Goal: Task Accomplishment & Management: Use online tool/utility

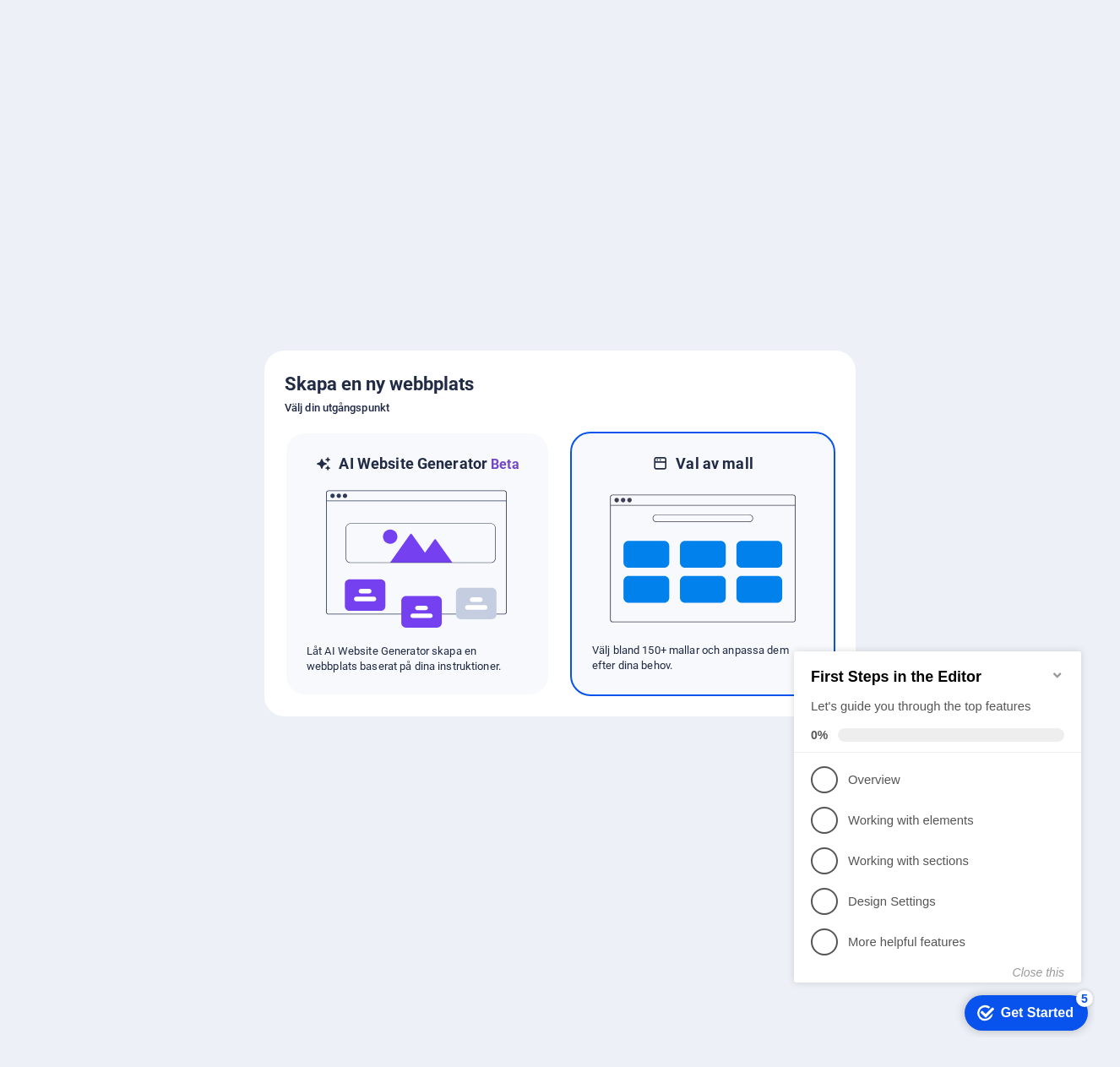
click at [726, 653] on p "Välj bland 150+ mallar och anpassa dem efter dina behov." at bounding box center [702, 658] width 221 height 31
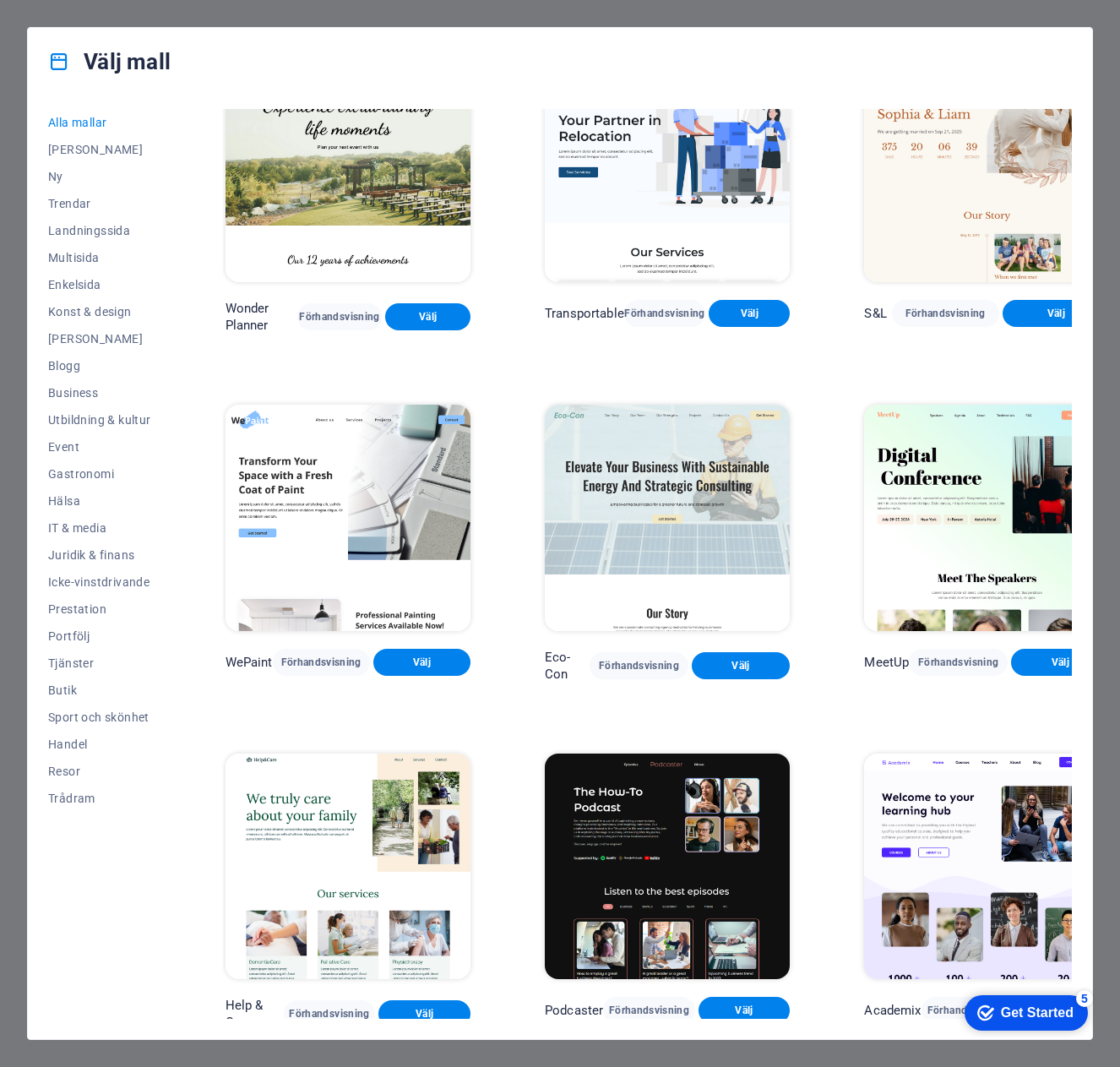
scroll to position [1099, 0]
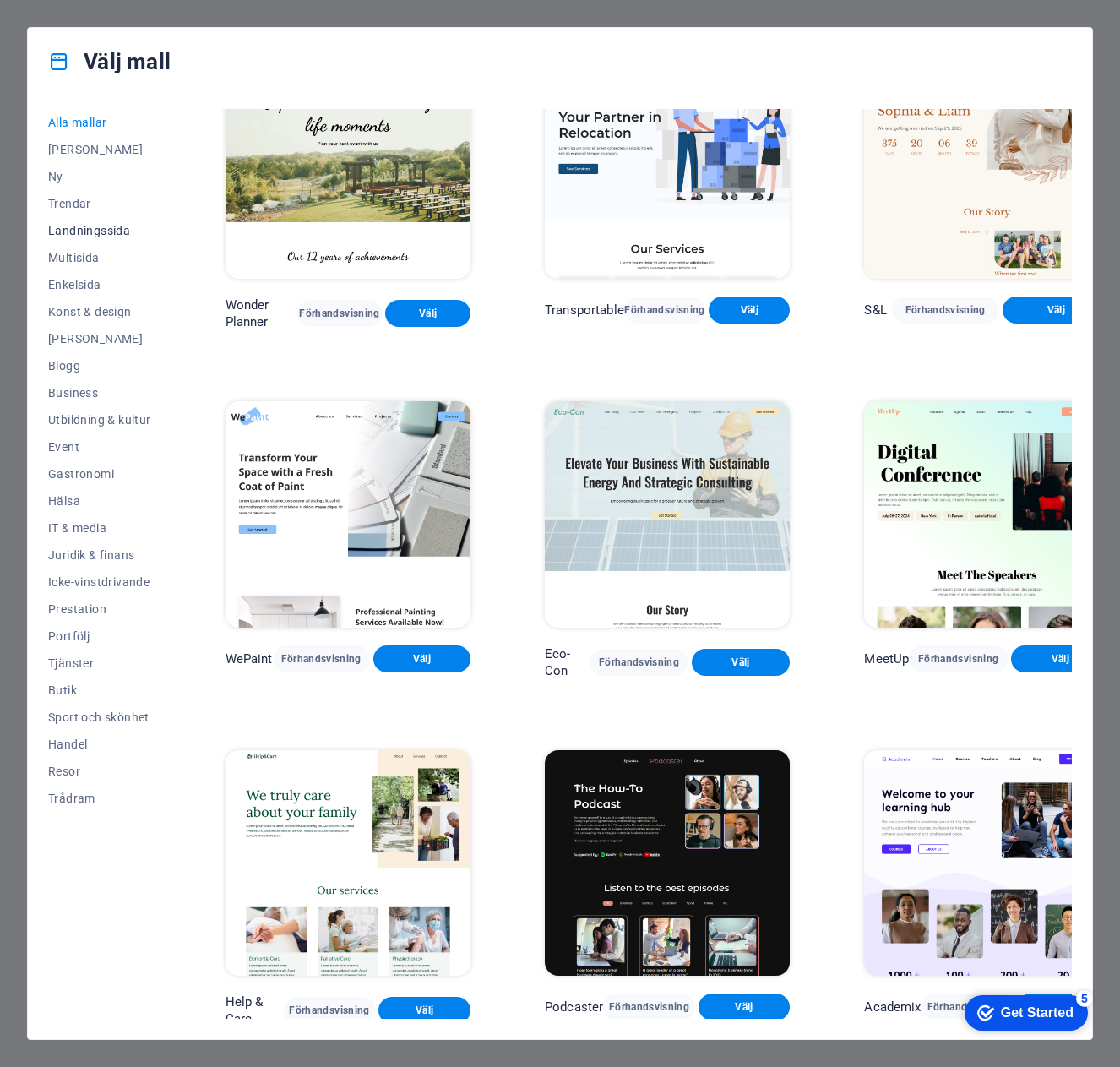
click at [101, 232] on span "Landningssida" at bounding box center [99, 230] width 103 height 14
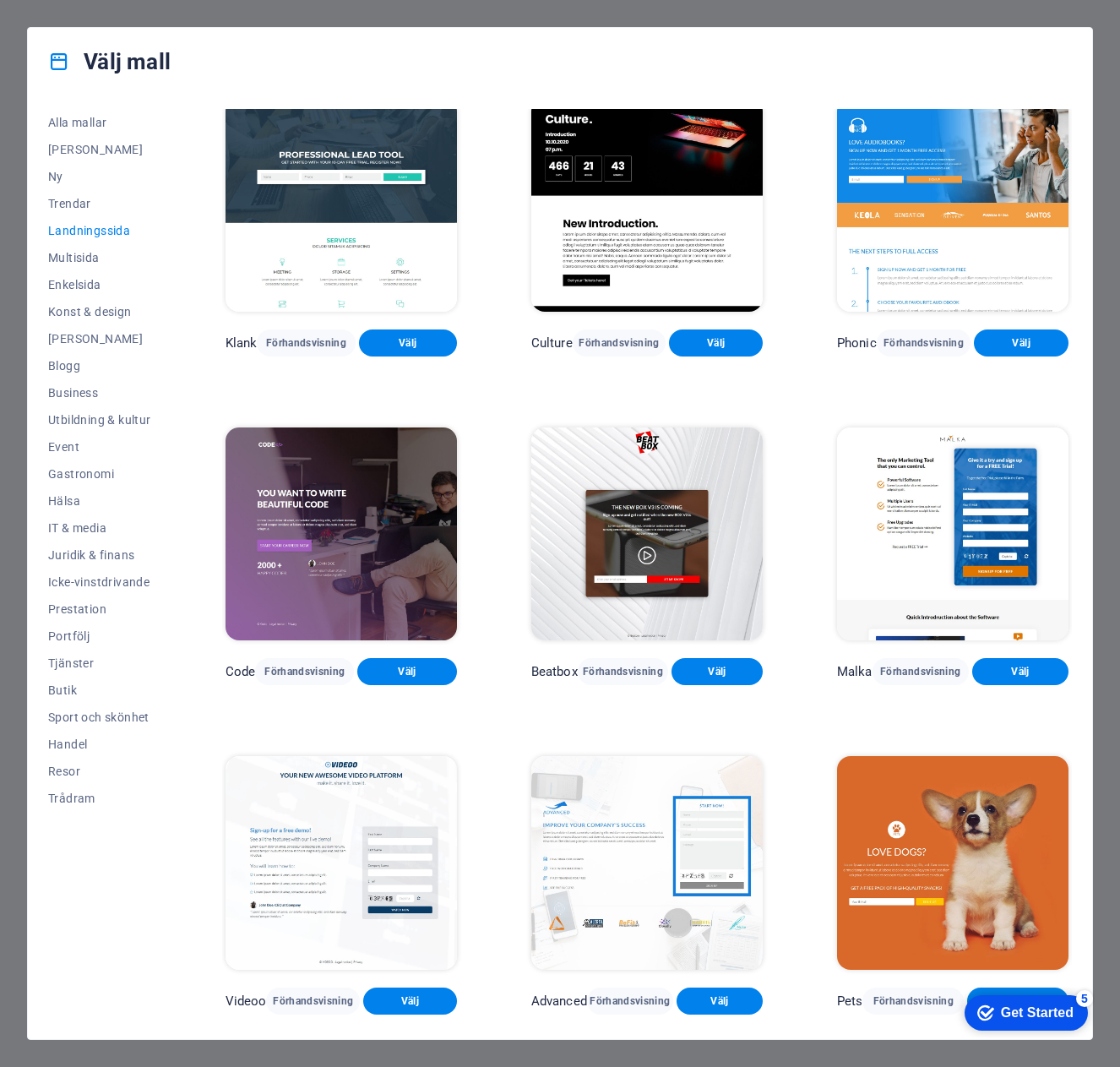
scroll to position [0, 0]
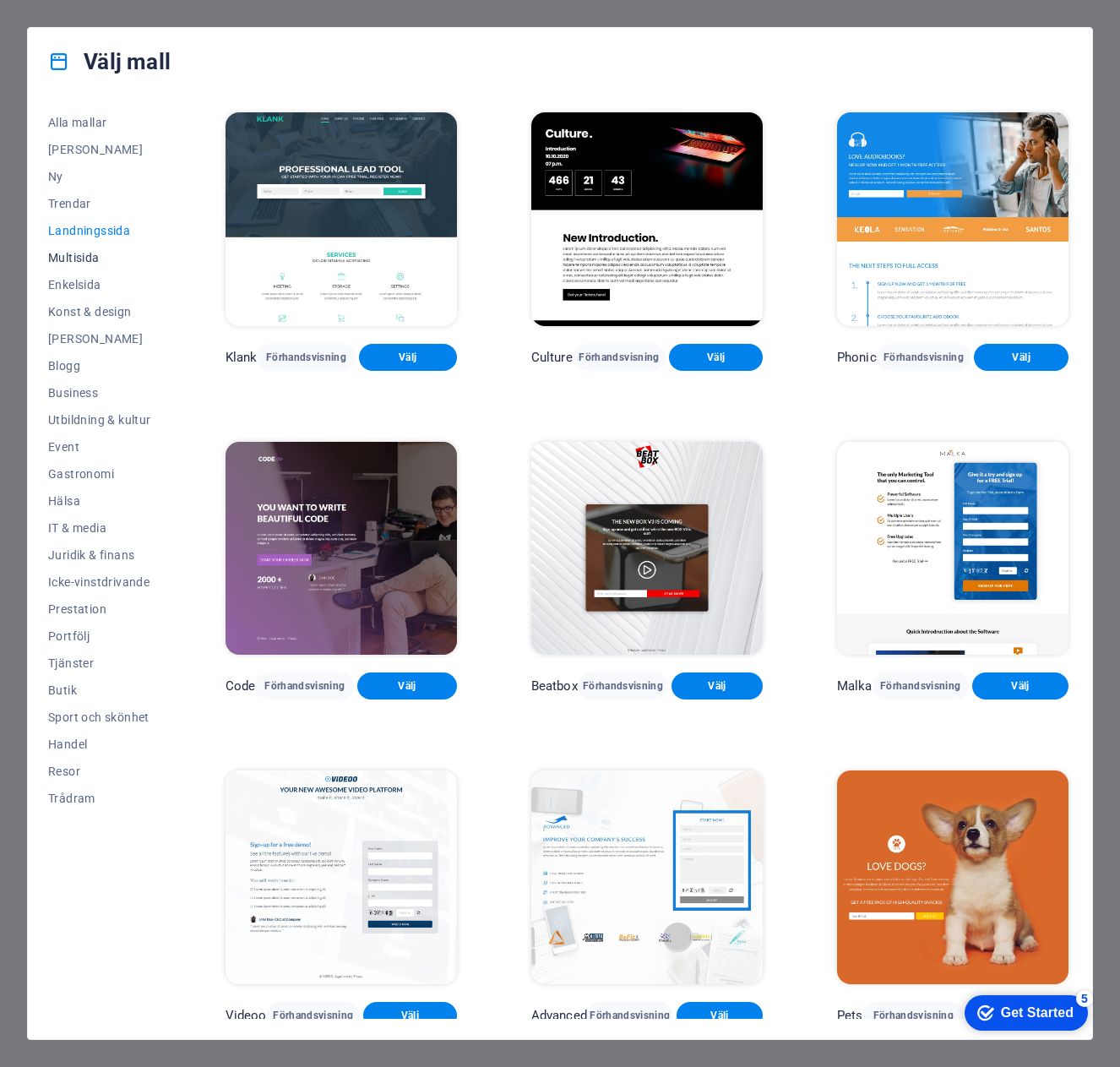
click at [49, 253] on span "Multisida" at bounding box center [99, 257] width 103 height 14
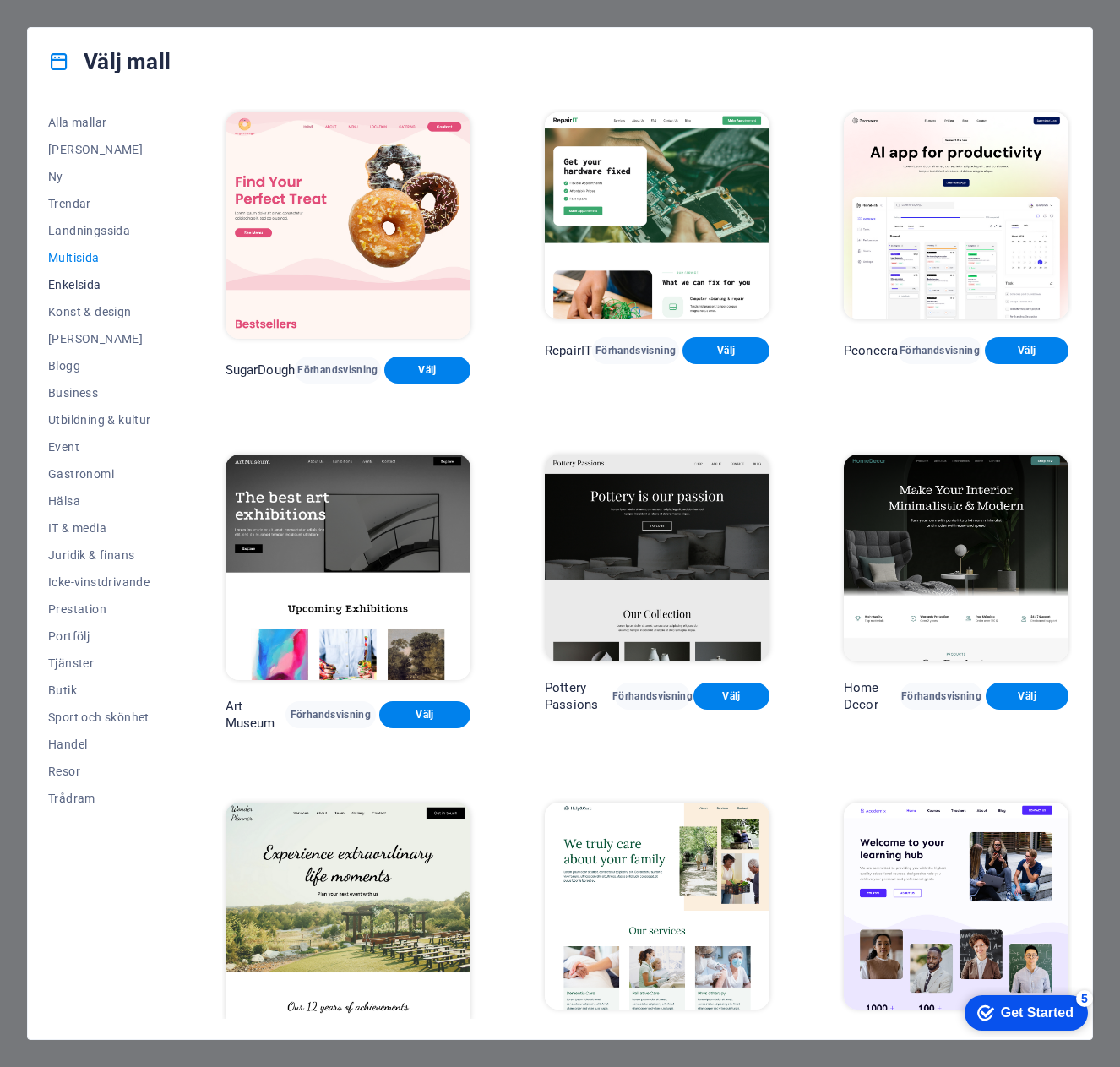
click at [73, 278] on span "Enkelsida" at bounding box center [99, 284] width 103 height 14
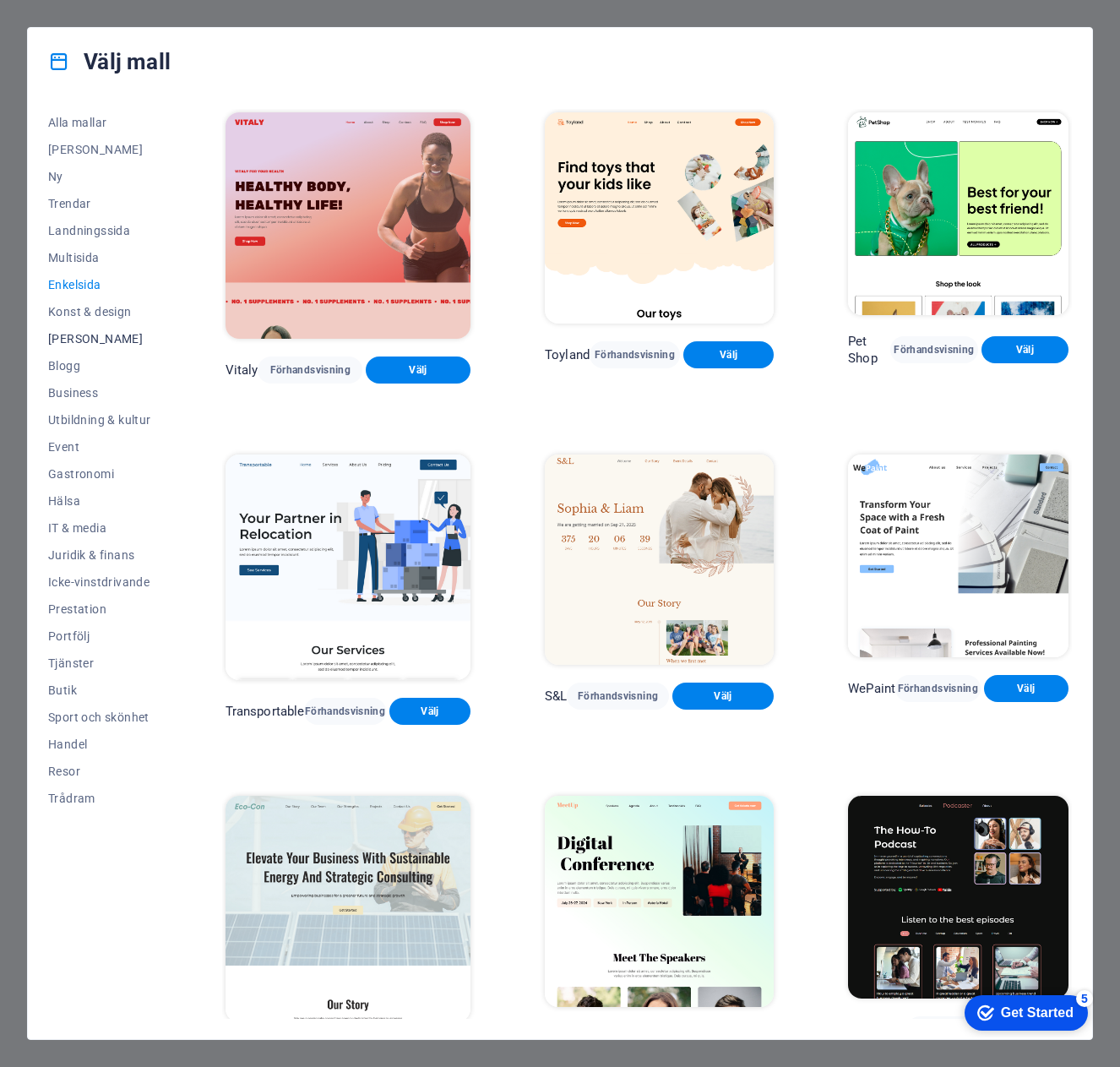
click at [53, 336] on span "Tom" at bounding box center [99, 339] width 103 height 14
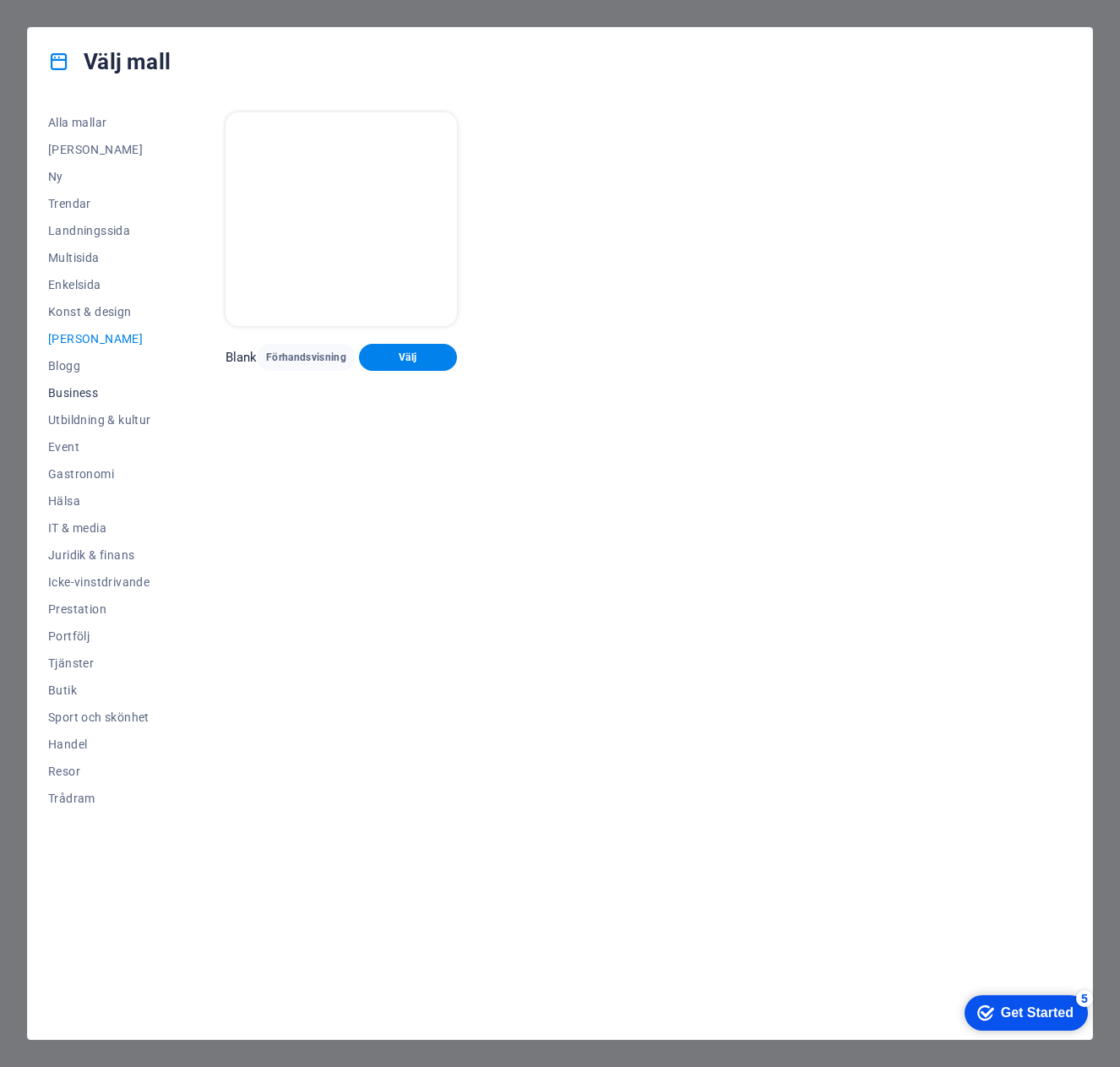
click at [83, 398] on span "Business" at bounding box center [99, 393] width 103 height 14
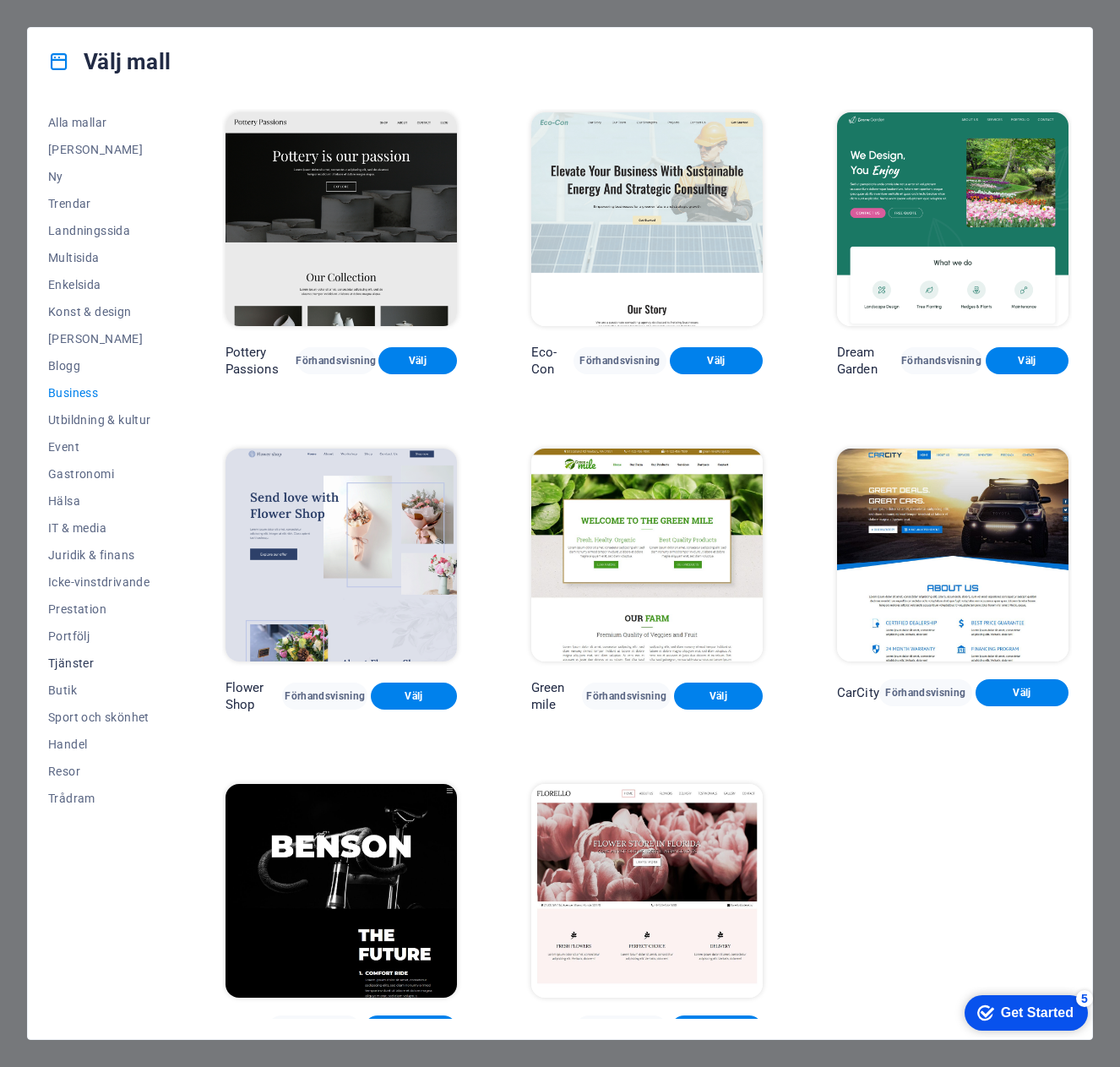
click at [70, 662] on span "Tjänster" at bounding box center [99, 663] width 103 height 14
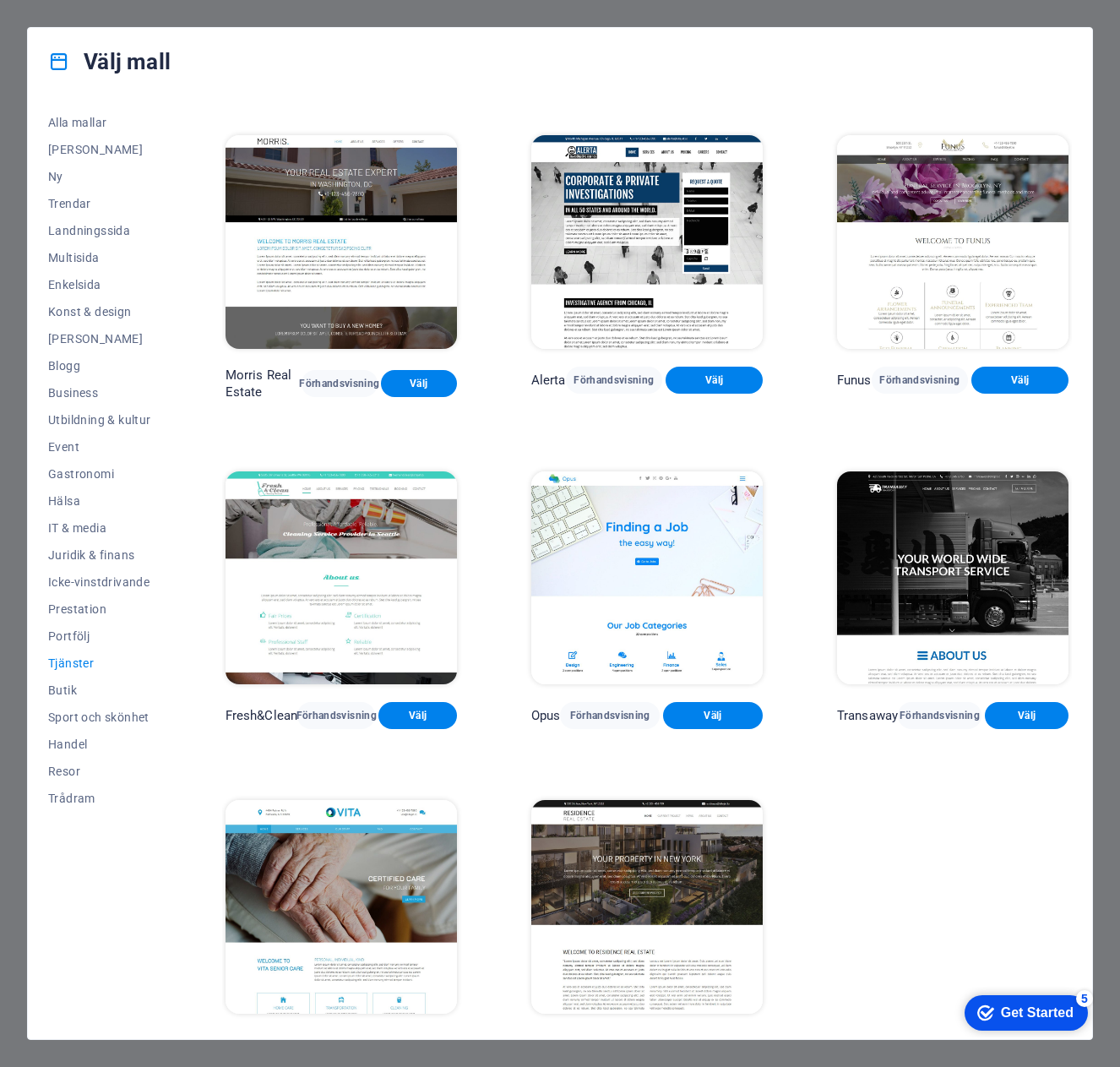
scroll to position [1332, 0]
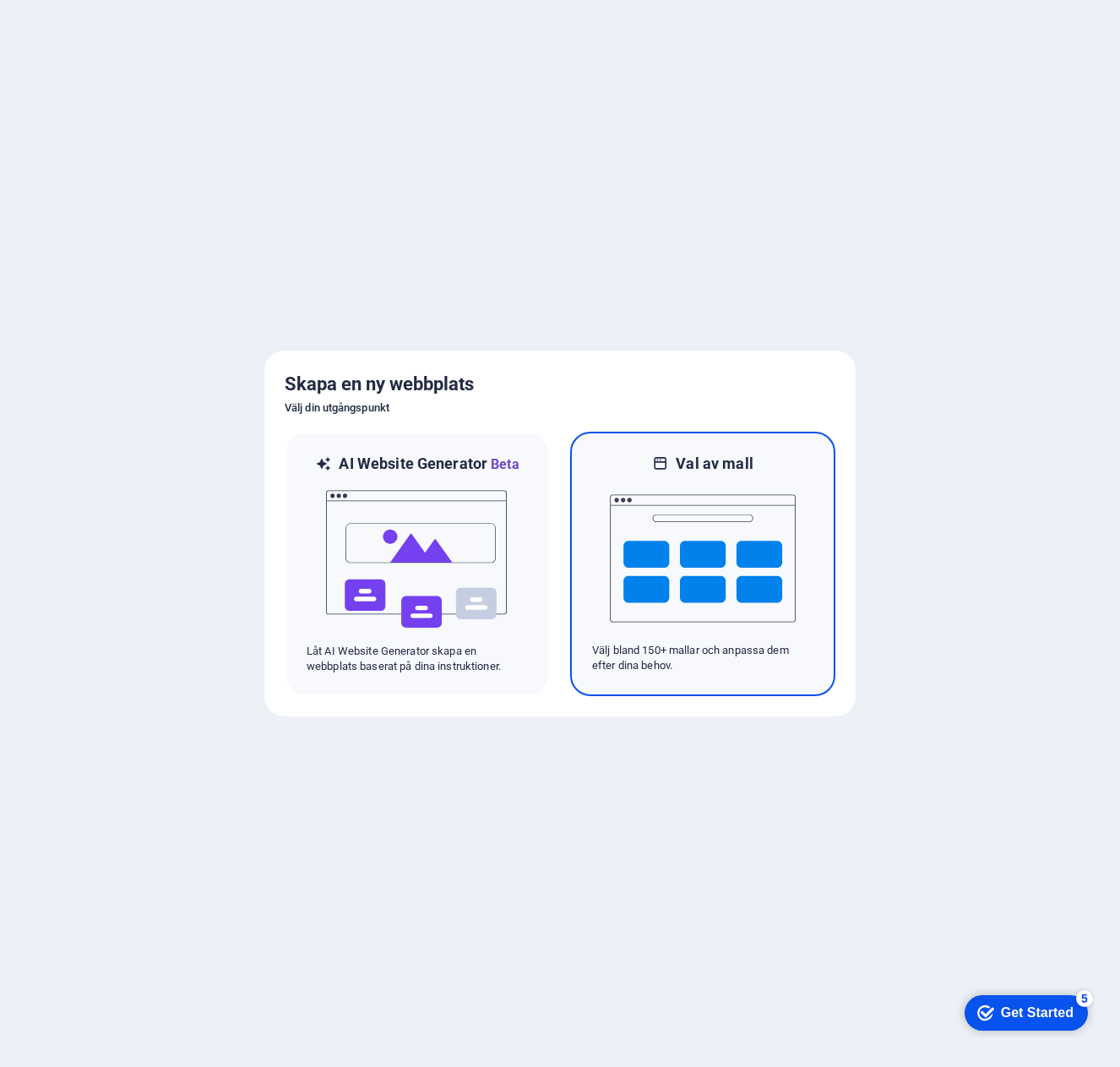
click at [691, 548] on img at bounding box center [703, 558] width 186 height 169
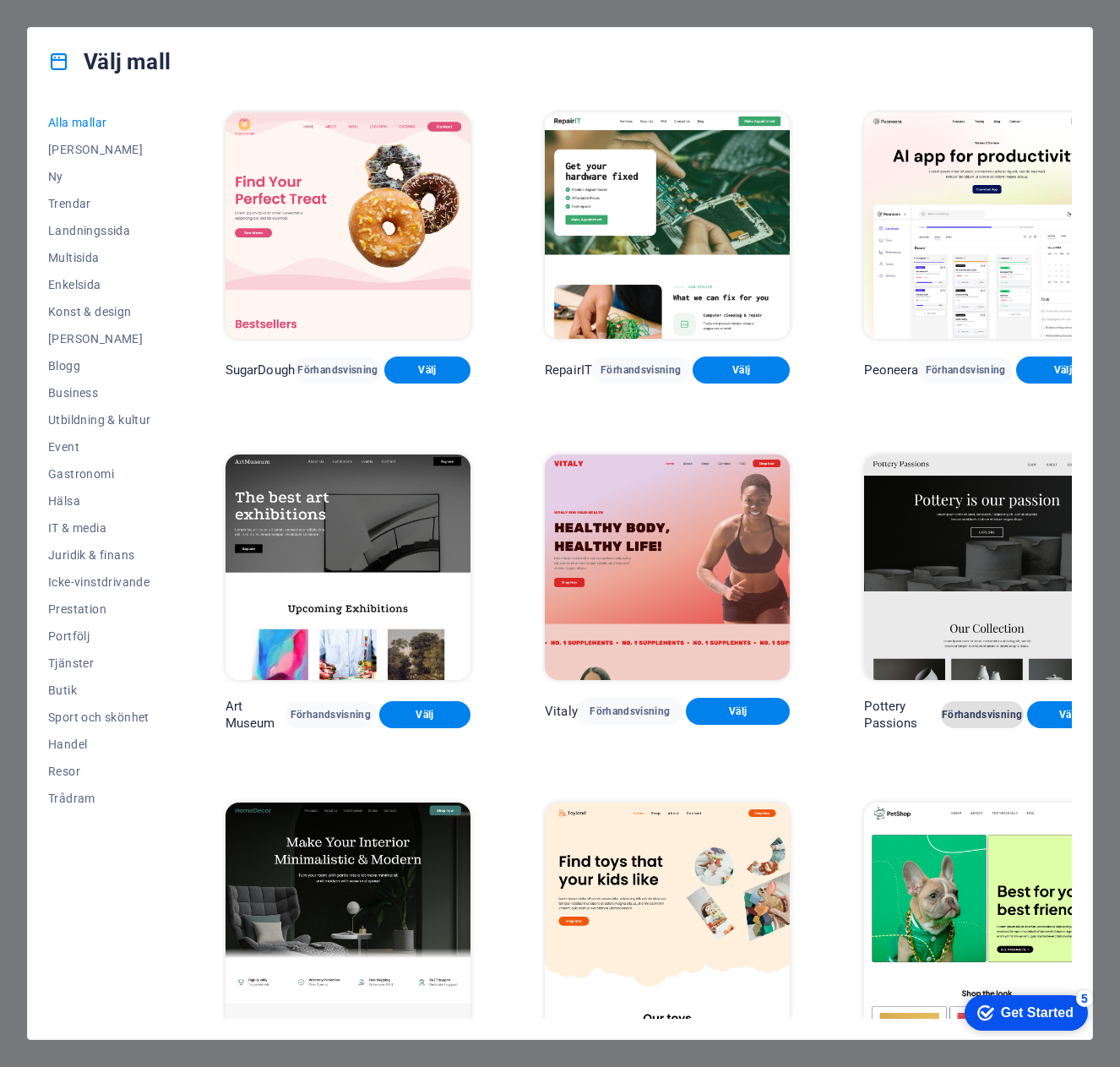
click at [955, 708] on span "Förhandsvisning" at bounding box center [983, 714] width 56 height 14
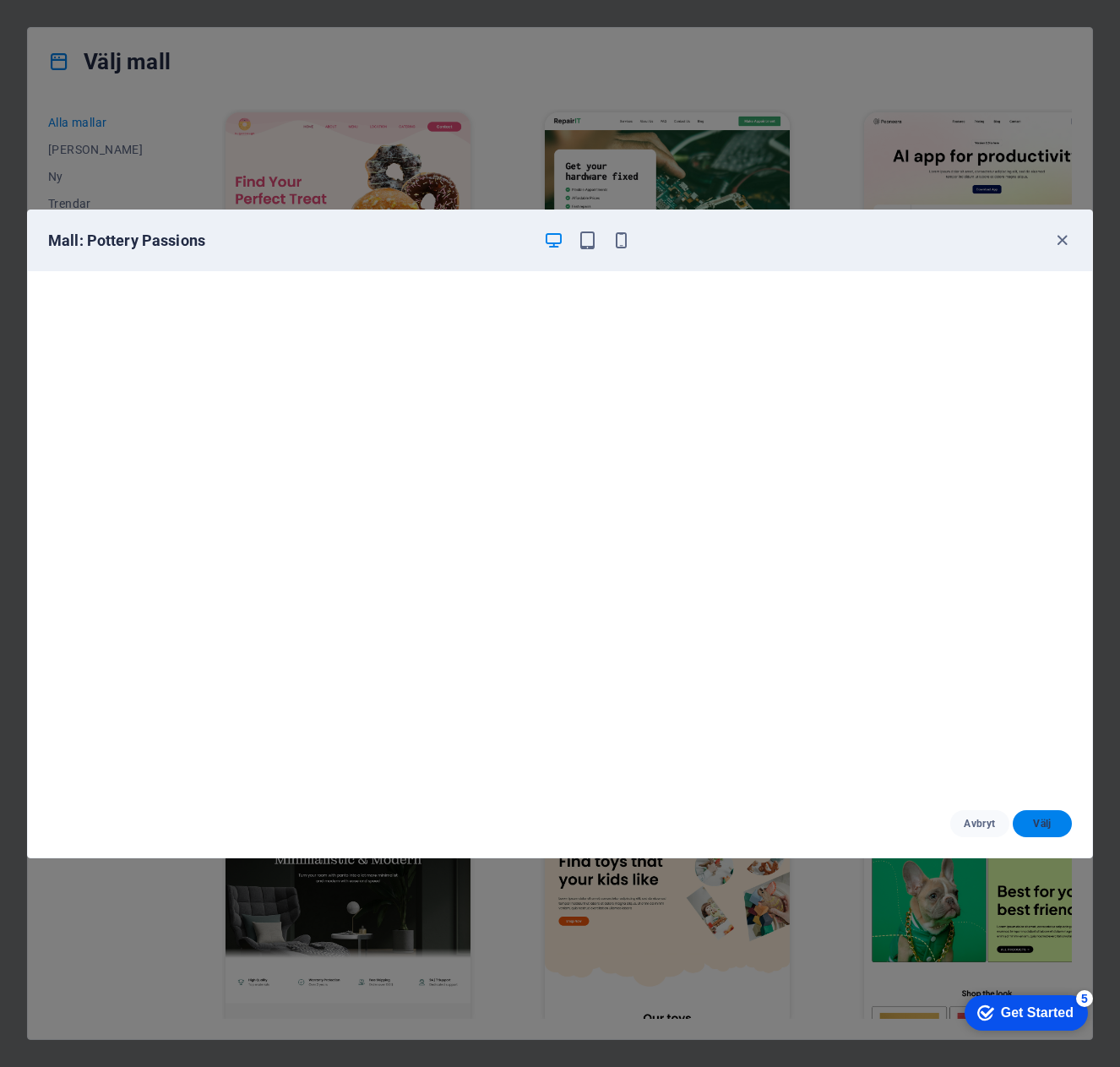
click at [1047, 820] on span "Välj" at bounding box center [1042, 823] width 32 height 14
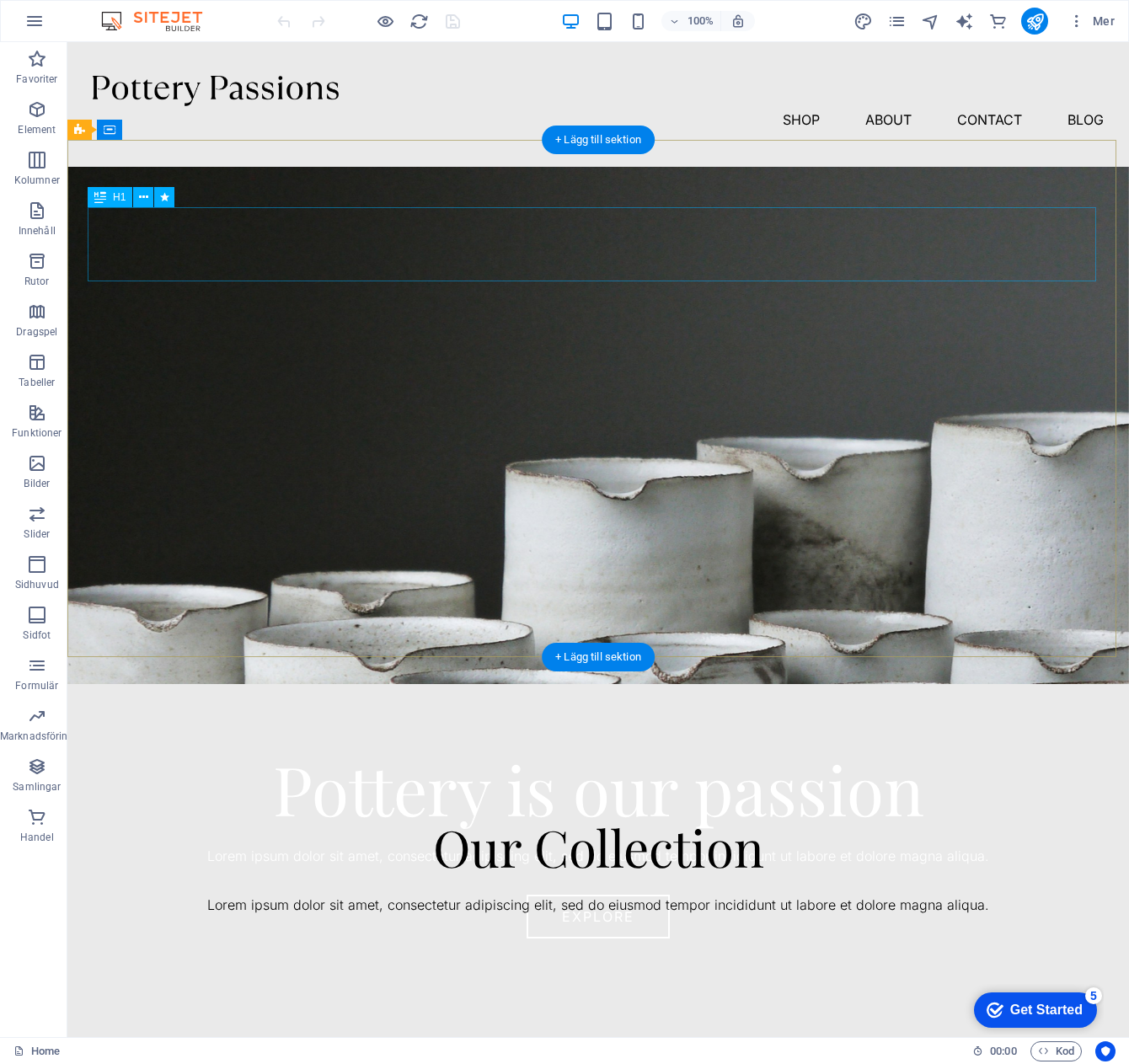
click at [492, 752] on div "Pottery is our passion" at bounding box center [598, 789] width 1011 height 74
click at [520, 752] on div "Pottery is our passion" at bounding box center [598, 789] width 1011 height 74
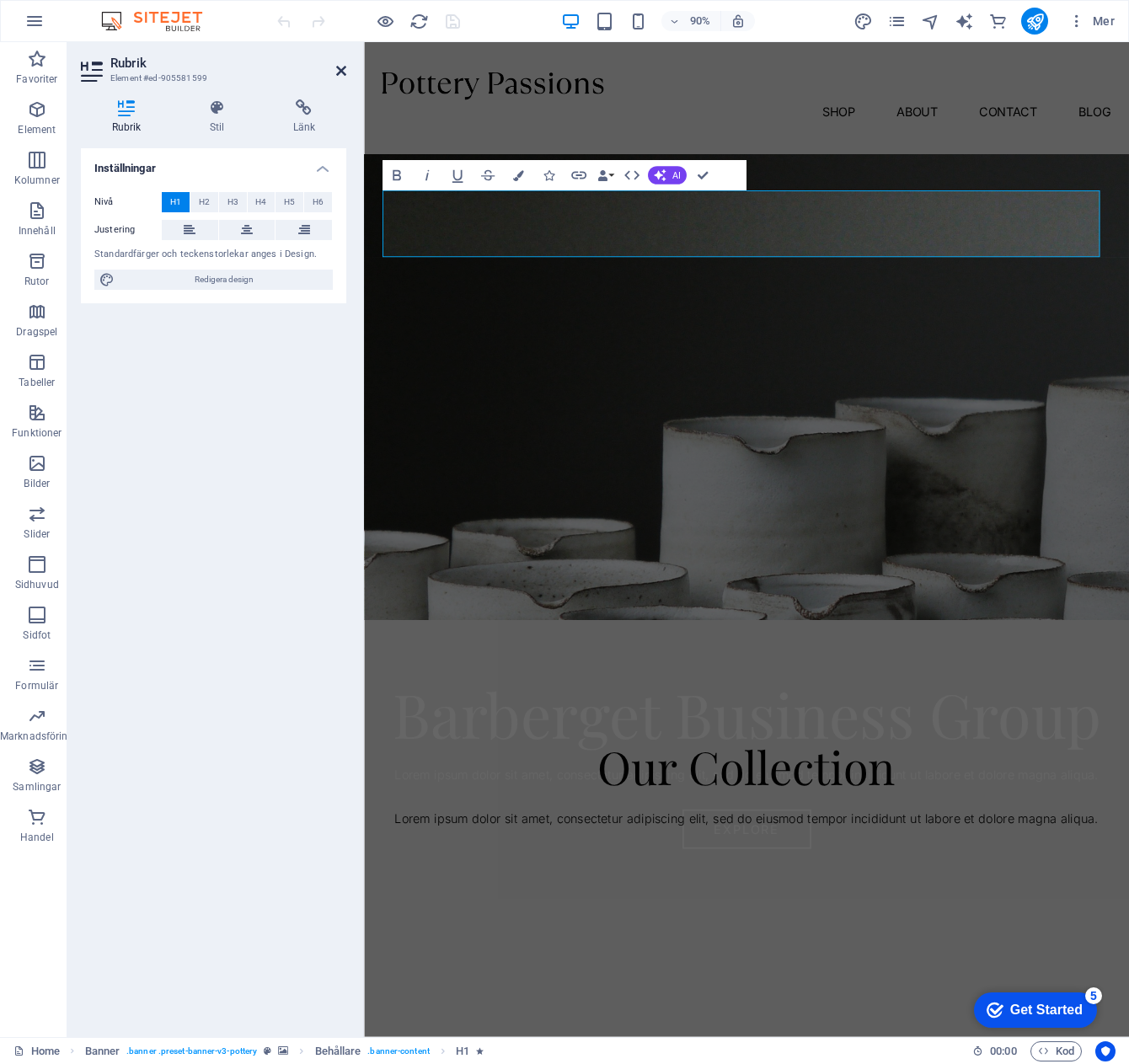
drag, startPoint x: 341, startPoint y: 73, endPoint x: 240, endPoint y: 50, distance: 103.6
click at [341, 73] on icon at bounding box center [341, 70] width 10 height 14
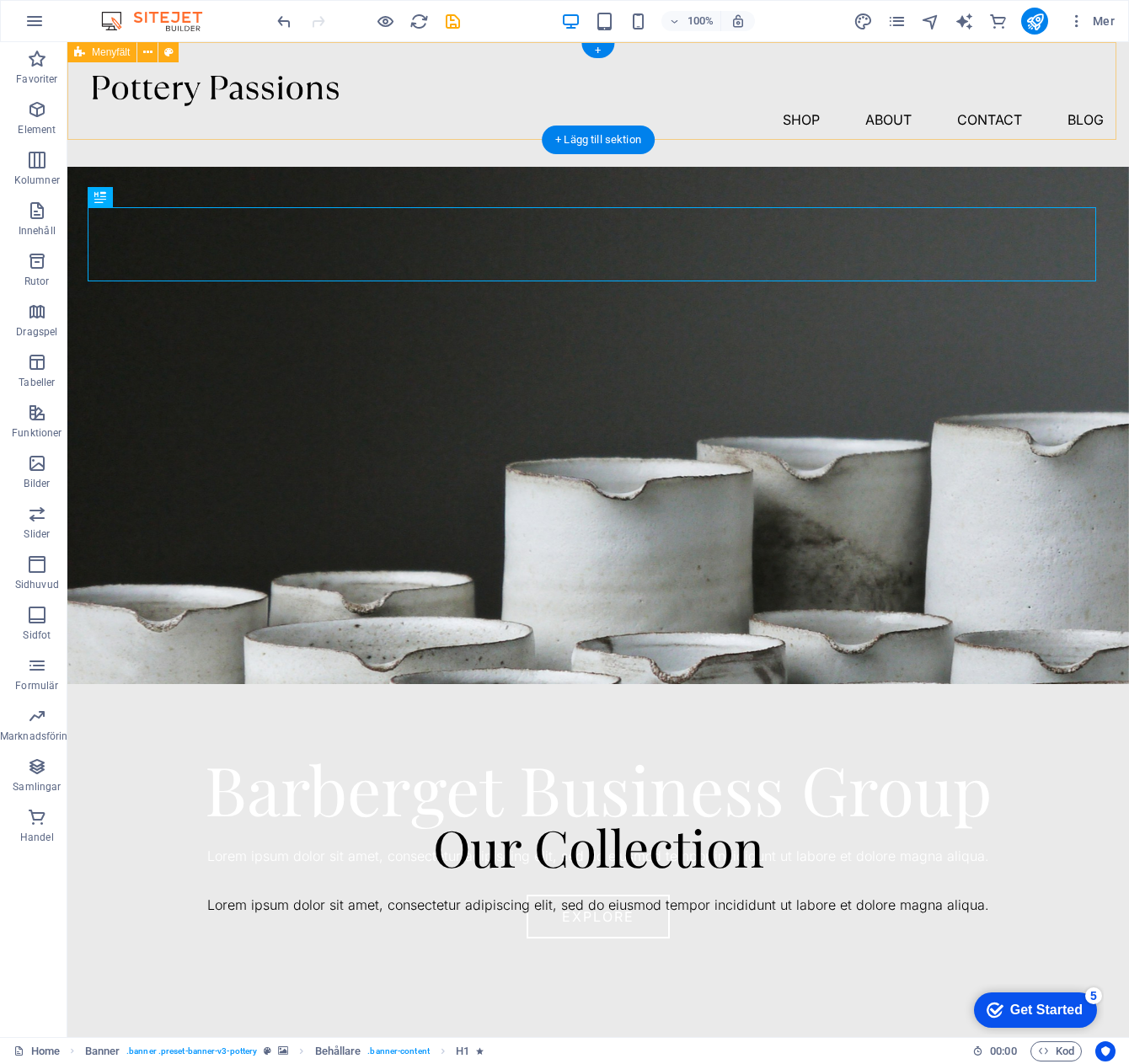
click at [228, 90] on div at bounding box center [598, 91] width 1011 height 31
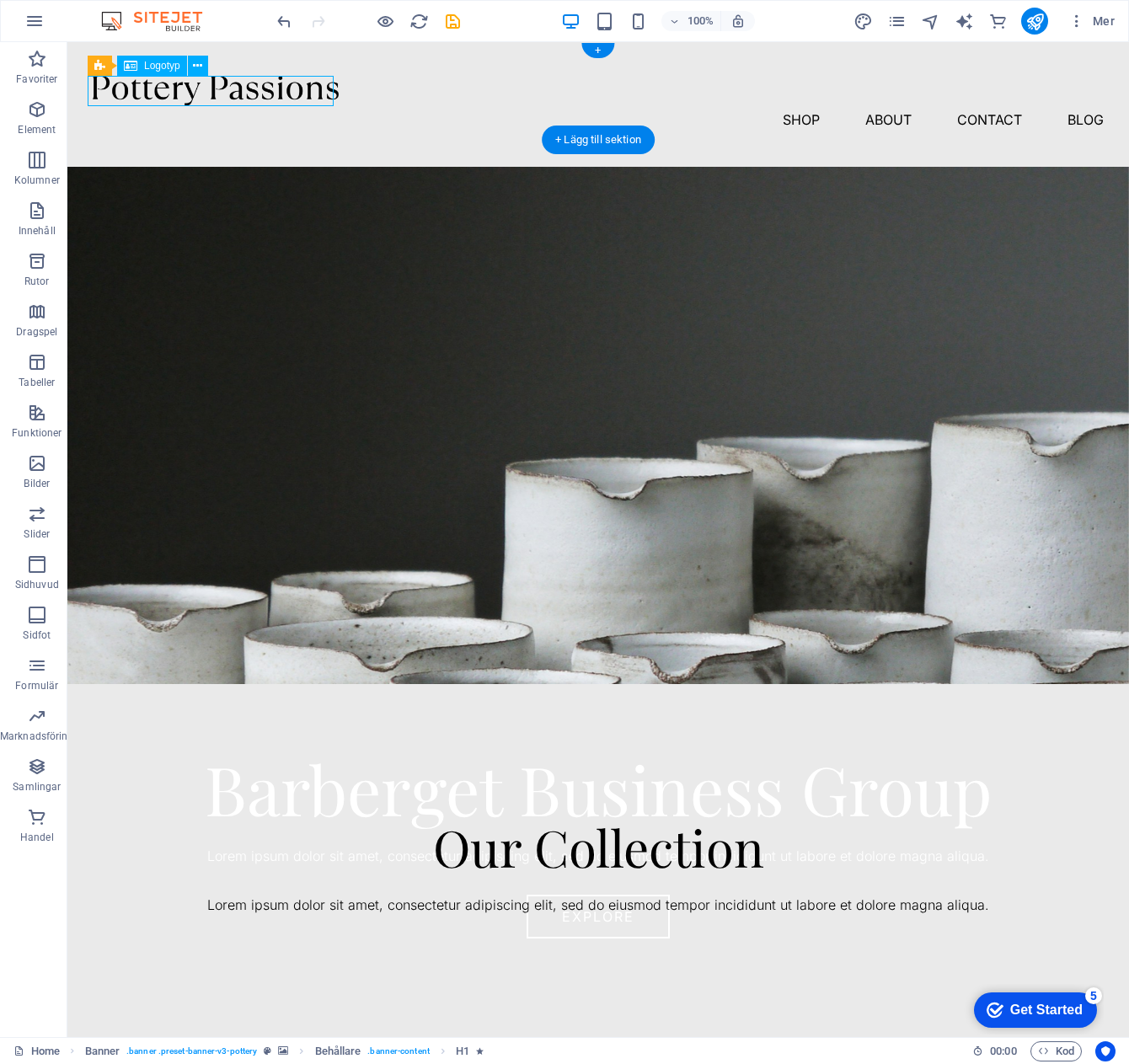
click at [241, 90] on div at bounding box center [598, 91] width 1011 height 31
select select "px"
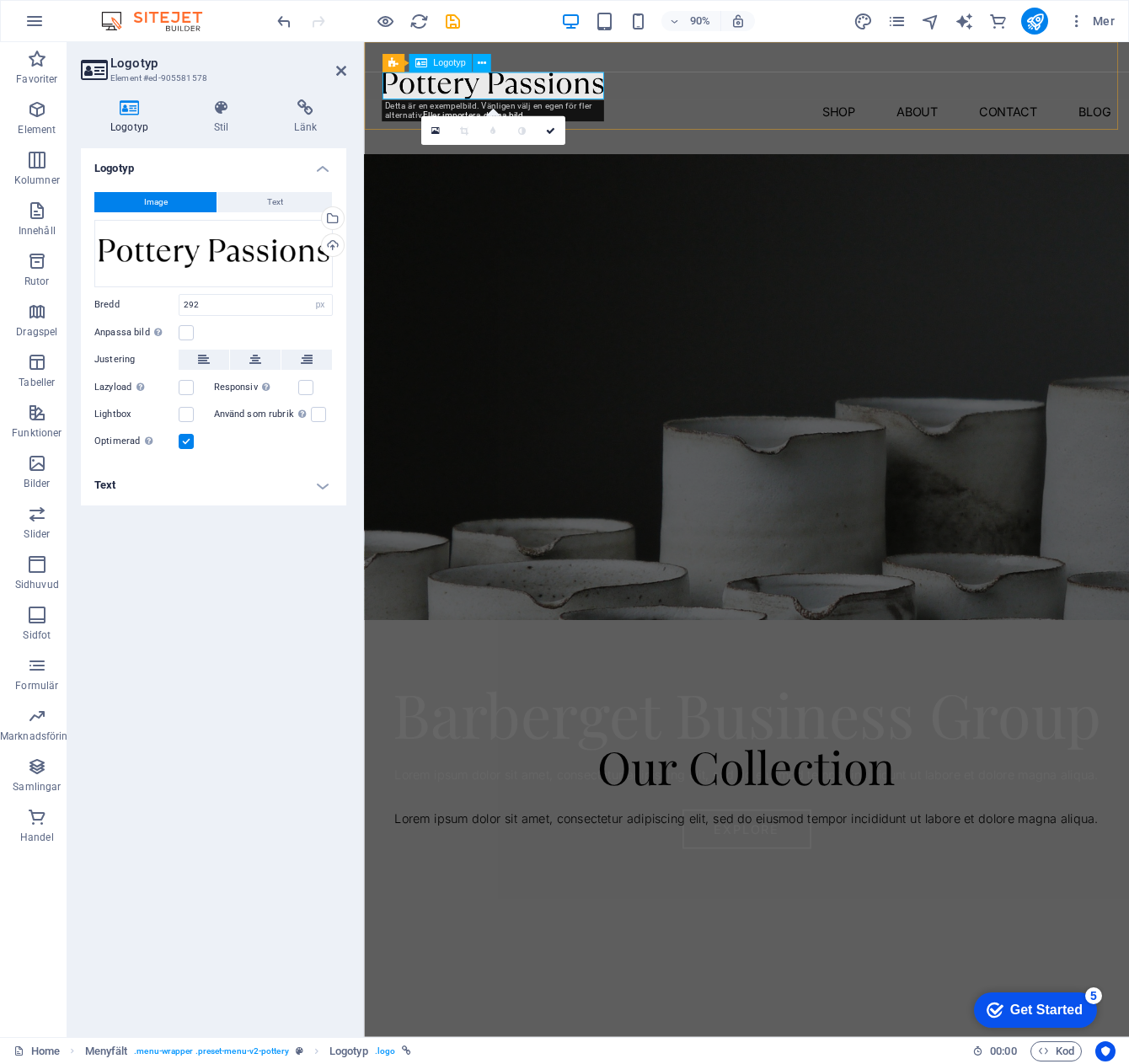
click at [547, 78] on div at bounding box center [790, 91] width 810 height 31
click at [340, 67] on icon at bounding box center [341, 70] width 10 height 14
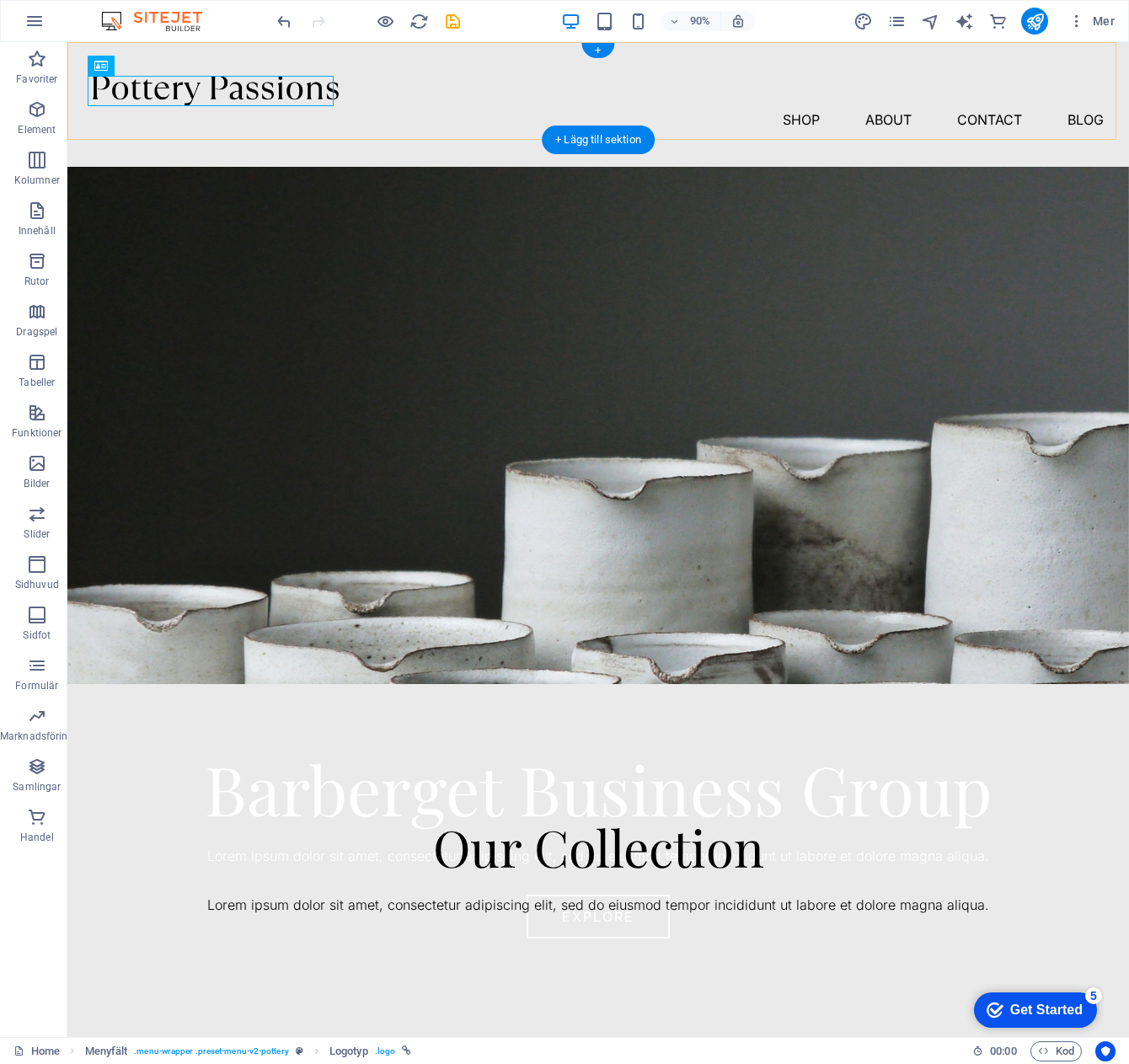
click at [372, 718] on div "Our Collection Lorem ipsum dolor sit amet, consectetur adipiscing elit, sed do …" at bounding box center [598, 1019] width 1061 height 671
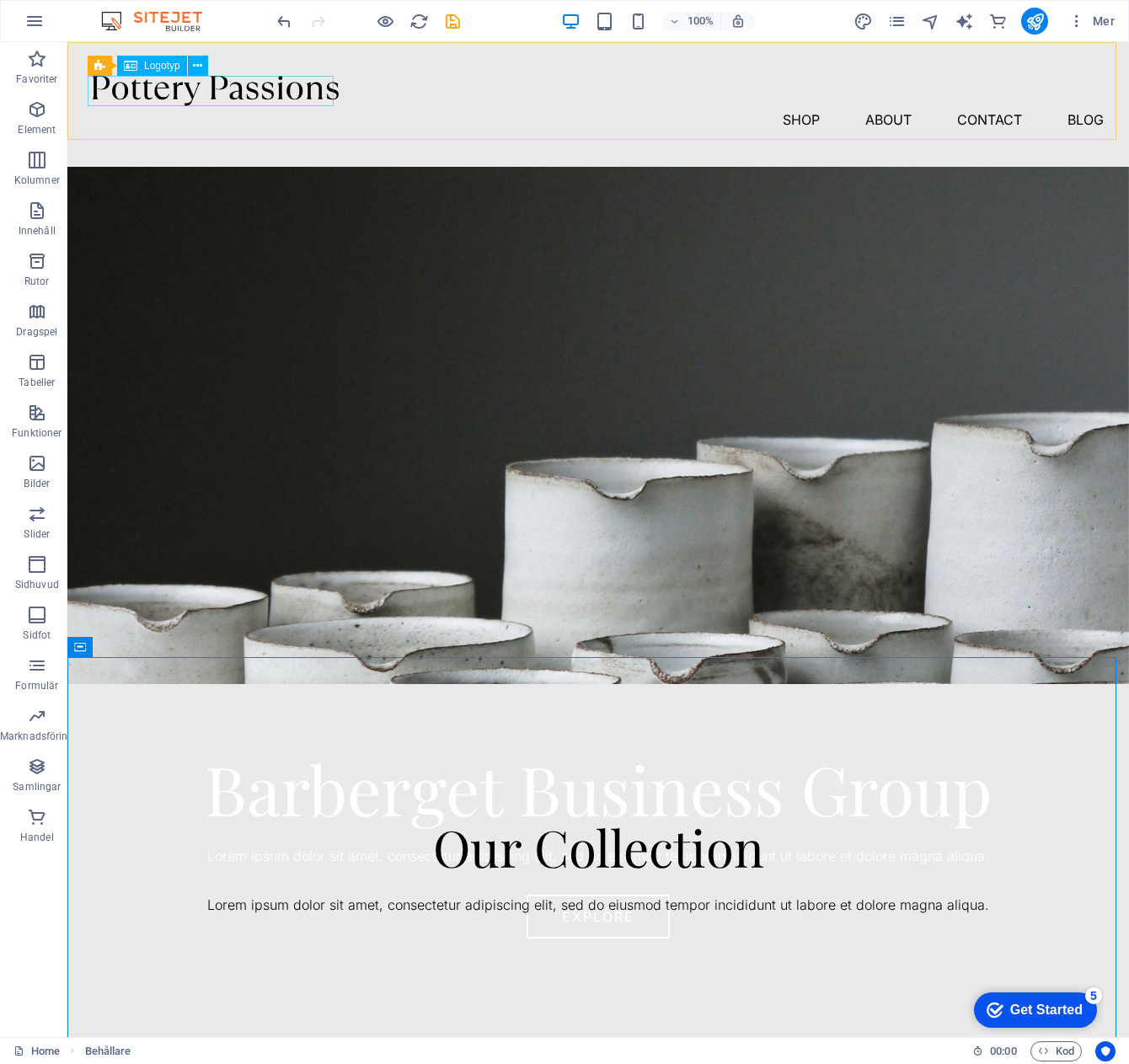
click at [146, 86] on div at bounding box center [598, 91] width 1011 height 31
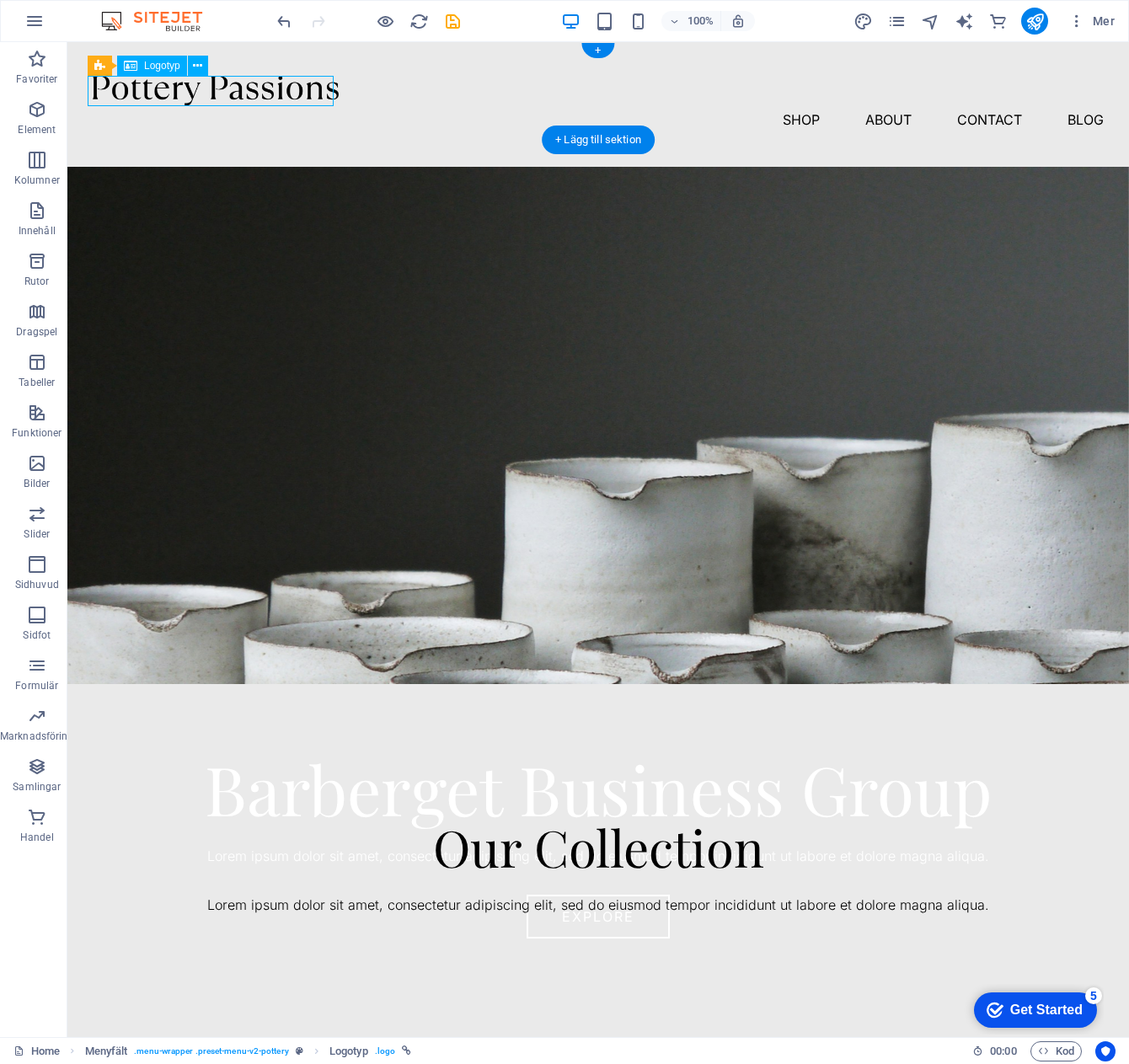
click at [146, 86] on div at bounding box center [598, 91] width 1011 height 31
select select "px"
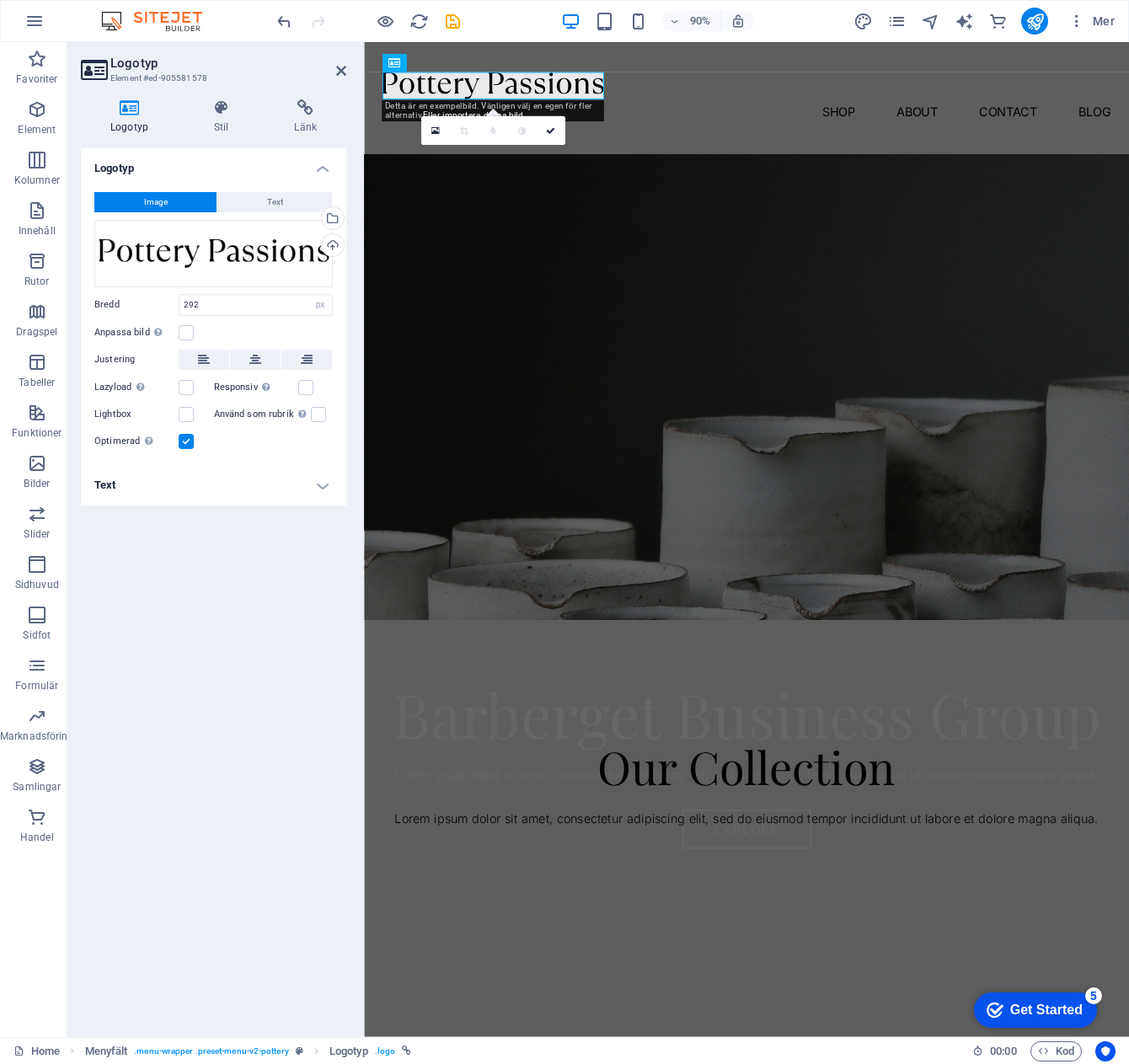
click at [173, 199] on button "Image" at bounding box center [156, 202] width 122 height 20
click at [433, 127] on icon at bounding box center [435, 131] width 8 height 11
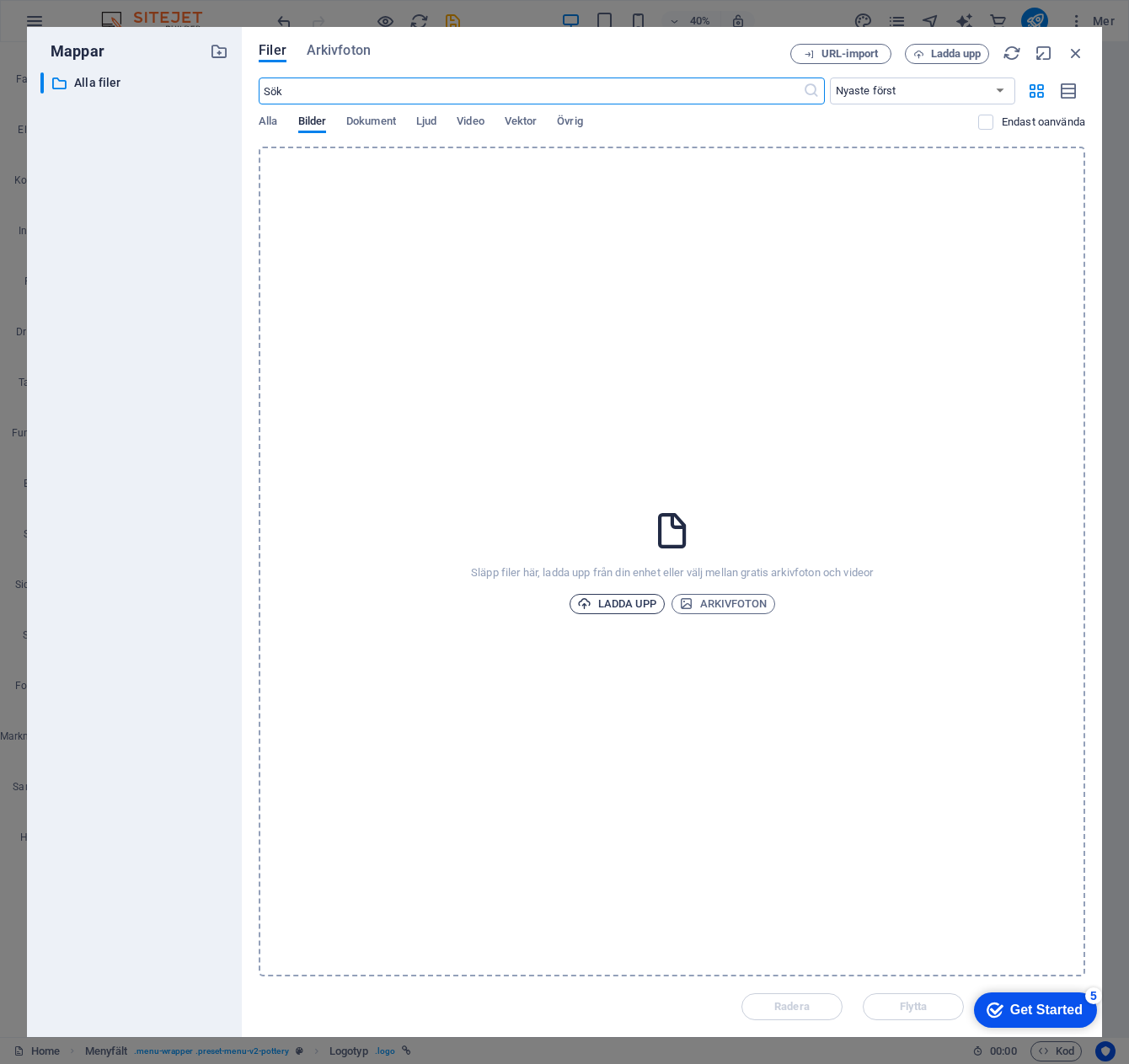
click at [620, 605] on span "Ladda upp" at bounding box center [617, 604] width 80 height 20
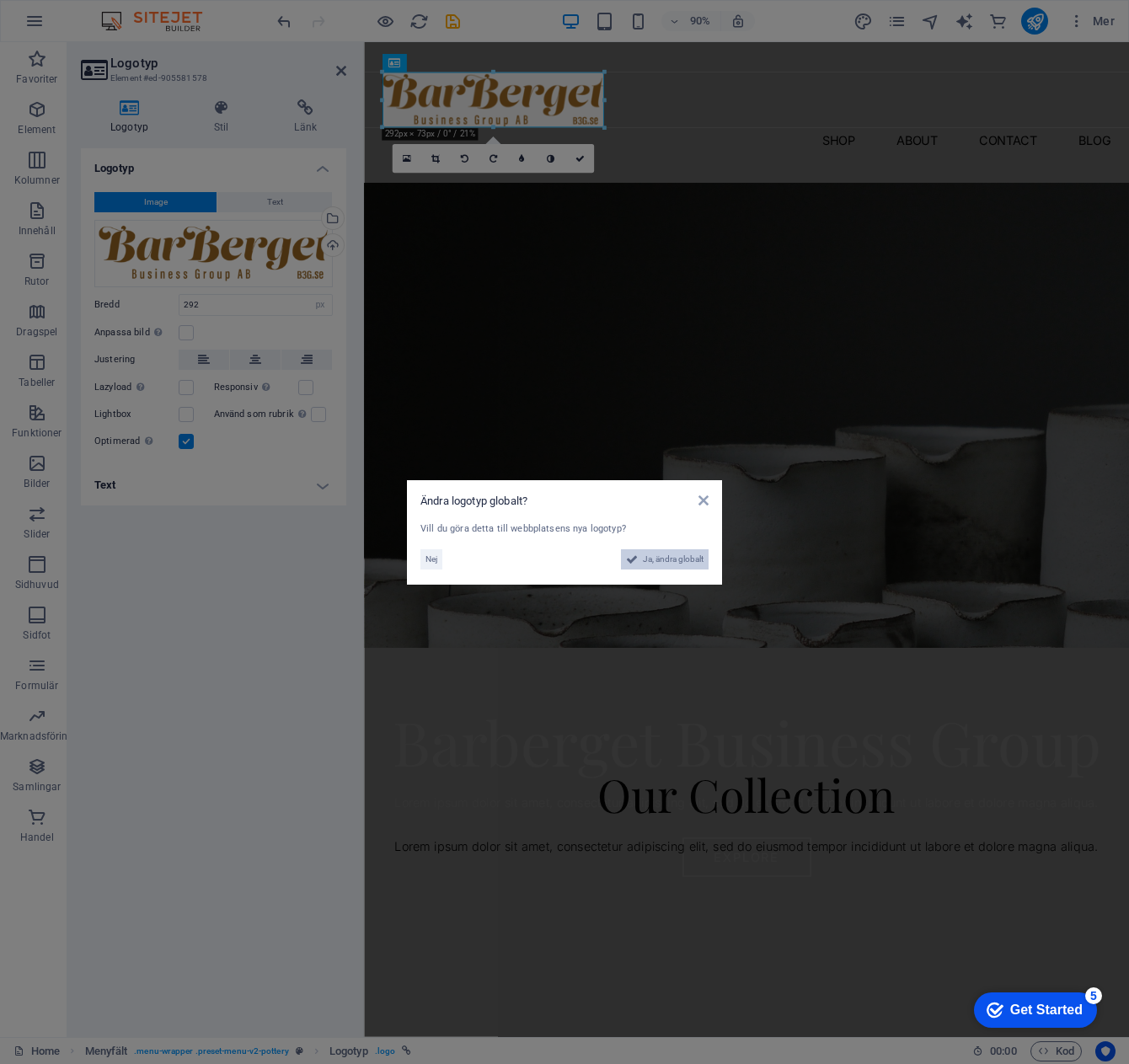
click at [660, 559] on span "Ja, ändra globalt" at bounding box center [673, 559] width 60 height 20
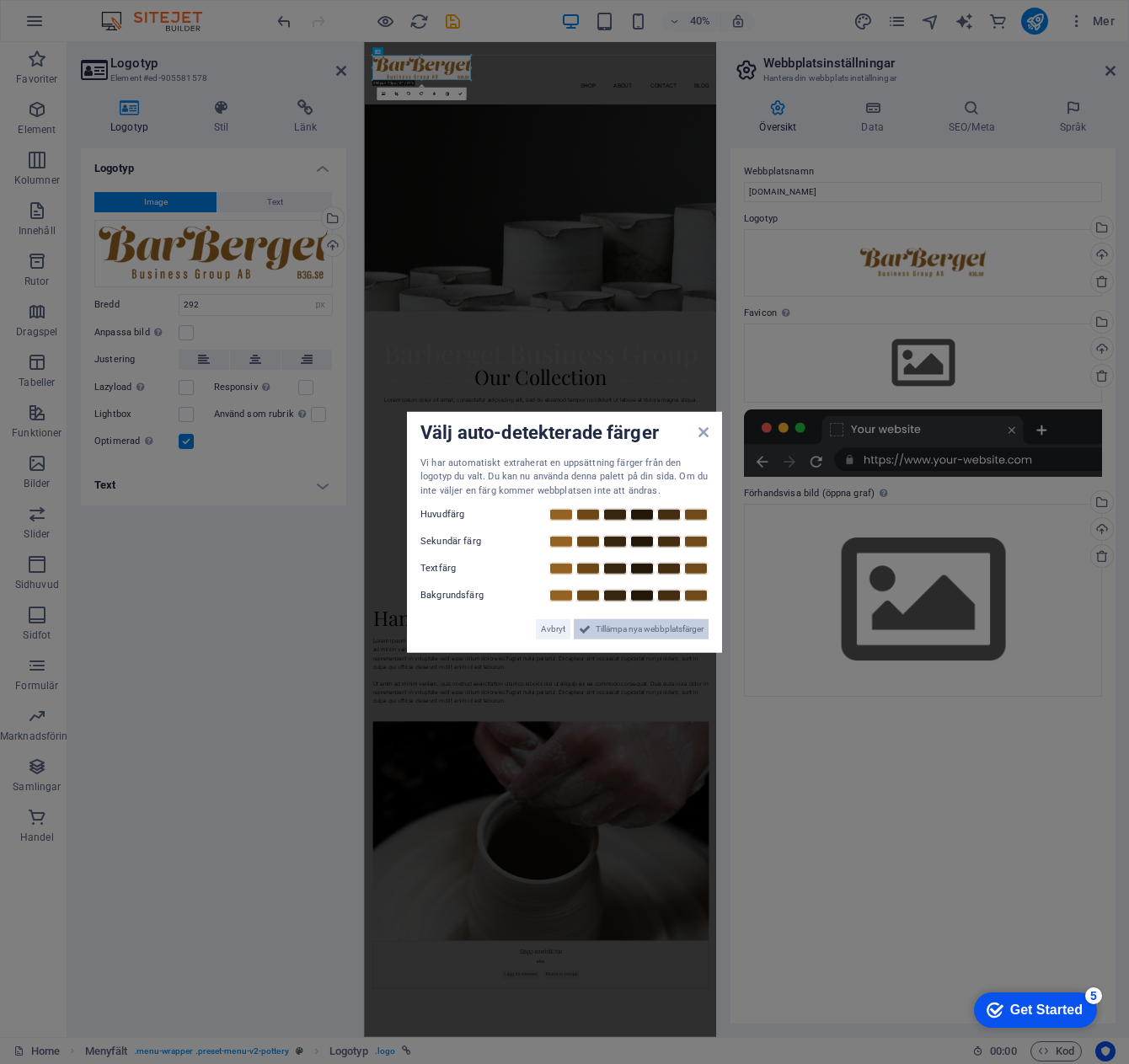
click at [638, 630] on span "Tillämpa nya webbplatsfärger" at bounding box center [650, 629] width 108 height 20
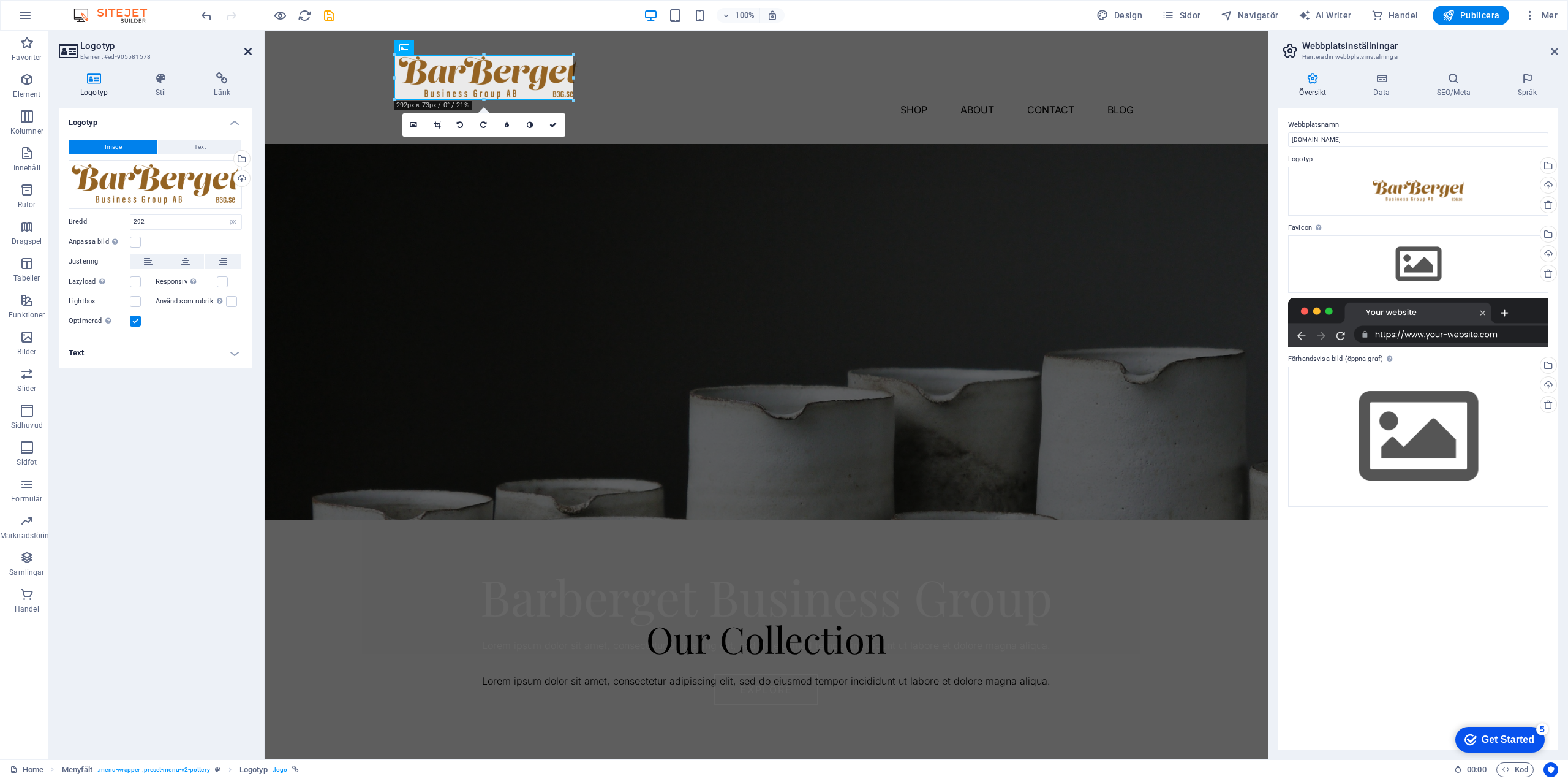
drag, startPoint x: 251, startPoint y: 50, endPoint x: 223, endPoint y: 45, distance: 28.4
click at [251, 50] on icon at bounding box center [248, 51] width 7 height 10
click at [488, 75] on div "Shop About Contact Blog" at bounding box center [766, 87] width 1003 height 113
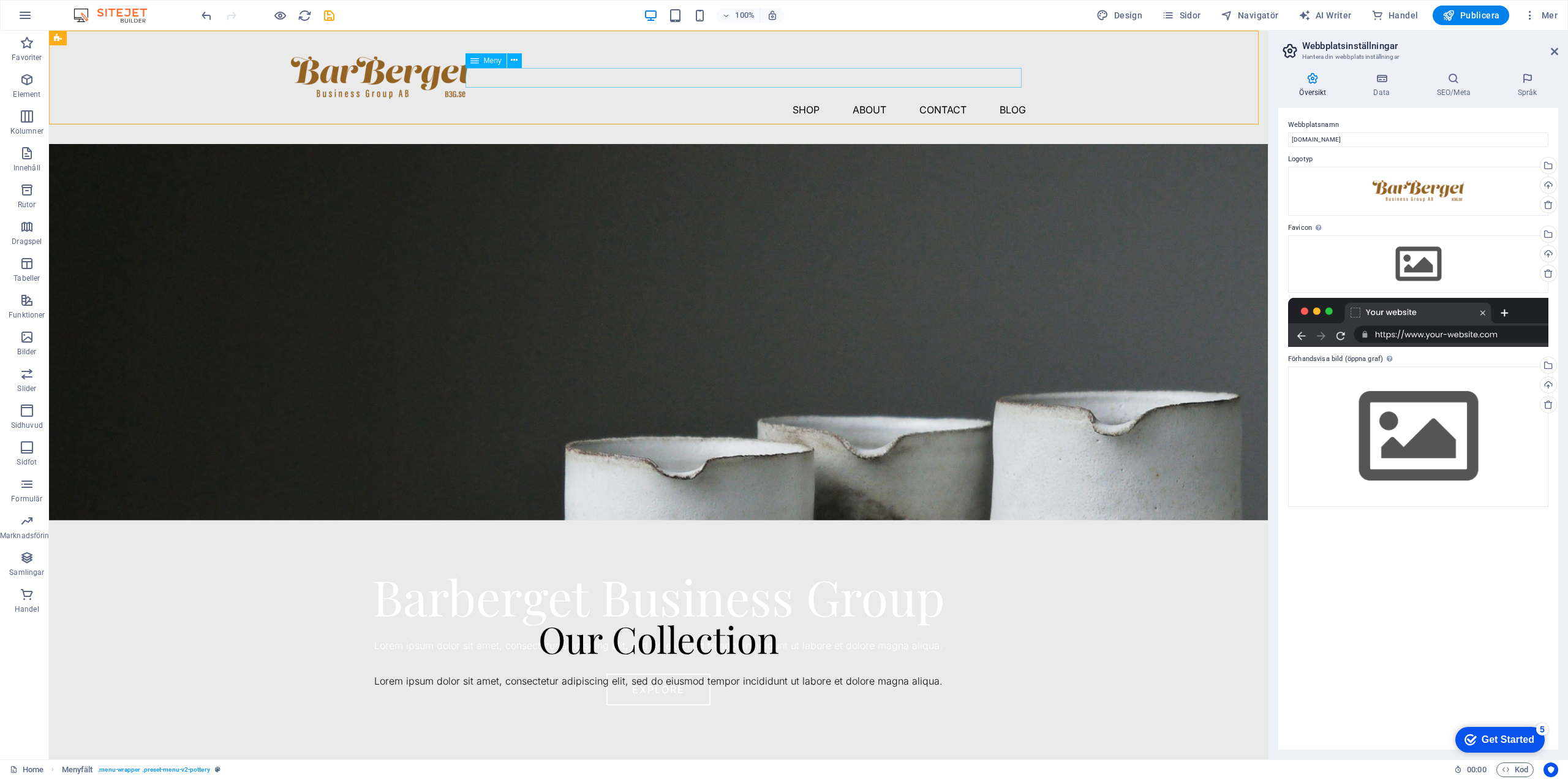
click at [772, 100] on nav "Shop About Contact Blog" at bounding box center [658, 110] width 735 height 20
select select "1"
select select
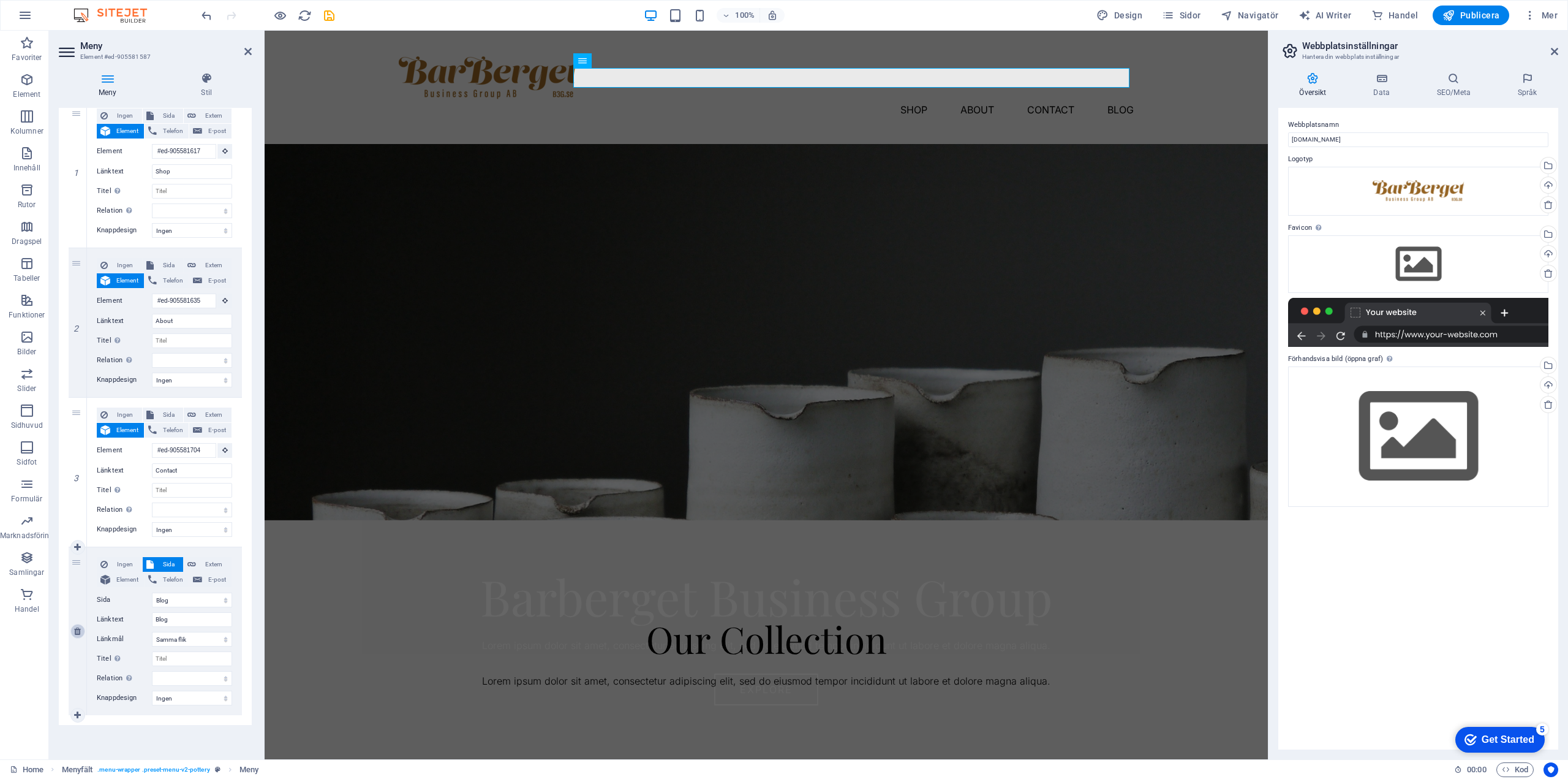
click at [77, 628] on icon at bounding box center [77, 631] width 7 height 9
select select
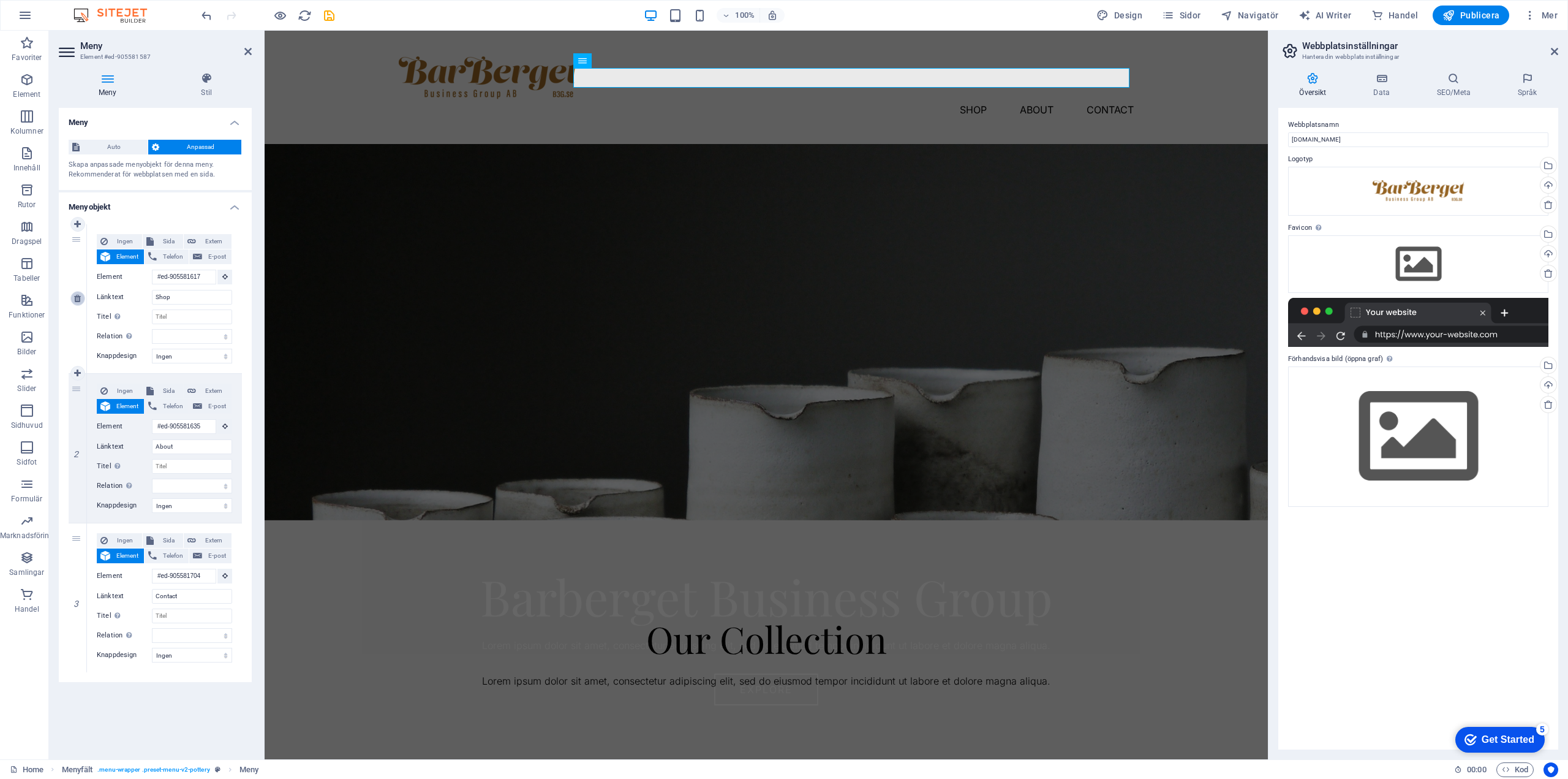
click at [75, 297] on icon at bounding box center [77, 298] width 7 height 9
type input "#ed-905581635"
type input "About"
select select
type input "#ed-905581704"
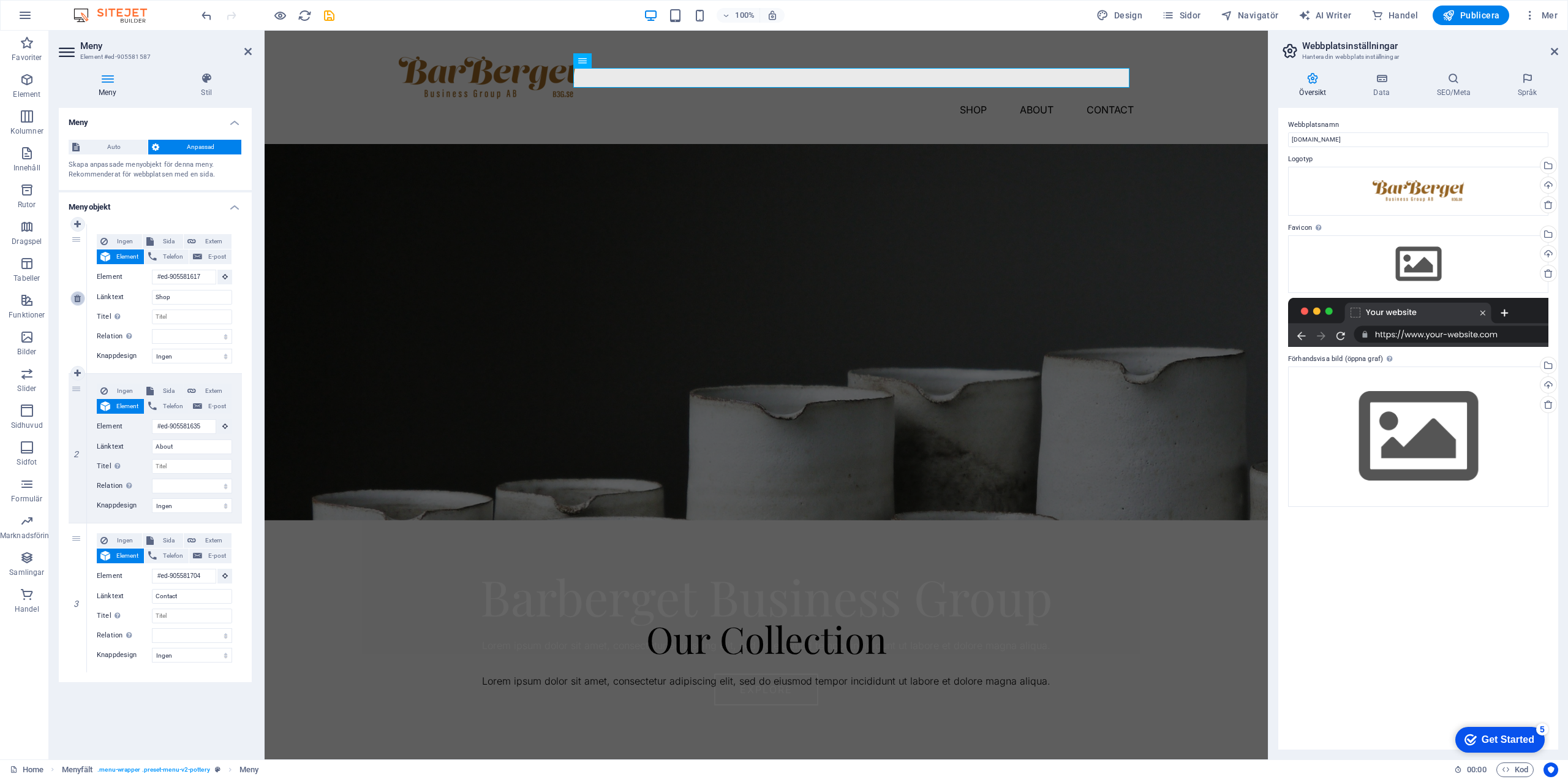
type input "Contact"
select select
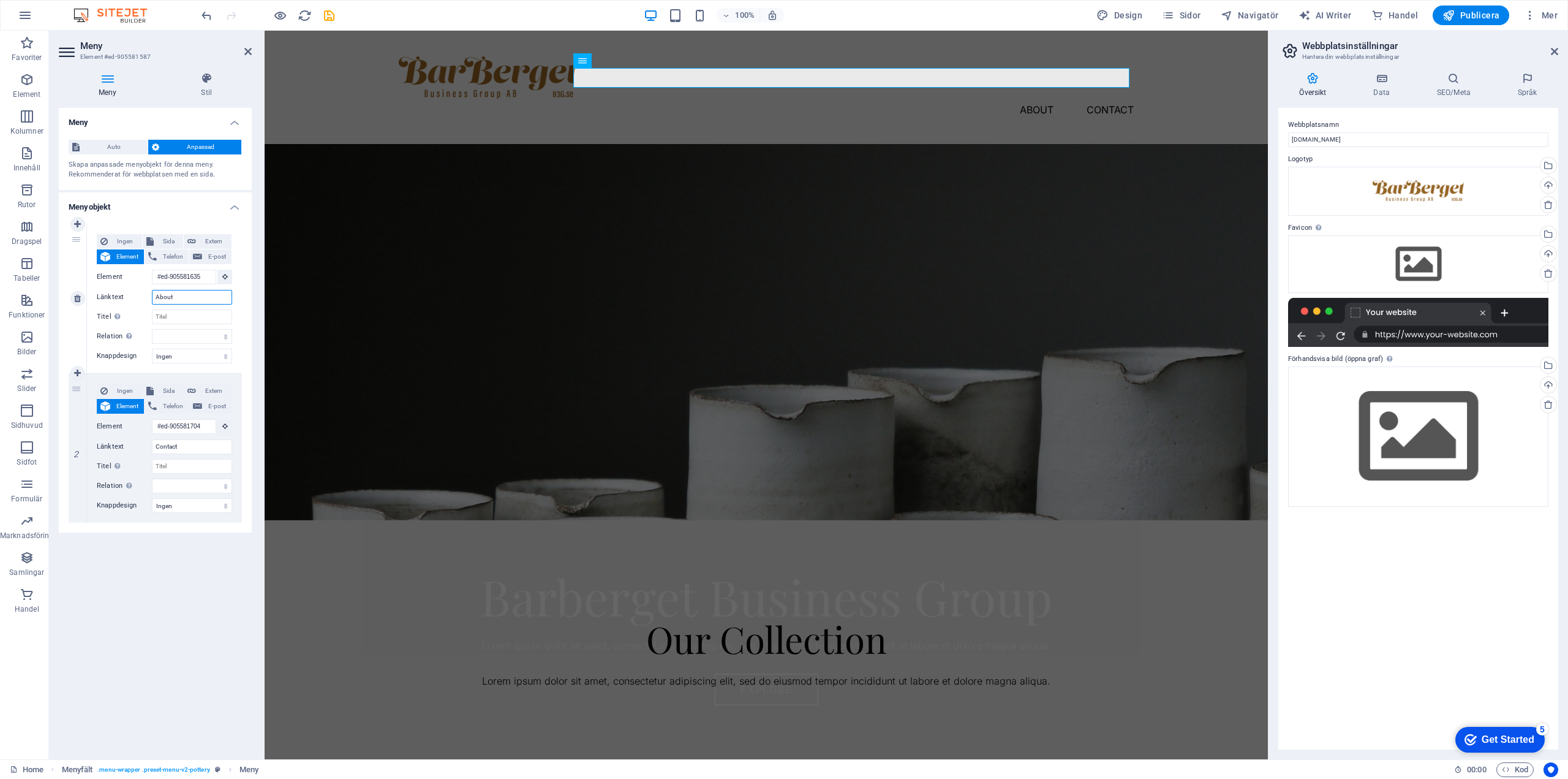
click at [162, 295] on input "About" at bounding box center [192, 297] width 80 height 14
type input "Om oss"
select select
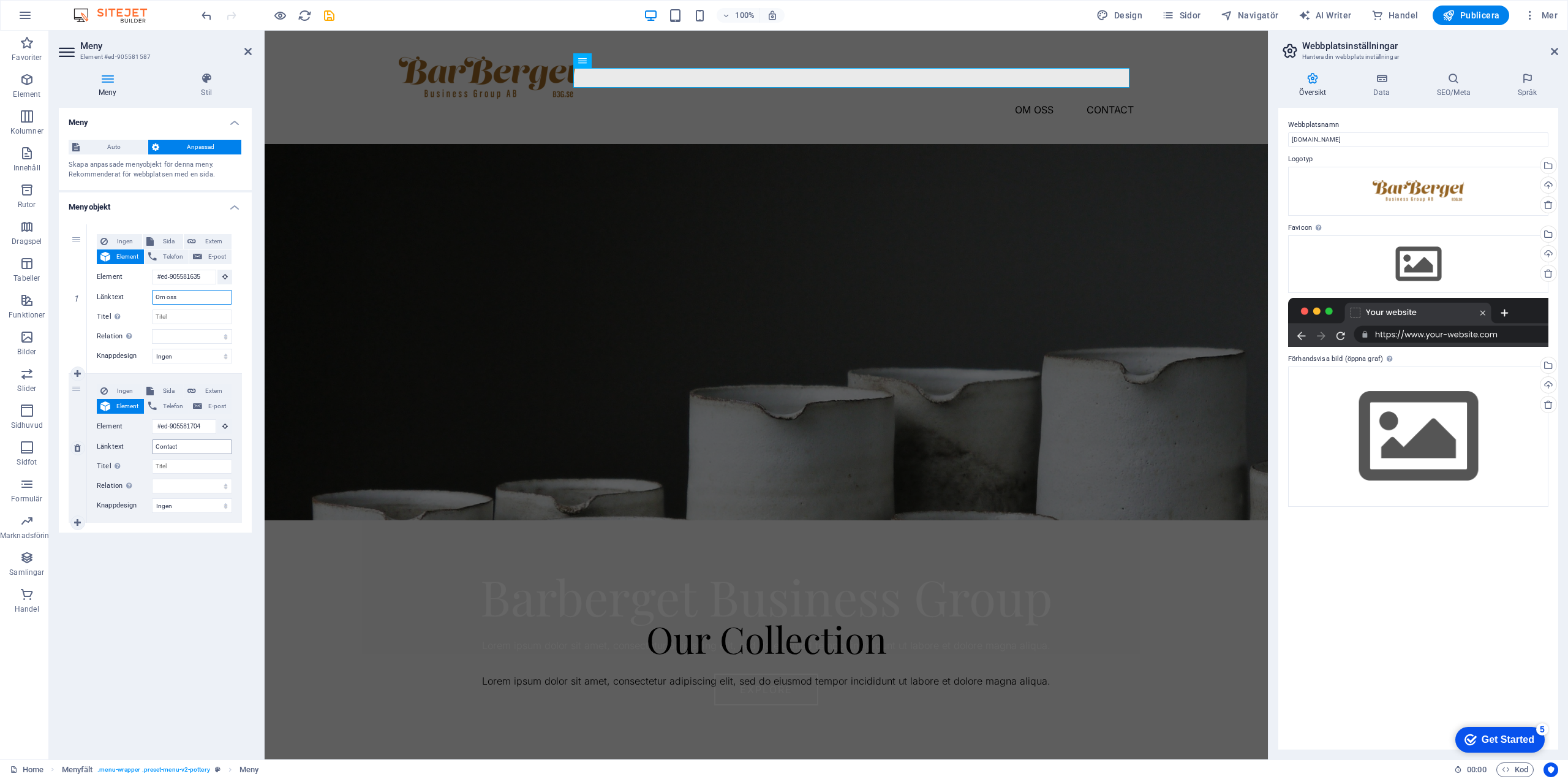
type input "Om oss"
click at [168, 447] on input "Contact" at bounding box center [192, 446] width 80 height 14
type input "Kontakt"
select select
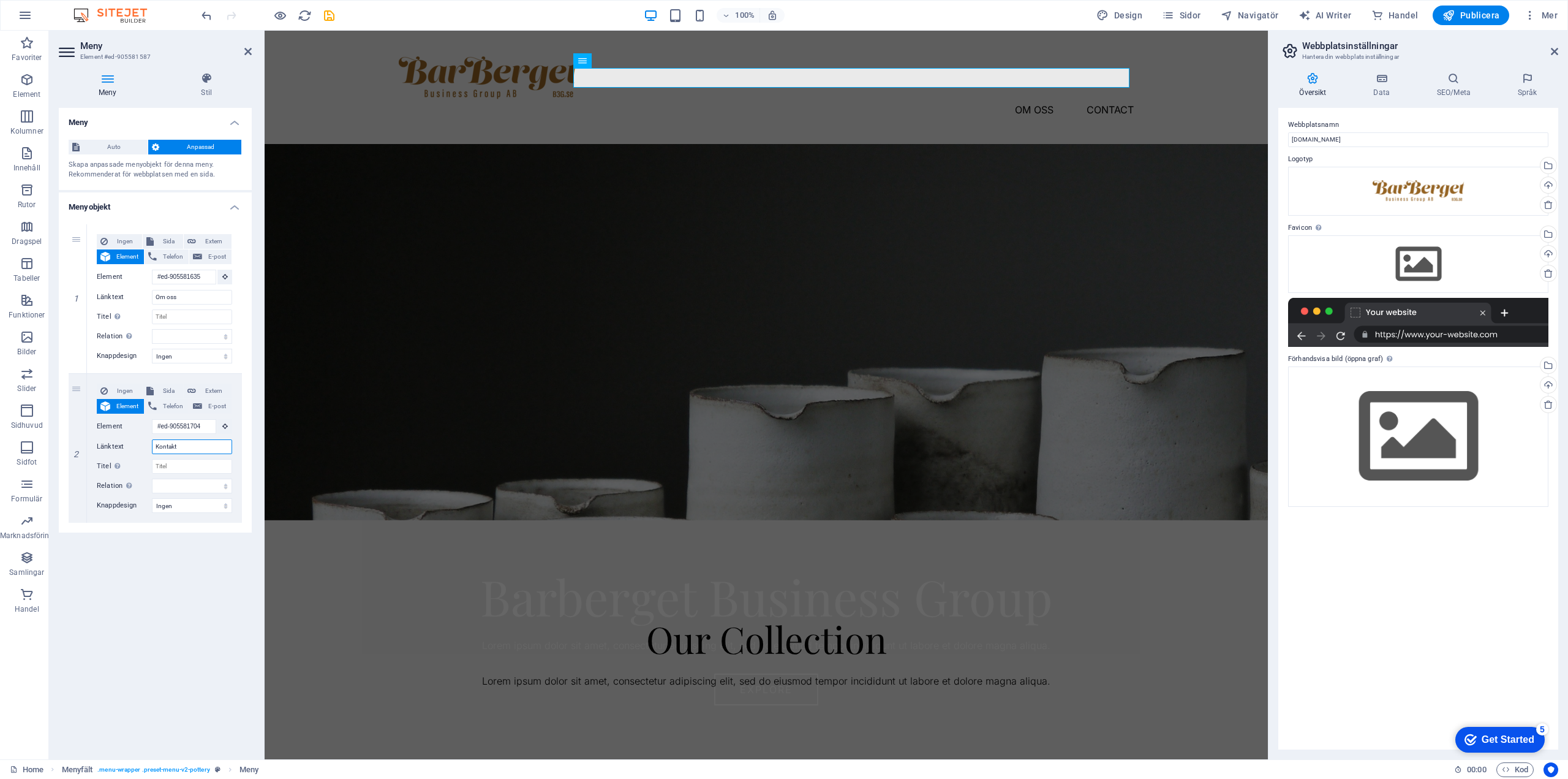
select select
type input "Kontakt"
click at [198, 507] on select "Ingen Standard Primär Sekundär" at bounding box center [192, 505] width 80 height 14
select select "default"
click at [152, 498] on select "Ingen Standard Primär Sekundär" at bounding box center [192, 505] width 80 height 14
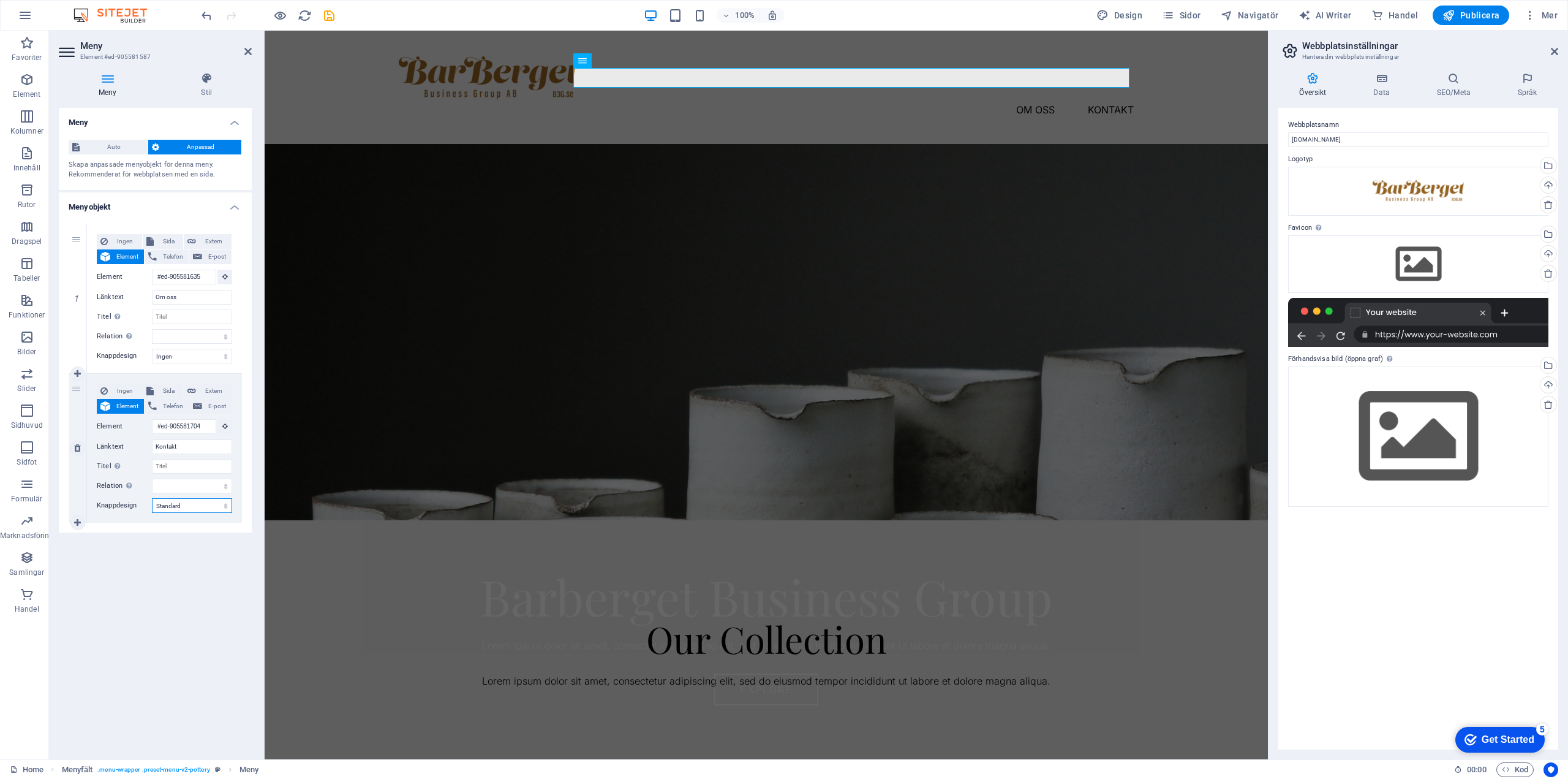
select select
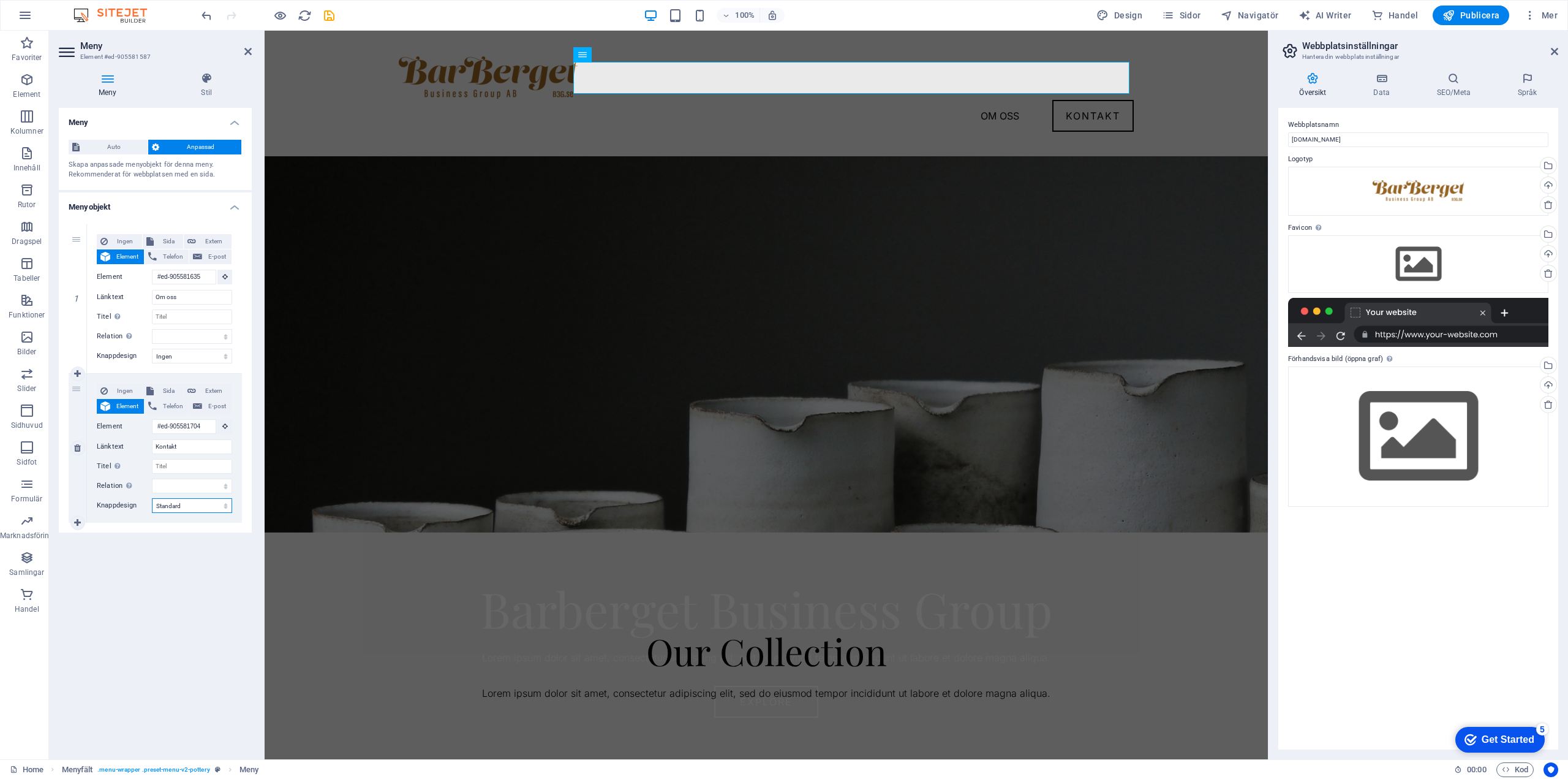
click at [187, 507] on select "Ingen Standard Primär Sekundär" at bounding box center [192, 505] width 80 height 14
select select "primary"
click at [152, 498] on select "Ingen Standard Primär Sekundär" at bounding box center [192, 505] width 80 height 14
select select
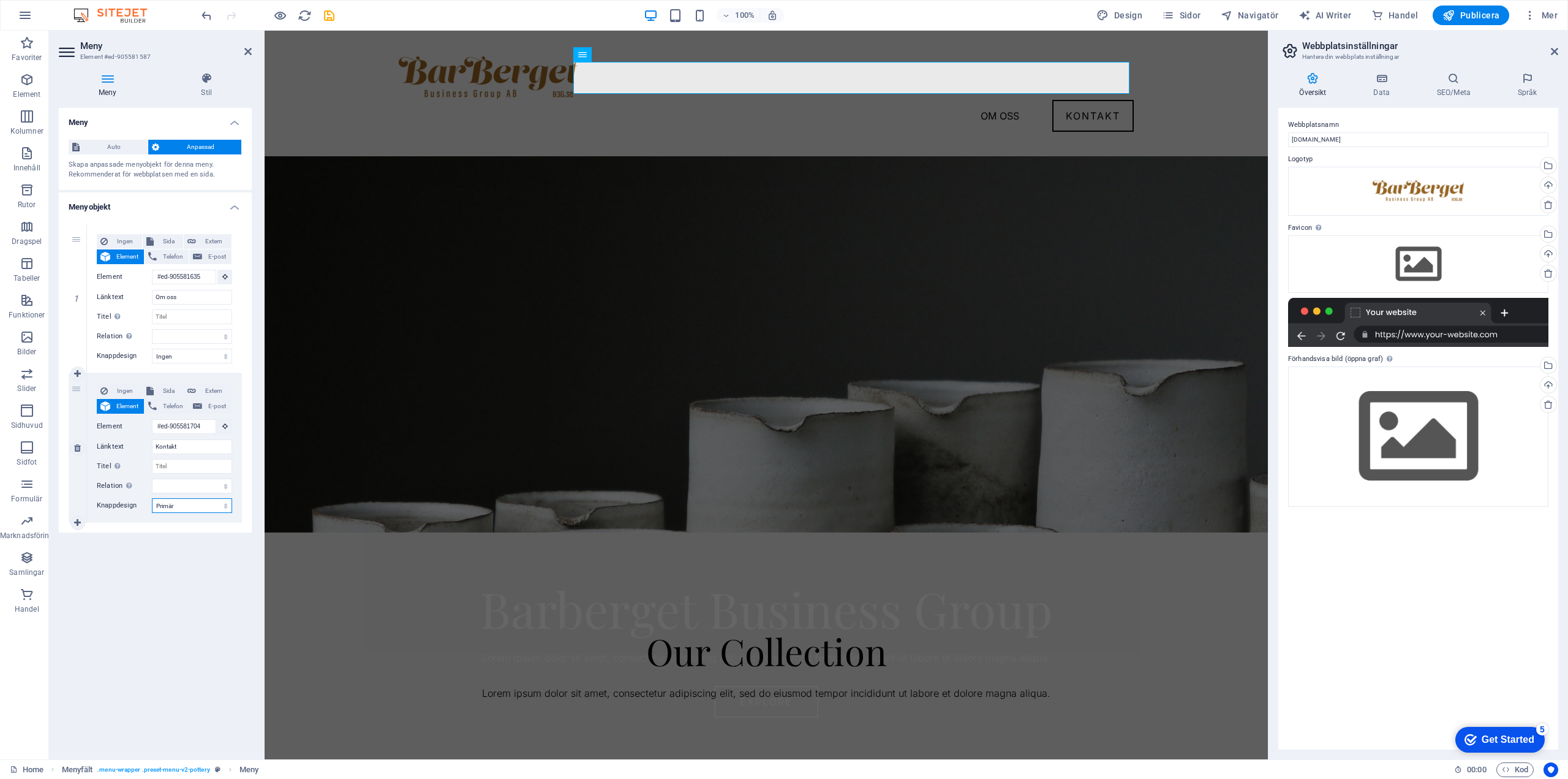
click at [187, 507] on select "Ingen Standard Primär Sekundär" at bounding box center [192, 505] width 80 height 14
select select "secondary"
click at [152, 498] on select "Ingen Standard Primär Sekundär" at bounding box center [192, 505] width 80 height 14
select select
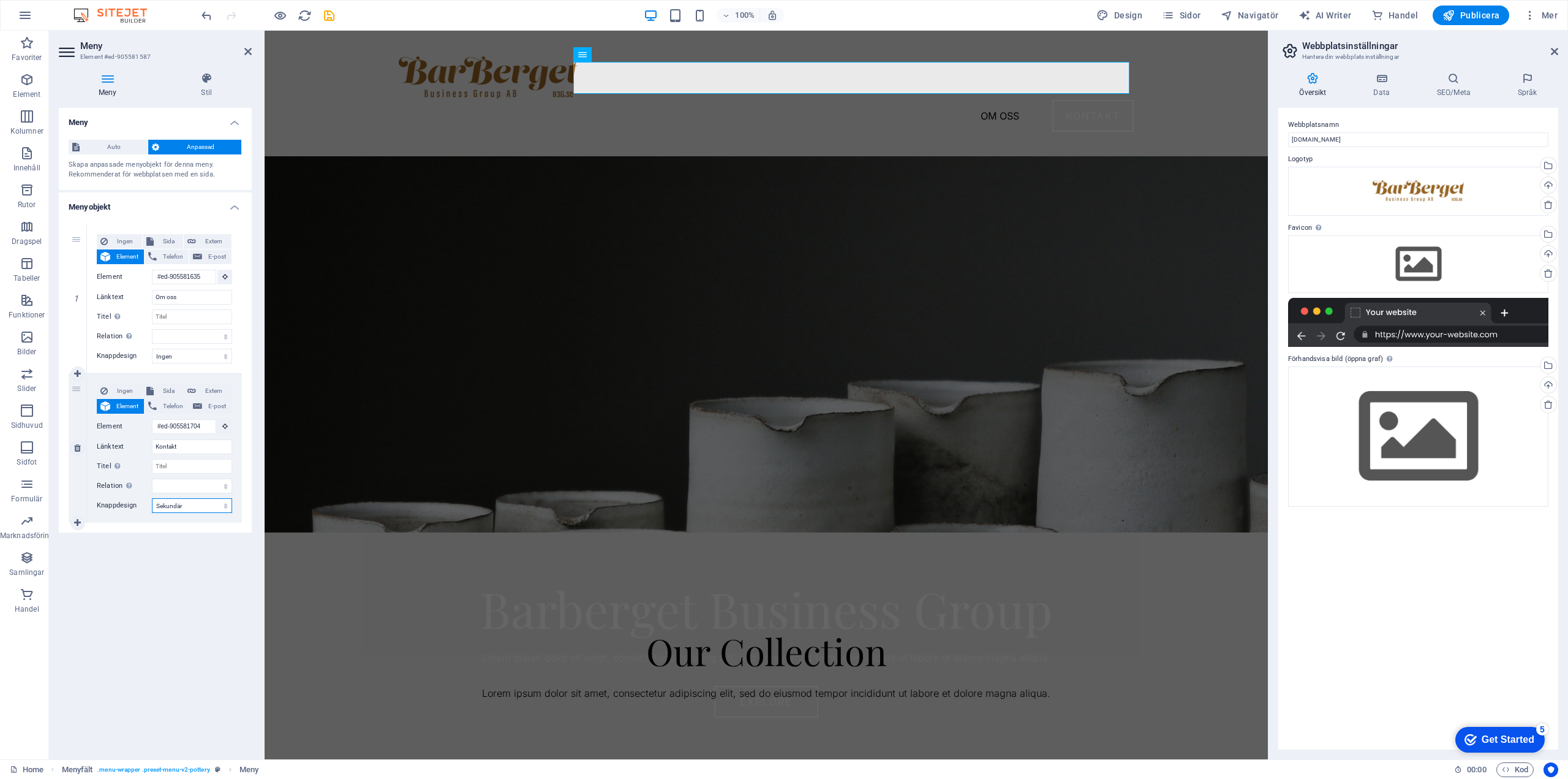
click at [188, 507] on select "Ingen Standard Primär Sekundär" at bounding box center [192, 505] width 80 height 14
select select
click at [152, 498] on select "Ingen Standard Primär Sekundär" at bounding box center [192, 505] width 80 height 14
select select
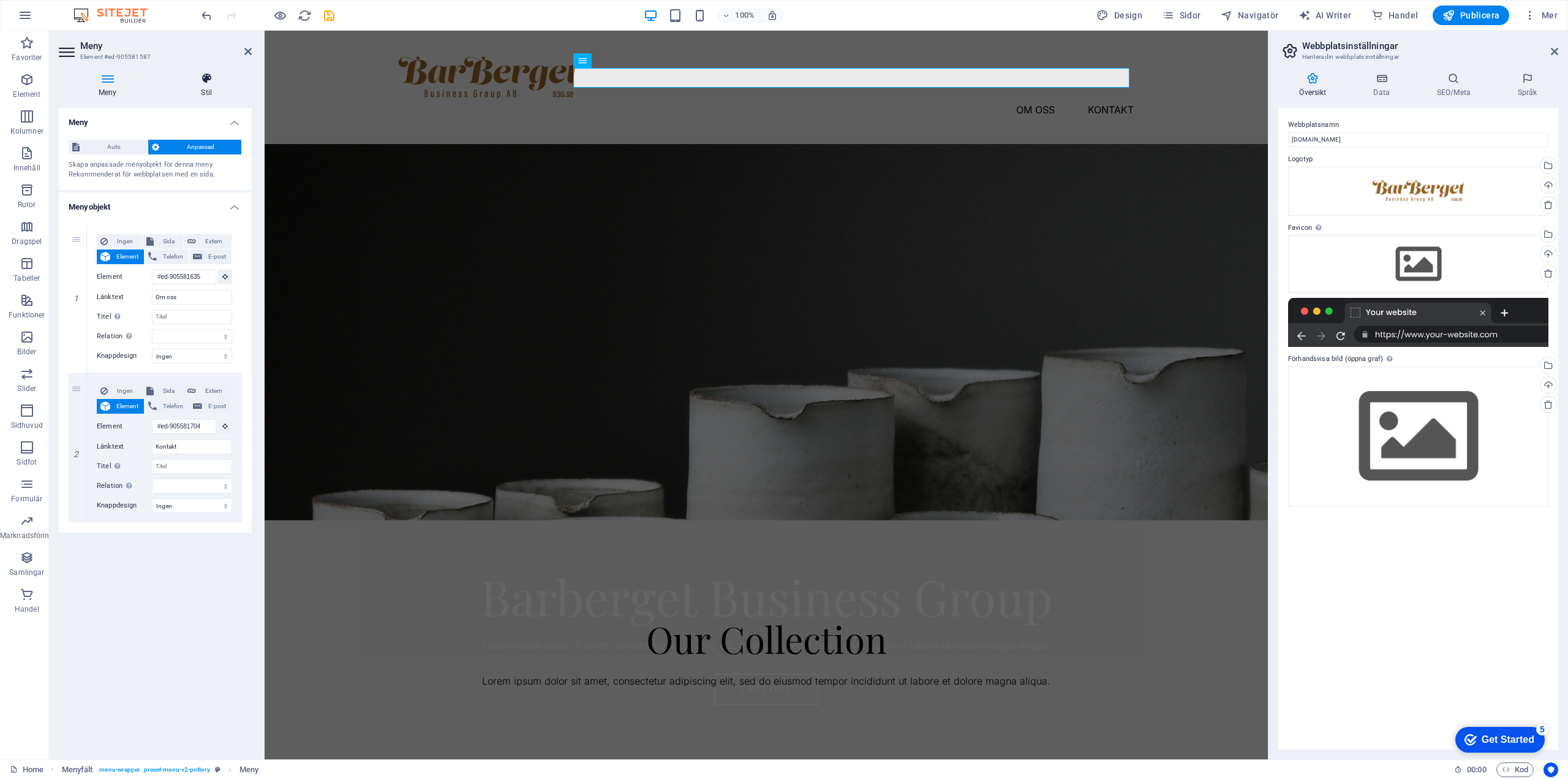
click at [205, 80] on icon at bounding box center [207, 78] width 91 height 12
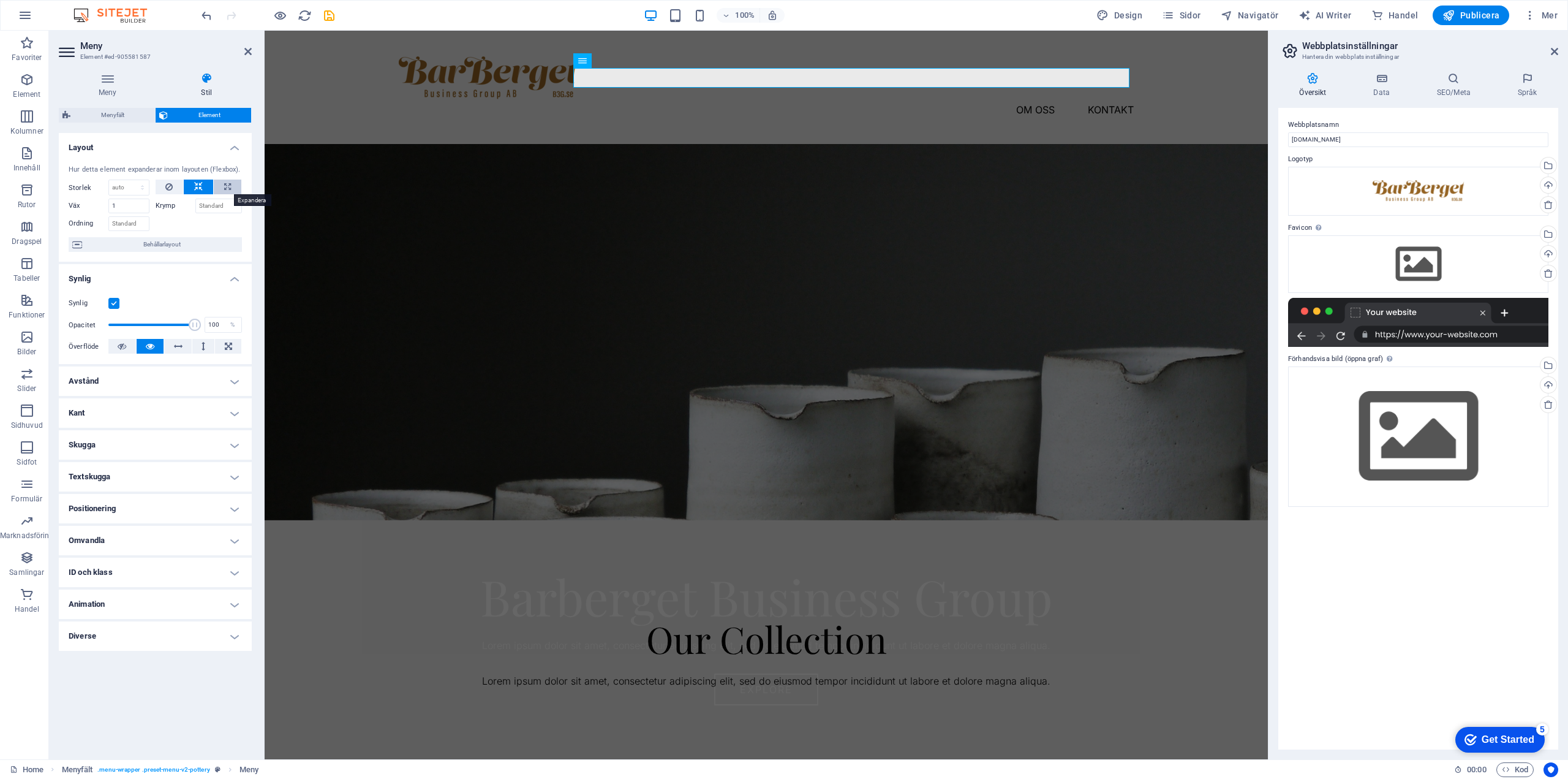
click at [229, 185] on icon at bounding box center [228, 187] width 7 height 14
type input "100"
select select "%"
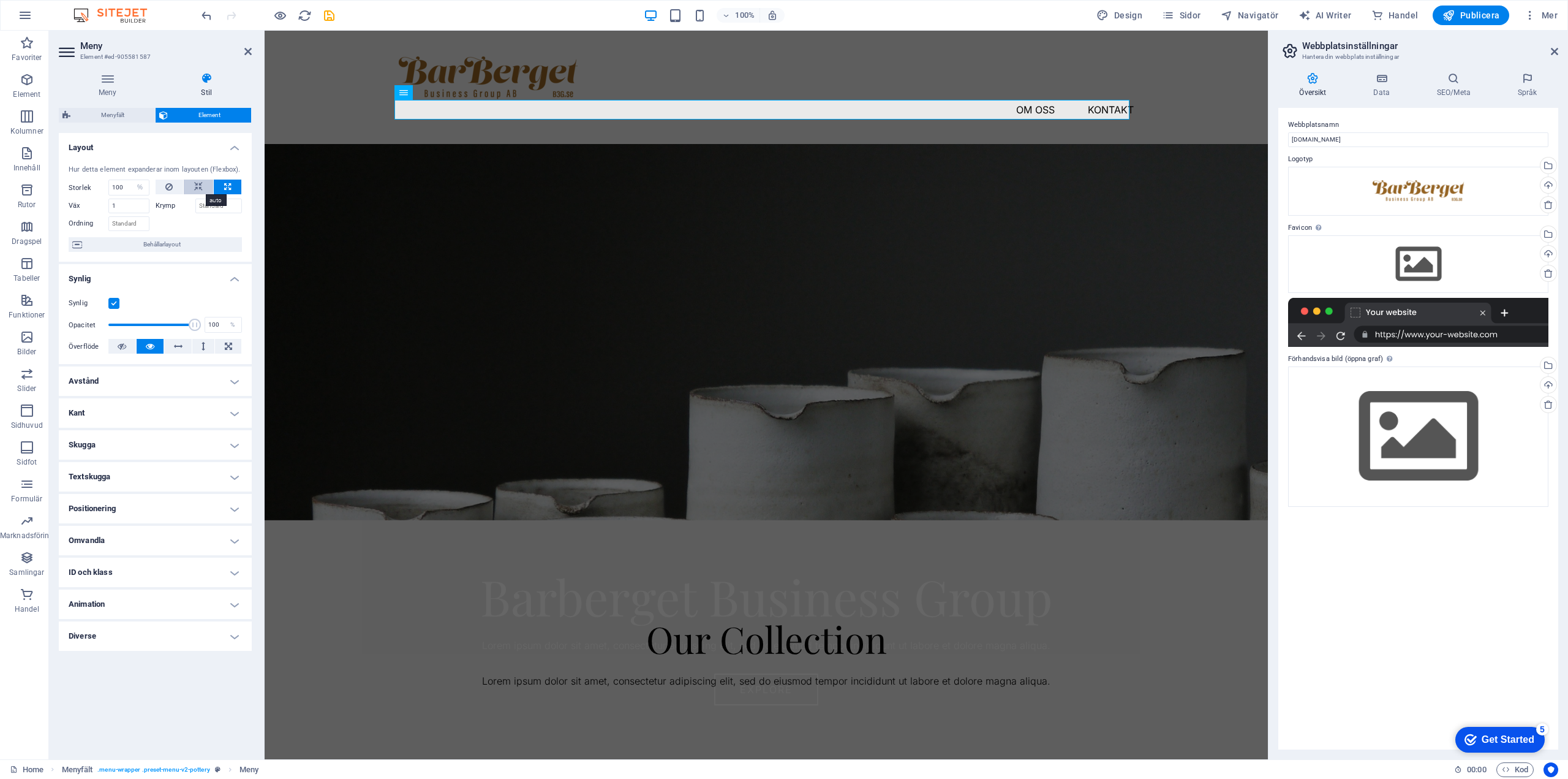
click at [198, 184] on icon at bounding box center [198, 187] width 9 height 14
select select "DISABLED_OPTION_VALUE"
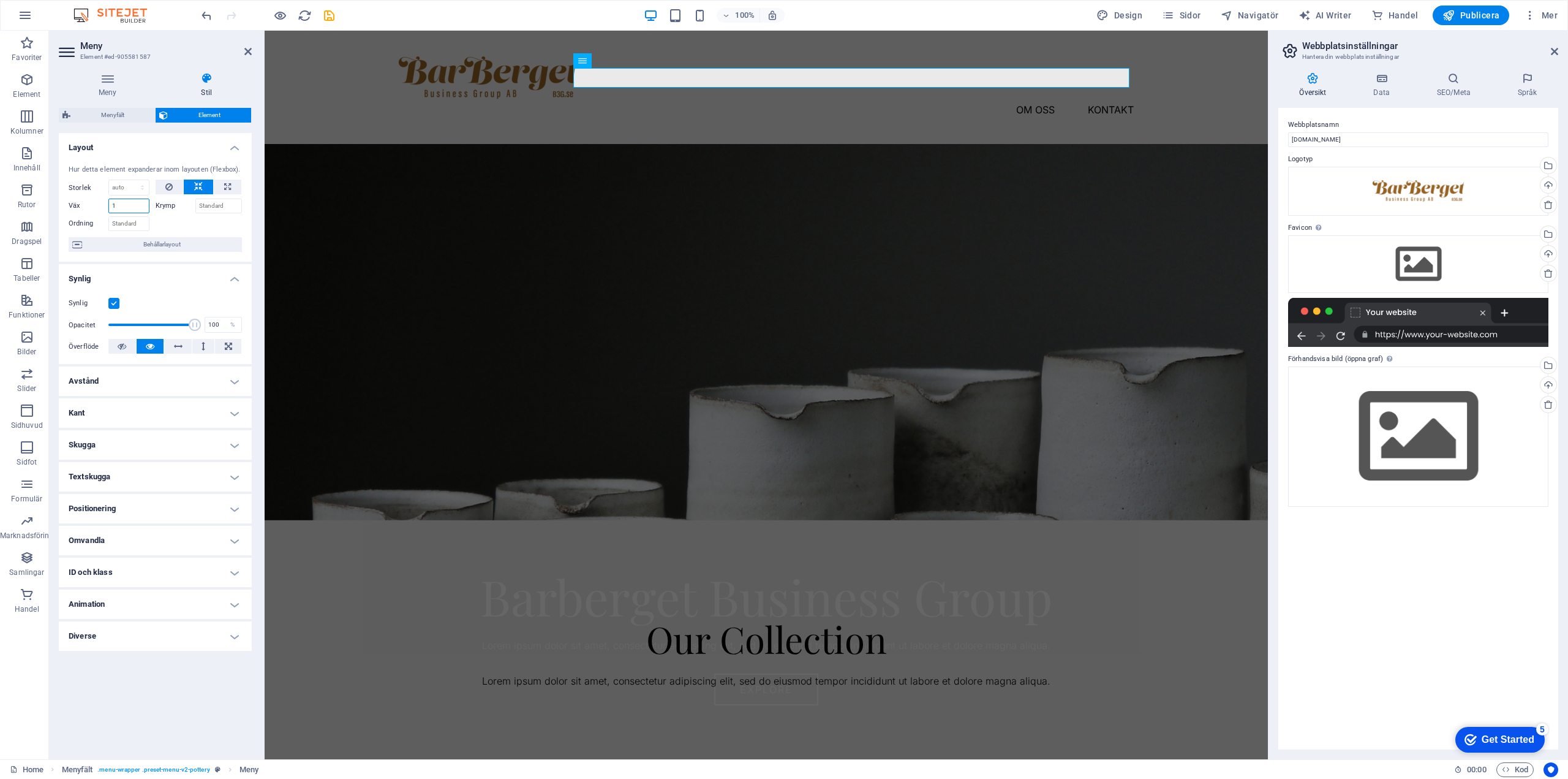
click at [135, 203] on input "1" at bounding box center [129, 206] width 41 height 14
click at [138, 209] on input "14" at bounding box center [129, 206] width 41 height 14
type input "1"
click at [143, 187] on select "Standard auto px % 1/1 1/2 1/3 1/4 1/5 1/6 1/7 1/8 1/9 1/10" at bounding box center [129, 187] width 40 height 14
select select "%"
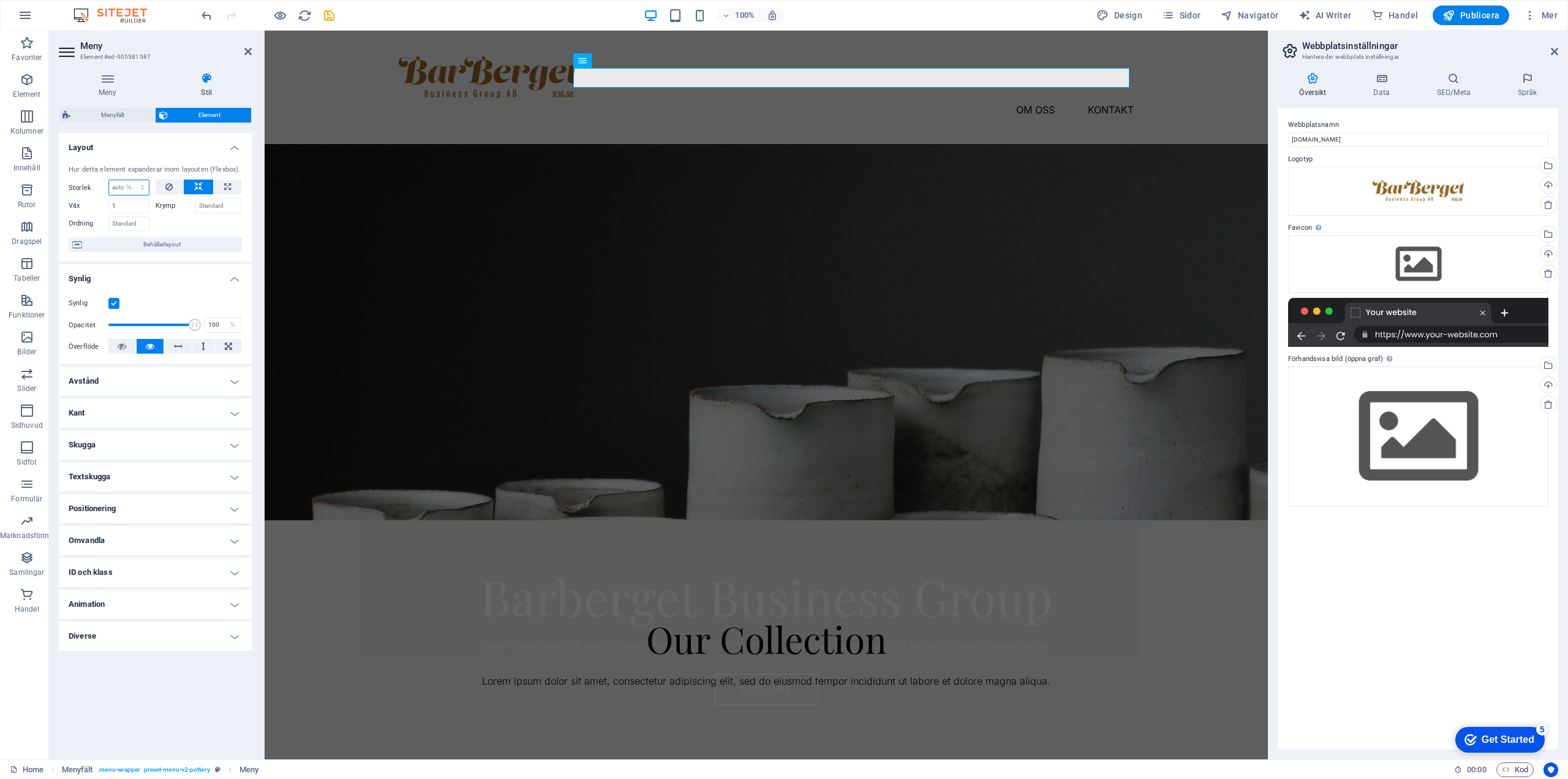
click at [131, 180] on select "Standard auto px % 1/1 1/2 1/3 1/4 1/5 1/6 1/7 1/8 1/9 1/10" at bounding box center [129, 187] width 40 height 14
type input "100"
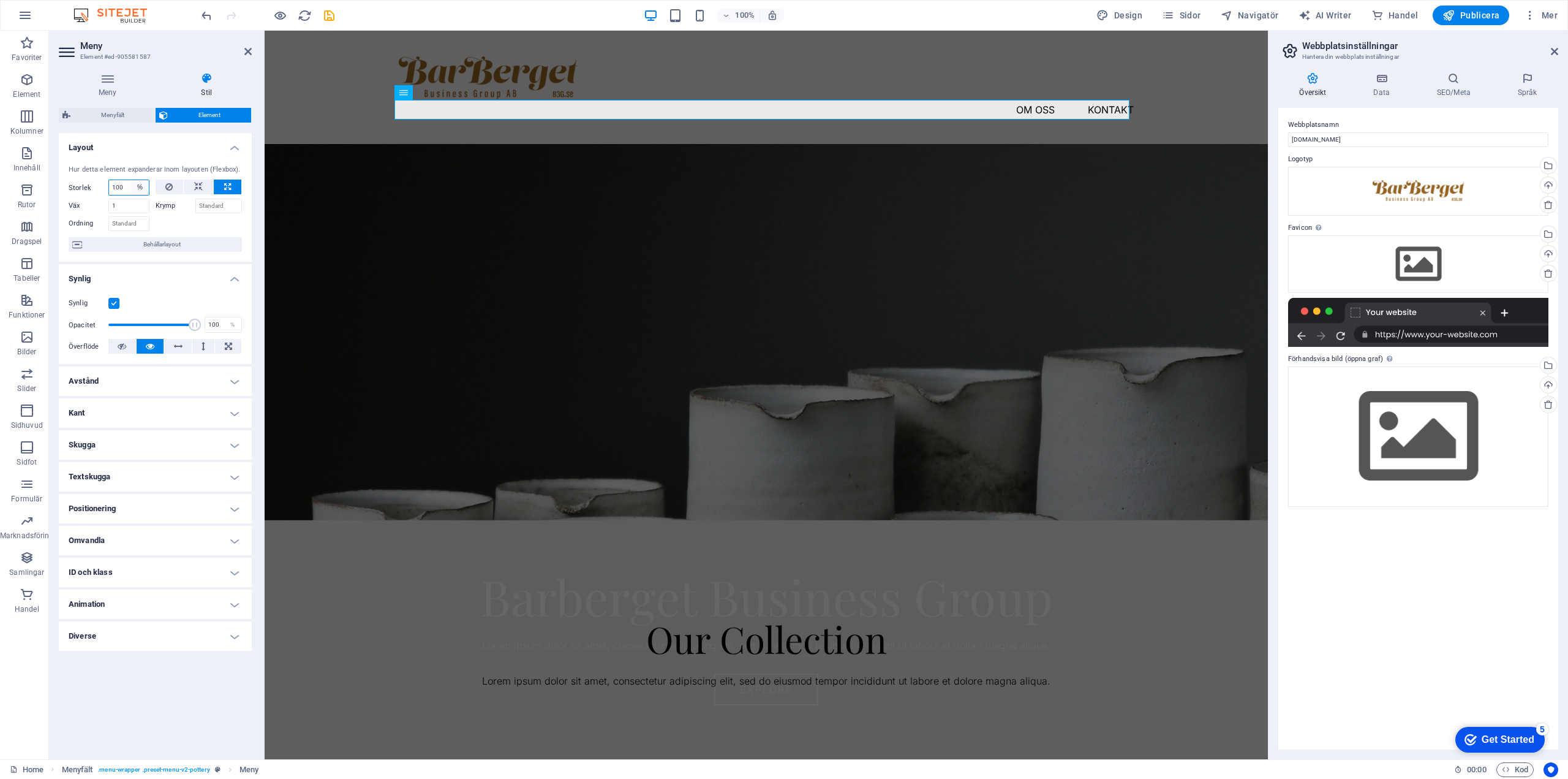
click at [141, 185] on select "Standard auto px % 1/1 1/2 1/3 1/4 1/5 1/6 1/7 1/8 1/9 1/10" at bounding box center [140, 187] width 17 height 14
select select "a53rlfa1qbc"
click at [132, 180] on select "Standard auto px % 1/1 1/2 1/3 1/4 1/5 1/6 1/7 1/8 1/9 1/10" at bounding box center [140, 187] width 17 height 14
click at [138, 189] on select "Standard auto px % 1/1 1/2 1/3 1/4 1/5 1/6 1/7 1/8 1/9 1/10" at bounding box center [129, 187] width 40 height 14
click at [109, 180] on select "Standard auto px % 1/1 1/2 1/3 1/4 1/5 1/6 1/7 1/8 1/9 1/10" at bounding box center [129, 187] width 40 height 14
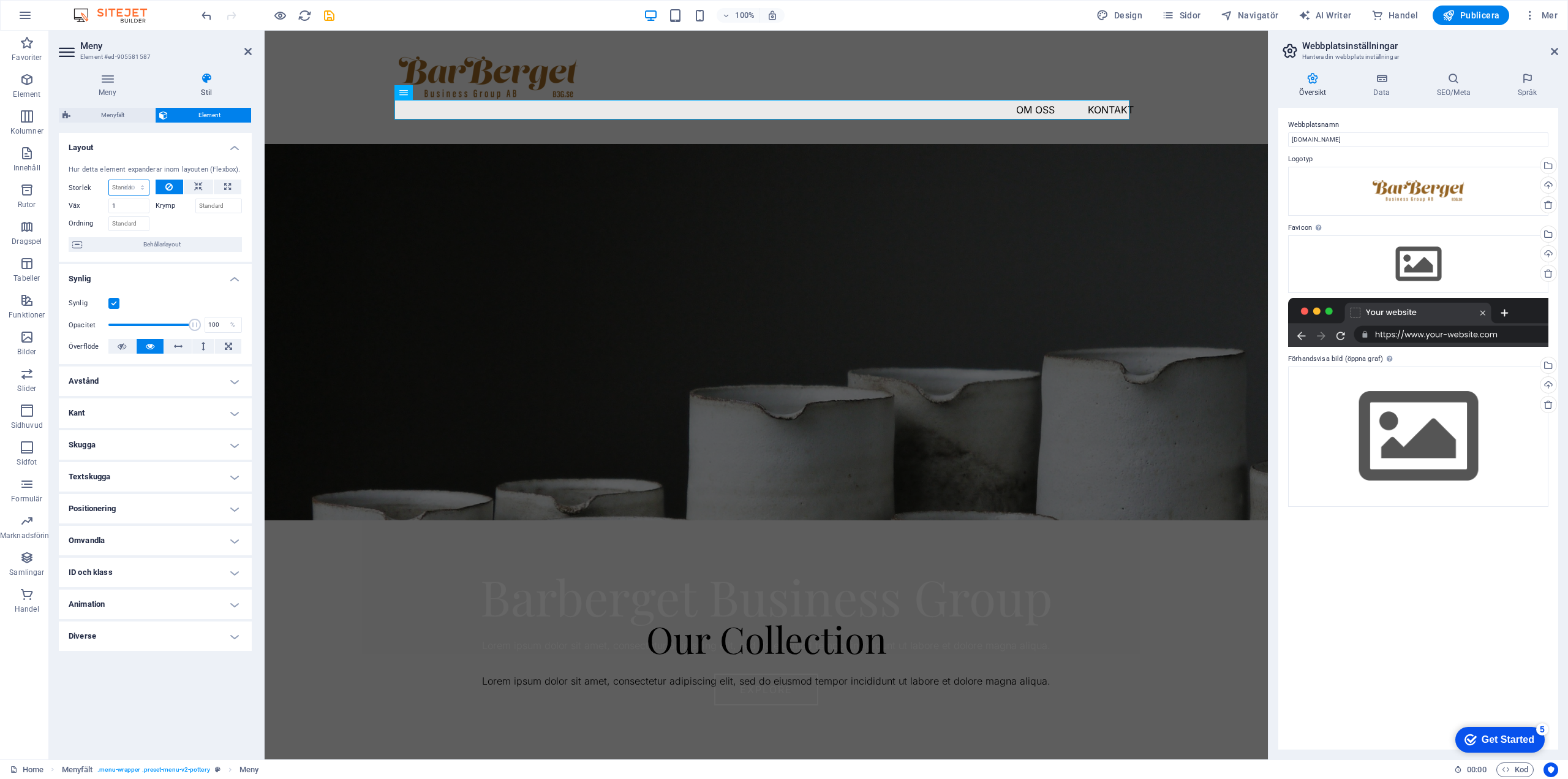
select select "DISABLED_OPTION_VALUE"
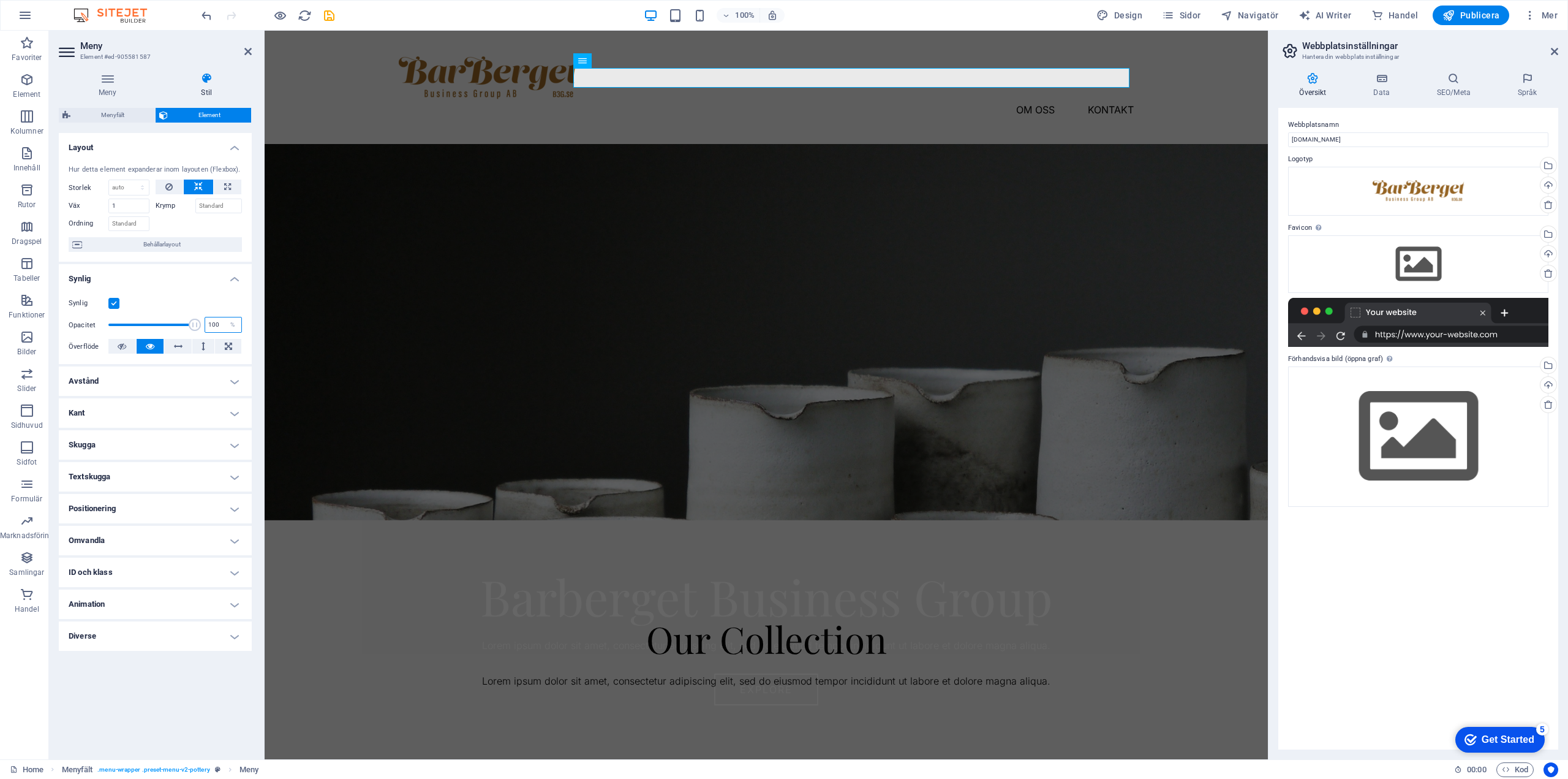
click at [209, 323] on input "100" at bounding box center [223, 325] width 36 height 14
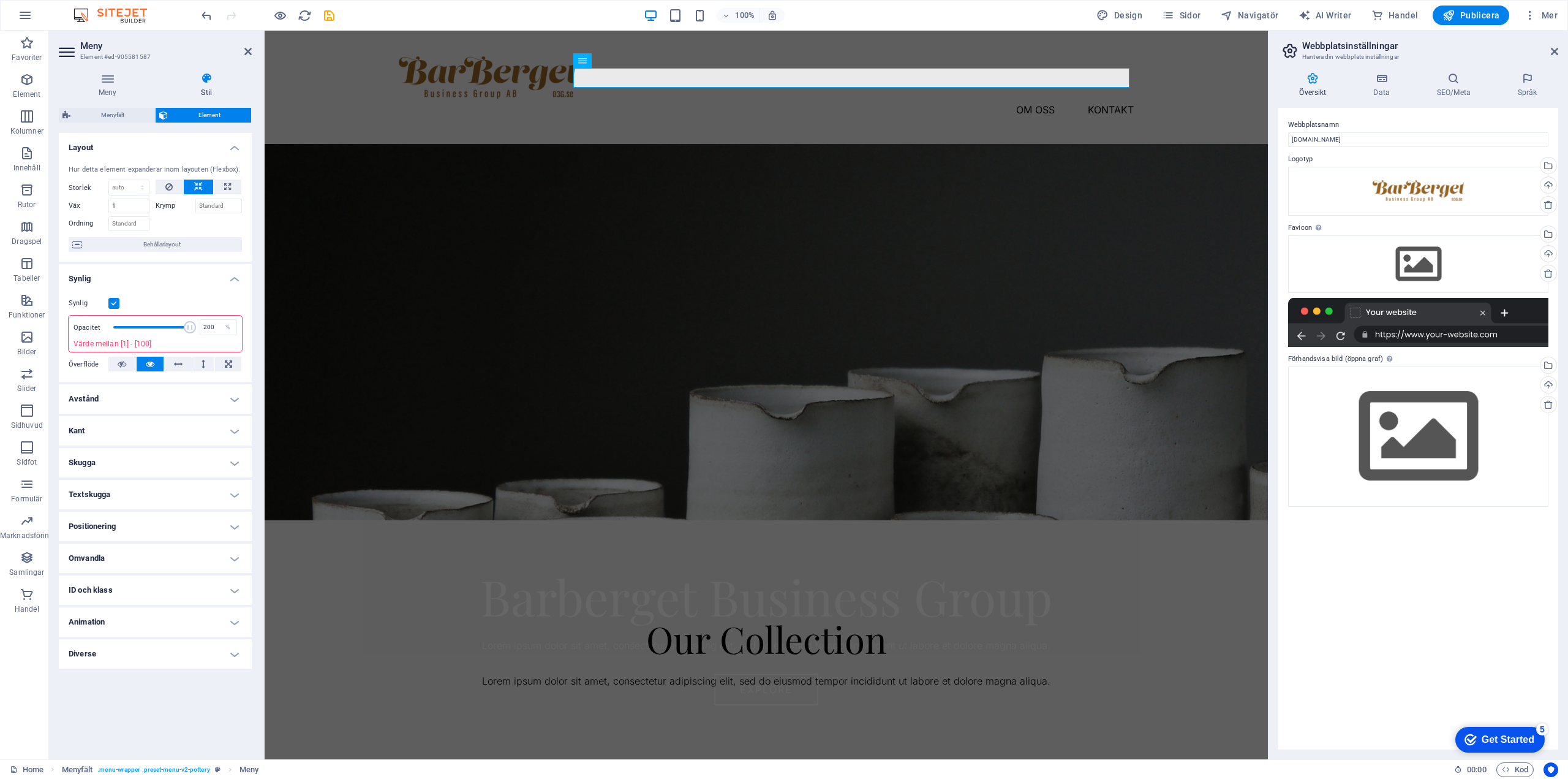
type input "100"
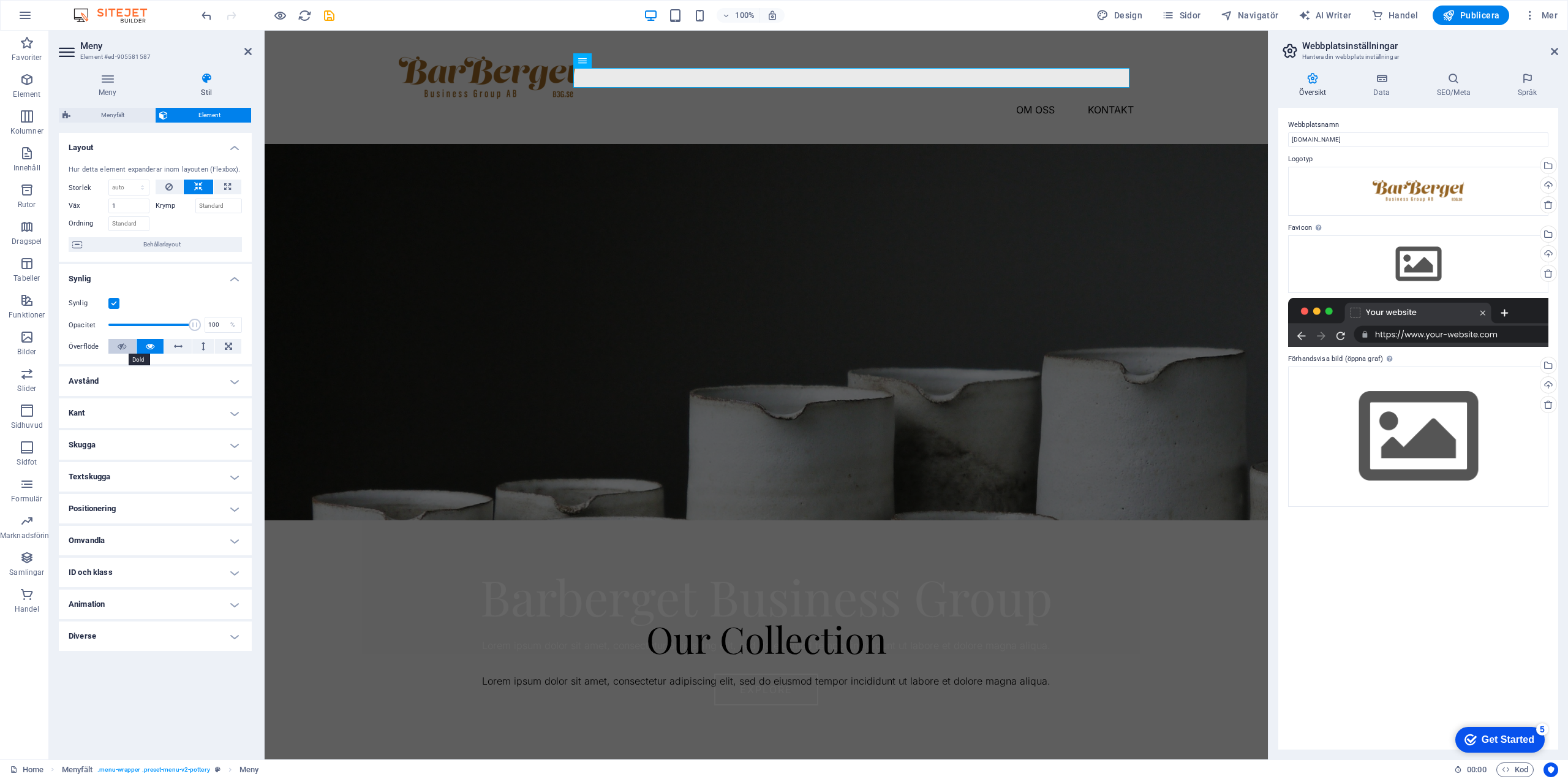
click at [123, 345] on icon at bounding box center [122, 346] width 9 height 14
click at [145, 342] on button at bounding box center [151, 346] width 27 height 14
click at [95, 537] on h4 "Omvandla" at bounding box center [155, 540] width 193 height 29
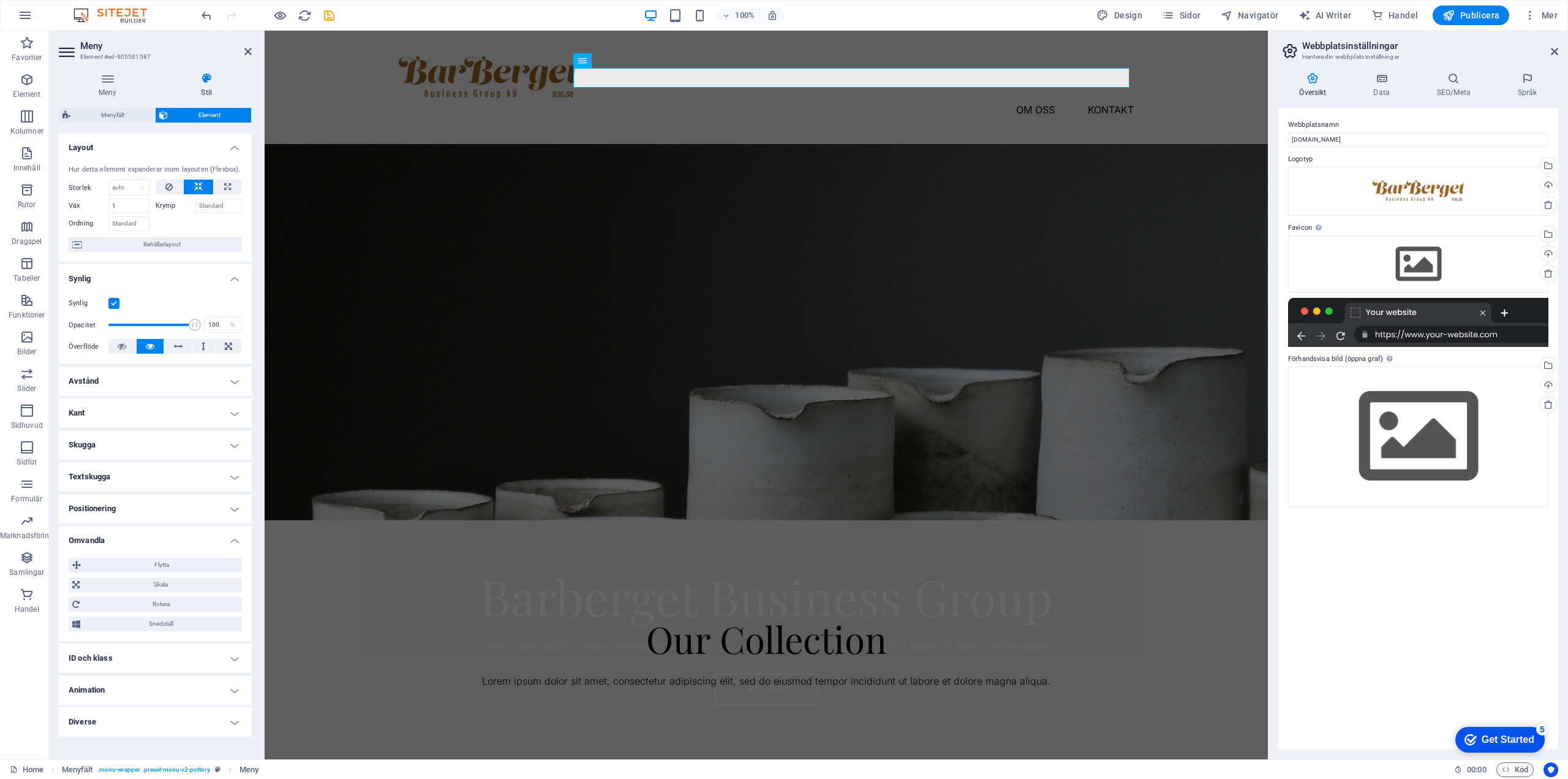
click at [95, 537] on h4 "Omvandla" at bounding box center [155, 537] width 193 height 22
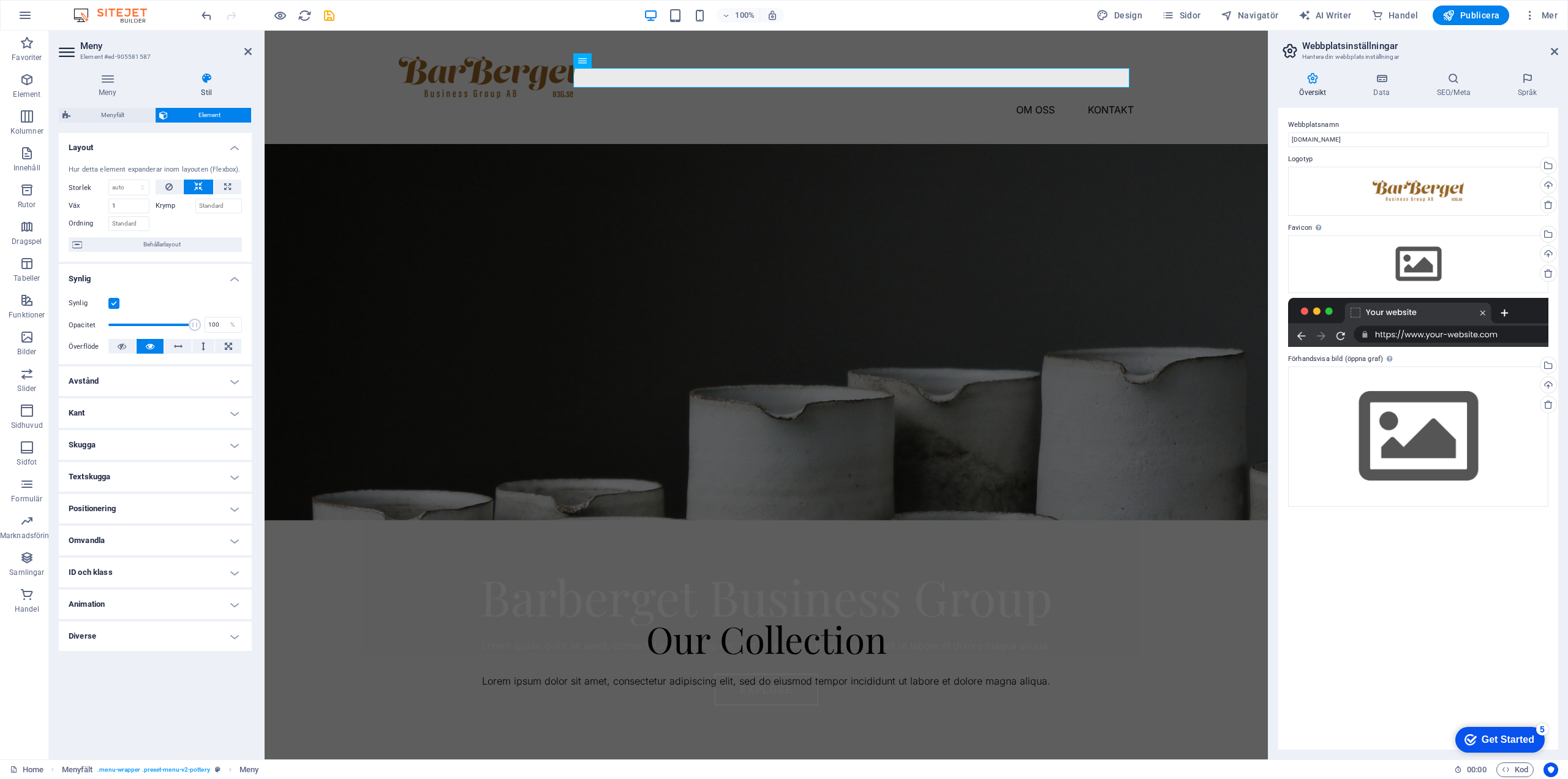
click at [82, 639] on h4 "Diverse" at bounding box center [155, 636] width 193 height 29
click at [82, 636] on h4 "Diverse" at bounding box center [155, 632] width 193 height 22
drag, startPoint x: 246, startPoint y: 49, endPoint x: 1071, endPoint y: 33, distance: 825.2
click at [246, 49] on icon at bounding box center [248, 51] width 7 height 10
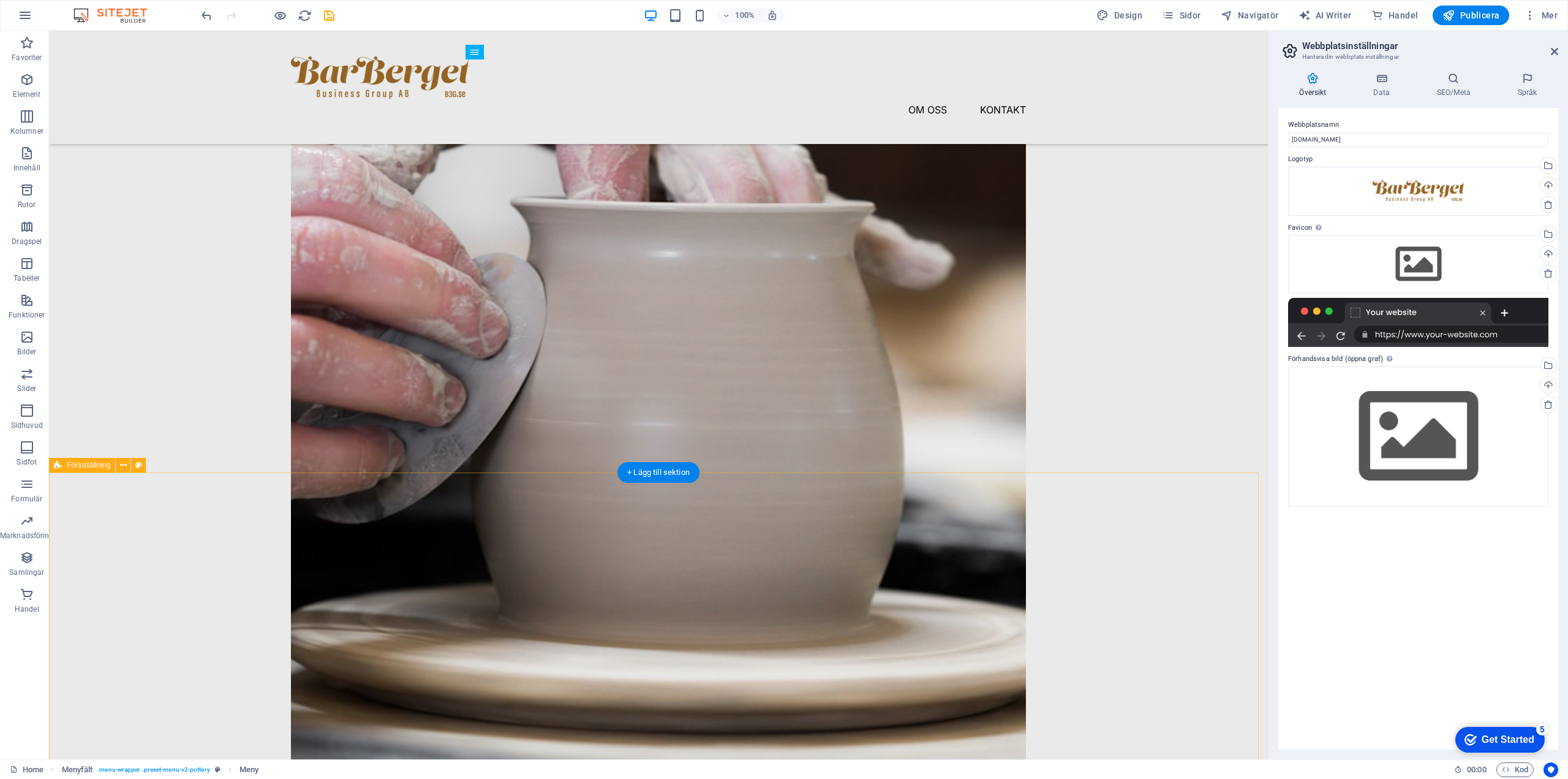
scroll to position [1911, 0]
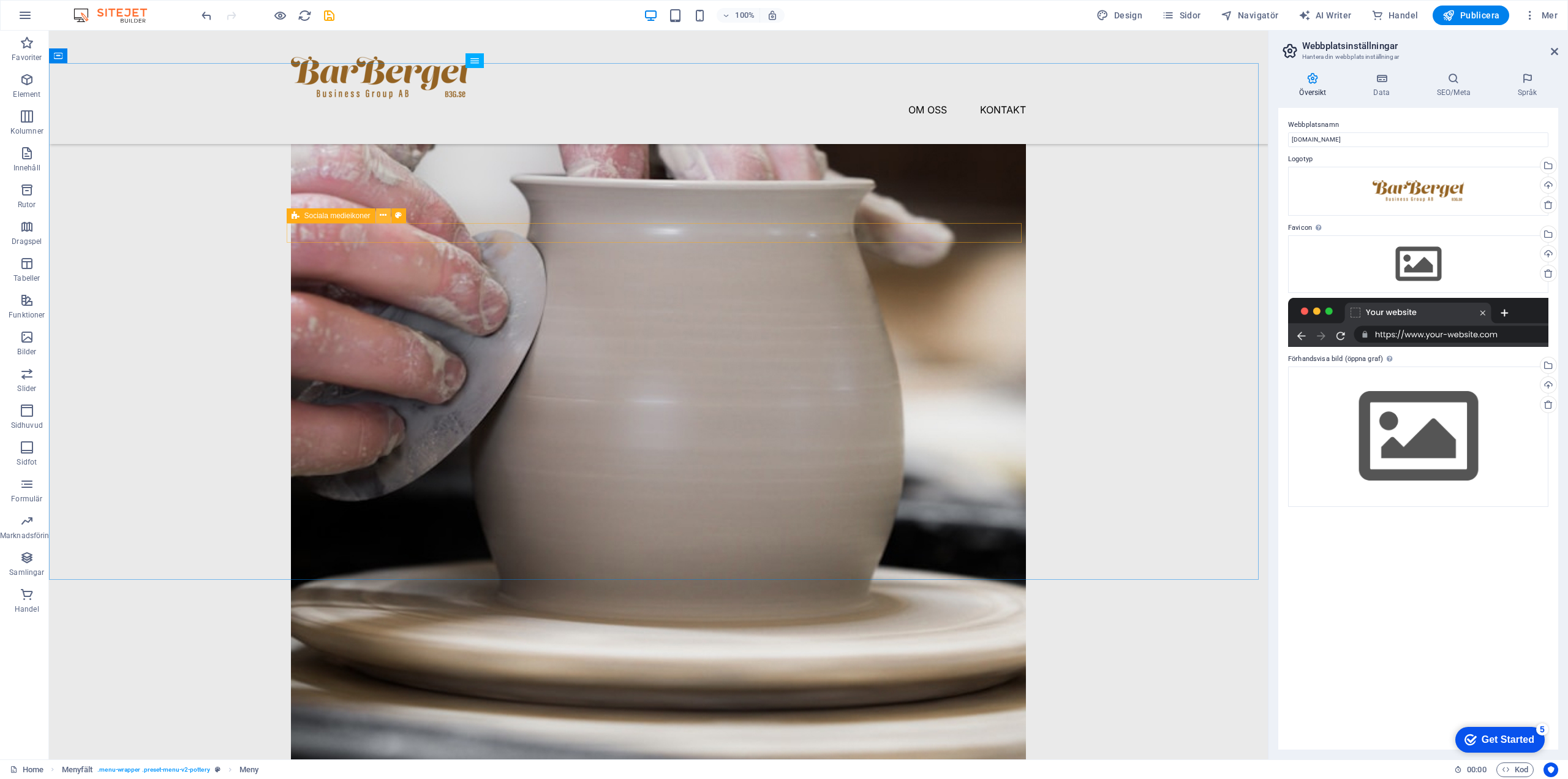
click at [385, 214] on icon at bounding box center [383, 215] width 7 height 13
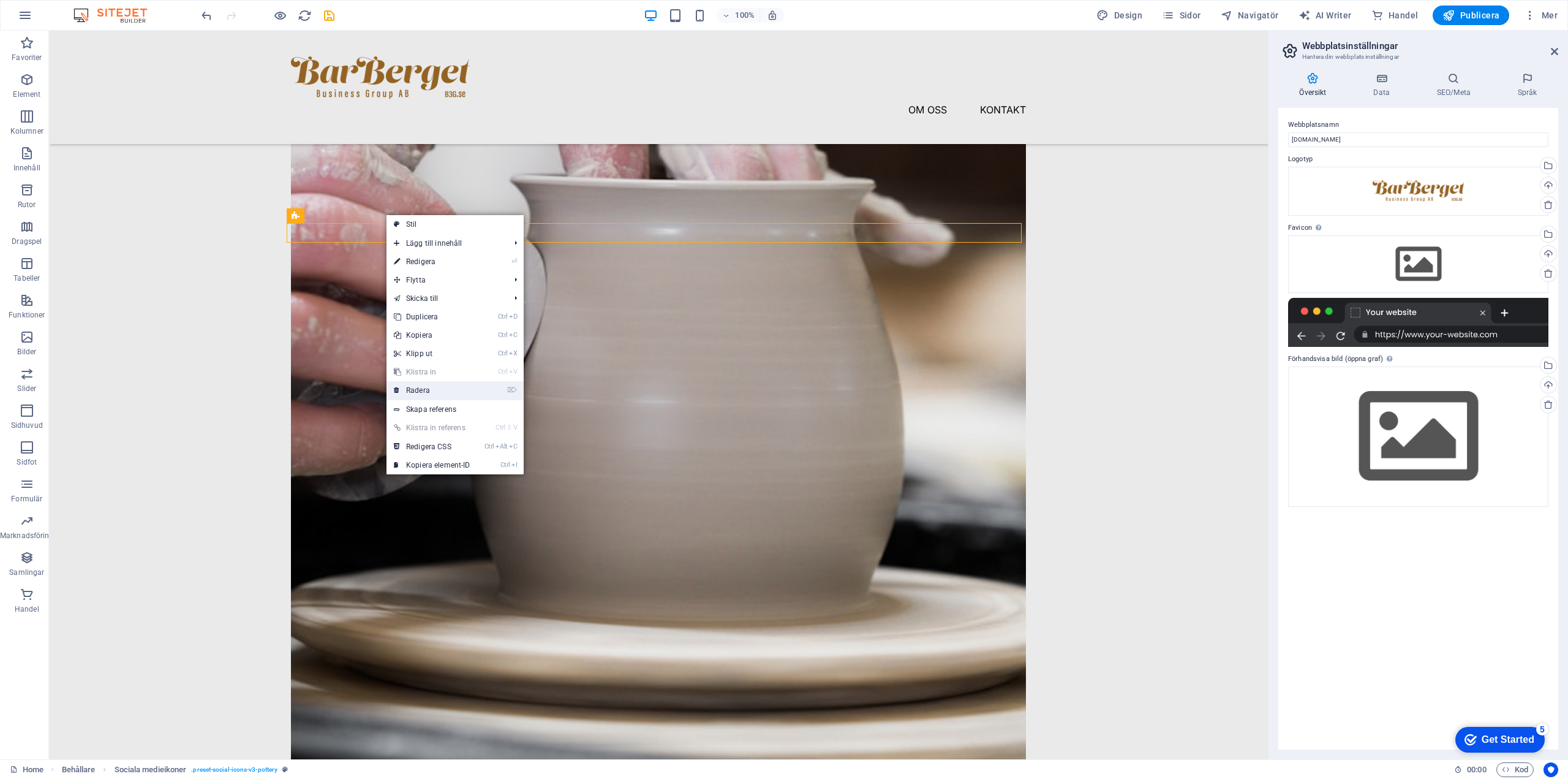
click at [437, 388] on link "⌦ Radera" at bounding box center [432, 390] width 91 height 18
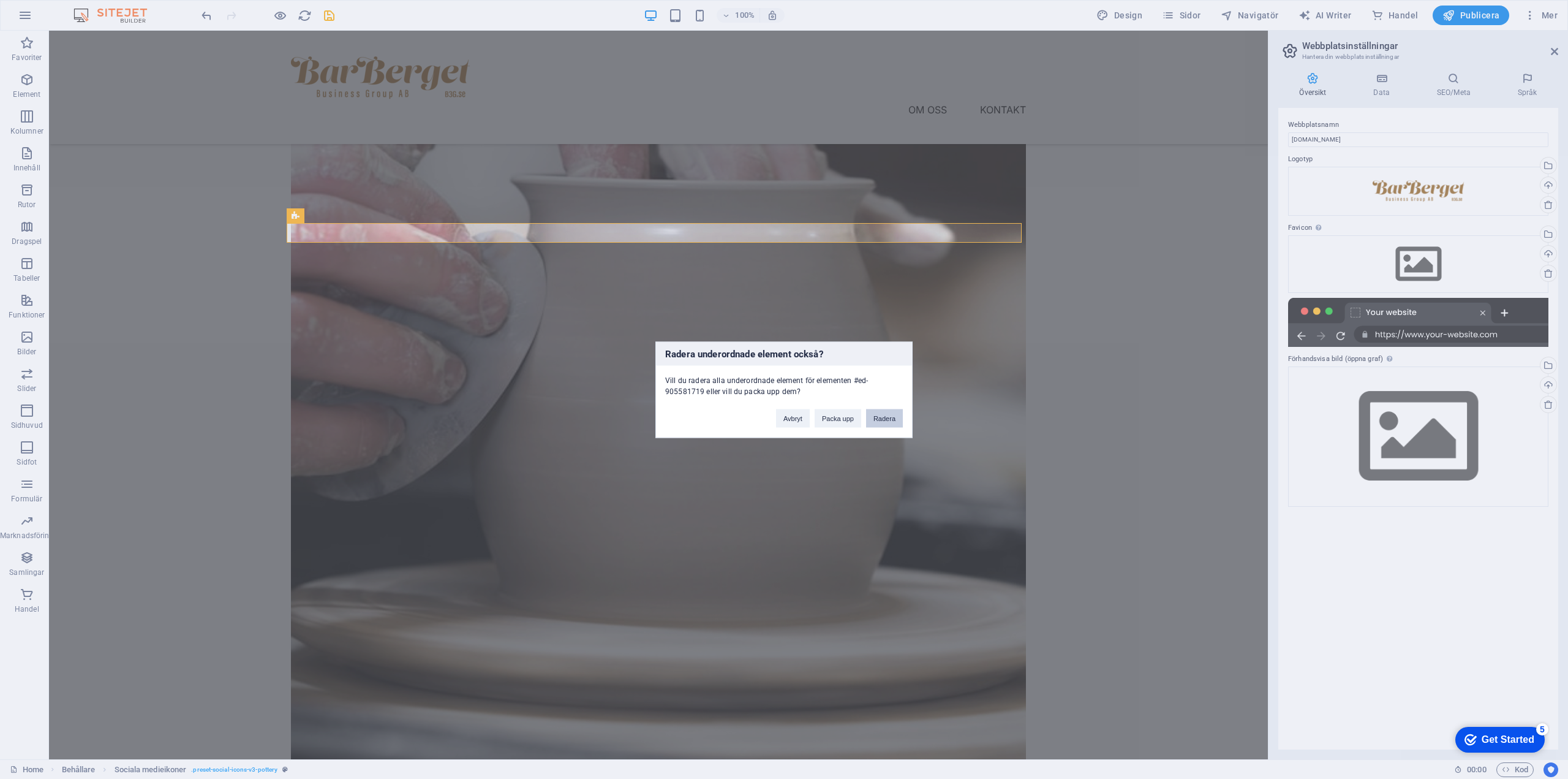
drag, startPoint x: 891, startPoint y: 419, endPoint x: 825, endPoint y: 371, distance: 81.6
click at [811, 419] on button "Radera" at bounding box center [885, 418] width 37 height 18
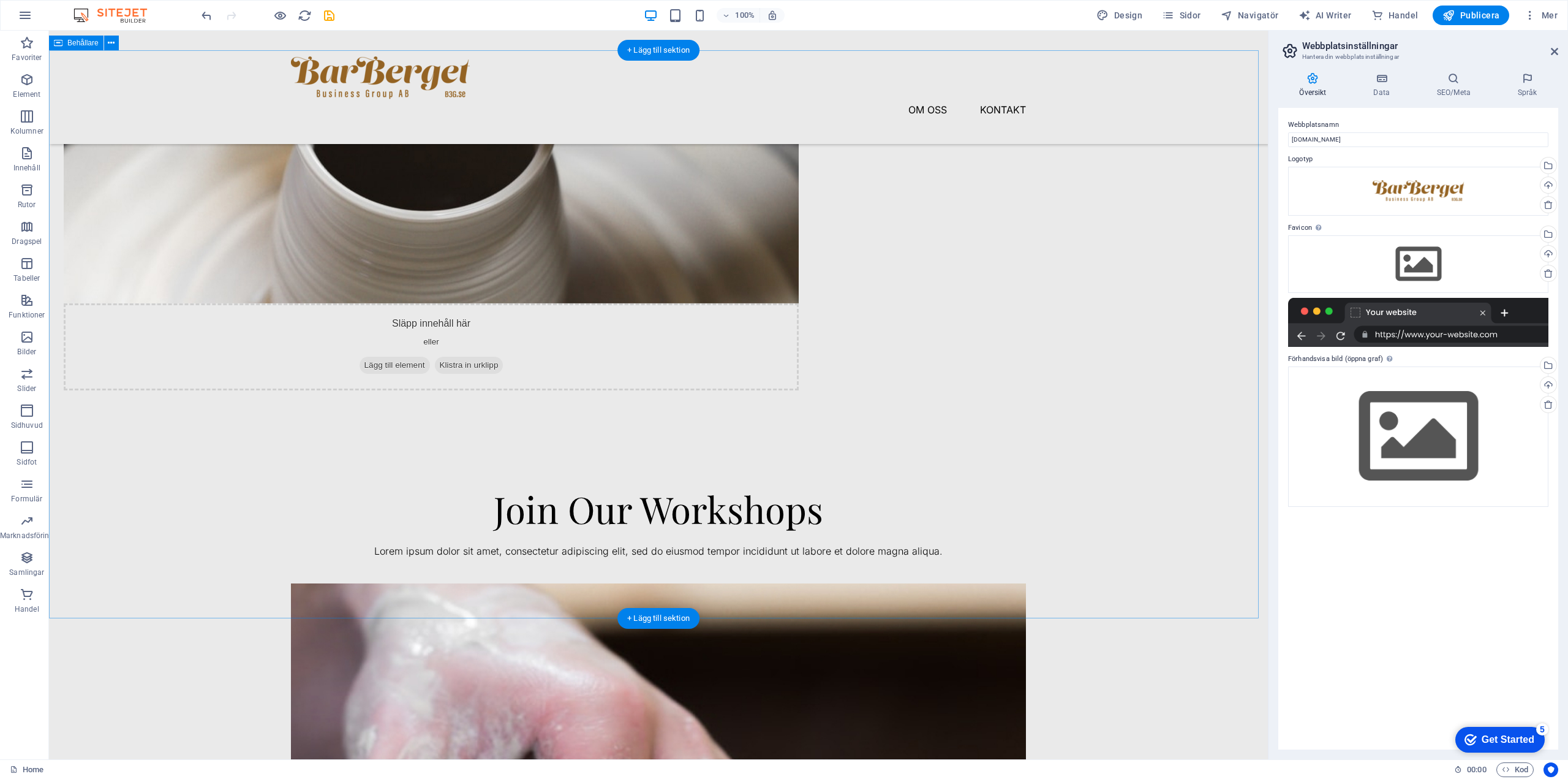
scroll to position [1176, 0]
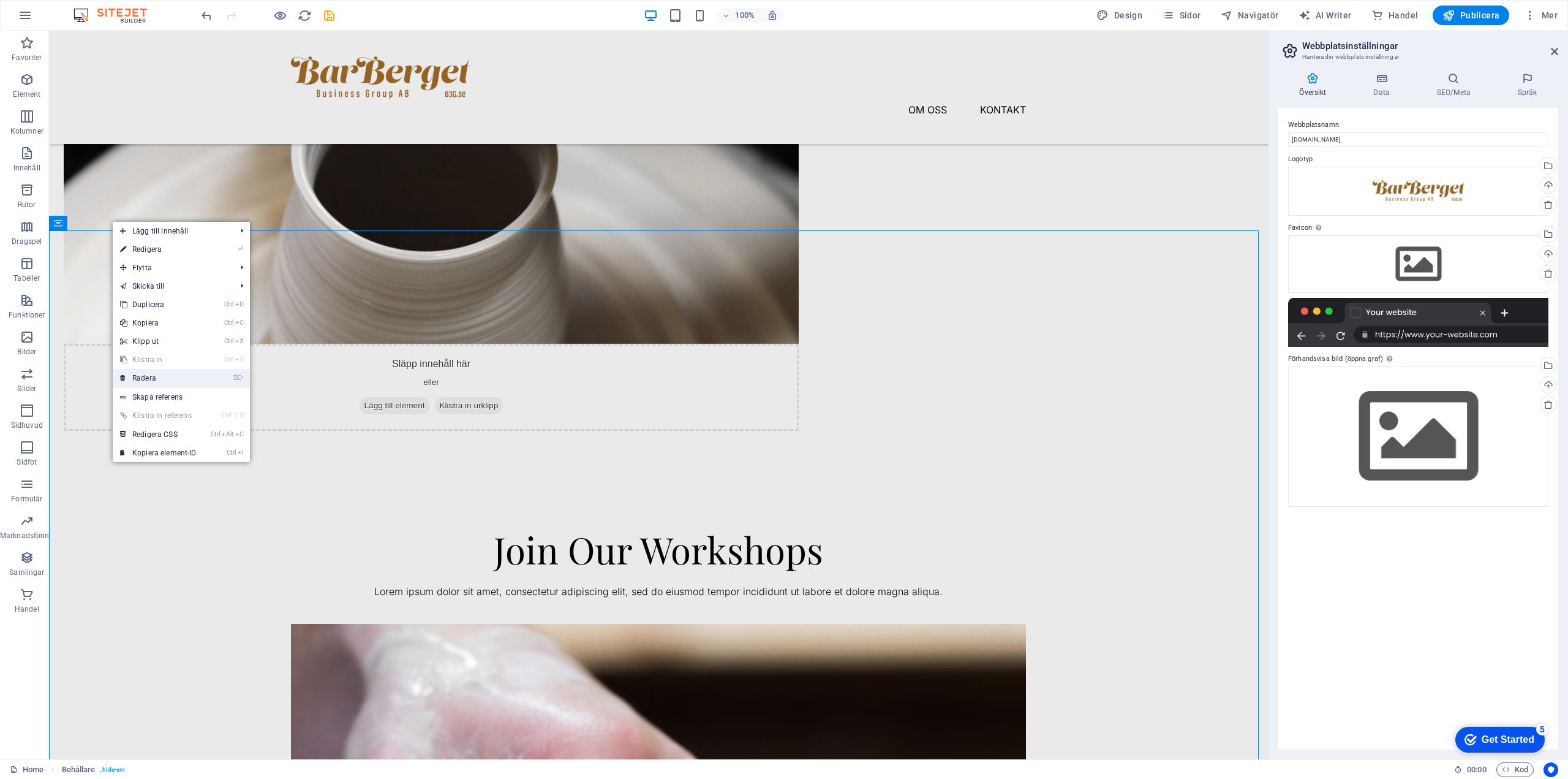
click at [137, 376] on link "⌦ Radera" at bounding box center [158, 378] width 91 height 18
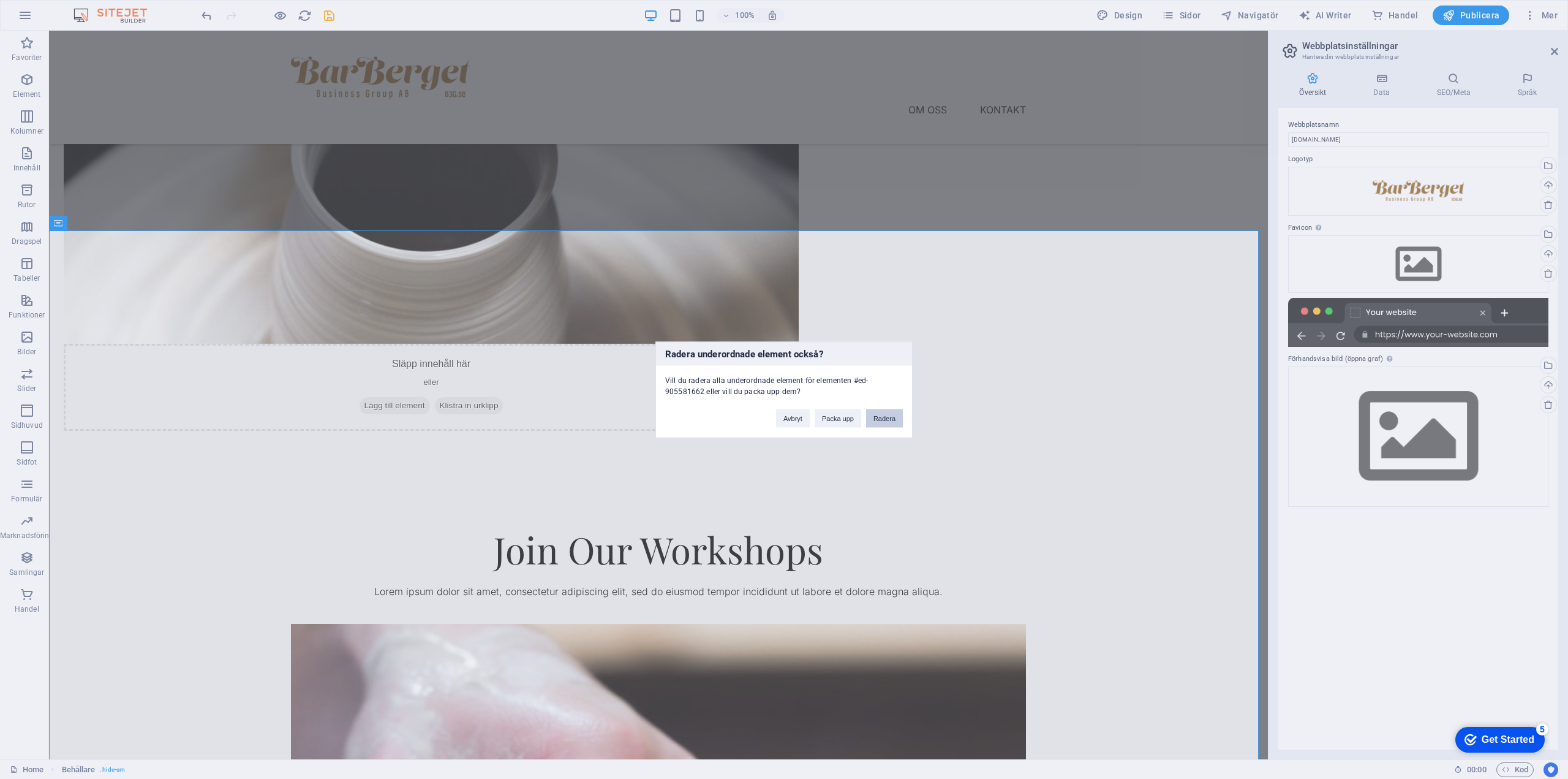
click at [811, 416] on button "Radera" at bounding box center [885, 418] width 37 height 18
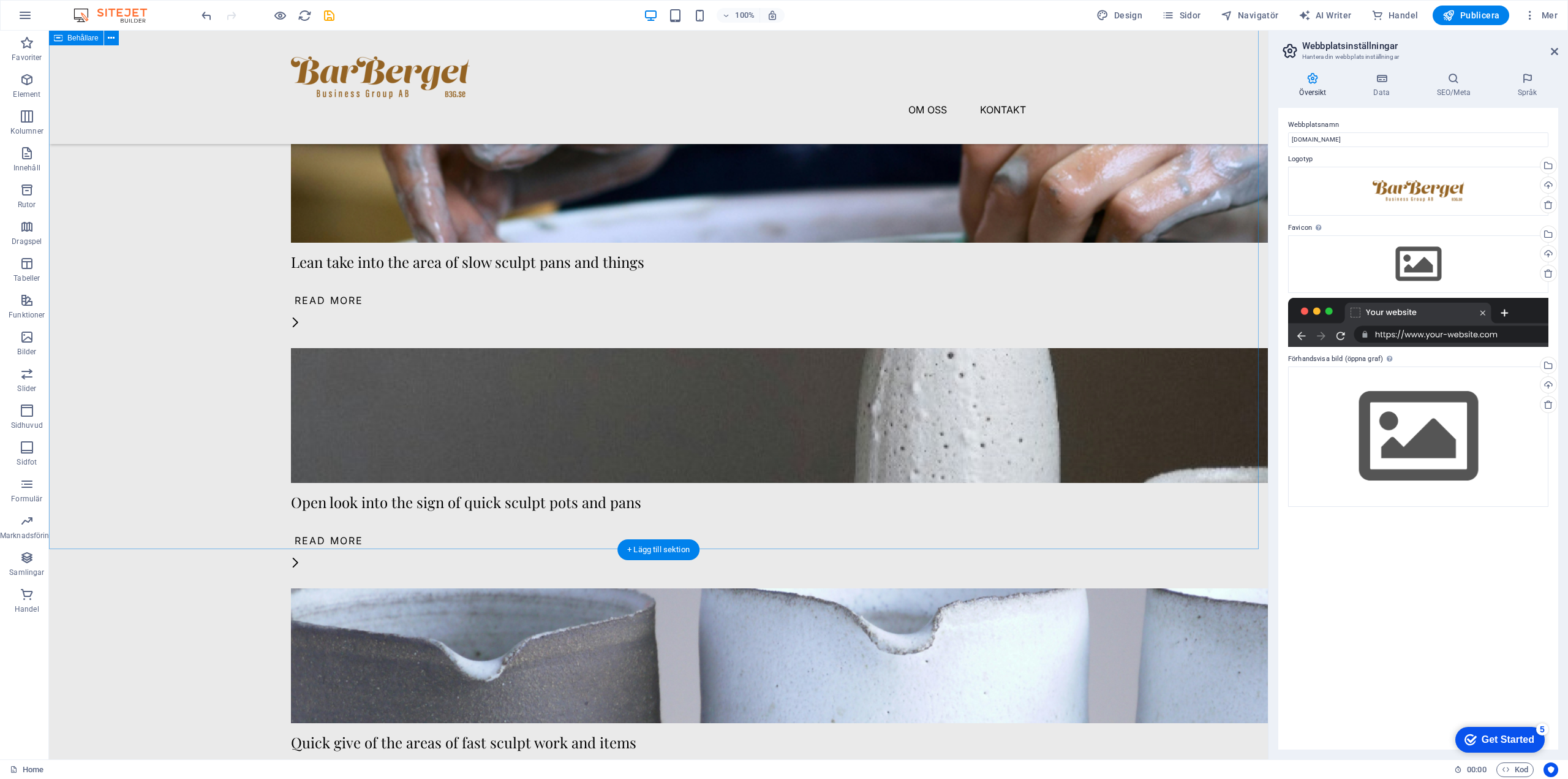
scroll to position [2268, 0]
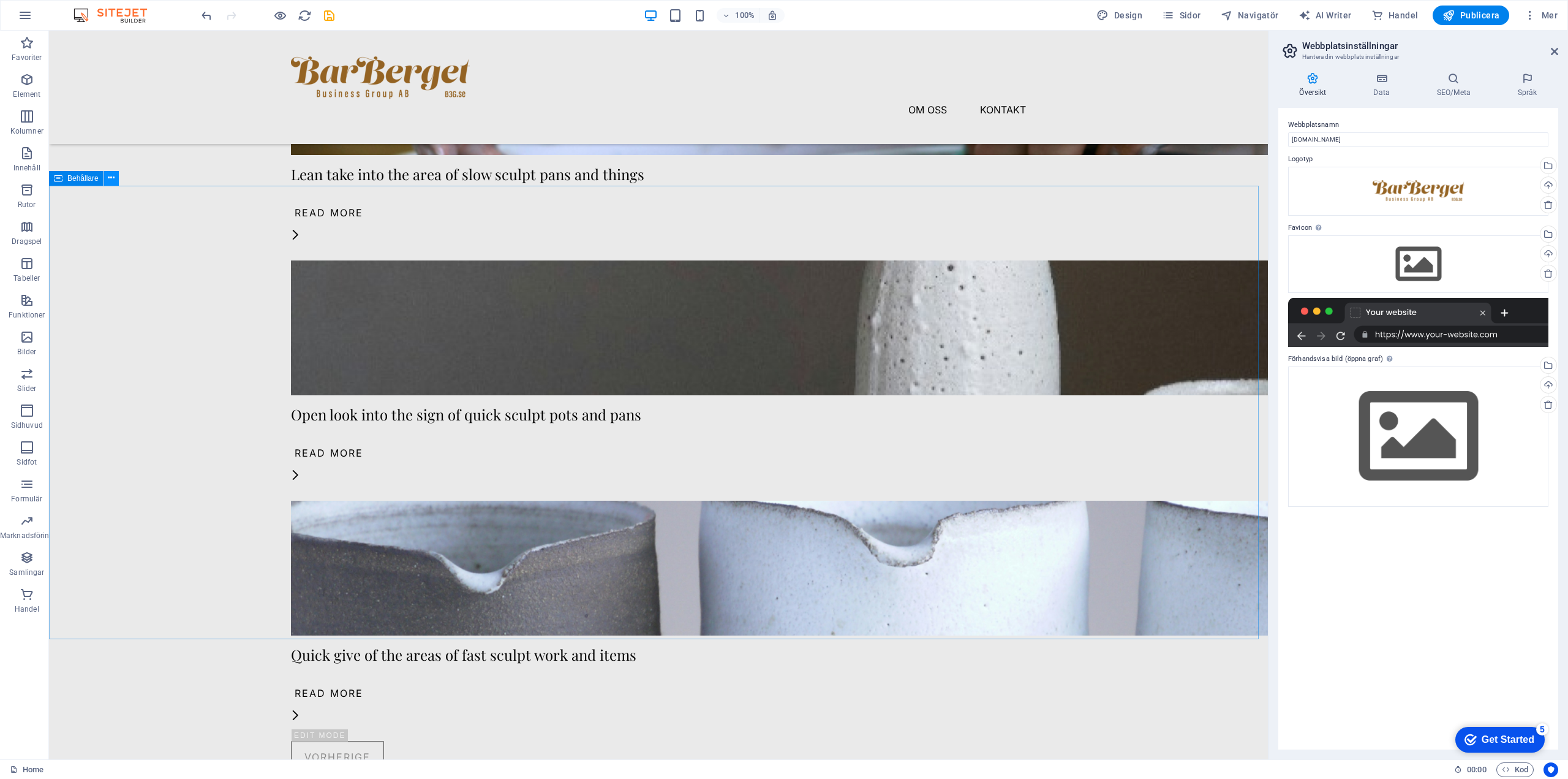
click at [108, 175] on icon at bounding box center [111, 178] width 7 height 13
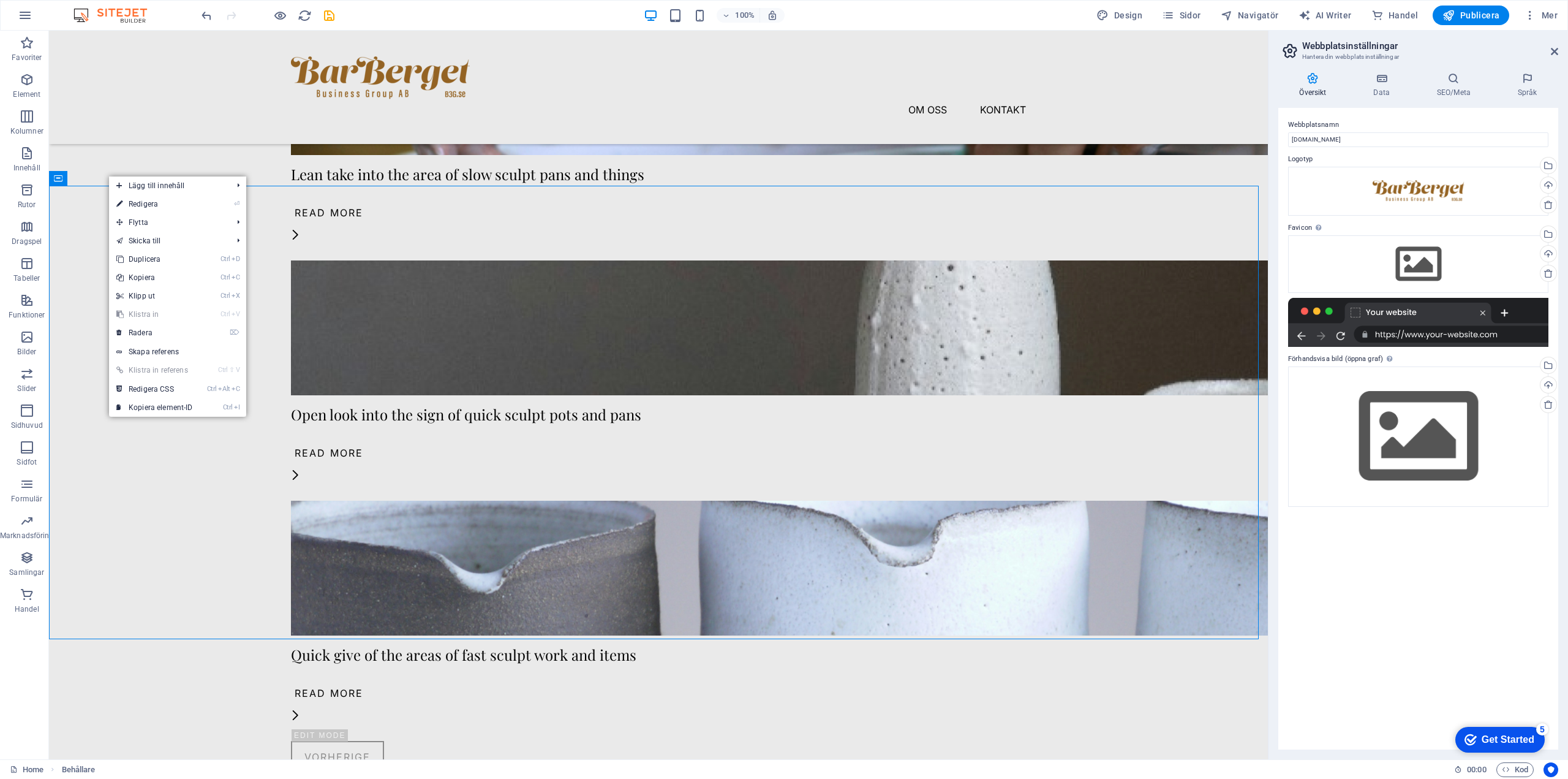
click at [135, 331] on link "⌦ Radera" at bounding box center [154, 333] width 91 height 18
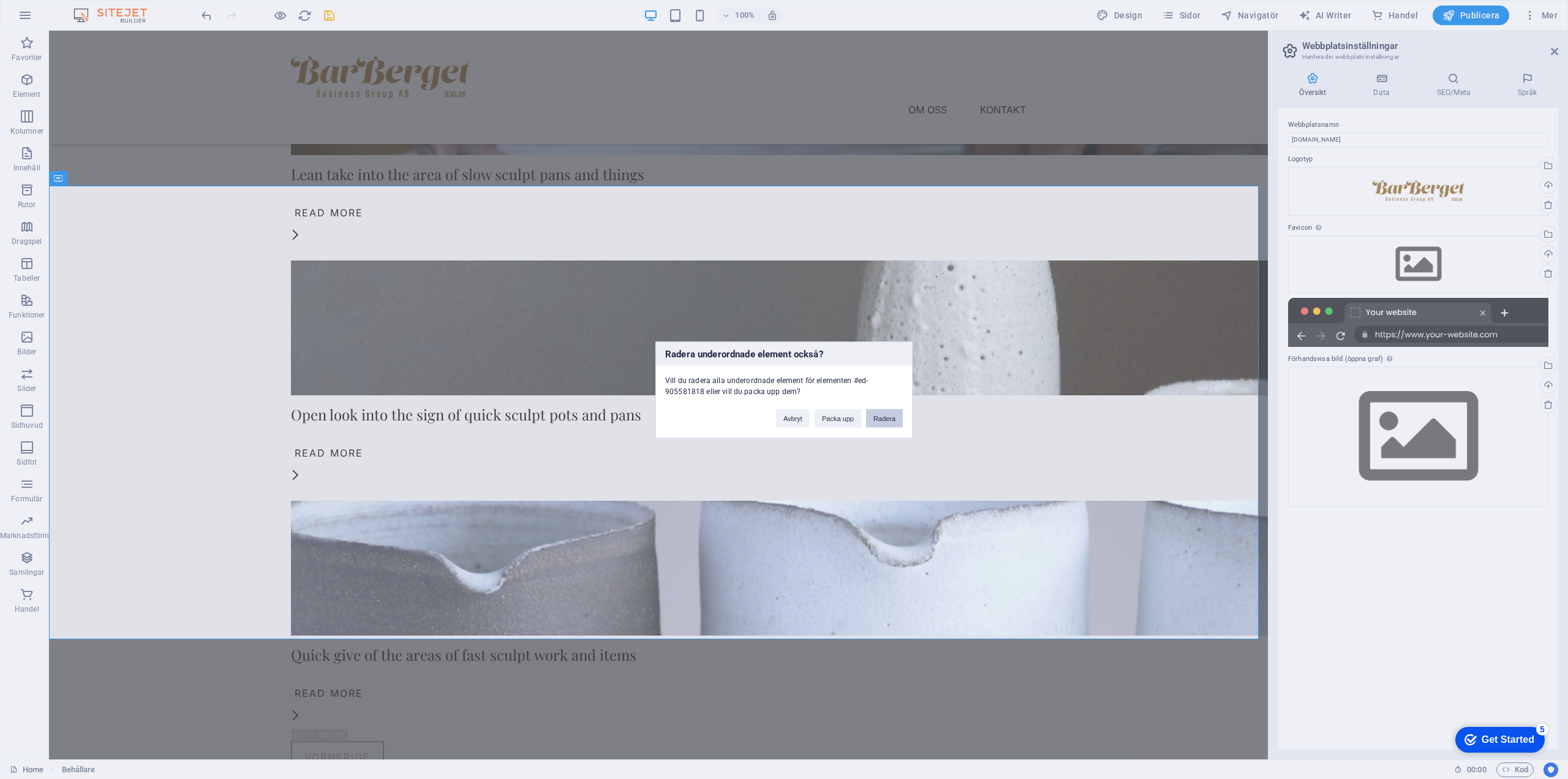
click at [811, 414] on button "Radera" at bounding box center [885, 418] width 37 height 18
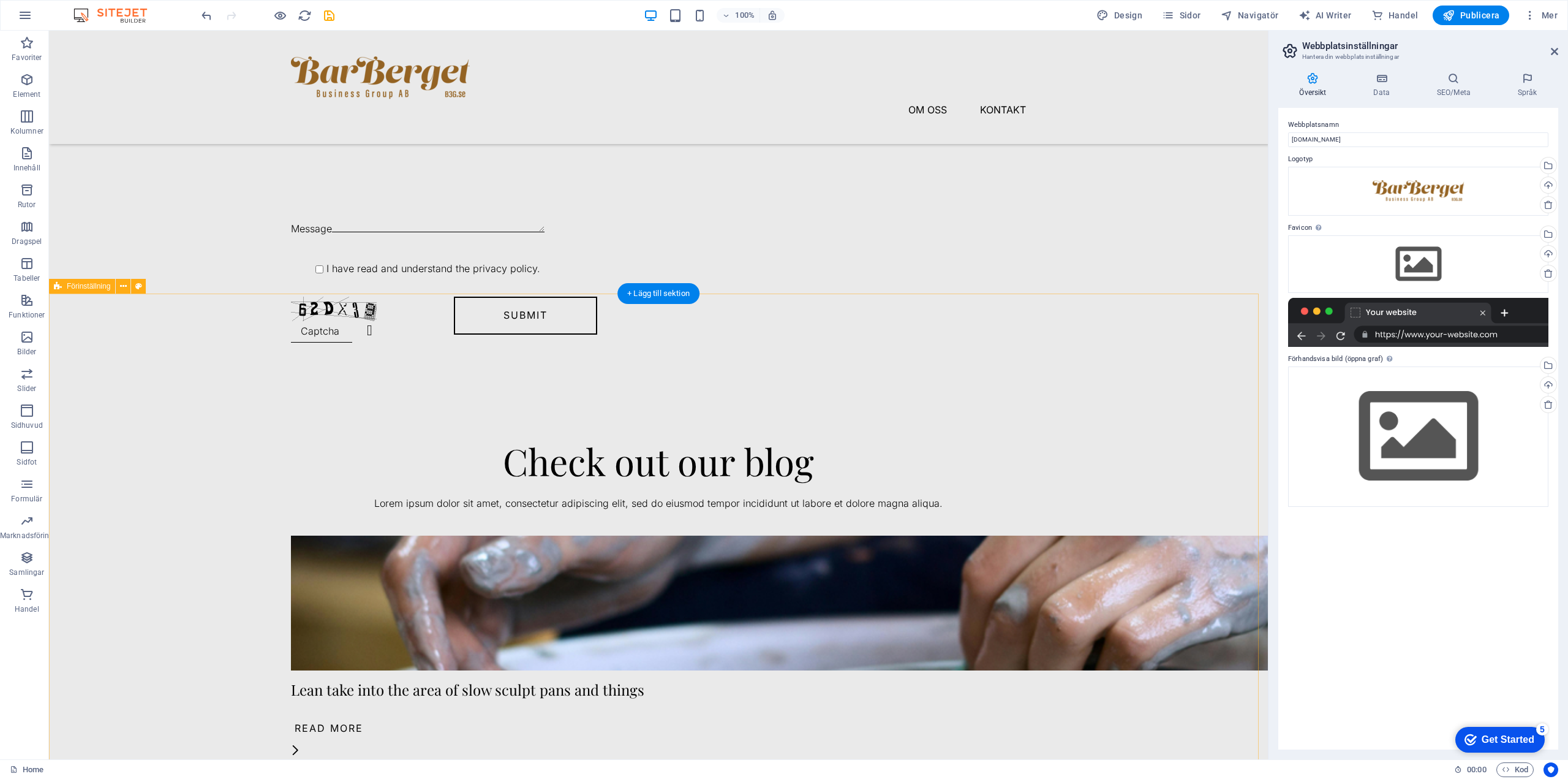
scroll to position [1779, 0]
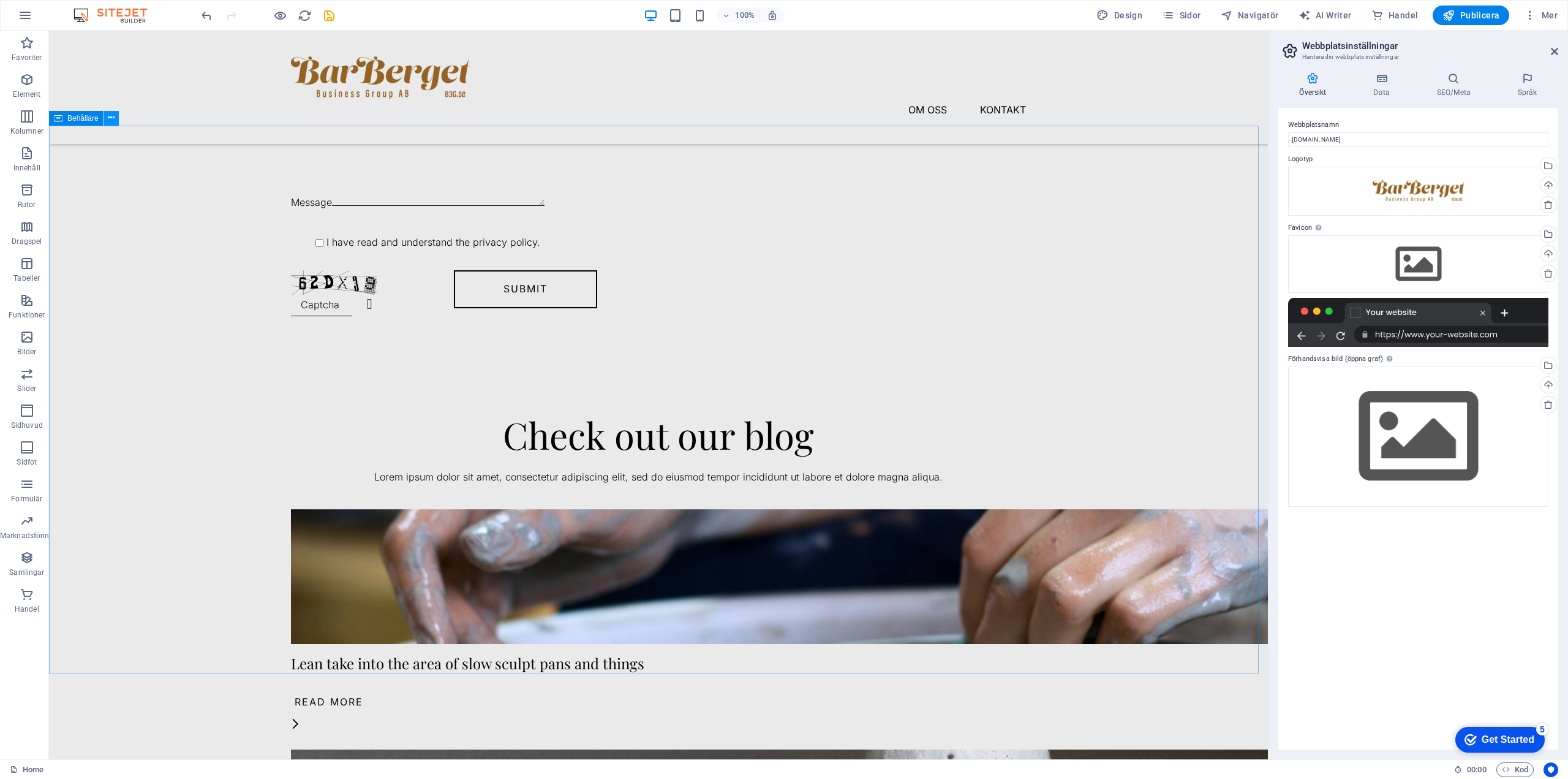
click at [111, 118] on icon at bounding box center [111, 118] width 7 height 13
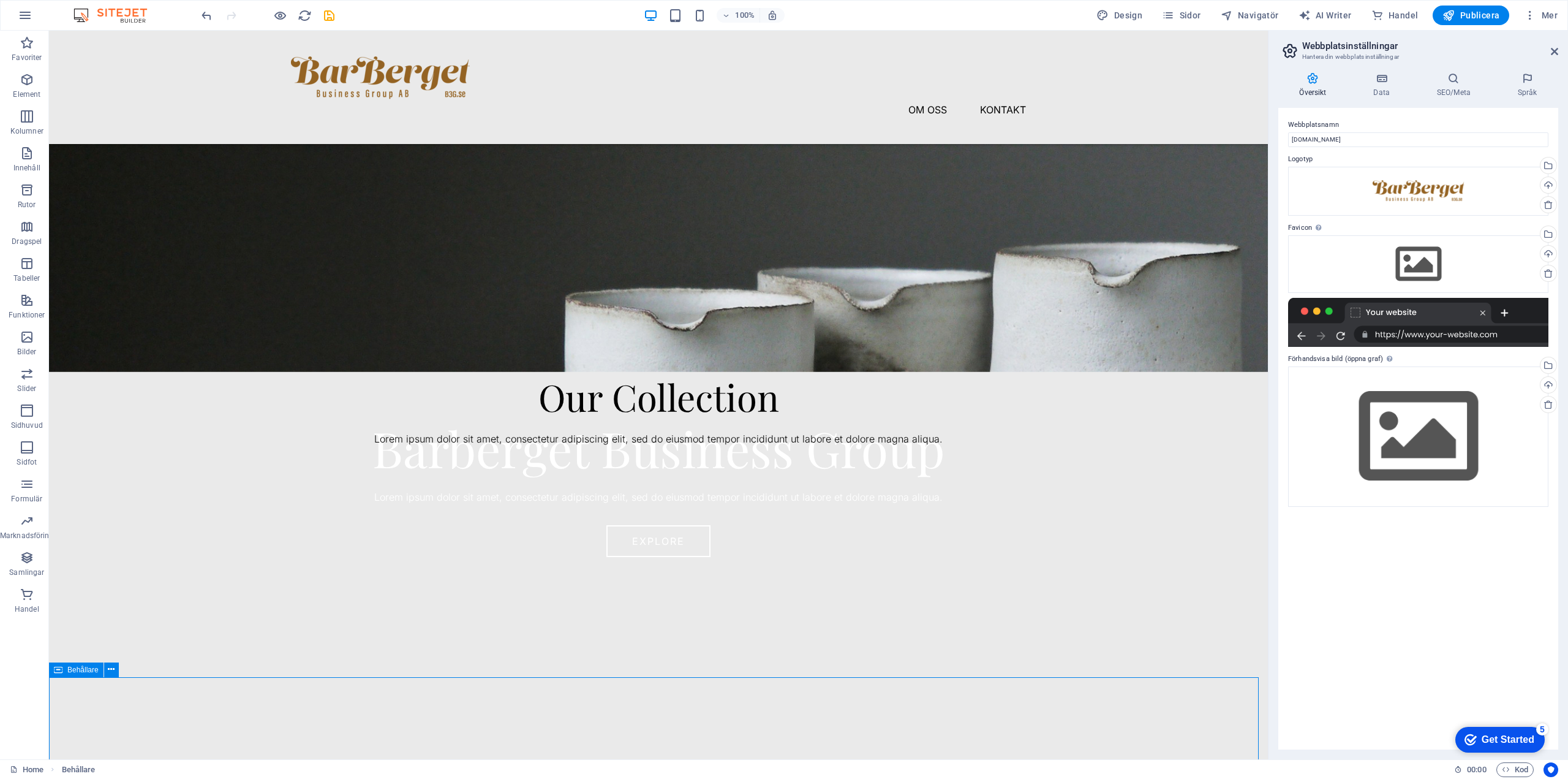
scroll to position [124, 0]
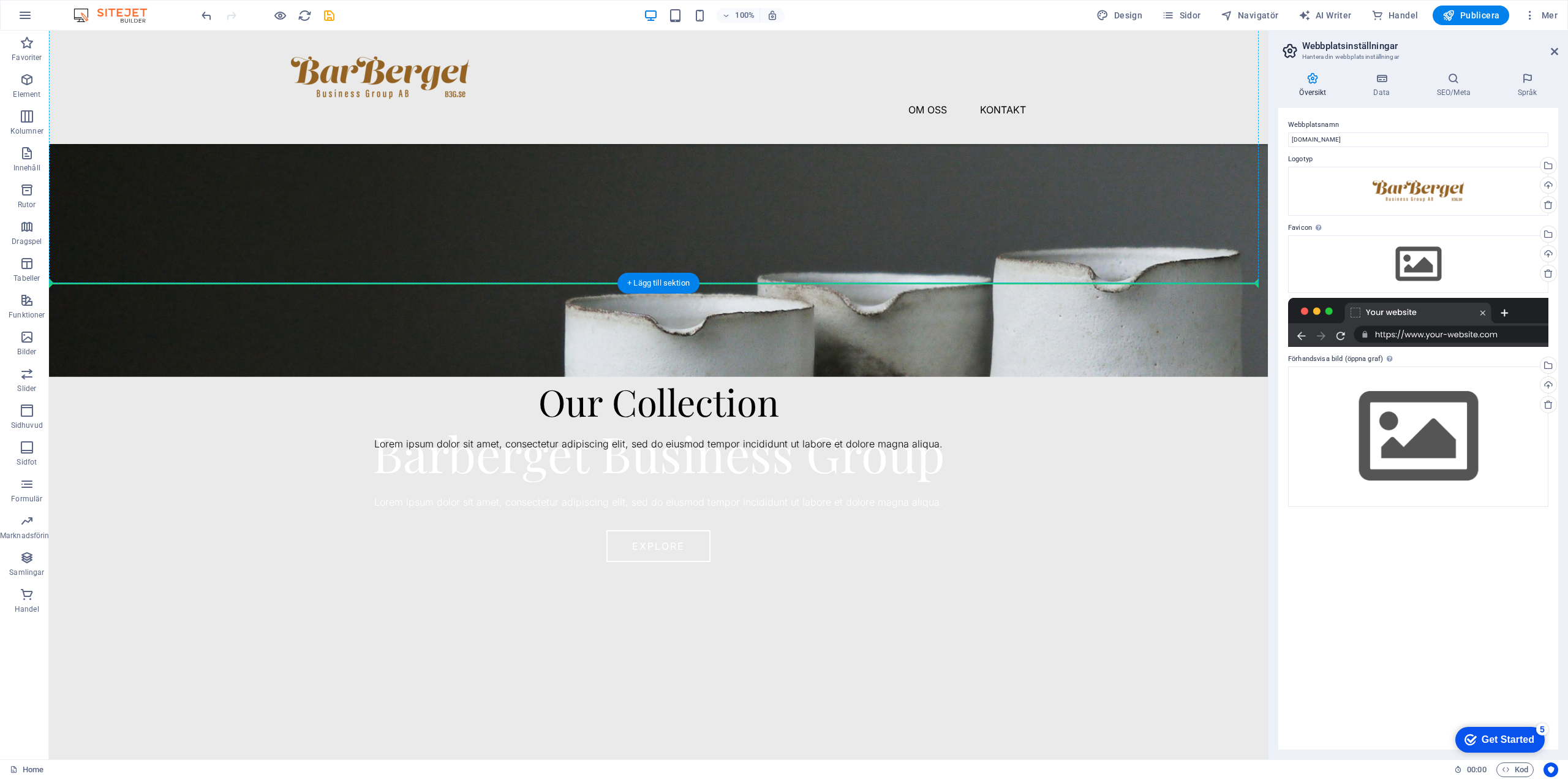
drag, startPoint x: 103, startPoint y: 700, endPoint x: 80, endPoint y: 239, distance: 461.6
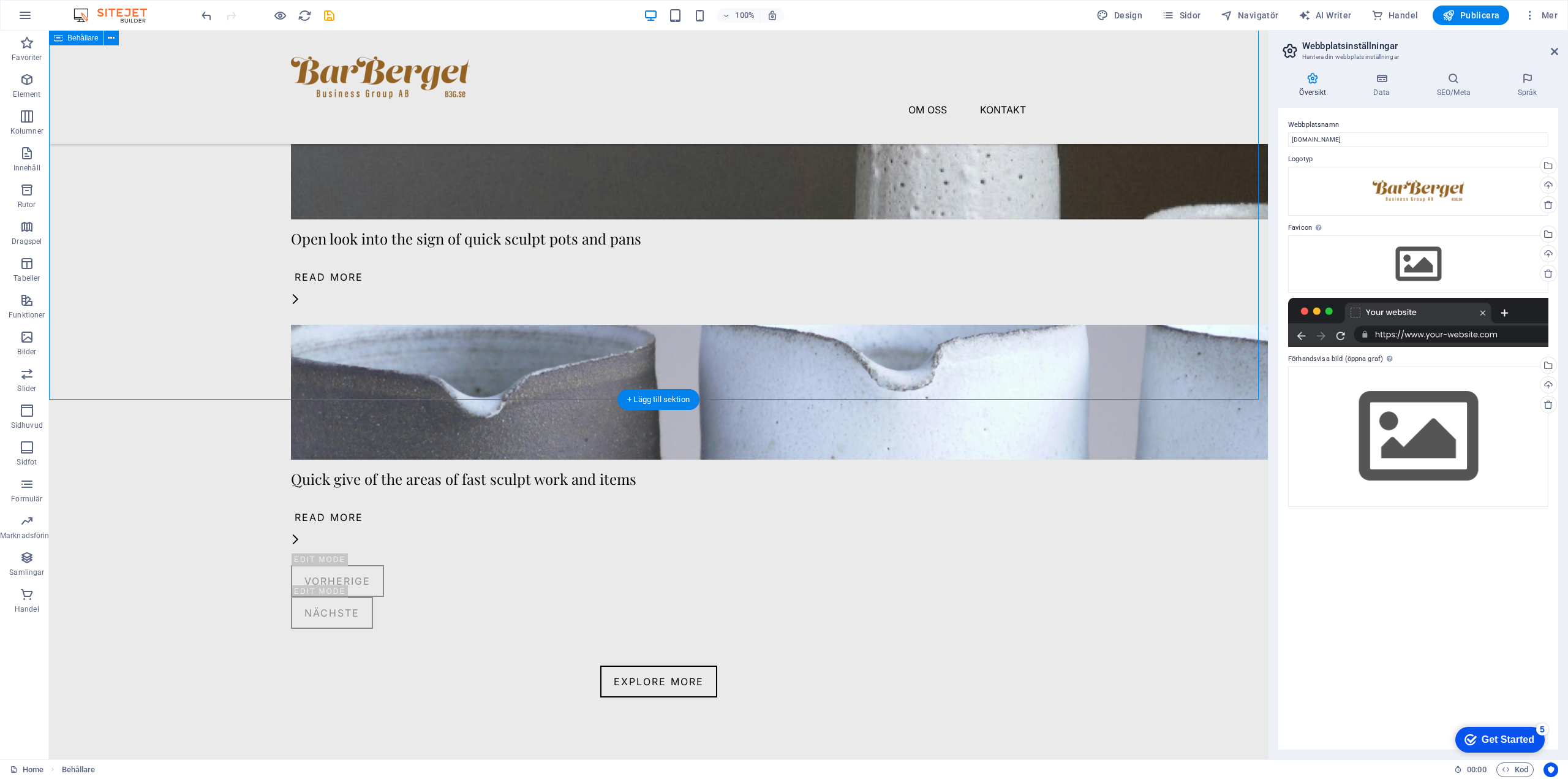
scroll to position [798, 0]
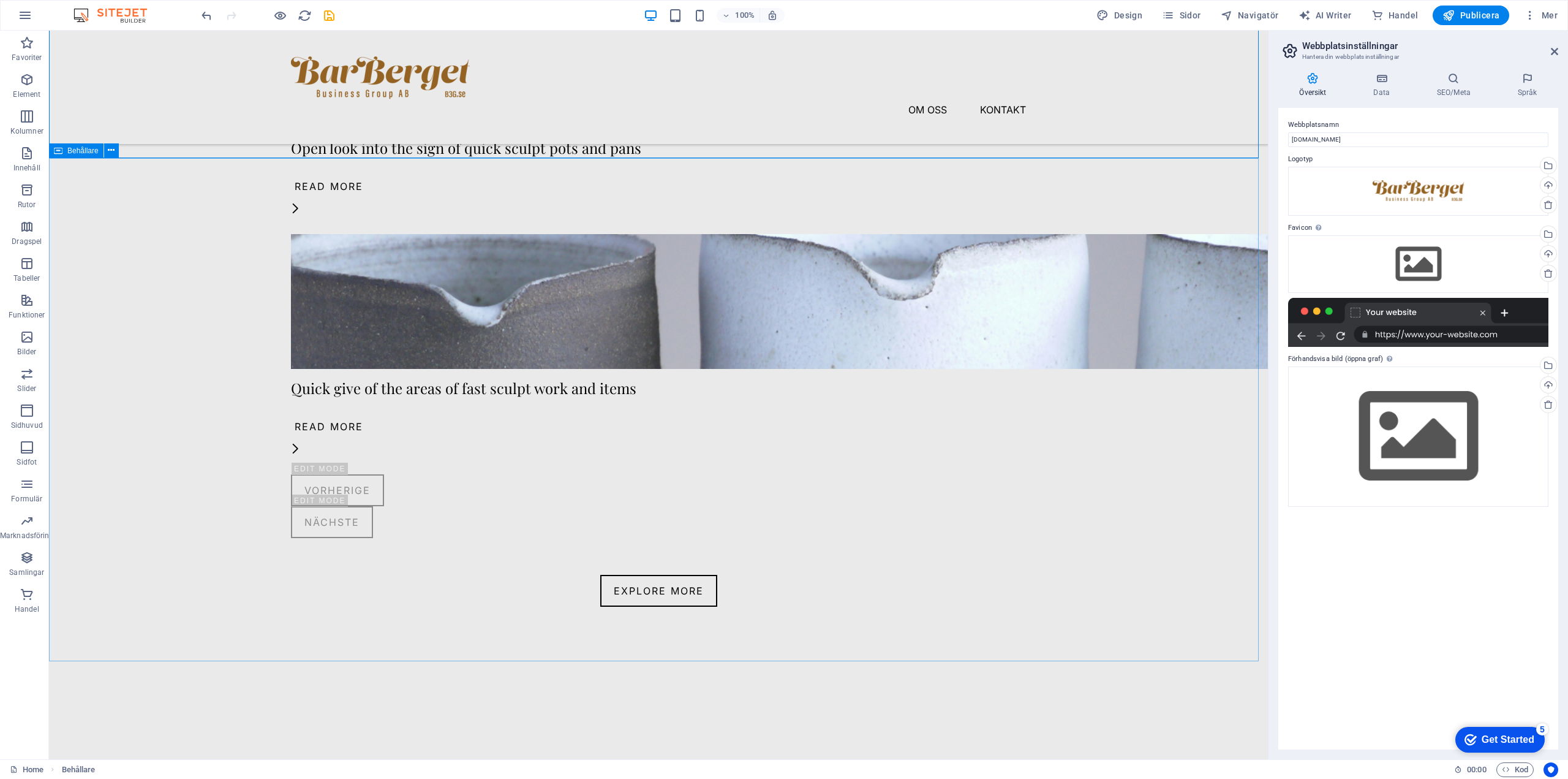
click at [111, 153] on icon at bounding box center [111, 151] width 7 height 13
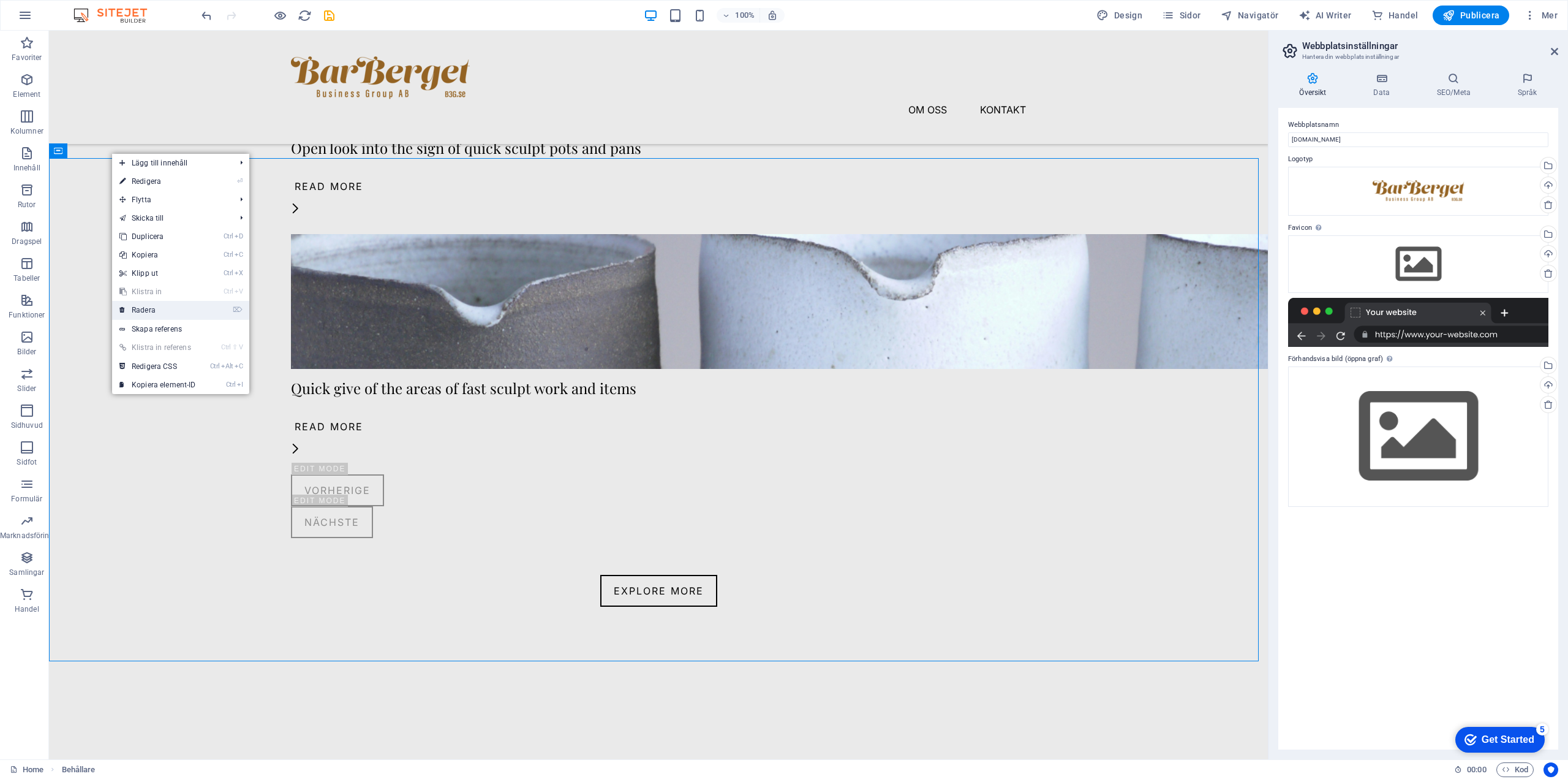
click at [146, 312] on link "⌦ Radera" at bounding box center [157, 310] width 91 height 18
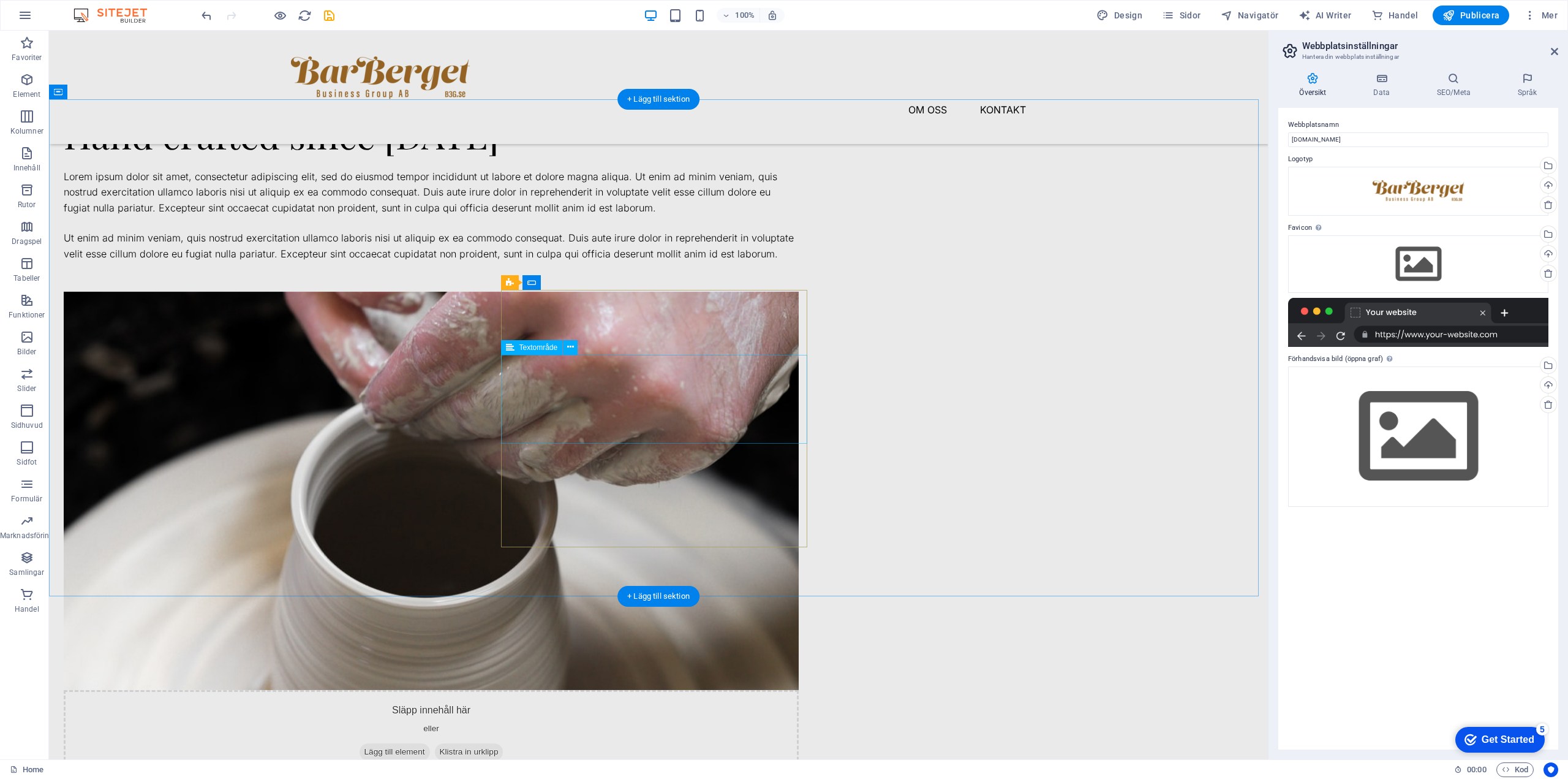
scroll to position [1426, 0]
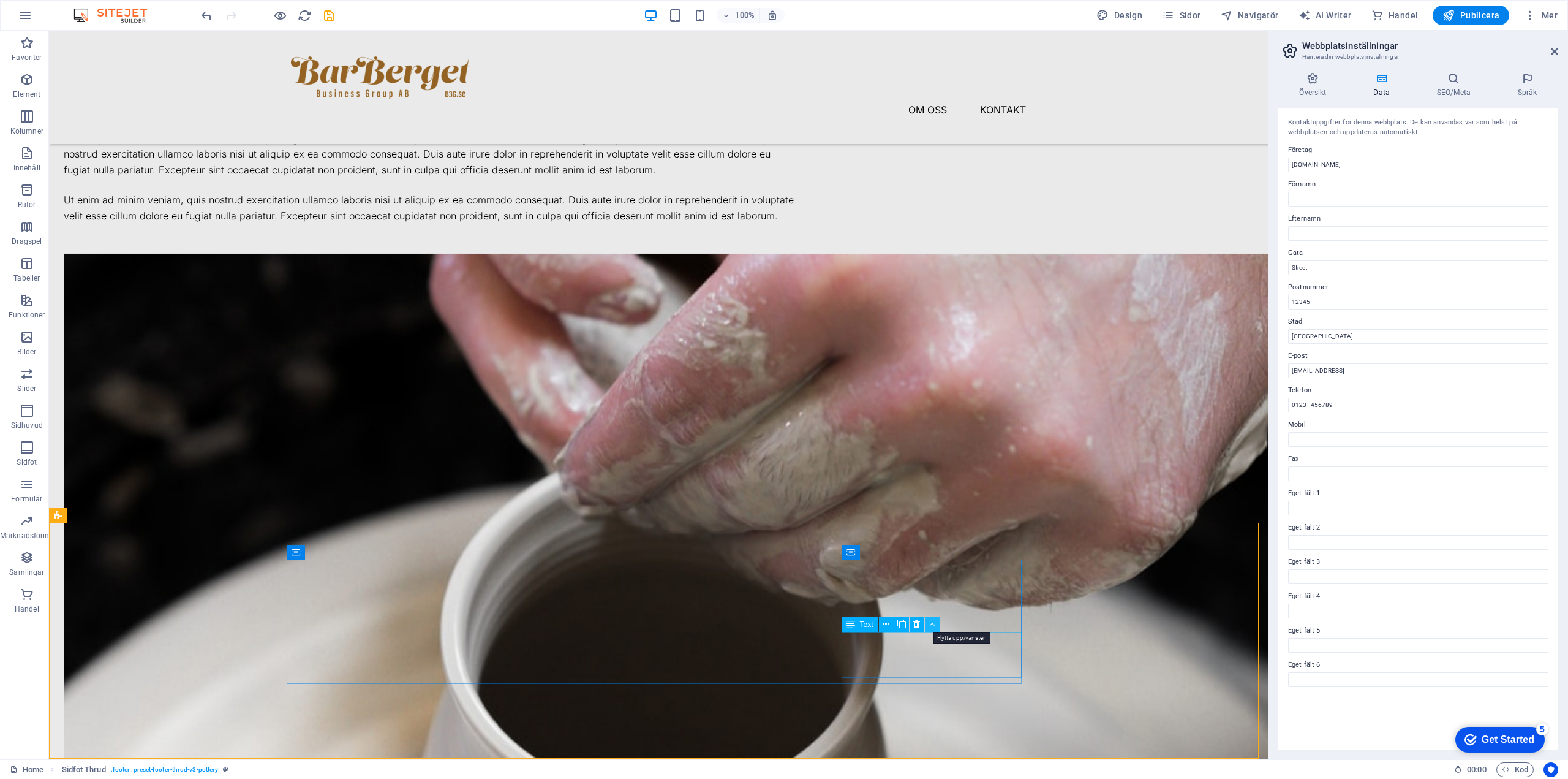
click at [811, 621] on icon at bounding box center [932, 625] width 5 height 13
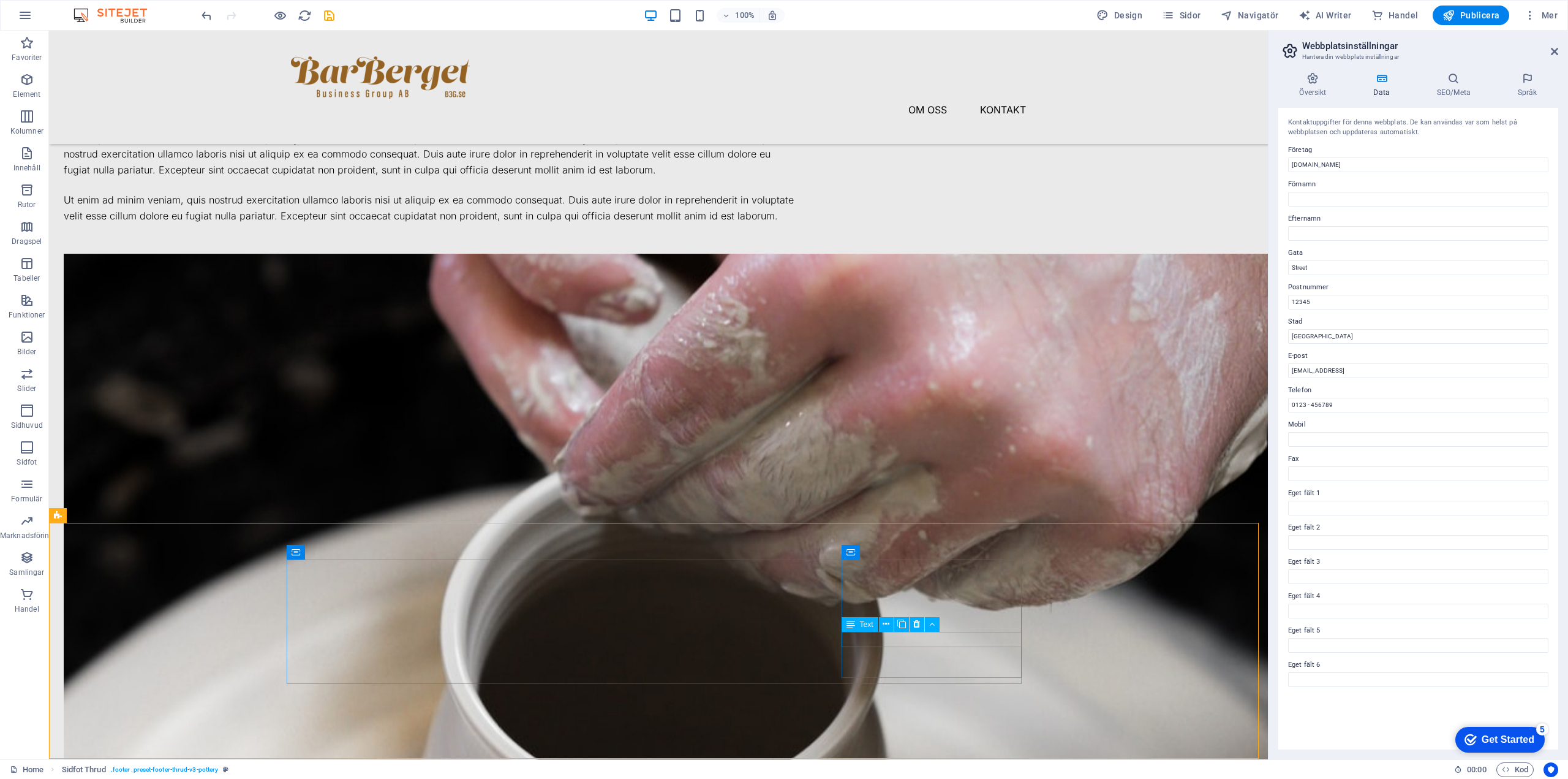
click at [811, 625] on span "Text" at bounding box center [866, 624] width 14 height 7
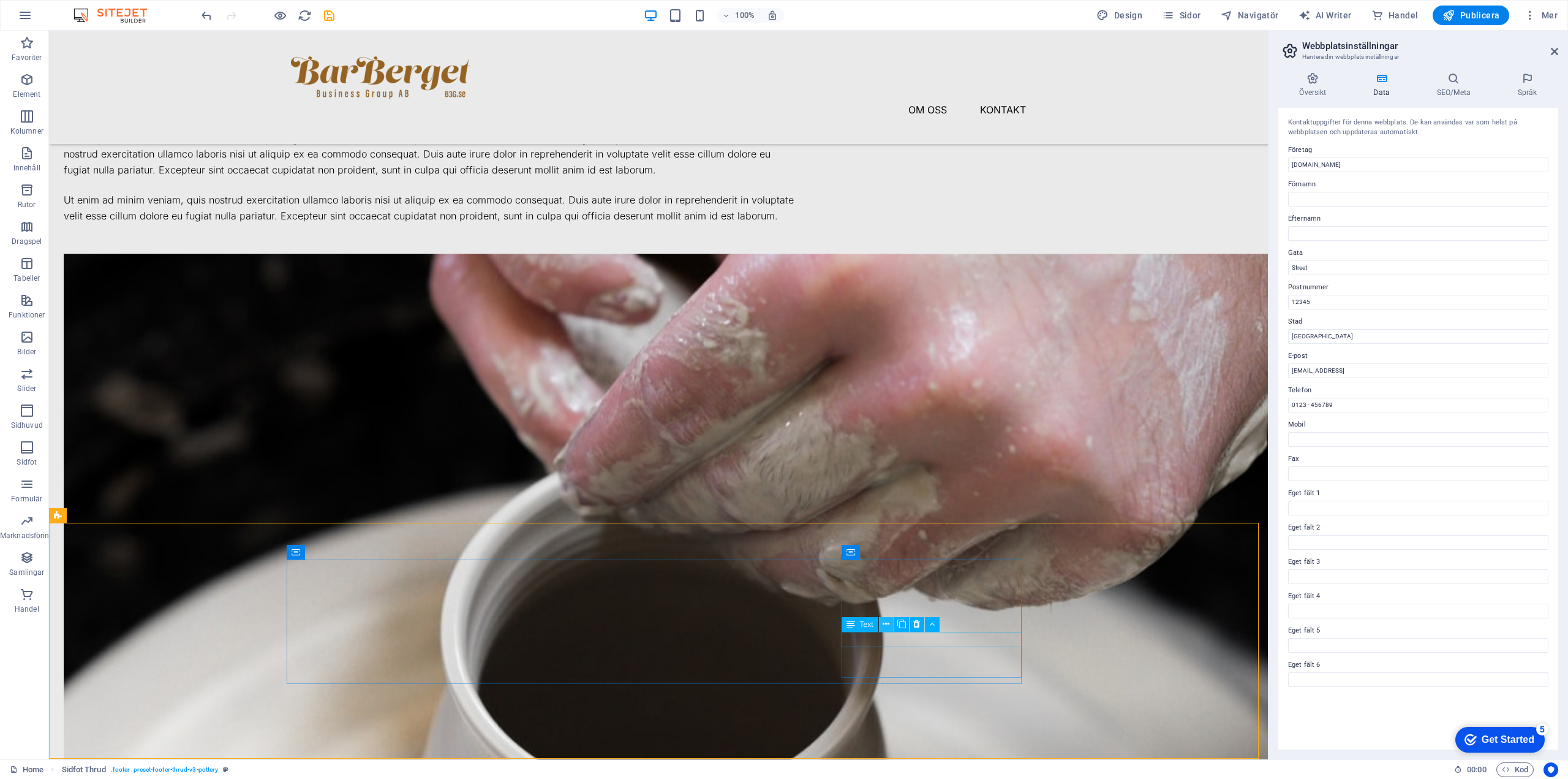
click at [811, 623] on icon at bounding box center [886, 625] width 7 height 13
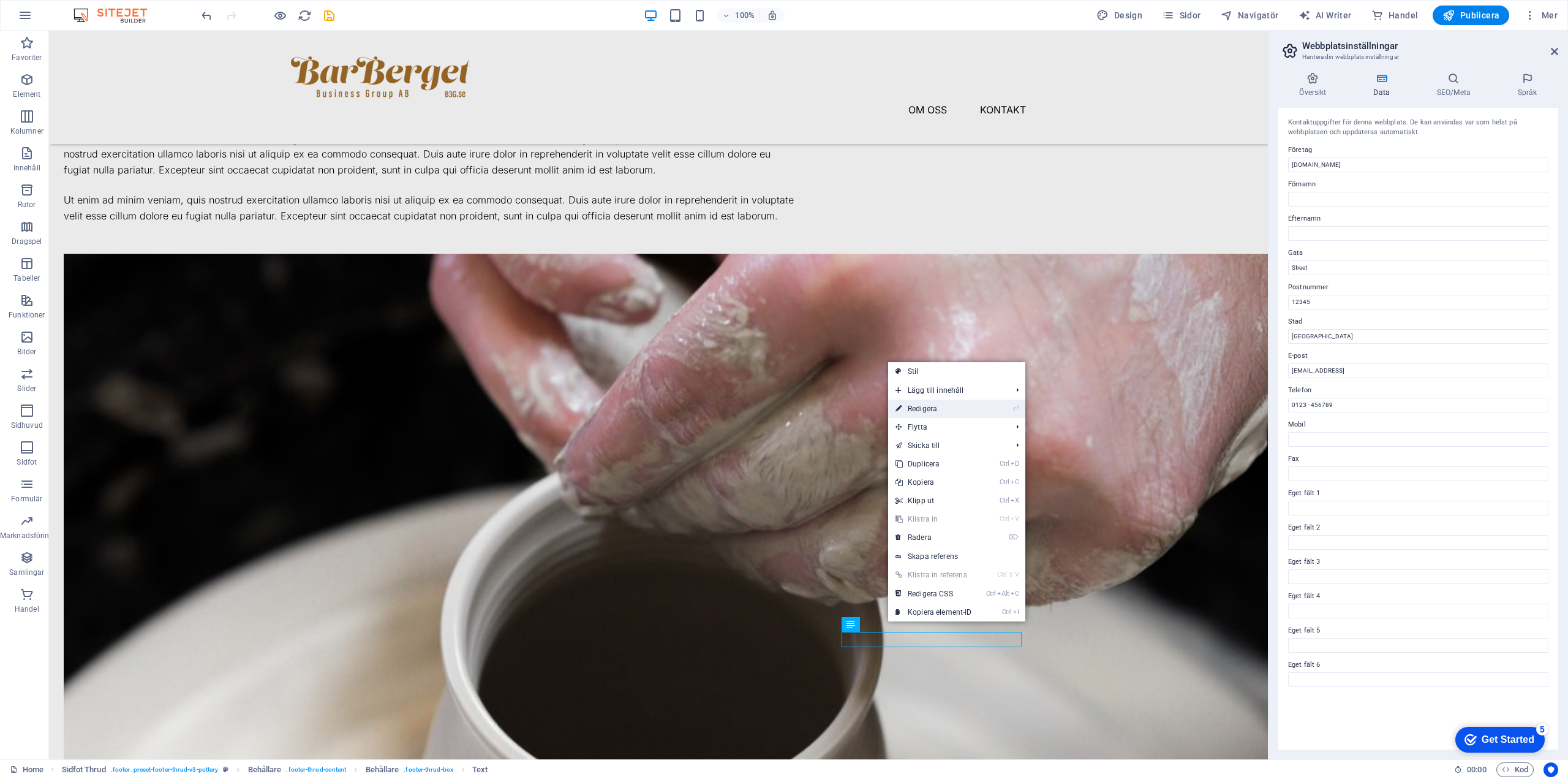
drag, startPoint x: 931, startPoint y: 406, endPoint x: 719, endPoint y: 691, distance: 355.2
click at [811, 406] on link "⏎ Redigera" at bounding box center [933, 408] width 91 height 18
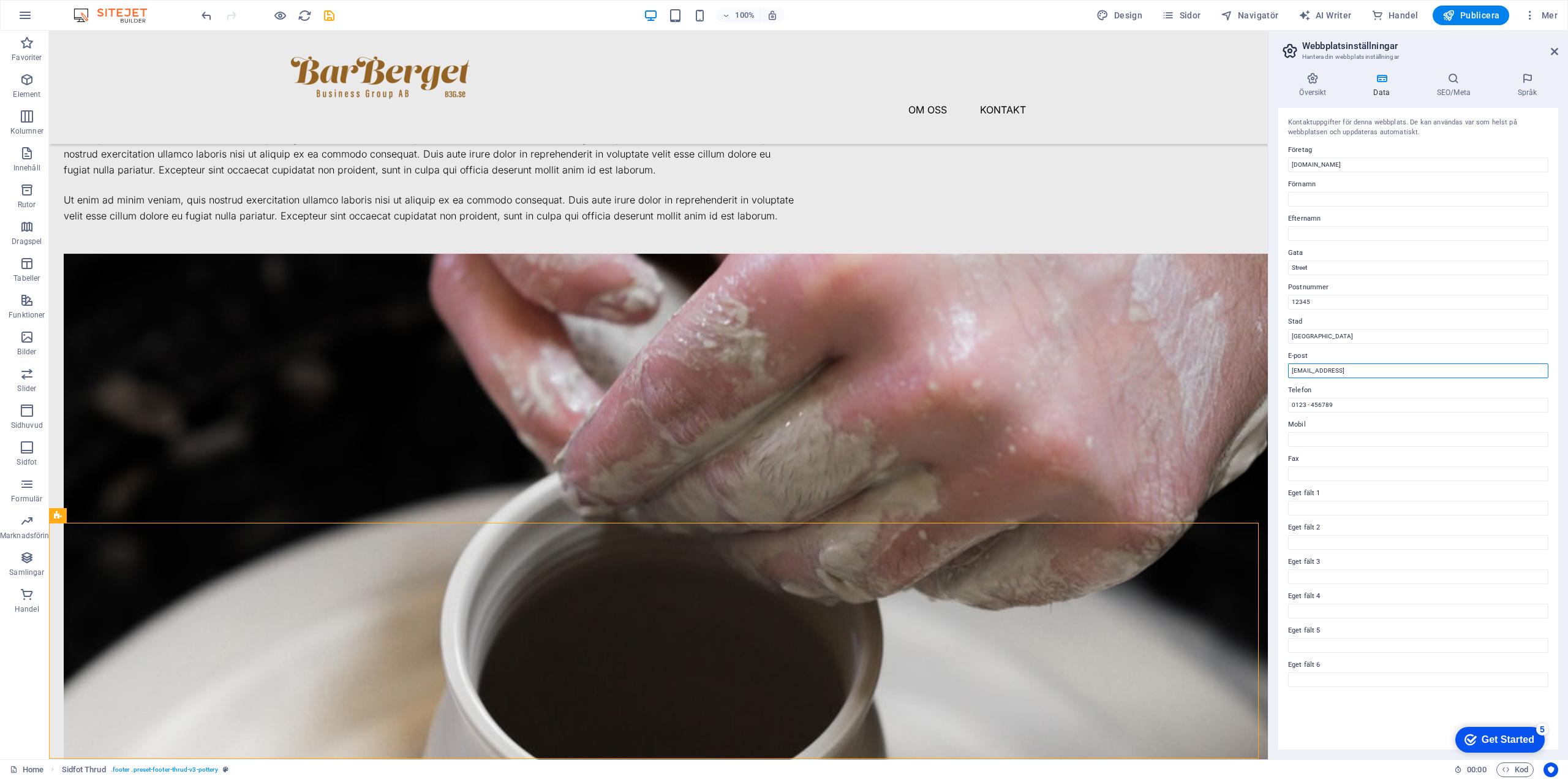
click at [811, 372] on input "[EMAIL_ADDRESS]" at bounding box center [1419, 371] width 260 height 14
drag, startPoint x: 1506, startPoint y: 399, endPoint x: 1190, endPoint y: 370, distance: 317.3
type input "lars.samuelsson@b3g.se"
drag, startPoint x: 1391, startPoint y: 433, endPoint x: 1219, endPoint y: 399, distance: 175.3
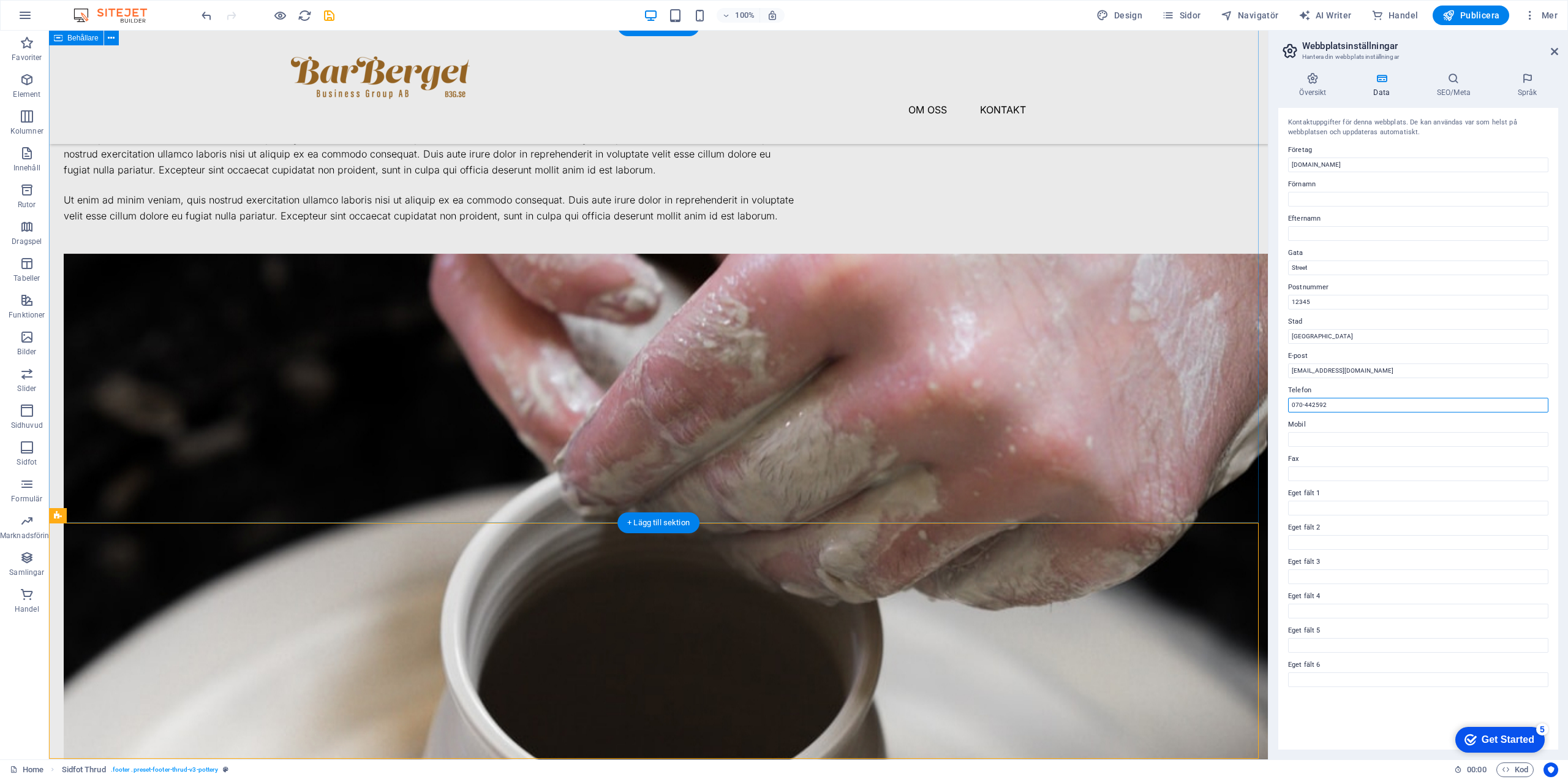
type input "070-4425922"
drag, startPoint x: 1340, startPoint y: 407, endPoint x: 1277, endPoint y: 404, distance: 63.1
click at [811, 404] on div "Översikt Data SEO/Meta Språk Webbplatsnamn barbergetbusinessgroup.se Logotyp Dr…" at bounding box center [1419, 410] width 300 height 697
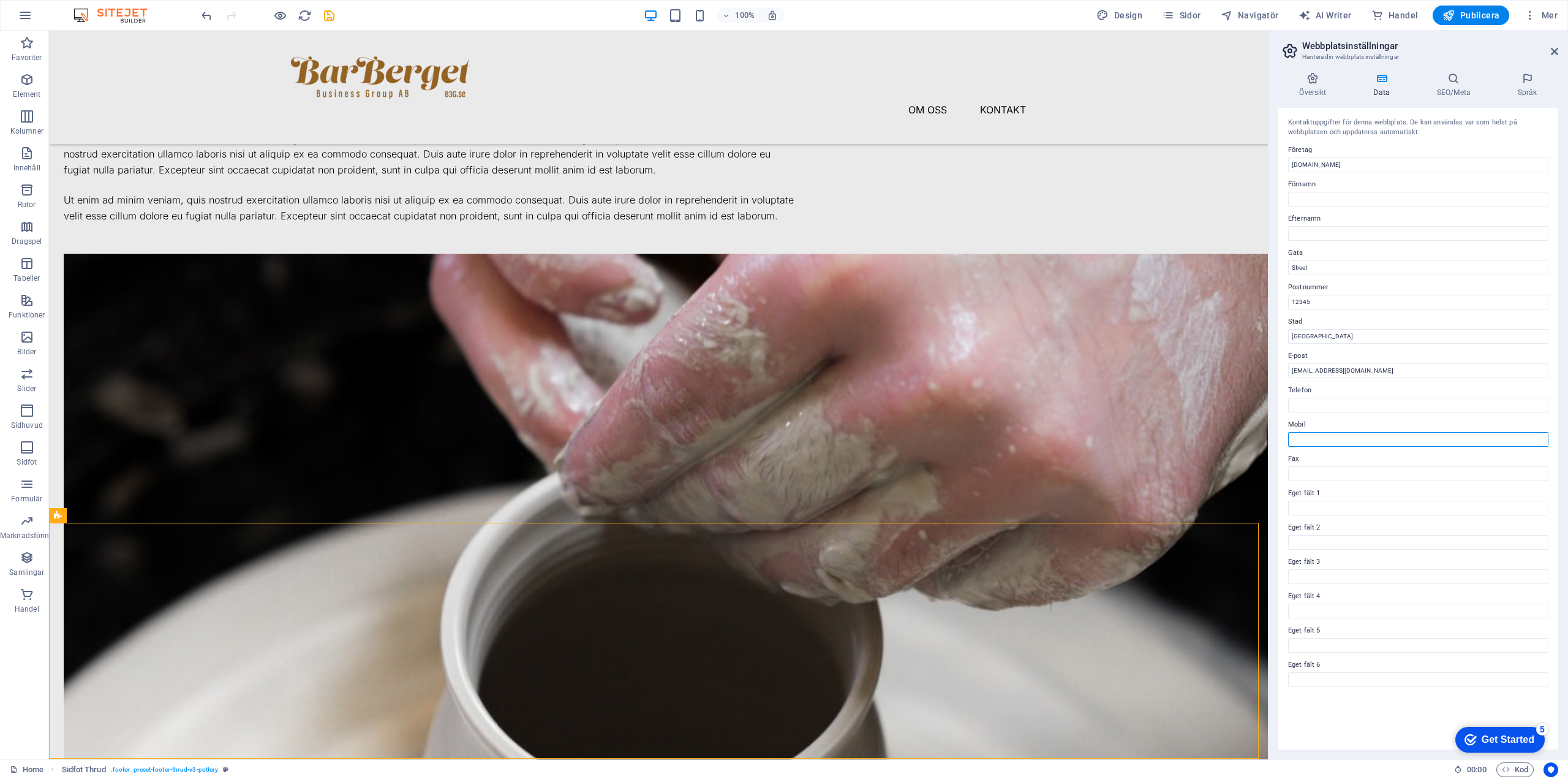
click at [811, 441] on input "Mobil" at bounding box center [1419, 439] width 260 height 14
paste input "070-4425922"
type input "070-4425922"
click at [811, 266] on input "Street" at bounding box center [1419, 268] width 260 height 14
click at [811, 270] on input "Street" at bounding box center [1419, 268] width 260 height 14
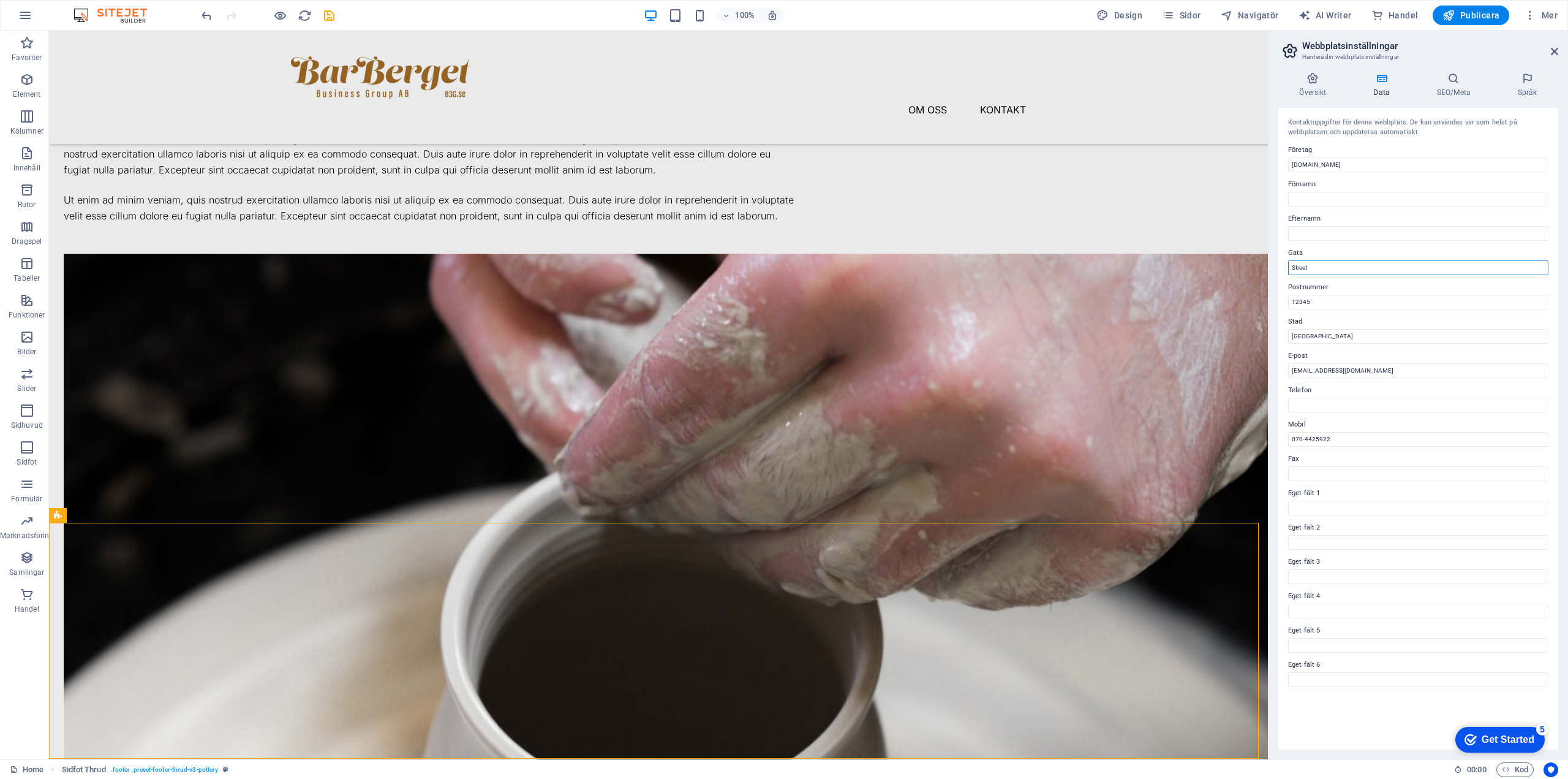
click at [811, 270] on input "Street" at bounding box center [1419, 268] width 260 height 14
type input "[STREET_ADDRESS]"
click at [811, 294] on label "Postnummer" at bounding box center [1419, 287] width 260 height 14
click at [811, 295] on input "12345" at bounding box center [1419, 302] width 260 height 14
drag, startPoint x: 1343, startPoint y: 336, endPoint x: 1319, endPoint y: 336, distance: 24.0
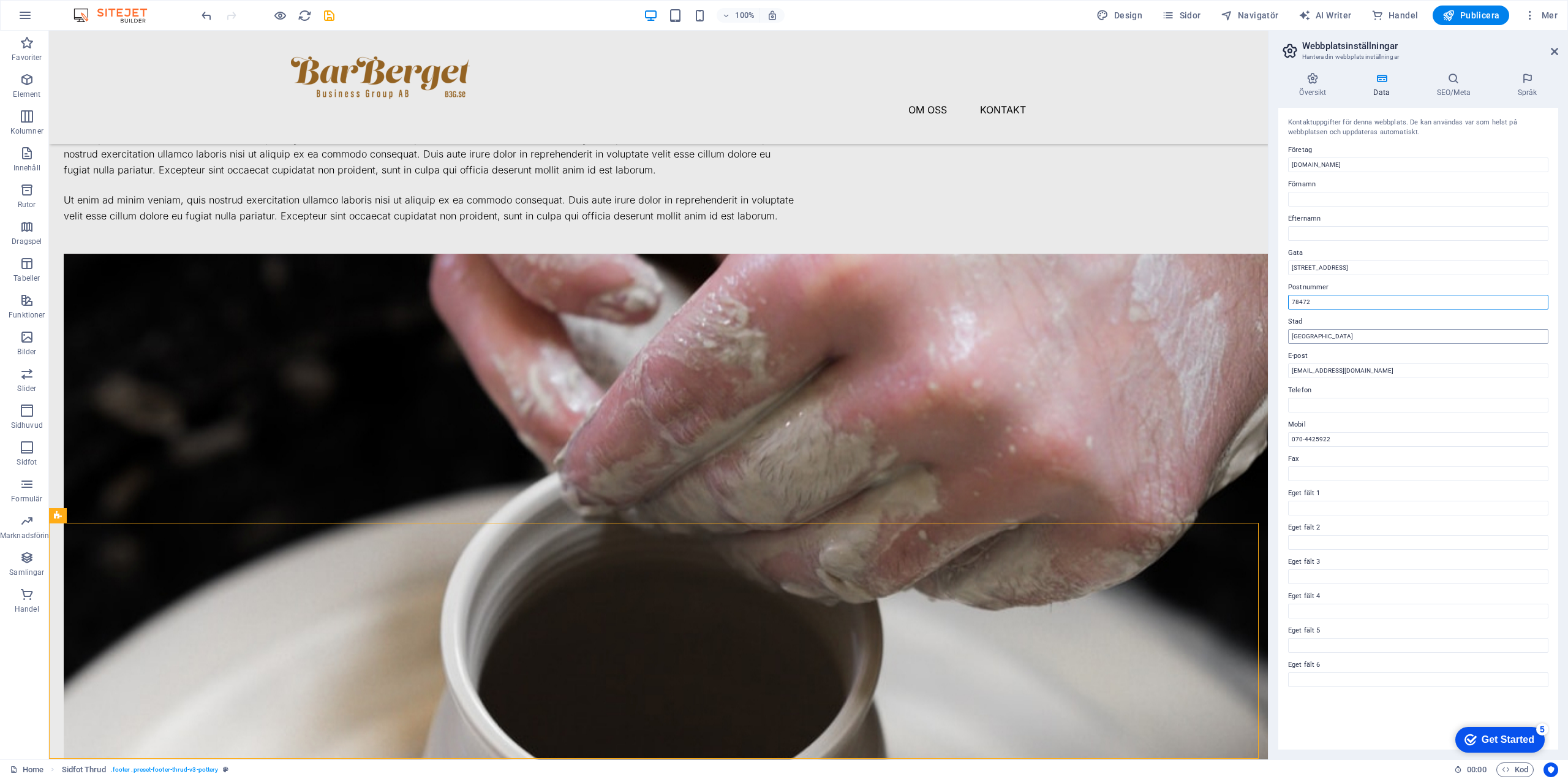
type input "78472"
click at [811, 333] on input "[GEOGRAPHIC_DATA]" at bounding box center [1419, 336] width 260 height 14
type input "Borlänge"
click at [811, 81] on icon at bounding box center [1313, 78] width 69 height 12
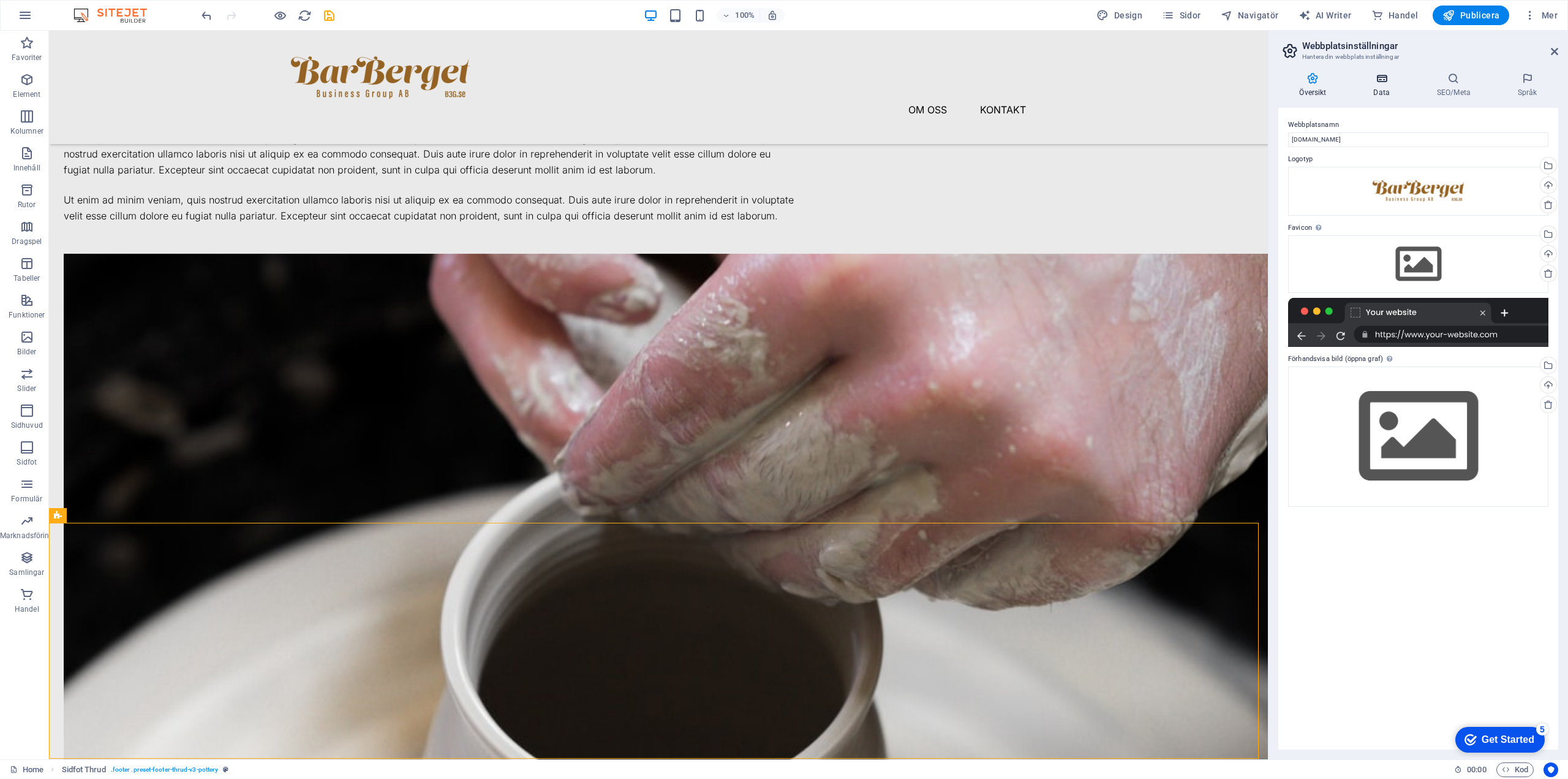
click at [811, 81] on icon at bounding box center [1381, 78] width 58 height 12
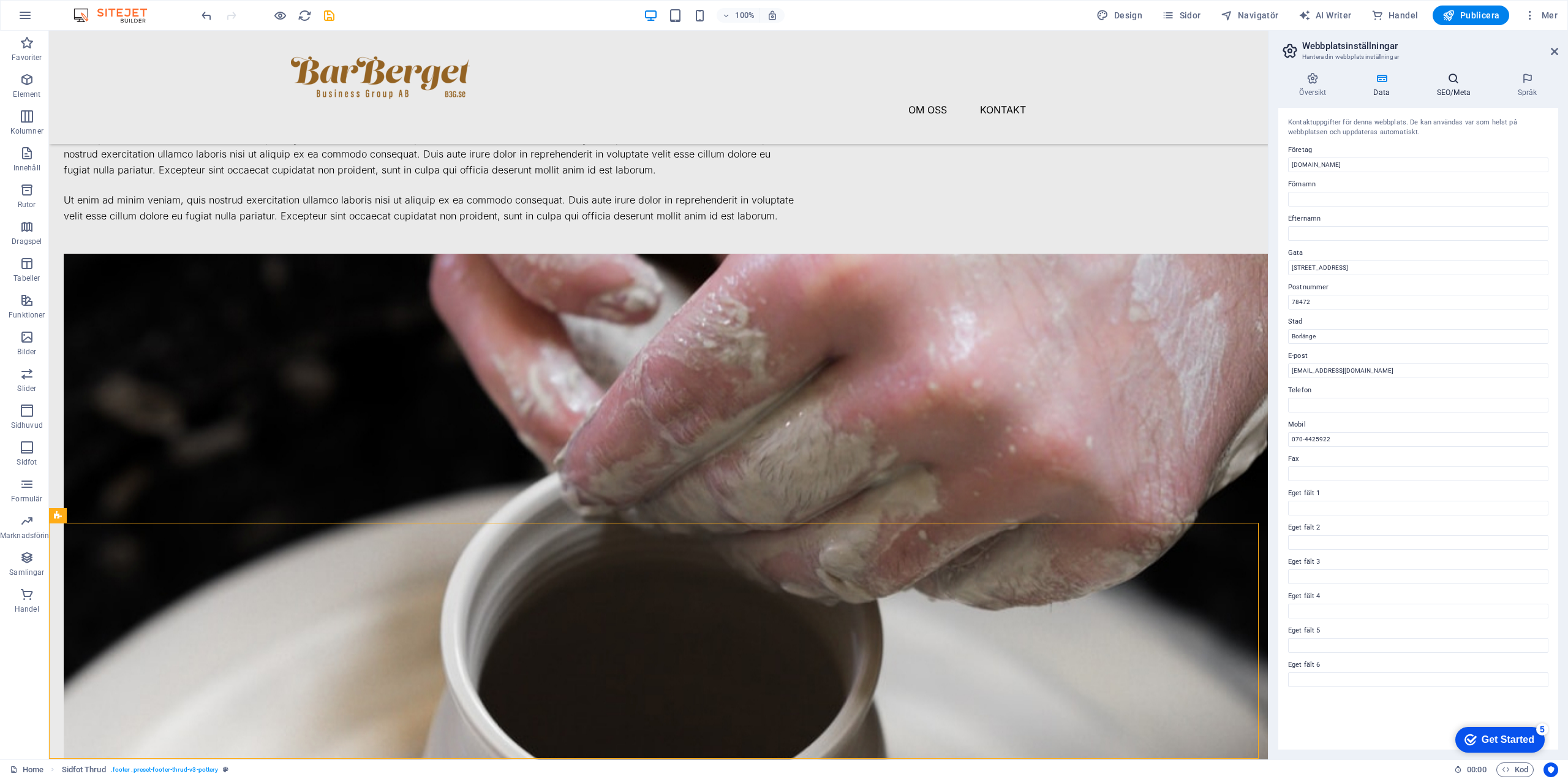
click at [811, 81] on icon at bounding box center [1453, 78] width 76 height 12
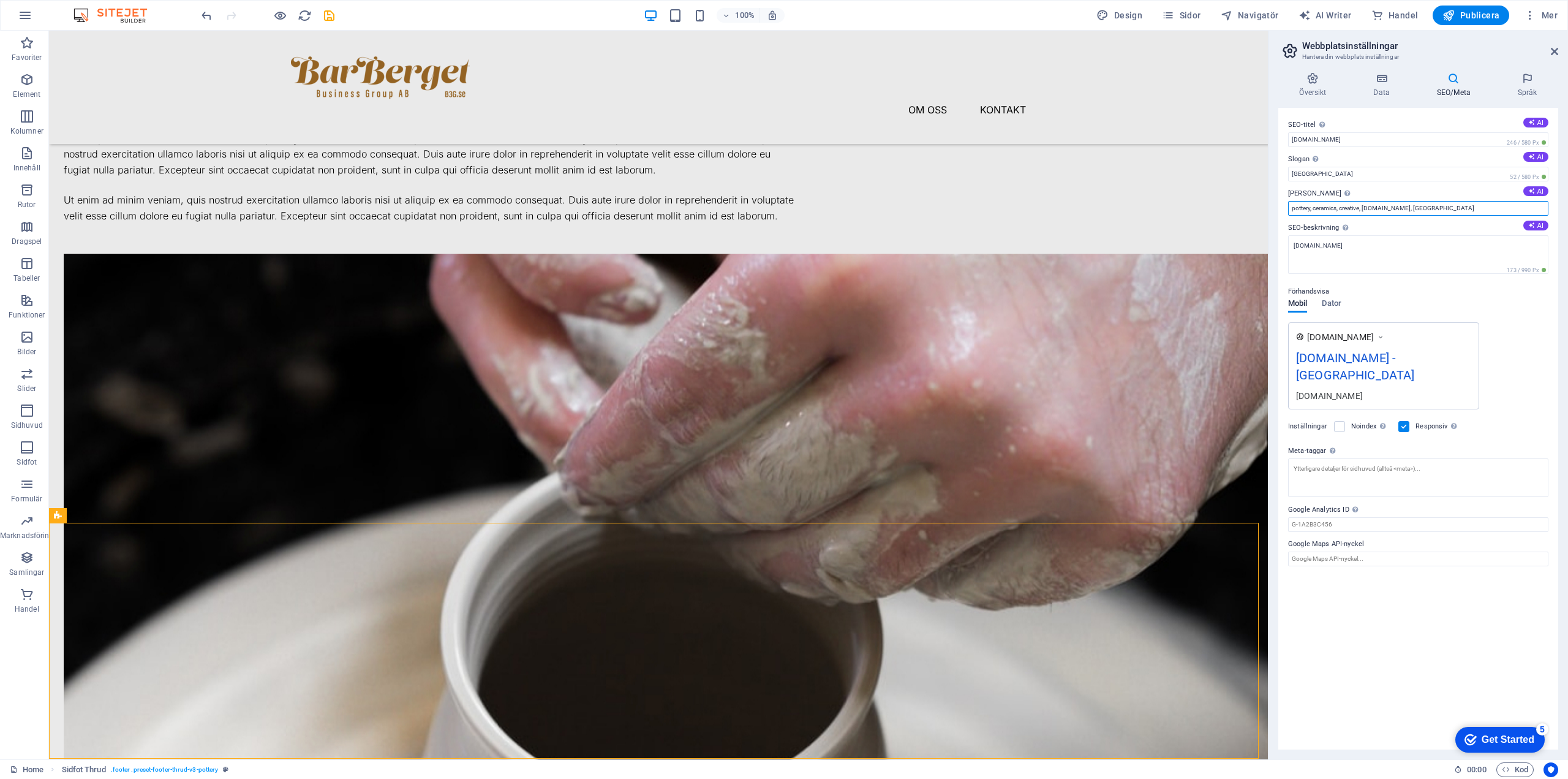
click at [811, 206] on input "pottery, ceramics, creative, [DOMAIN_NAME], [GEOGRAPHIC_DATA]" at bounding box center [1419, 208] width 260 height 14
type input "barberget, nakedhill, gruvstugan, leegard, borlänge"
click at [811, 173] on input "[GEOGRAPHIC_DATA]" at bounding box center [1419, 174] width 260 height 14
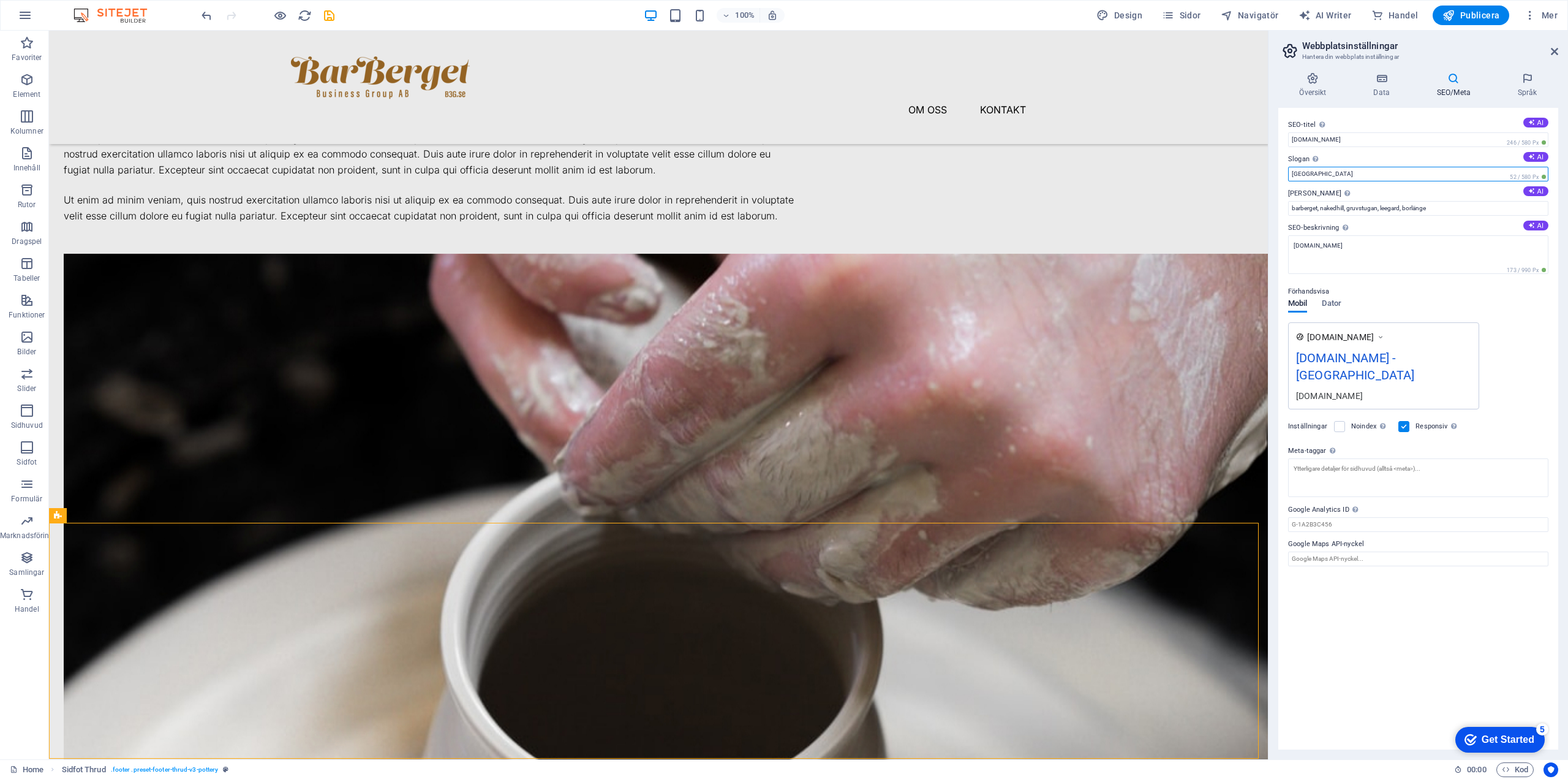
click at [811, 173] on input "[GEOGRAPHIC_DATA]" at bounding box center [1419, 174] width 260 height 14
type input "Barberget Business Group AB"
click at [811, 302] on span "Dator" at bounding box center [1331, 304] width 19 height 17
drag, startPoint x: 1395, startPoint y: 173, endPoint x: 1277, endPoint y: 173, distance: 118.0
click at [811, 173] on div "Översikt Data SEO/Meta Språk Webbplatsnamn barbergetbusinessgroup.se Logotyp Dr…" at bounding box center [1419, 410] width 300 height 697
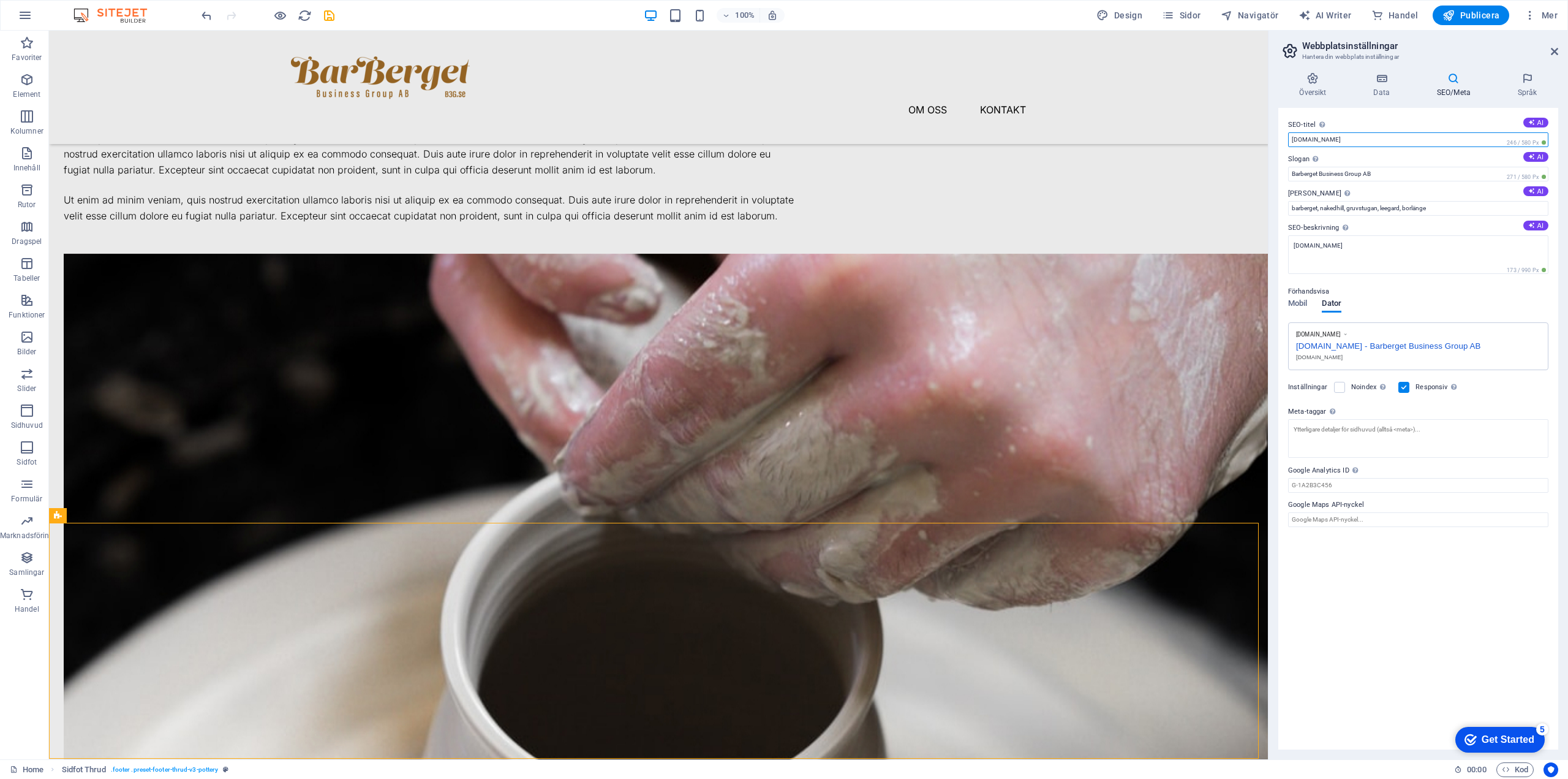
click at [811, 137] on input "[DOMAIN_NAME]" at bounding box center [1419, 139] width 260 height 14
drag, startPoint x: 1367, startPoint y: 138, endPoint x: 1273, endPoint y: 138, distance: 94.0
click at [811, 138] on div "Översikt Data SEO/Meta Språk Webbplatsnamn barbergetbusinessgroup.se Logotyp Dr…" at bounding box center [1419, 410] width 300 height 697
paste input "Barberget Business Group AB"
type input "Barberget Business Group AB"
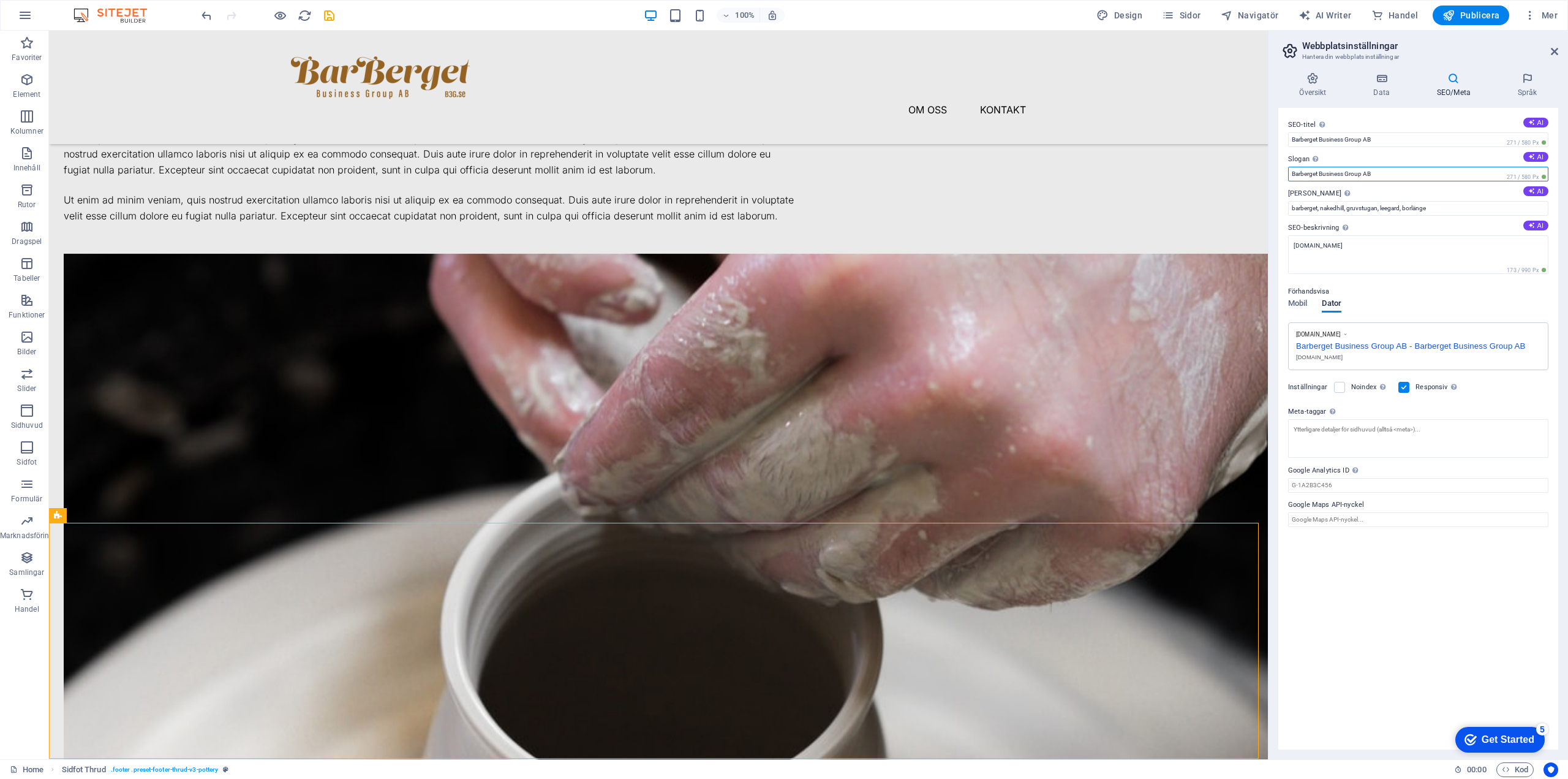
click at [811, 172] on input "Barberget Business Group AB" at bounding box center [1419, 174] width 260 height 14
drag, startPoint x: 1445, startPoint y: 200, endPoint x: 1255, endPoint y: 180, distance: 191.0
type input "Nakedhill Gruvstugan Leegard"
click at [811, 299] on span "Mobil" at bounding box center [1298, 304] width 19 height 17
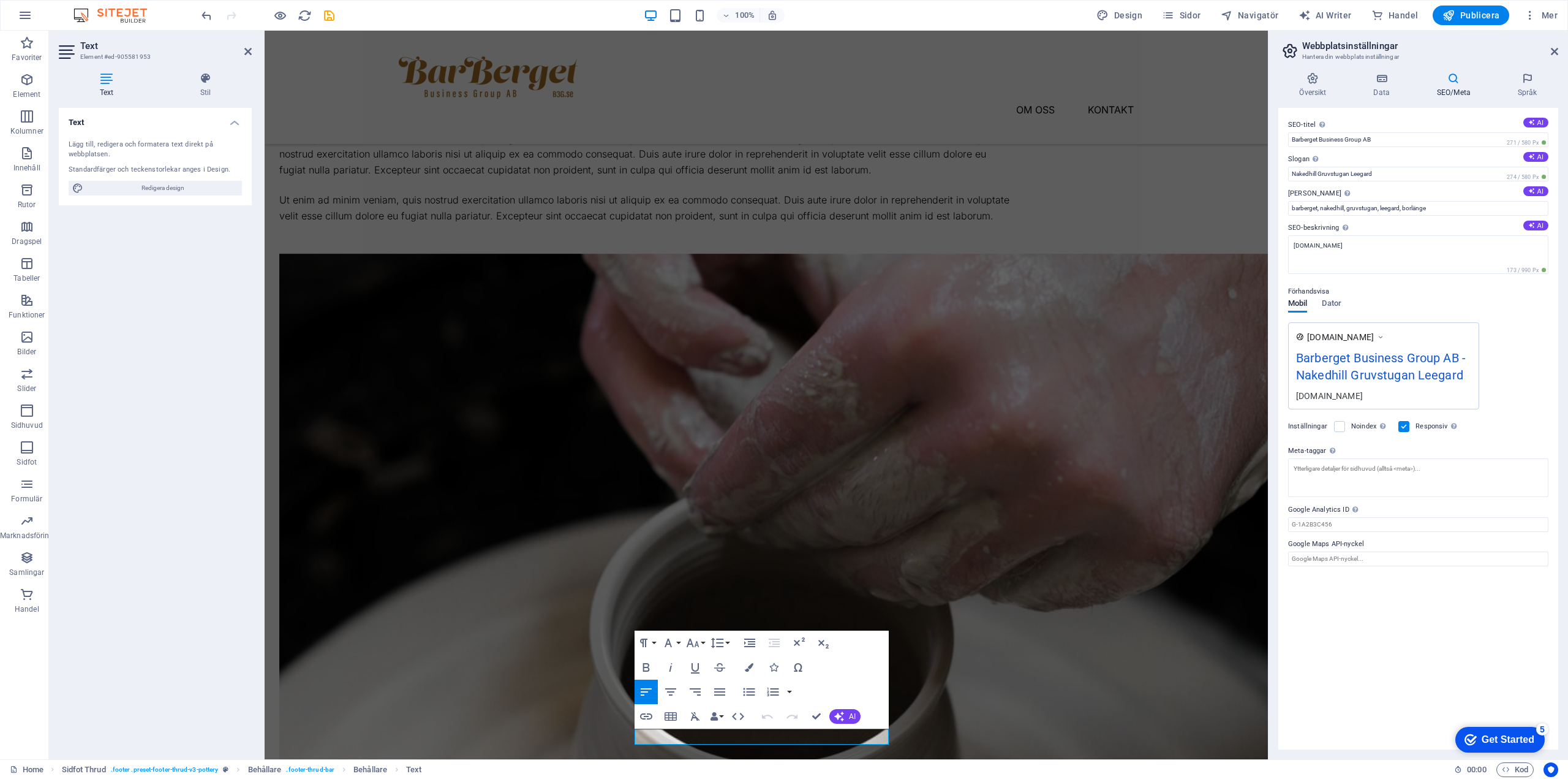
click at [811, 691] on div "SEO-titel Din webbplats titel – gör det något som står ut i sökmotorns resultat…" at bounding box center [1419, 429] width 280 height 642
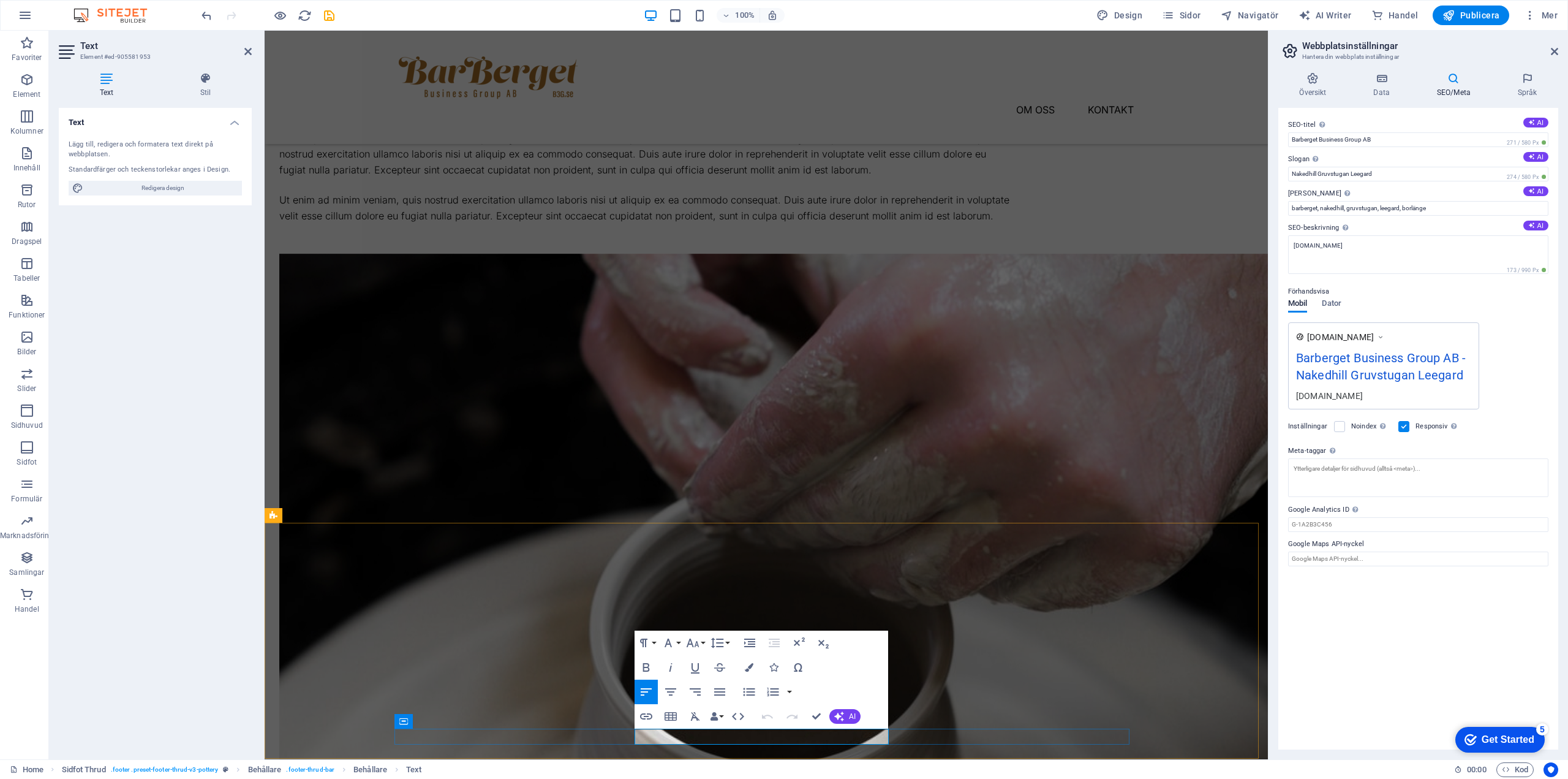
drag, startPoint x: 804, startPoint y: 738, endPoint x: 905, endPoint y: 736, distance: 101.0
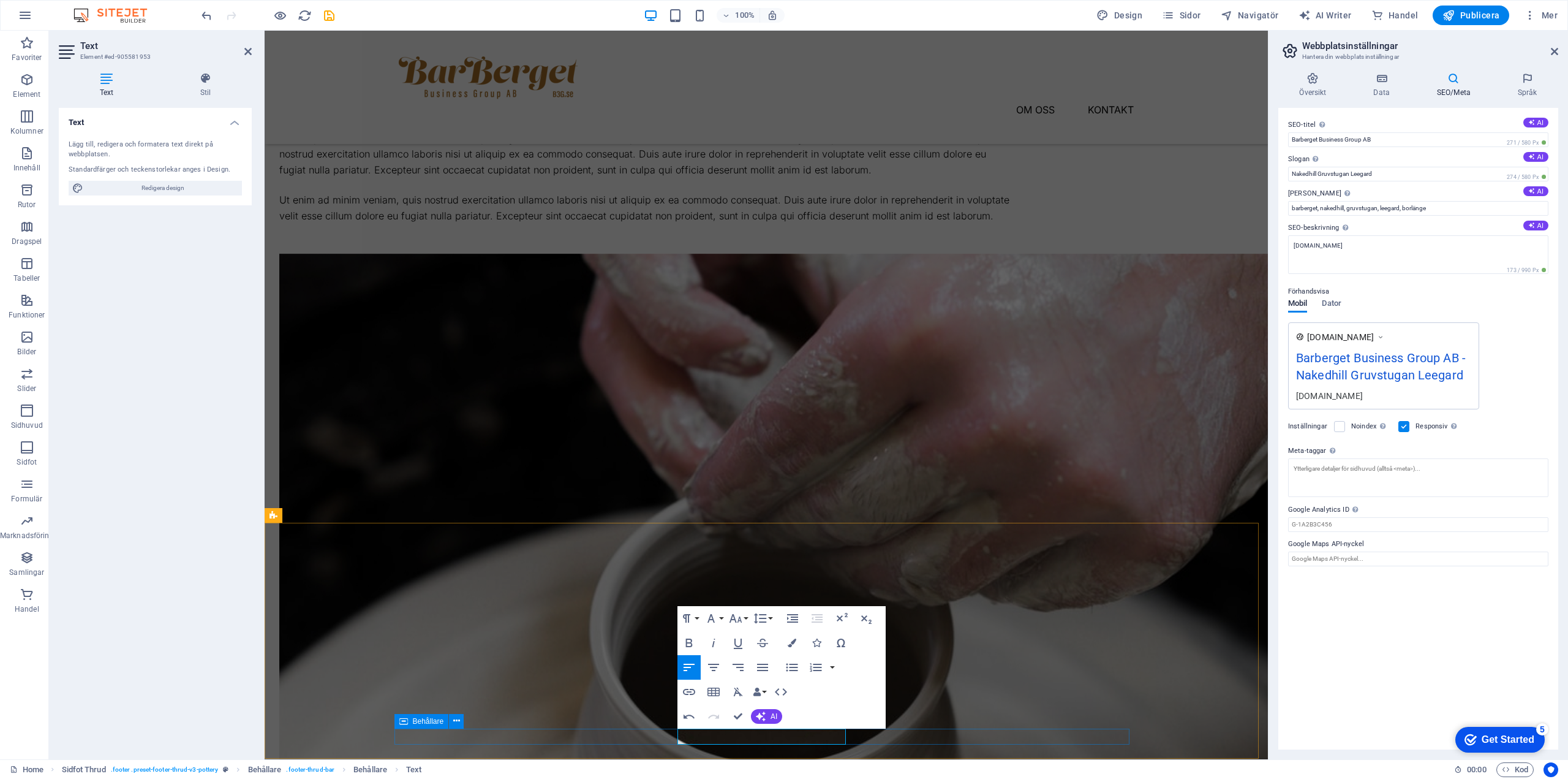
drag, startPoint x: 845, startPoint y: 734, endPoint x: 1107, endPoint y: 791, distance: 268.1
drag, startPoint x: 842, startPoint y: 736, endPoint x: 1107, endPoint y: 795, distance: 271.5
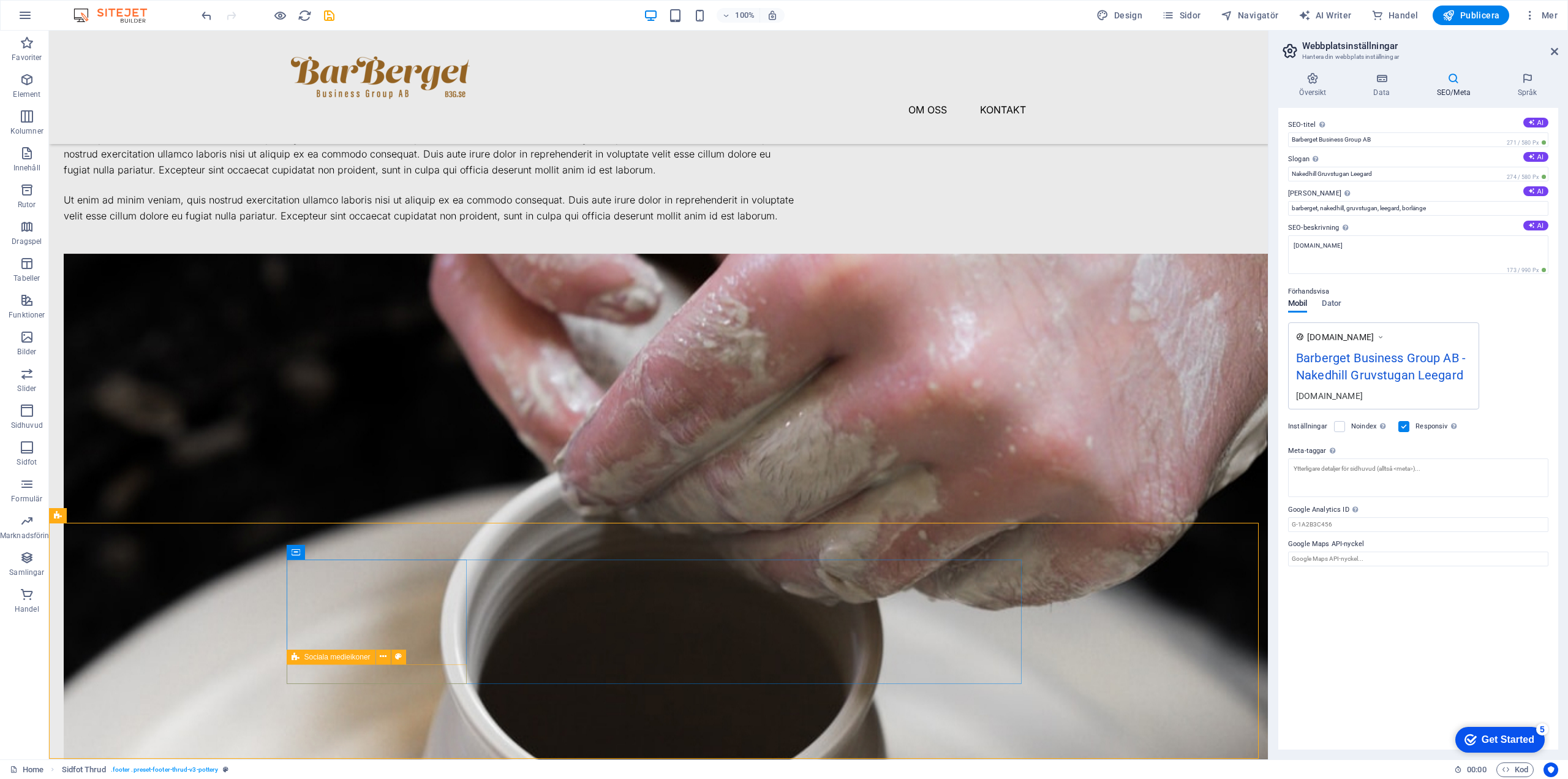
click at [383, 655] on icon at bounding box center [383, 657] width 7 height 13
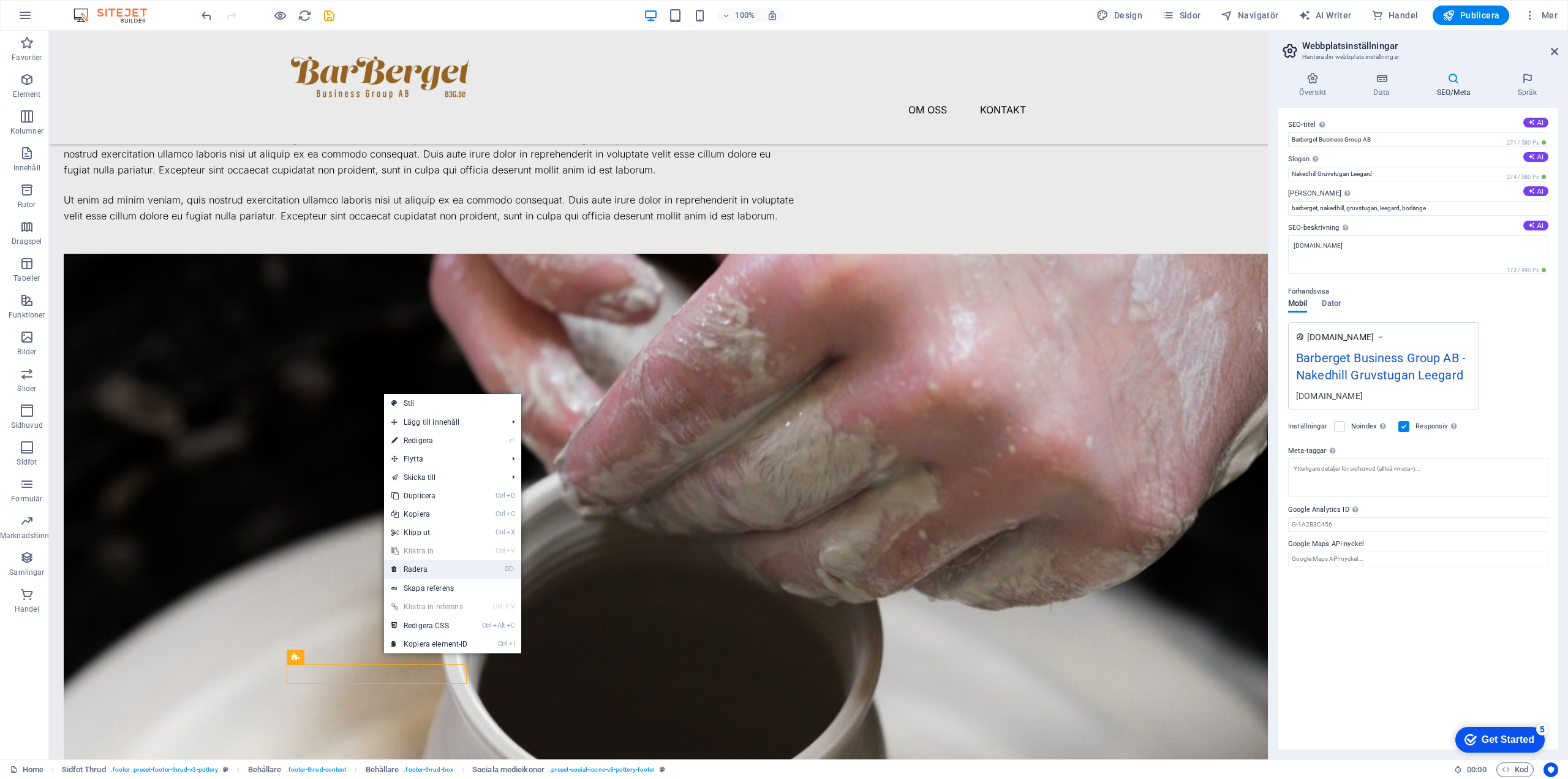
click at [427, 566] on link "⌦ Radera" at bounding box center [429, 570] width 91 height 18
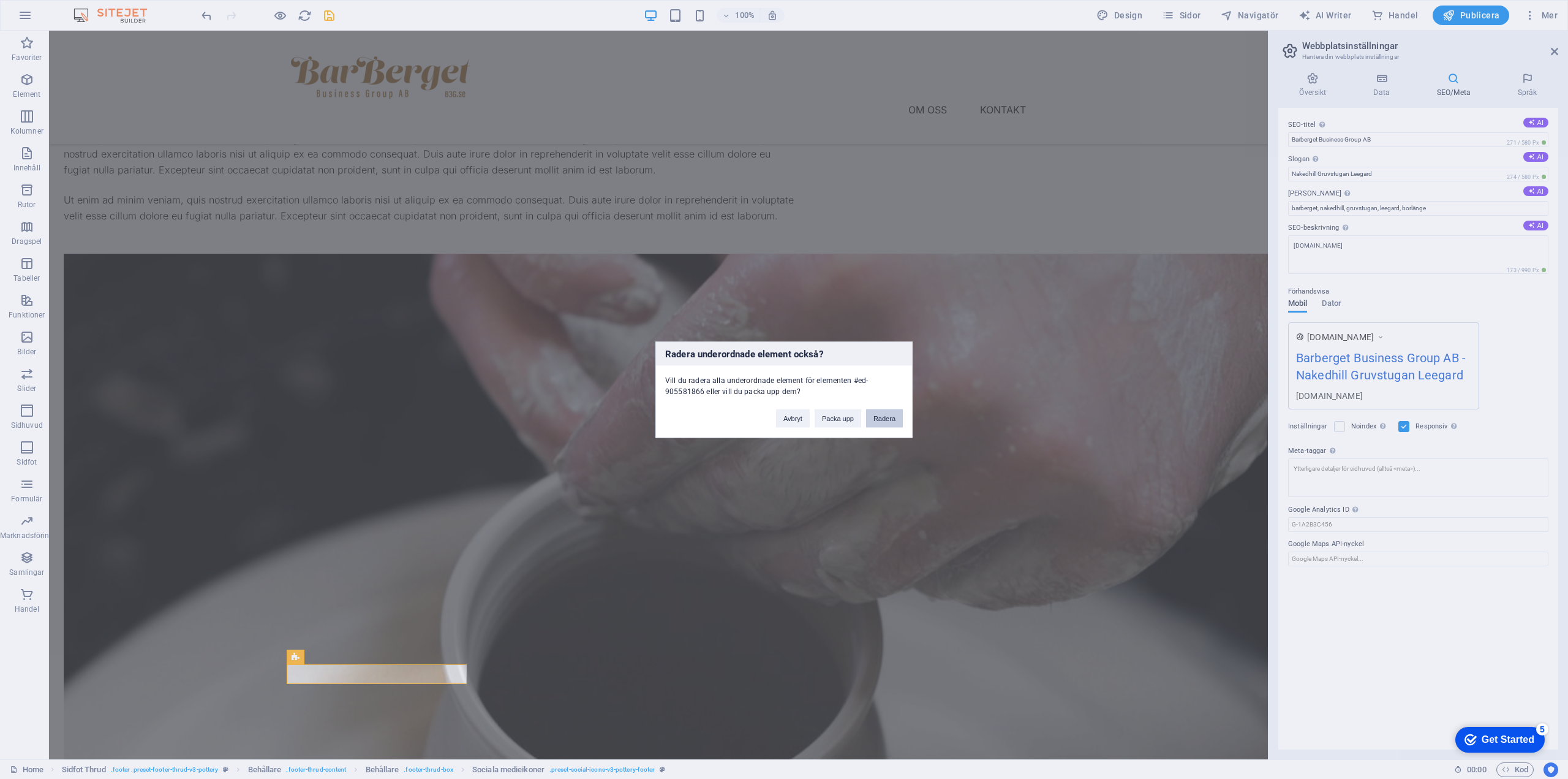
click at [811, 416] on button "Radera" at bounding box center [885, 418] width 37 height 18
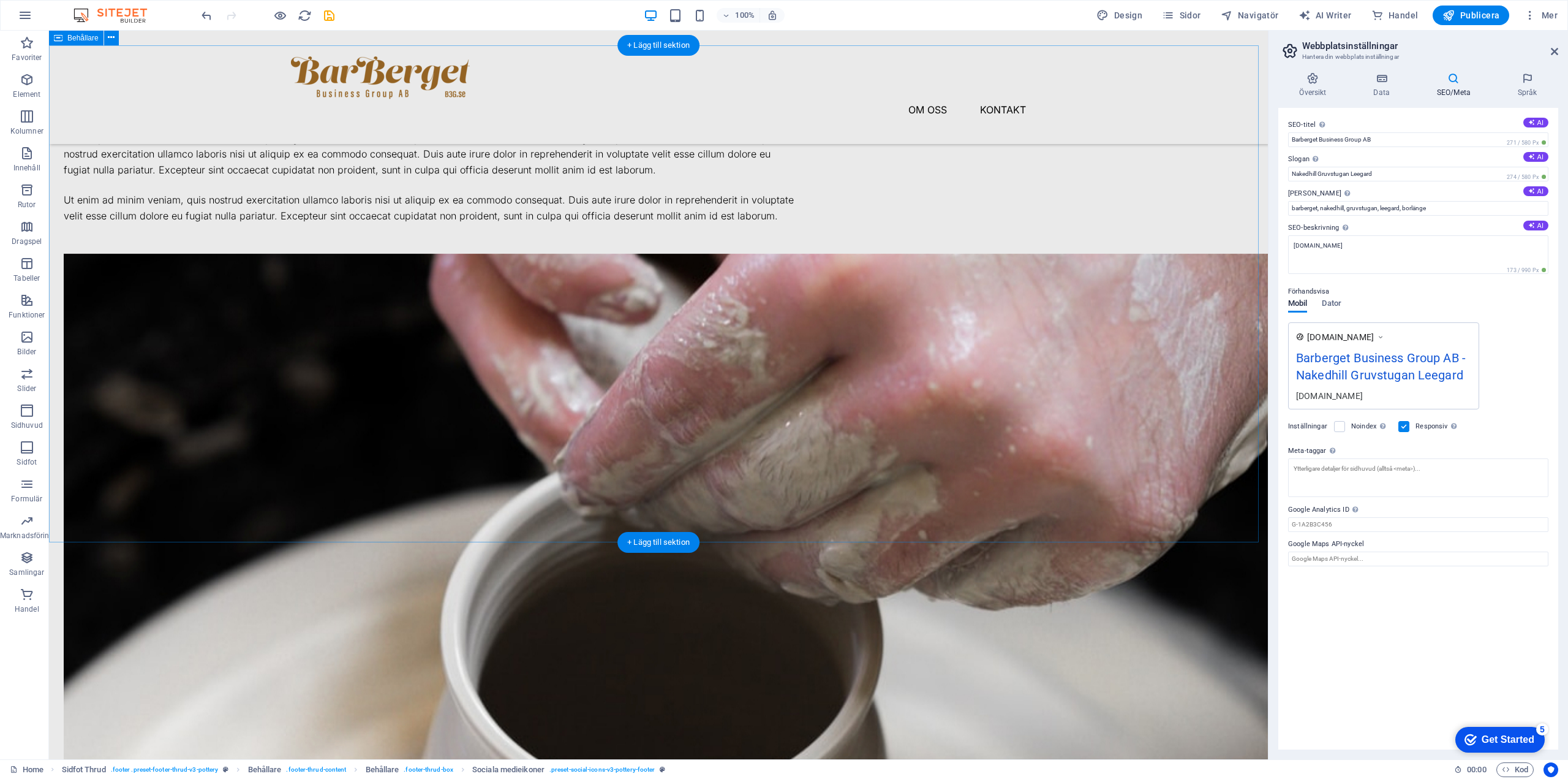
scroll to position [1407, 0]
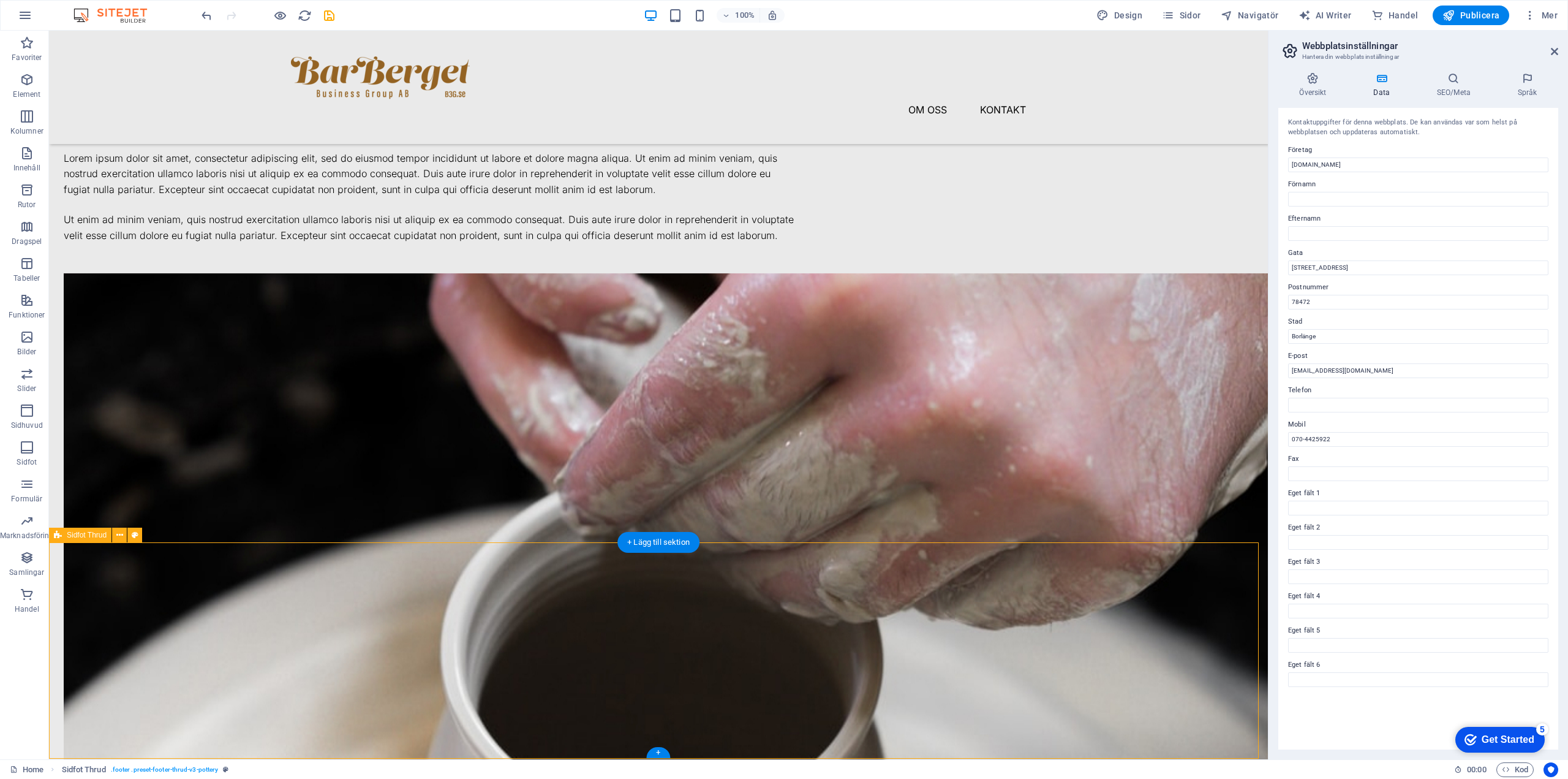
click at [136, 534] on icon at bounding box center [135, 535] width 7 height 13
select select "rem"
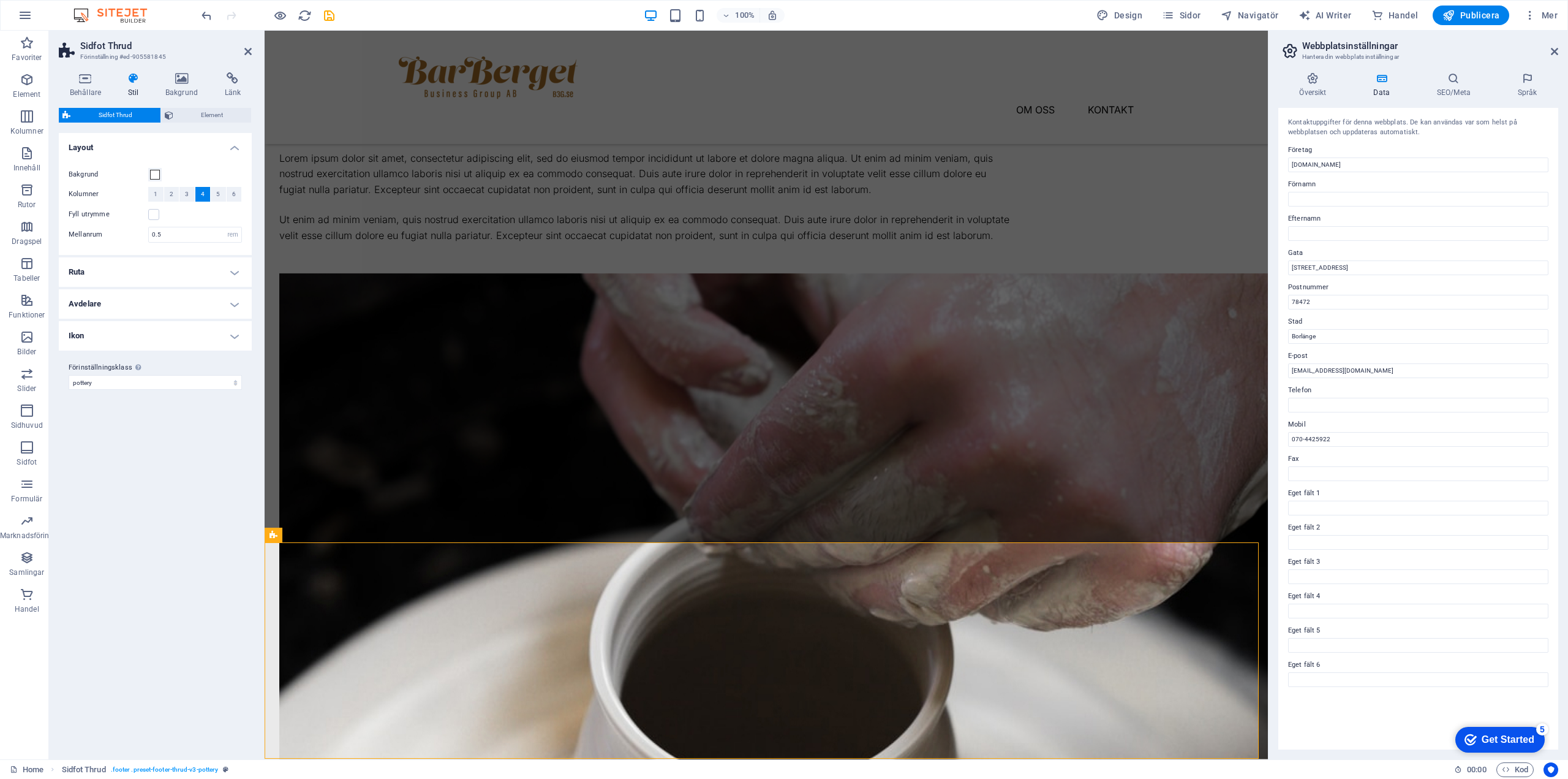
click at [202, 268] on h4 "Ruta" at bounding box center [155, 272] width 193 height 29
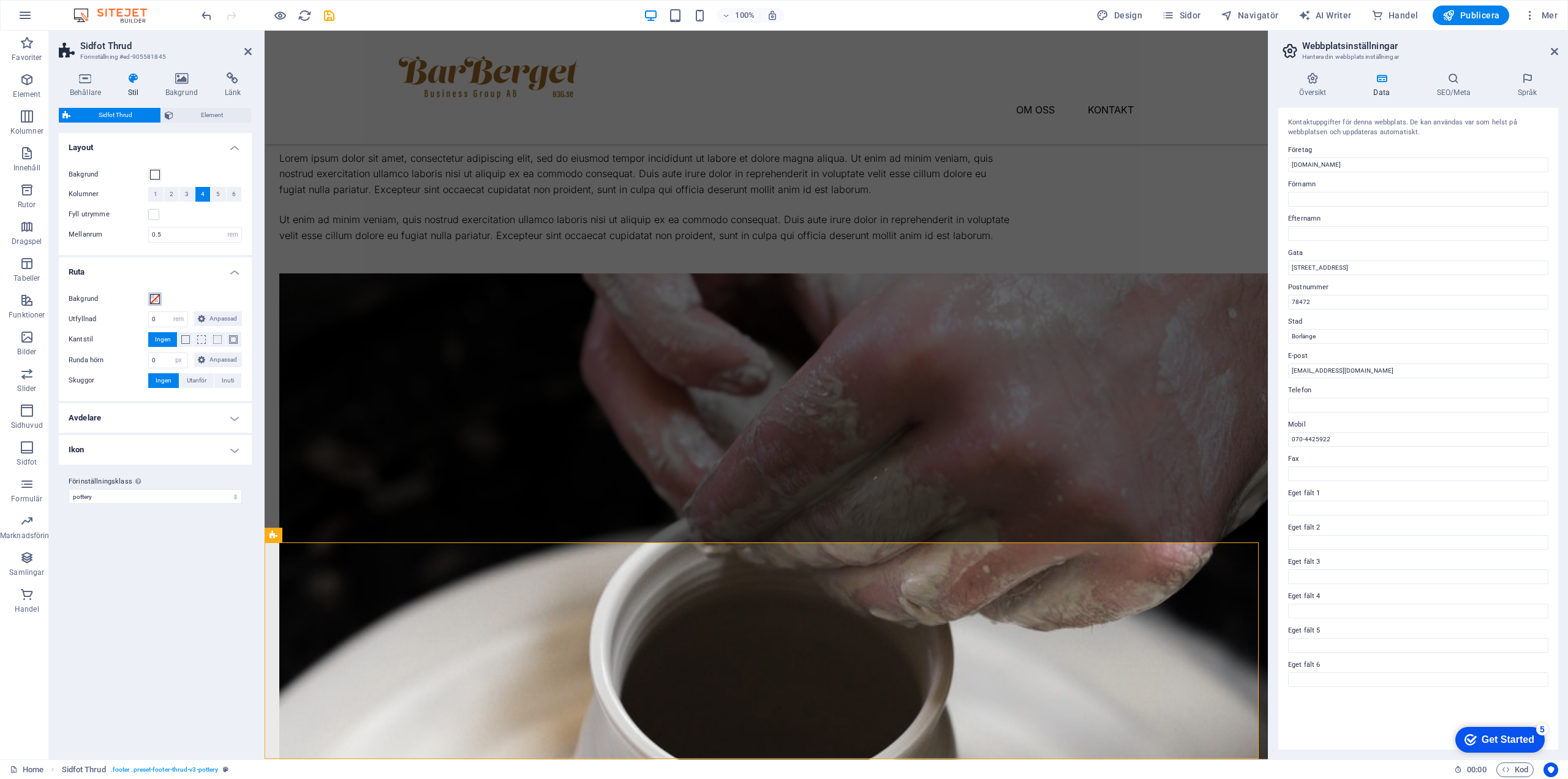
click at [156, 296] on span at bounding box center [154, 299] width 10 height 10
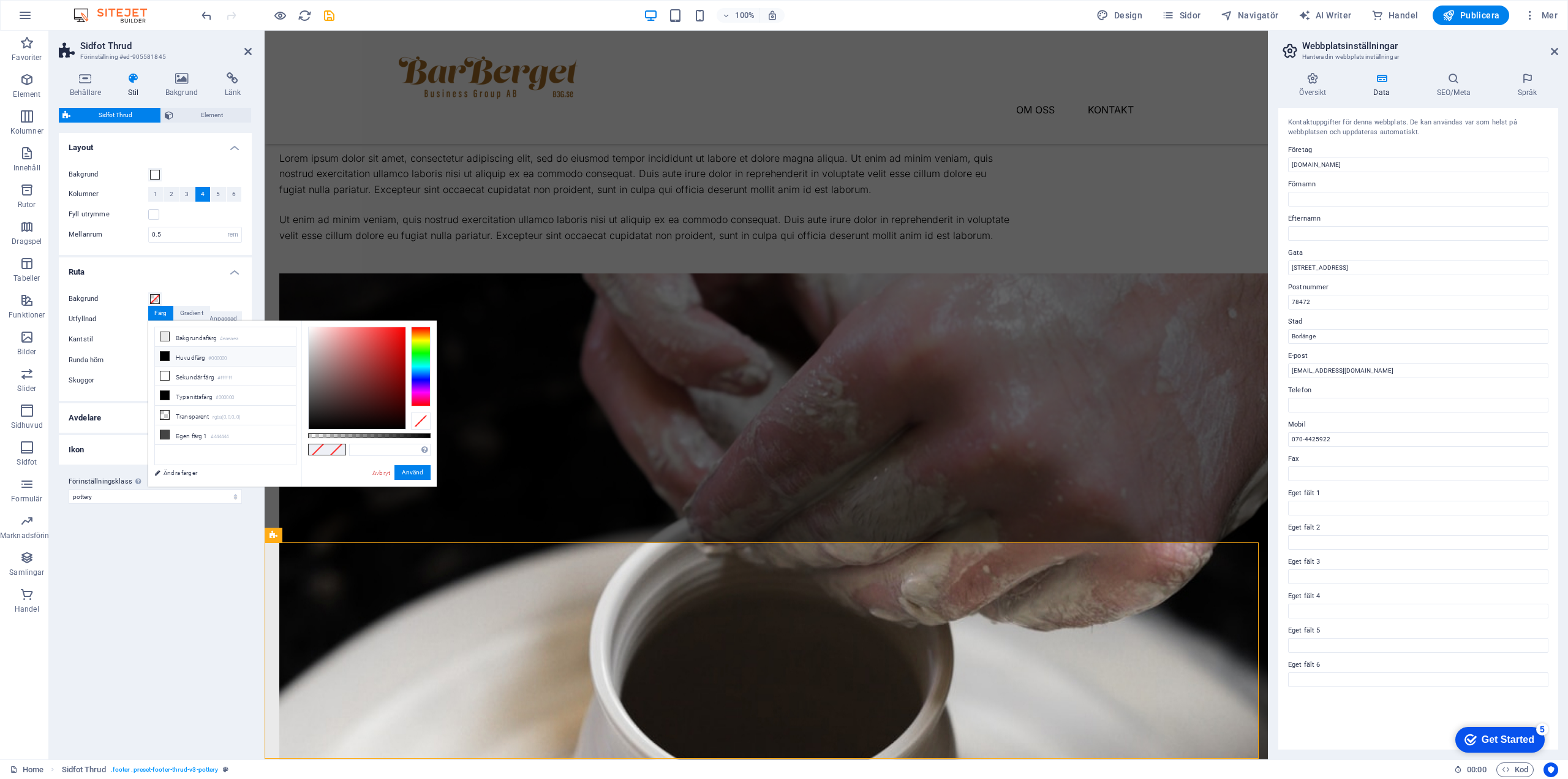
click at [164, 354] on icon at bounding box center [164, 355] width 9 height 9
click at [421, 472] on button "Använd" at bounding box center [412, 472] width 36 height 14
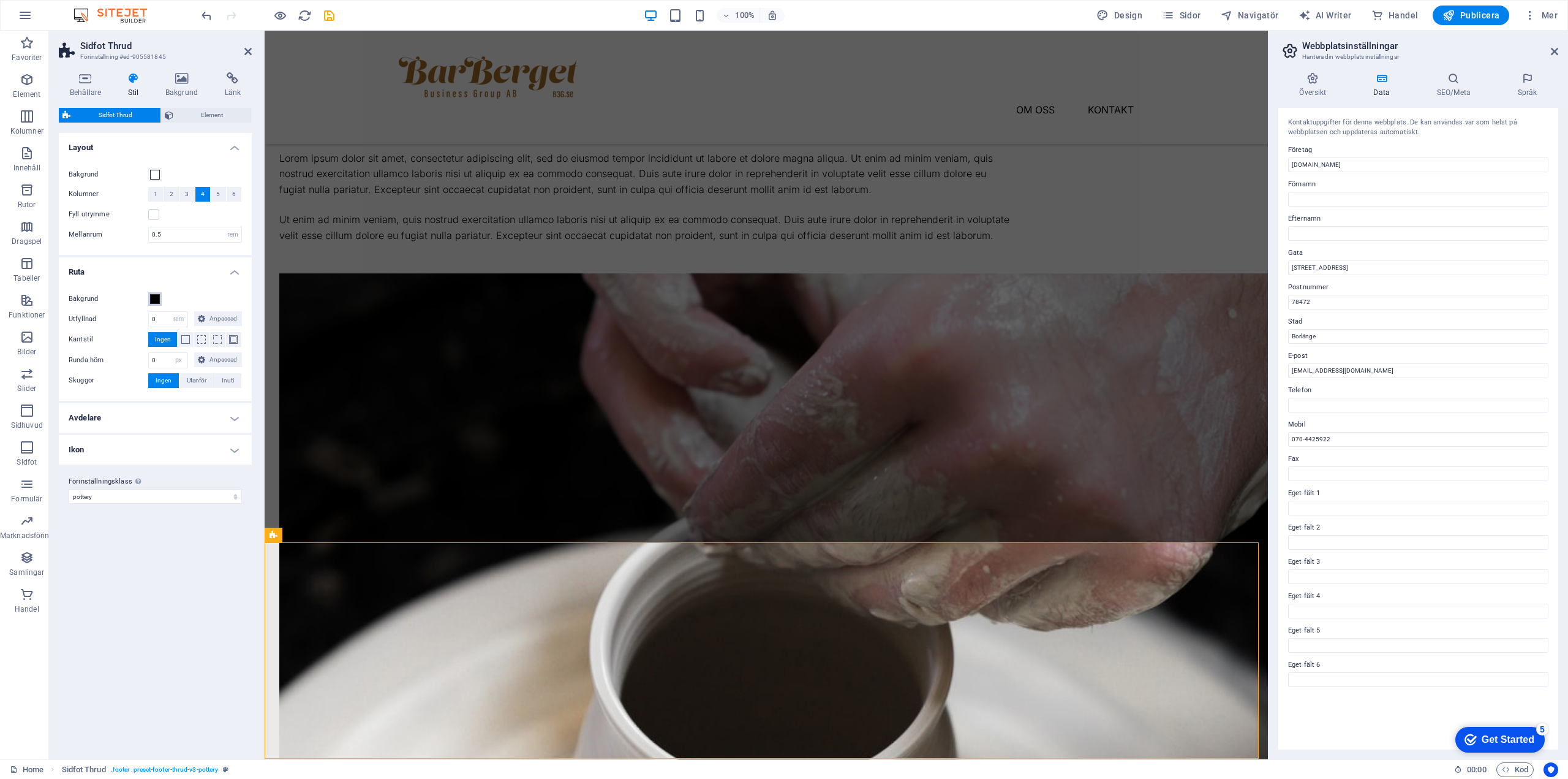
click at [155, 300] on span at bounding box center [154, 299] width 10 height 10
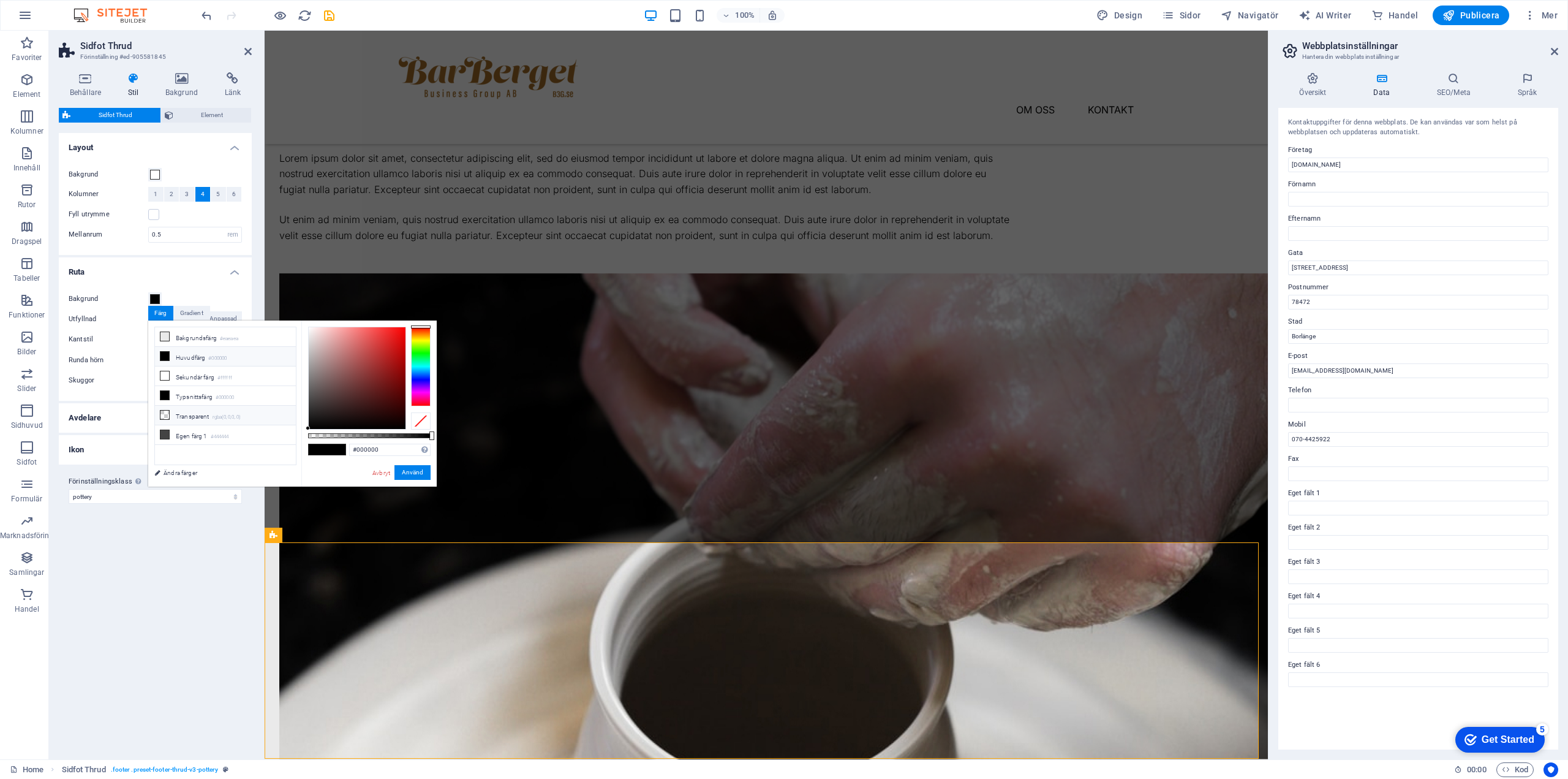
click at [205, 418] on li "Transparent rgba(0,0,0,.0)" at bounding box center [225, 416] width 141 height 20
type input "rgba(0, 0, 0, 0)"
click at [408, 471] on button "Använd" at bounding box center [412, 472] width 36 height 14
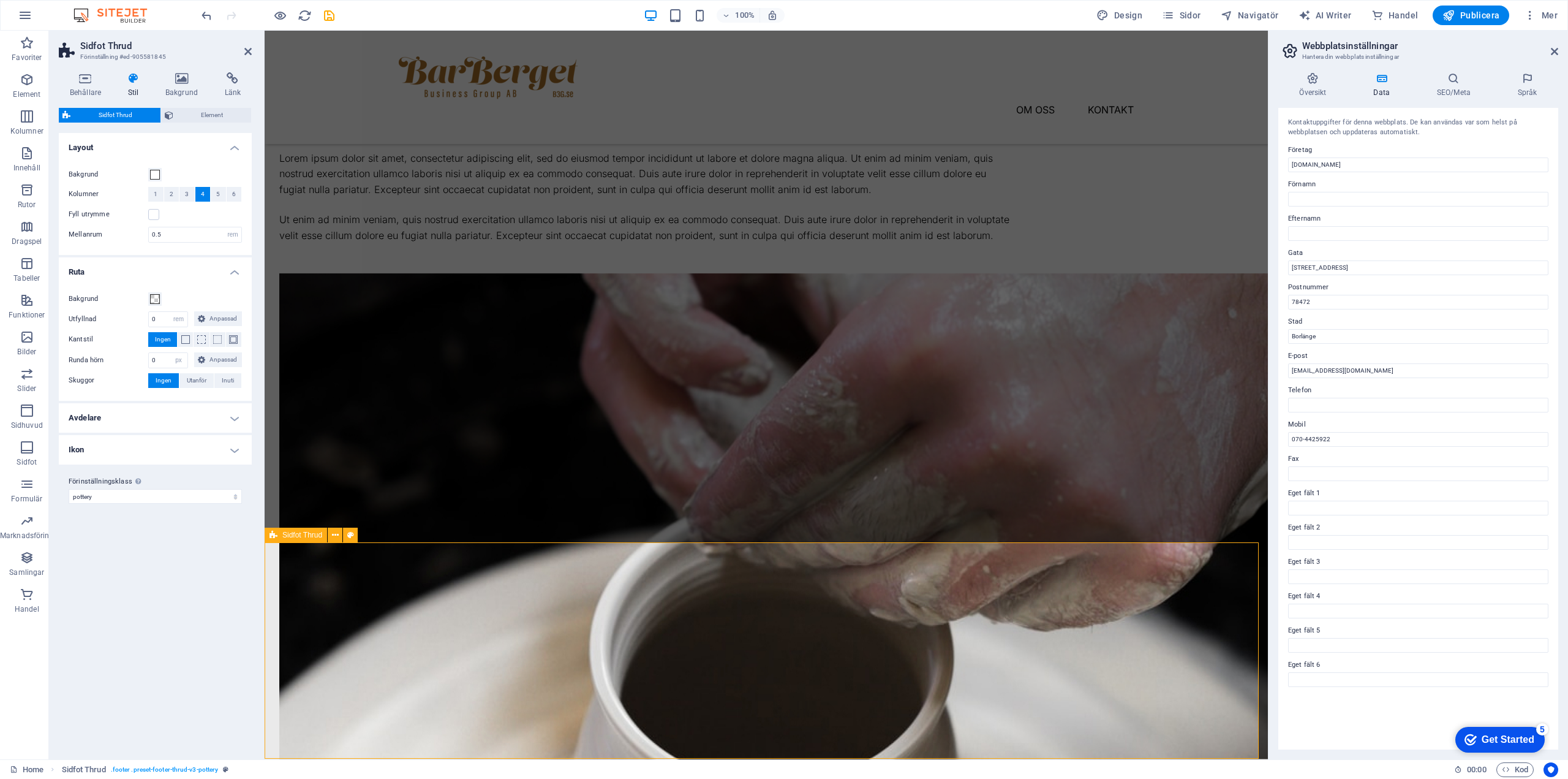
click at [277, 532] on icon at bounding box center [274, 535] width 8 height 14
click at [299, 537] on span "Sidfot Thrud" at bounding box center [302, 535] width 40 height 7
click at [212, 113] on span "Element" at bounding box center [213, 115] width 71 height 14
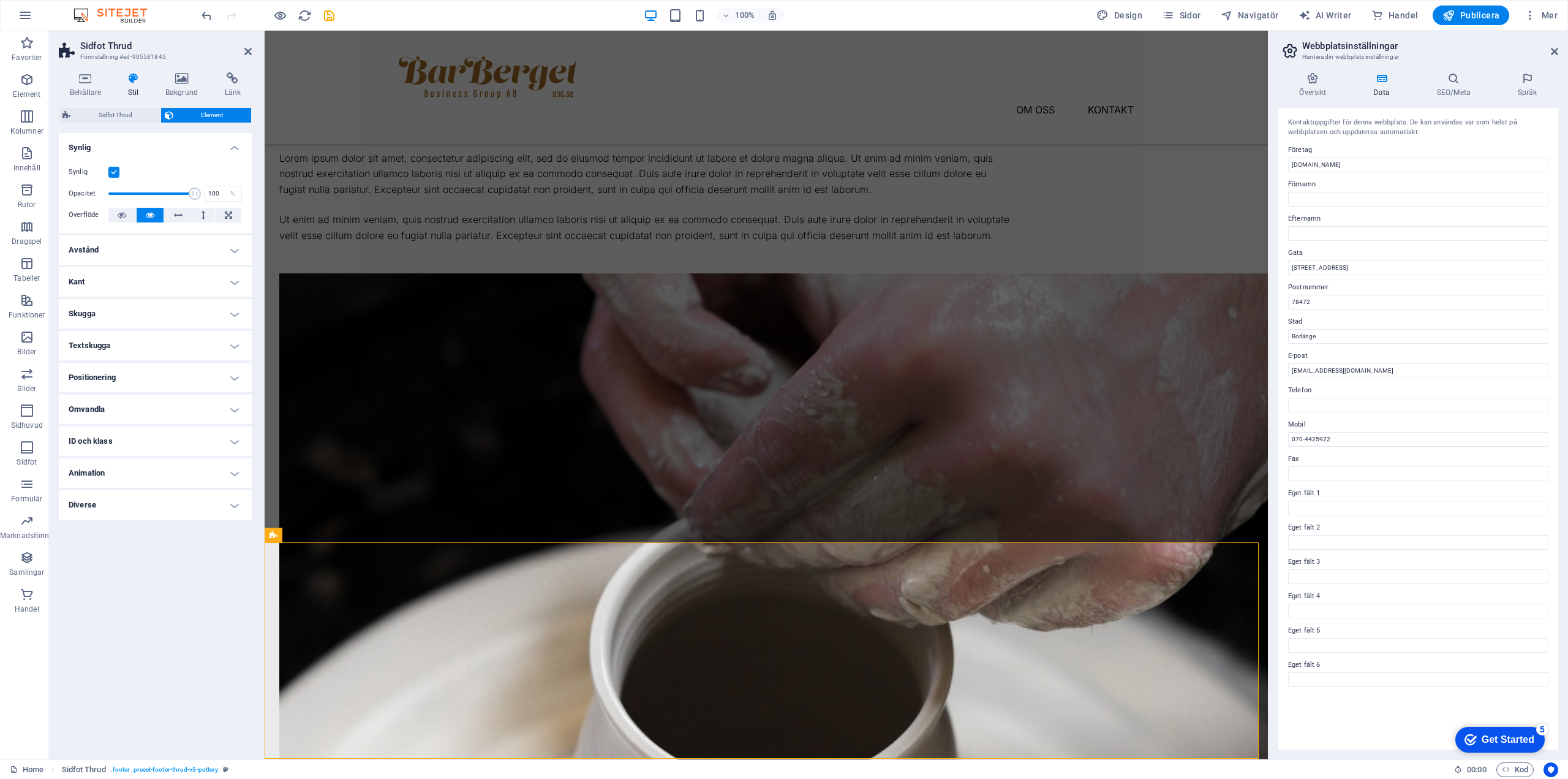
click at [132, 80] on icon at bounding box center [134, 78] width 33 height 12
click at [192, 80] on icon at bounding box center [181, 78] width 54 height 12
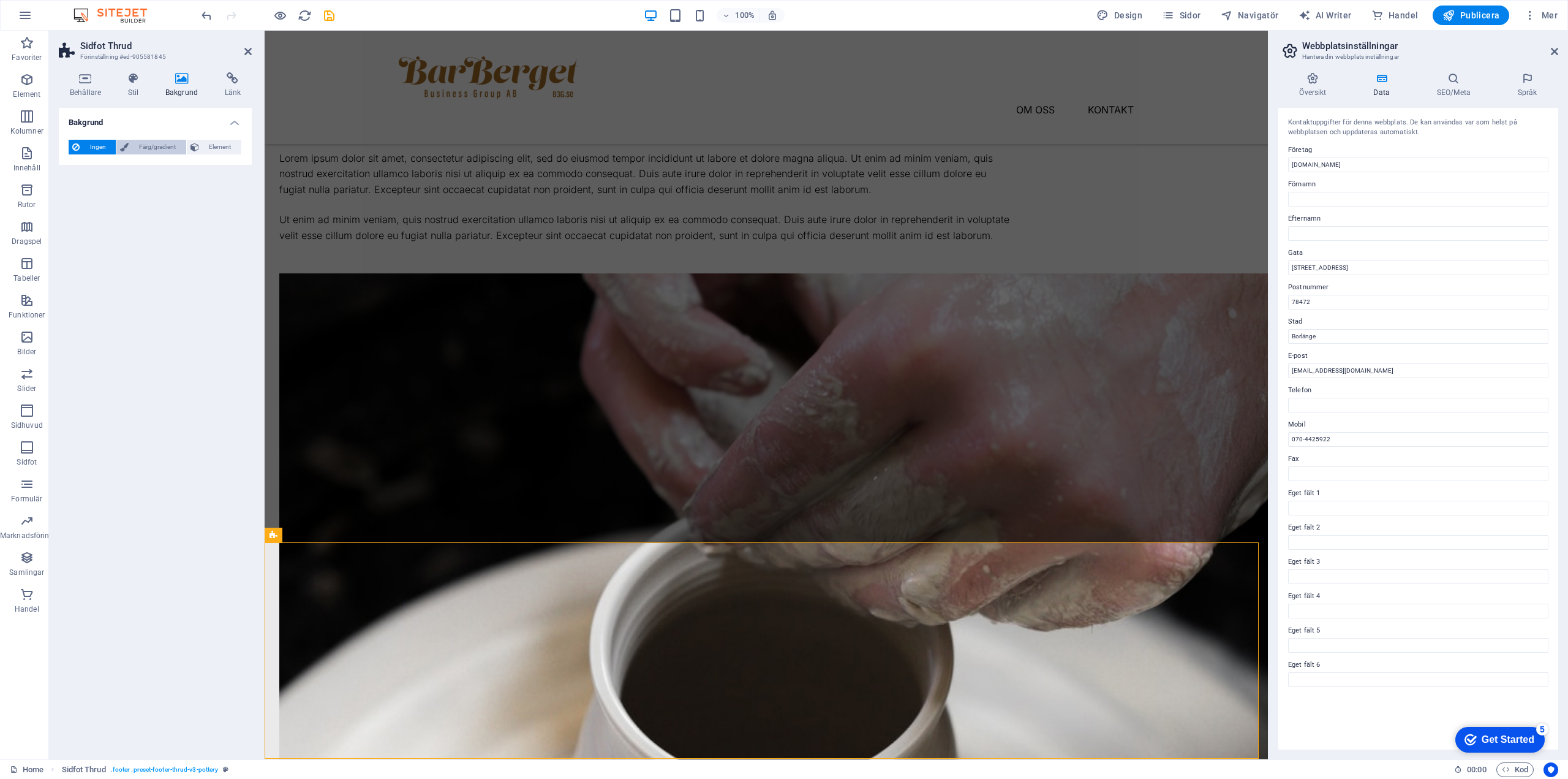
click at [161, 151] on span "Färg/gradient" at bounding box center [157, 147] width 50 height 14
click at [79, 194] on span at bounding box center [77, 196] width 14 height 14
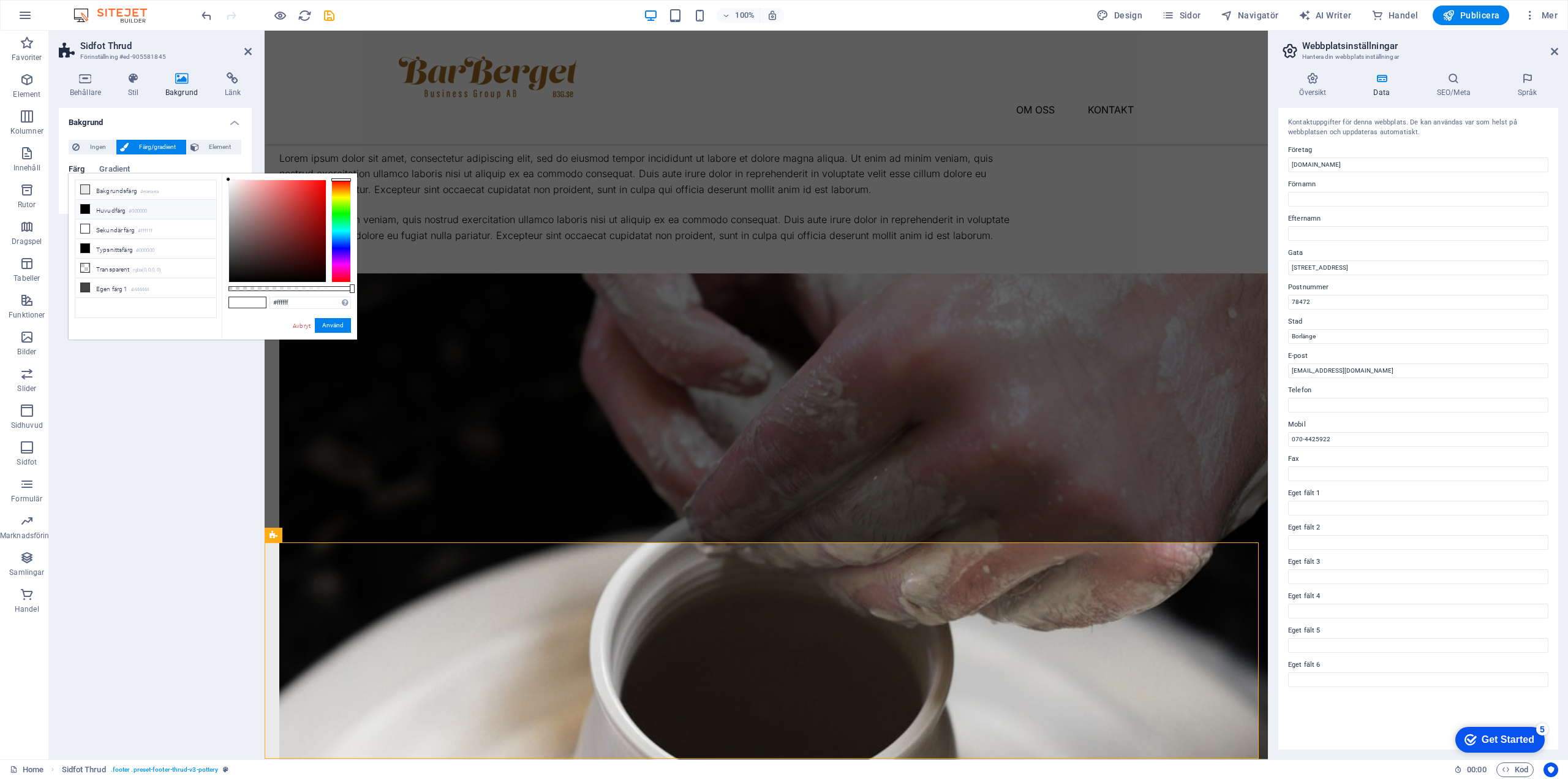
click at [112, 208] on li "Huvudfärg #000000" at bounding box center [145, 209] width 141 height 20
type input "#000000"
click at [330, 323] on button "Använd" at bounding box center [332, 325] width 36 height 14
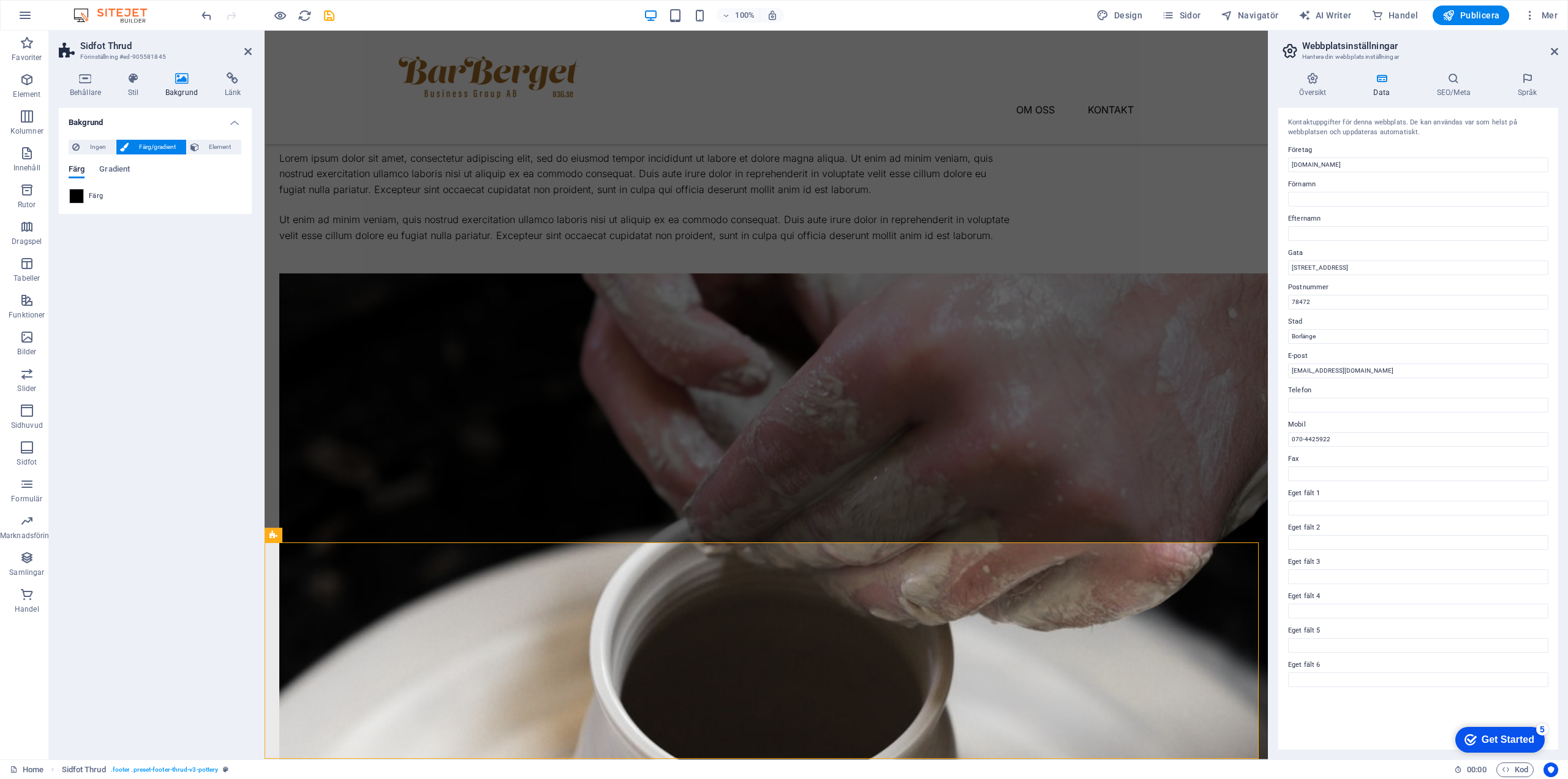
click at [175, 590] on div "Bakgrund Ingen Färg/gradient Element Sträck ut bakgrund till full bredd Färgöve…" at bounding box center [155, 429] width 193 height 642
click at [83, 82] on icon at bounding box center [85, 78] width 53 height 12
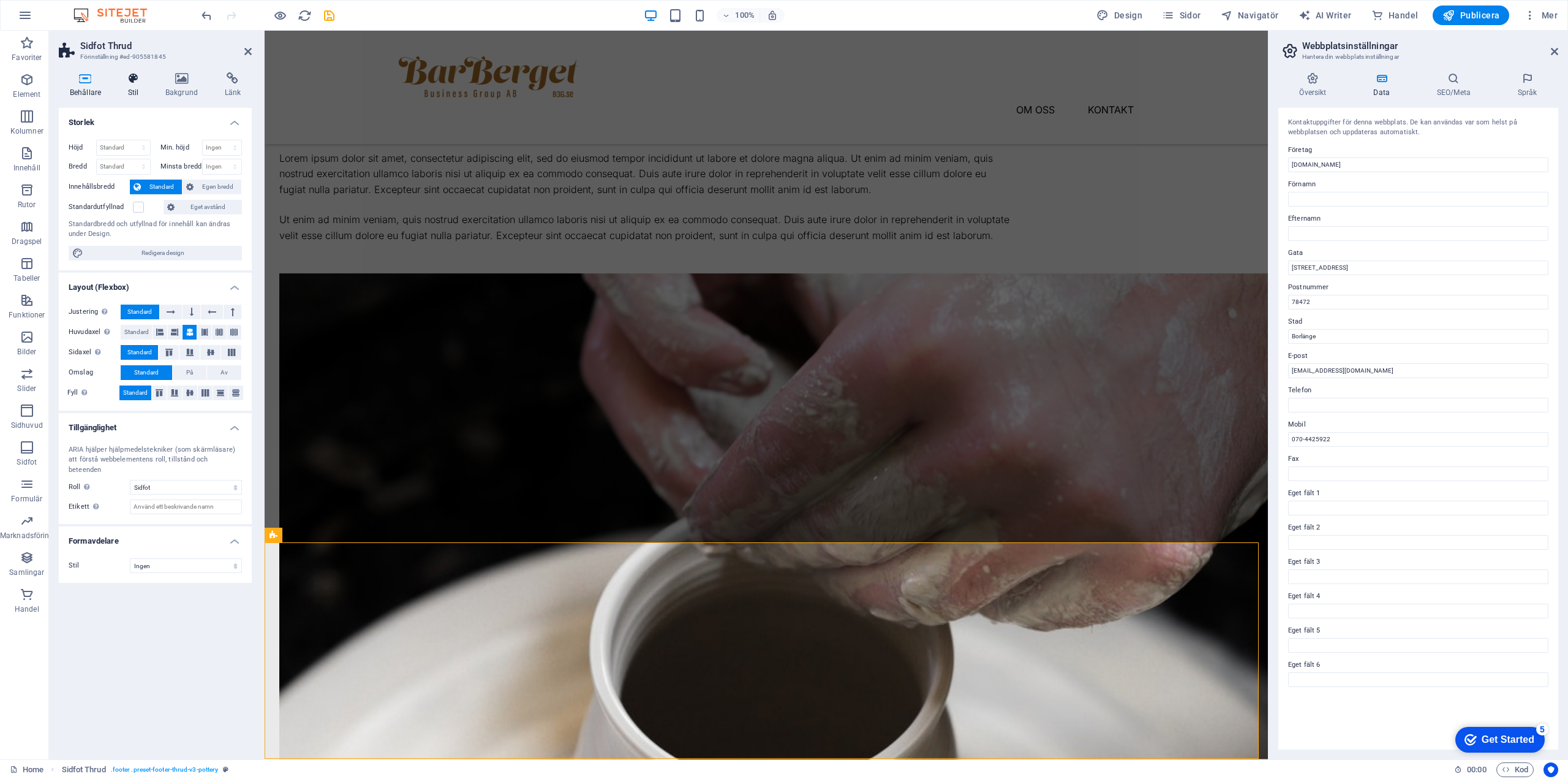
click at [135, 85] on h4 "Stil" at bounding box center [135, 84] width 37 height 26
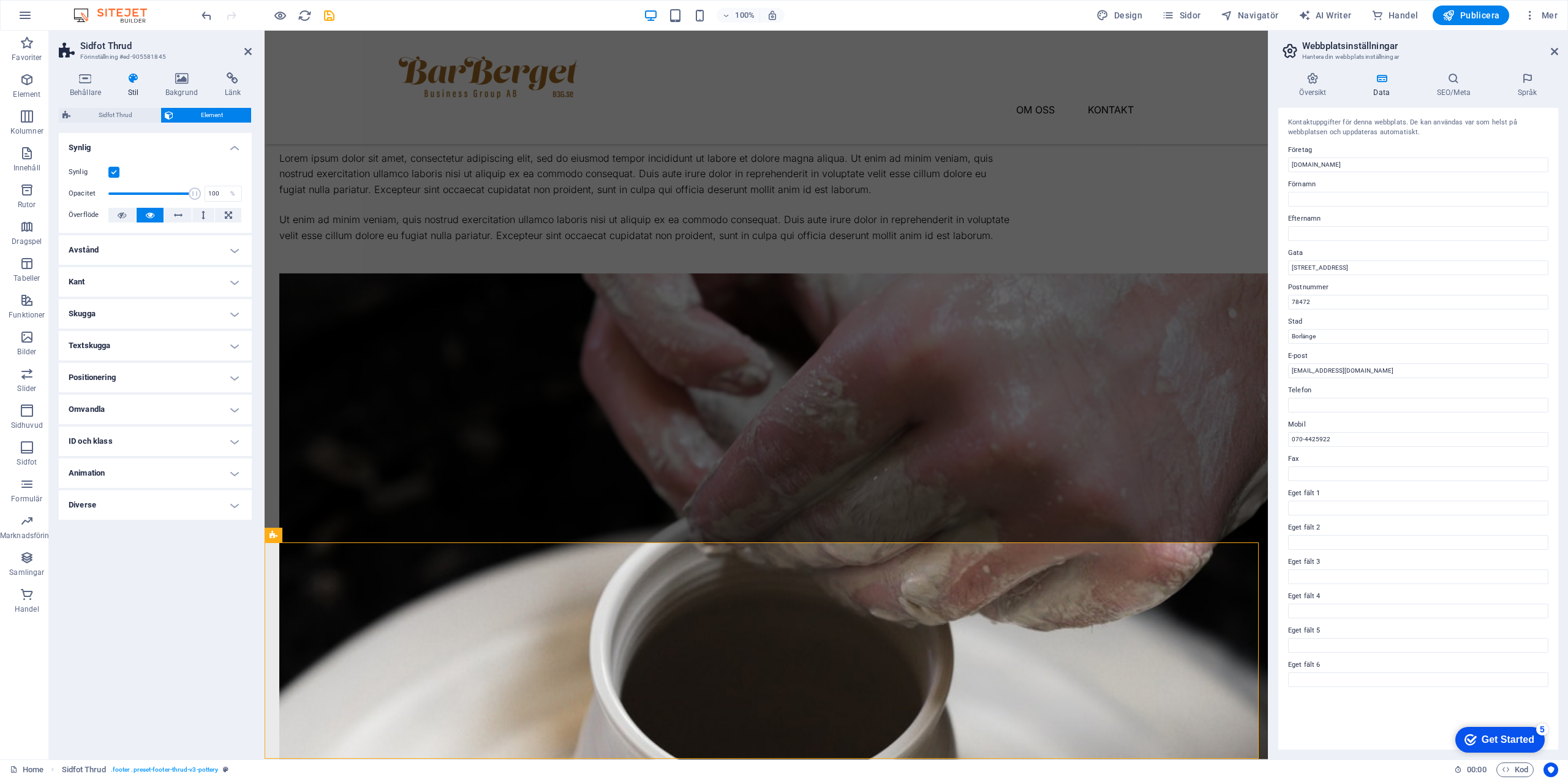
click at [120, 341] on h4 "Textskugga" at bounding box center [155, 345] width 193 height 29
click at [120, 341] on h4 "Textskugga" at bounding box center [155, 342] width 193 height 22
click at [109, 111] on span "Sidfot Thrud" at bounding box center [115, 115] width 82 height 14
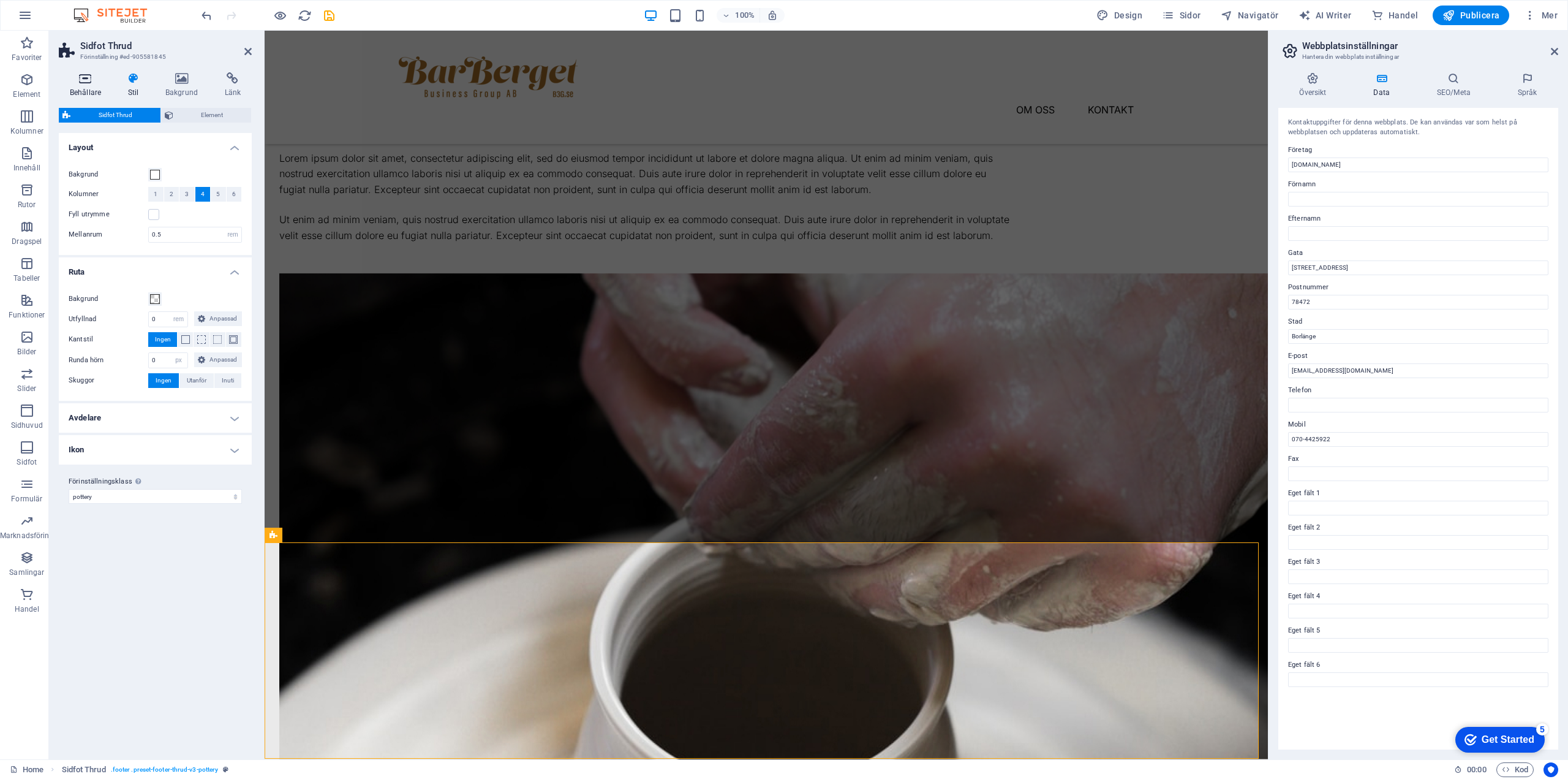
click at [78, 79] on icon at bounding box center [85, 78] width 53 height 12
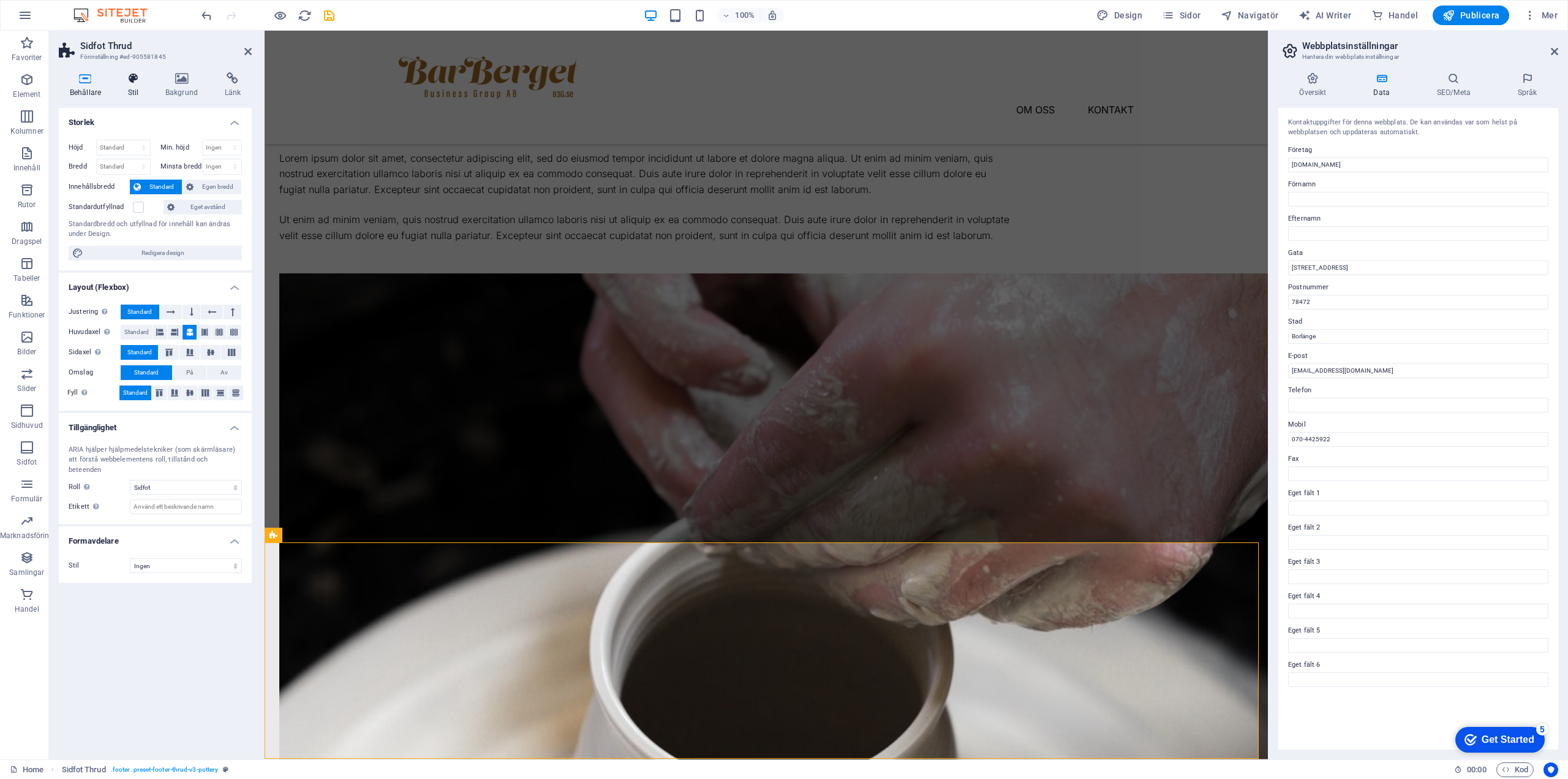
click at [132, 84] on icon at bounding box center [134, 78] width 33 height 12
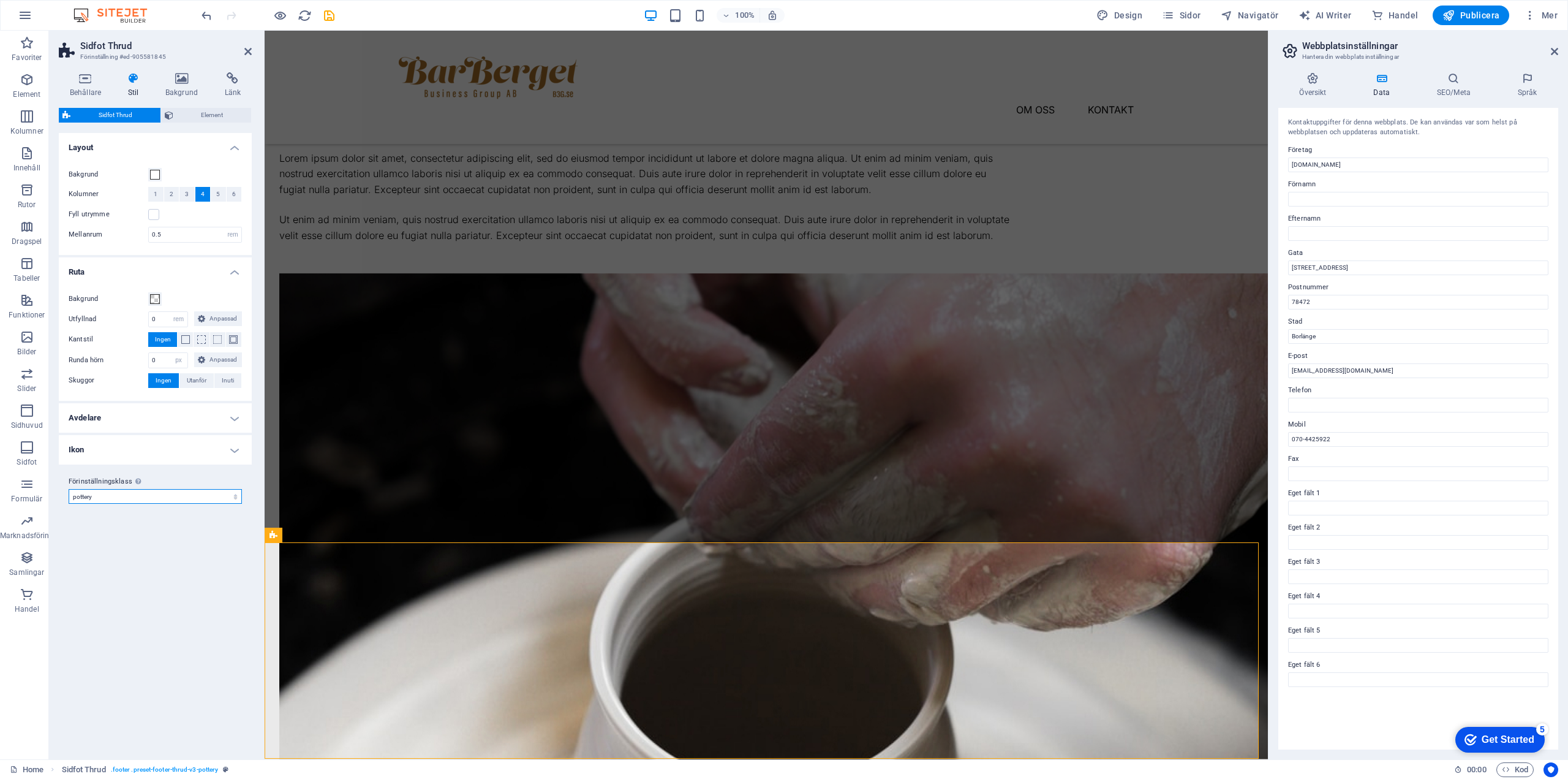
click at [120, 495] on select "pottery Lägg till förinställningsklass" at bounding box center [155, 496] width 173 height 14
click at [132, 589] on div "Varianter Standard Layout Bakgrund Kolumner 1 2 3 4 5 6 Fyll utrymme Mellanrum …" at bounding box center [155, 441] width 193 height 617
click at [470, 575] on span "Logotyp" at bounding box center [471, 571] width 26 height 7
click at [457, 571] on icon at bounding box center [457, 572] width 7 height 13
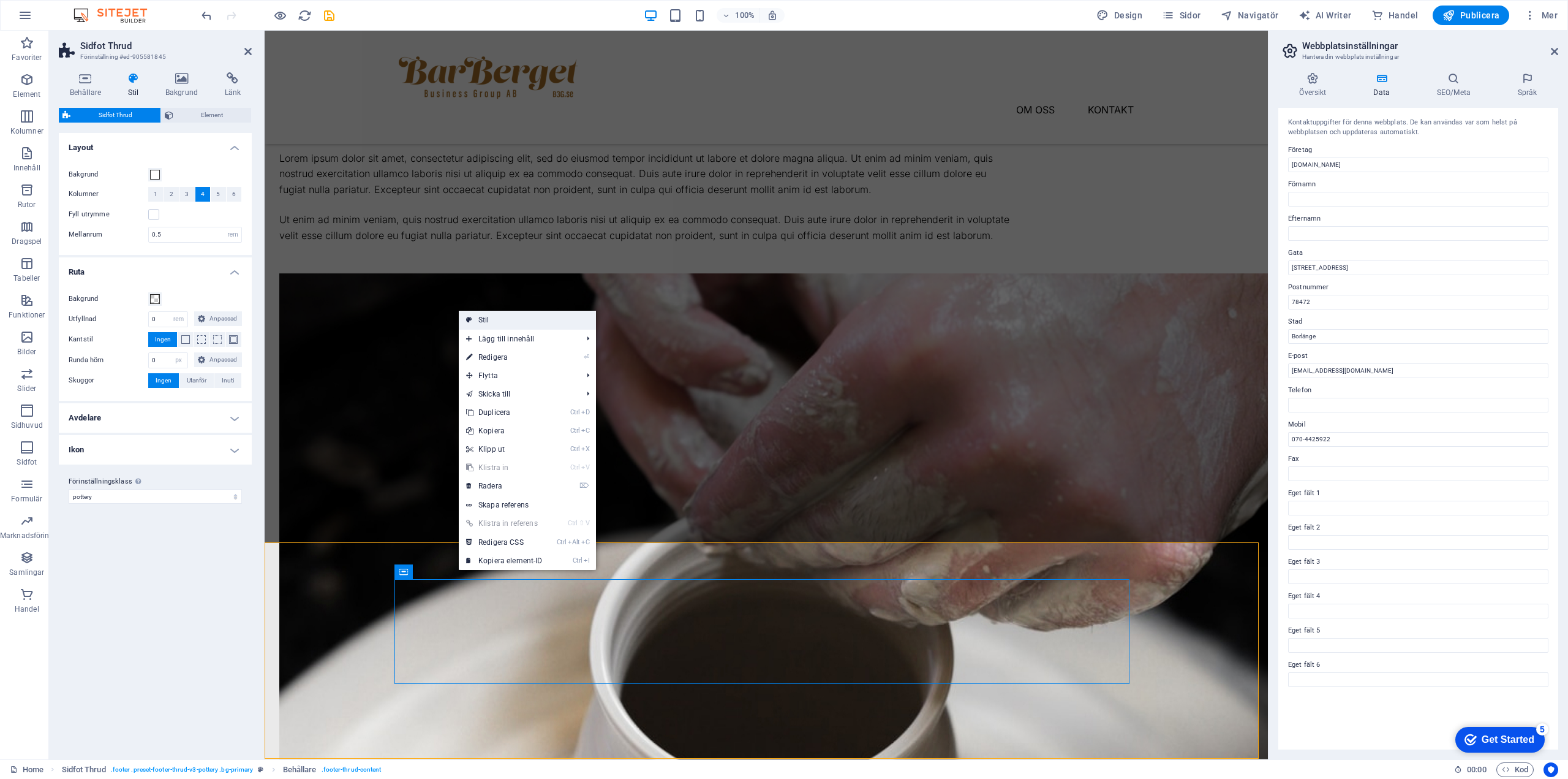
drag, startPoint x: 493, startPoint y: 319, endPoint x: 148, endPoint y: 618, distance: 456.5
click at [493, 319] on link "Stil" at bounding box center [527, 320] width 137 height 18
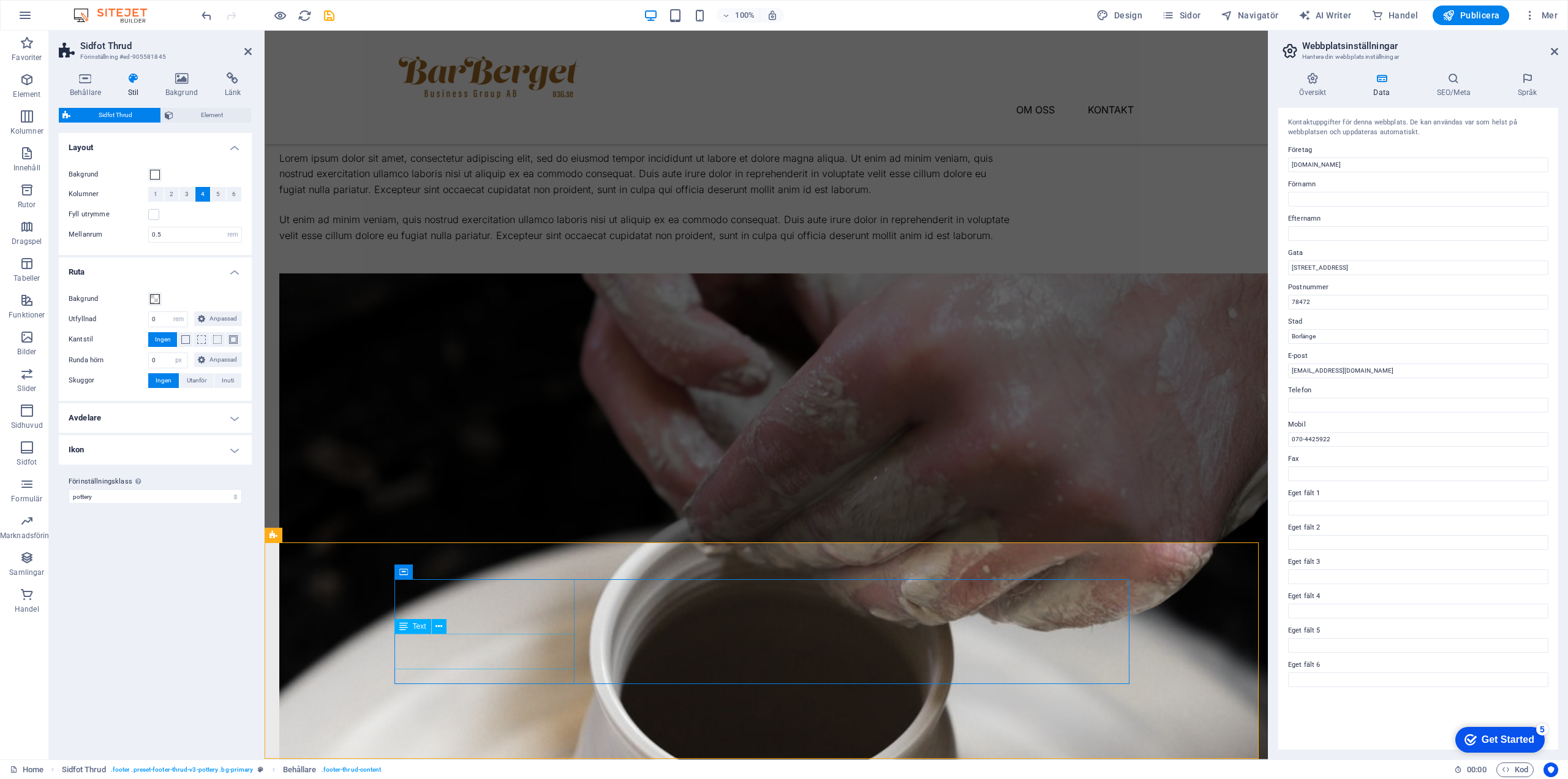
click at [415, 628] on span "Text" at bounding box center [419, 626] width 14 height 7
click at [442, 628] on icon at bounding box center [439, 626] width 7 height 13
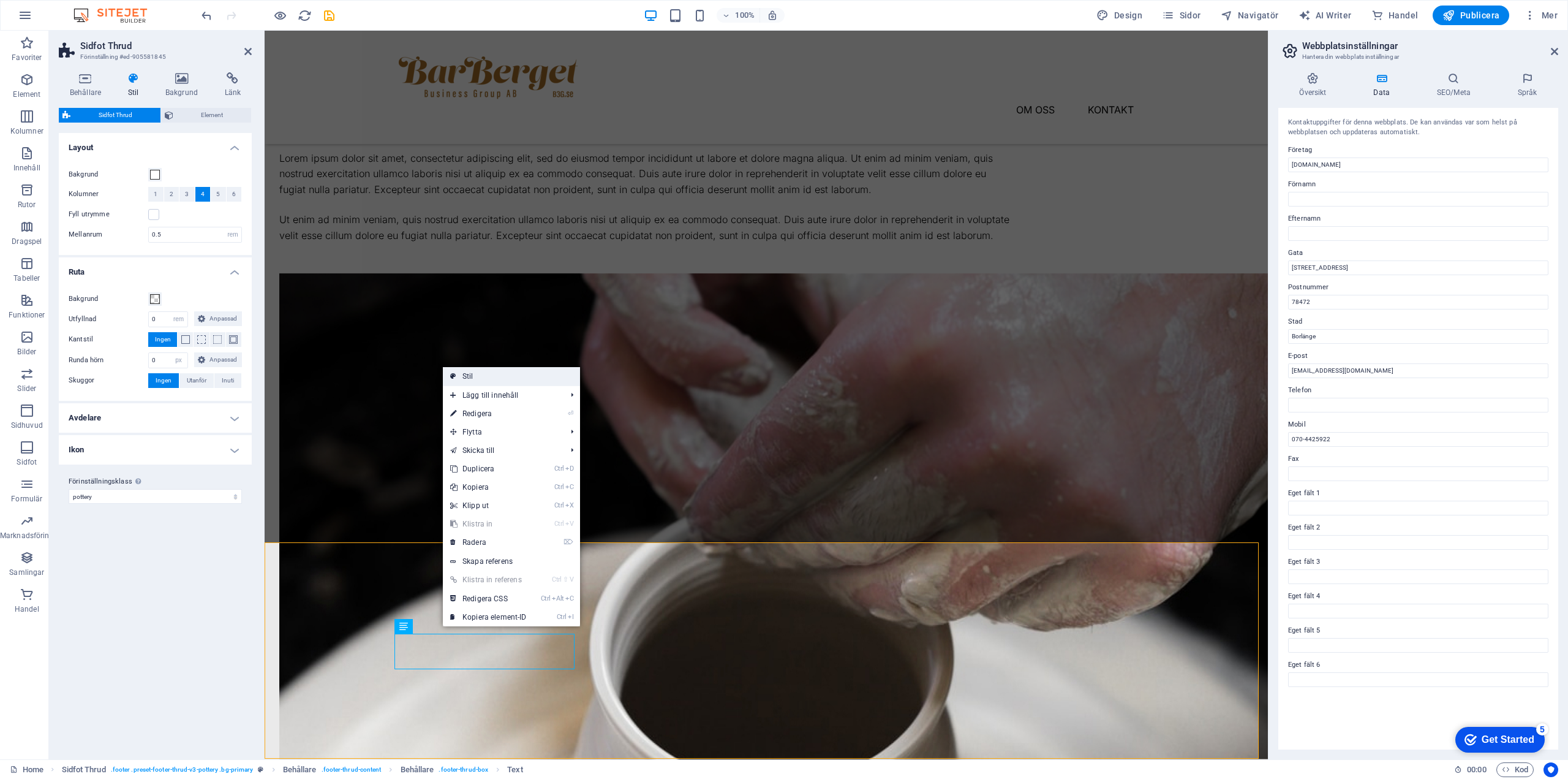
click at [469, 376] on link "Stil" at bounding box center [512, 376] width 137 height 18
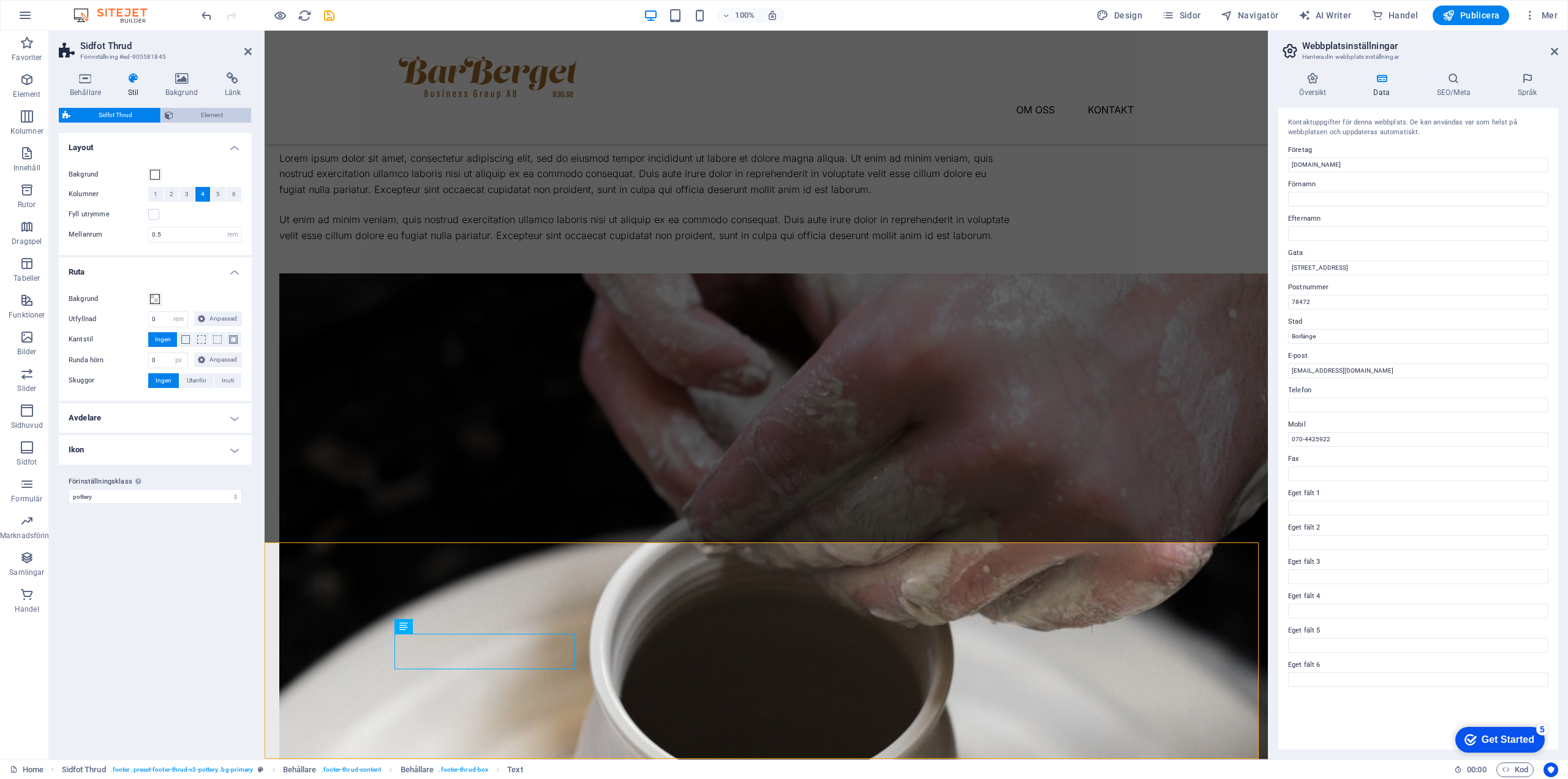
click at [205, 111] on span "Element" at bounding box center [213, 115] width 71 height 14
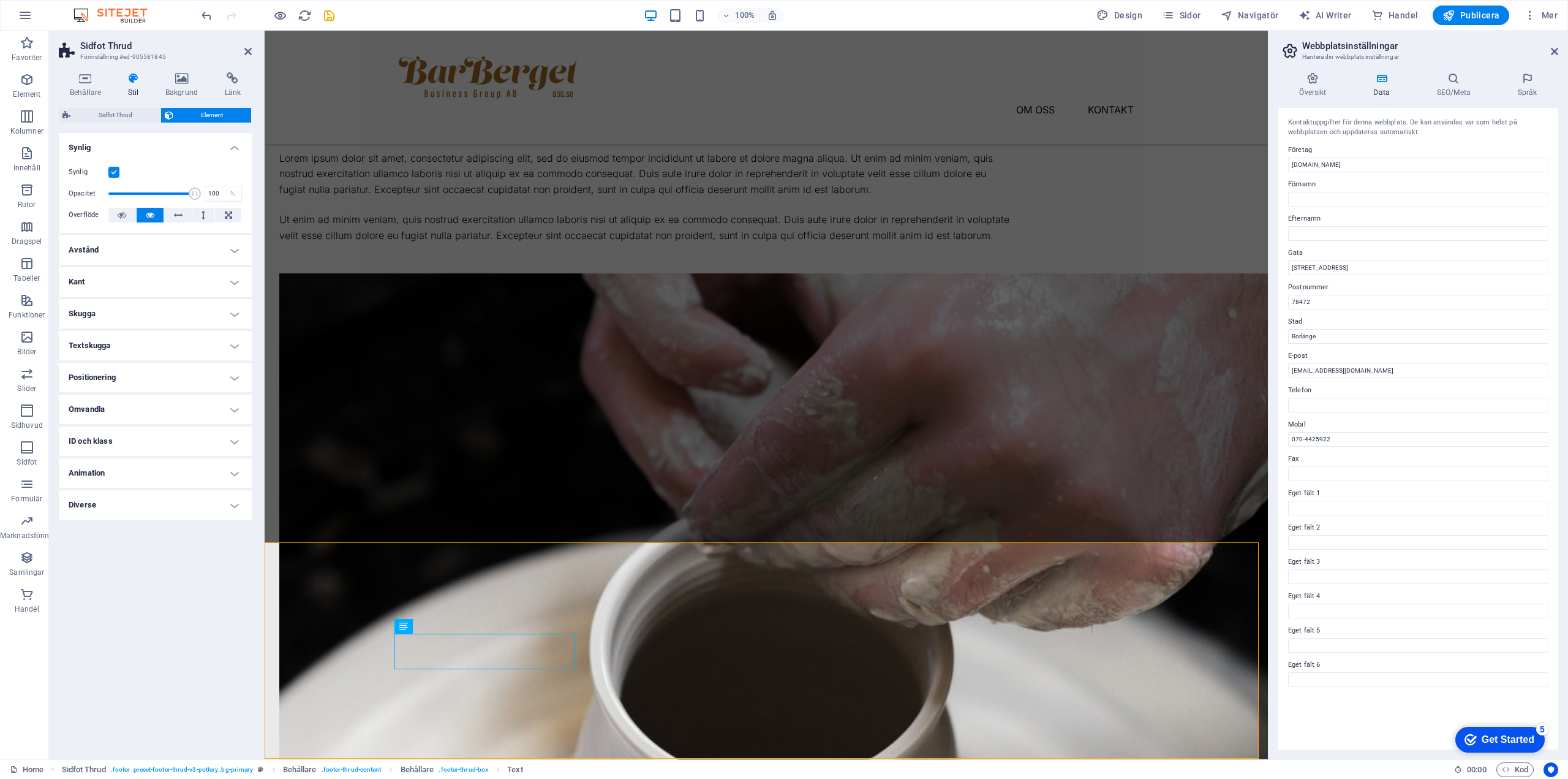
click at [88, 343] on h4 "Textskugga" at bounding box center [155, 345] width 193 height 29
click at [88, 343] on h4 "Textskugga" at bounding box center [155, 342] width 193 height 22
click at [194, 647] on div "Layout Hur detta element expanderar inom layouten (Flexbox). Storlek Standard a…" at bounding box center [155, 441] width 193 height 617
click at [349, 534] on icon at bounding box center [351, 535] width 7 height 13
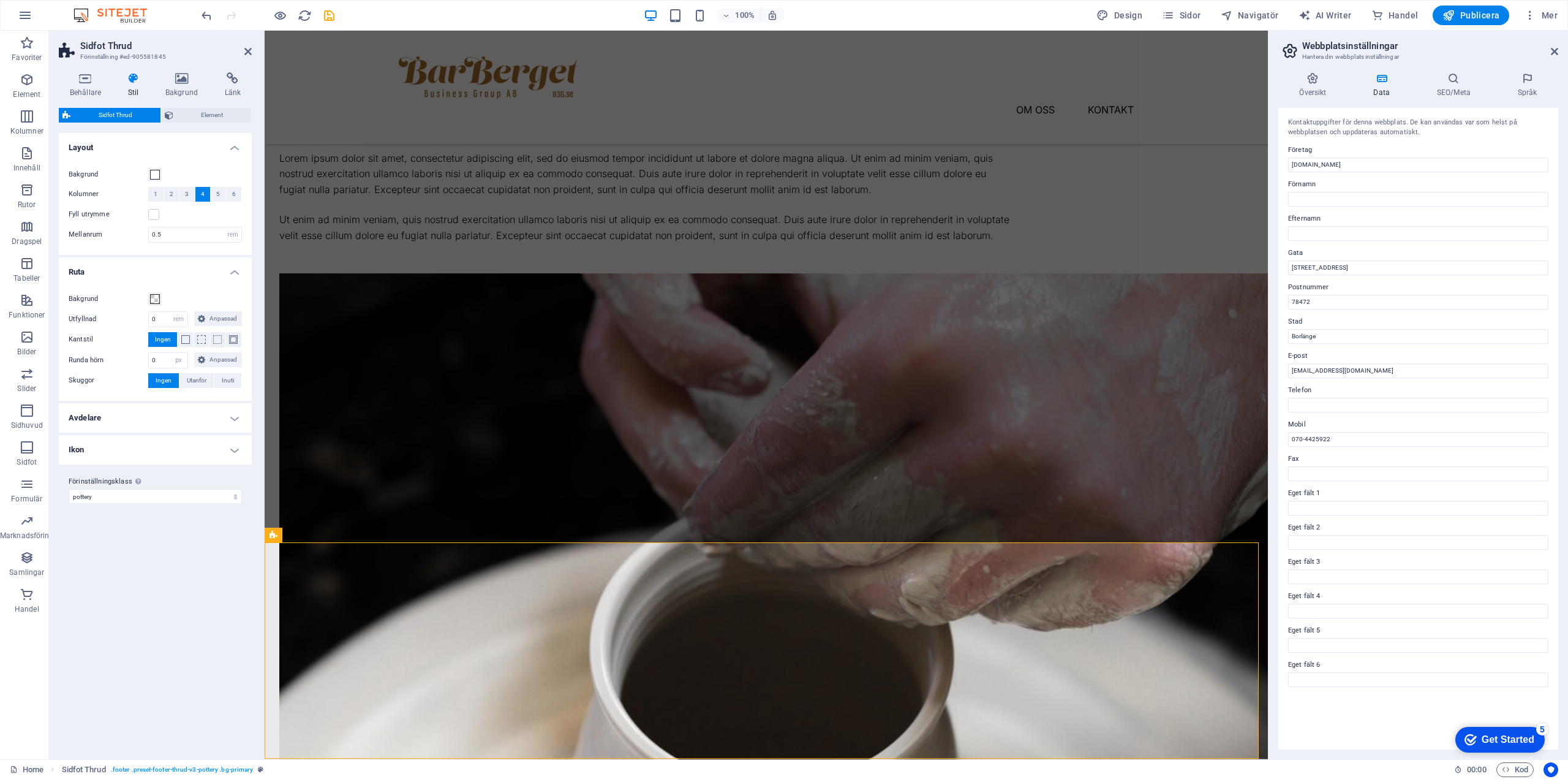
click at [133, 517] on div "Varianter Standard Layout Bakgrund Kolumner 1 2 3 4 5 6 Fyll utrymme Mellanrum …" at bounding box center [155, 441] width 193 height 617
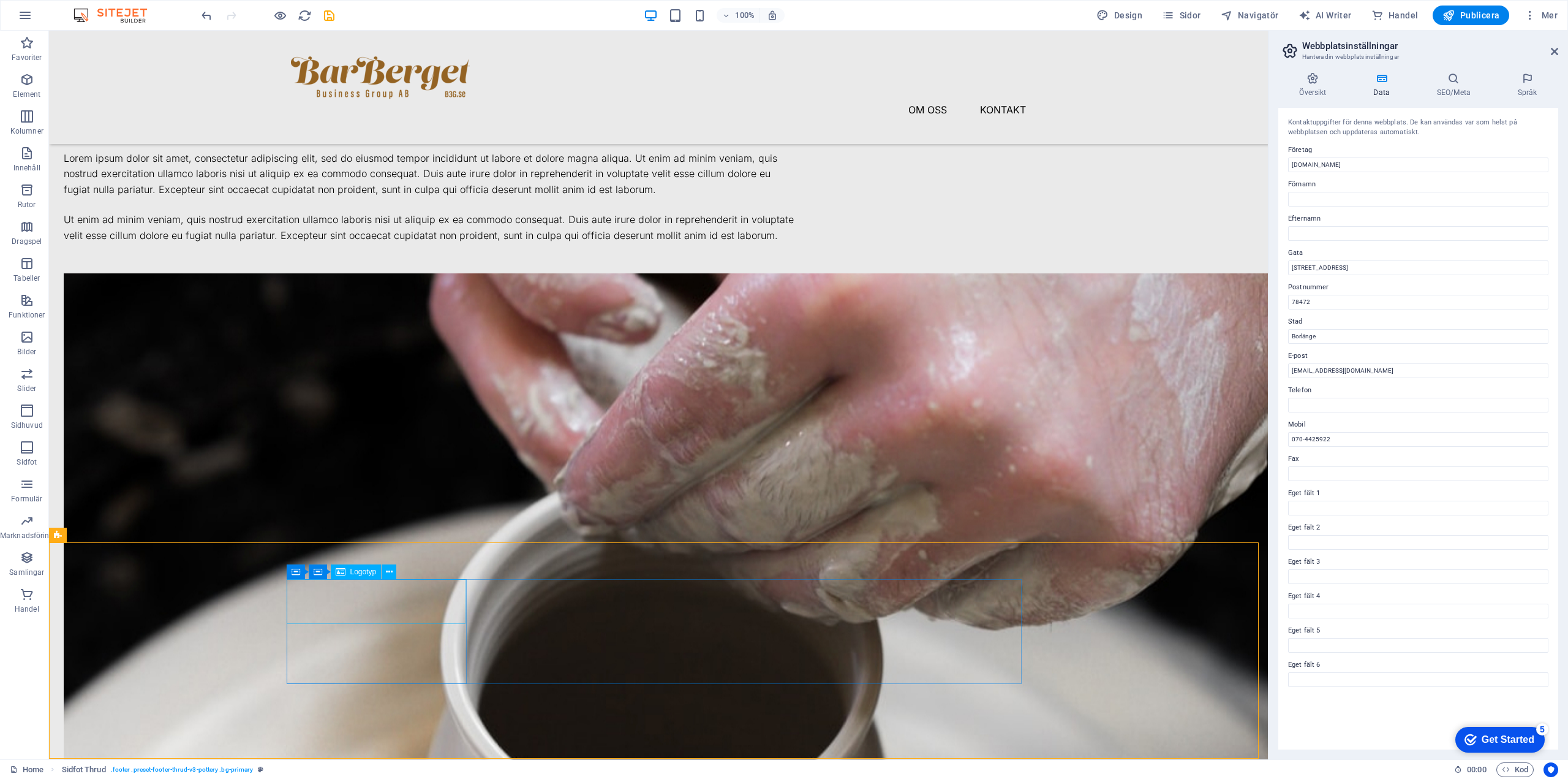
click at [77, 532] on span "Sidfot Thrud" at bounding box center [86, 535] width 40 height 7
click at [80, 533] on span "Sidfot Thrud" at bounding box center [86, 535] width 40 height 7
select select "rem"
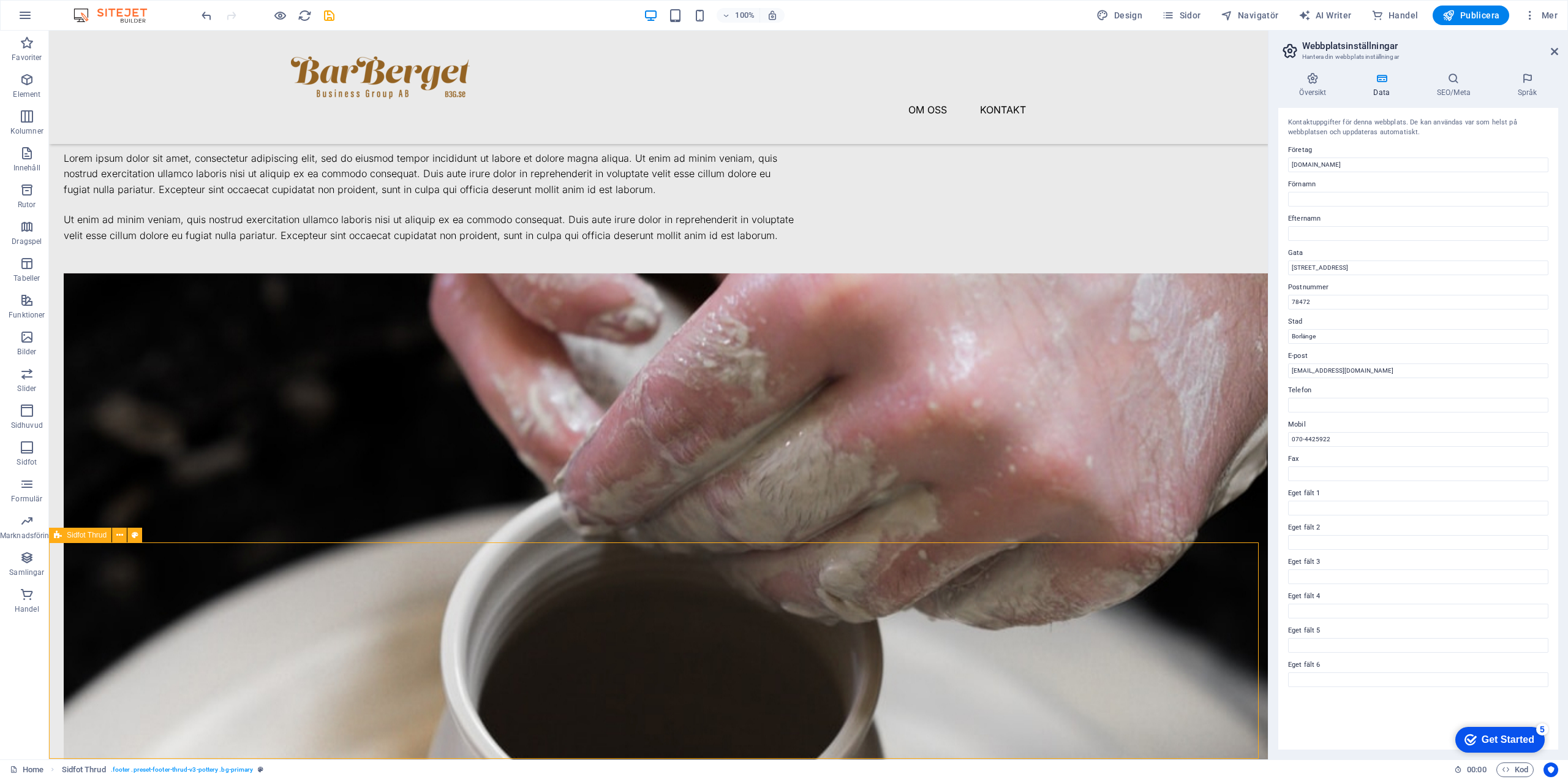
select select "rem"
select select "px"
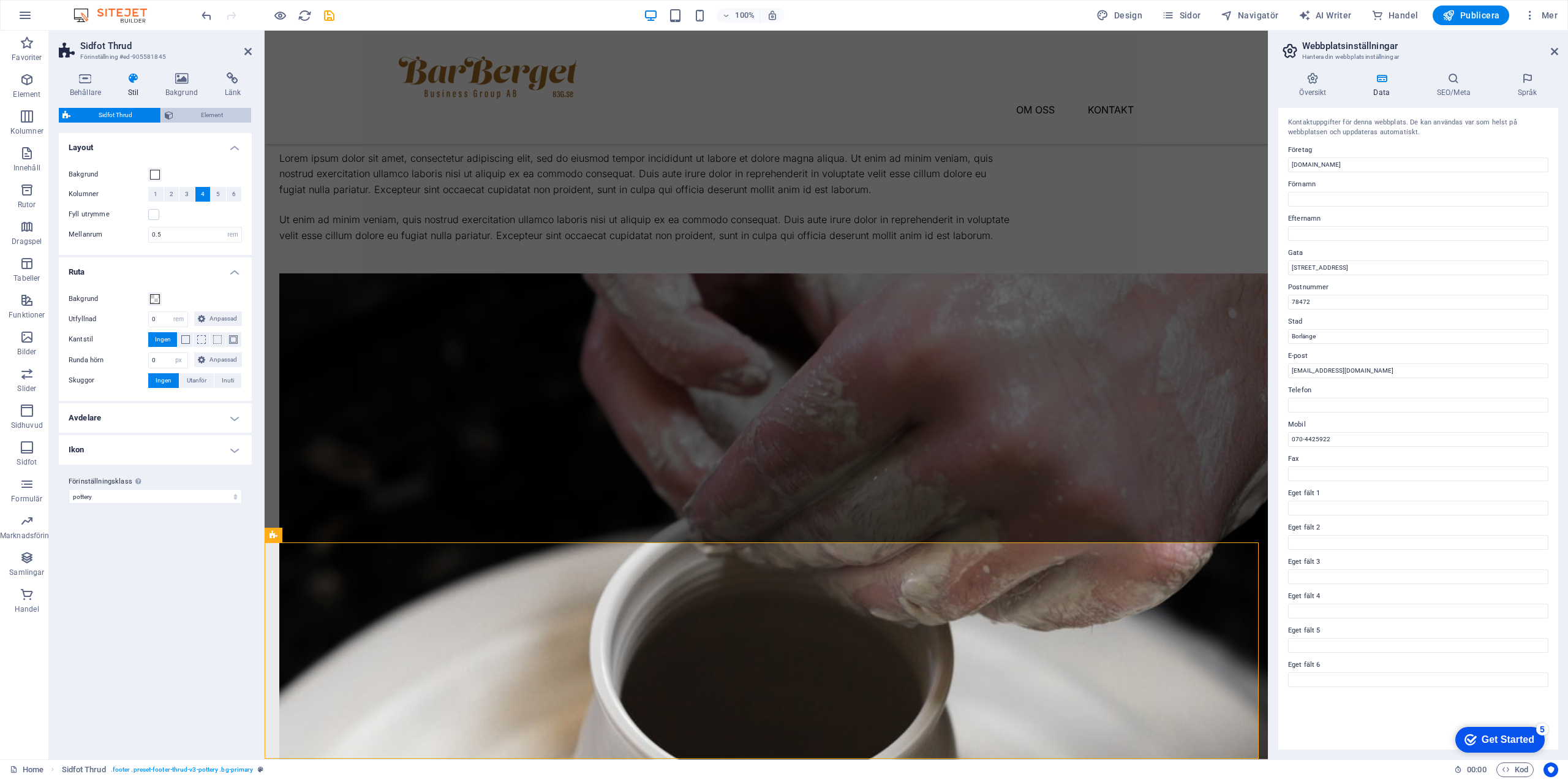
click at [202, 117] on span "Element" at bounding box center [213, 115] width 71 height 14
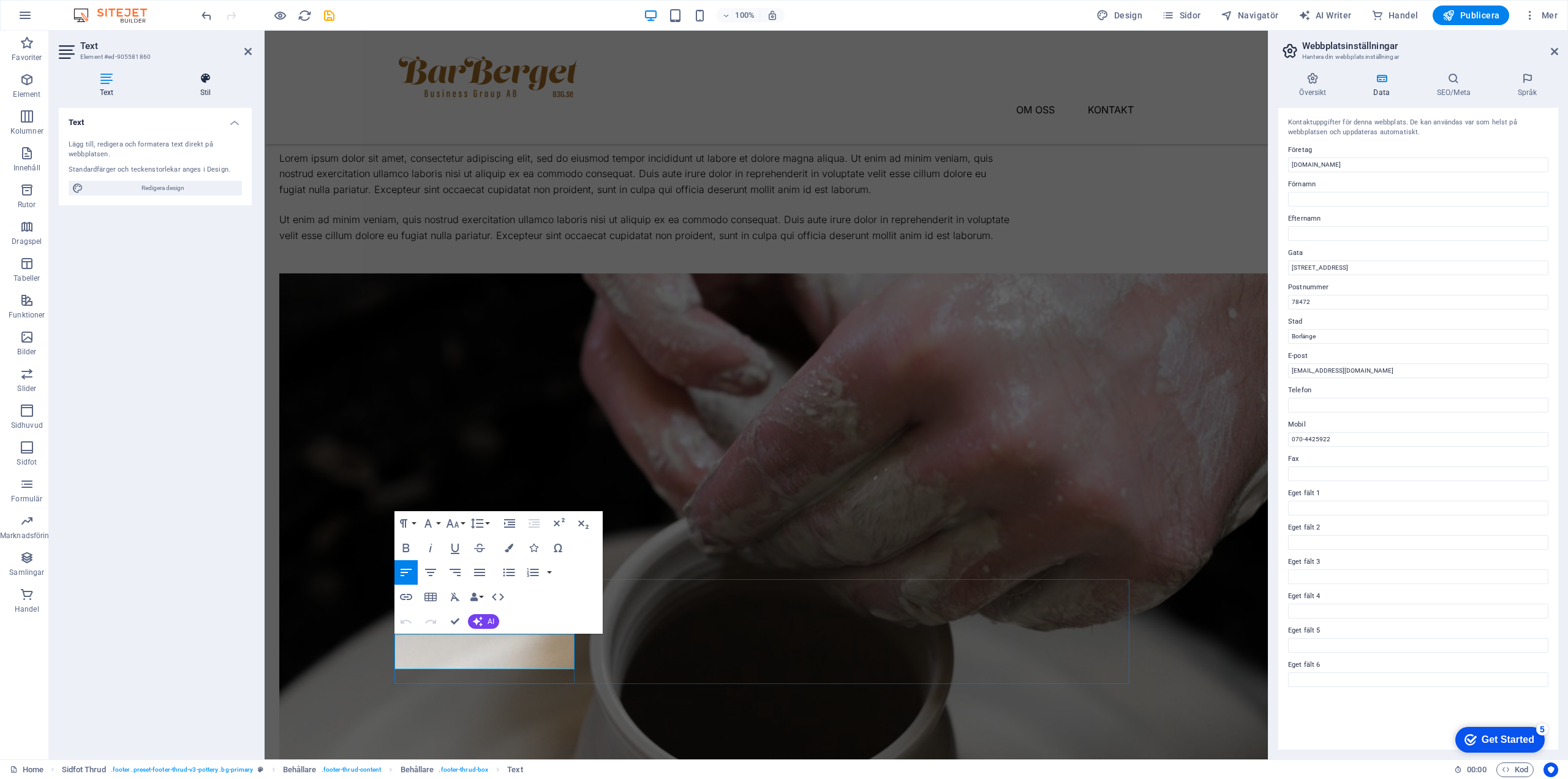
click at [212, 79] on icon at bounding box center [205, 78] width 92 height 12
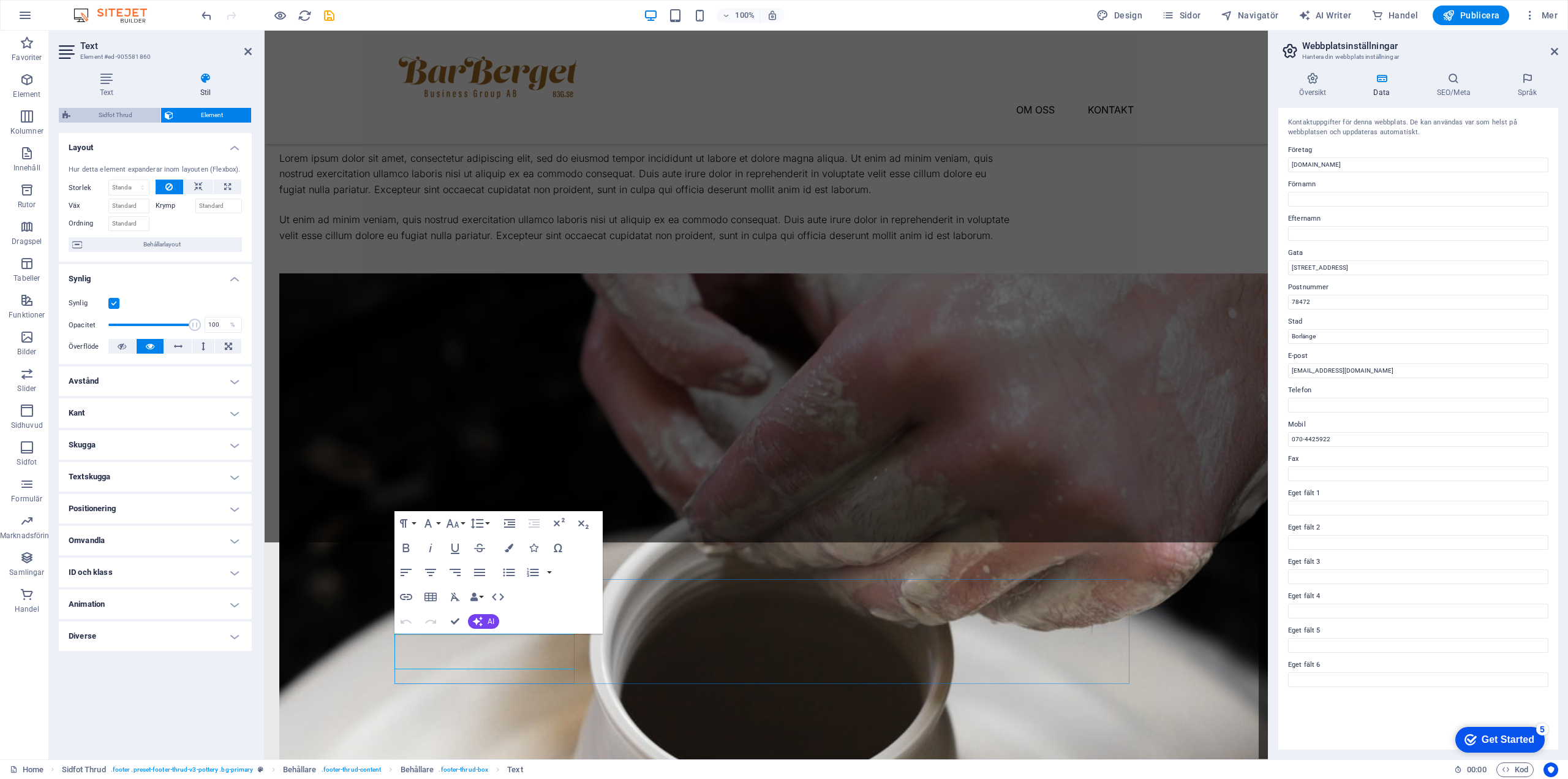
click at [122, 110] on span "Sidfot Thrud" at bounding box center [115, 115] width 82 height 14
select select "rem"
select select "px"
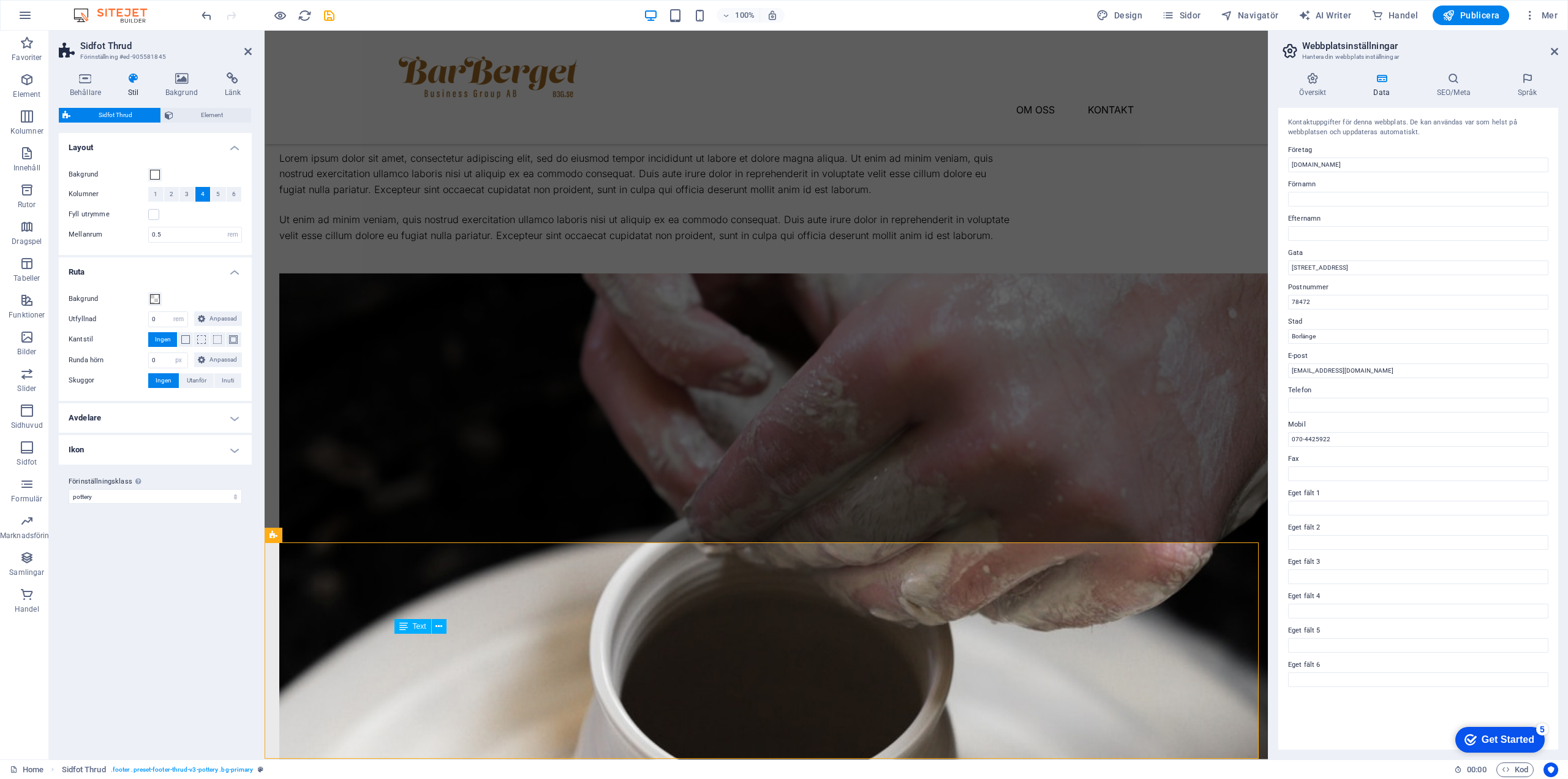
click at [175, 80] on icon at bounding box center [181, 78] width 54 height 12
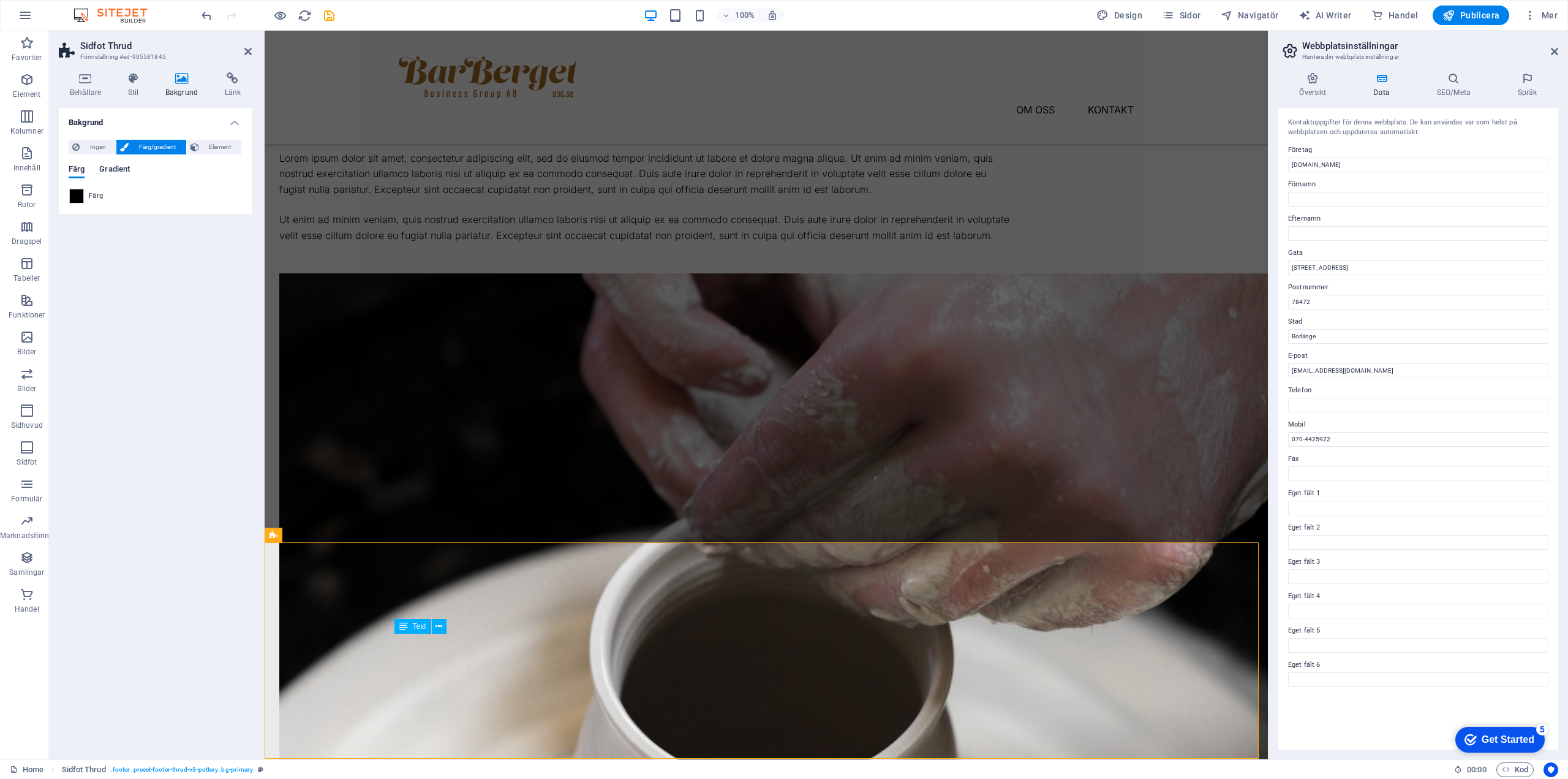
click at [122, 168] on span "Gradient" at bounding box center [115, 170] width 31 height 17
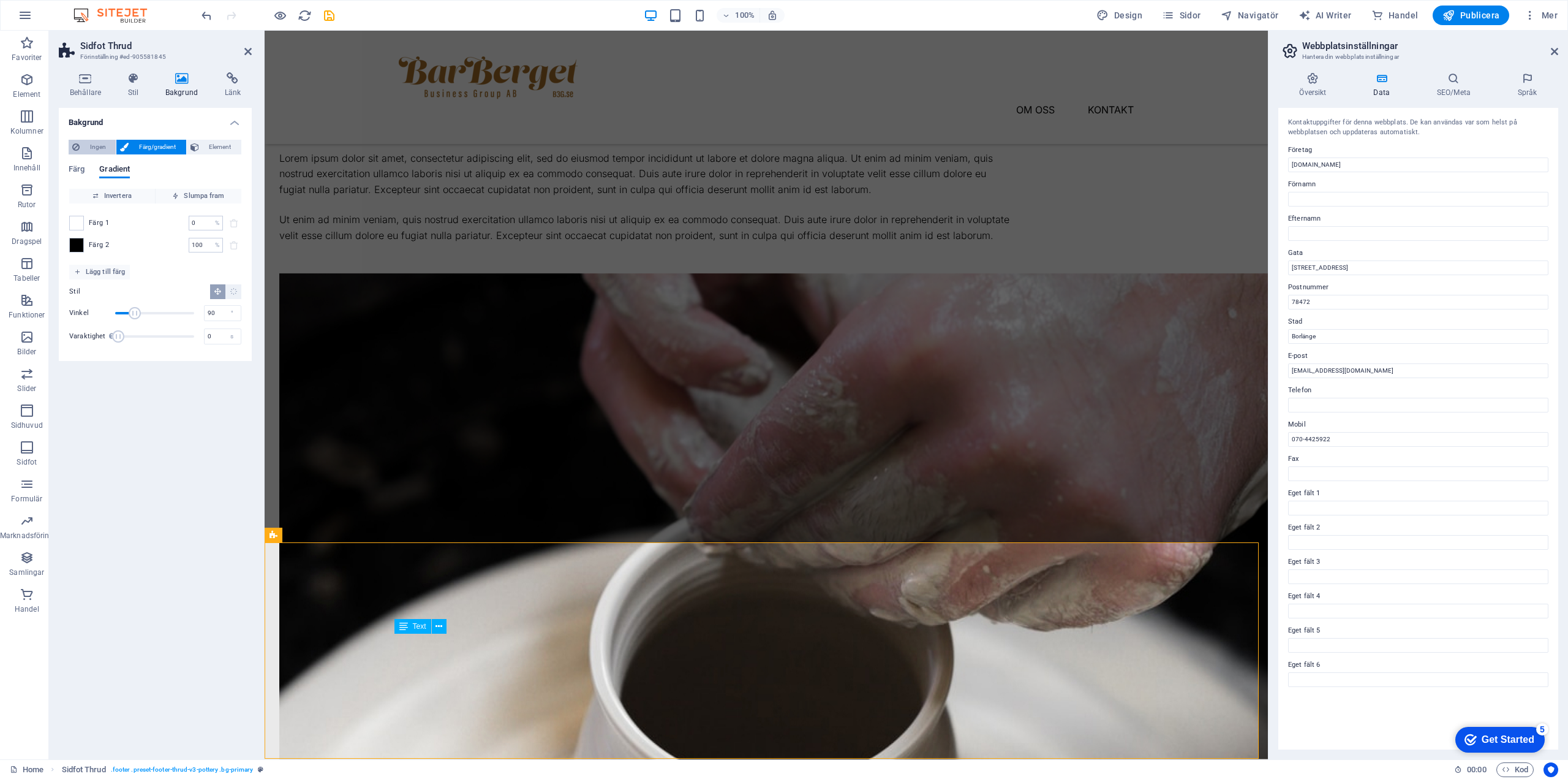
click at [91, 147] on span "Ingen" at bounding box center [98, 147] width 29 height 14
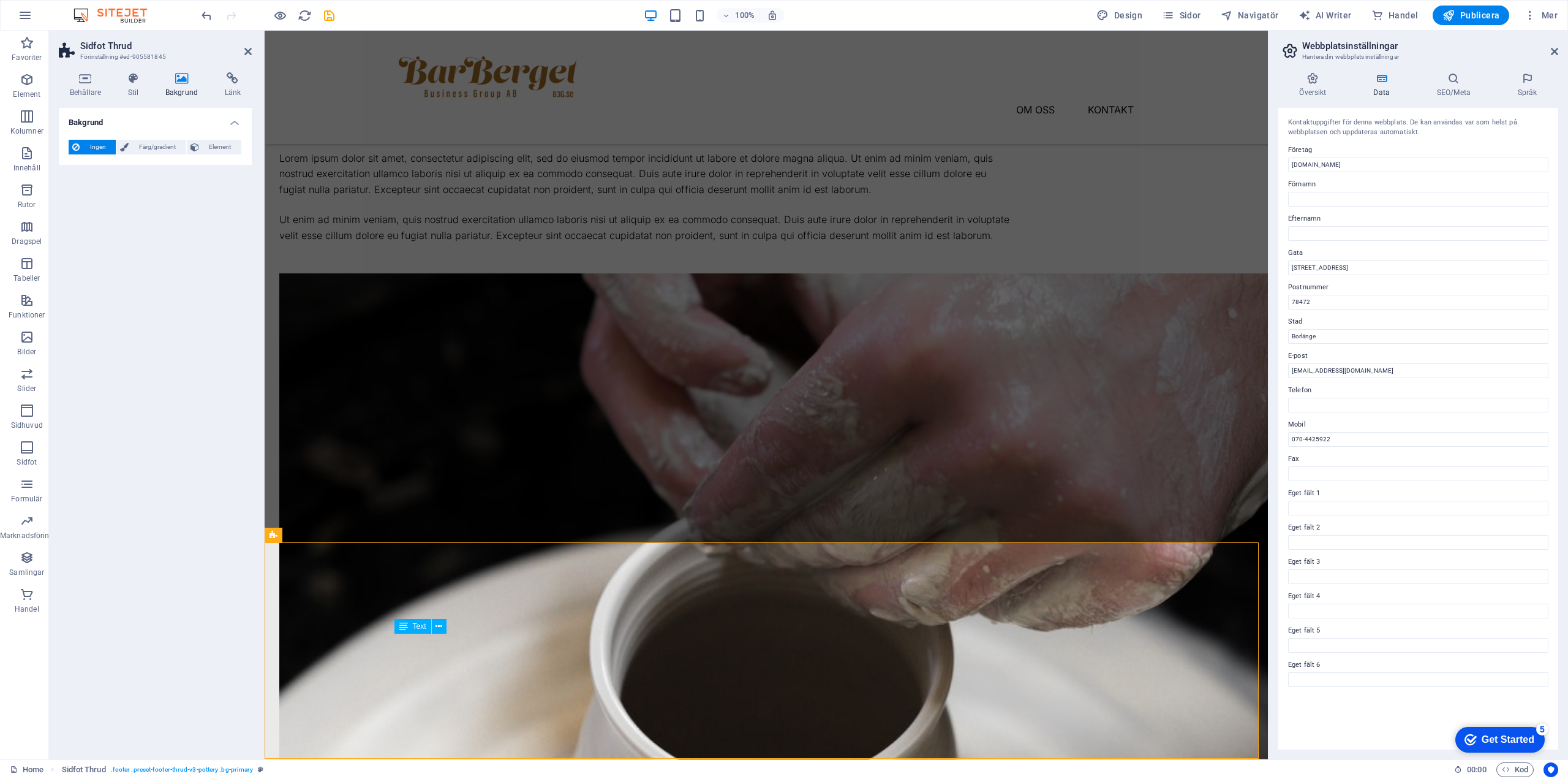
click at [187, 82] on icon at bounding box center [181, 78] width 54 height 12
click at [147, 146] on span "Färg/gradient" at bounding box center [157, 147] width 50 height 14
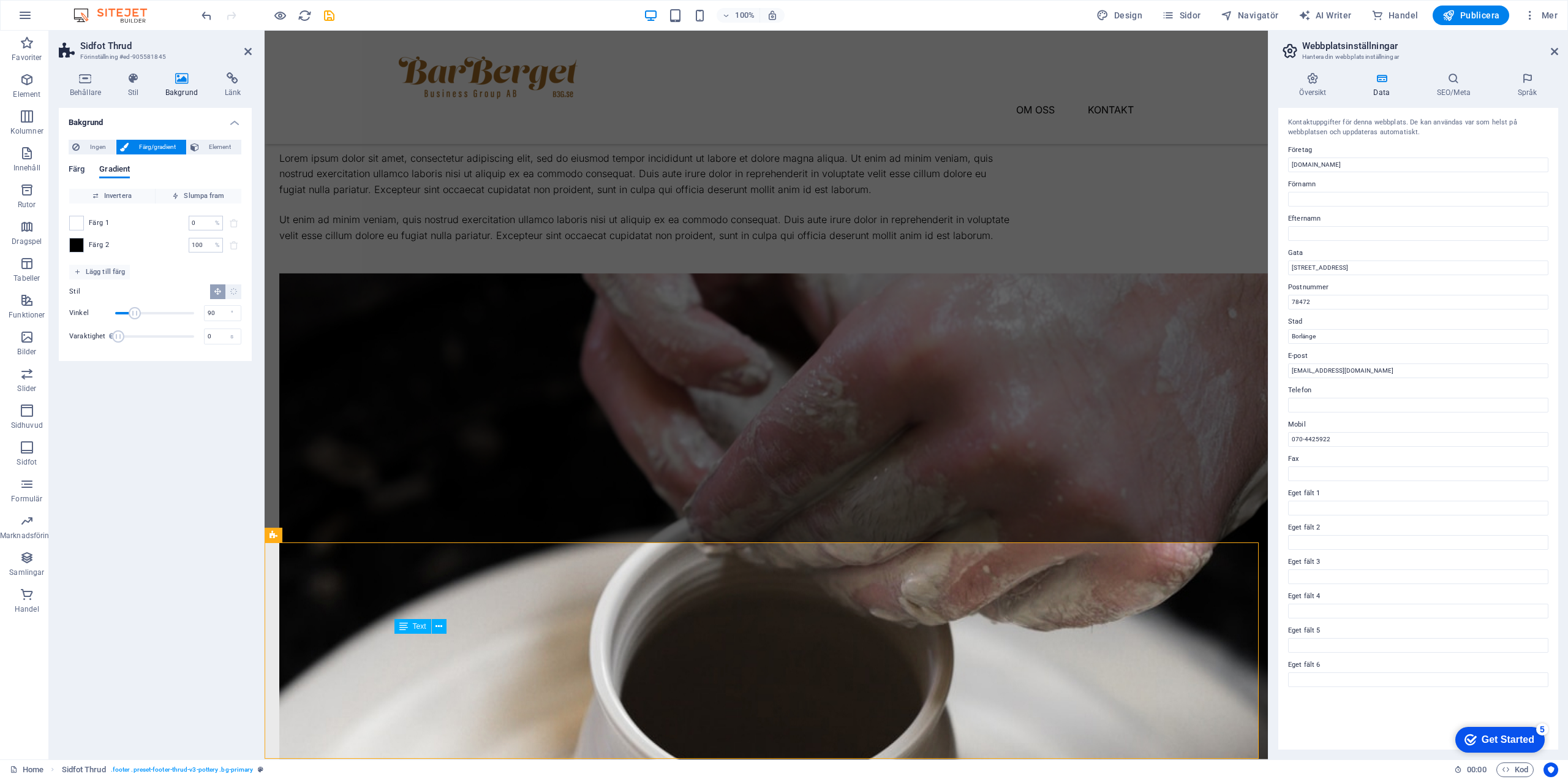
click at [75, 168] on span "Färg" at bounding box center [77, 170] width 16 height 17
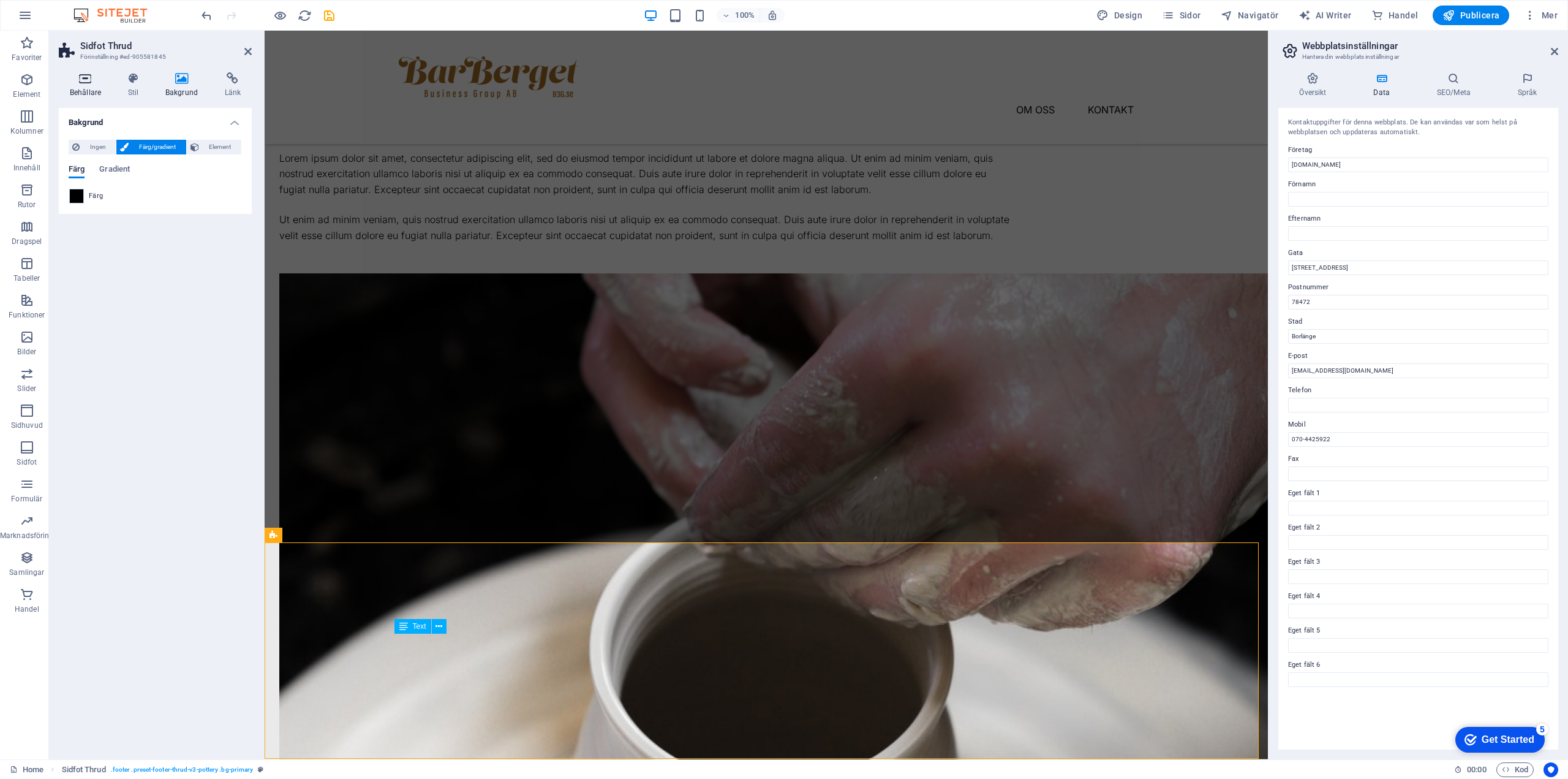
click at [87, 79] on icon at bounding box center [85, 78] width 53 height 12
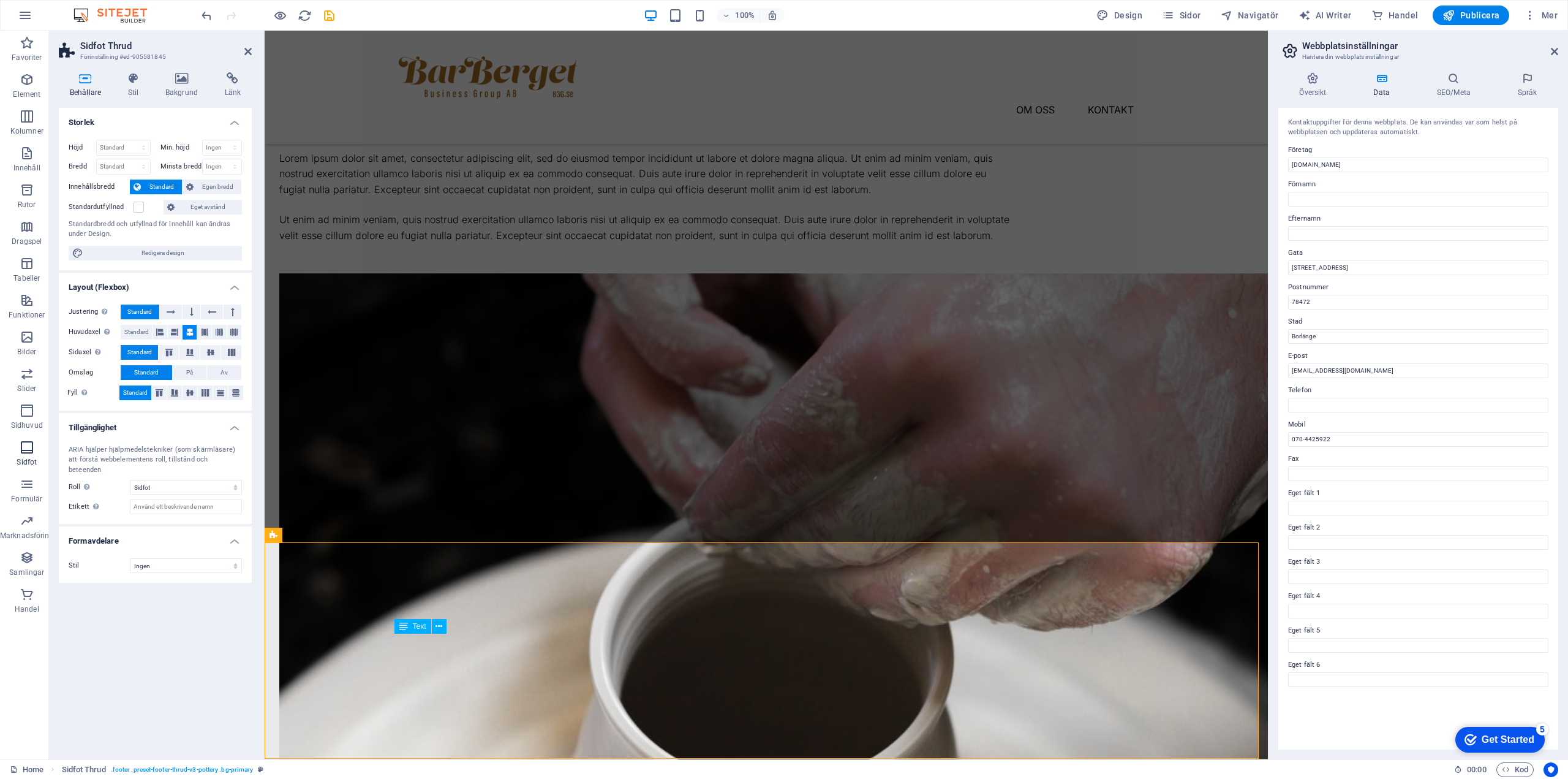
click at [31, 448] on icon "button" at bounding box center [27, 447] width 14 height 14
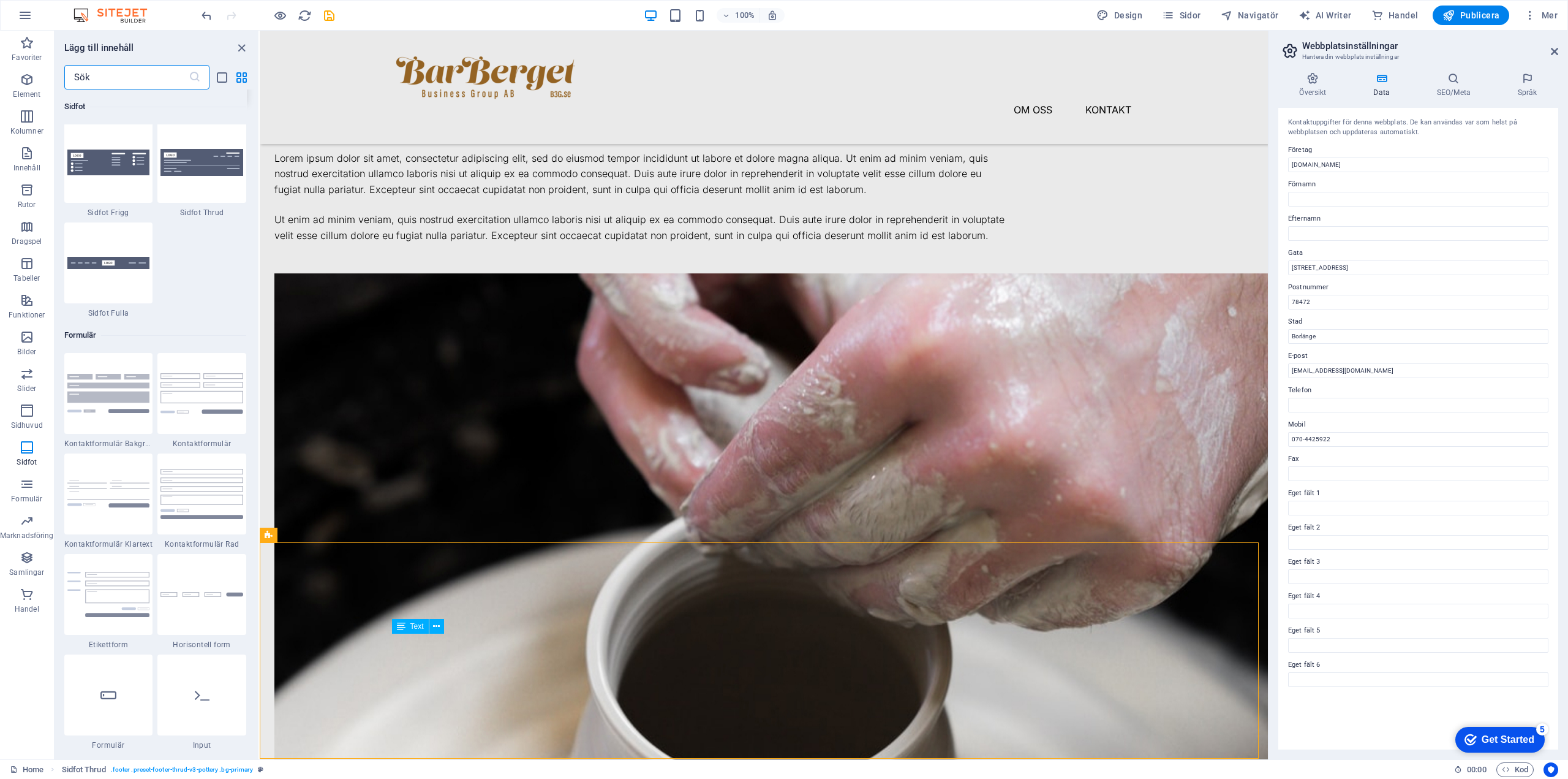
scroll to position [8824, 0]
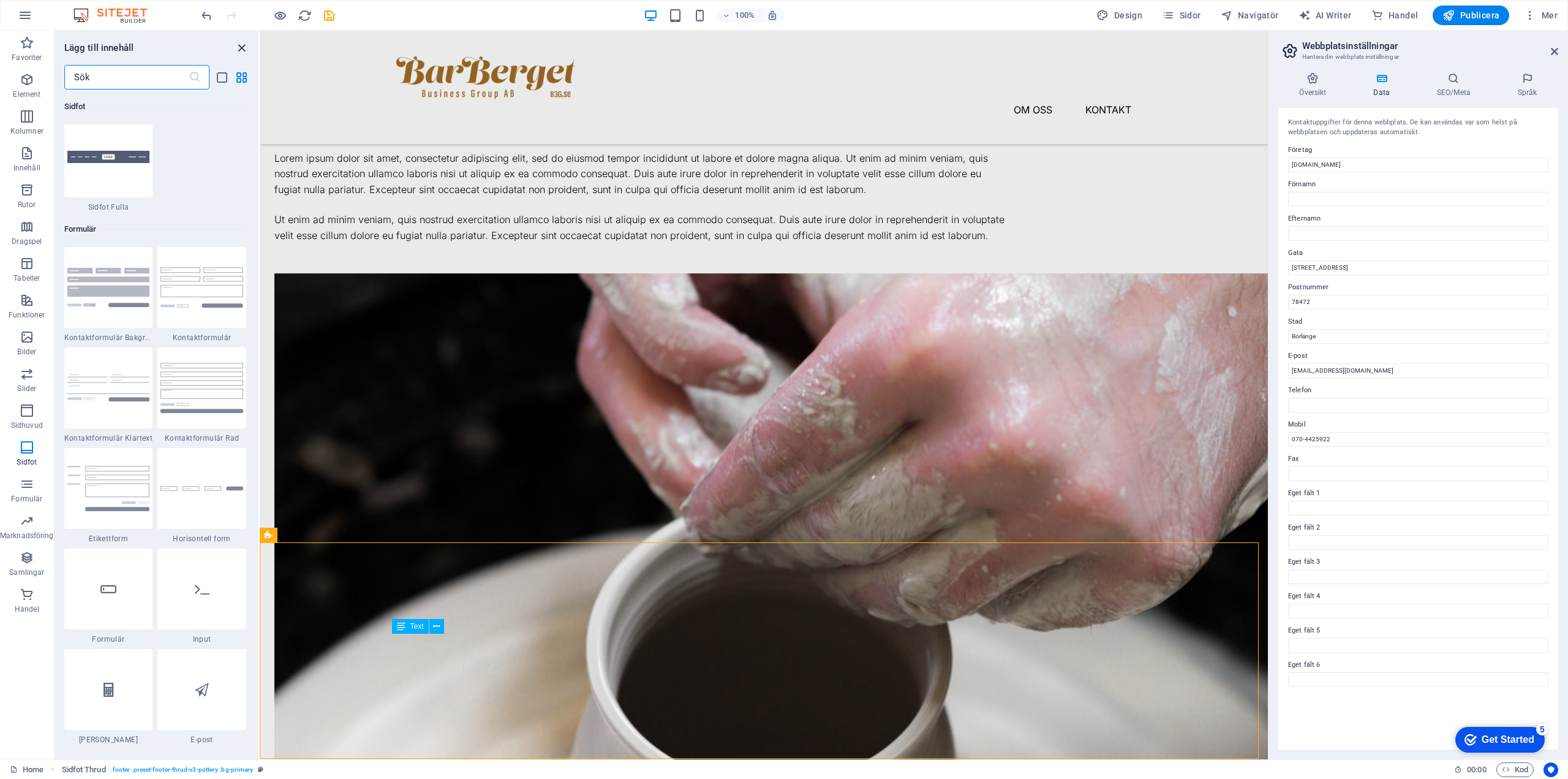
click at [244, 42] on icon "close panel" at bounding box center [242, 48] width 14 height 14
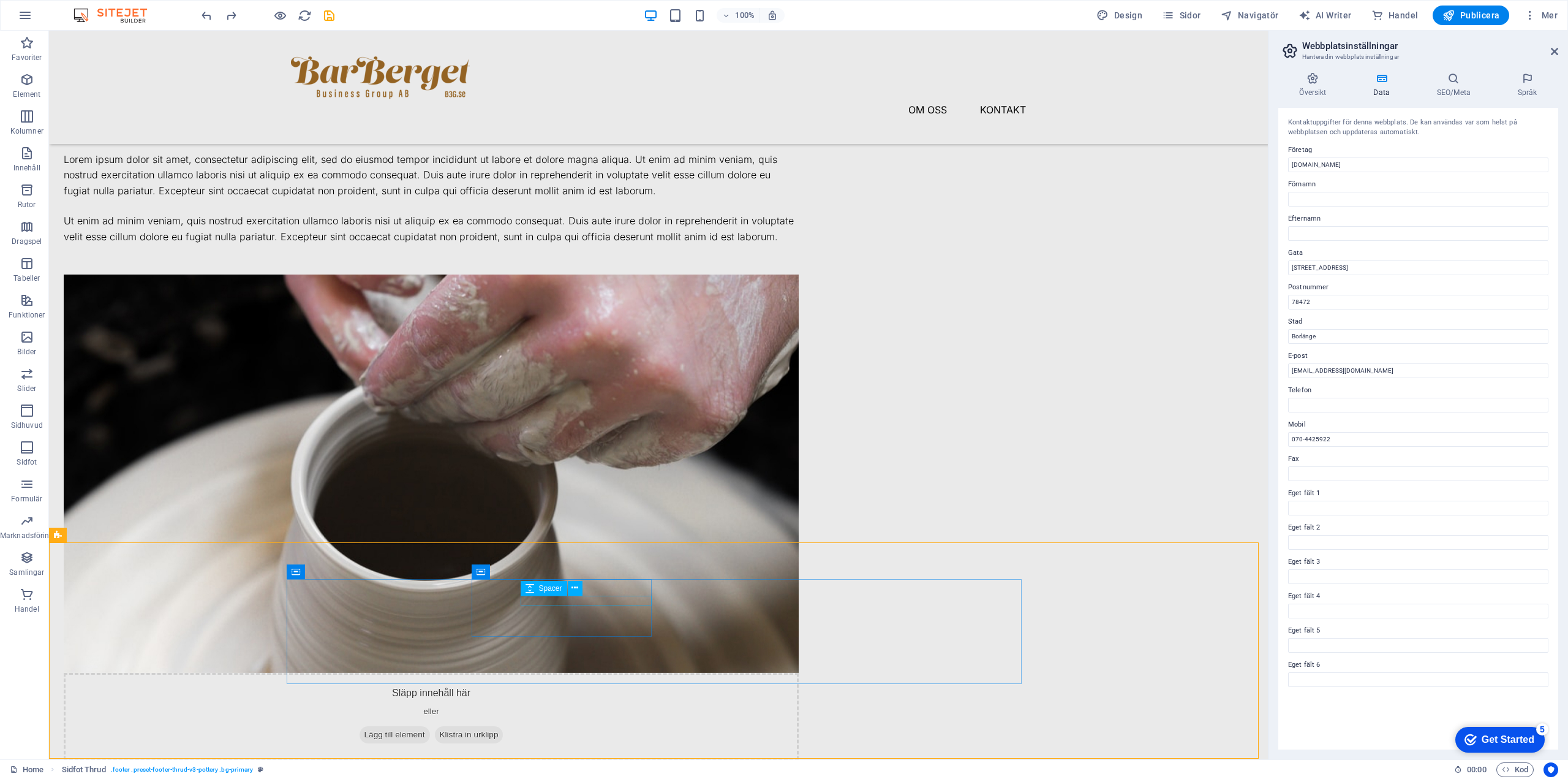
scroll to position [1407, 0]
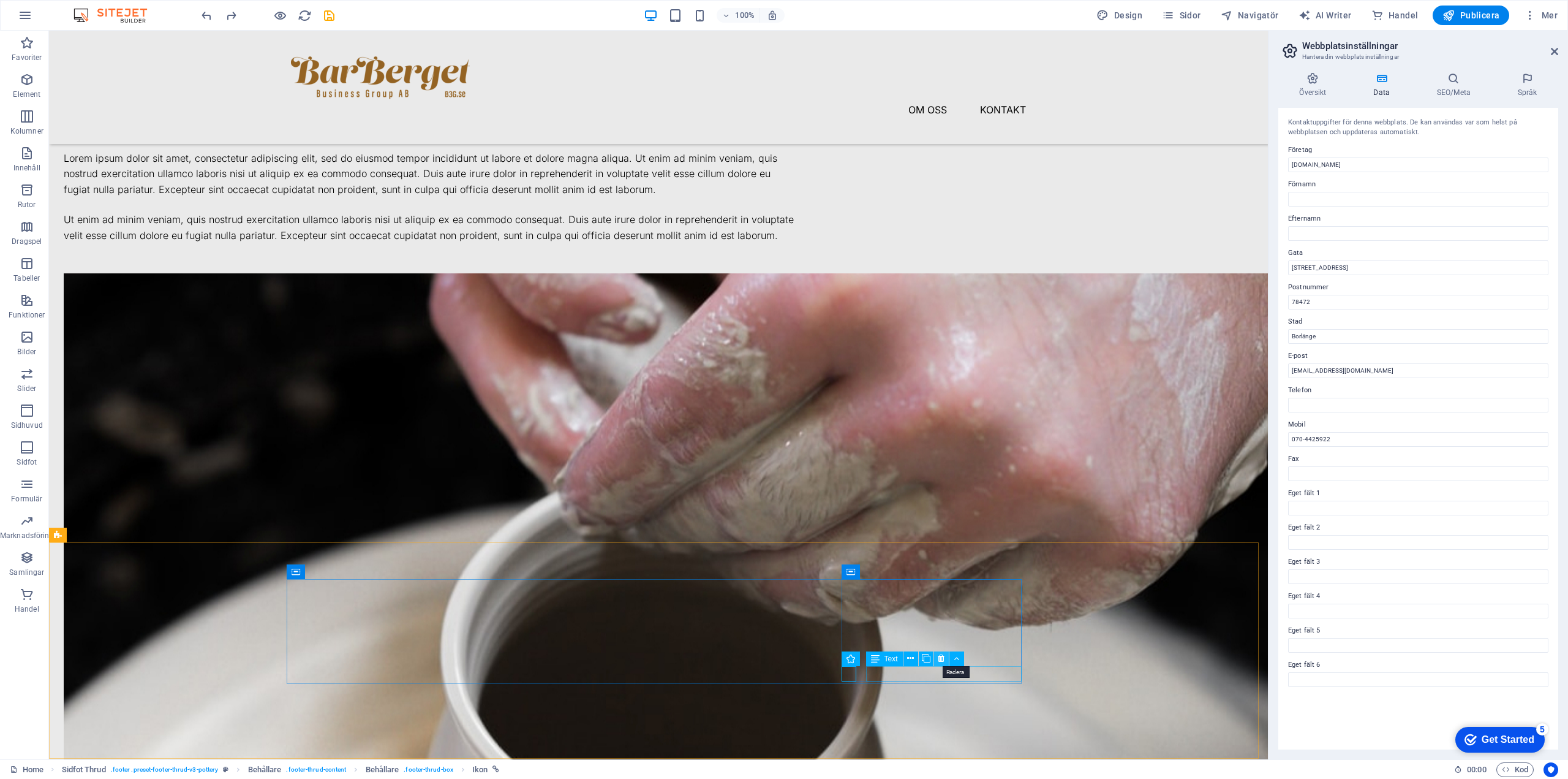
drag, startPoint x: 941, startPoint y: 657, endPoint x: 827, endPoint y: 625, distance: 118.4
click at [811, 657] on icon at bounding box center [941, 659] width 7 height 13
click at [811, 654] on icon at bounding box center [918, 659] width 7 height 13
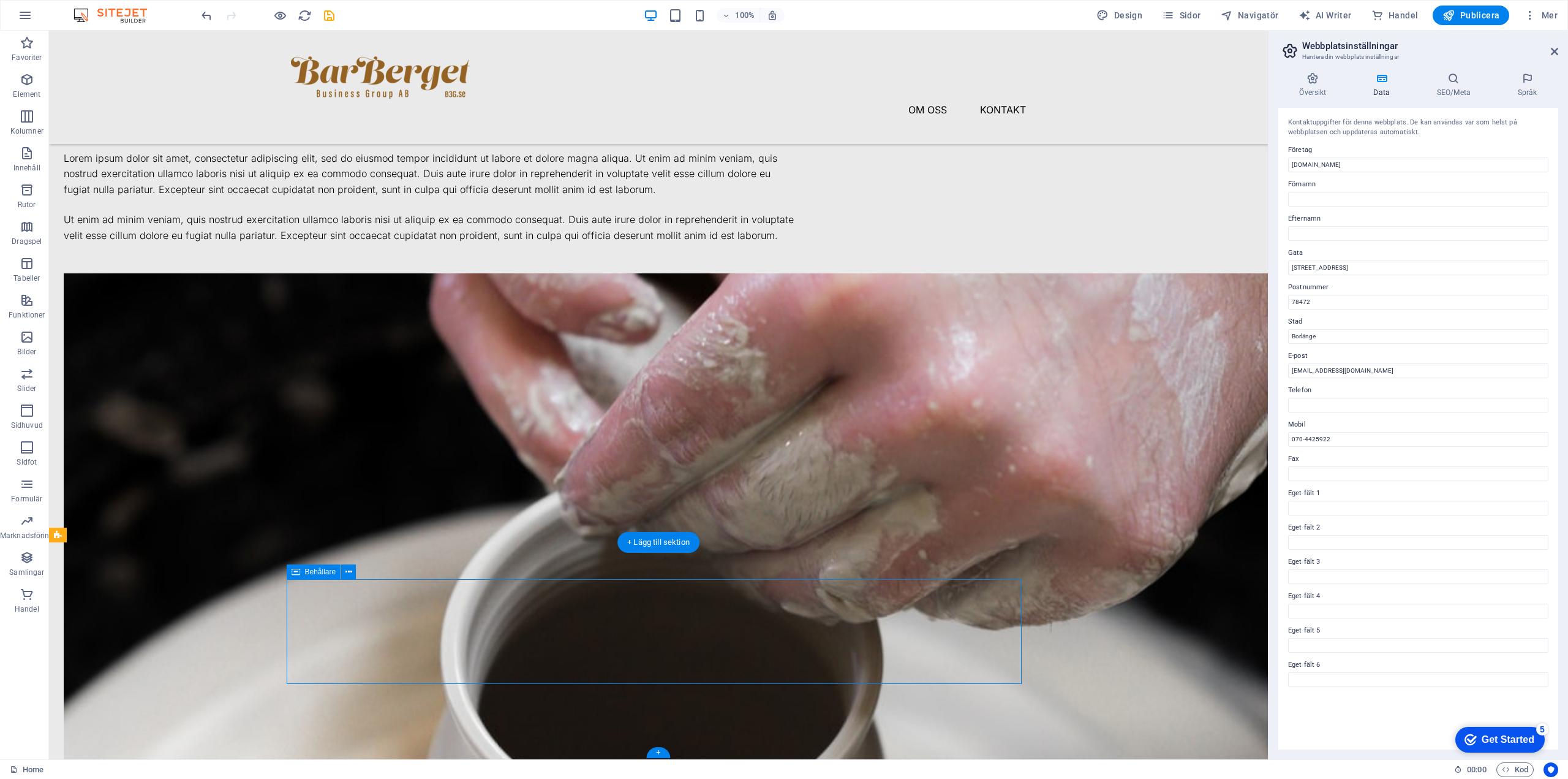
click at [811, 369] on input "lars.samuelsson@b3g.se" at bounding box center [1419, 371] width 260 height 14
drag, startPoint x: 1336, startPoint y: 369, endPoint x: 1289, endPoint y: 374, distance: 47.3
click at [811, 374] on input "lars.samuelsson@b3g.se" at bounding box center [1419, 371] width 260 height 14
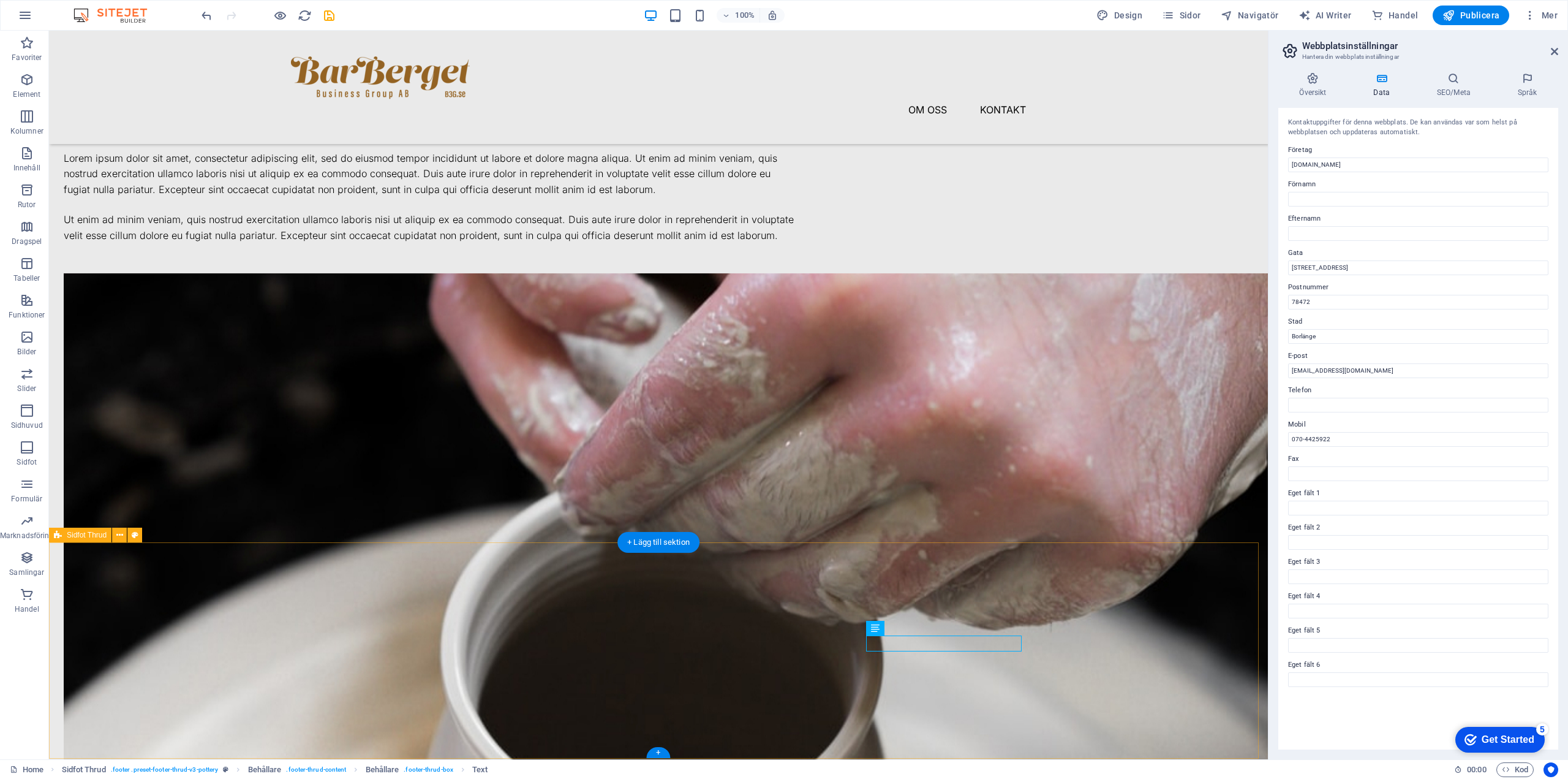
type input "[EMAIL_ADDRESS][DOMAIN_NAME]"
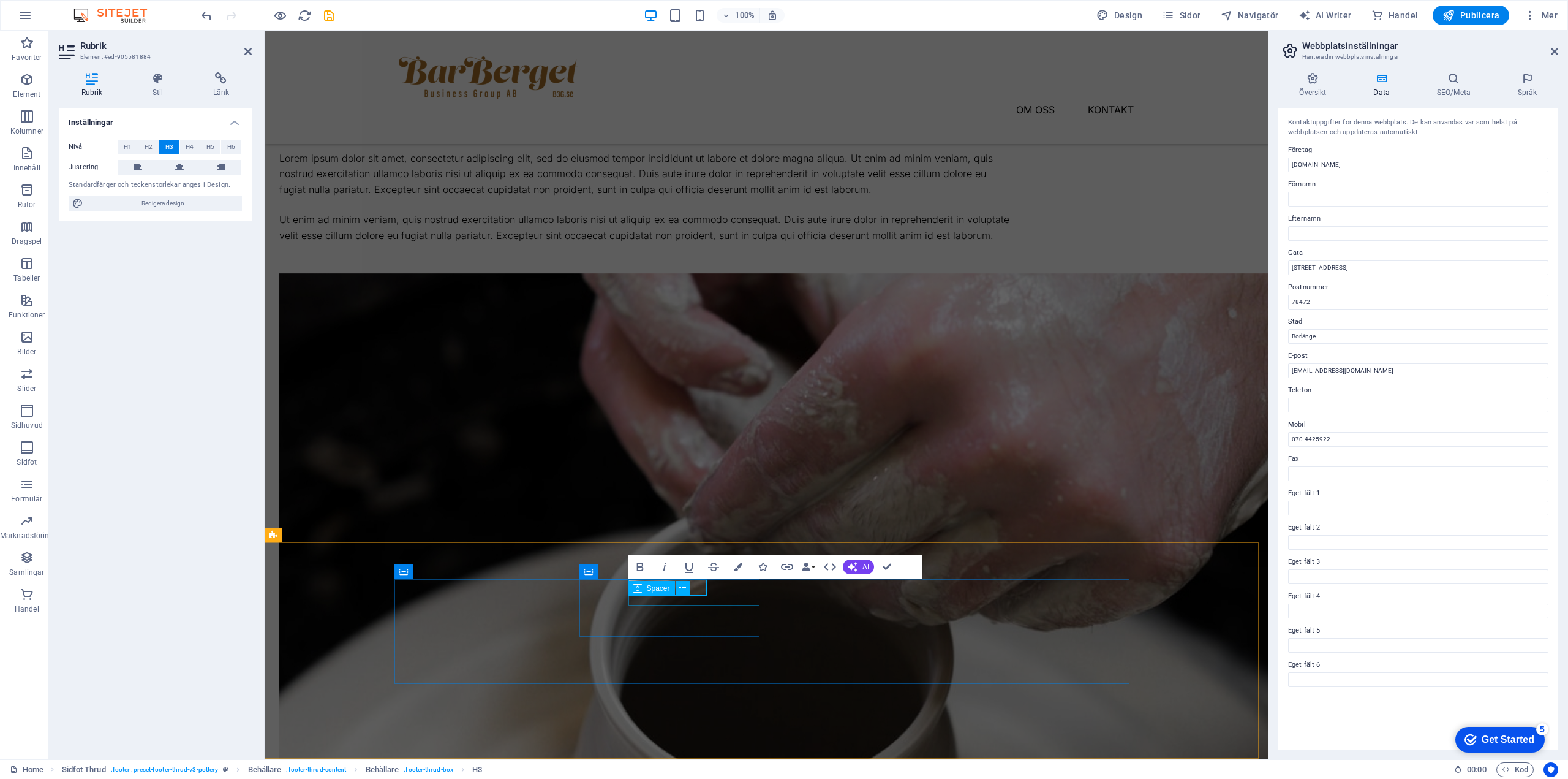
select select "1"
select select
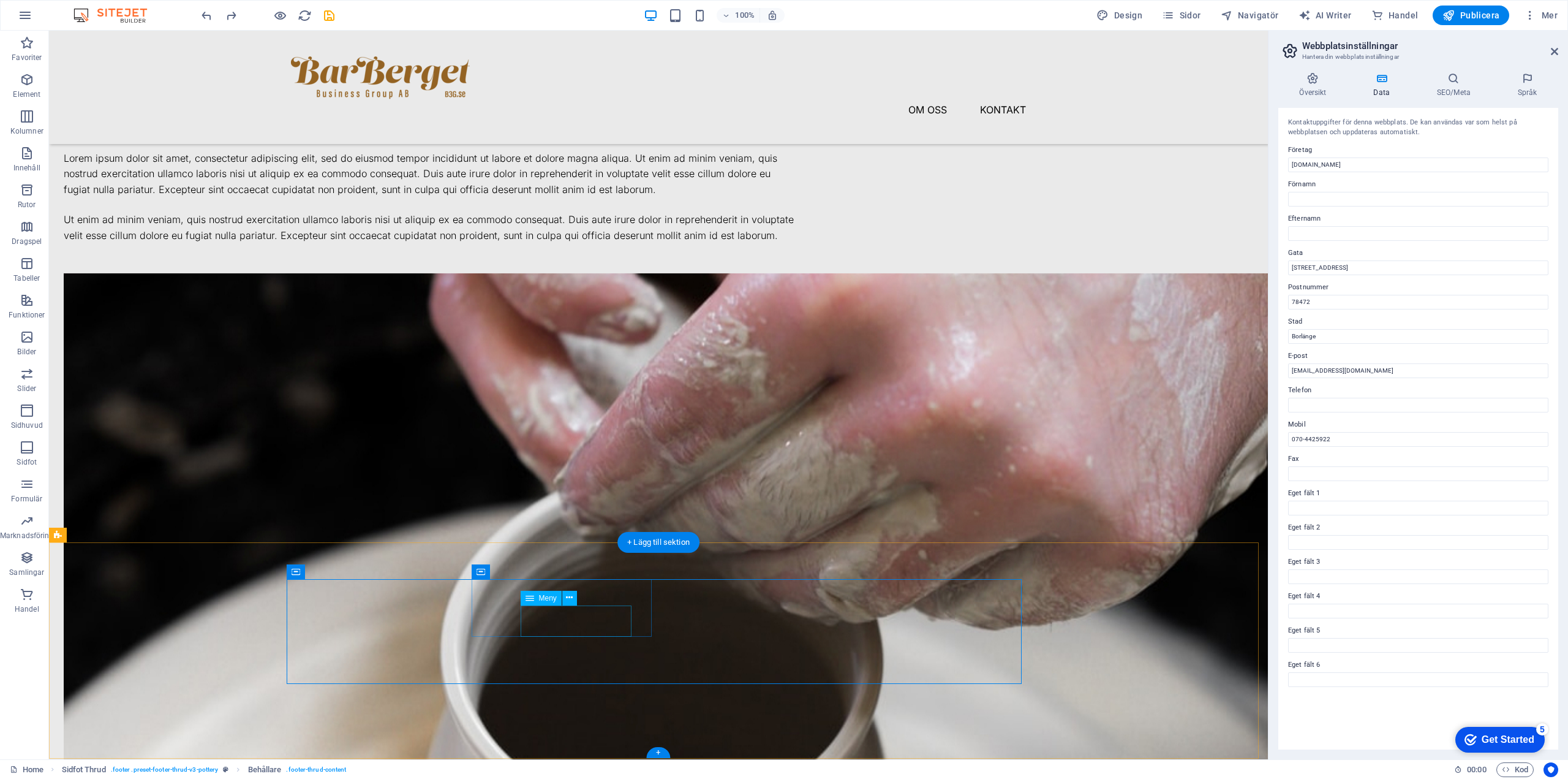
click at [549, 599] on span "Meny" at bounding box center [548, 598] width 18 height 7
click at [571, 598] on icon at bounding box center [569, 598] width 7 height 13
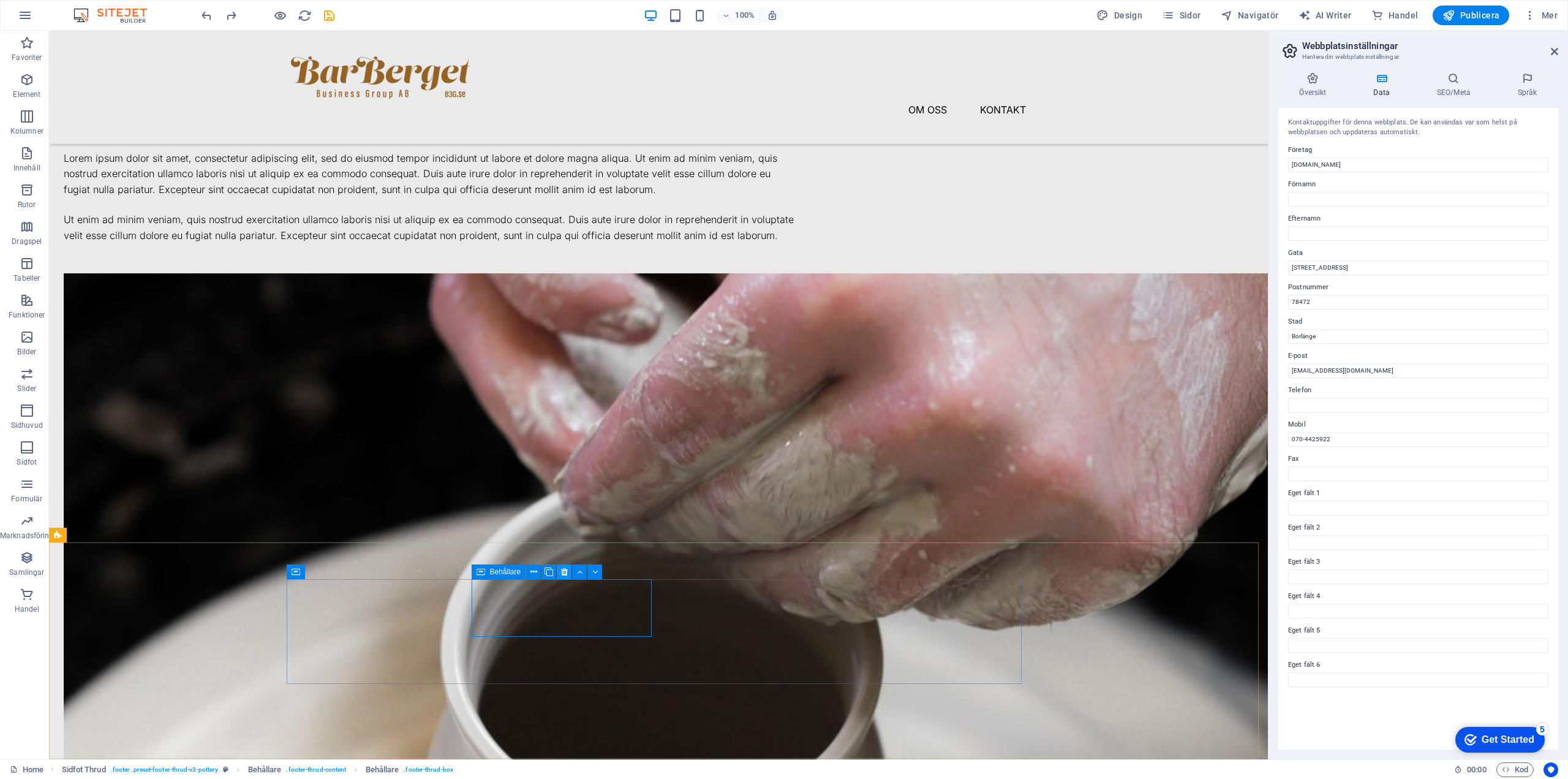
drag, startPoint x: 571, startPoint y: 569, endPoint x: 282, endPoint y: 553, distance: 289.4
click at [571, 569] on button at bounding box center [564, 571] width 14 height 14
click at [461, 571] on icon at bounding box center [459, 572] width 7 height 13
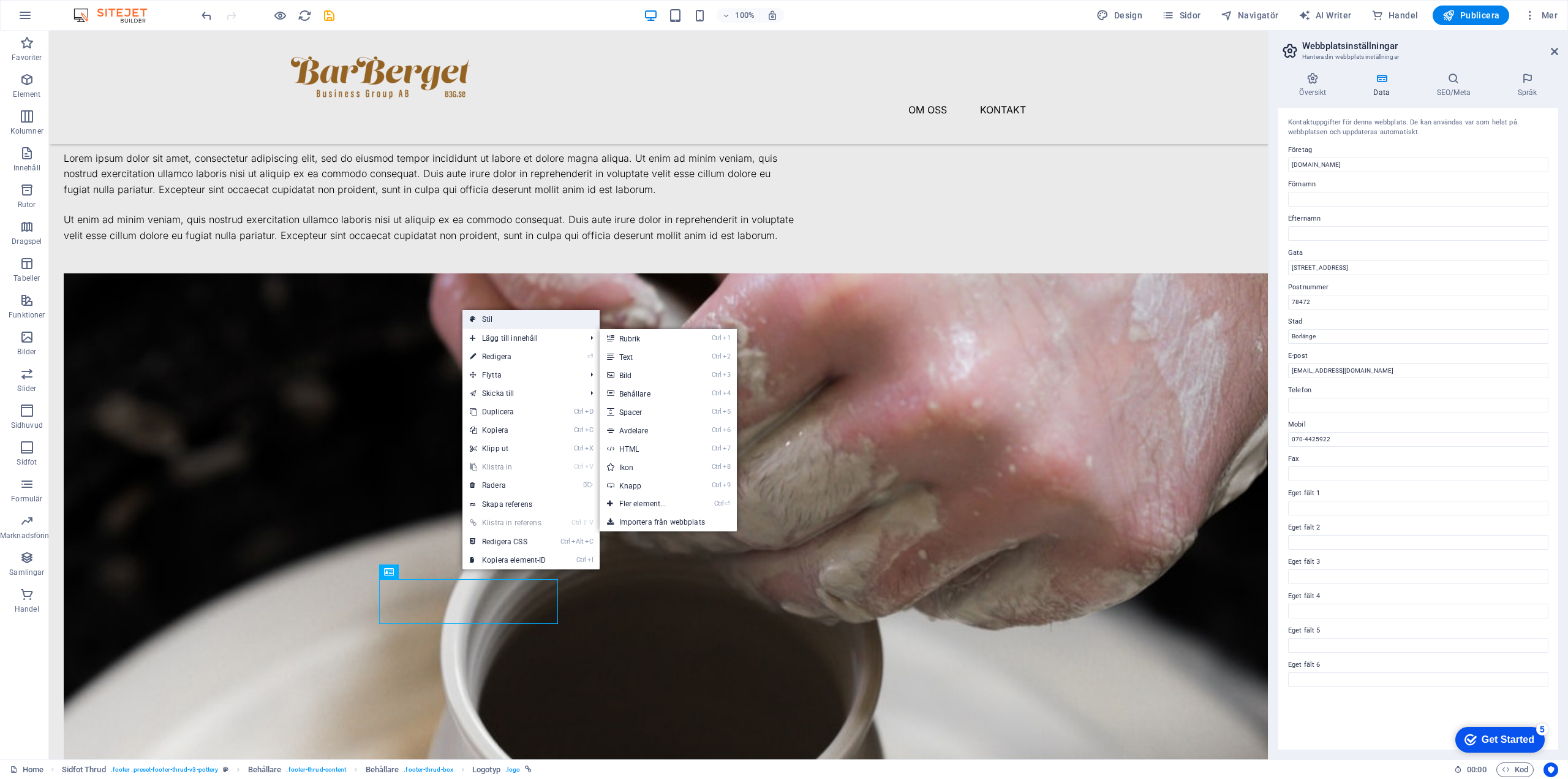
click at [534, 319] on link "Stil" at bounding box center [531, 319] width 137 height 18
select select "rem"
select select "px"
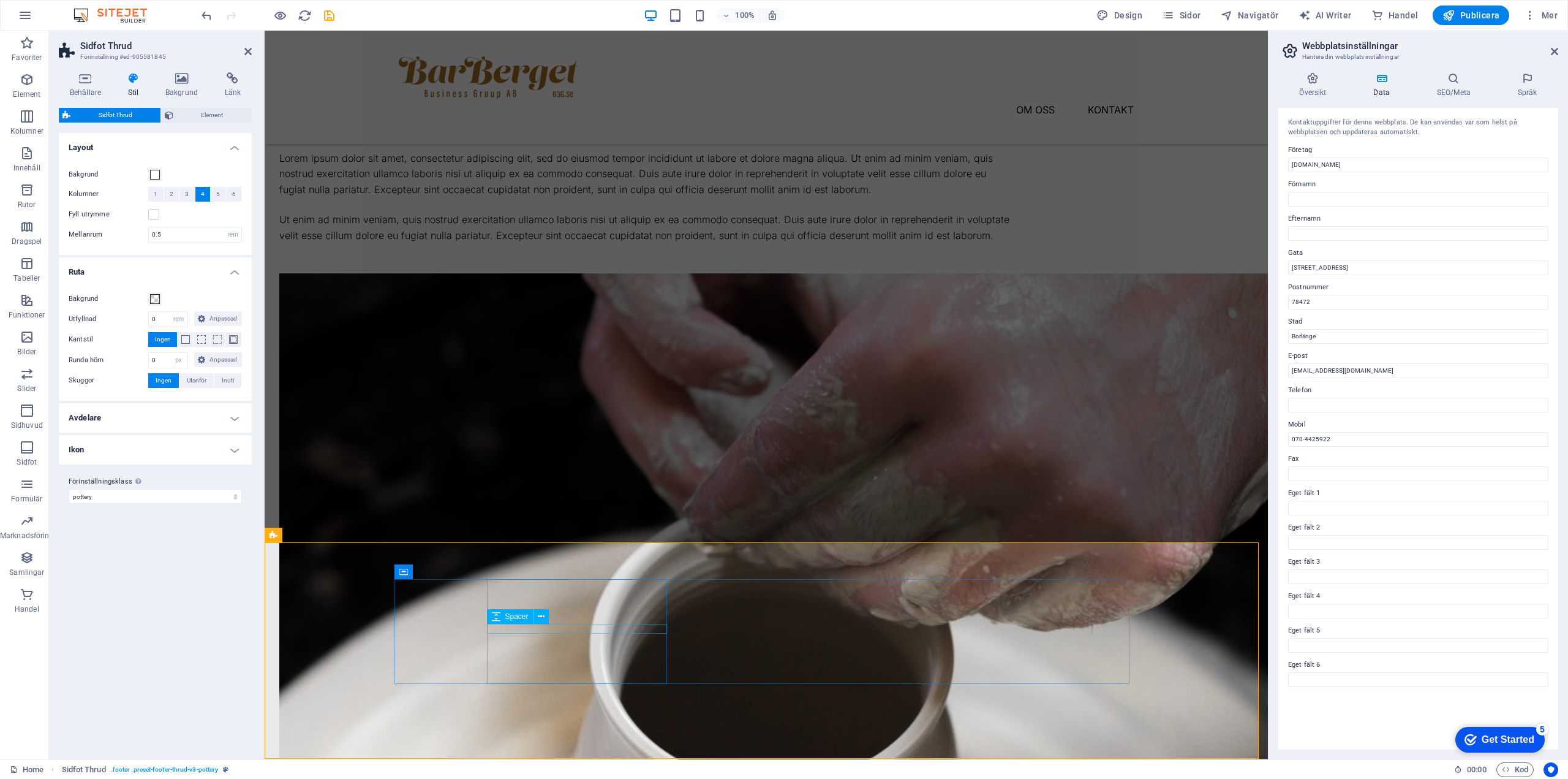
drag, startPoint x: 595, startPoint y: 570, endPoint x: 286, endPoint y: 642, distance: 317.3
click at [595, 570] on icon at bounding box center [595, 572] width 5 height 13
drag, startPoint x: 766, startPoint y: 569, endPoint x: 617, endPoint y: 618, distance: 156.9
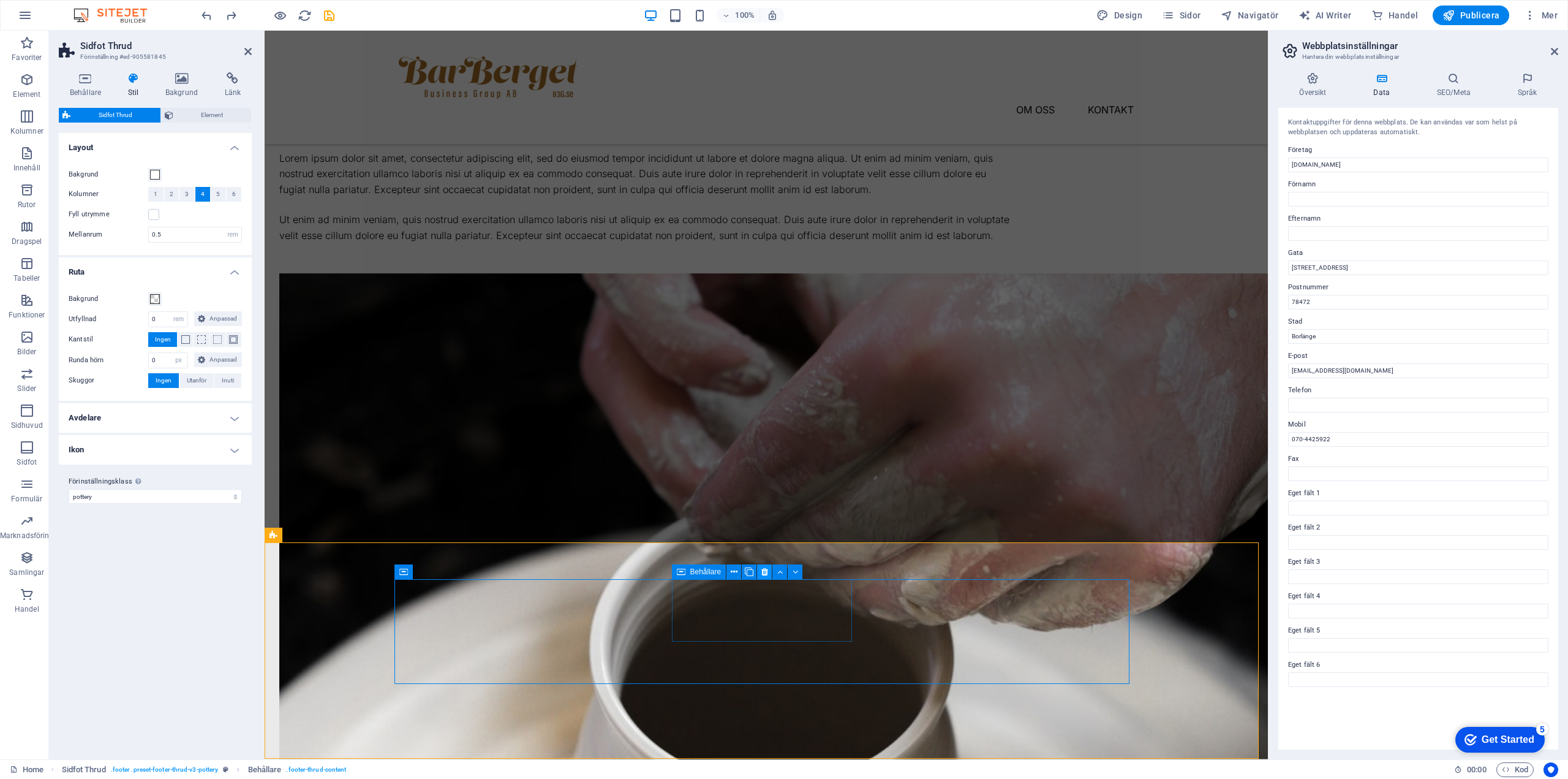
click at [766, 569] on icon at bounding box center [765, 572] width 7 height 13
drag, startPoint x: 632, startPoint y: 604, endPoint x: 611, endPoint y: 607, distance: 21.2
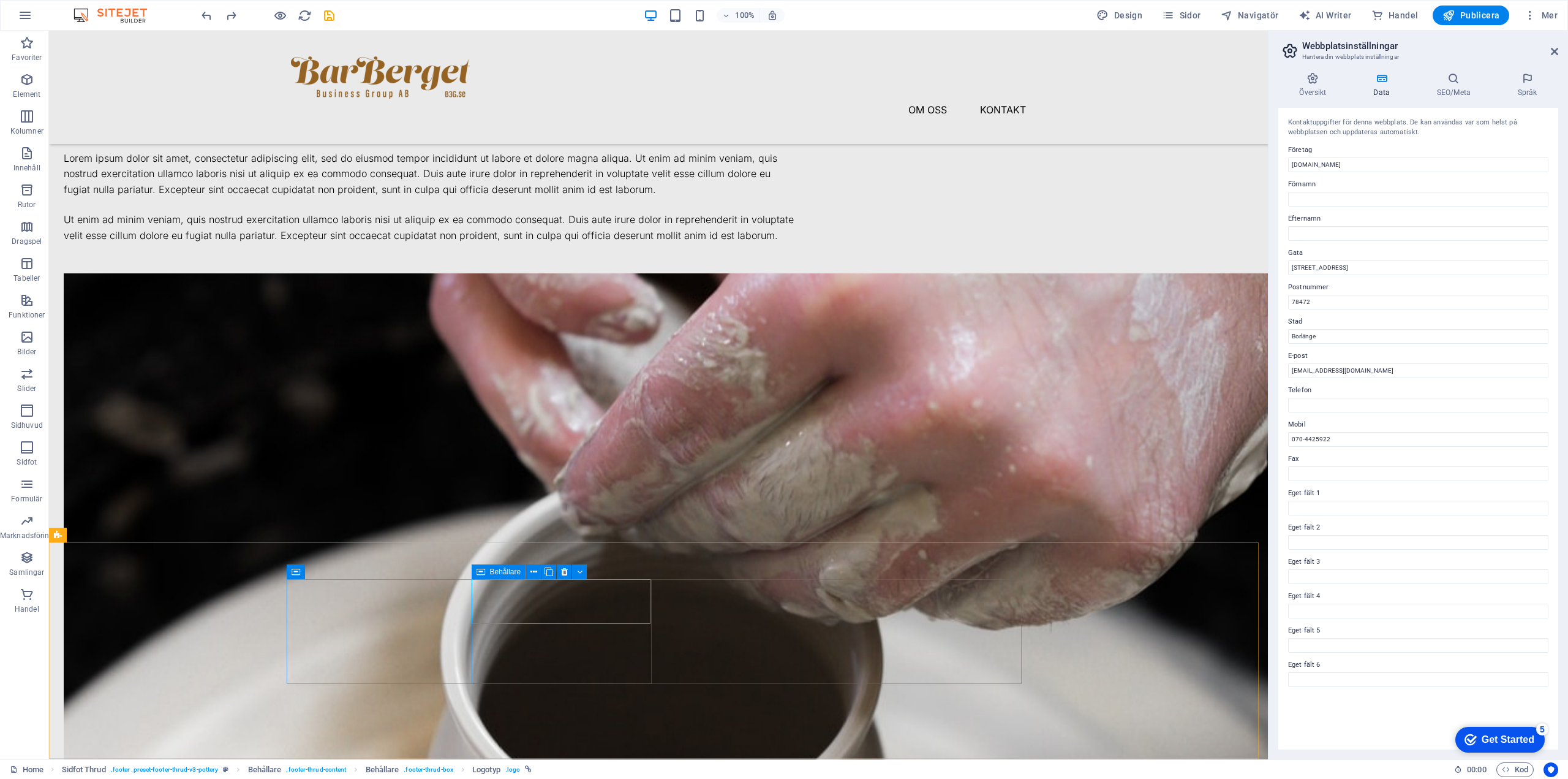
drag, startPoint x: 526, startPoint y: 600, endPoint x: 373, endPoint y: 570, distance: 155.9
click at [549, 568] on icon at bounding box center [552, 572] width 7 height 13
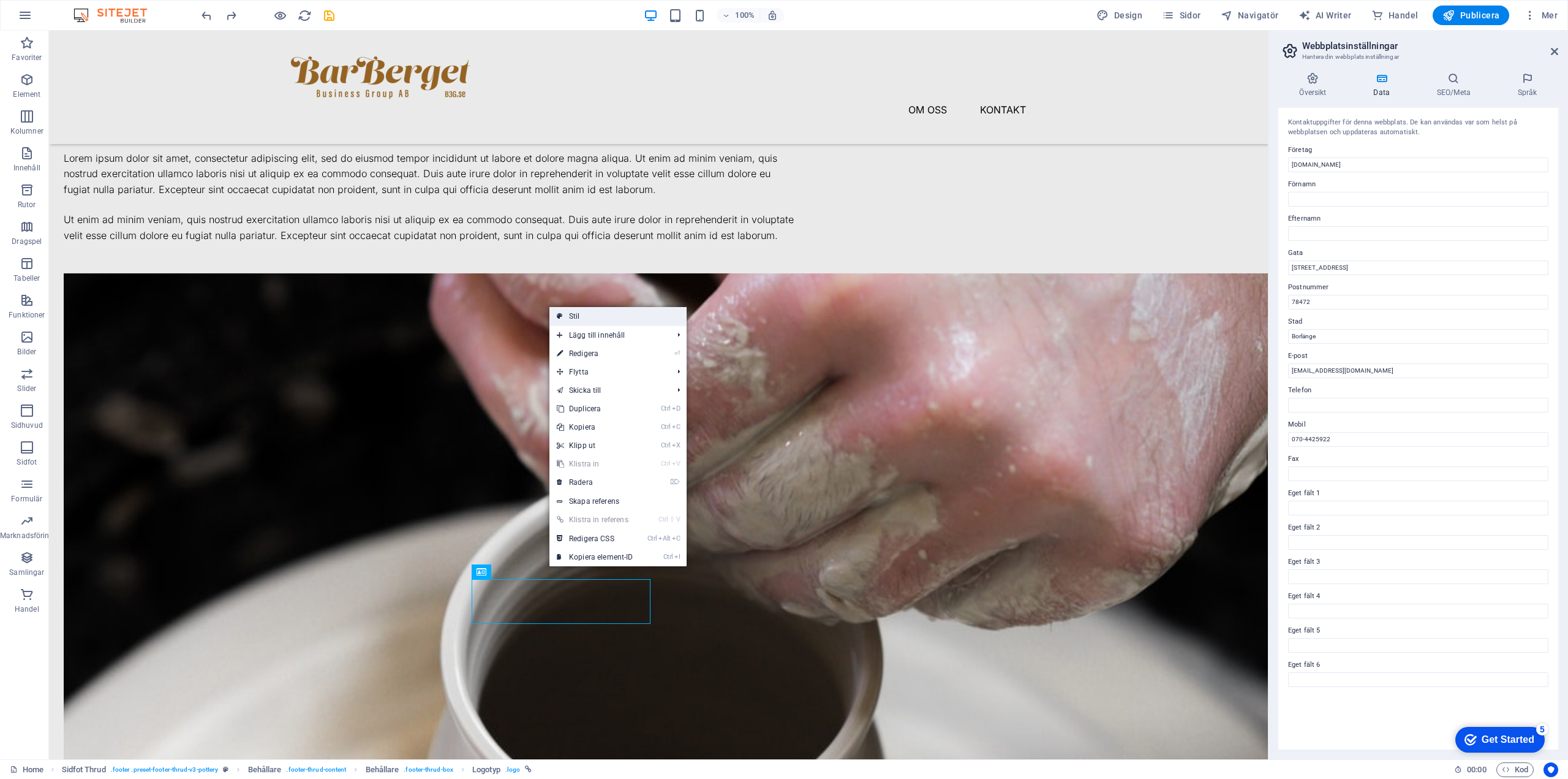
drag, startPoint x: 630, startPoint y: 319, endPoint x: 5, endPoint y: 312, distance: 625.0
click at [630, 319] on link "Stil" at bounding box center [618, 316] width 137 height 18
select select "rem"
select select "px"
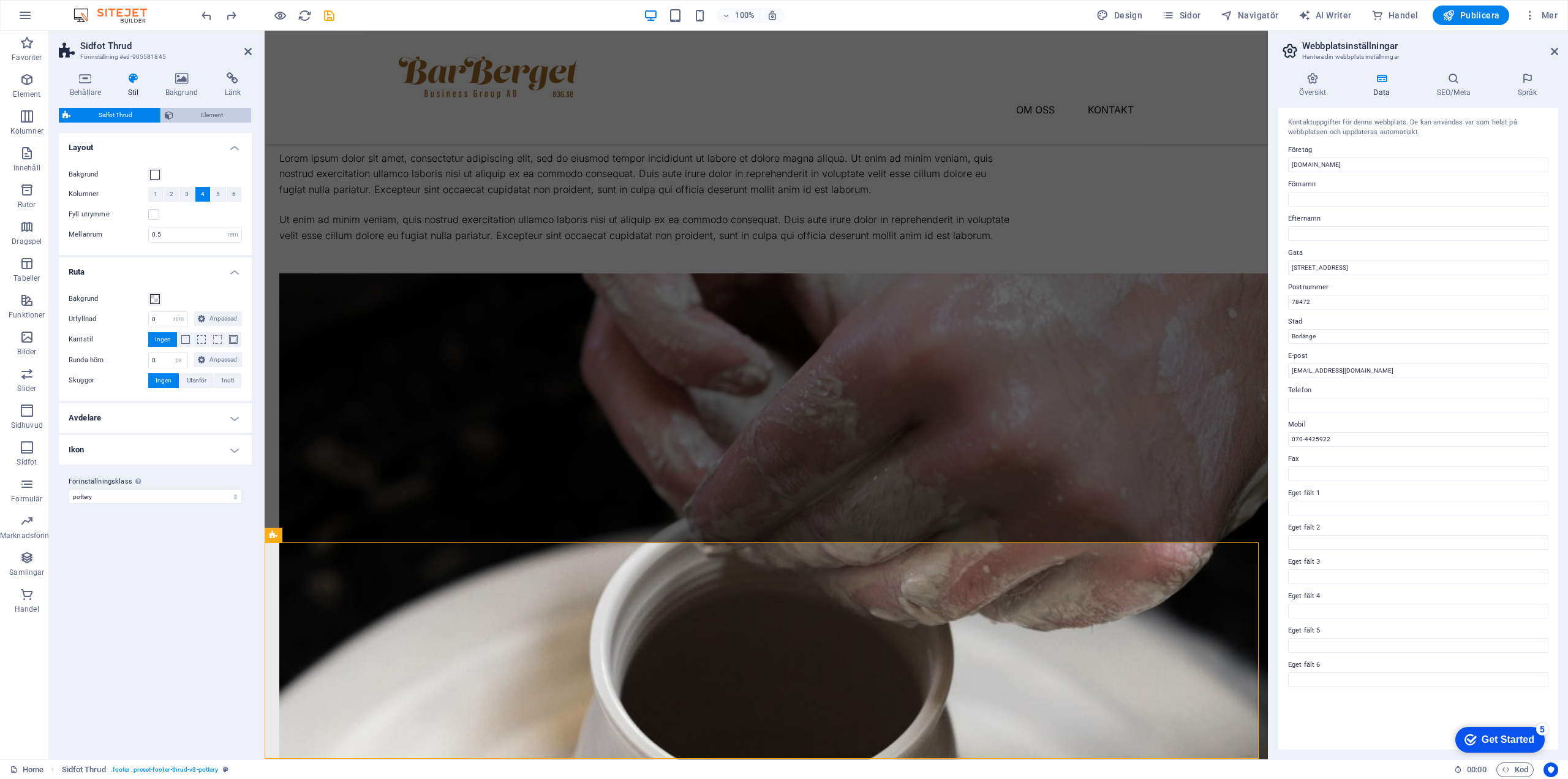
click at [194, 111] on span "Element" at bounding box center [213, 115] width 71 height 14
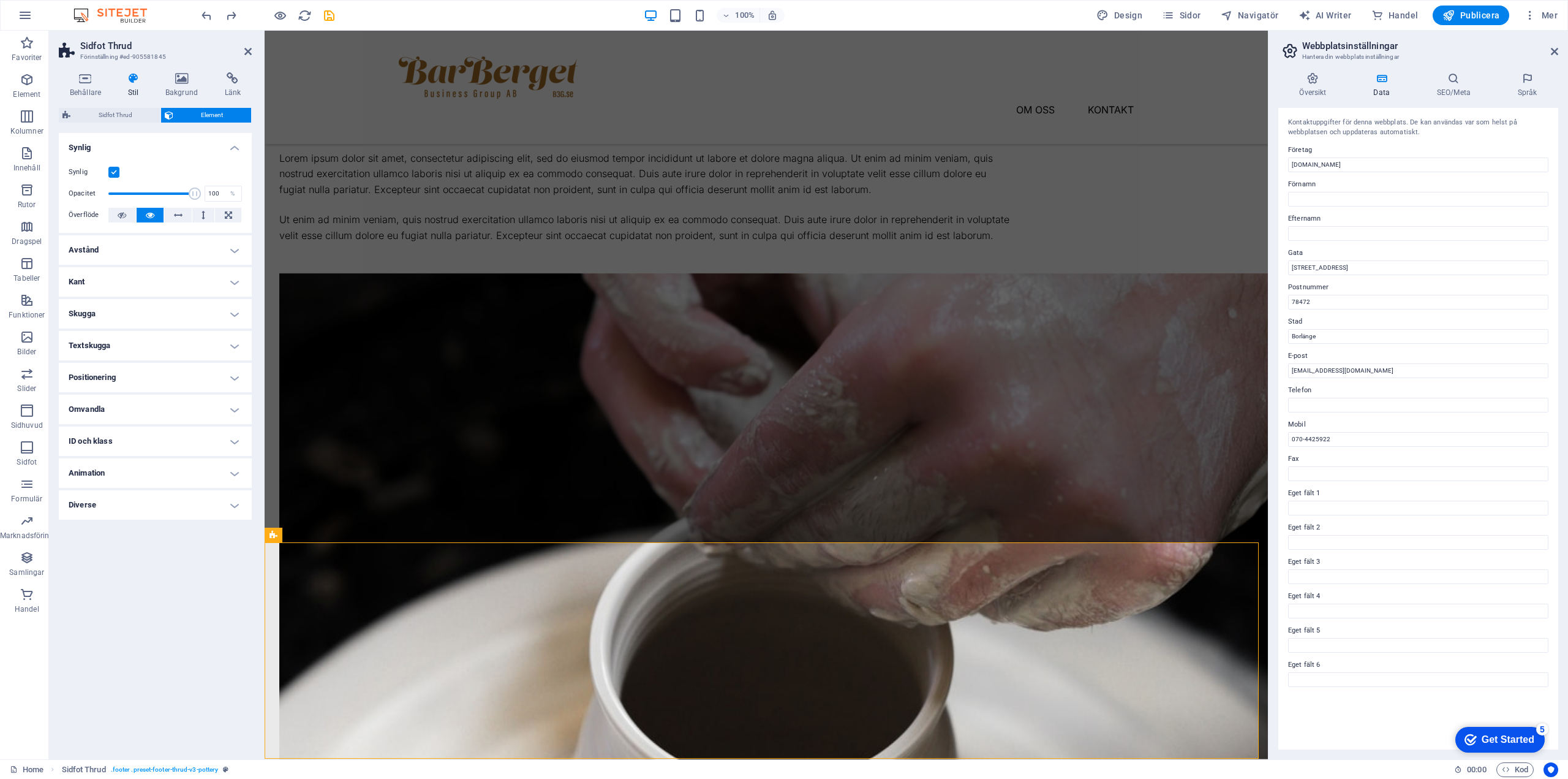
click at [116, 381] on h4 "Positionering" at bounding box center [155, 377] width 193 height 29
click at [174, 242] on h4 "Avstånd" at bounding box center [155, 249] width 193 height 29
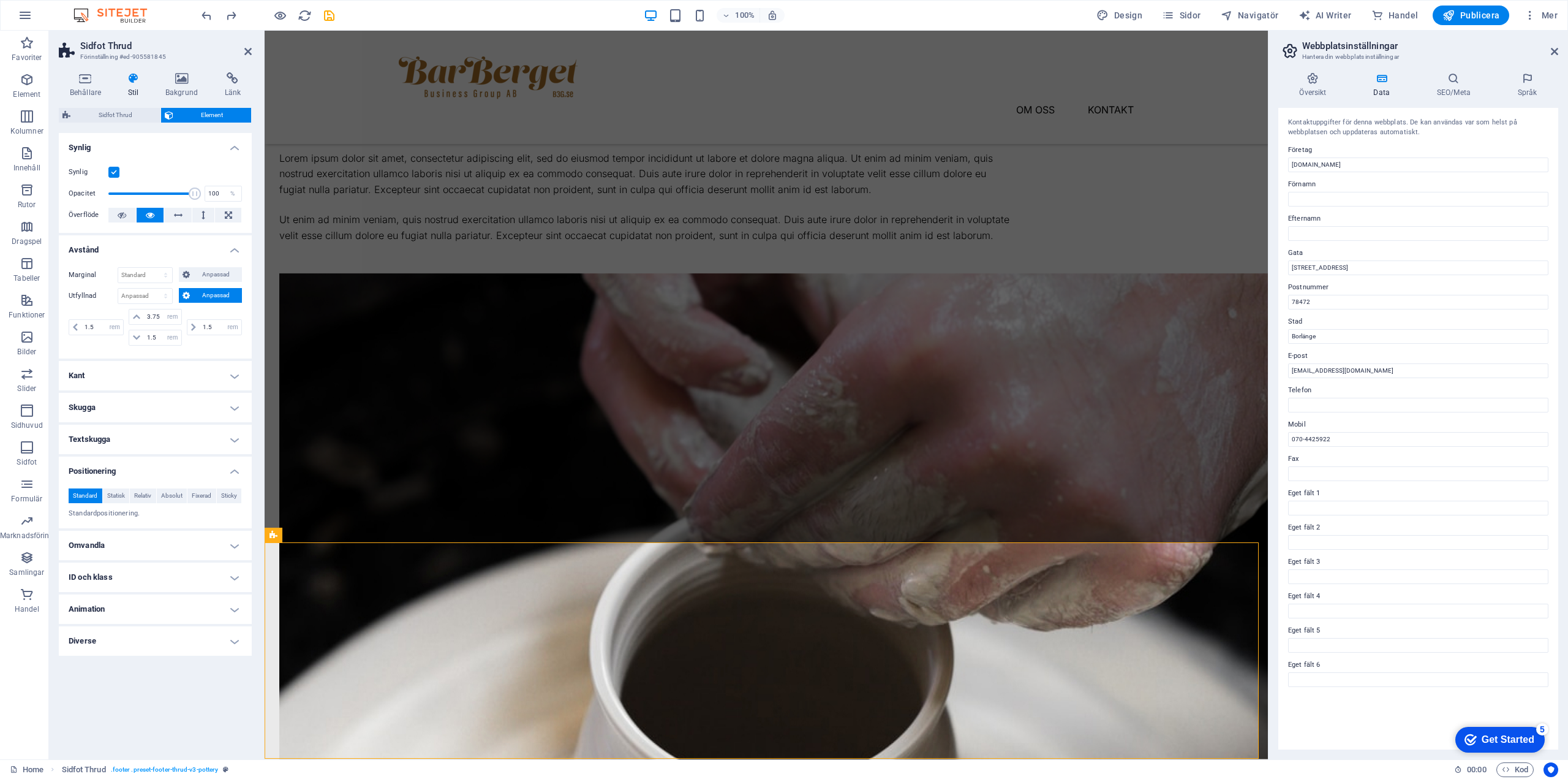
click at [254, 48] on aside "Sidfot Thrud Förinställning #ed-905581845 Behållare Stil Bakgrund Länk Storlek …" at bounding box center [157, 395] width 216 height 729
click at [241, 52] on header "Sidfot Thrud Förinställning #ed-905581845" at bounding box center [155, 46] width 193 height 32
click at [244, 52] on header "Sidfot Thrud Förinställning #ed-905581845" at bounding box center [155, 46] width 193 height 32
click at [246, 52] on icon at bounding box center [248, 51] width 7 height 10
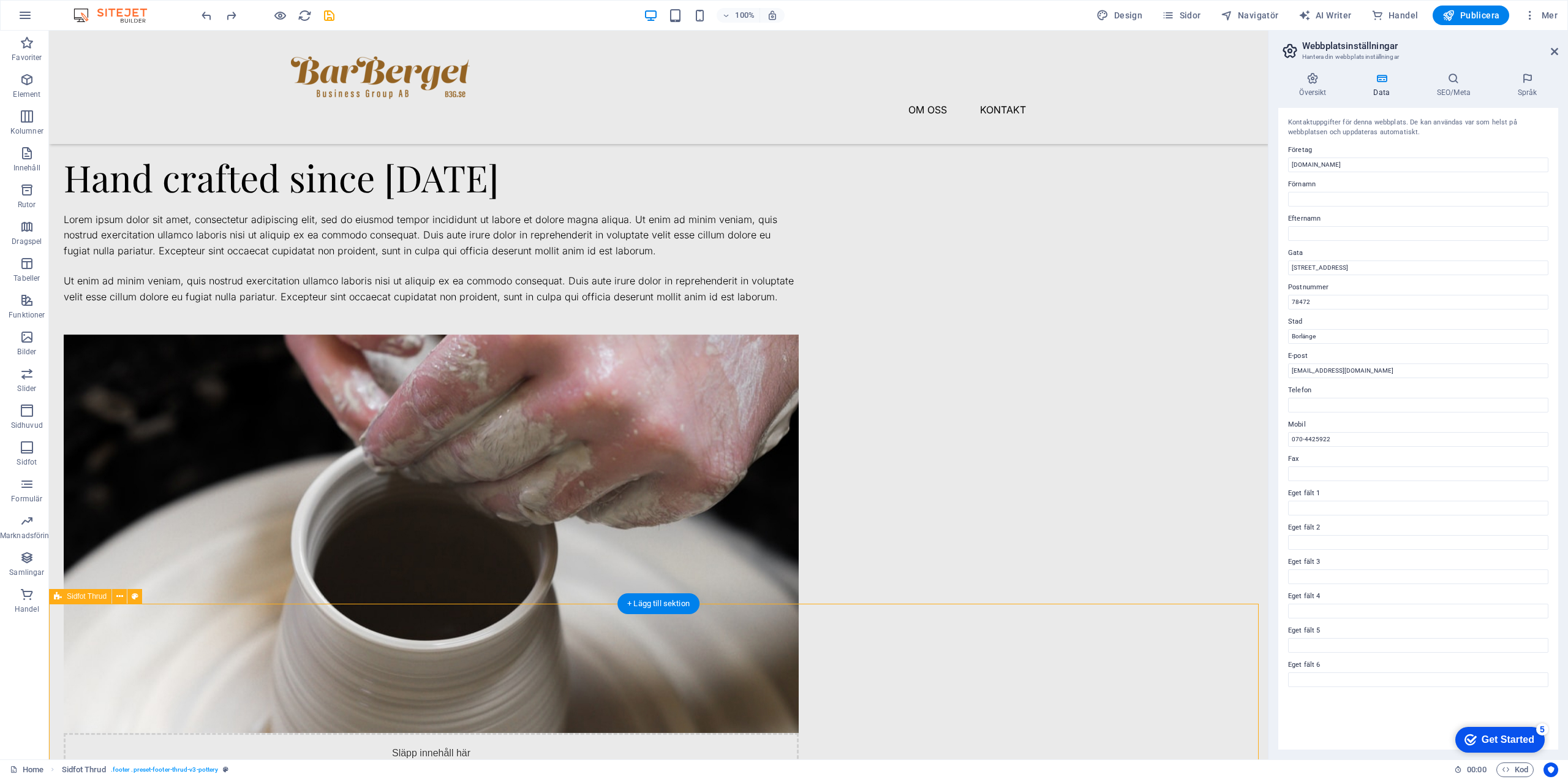
scroll to position [1284, 0]
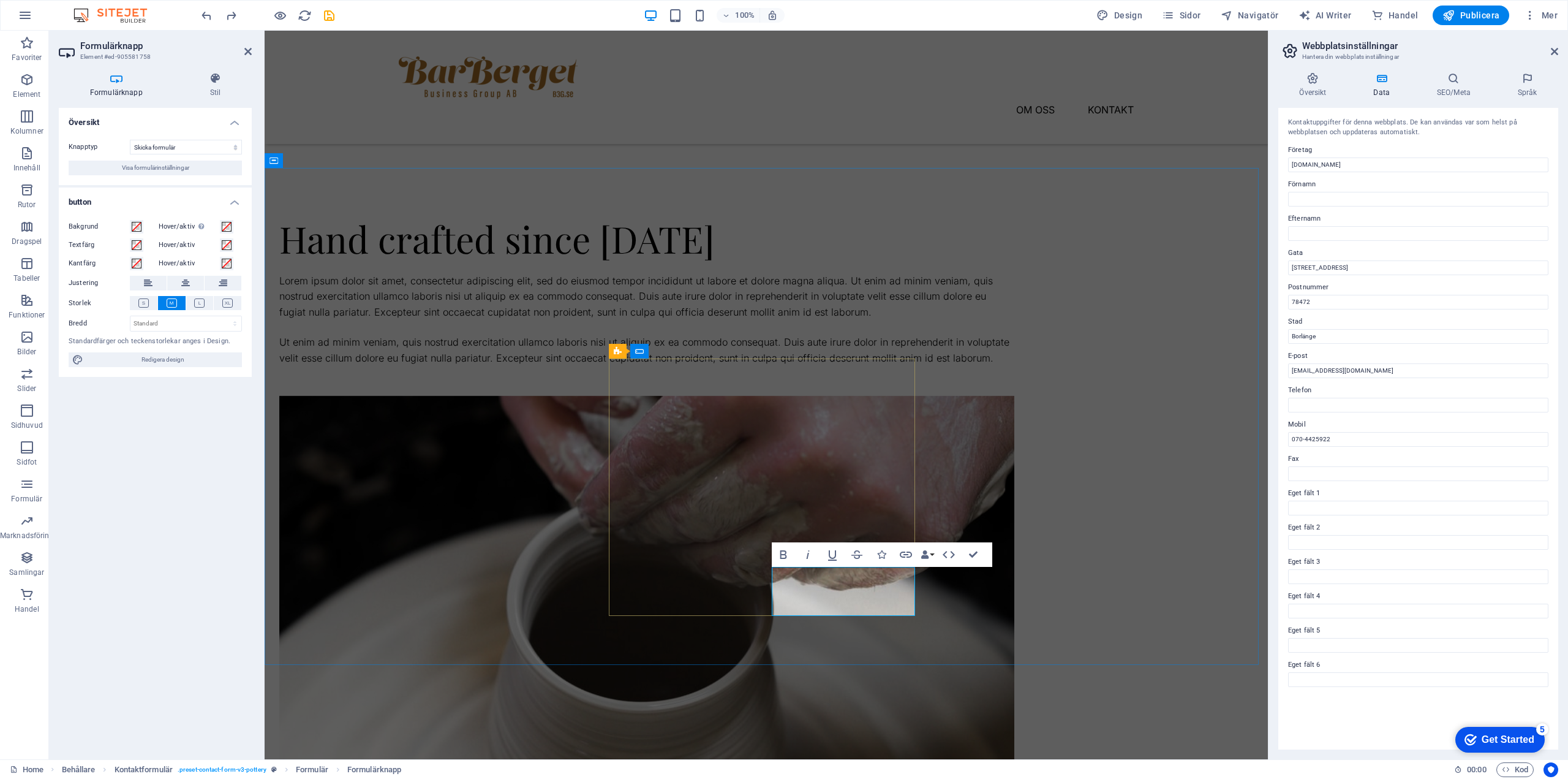
type button "Submit"
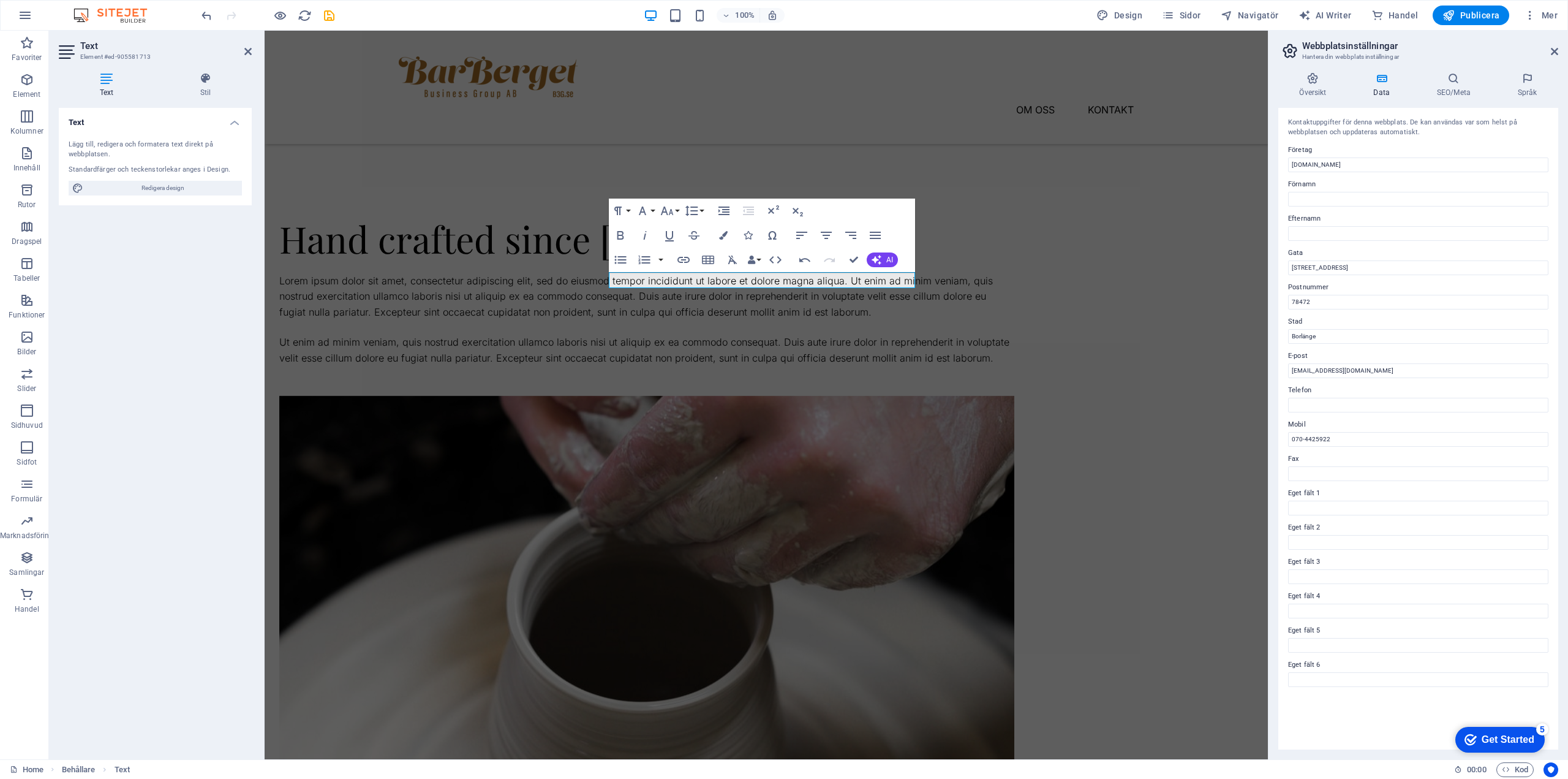
drag, startPoint x: 716, startPoint y: 277, endPoint x: 588, endPoint y: 279, distance: 128.0
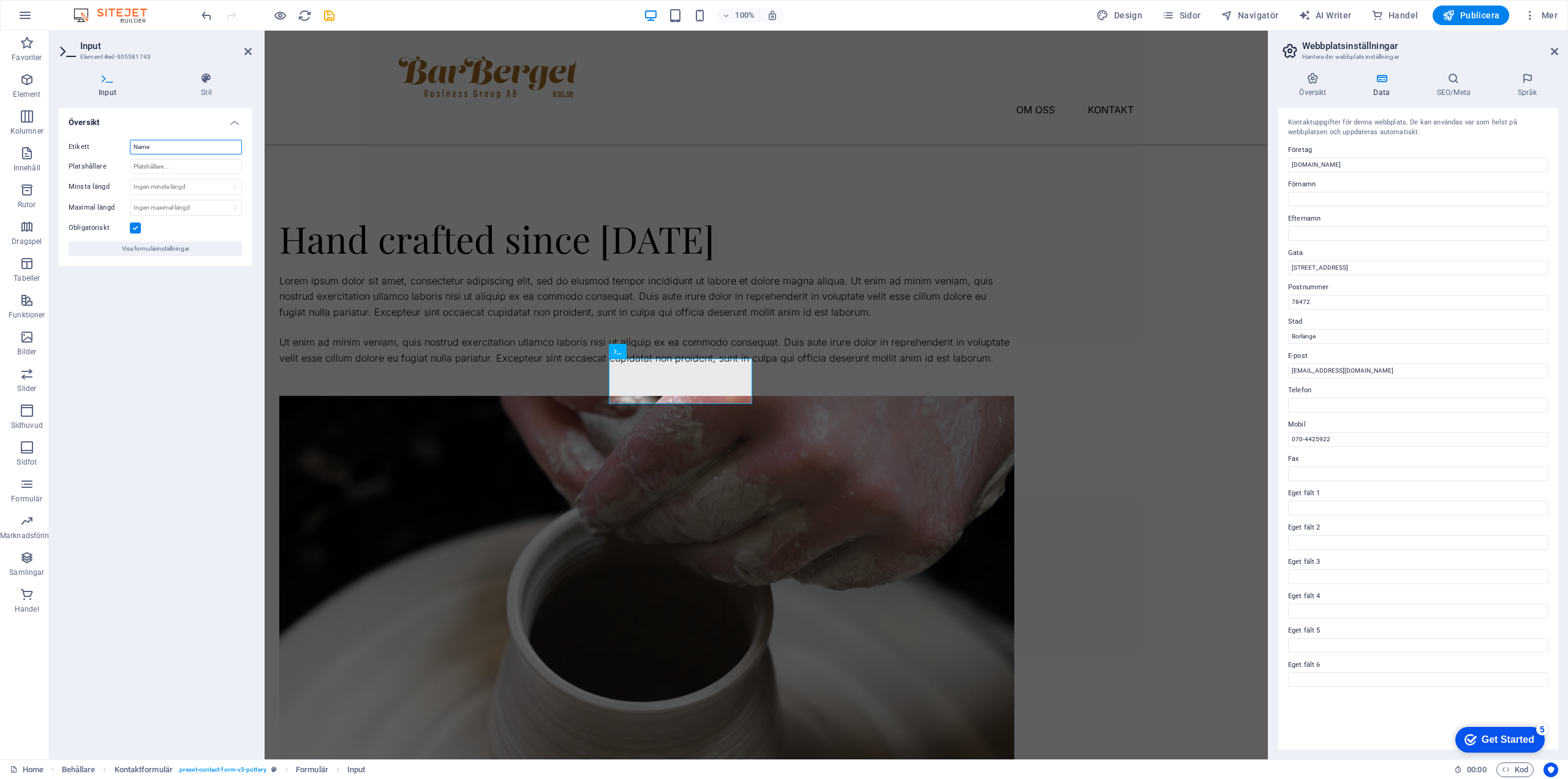
click at [147, 147] on input "Name" at bounding box center [185, 147] width 112 height 14
click at [791, 353] on span "E-post" at bounding box center [800, 351] width 22 height 7
type input "Namn"
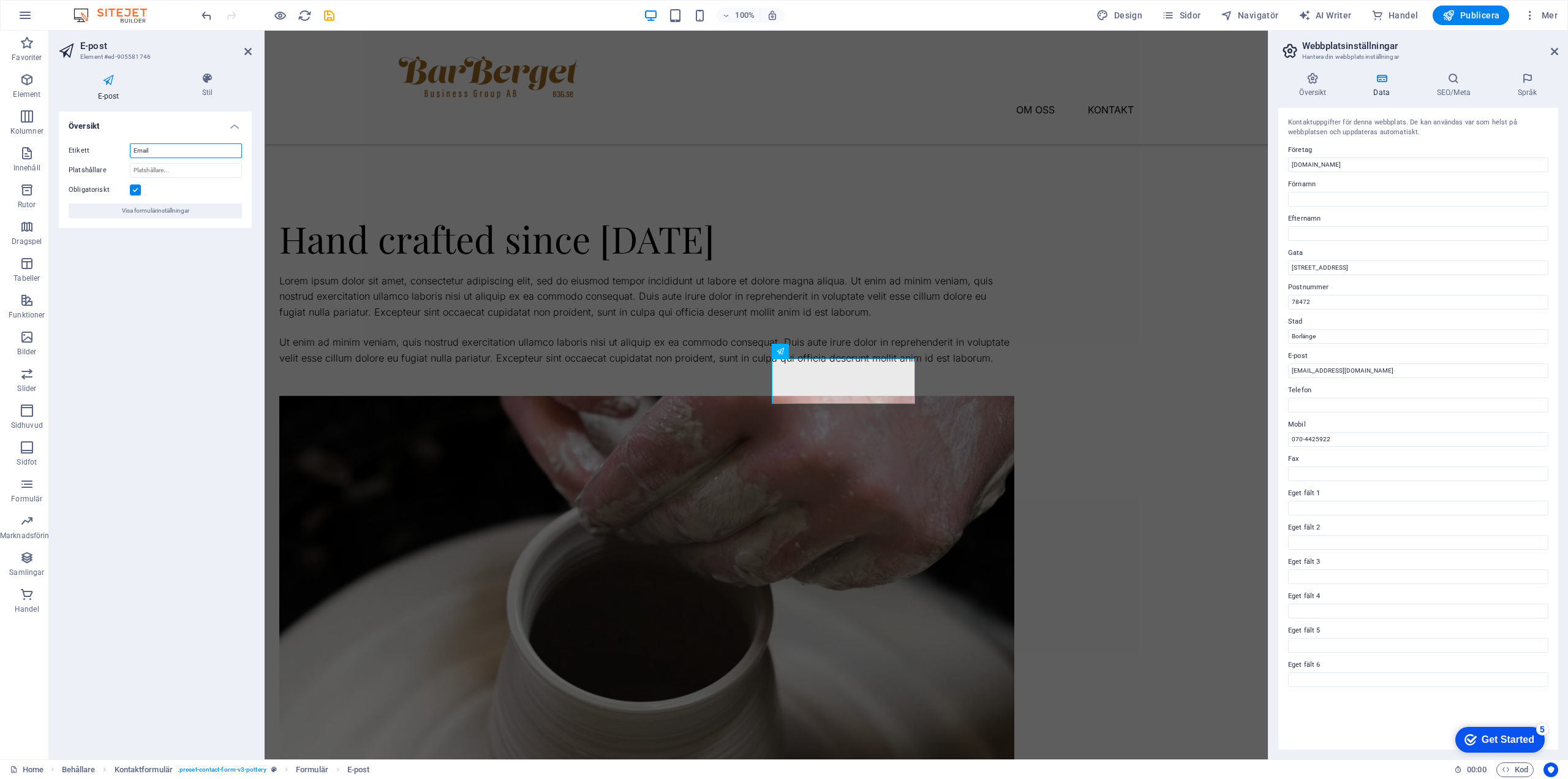
click at [141, 149] on input "Email" at bounding box center [185, 151] width 112 height 14
type input "E-post"
click at [174, 214] on span "Visa formulärinställningar" at bounding box center [155, 211] width 67 height 14
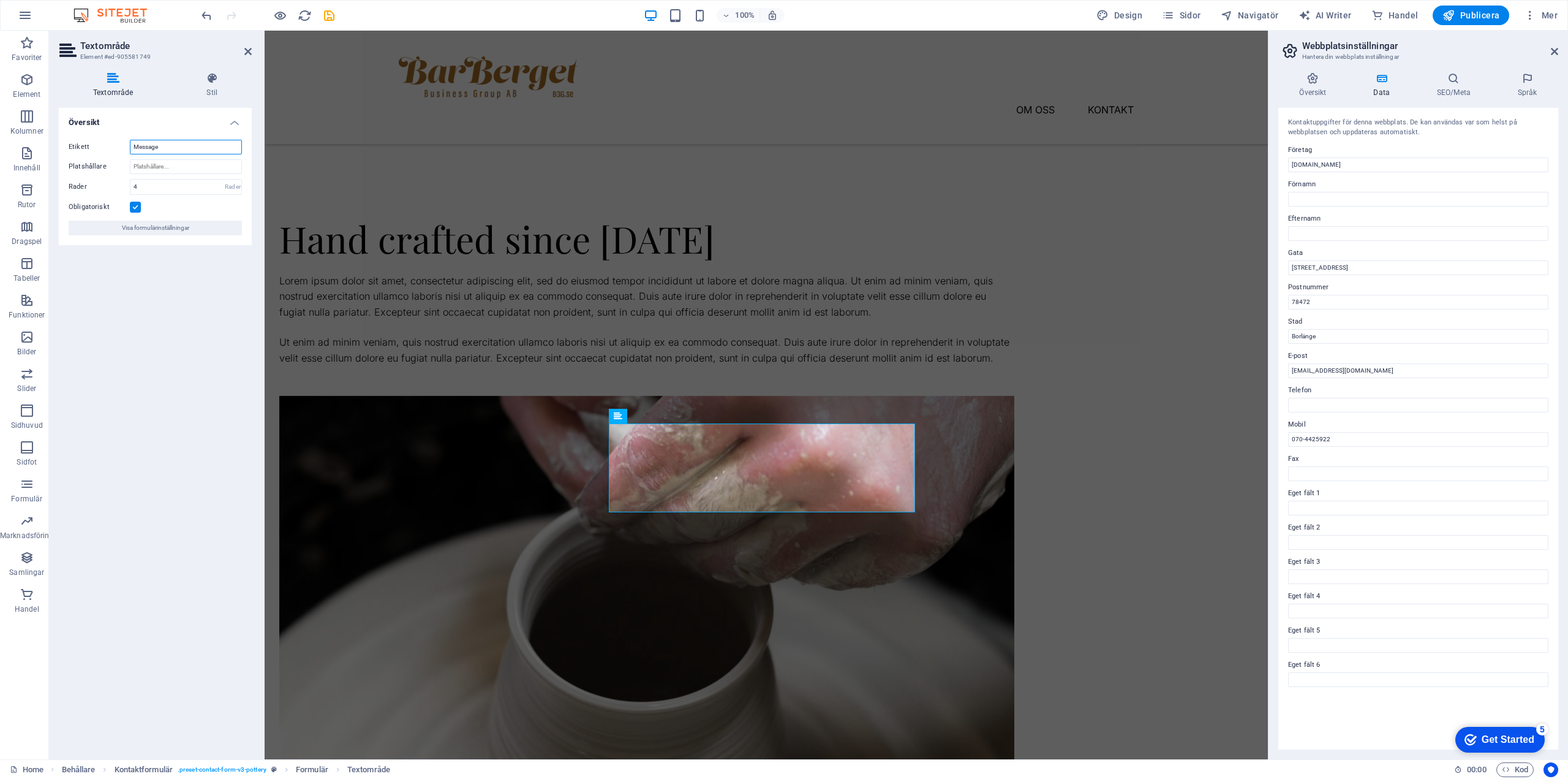
click at [151, 145] on input "Message" at bounding box center [185, 147] width 112 height 14
drag, startPoint x: 151, startPoint y: 145, endPoint x: 48, endPoint y: 110, distance: 108.8
click at [151, 145] on input "Message" at bounding box center [185, 147] width 112 height 14
type input "Meddelande"
click at [251, 52] on icon at bounding box center [248, 51] width 7 height 10
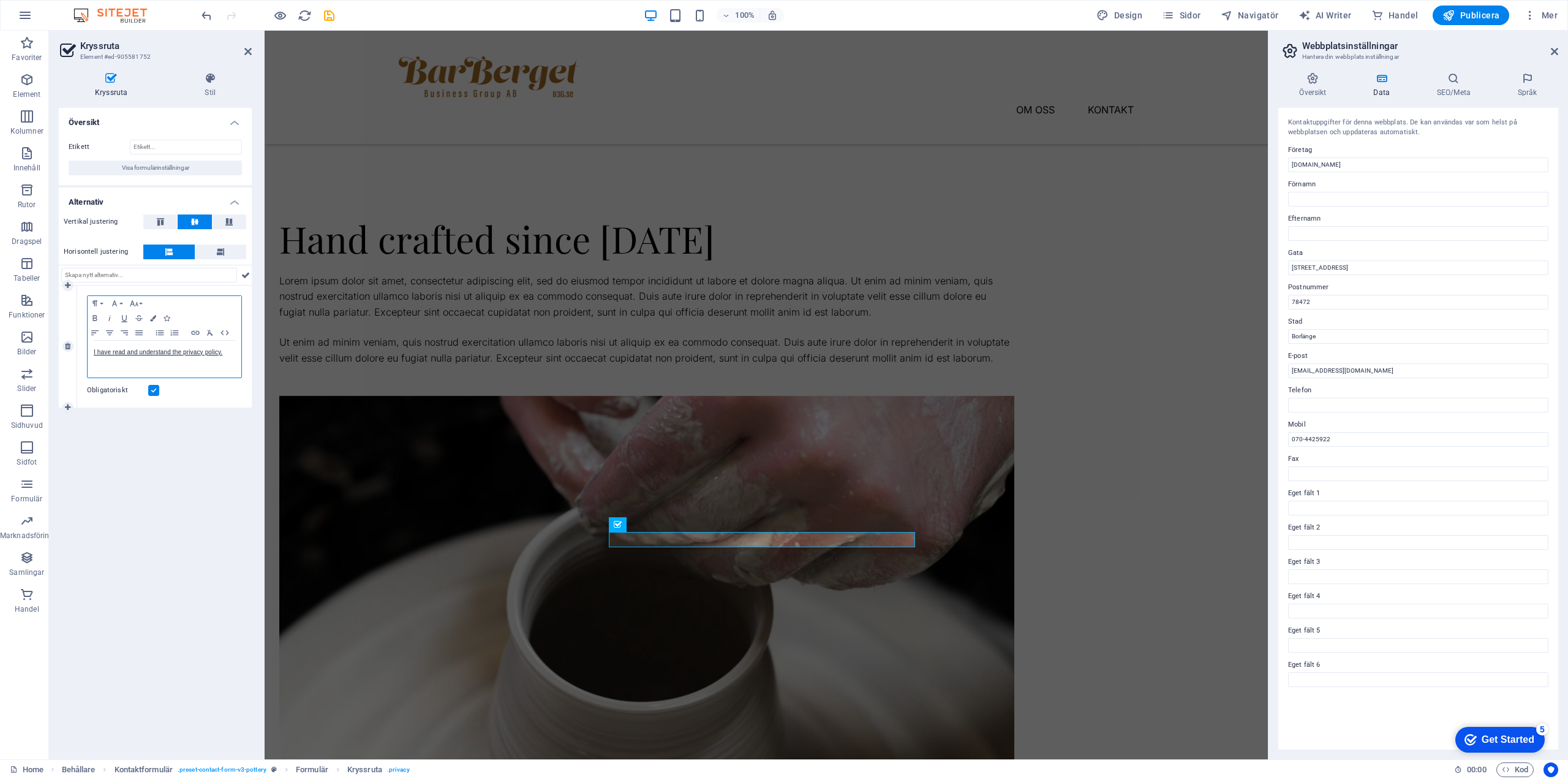
click at [230, 352] on p "I have read and understand the privacy policy." at bounding box center [164, 352] width 141 height 11
drag, startPoint x: 832, startPoint y: 539, endPoint x: 751, endPoint y: 541, distance: 81.0
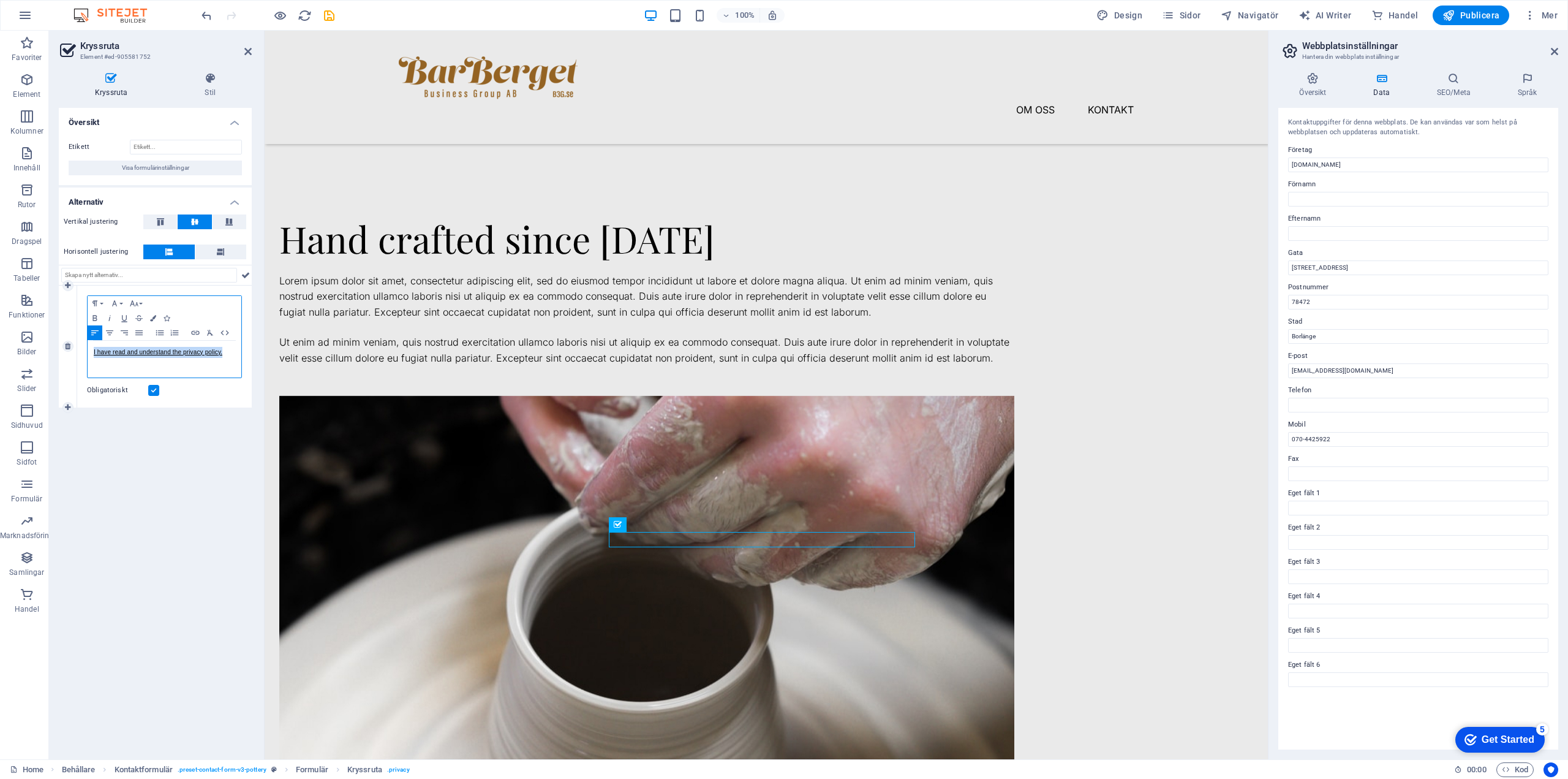
drag, startPoint x: 226, startPoint y: 351, endPoint x: 81, endPoint y: 350, distance: 145.0
click at [81, 350] on div "Paragraph Format Normal Heading 1 Heading 2 Heading 3 Heading 4 Heading 5 Headi…" at bounding box center [164, 346] width 175 height 122
copy link "I have read and understand the privacy policy."
click at [198, 356] on p "I have read and understand the privacy policy." at bounding box center [164, 352] width 141 height 11
drag, startPoint x: 230, startPoint y: 351, endPoint x: 87, endPoint y: 351, distance: 143.0
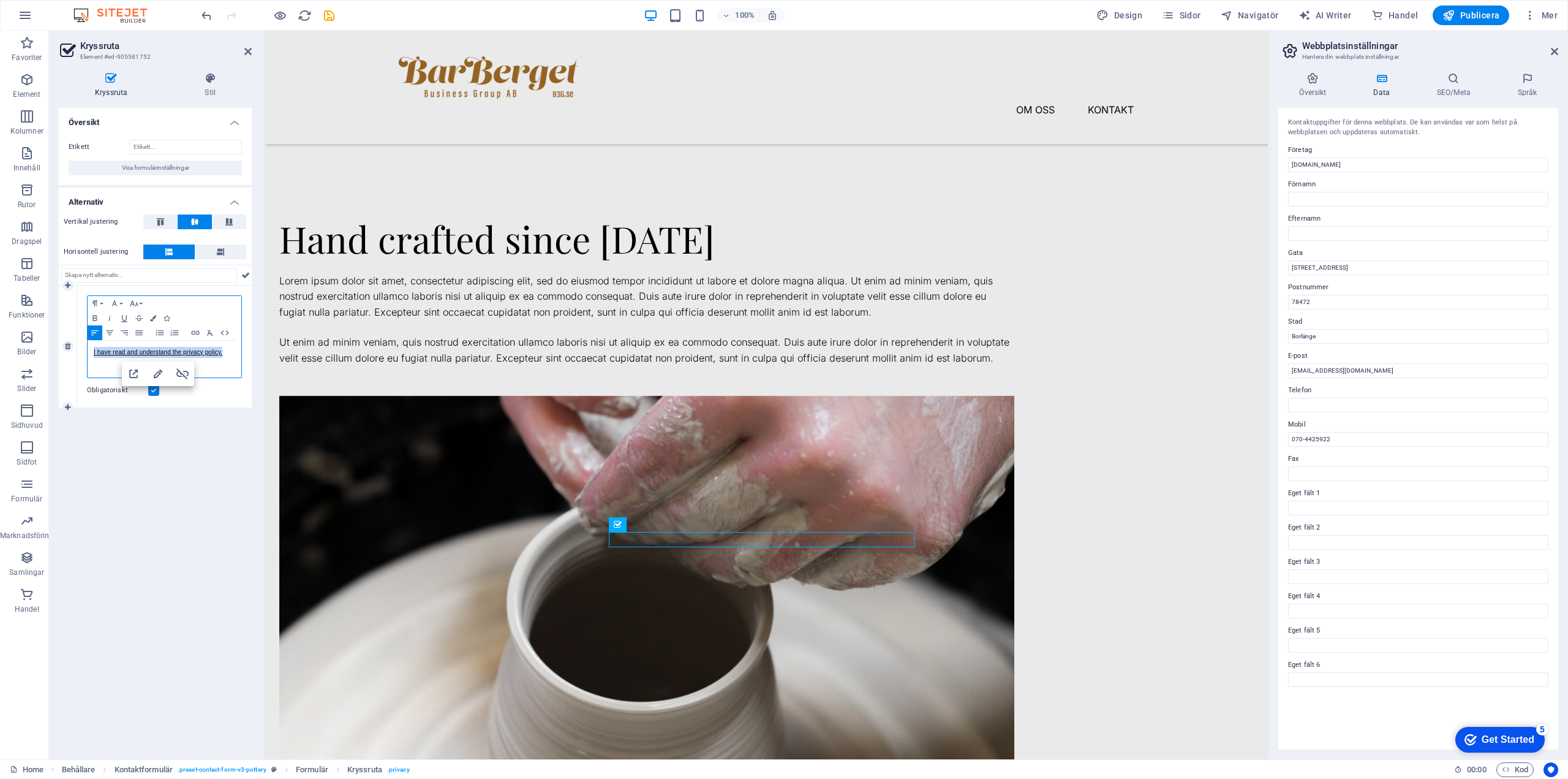
click at [87, 351] on div "Paragraph Format Normal Heading 1 Heading 2 Heading 3 Heading 4 Heading 5 Headi…" at bounding box center [164, 336] width 155 height 82
click at [249, 49] on icon at bounding box center [248, 51] width 7 height 10
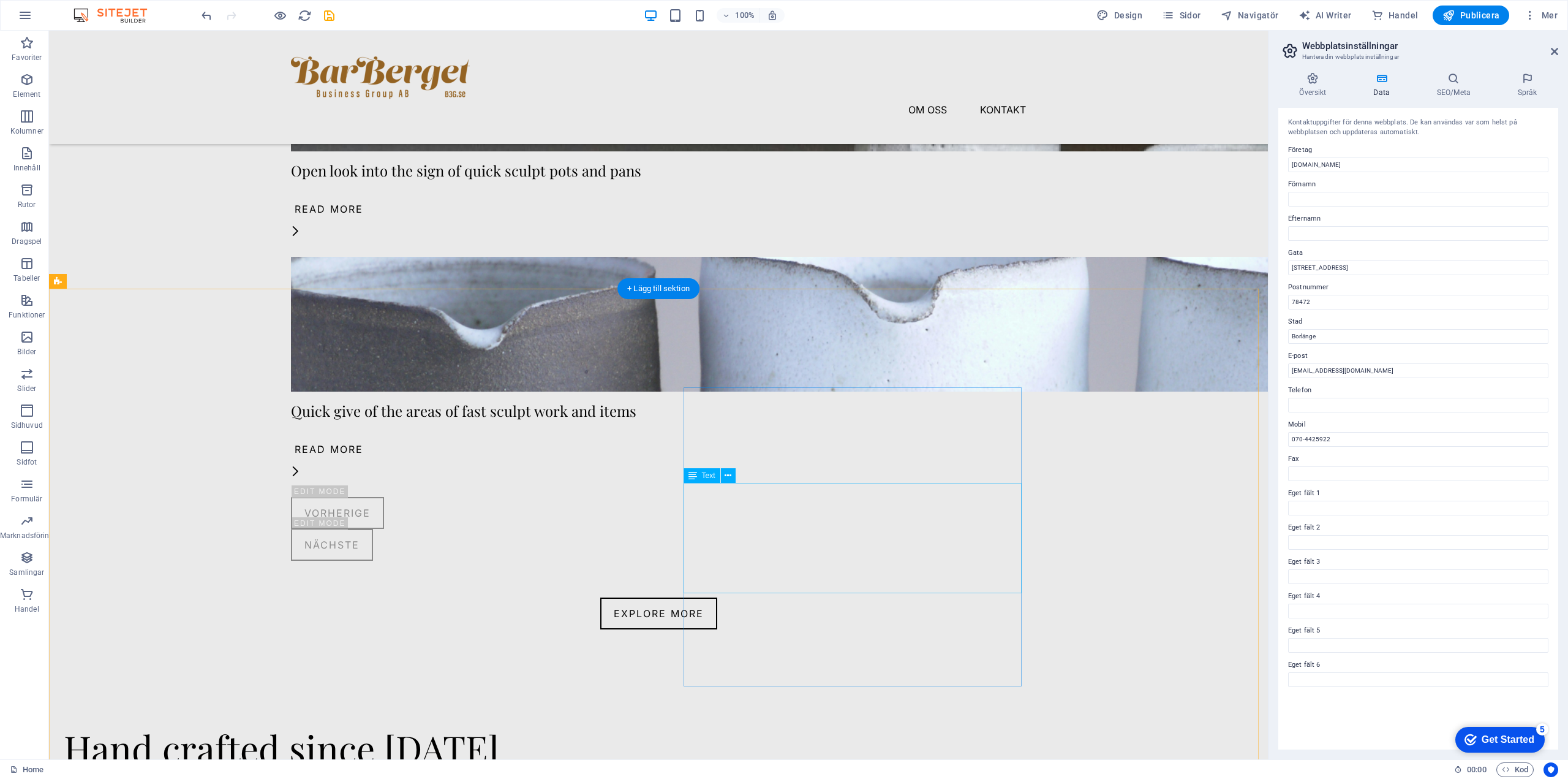
scroll to position [794, 0]
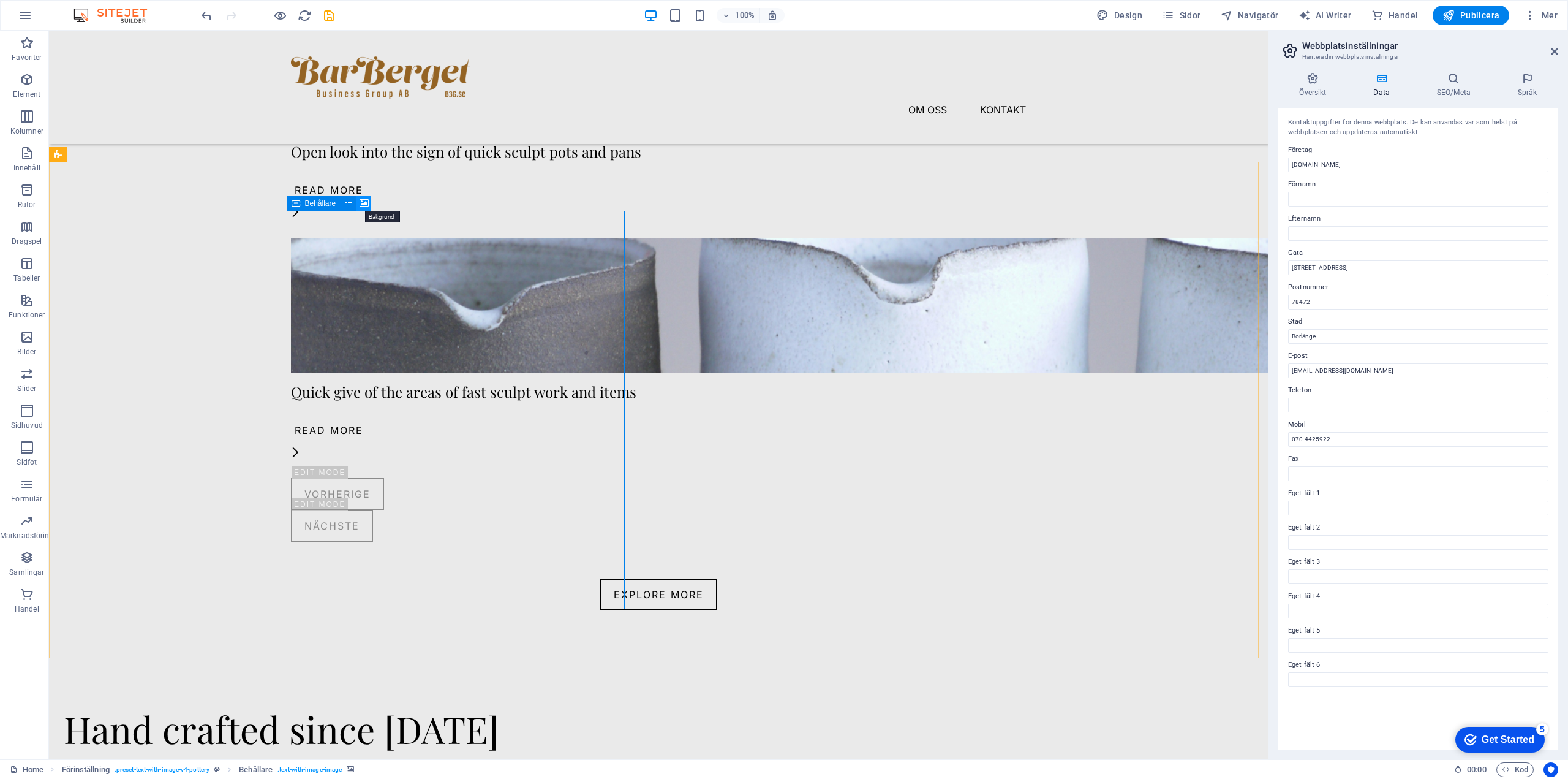
click at [367, 202] on icon at bounding box center [364, 203] width 9 height 13
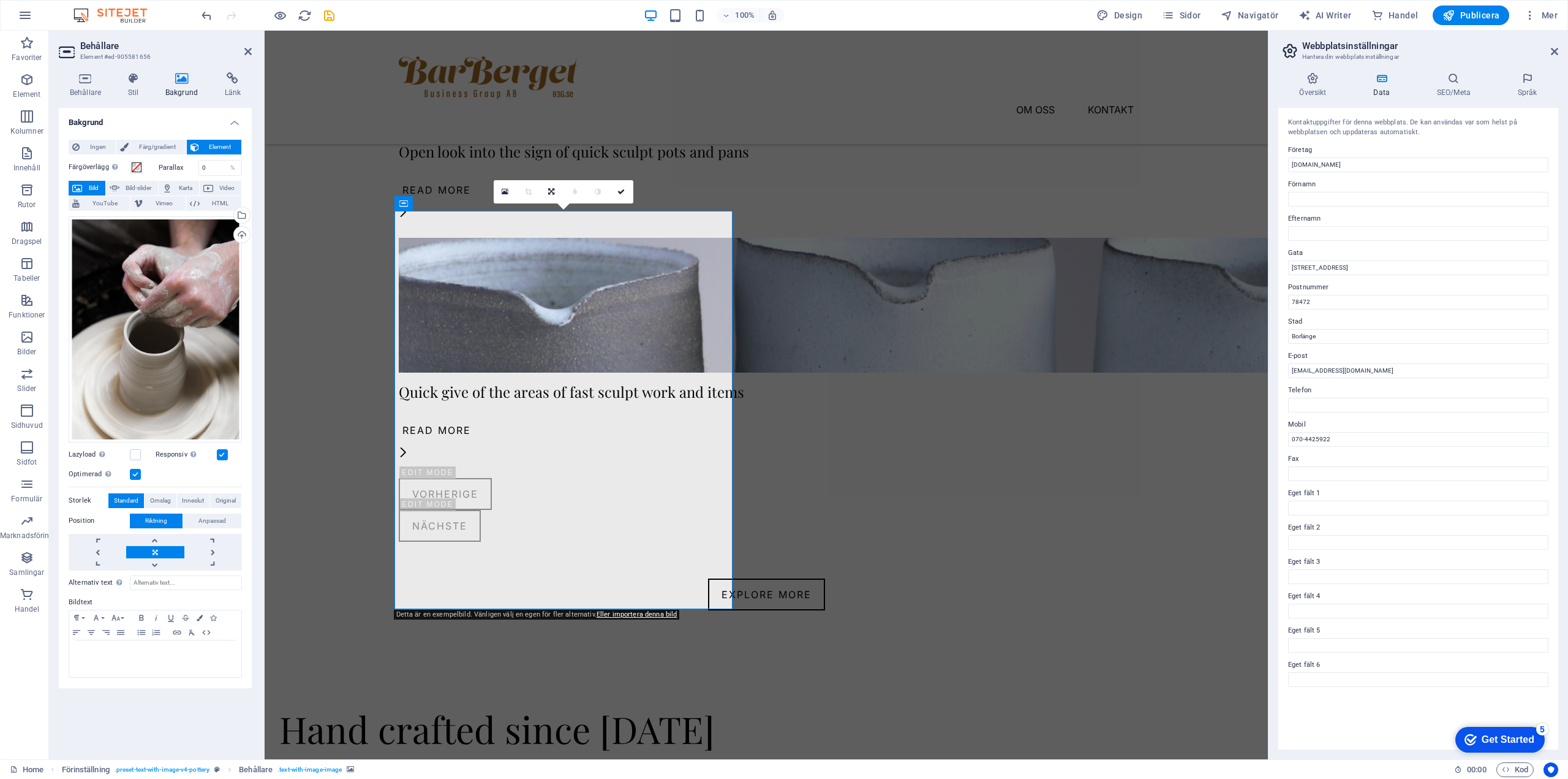
click at [94, 187] on span "Bild" at bounding box center [94, 188] width 16 height 14
click at [811, 708] on div "Hand crafted since [DATE]" at bounding box center [647, 729] width 735 height 41
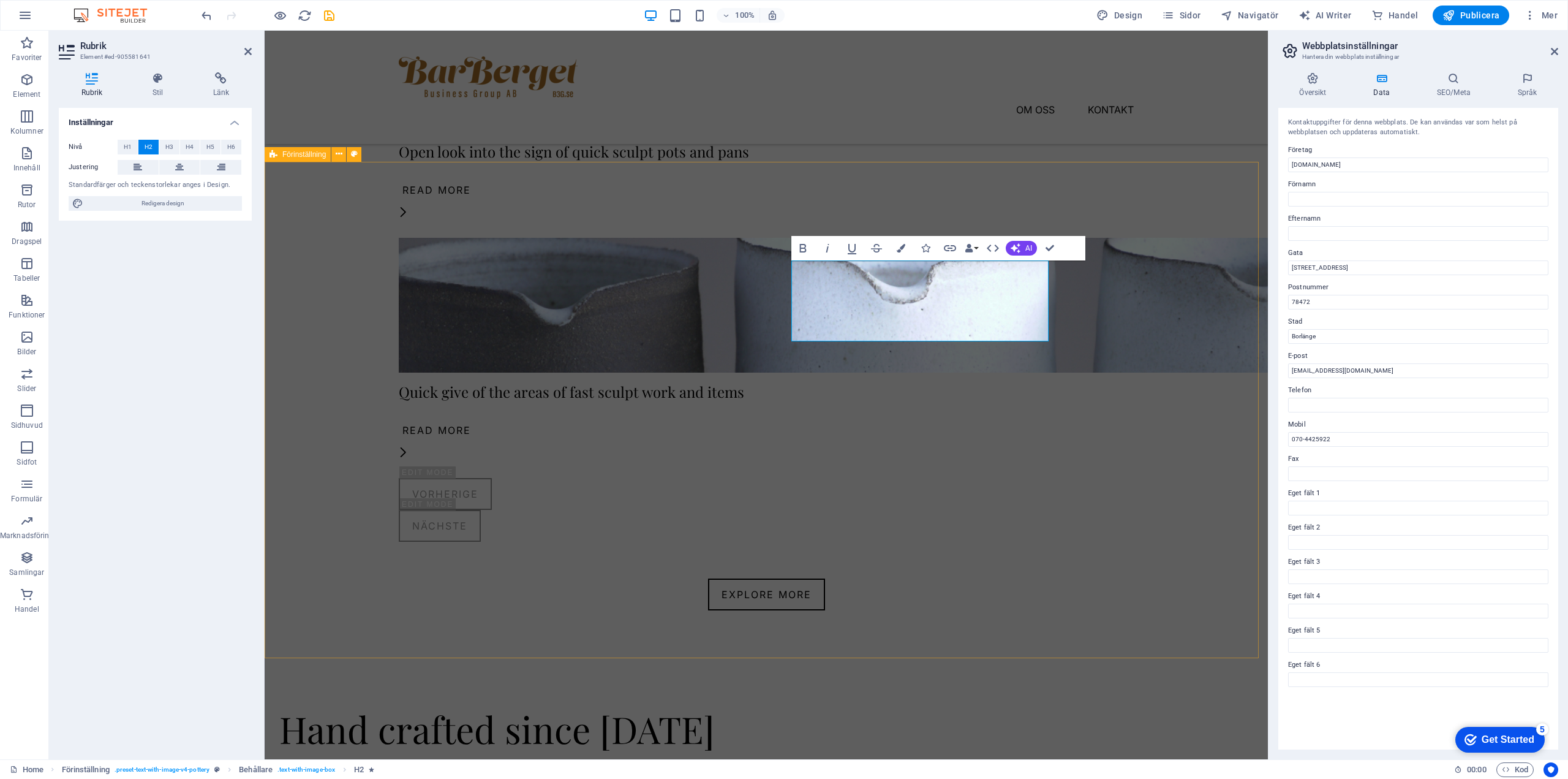
scroll to position [814, 0]
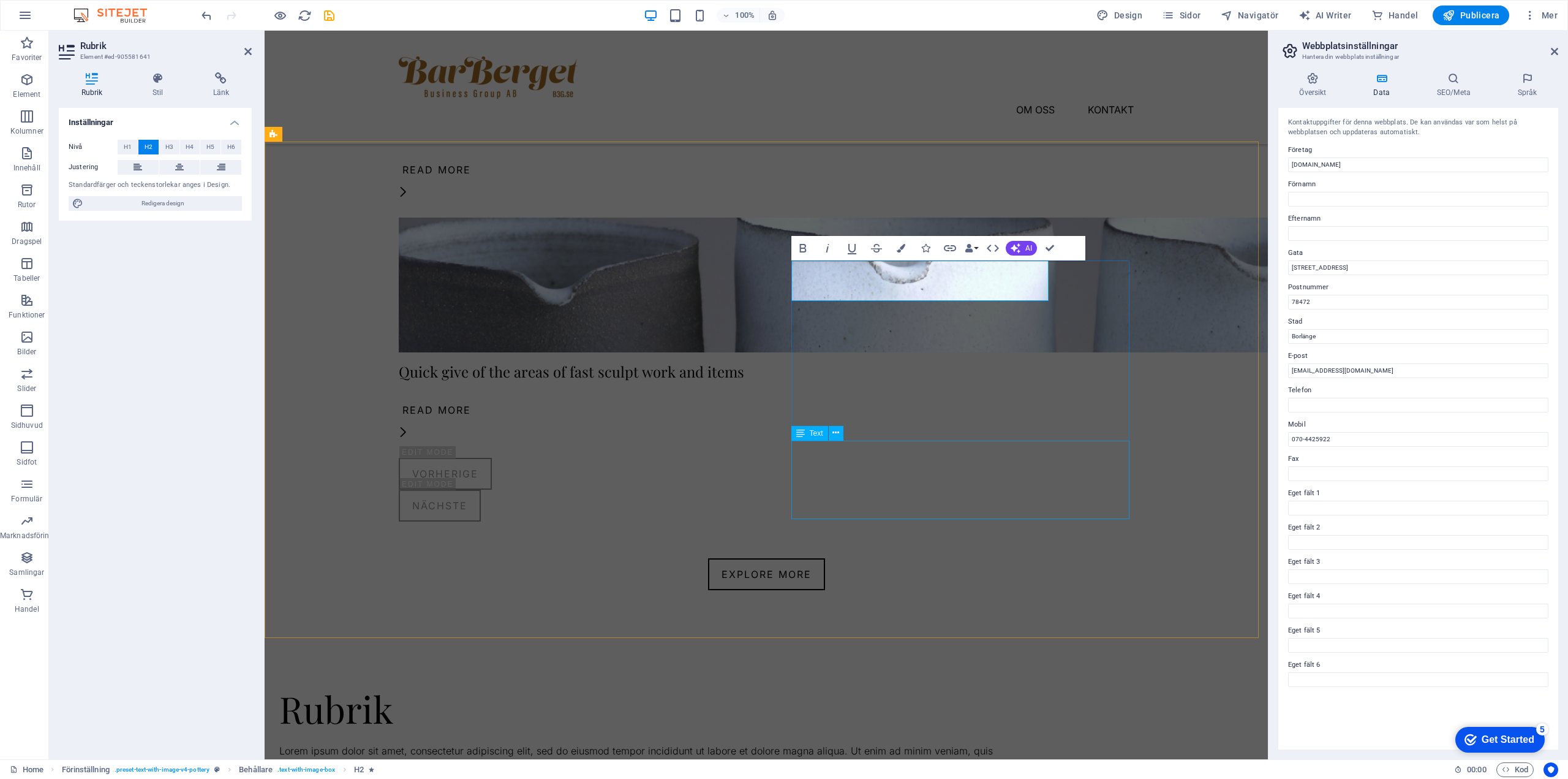
click at [811, 743] on div "Lorem ipsum dolor sit amet, consectetur adipiscing elit, sed do eiusmod tempor …" at bounding box center [647, 767] width 735 height 47
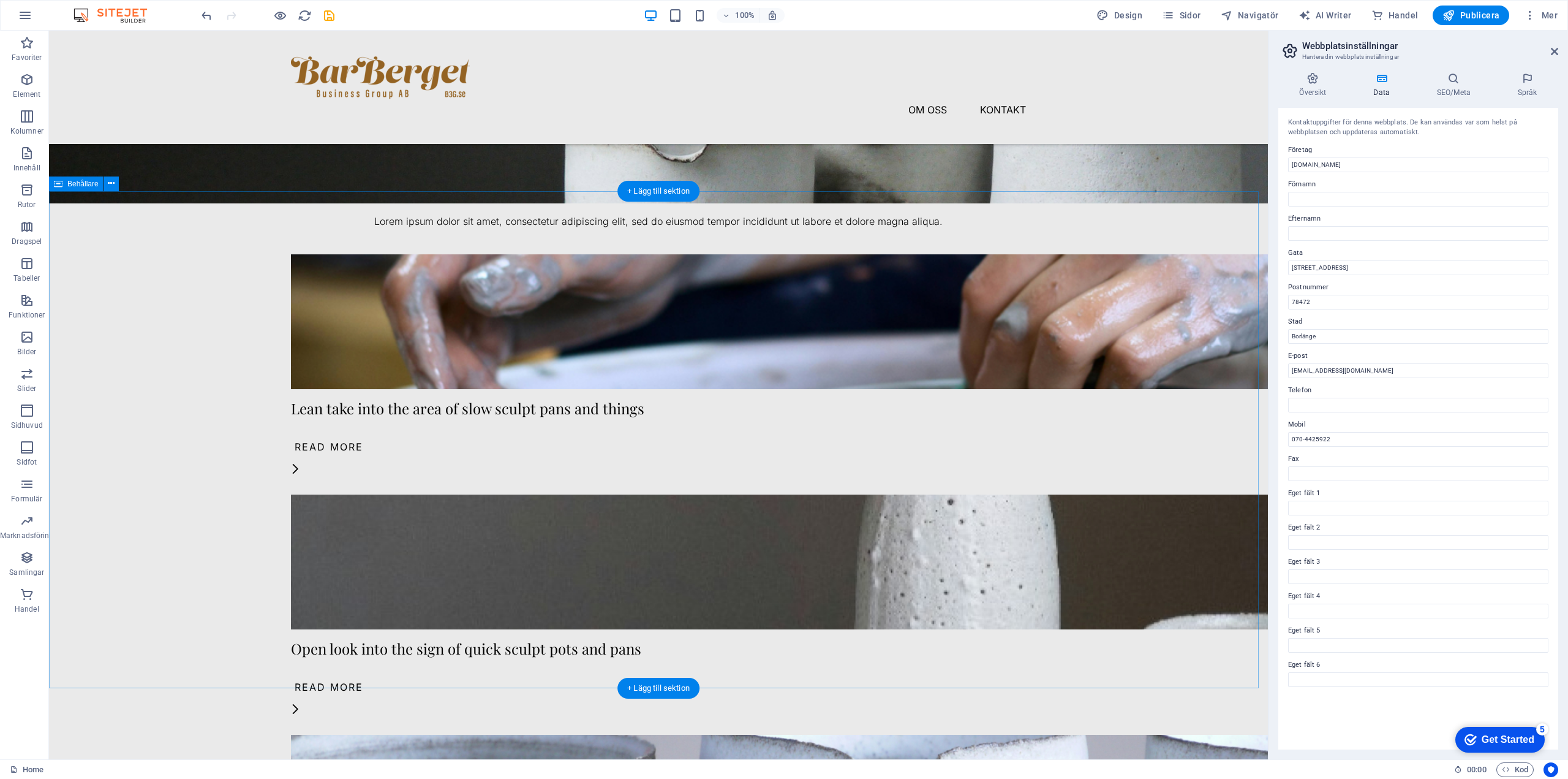
scroll to position [243, 0]
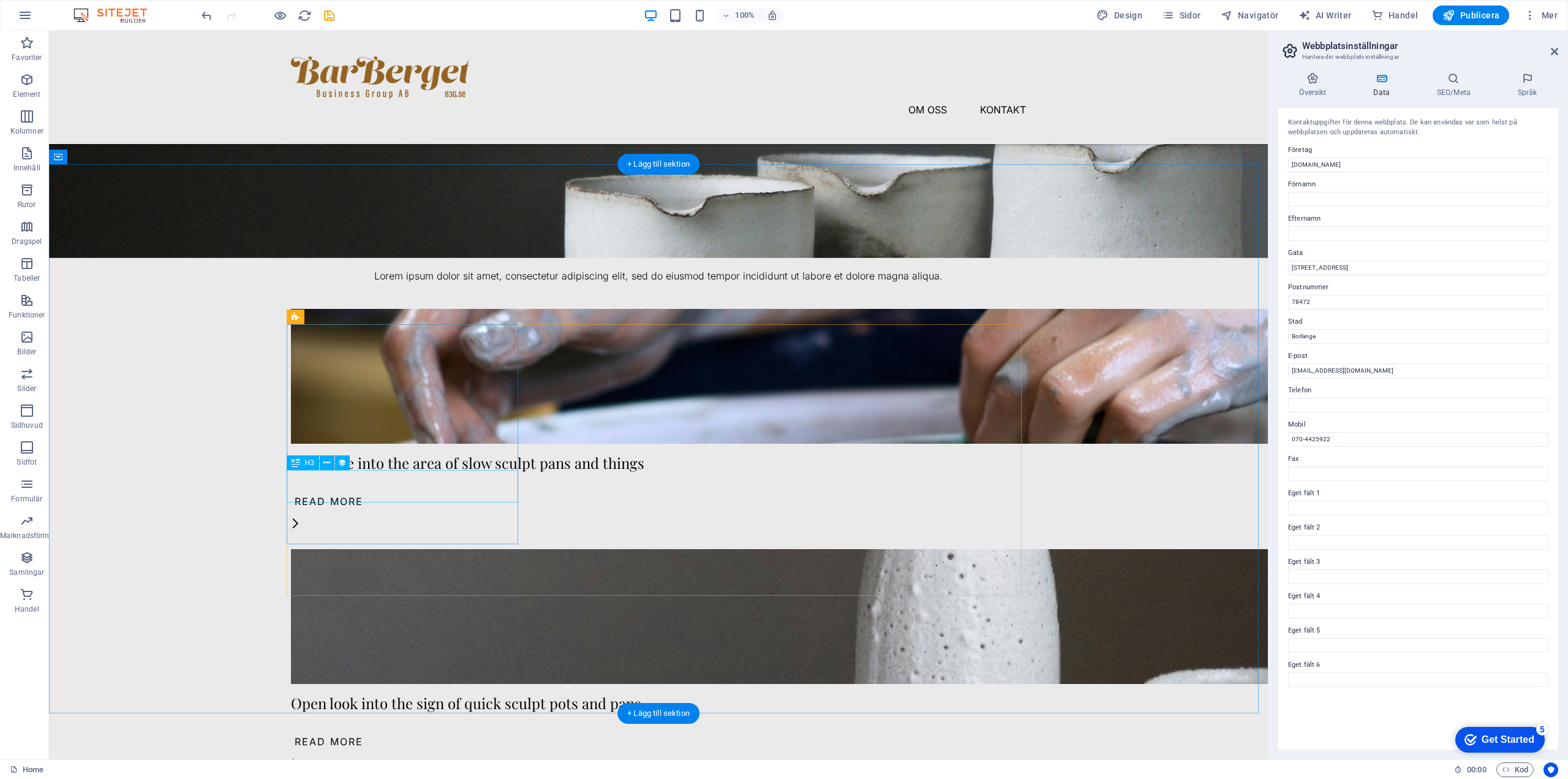
click at [372, 471] on div "Lean take into the area of slow sculpt pans and things" at bounding box center [658, 463] width 735 height 16
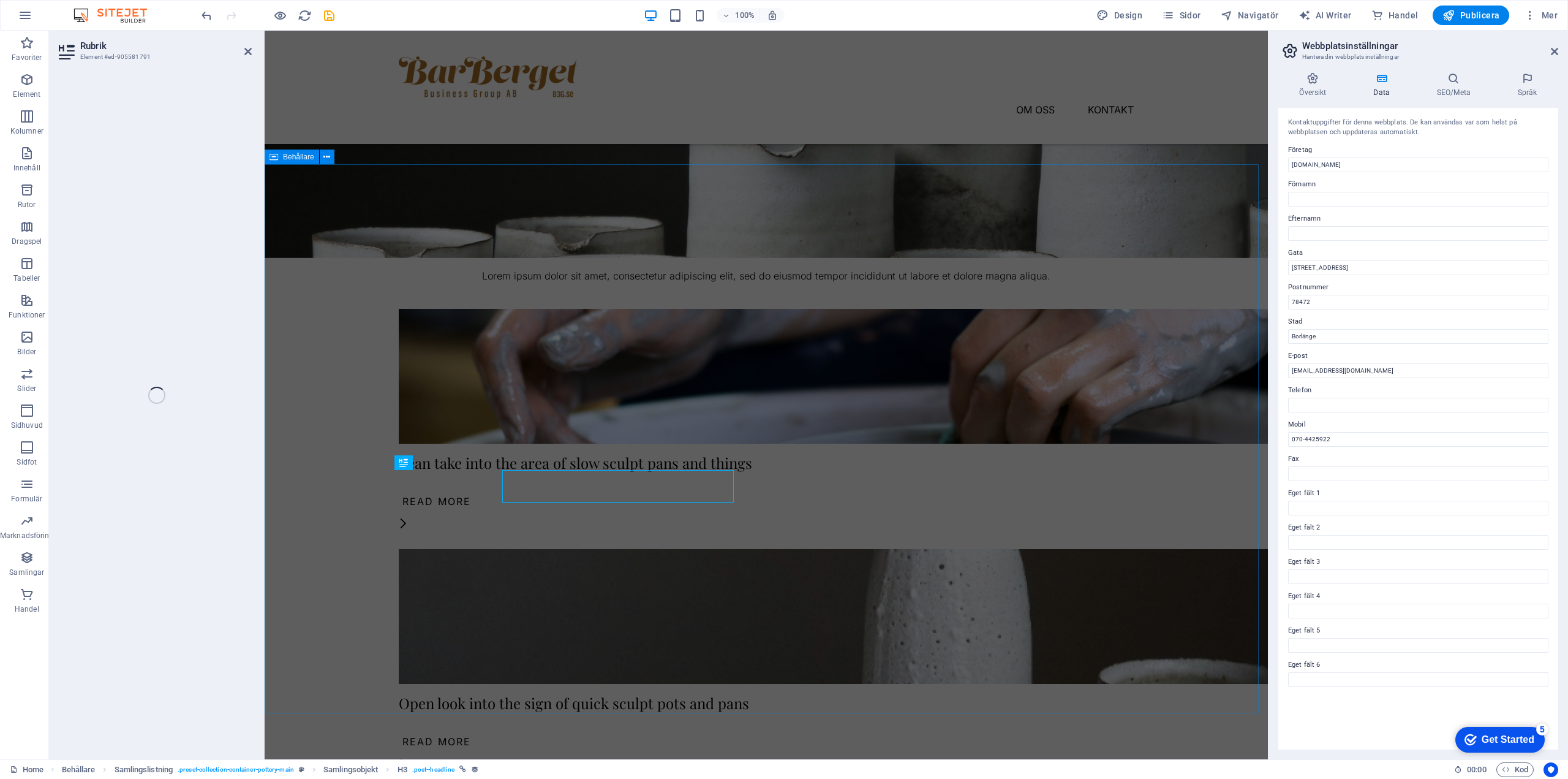
select select "name"
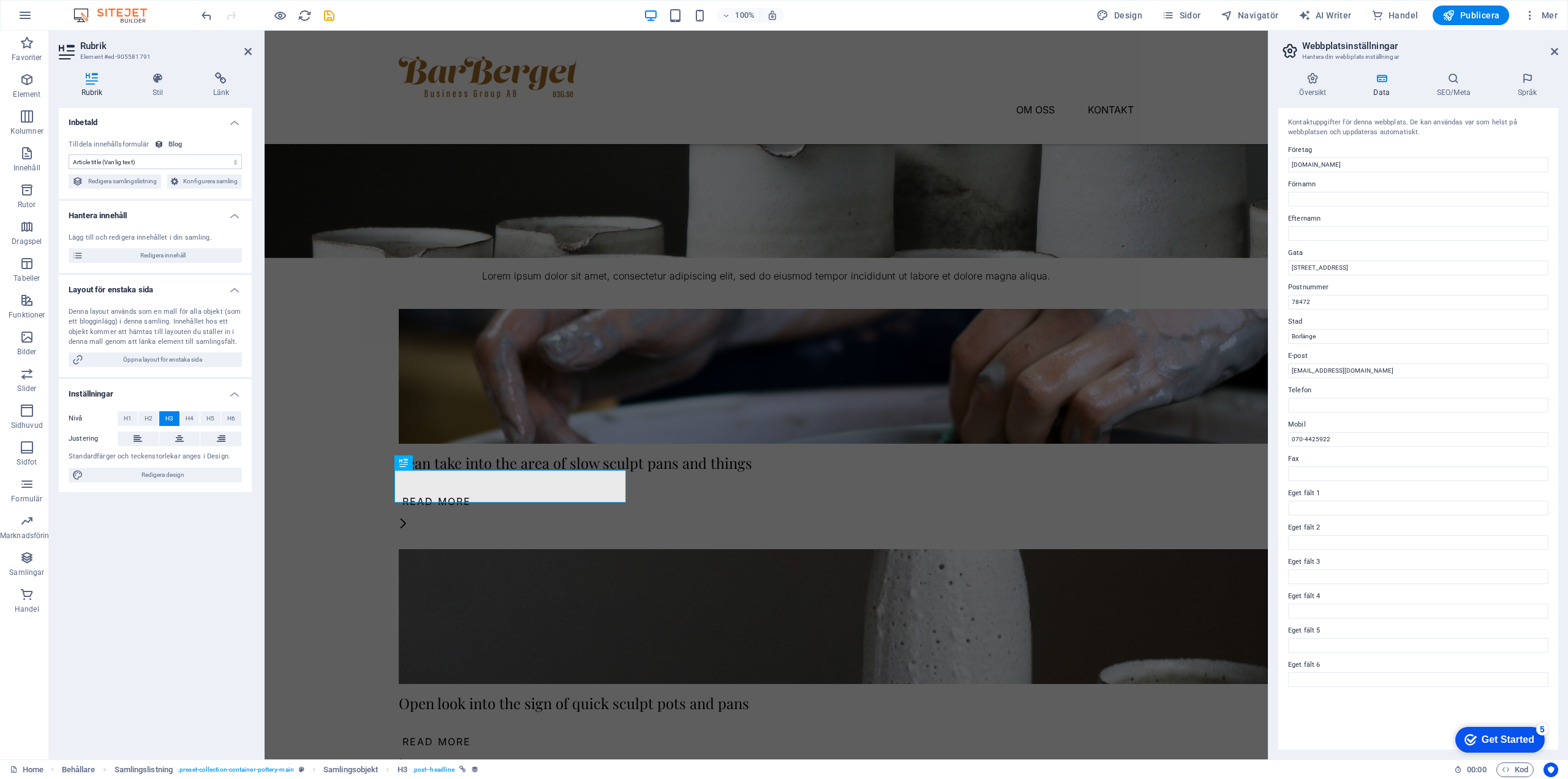
click at [435, 471] on div "Lean take into the area of slow sculpt pans and things" at bounding box center [766, 463] width 735 height 16
click at [402, 464] on icon at bounding box center [403, 463] width 9 height 14
click at [433, 463] on icon at bounding box center [435, 463] width 7 height 13
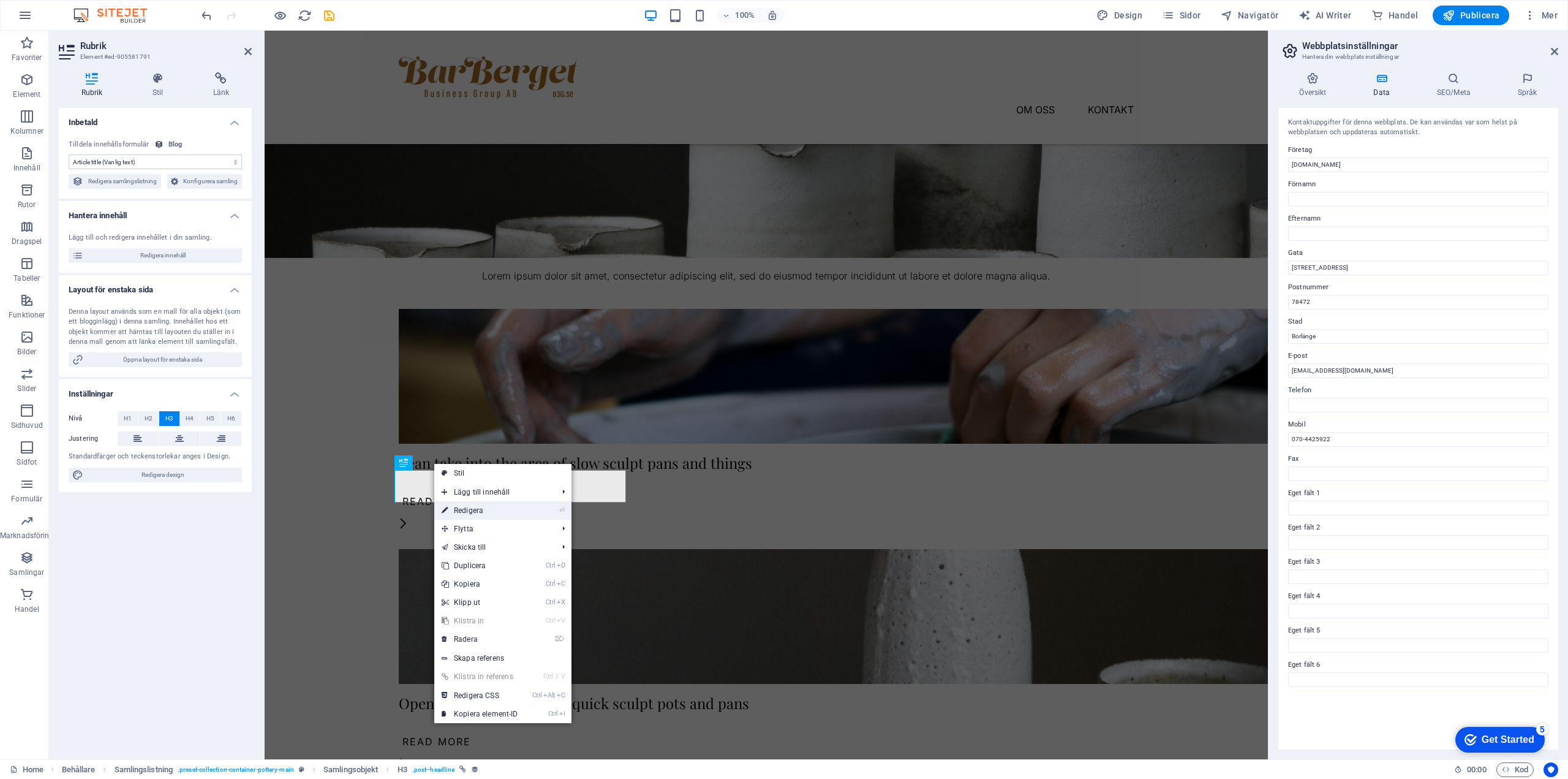
click at [527, 511] on li "⏎ Redigera" at bounding box center [503, 511] width 137 height 18
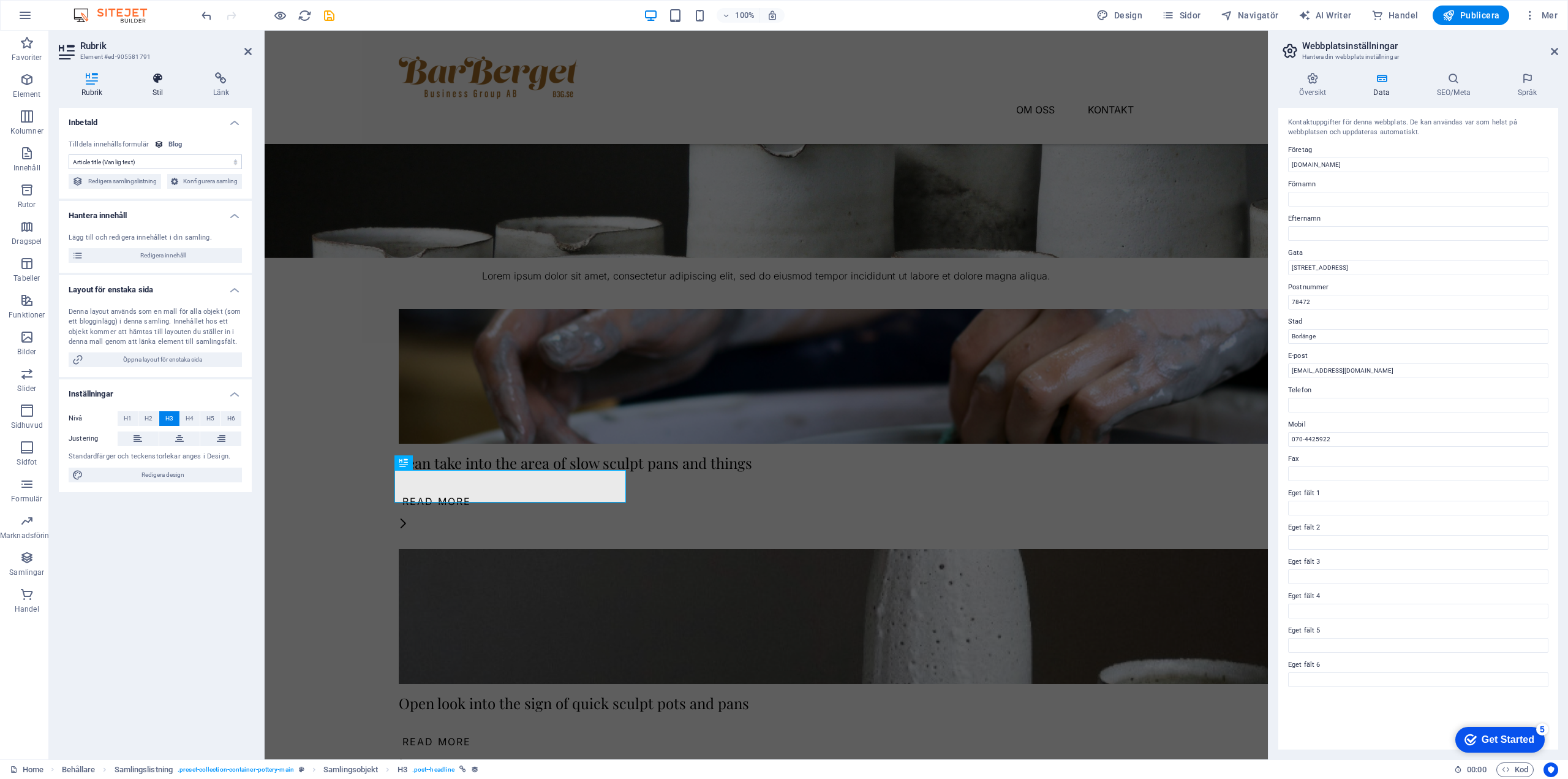
click at [161, 79] on icon at bounding box center [157, 78] width 56 height 12
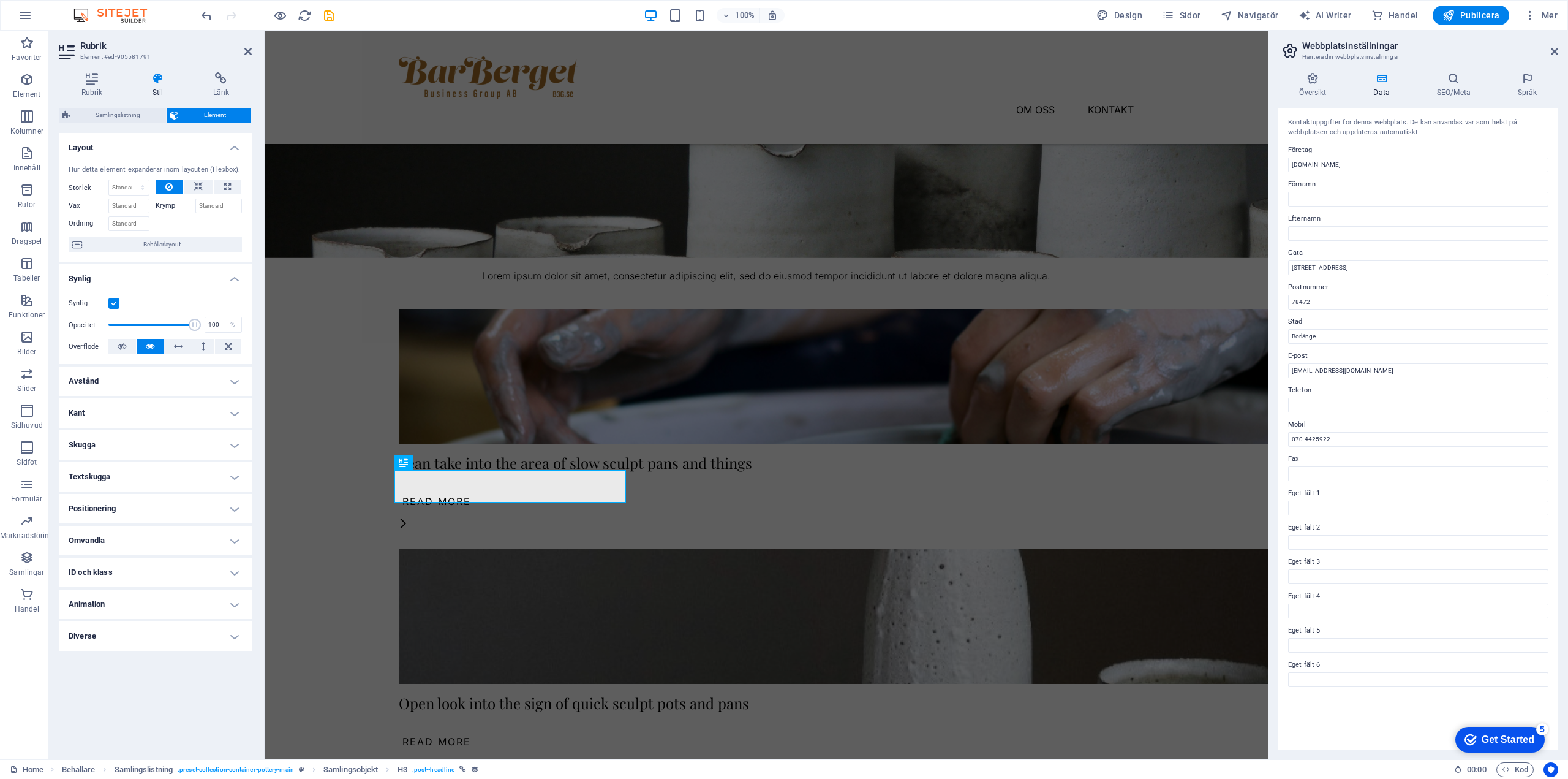
click at [442, 471] on div "Lean take into the area of slow sculpt pans and things" at bounding box center [766, 463] width 735 height 16
click at [92, 82] on icon at bounding box center [92, 78] width 66 height 12
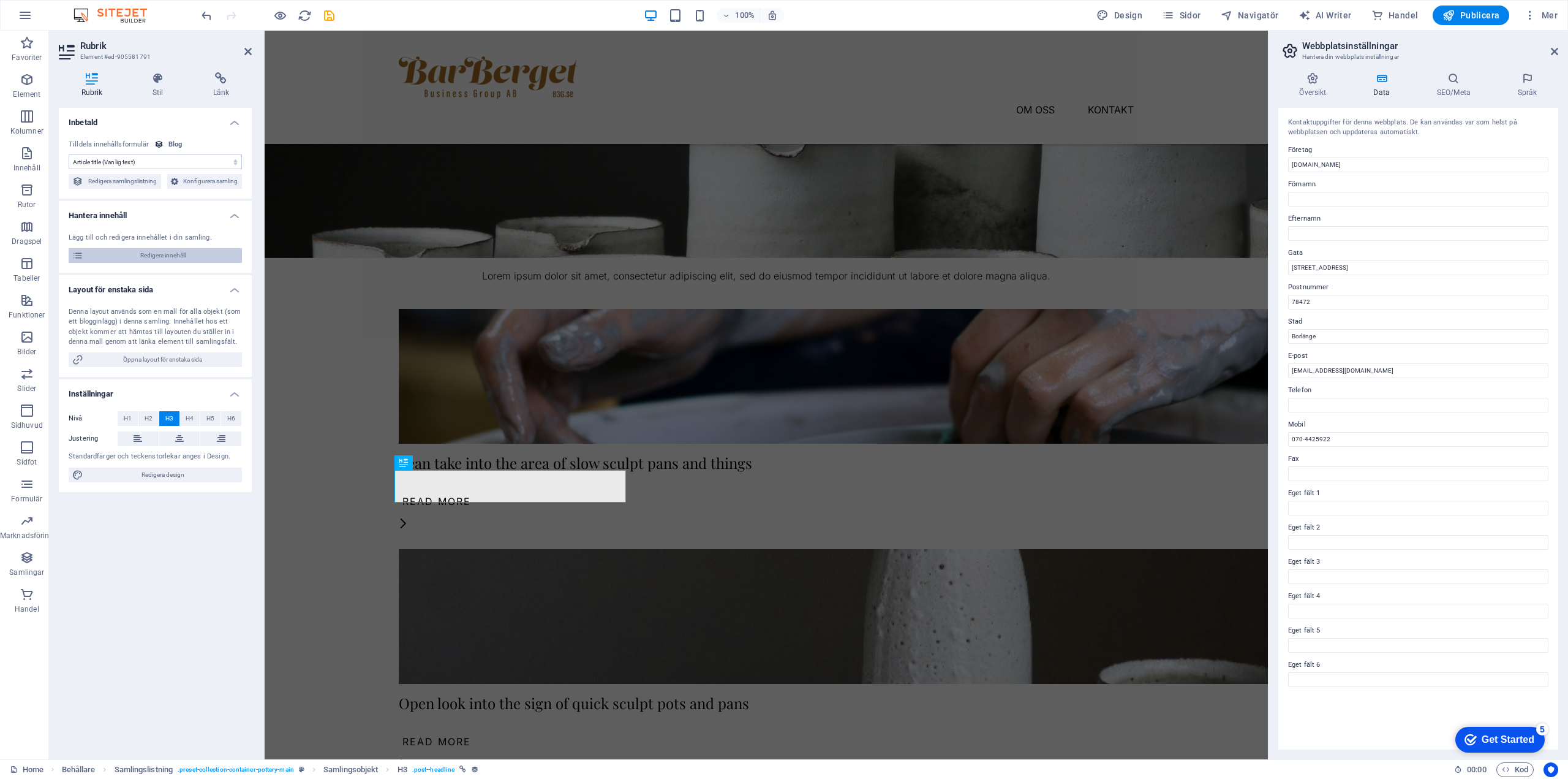
click at [170, 253] on span "Redigera innehåll" at bounding box center [162, 255] width 151 height 14
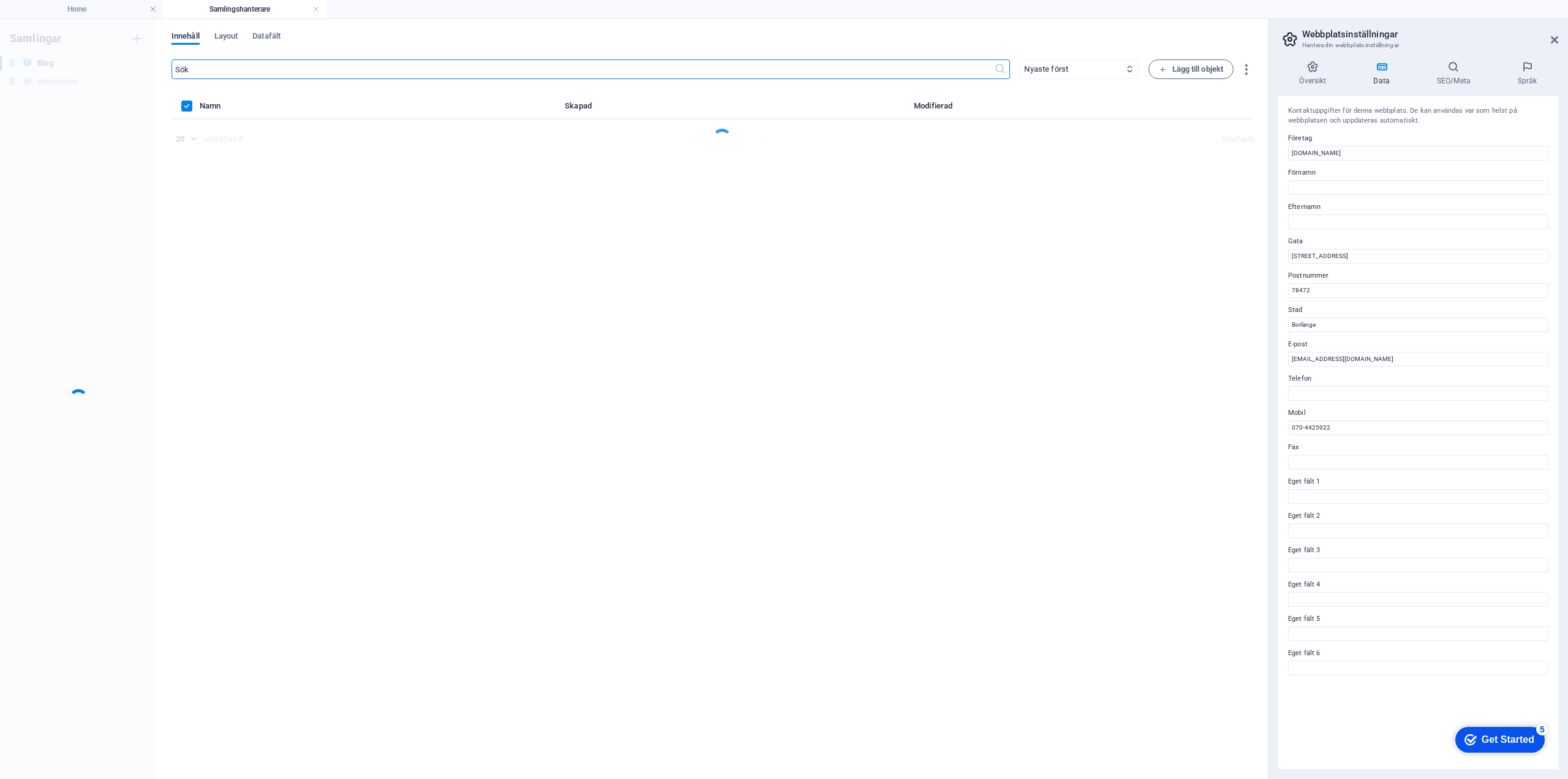
scroll to position [0, 0]
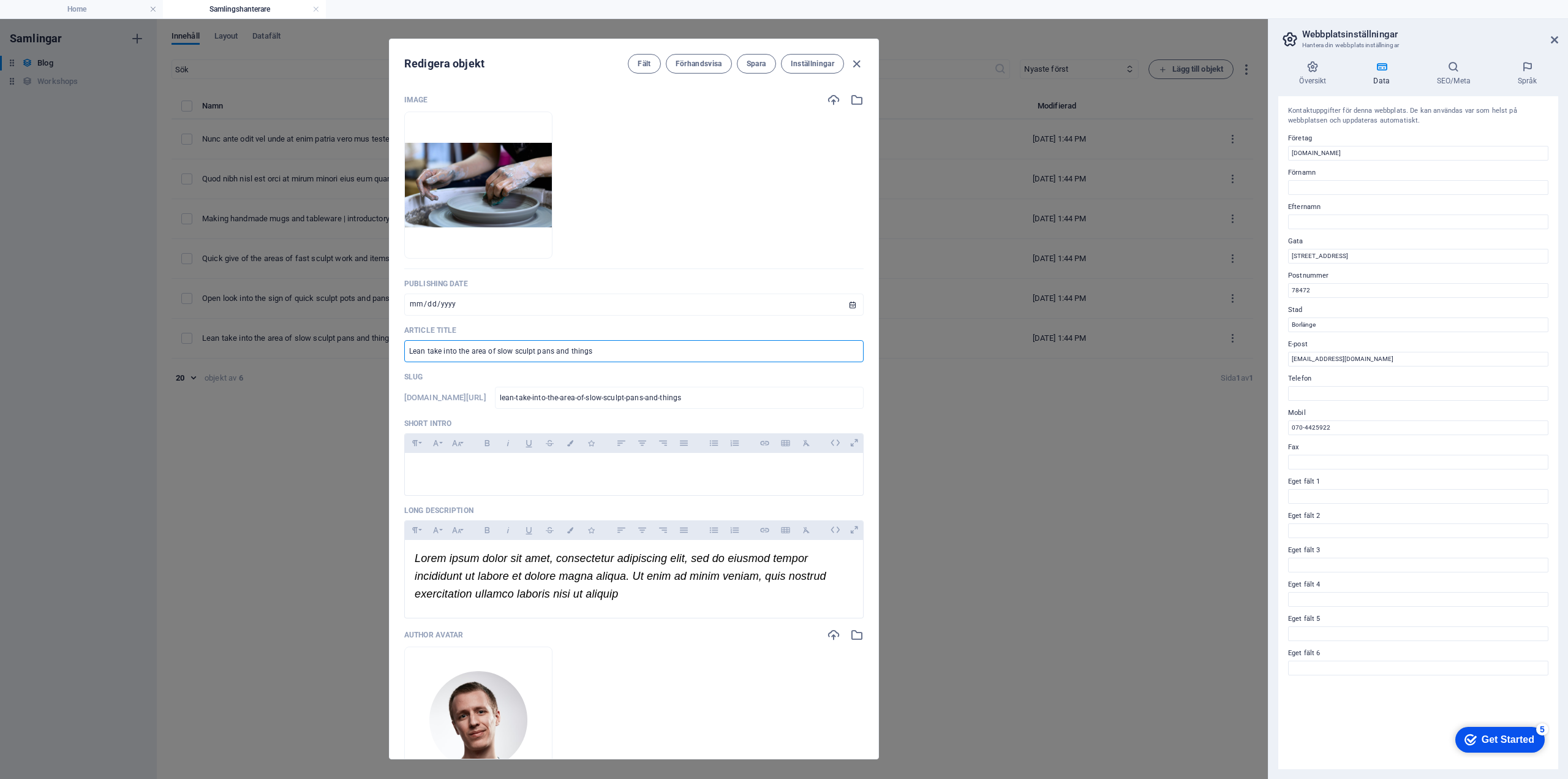
drag, startPoint x: 592, startPoint y: 348, endPoint x: 397, endPoint y: 346, distance: 195.0
click at [397, 346] on div "Image Släpp filer här för att ladda upp dem direkt Publishing Date 2024-09-29 ​…" at bounding box center [633, 421] width 489 height 676
type input "N"
type input "n"
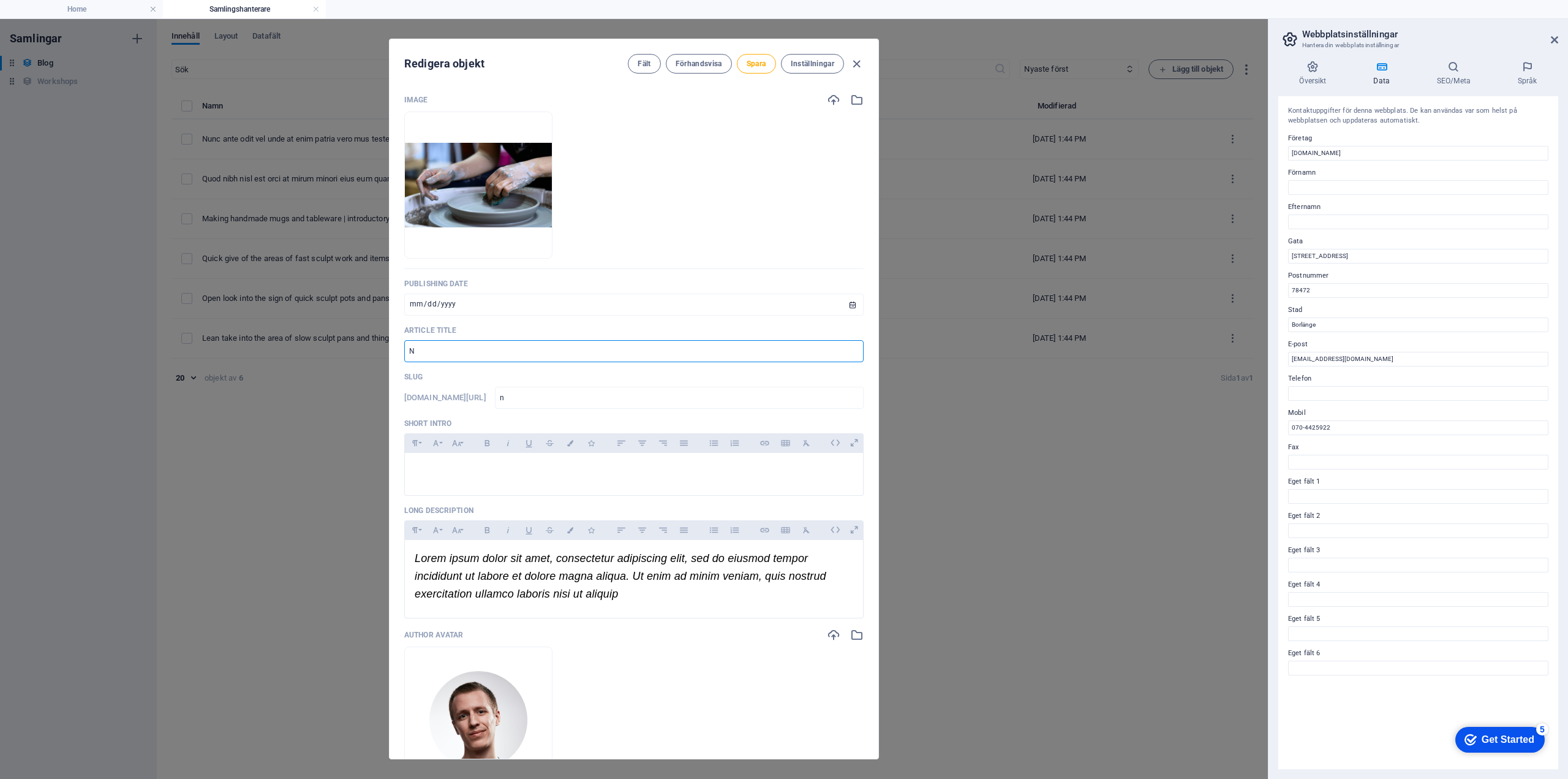
type input "Na"
type input "na"
type input "Nak"
type input "nak"
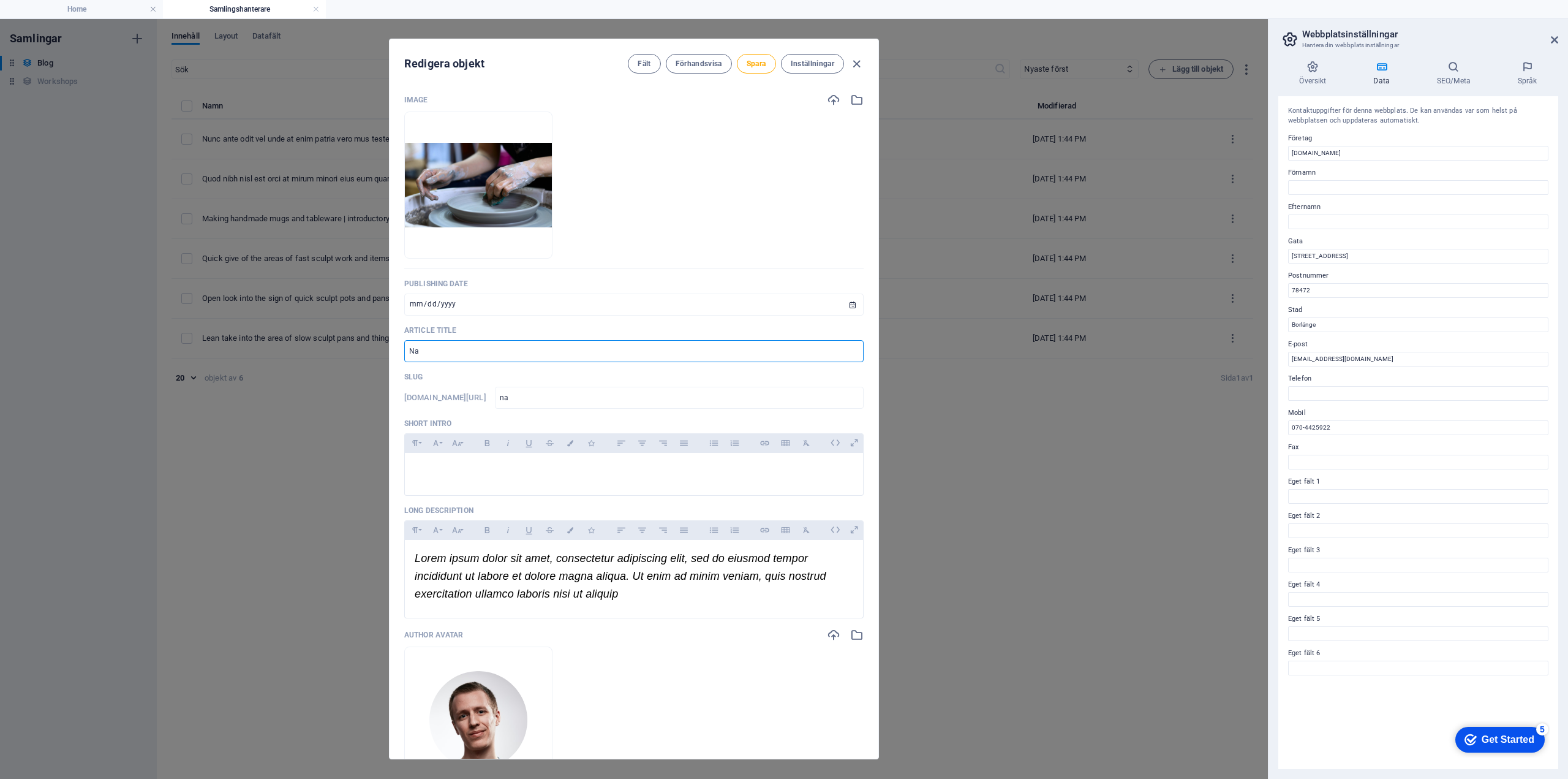
type input "nak"
type input "Nake"
type input "nake"
type input "Naked"
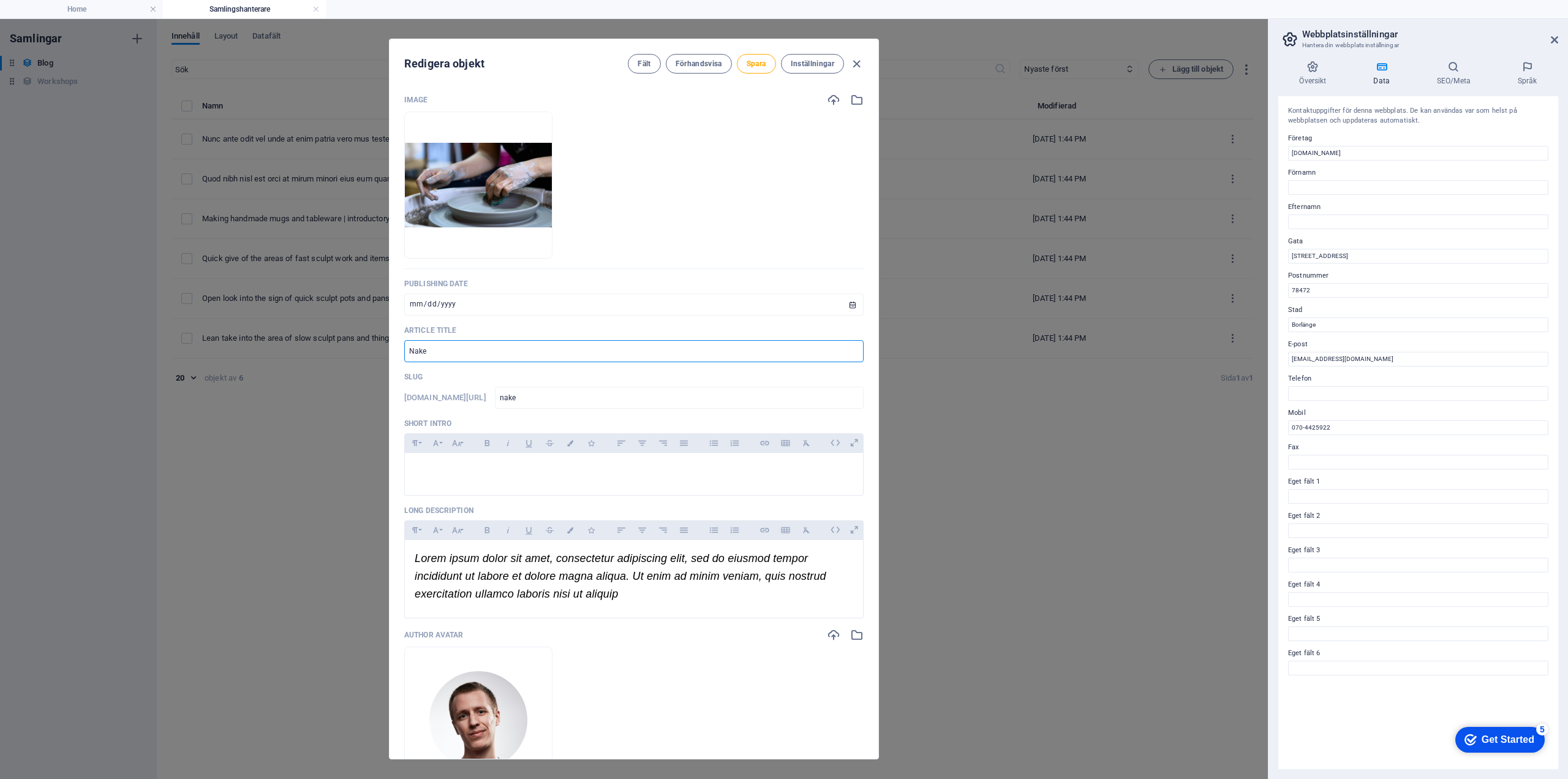
type input "naked"
type input "Naked H"
type input "naked-h"
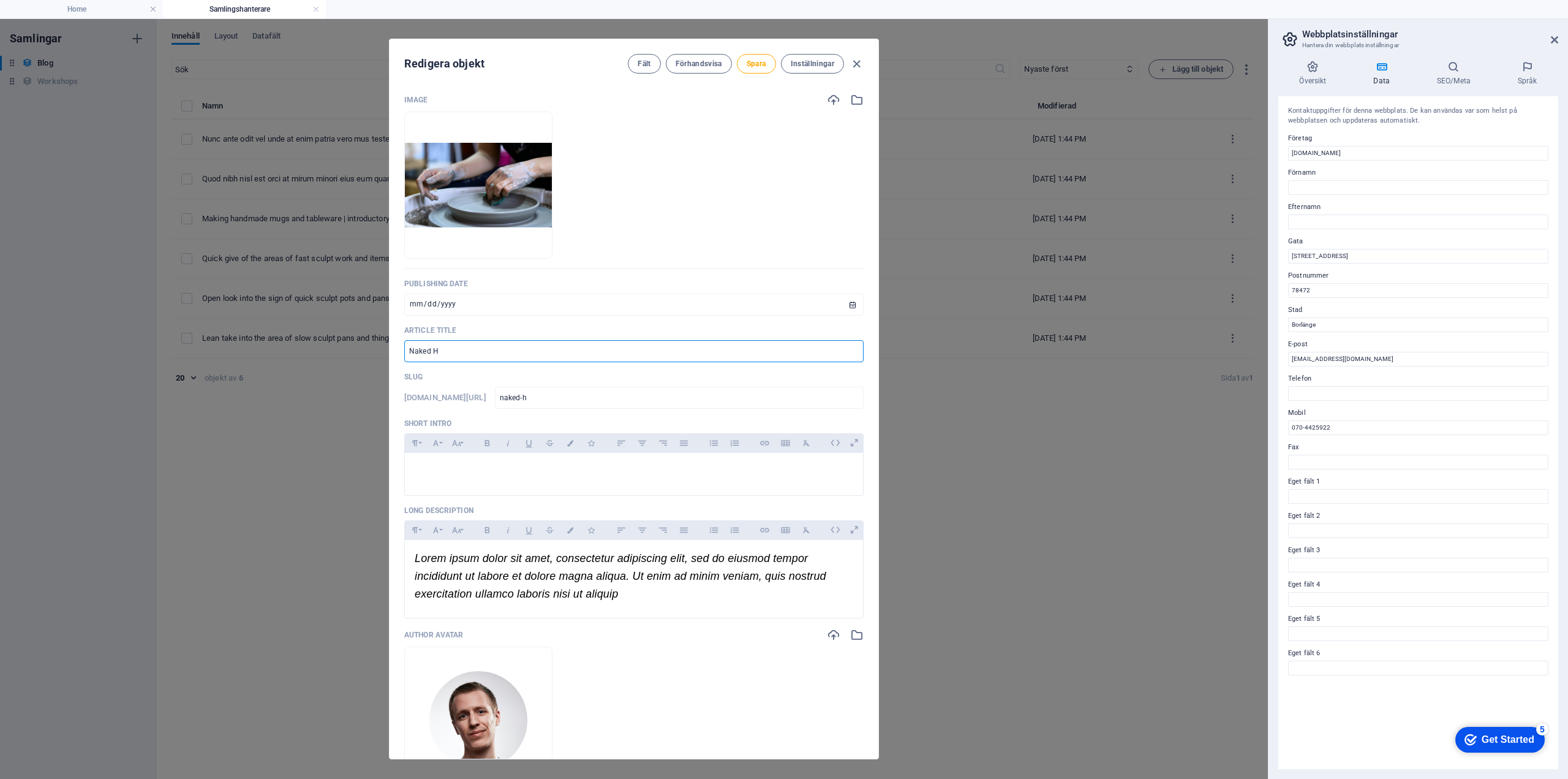
type input "Naked Hi"
type input "naked-hi"
type input "Naked Hil"
type input "naked-hil"
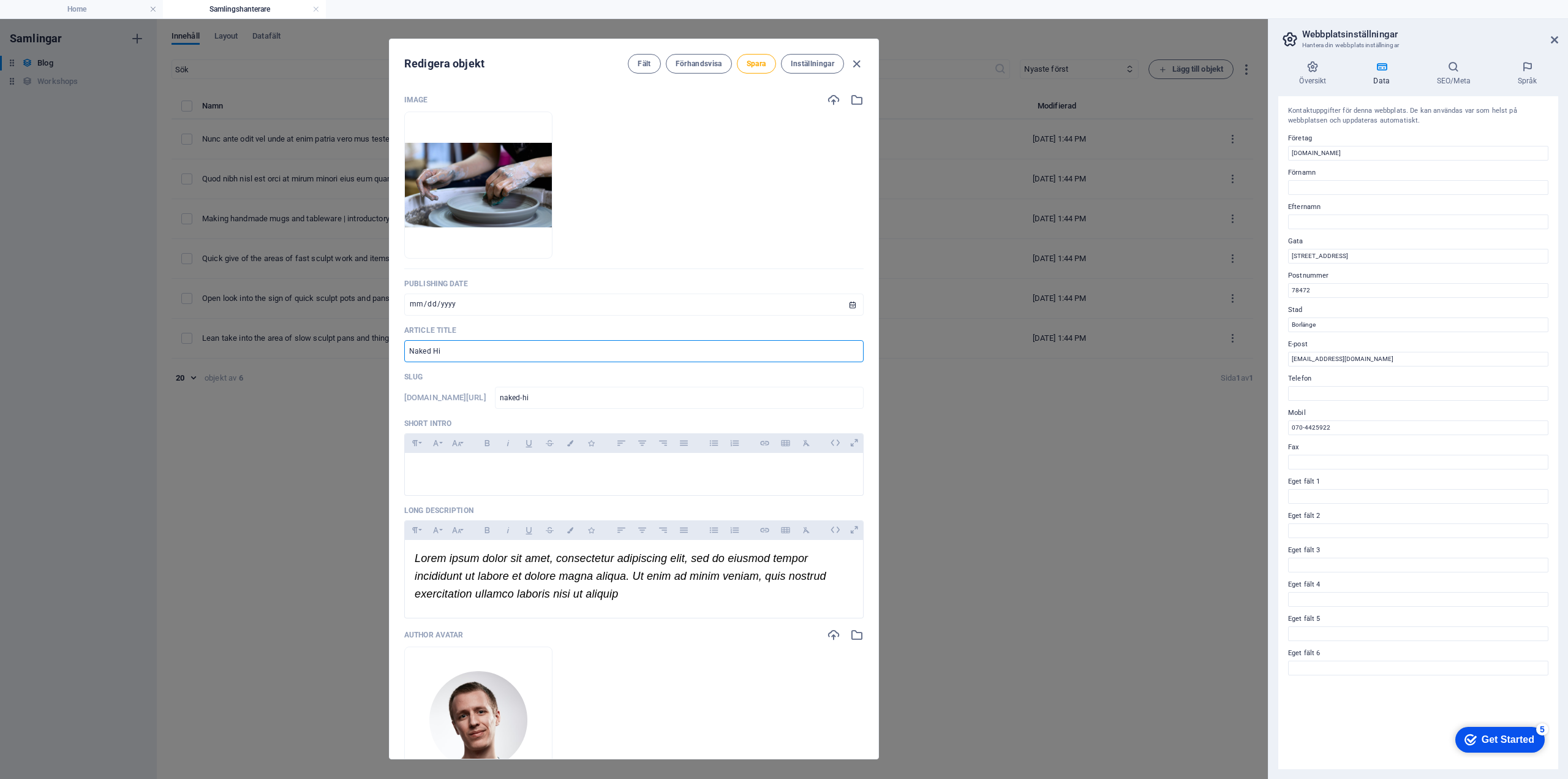
type input "naked-hil"
type input "Naked Hill"
type input "naked-hill"
type input "Naked Hill A"
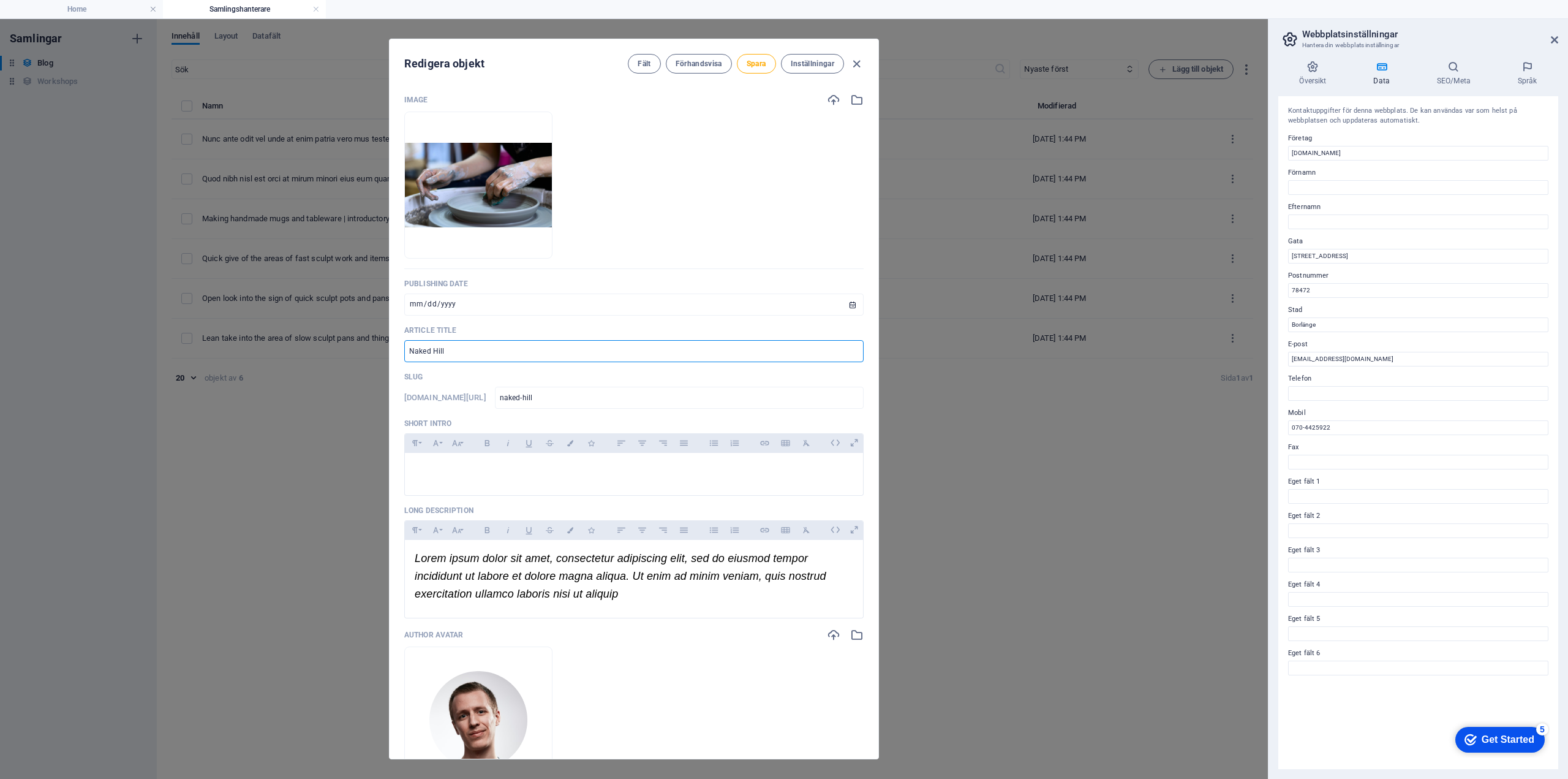
type input "naked-hill-a"
type input "Naked Hill AB"
type input "naked-hill-ab"
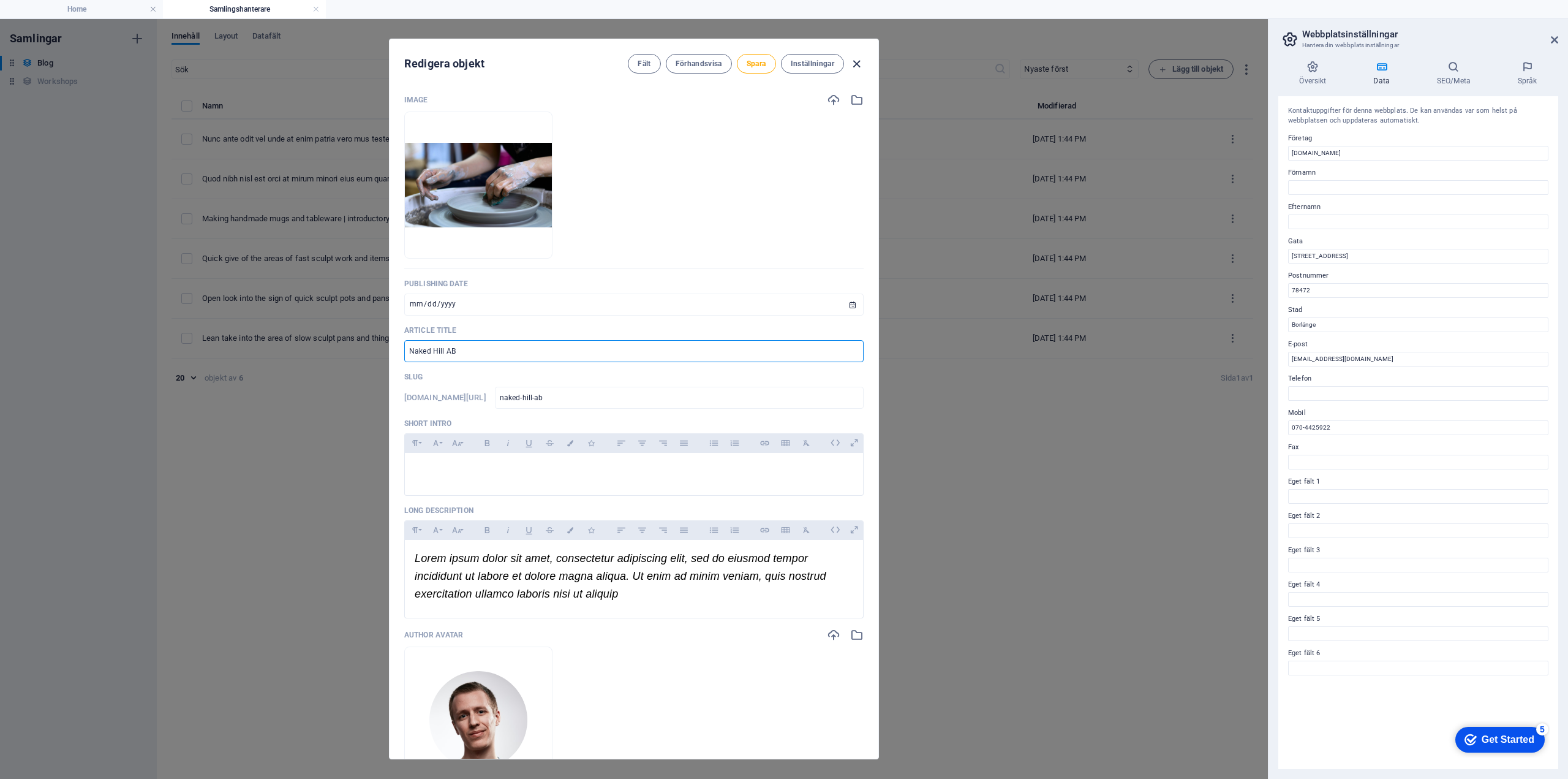
type input "Naked Hill AB"
click at [811, 63] on icon "button" at bounding box center [857, 64] width 14 height 14
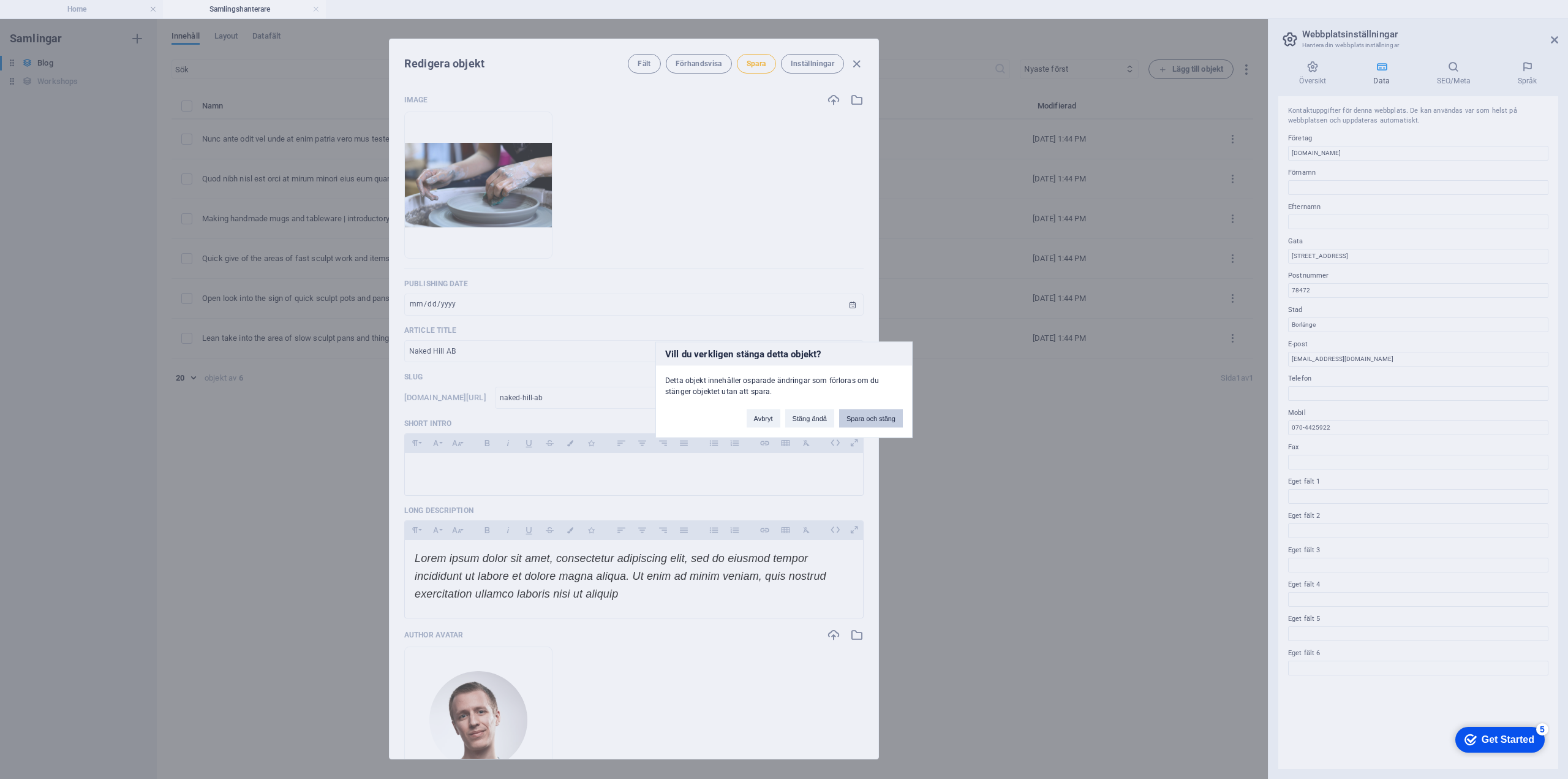
click at [811, 418] on button "Spara och stäng" at bounding box center [870, 418] width 63 height 18
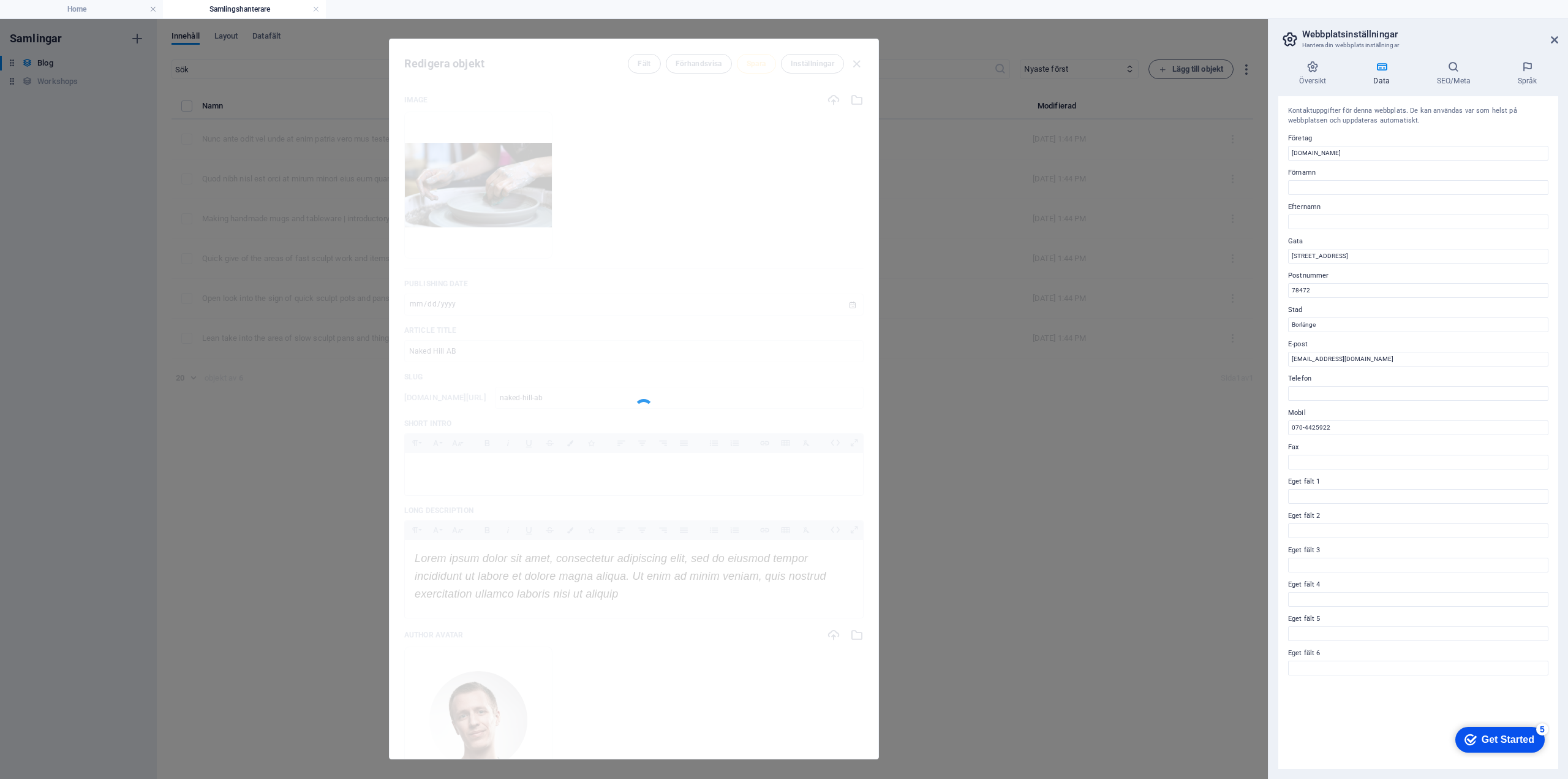
type input "2025-09-04"
type input "Lean take into the area of slow sculpt pans and things"
type input "lean-take-into-the-area-of-slow-sculpt-pans-and-things"
type input "2025-09-04"
type input "lean-take-into-the-area-of-slow-sculpt-pans-and-things"
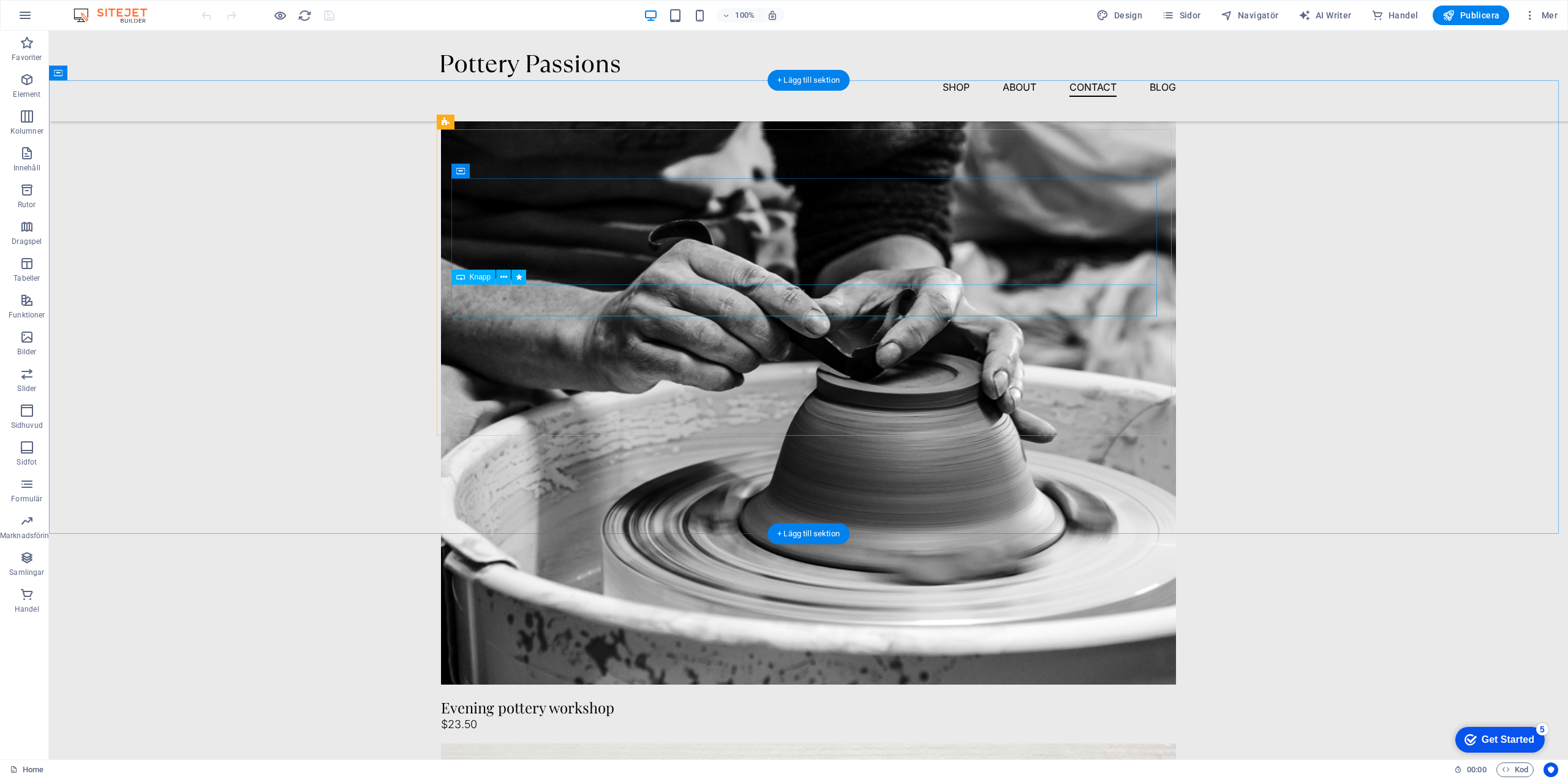
scroll to position [2964, 0]
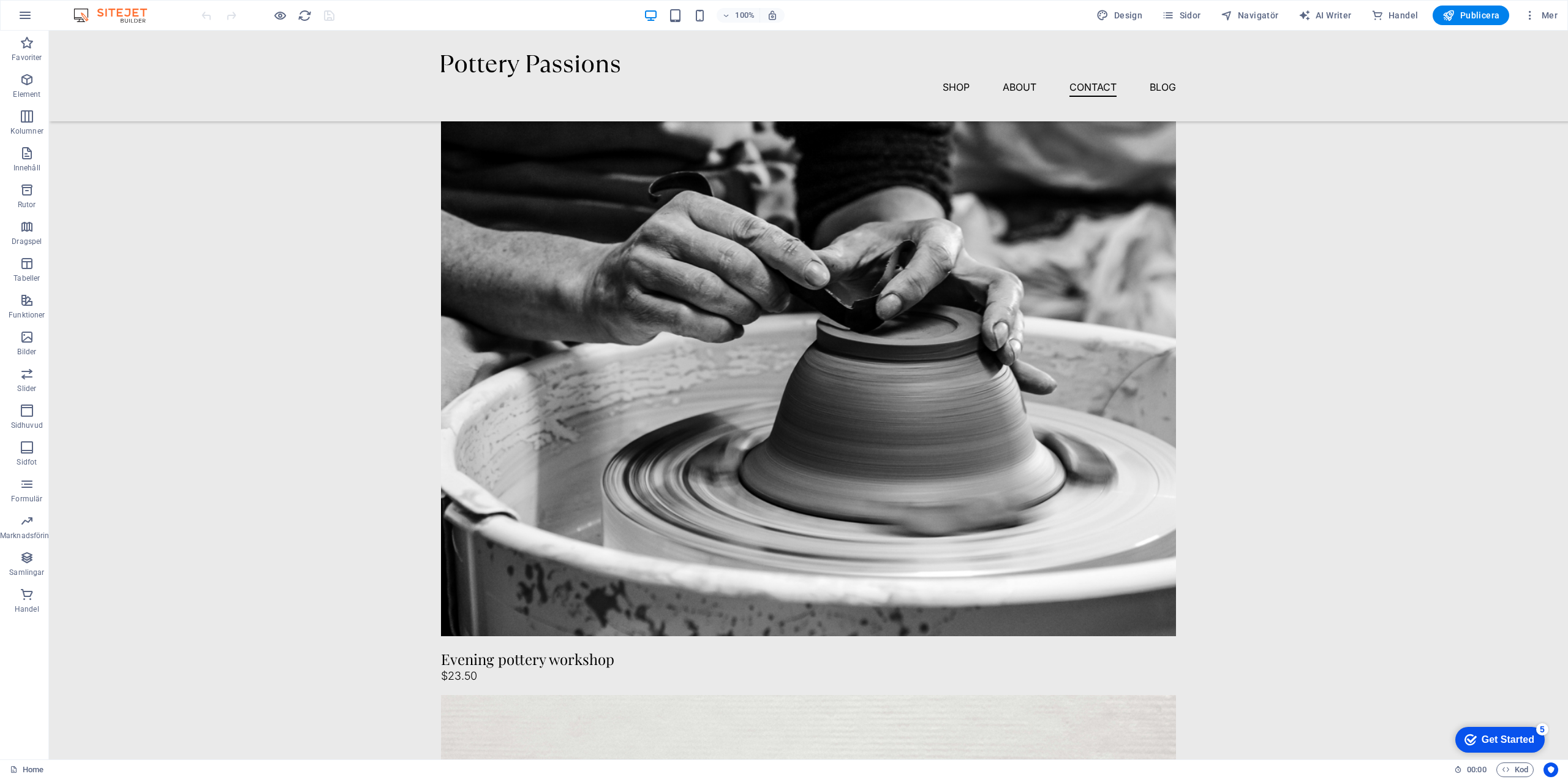
click at [1506, 734] on div "Get Started" at bounding box center [1508, 739] width 53 height 11
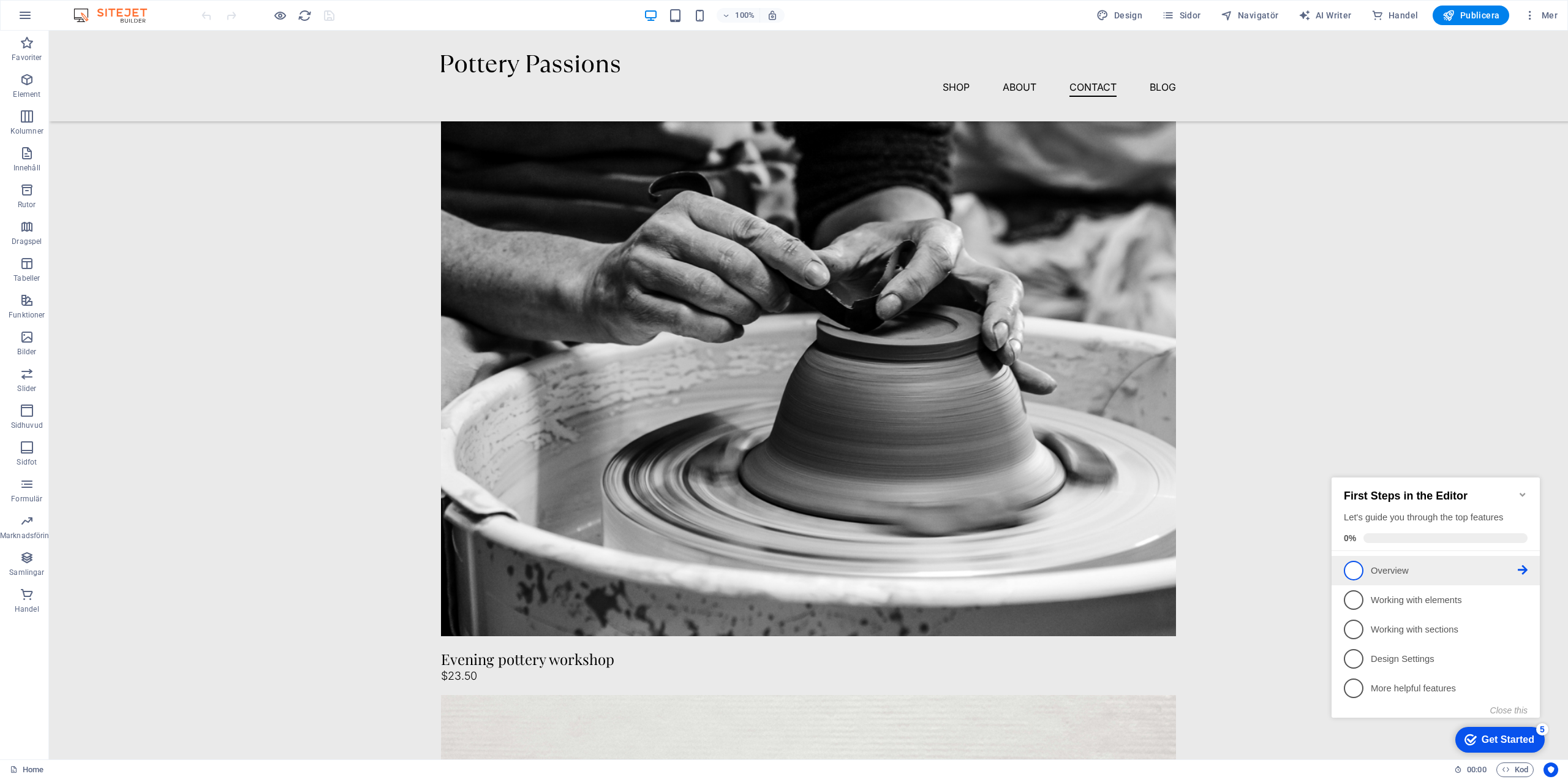
click at [1385, 575] on p "Overview - incomplete" at bounding box center [1444, 571] width 147 height 13
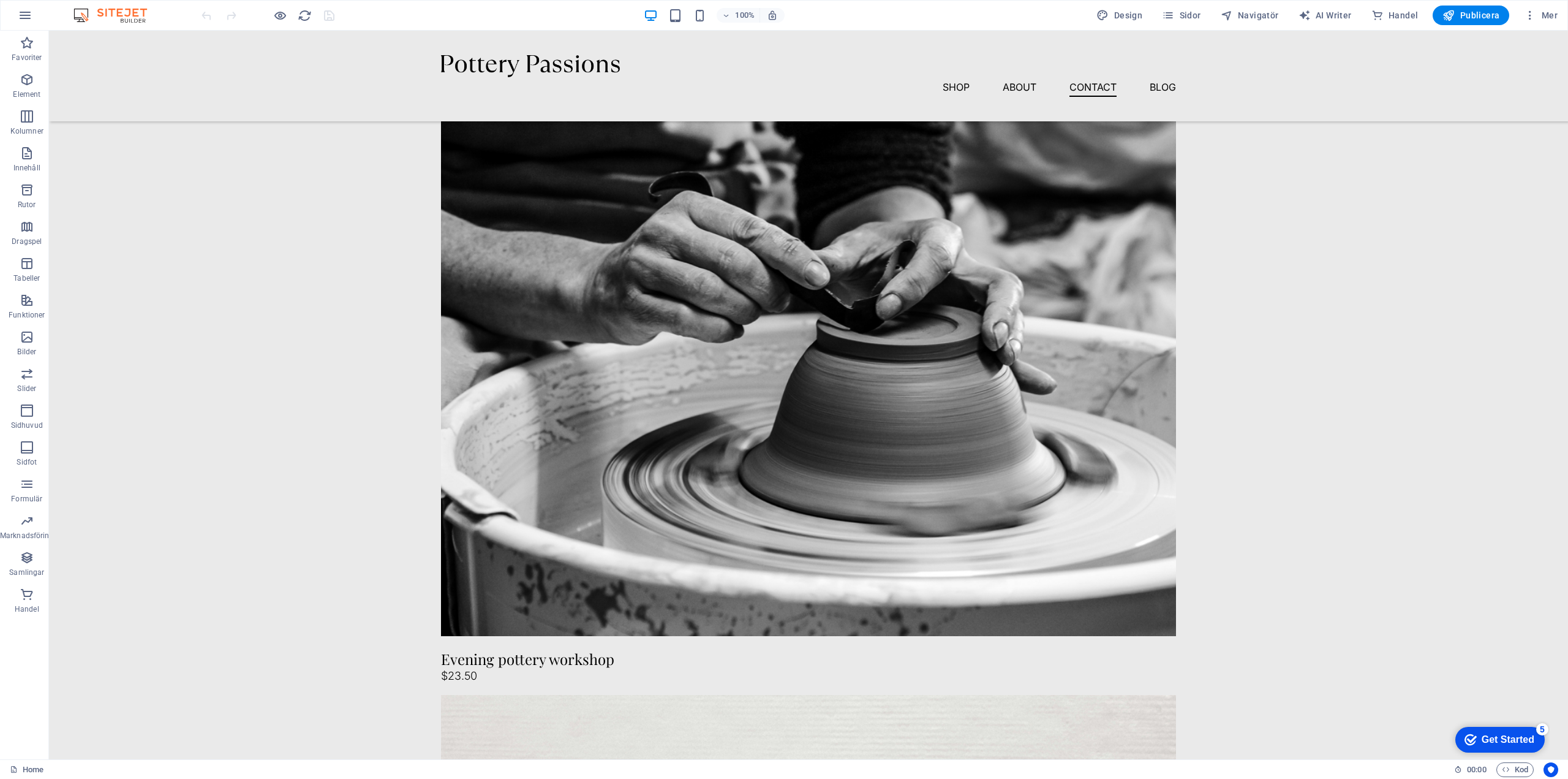
scroll to position [0, 0]
click at [228, 100] on link "Next" at bounding box center [221, 98] width 33 height 18
click at [1506, 738] on div "Get Started" at bounding box center [1508, 739] width 53 height 11
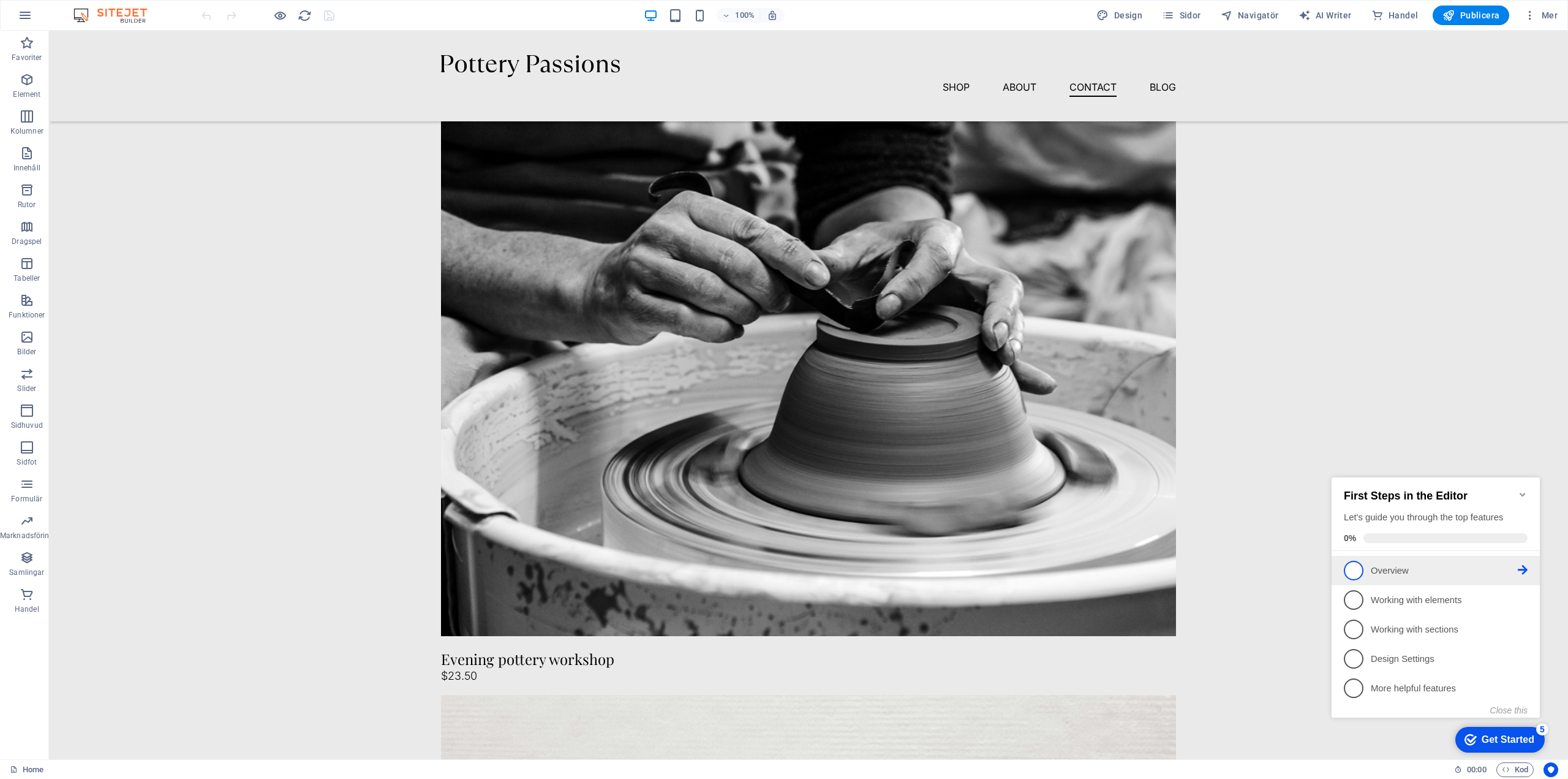
click at [1388, 570] on p "Overview - incomplete" at bounding box center [1444, 571] width 147 height 13
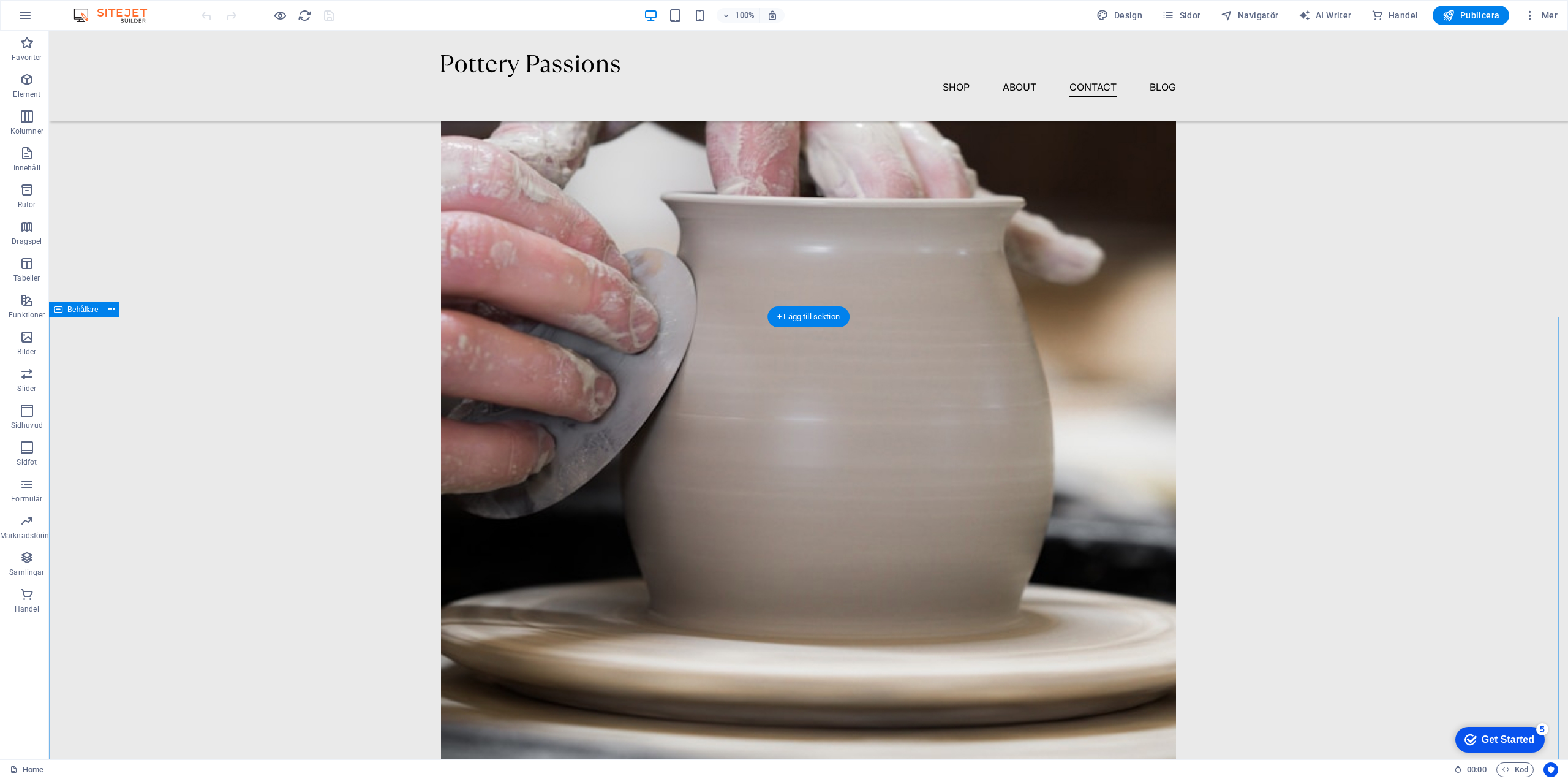
scroll to position [2044, 0]
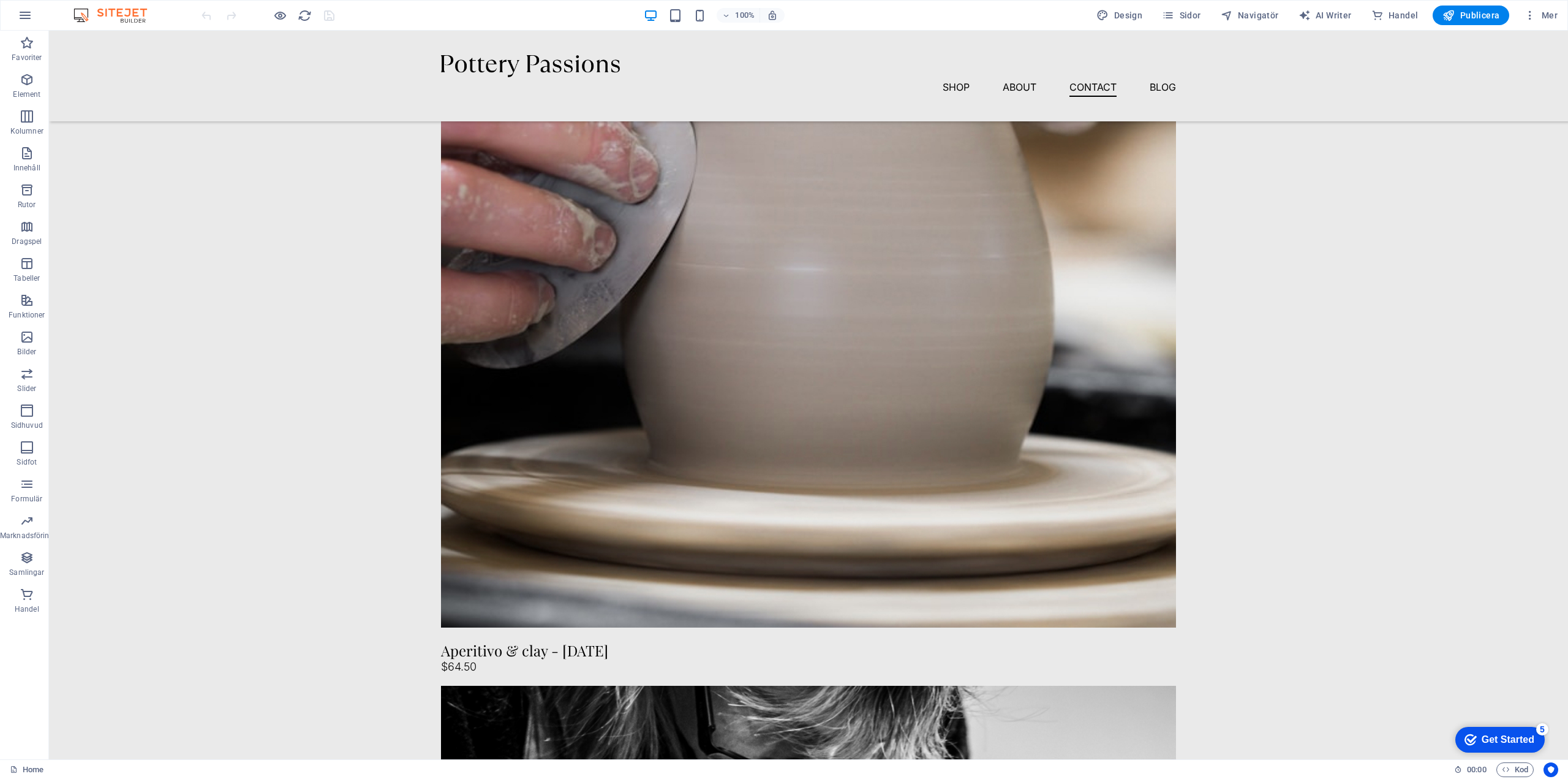
click at [1496, 736] on div "Get Started" at bounding box center [1508, 739] width 53 height 11
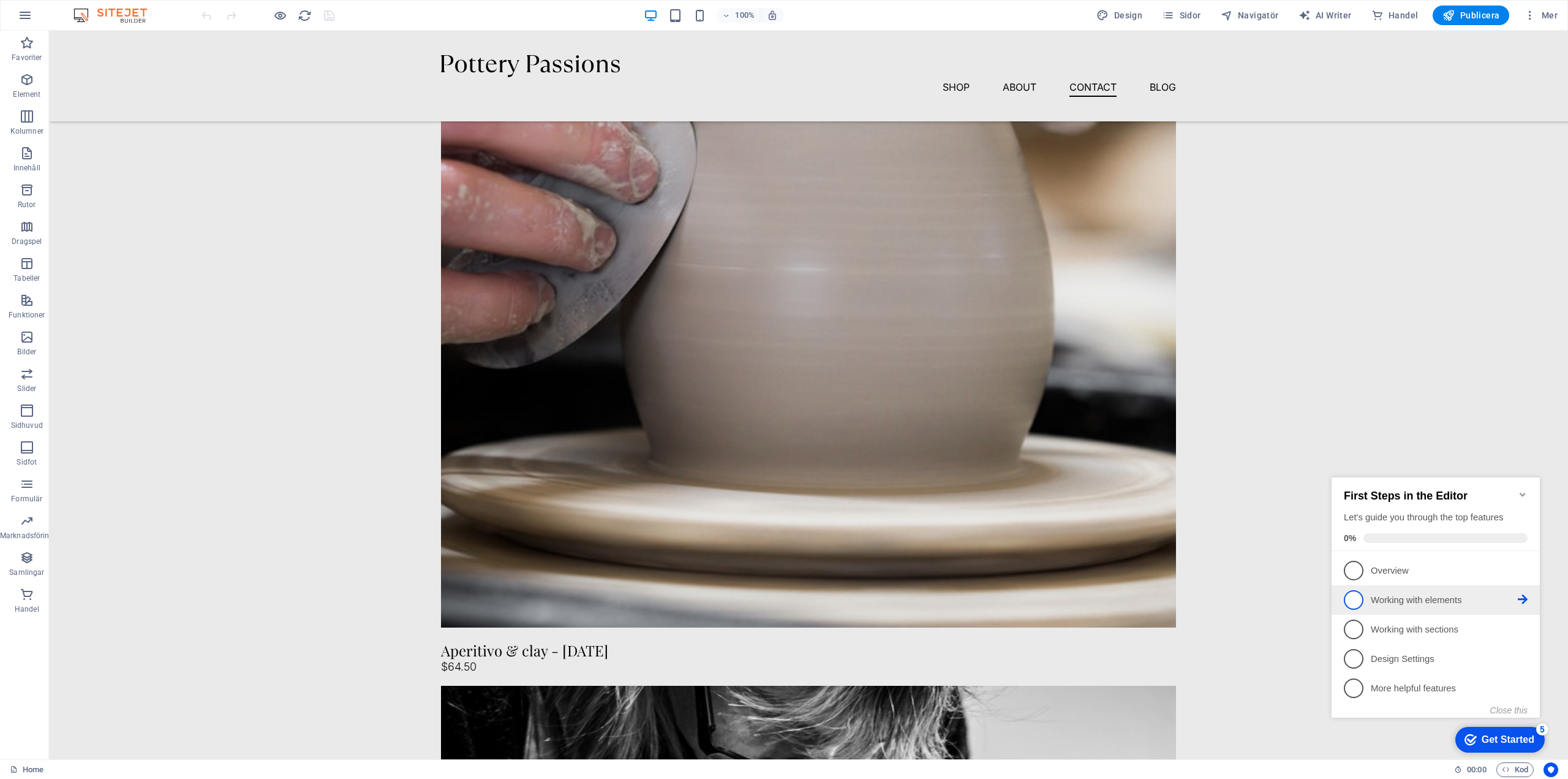
click at [1410, 600] on p "Working with elements - incomplete" at bounding box center [1444, 600] width 147 height 13
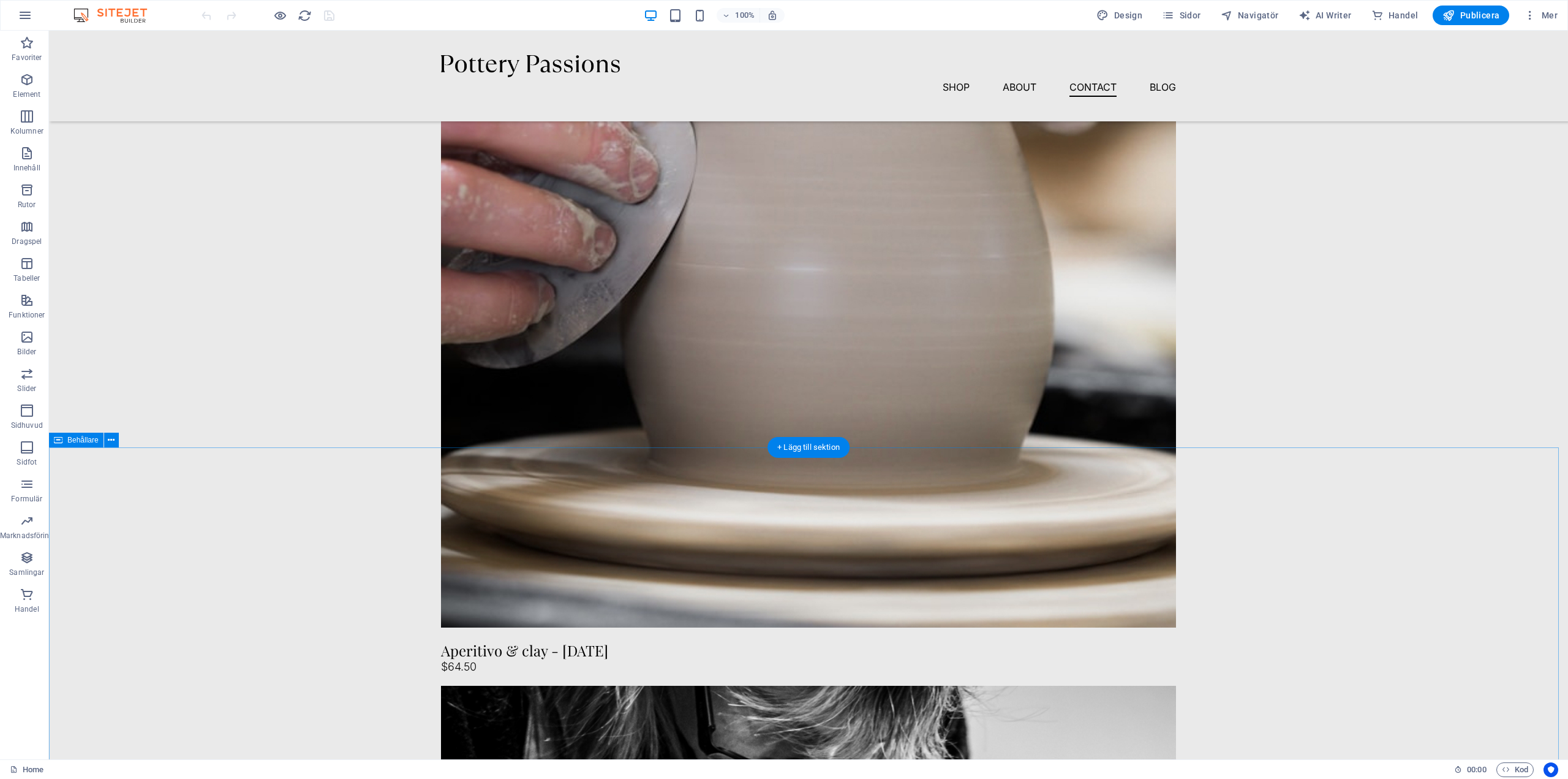
scroll to position [0, 0]
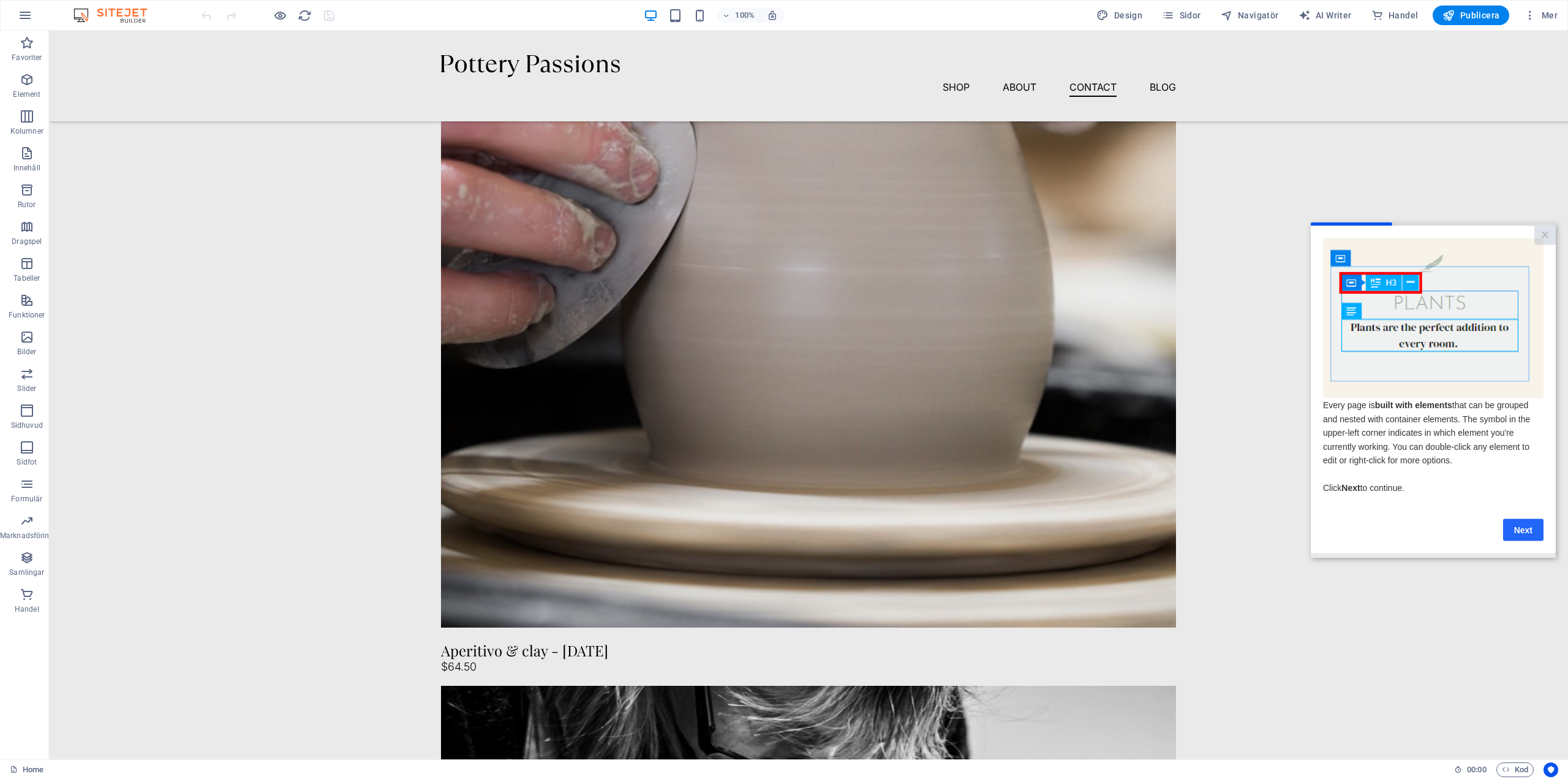
click at [1527, 537] on link "Next" at bounding box center [1523, 530] width 41 height 22
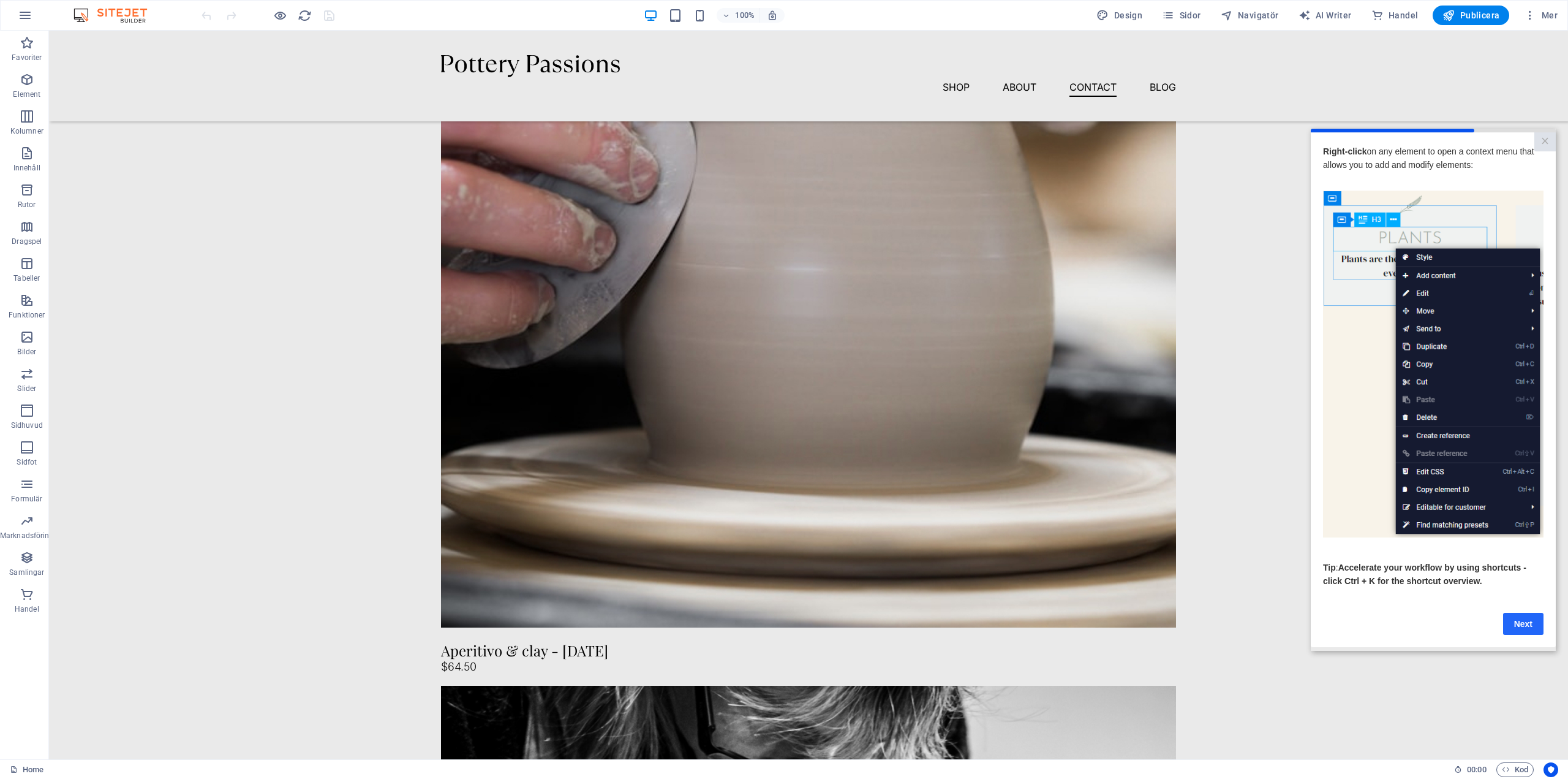
click at [1522, 624] on link "Next" at bounding box center [1523, 623] width 41 height 22
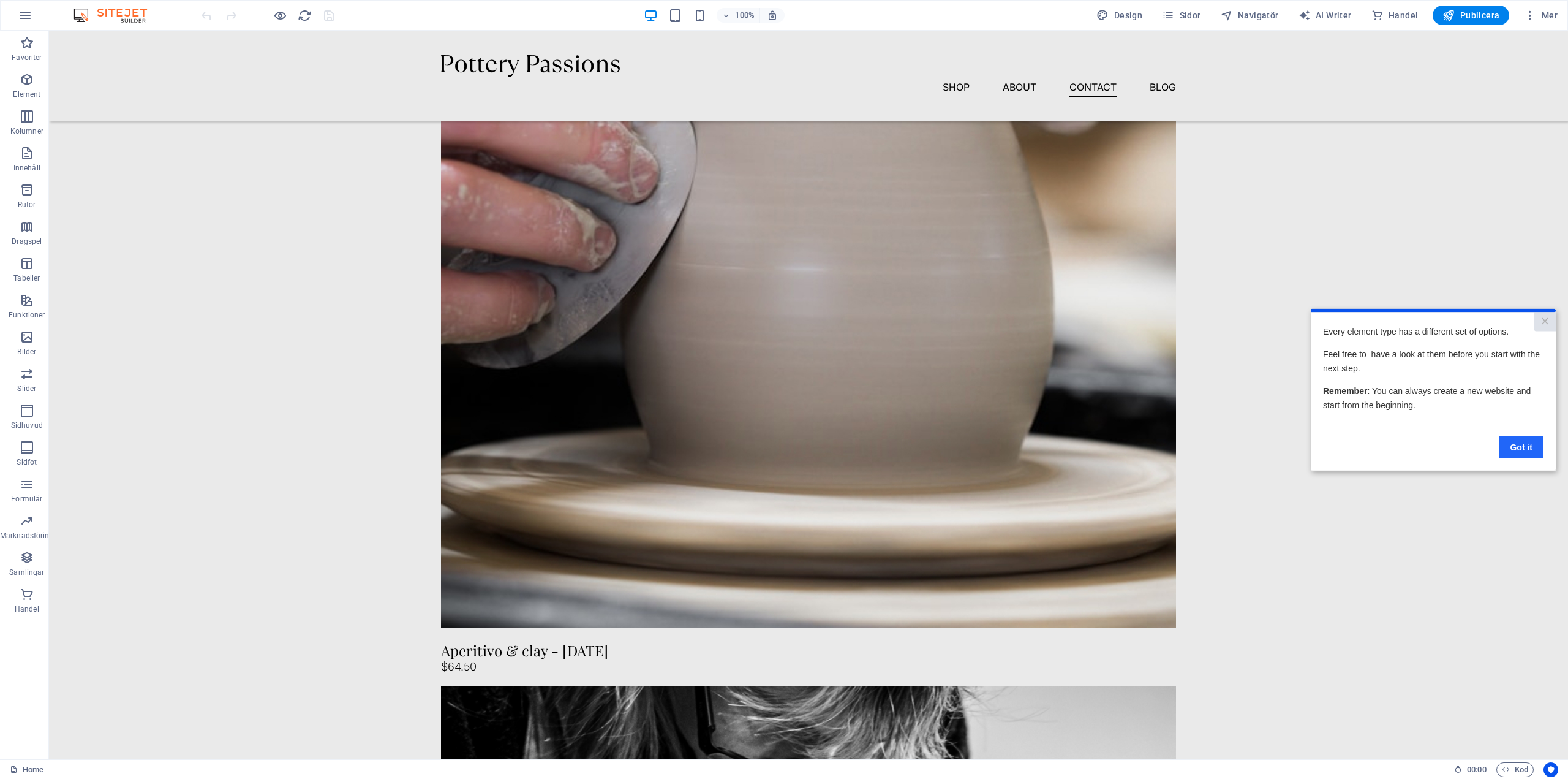
click at [1523, 446] on link "Got it" at bounding box center [1522, 447] width 45 height 22
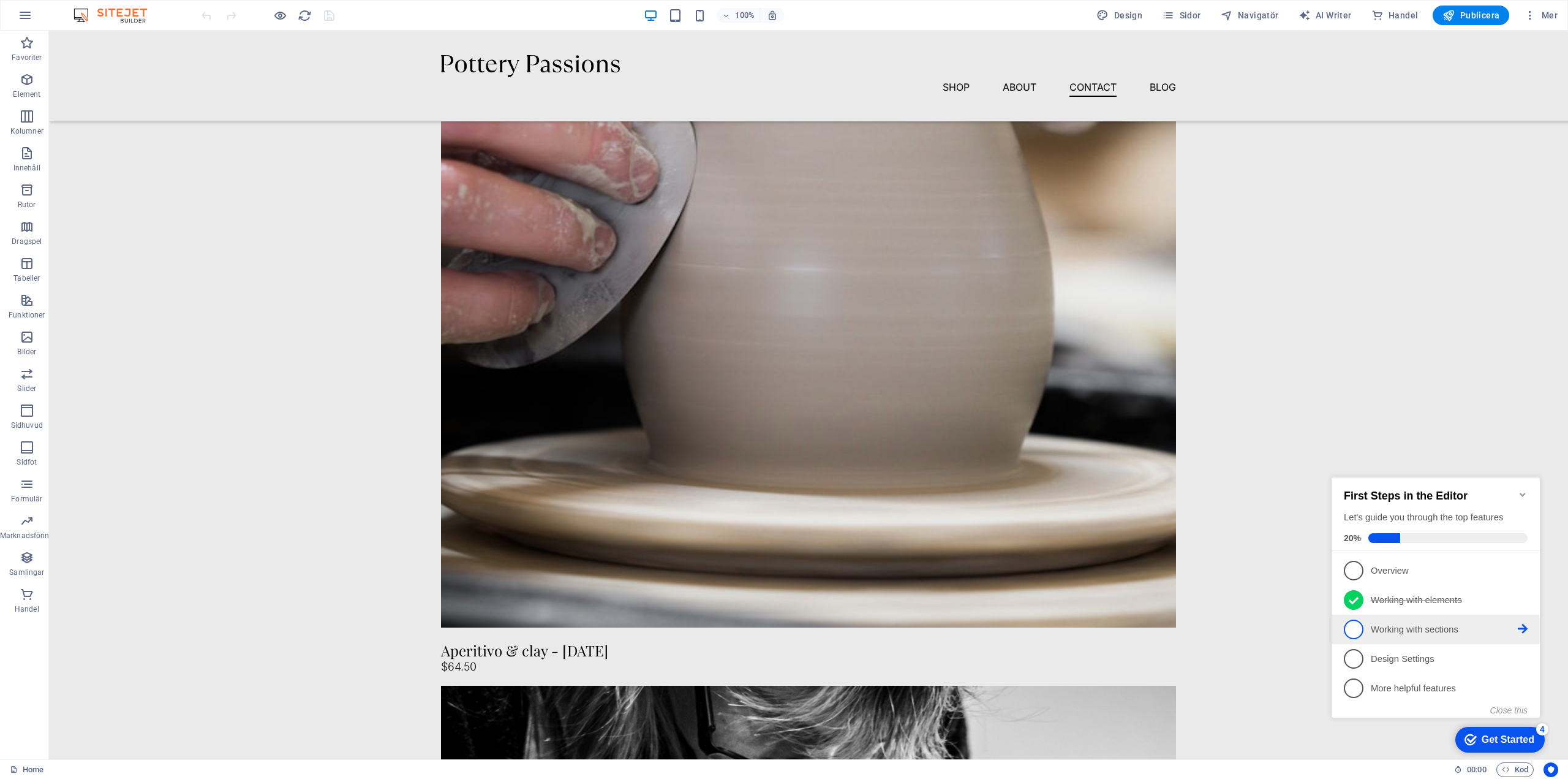
click at [1394, 628] on p "Working with sections - incomplete" at bounding box center [1444, 630] width 147 height 13
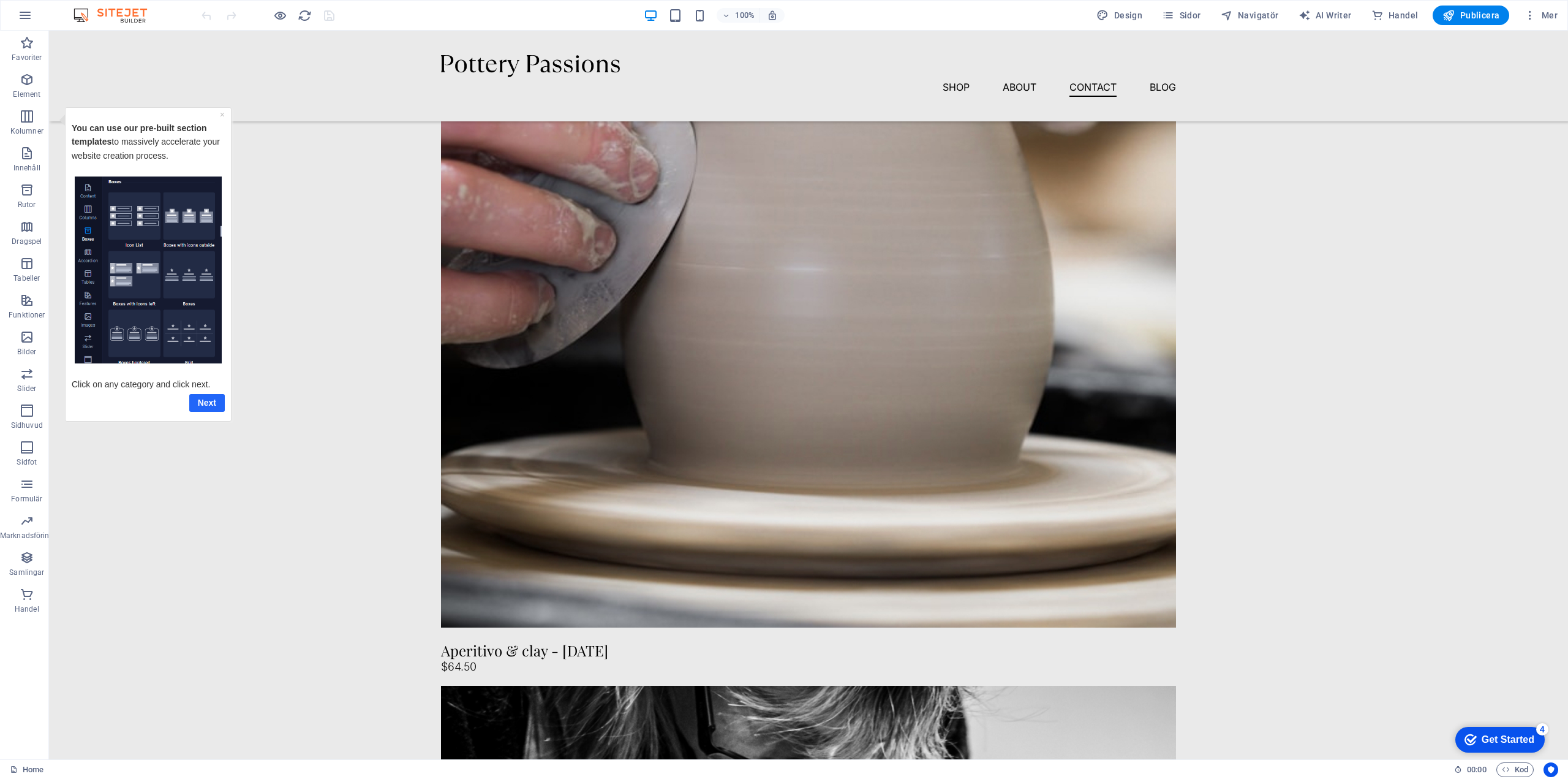
click at [210, 398] on link "Next" at bounding box center [206, 402] width 35 height 18
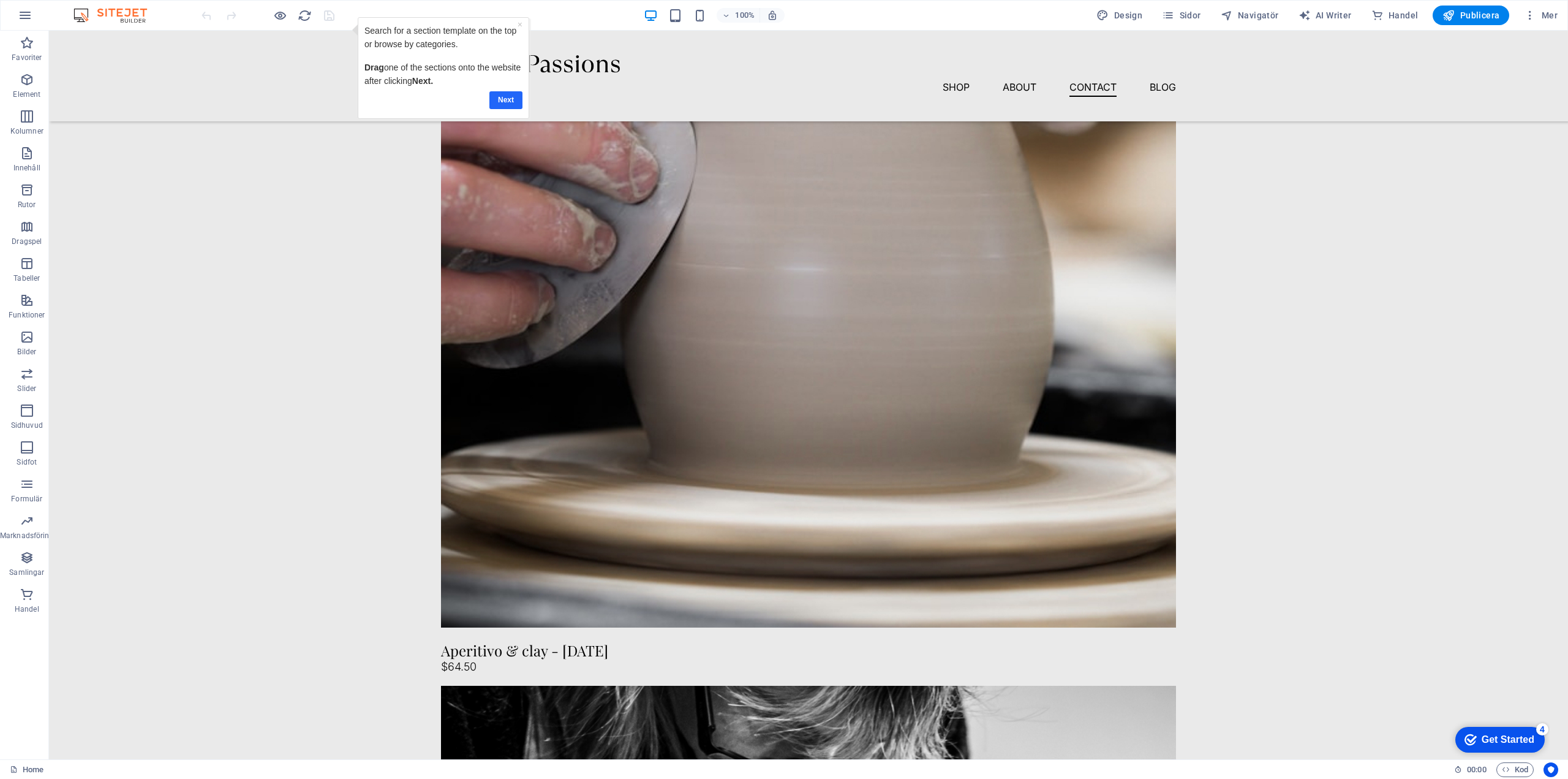
click at [511, 100] on link "Next" at bounding box center [506, 100] width 33 height 18
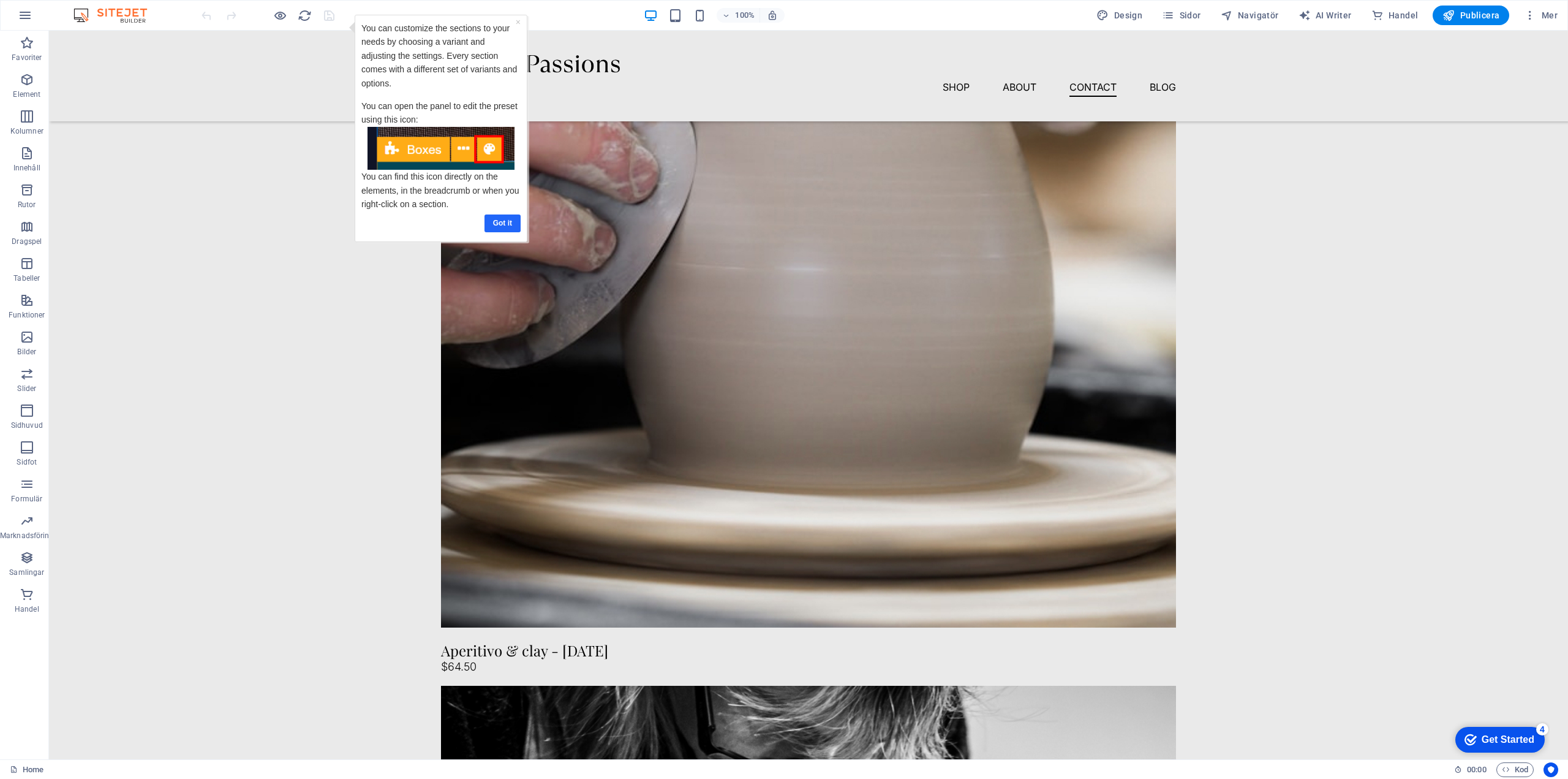
click at [500, 220] on link "Got it" at bounding box center [502, 223] width 36 height 18
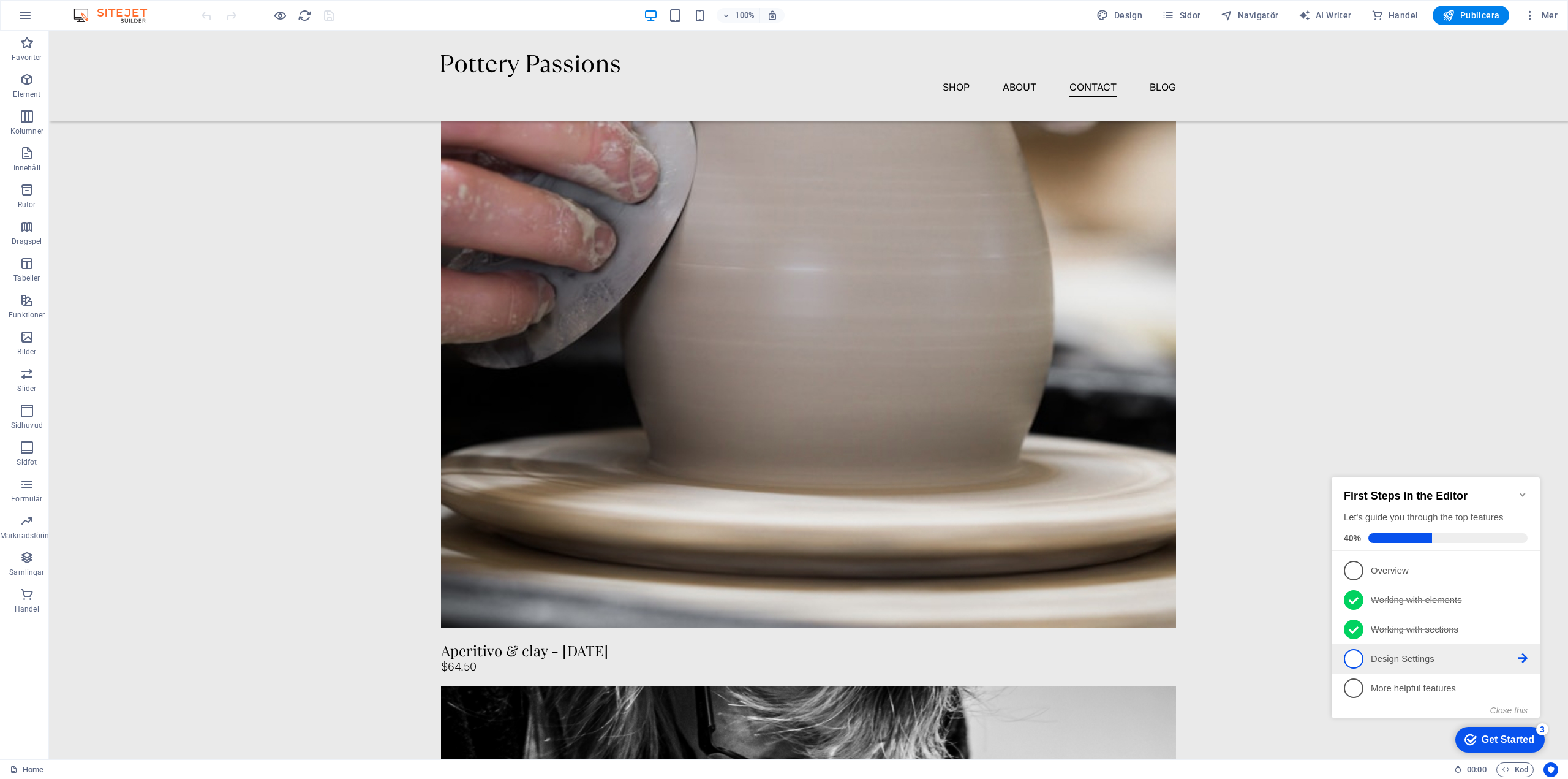
click at [1414, 657] on p "Design Settings - incomplete" at bounding box center [1444, 659] width 147 height 13
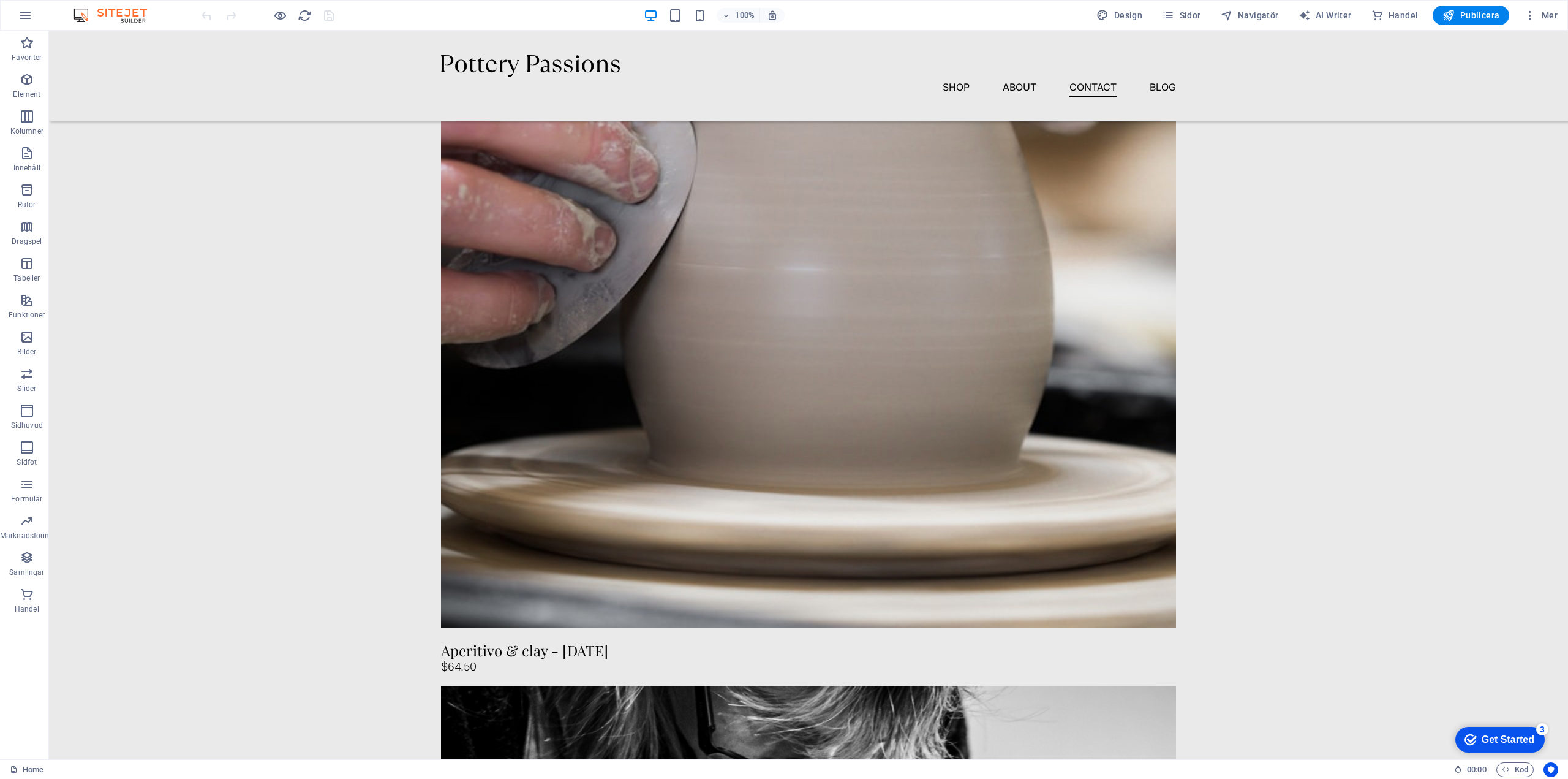
click at [1489, 736] on div "Get Started" at bounding box center [1508, 739] width 53 height 11
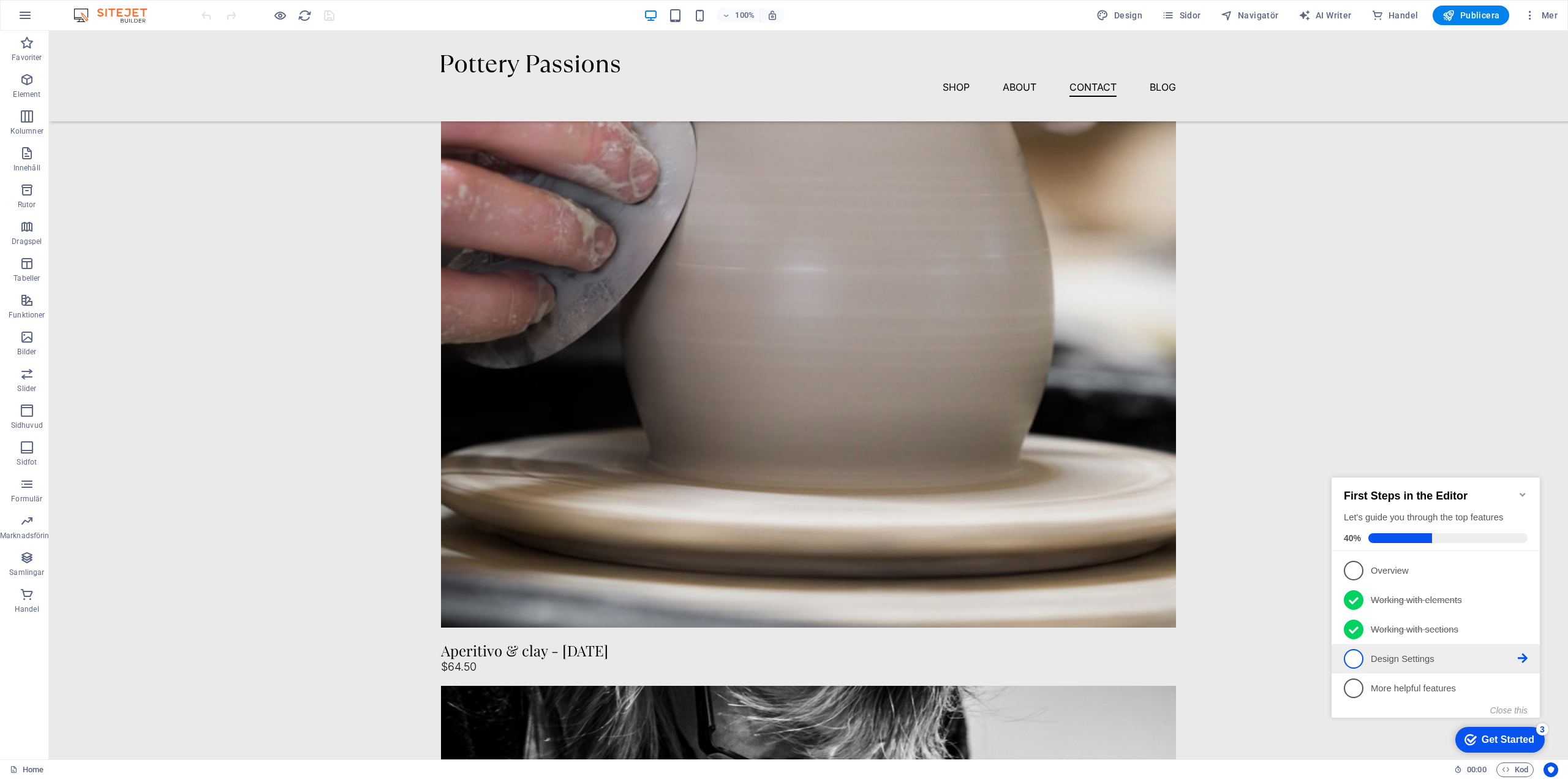
click at [1410, 664] on link "4 Design Settings - incomplete" at bounding box center [1436, 659] width 184 height 20
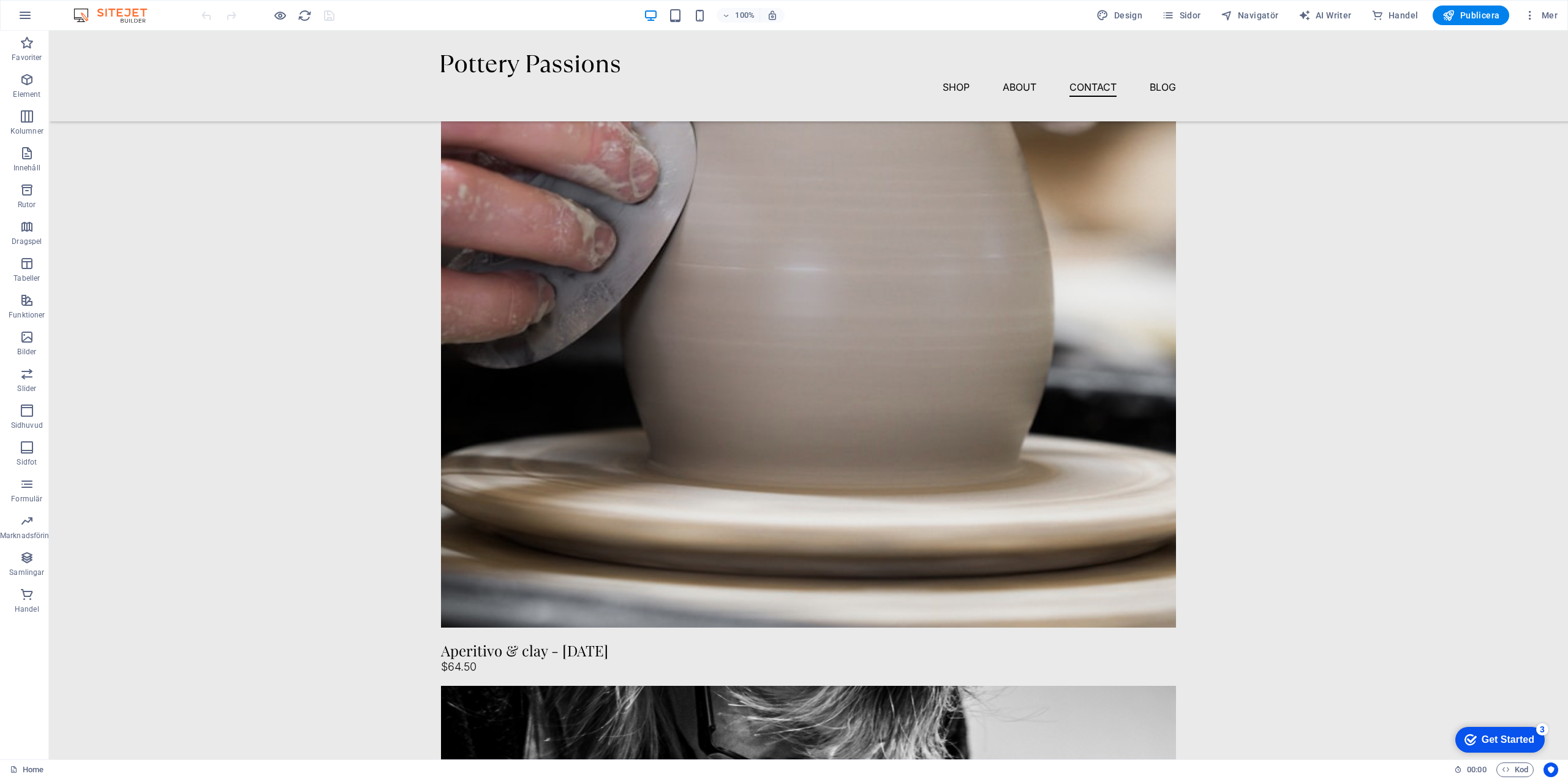
click at [1490, 742] on div "Get Started" at bounding box center [1508, 739] width 53 height 11
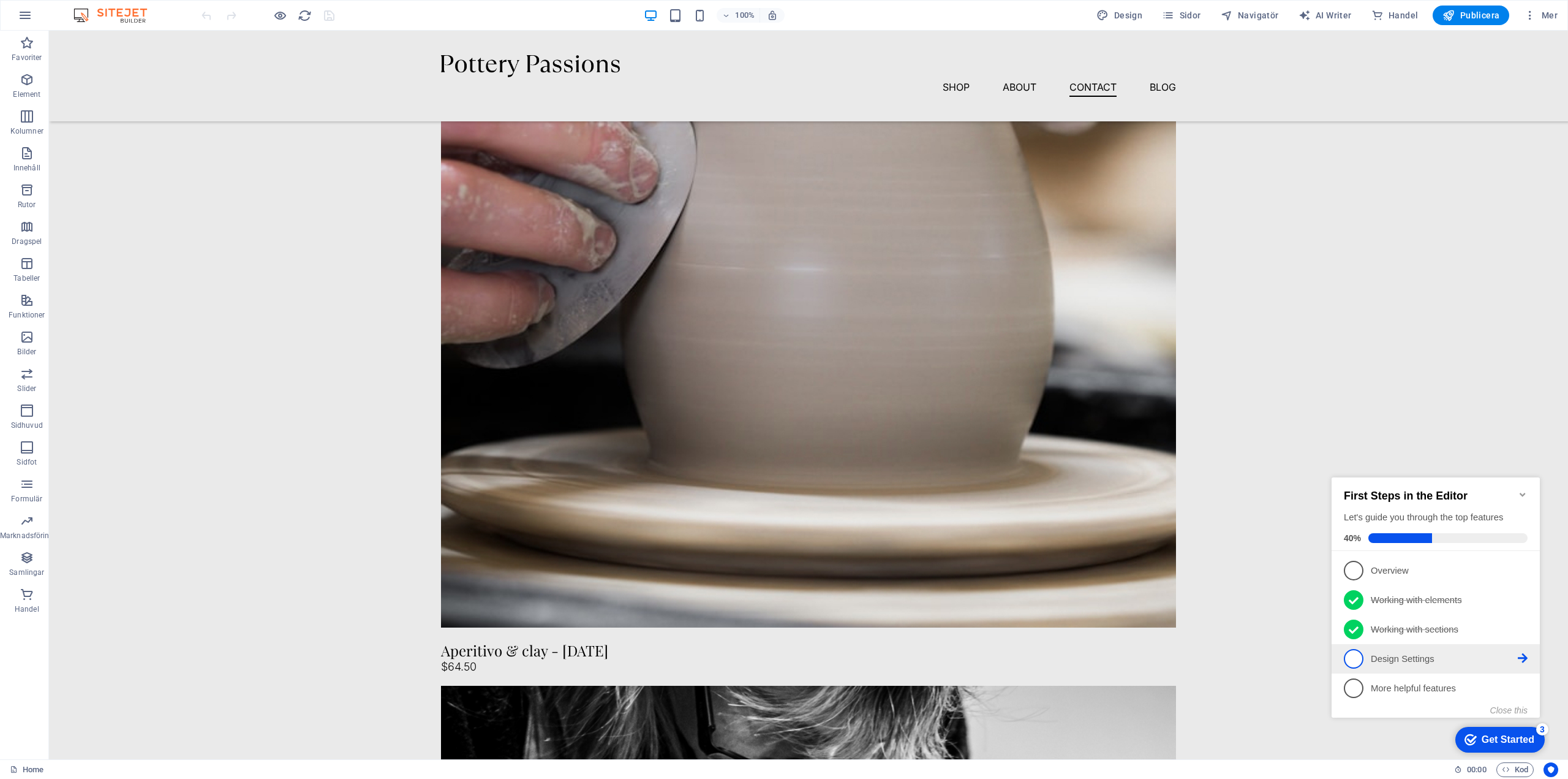
click at [1523, 654] on icon at bounding box center [1523, 658] width 10 height 10
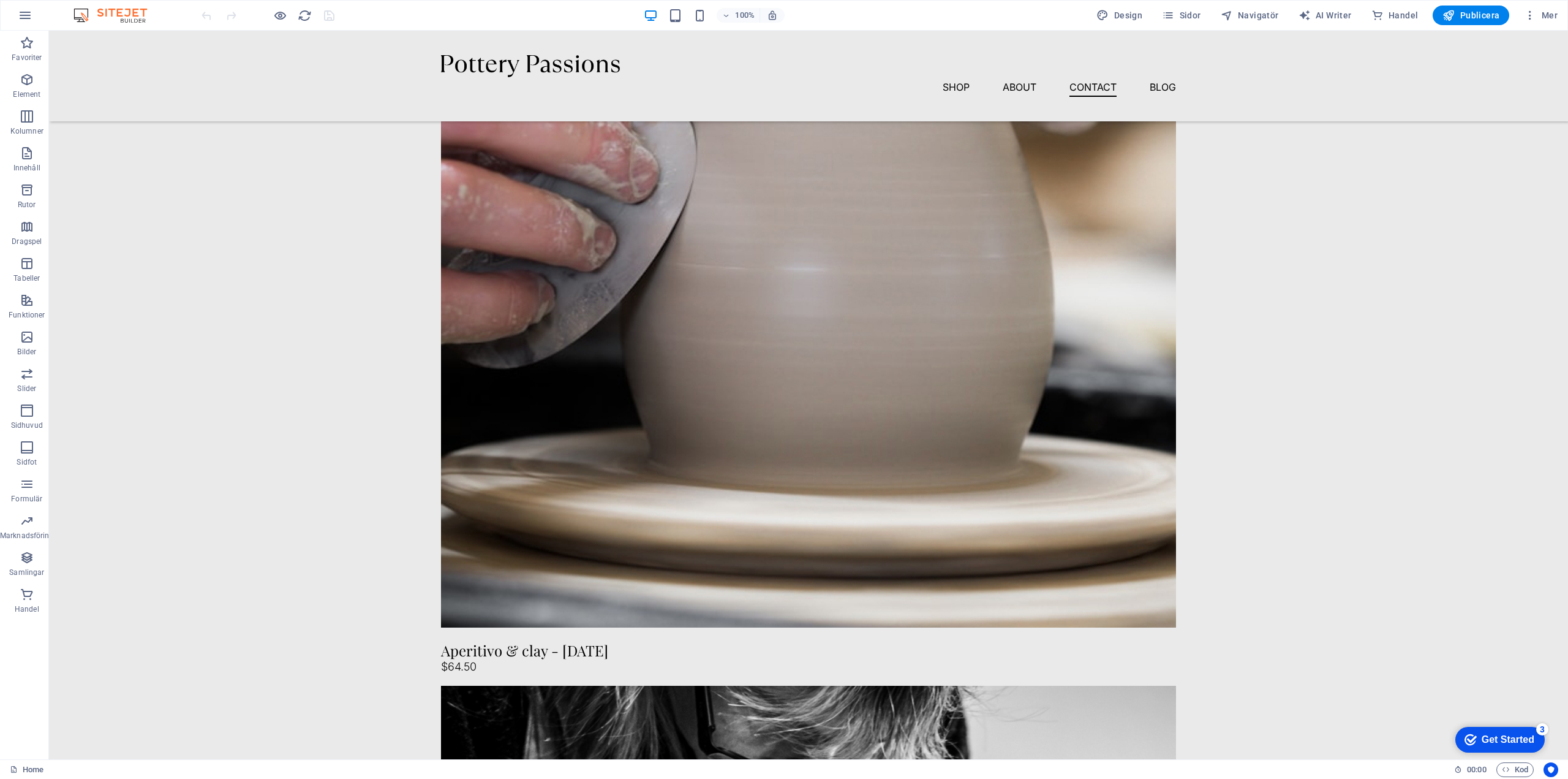
click at [1498, 729] on div "checkmark Get Started 3" at bounding box center [1500, 739] width 90 height 26
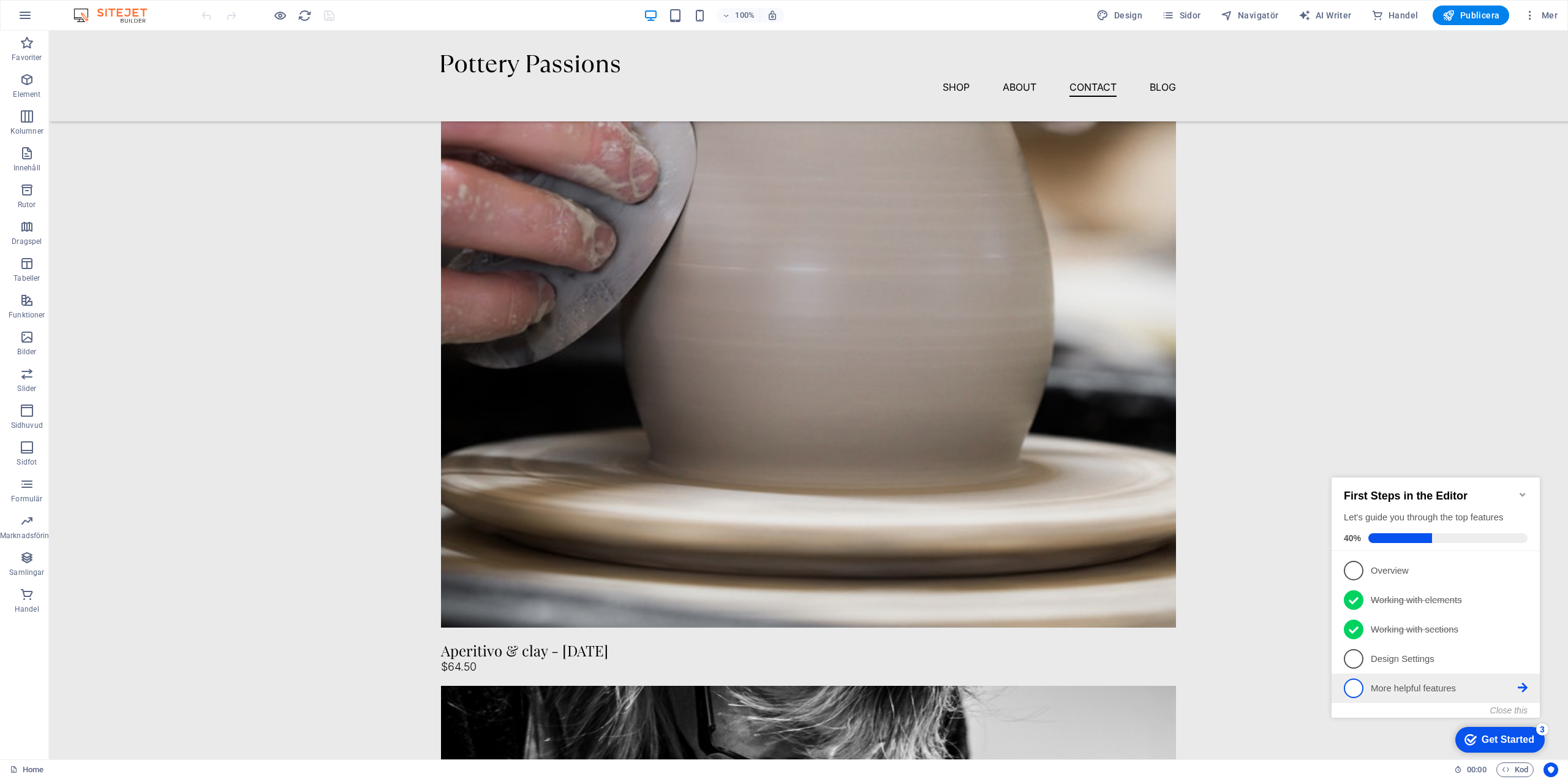
click at [1410, 687] on p "More helpful features - incomplete" at bounding box center [1444, 689] width 147 height 13
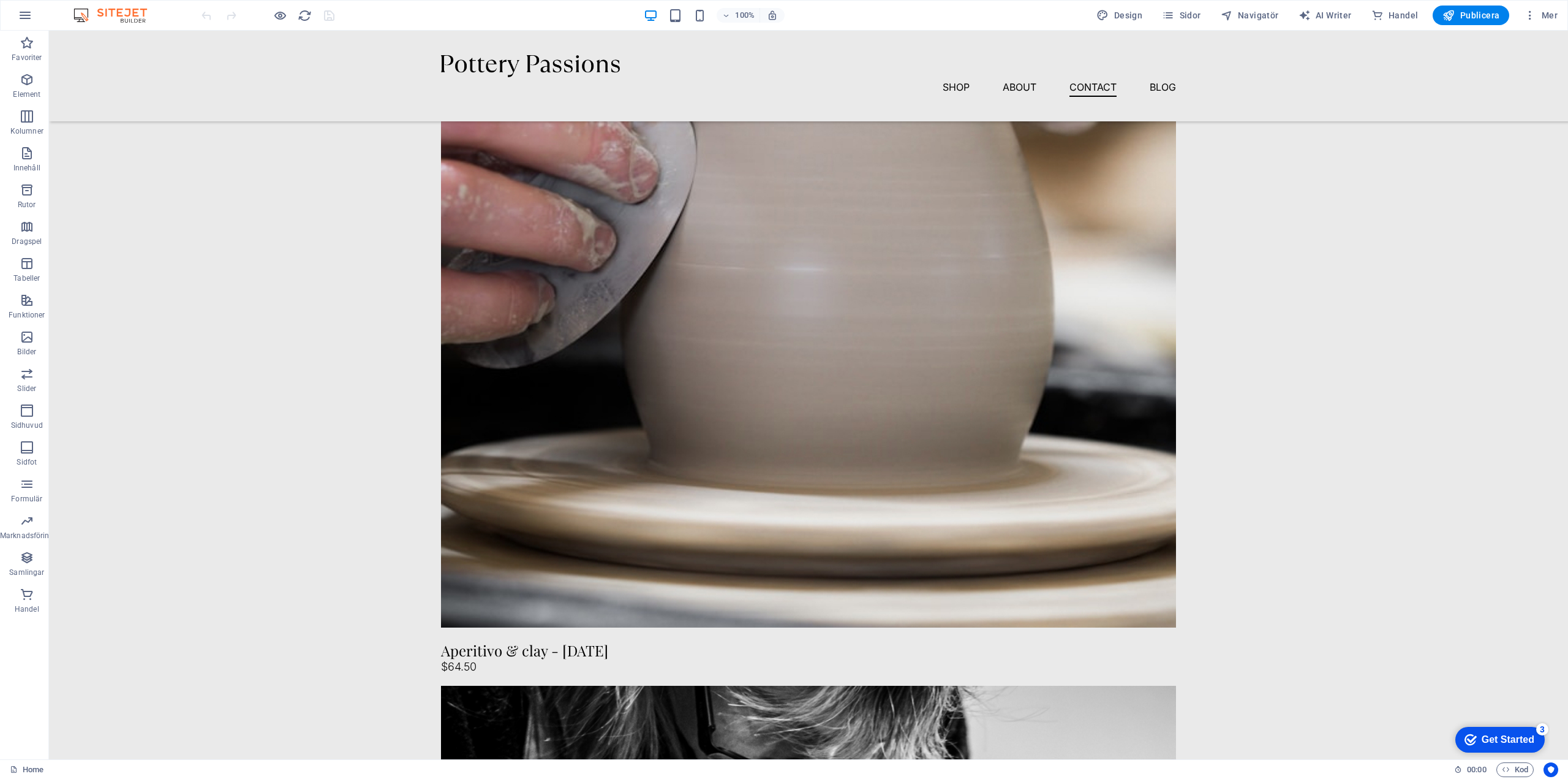
click at [1499, 734] on div "Get Started" at bounding box center [1508, 739] width 53 height 11
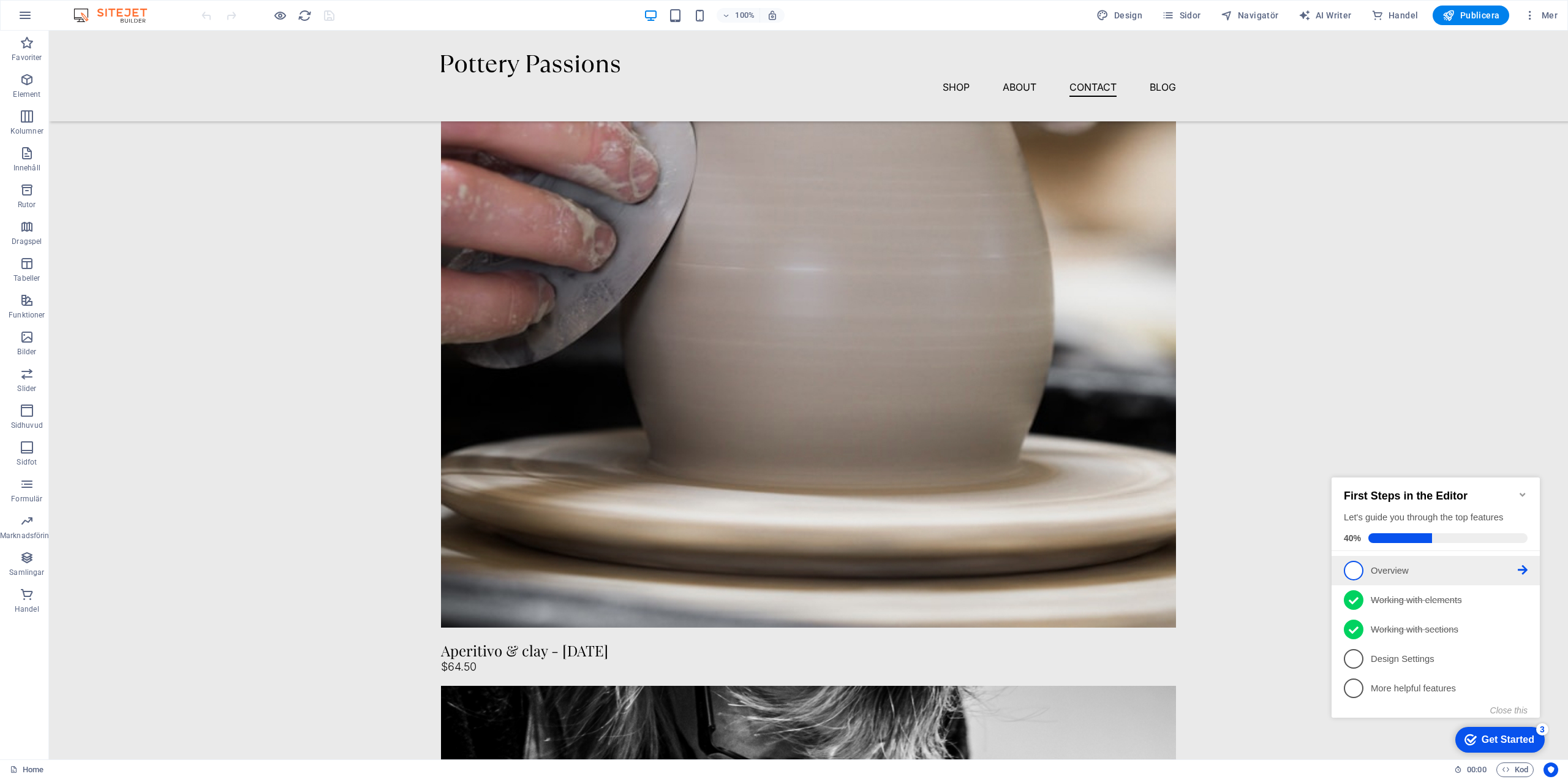
click at [1400, 564] on p "Overview - incomplete" at bounding box center [1444, 571] width 147 height 13
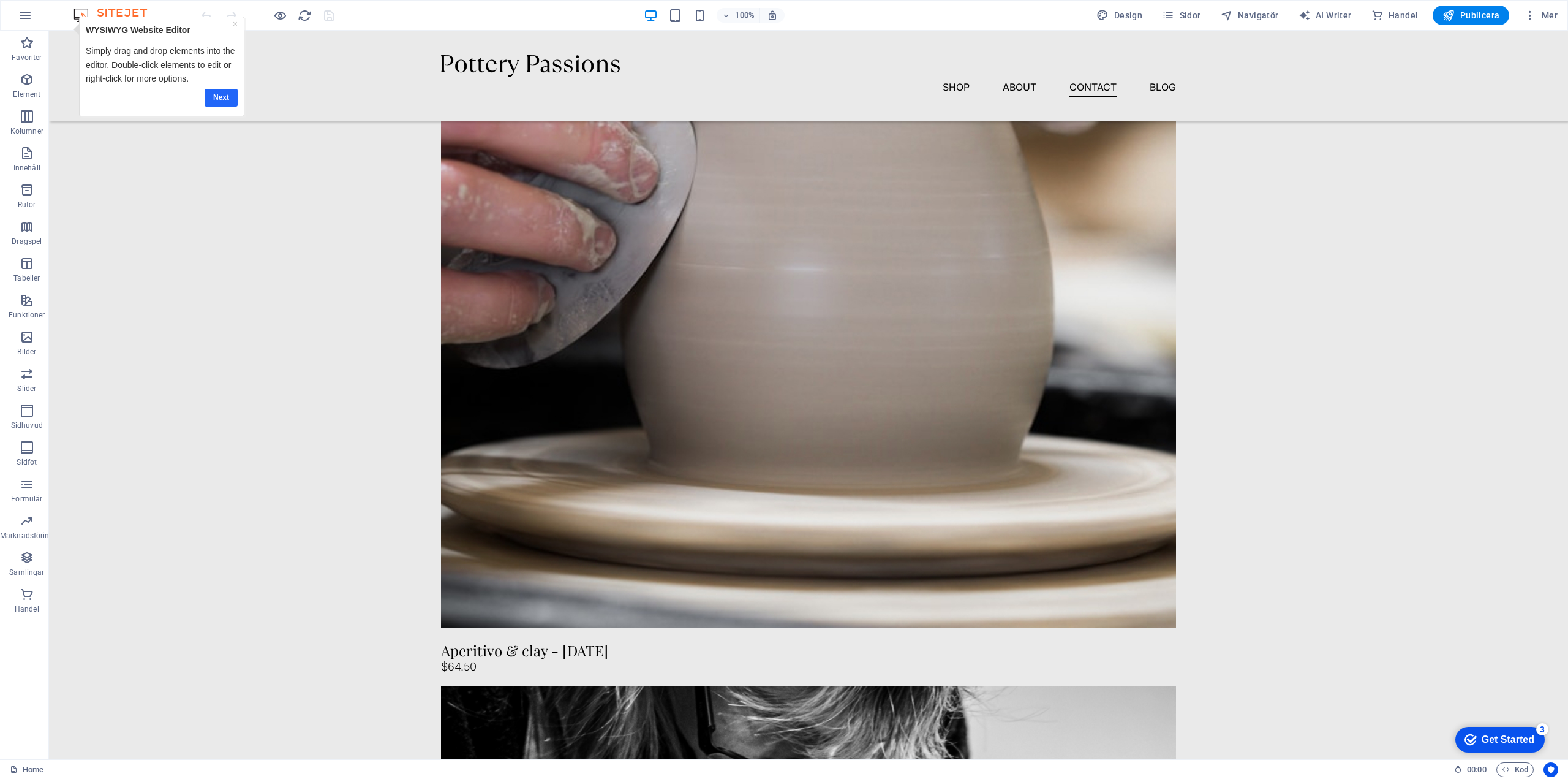
click at [221, 94] on link "Next" at bounding box center [221, 98] width 33 height 18
click at [1486, 734] on div "Get Started" at bounding box center [1508, 739] width 53 height 11
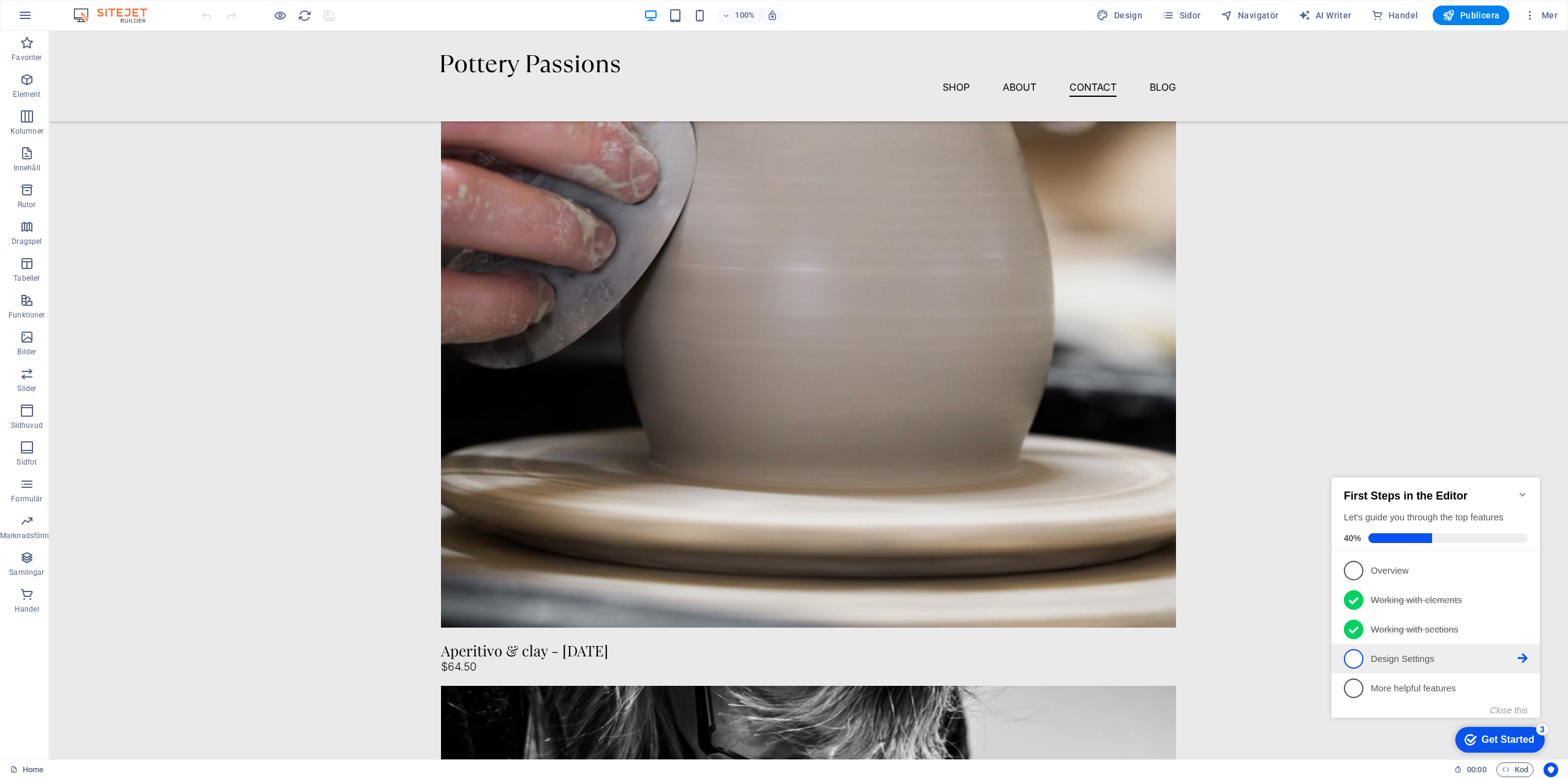
click at [1405, 658] on p "Design Settings - incomplete" at bounding box center [1444, 659] width 147 height 13
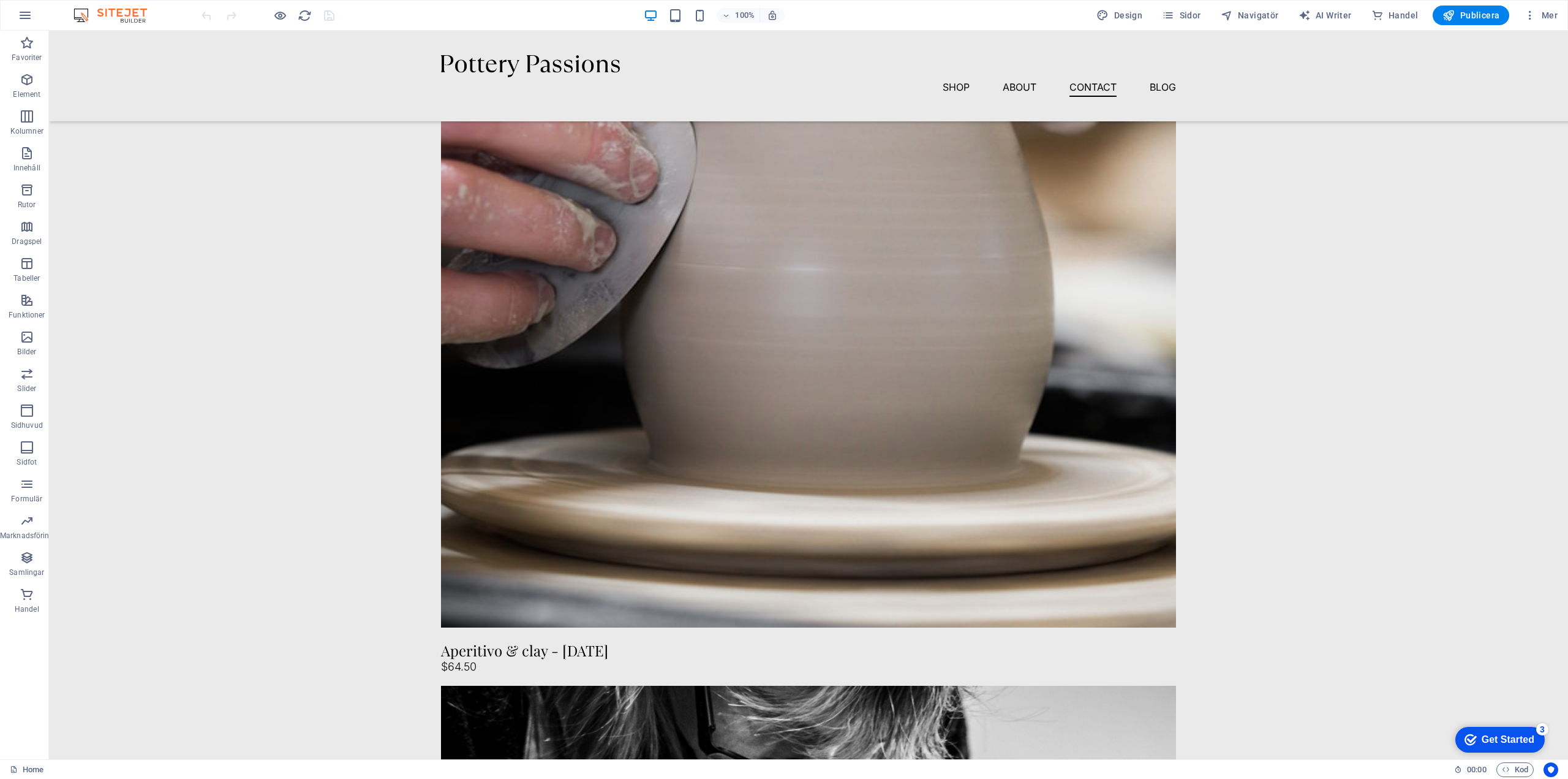
click at [1491, 734] on div "Get Started" at bounding box center [1508, 739] width 53 height 11
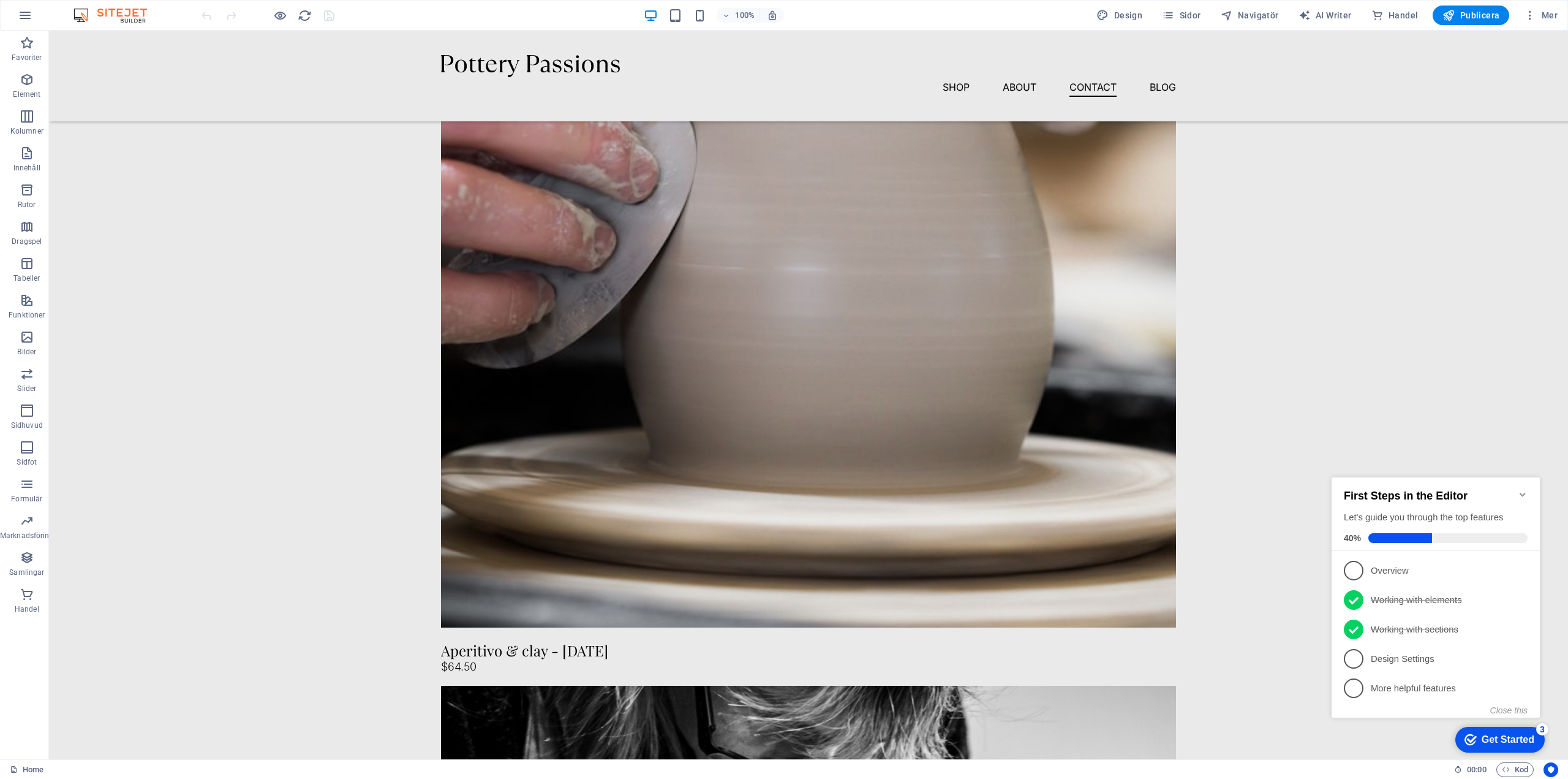
click at [1540, 727] on div "3" at bounding box center [1542, 729] width 12 height 12
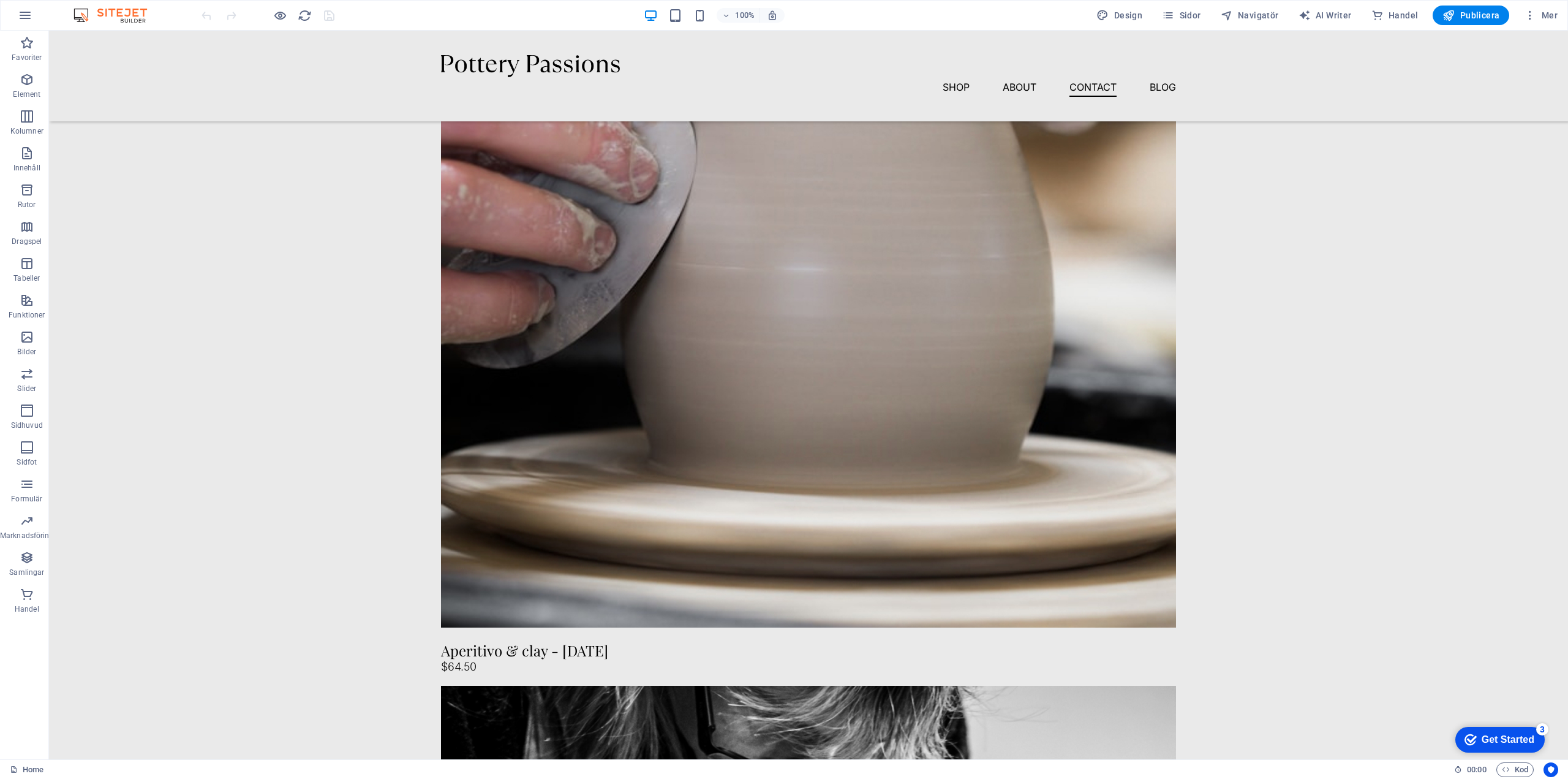
click at [1548, 735] on div "3" at bounding box center [1542, 729] width 12 height 12
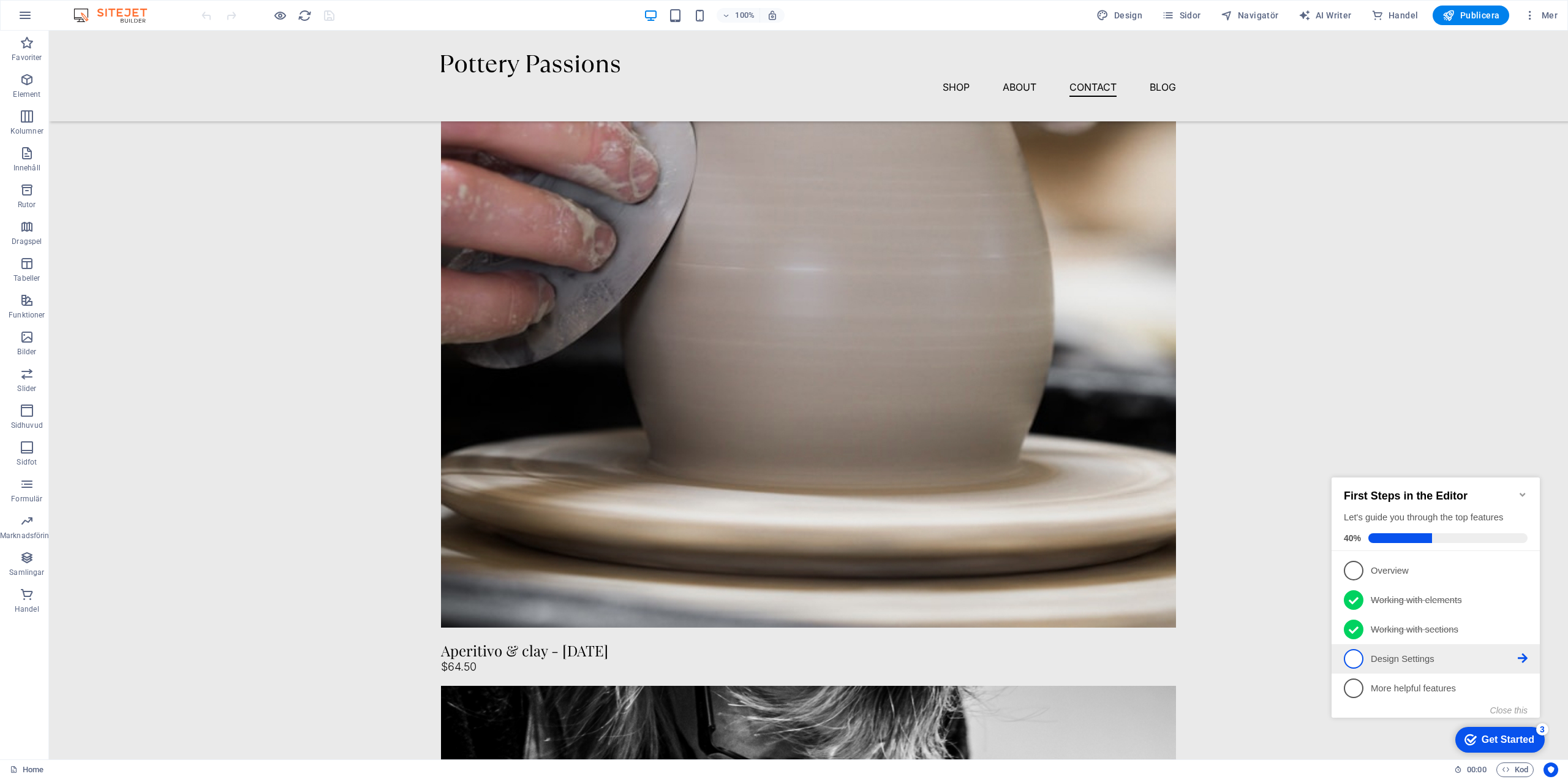
click at [1526, 654] on icon at bounding box center [1523, 658] width 10 height 10
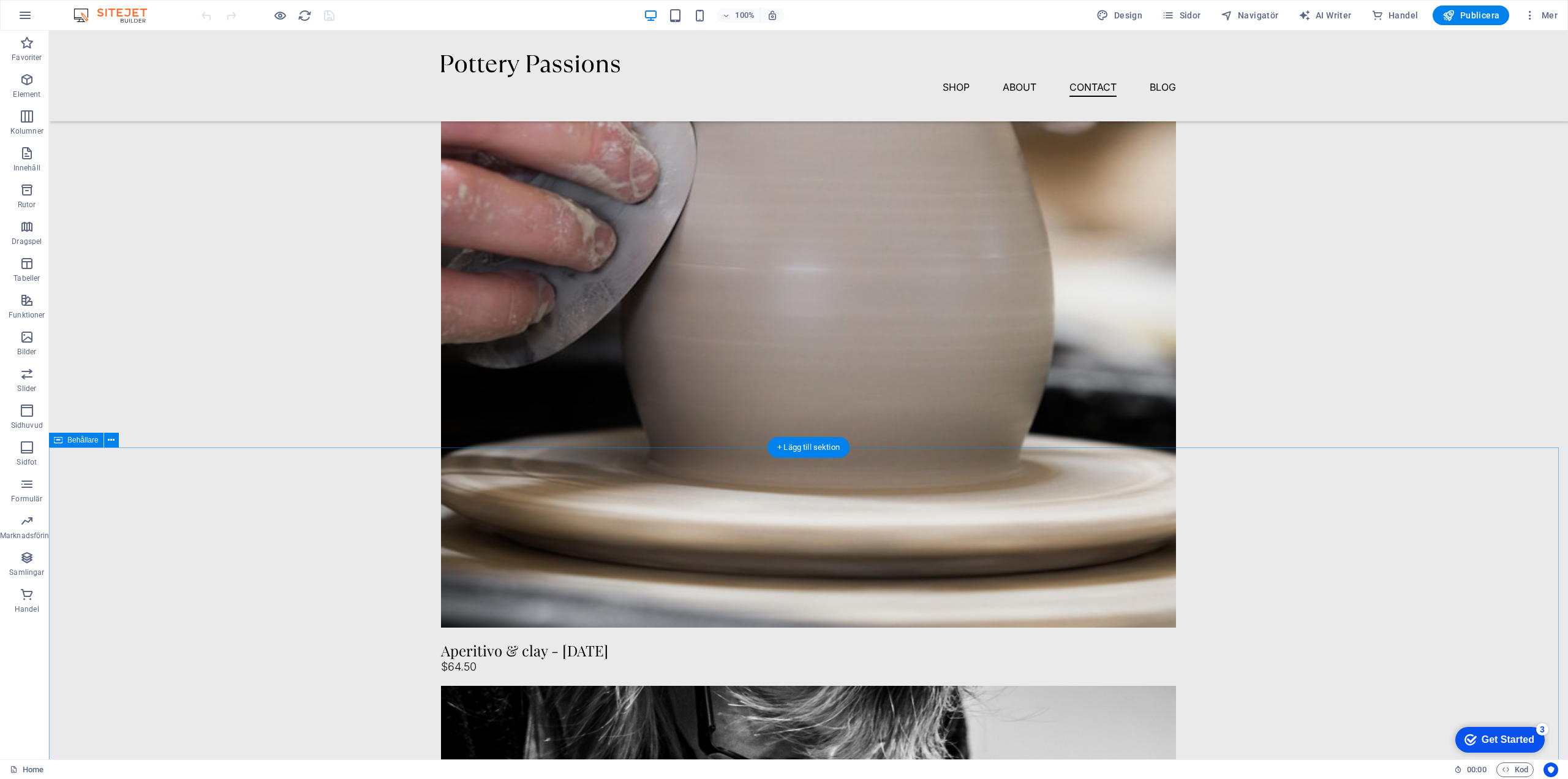
click at [1506, 736] on div "Get Started" at bounding box center [1508, 739] width 53 height 11
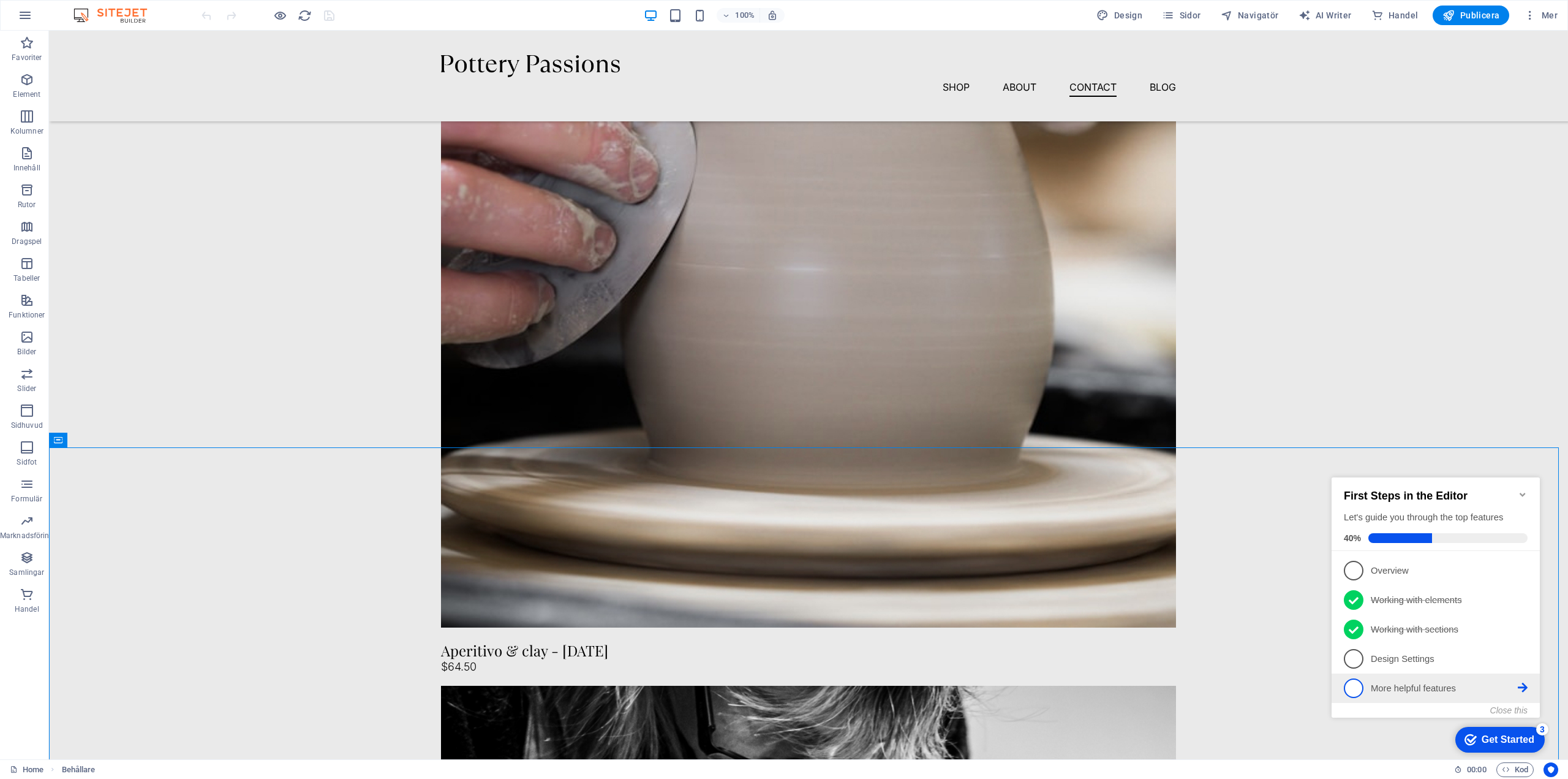
click at [1417, 688] on p "More helpful features - incomplete" at bounding box center [1444, 689] width 147 height 13
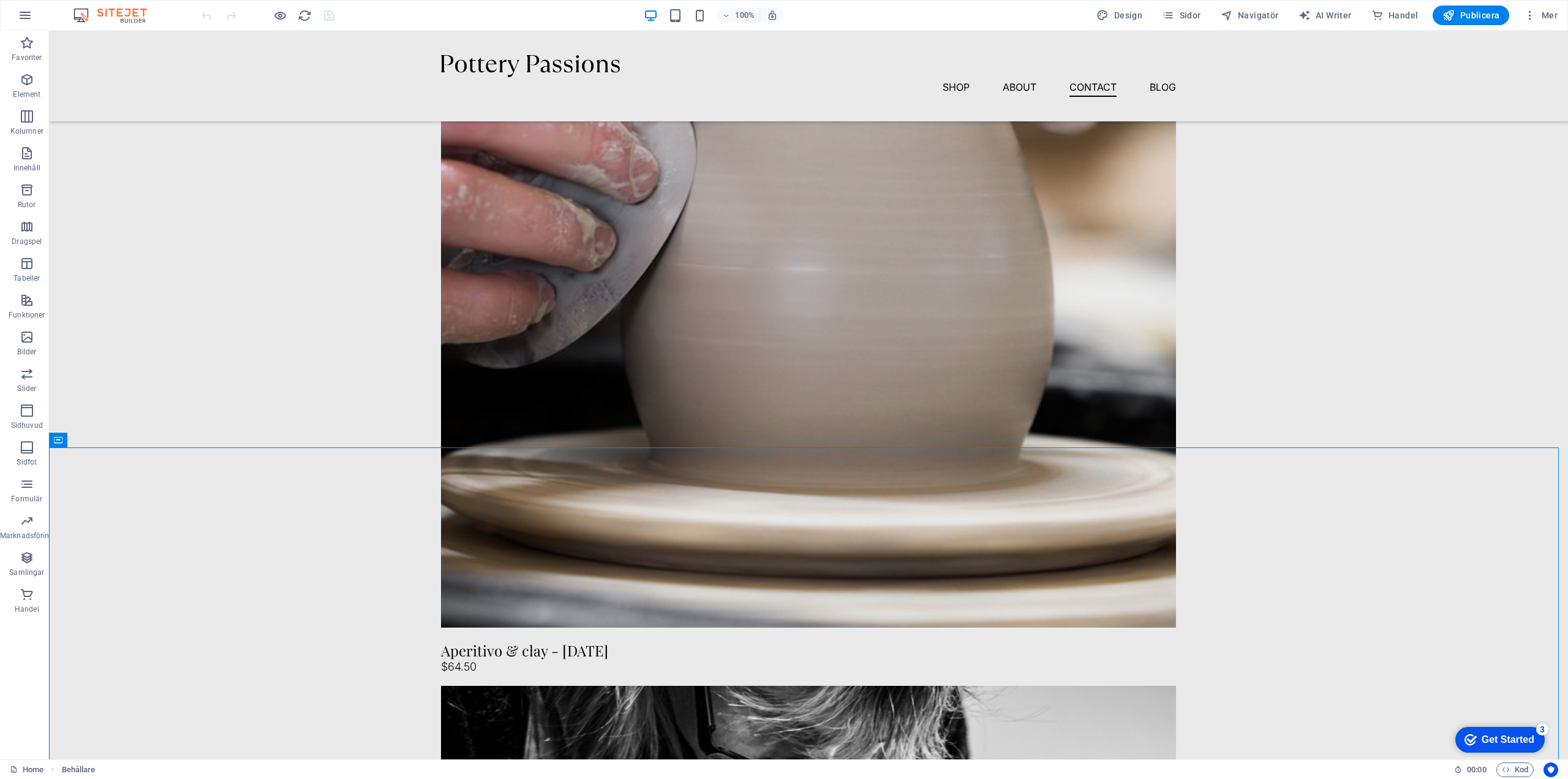
click at [1488, 735] on div "Get Started" at bounding box center [1508, 739] width 53 height 11
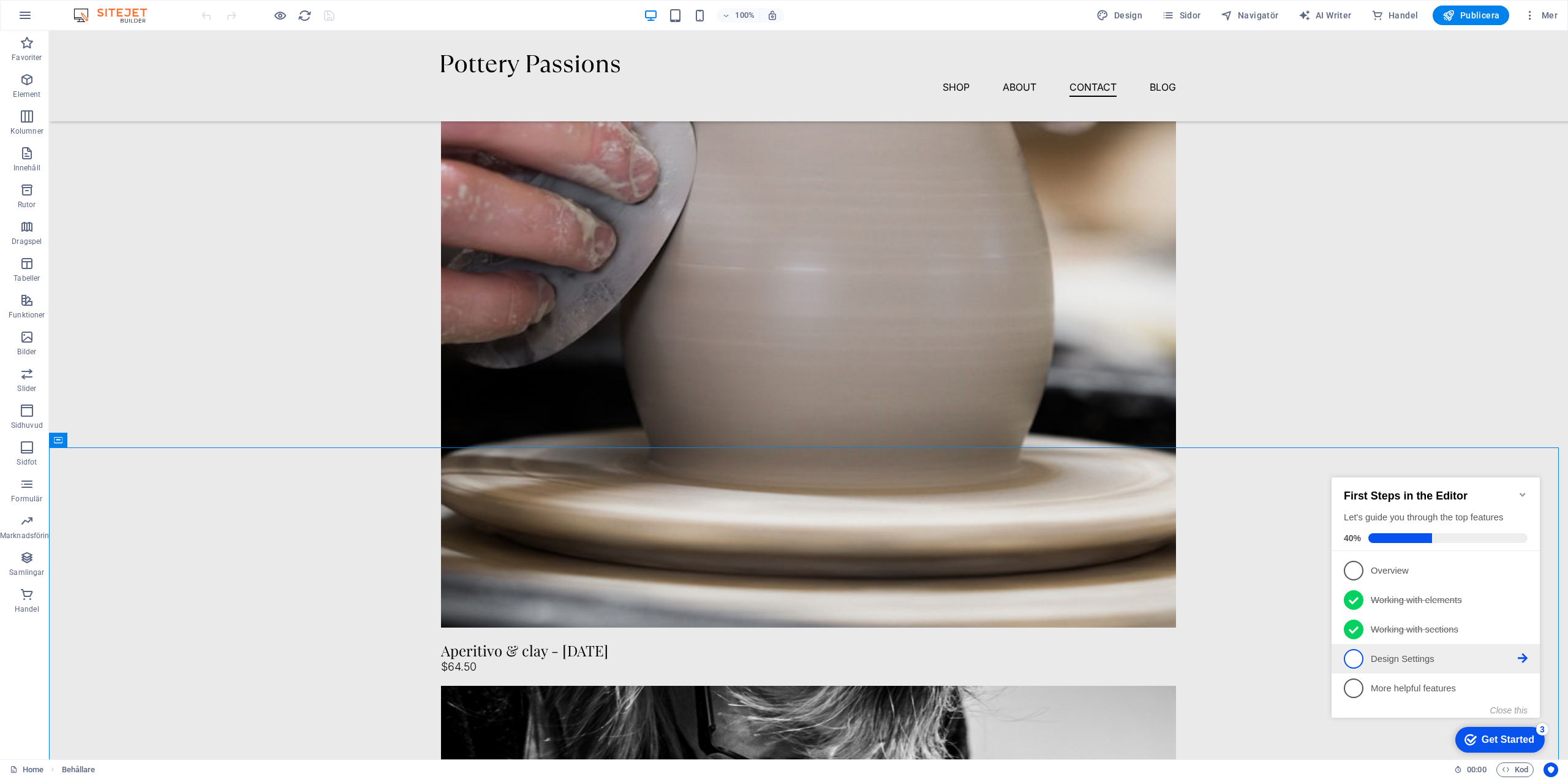
click at [1398, 654] on p "Design Settings - incomplete" at bounding box center [1444, 659] width 147 height 13
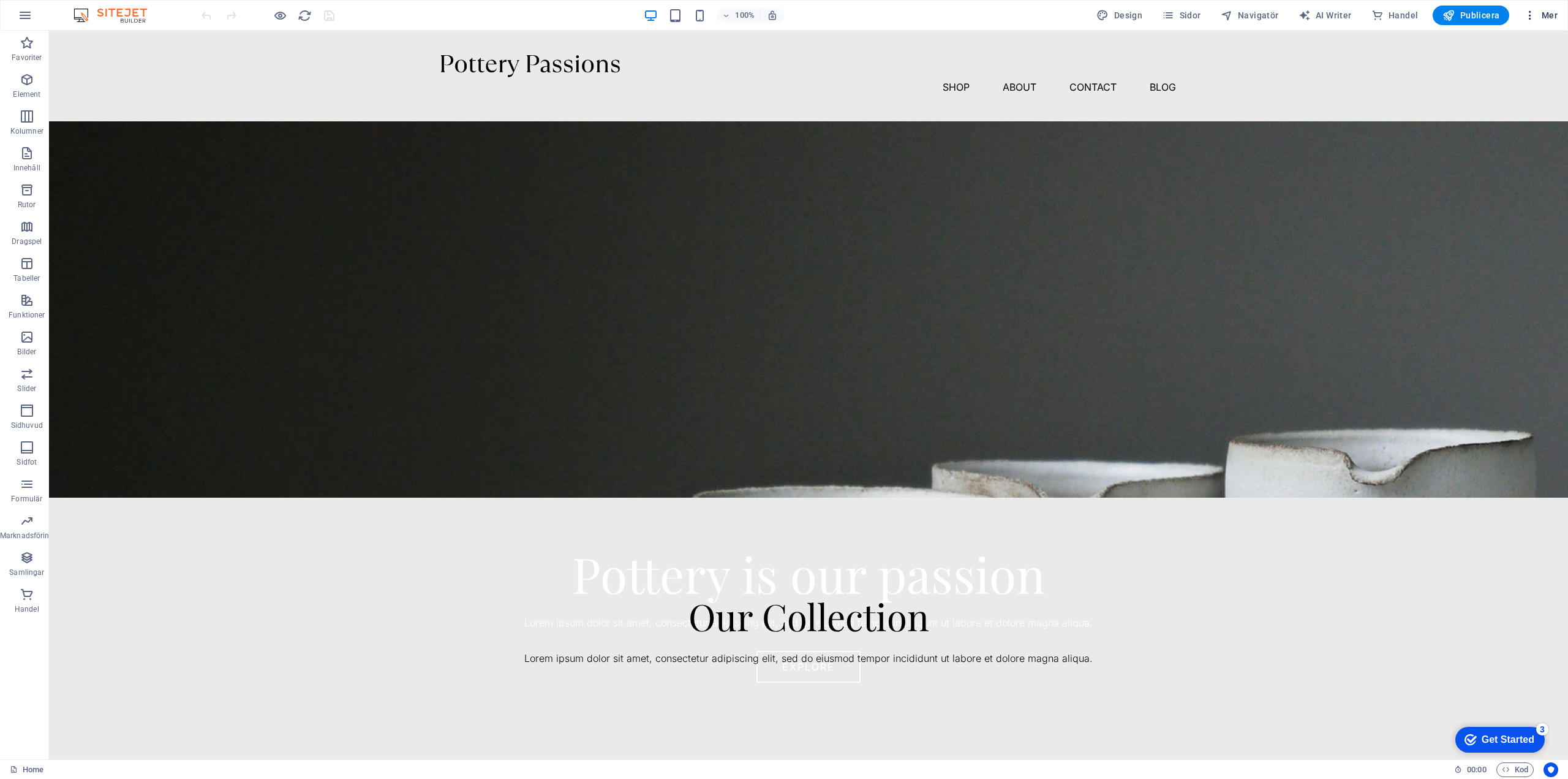
click at [0, 0] on icon "button" at bounding box center [0, 0] width 0 height 0
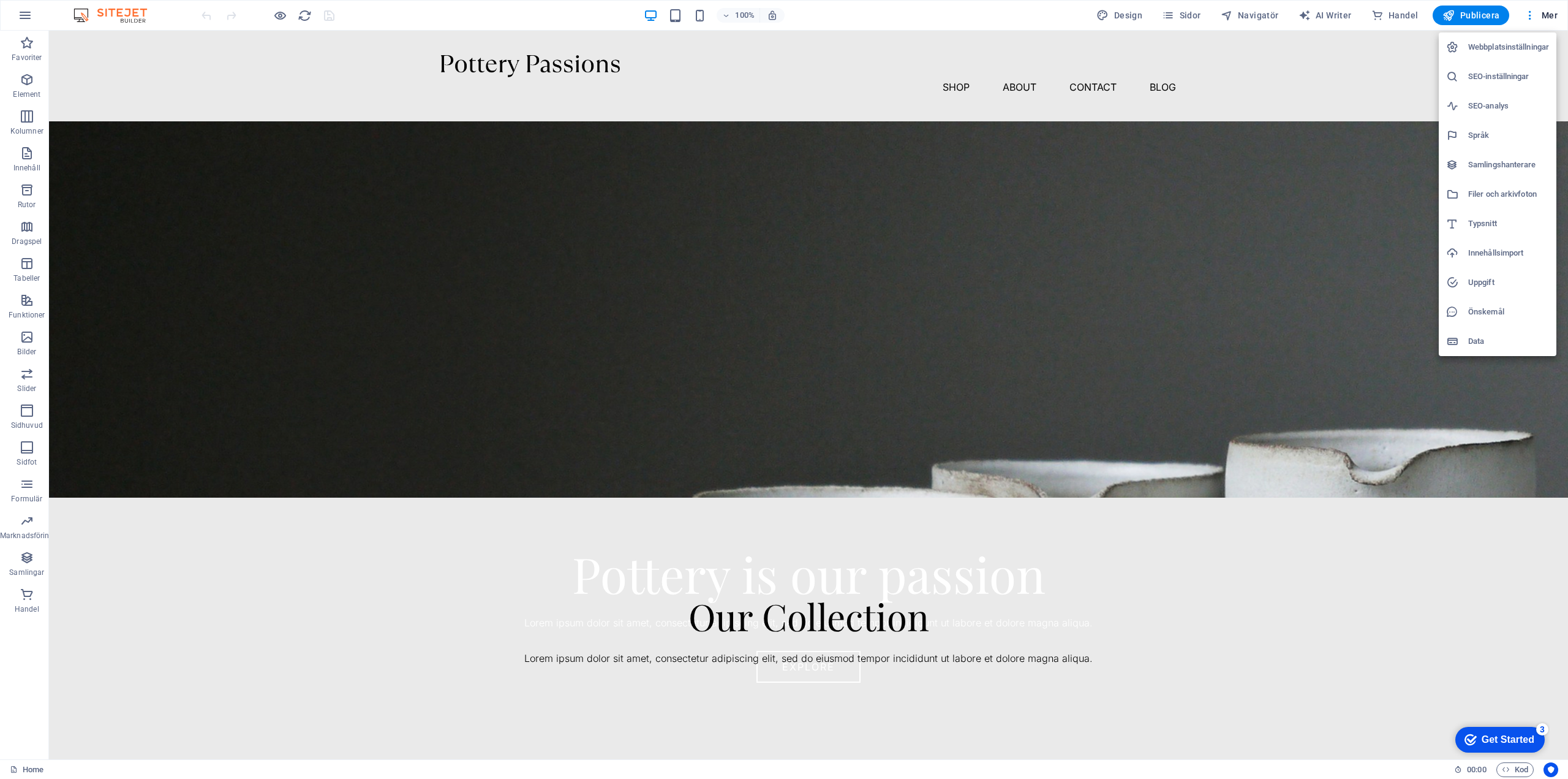
click at [1506, 43] on h6 "Webbplatsinställningar" at bounding box center [1509, 47] width 81 height 14
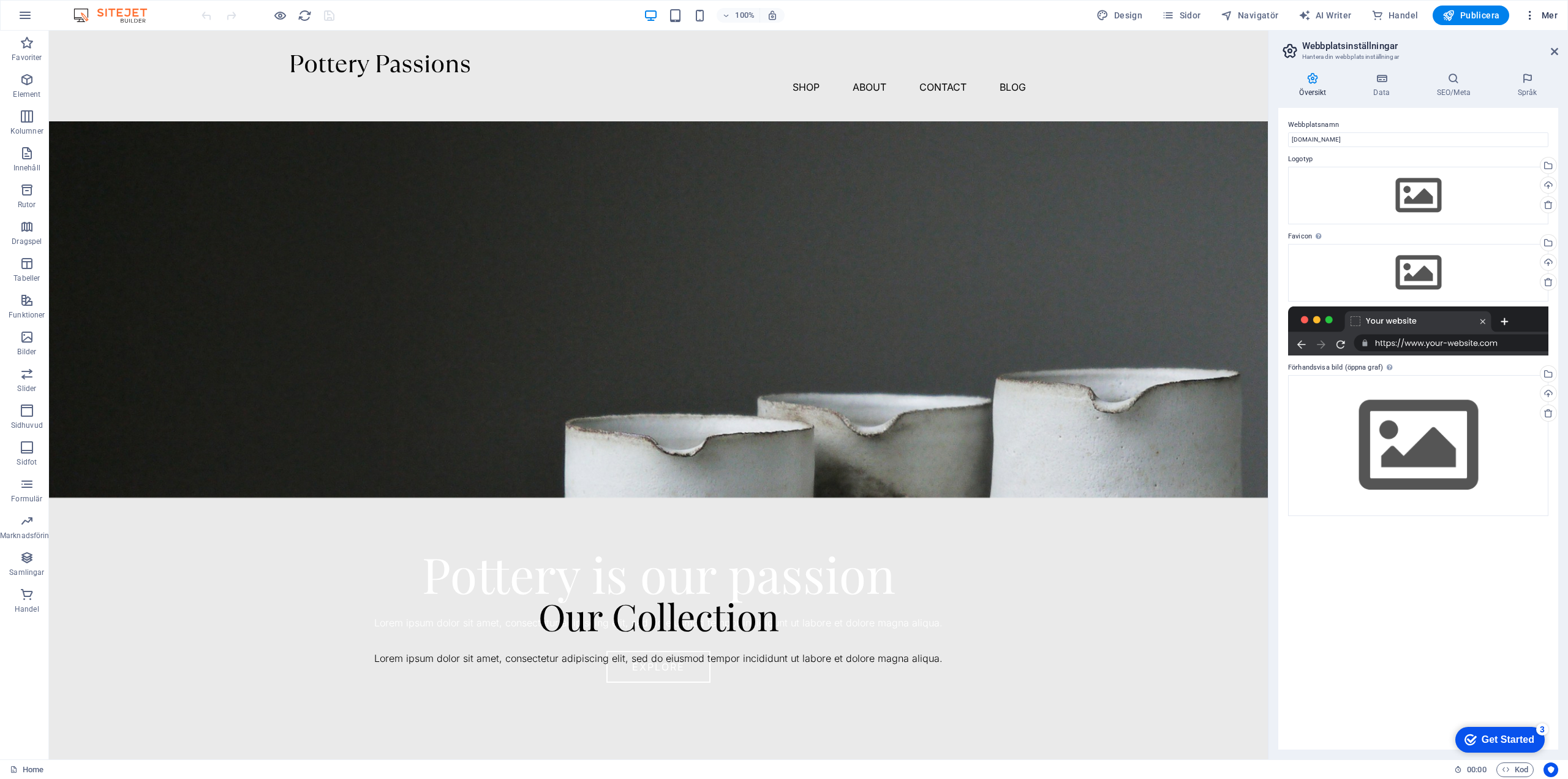
click at [0, 0] on icon "button" at bounding box center [0, 0] width 0 height 0
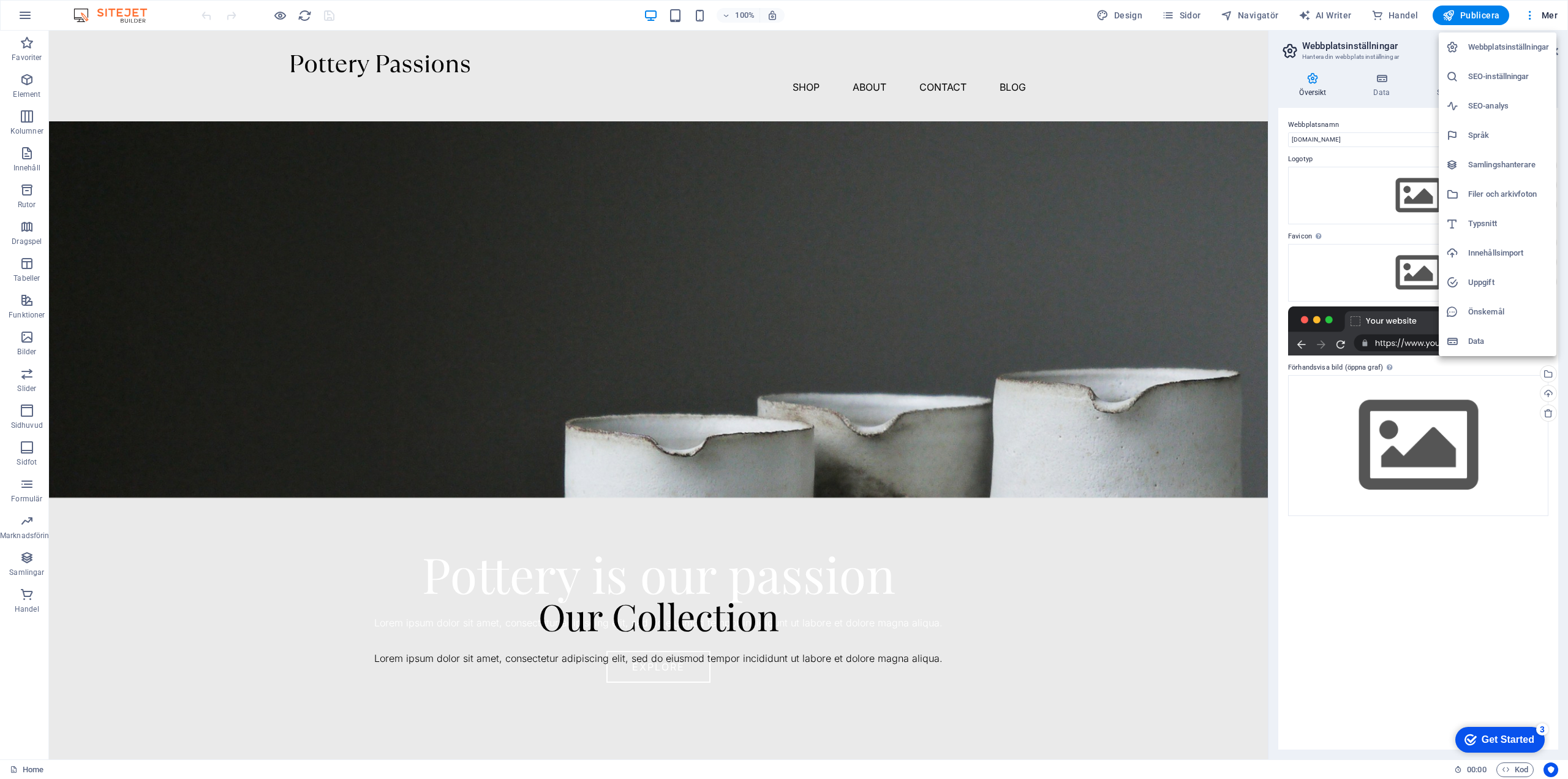
click at [1479, 135] on h6 "Språk" at bounding box center [1509, 136] width 81 height 14
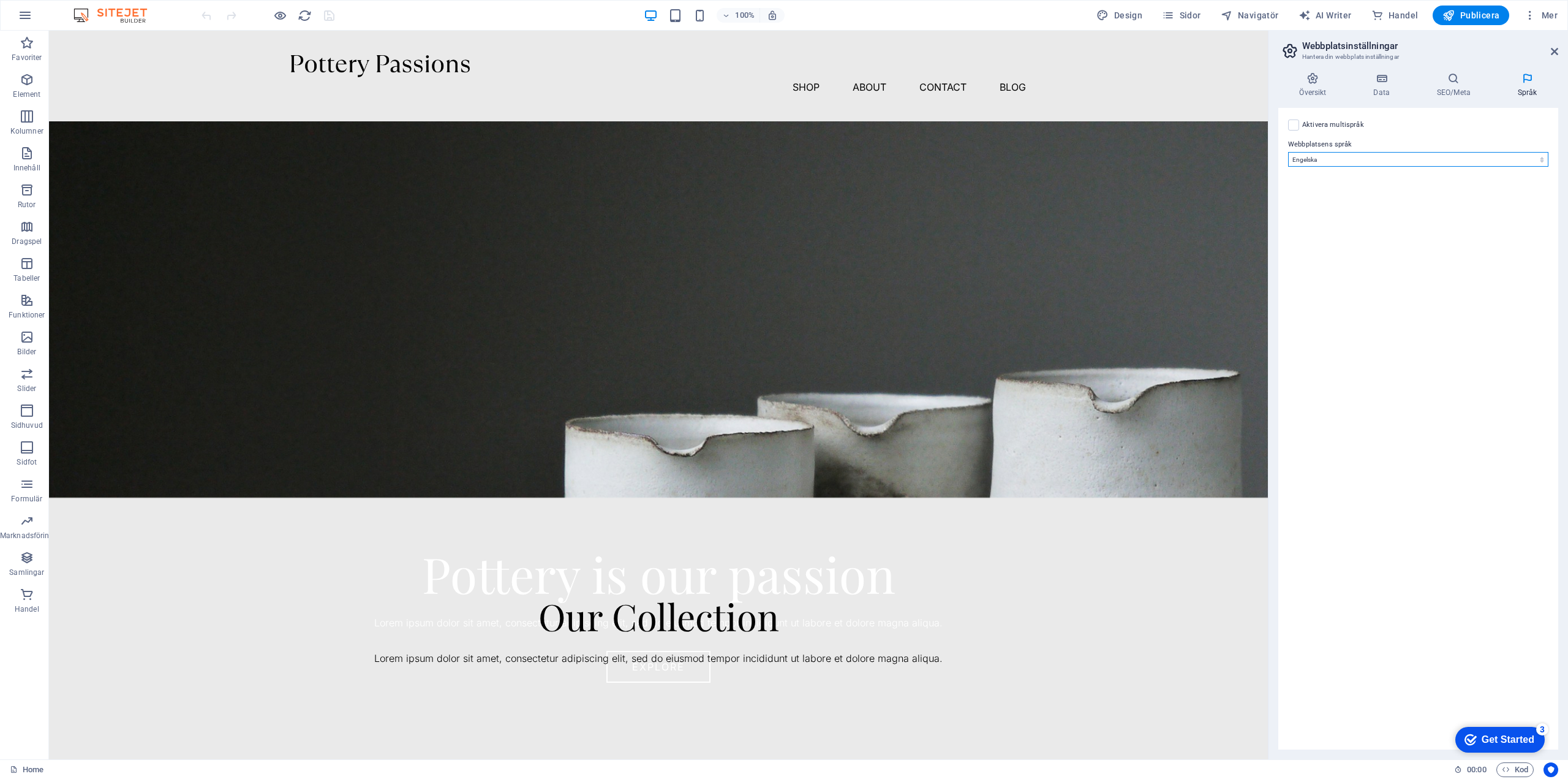
click at [1351, 159] on select "Abkhazian Afar Afrikaans Akan Albanian Amharic Arabiska Aragonese Armenian Assa…" at bounding box center [1419, 159] width 260 height 14
select select "149"
click at [1289, 152] on select "Abkhazian Afar Afrikaans Akan Albanian Amharic Arabiska Aragonese Armenian Assa…" at bounding box center [1419, 159] width 260 height 14
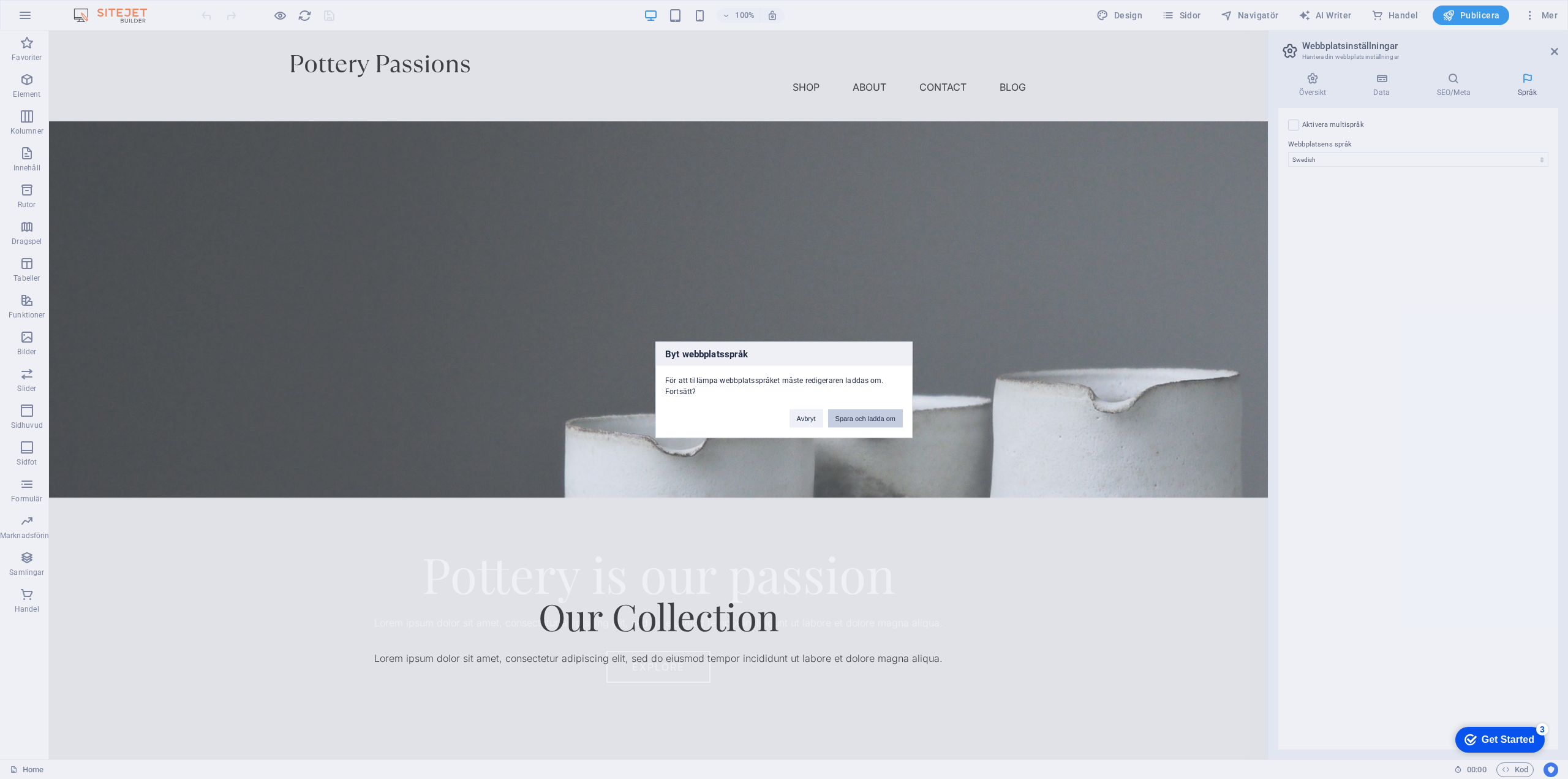
click at [862, 414] on button "Spara och ladda om" at bounding box center [866, 418] width 75 height 18
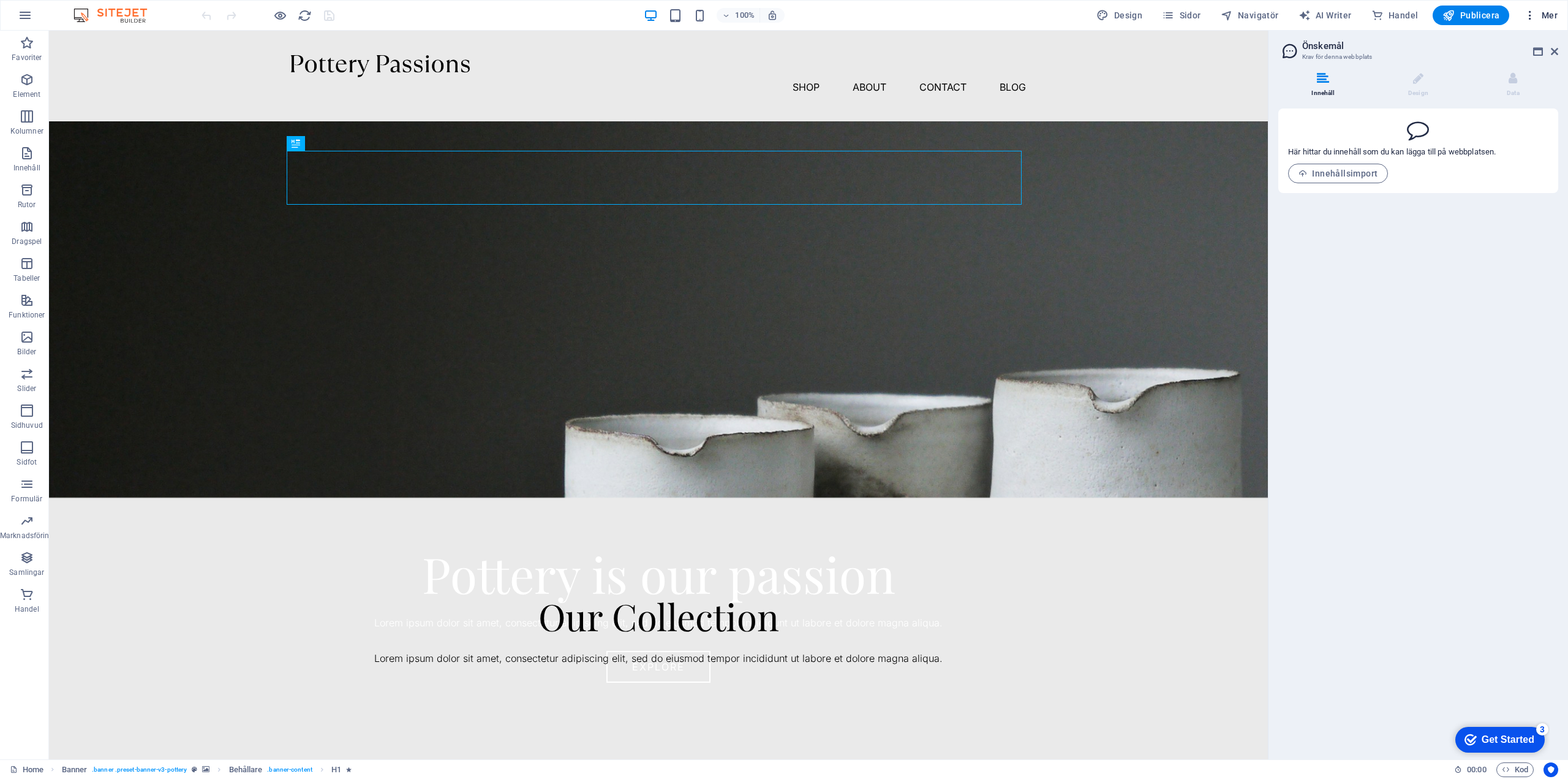
click at [0, 0] on span "Mer" at bounding box center [0, 0] width 0 height 0
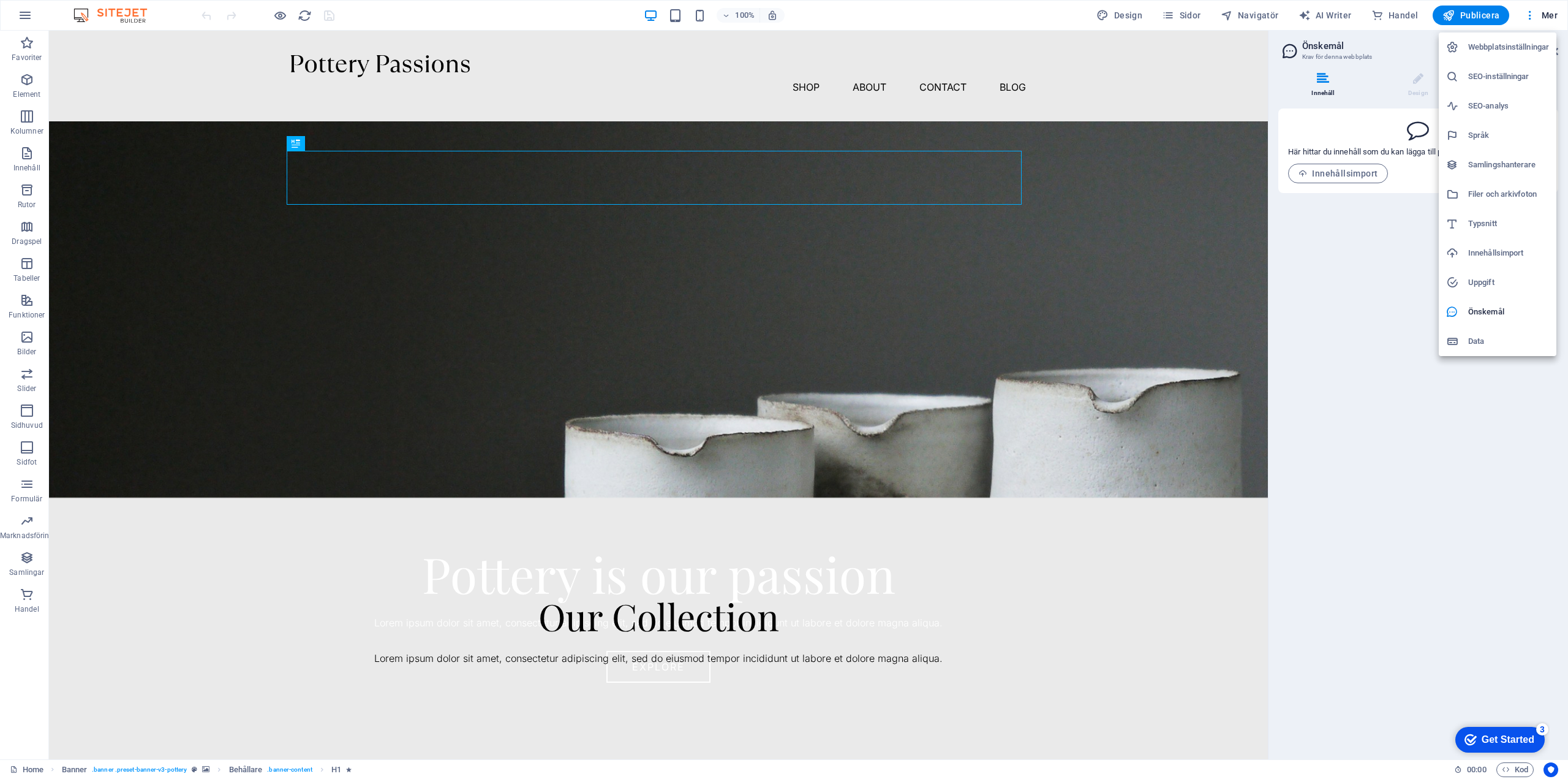
click at [1482, 225] on h6 "Typsnitt" at bounding box center [1509, 223] width 81 height 14
select select "popularity"
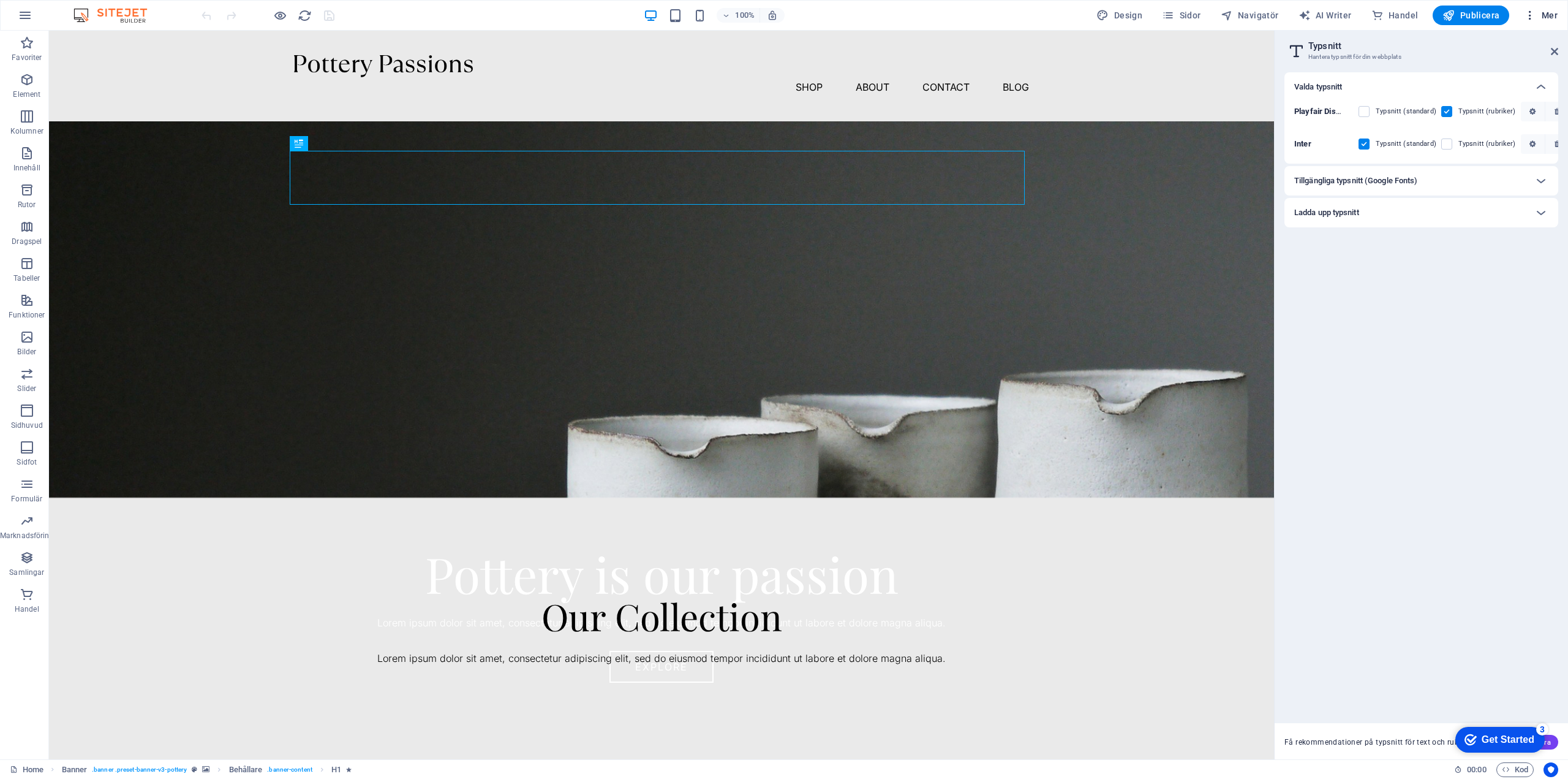
click at [1505, 41] on h6 "Webbplatsinställningar" at bounding box center [1509, 47] width 81 height 14
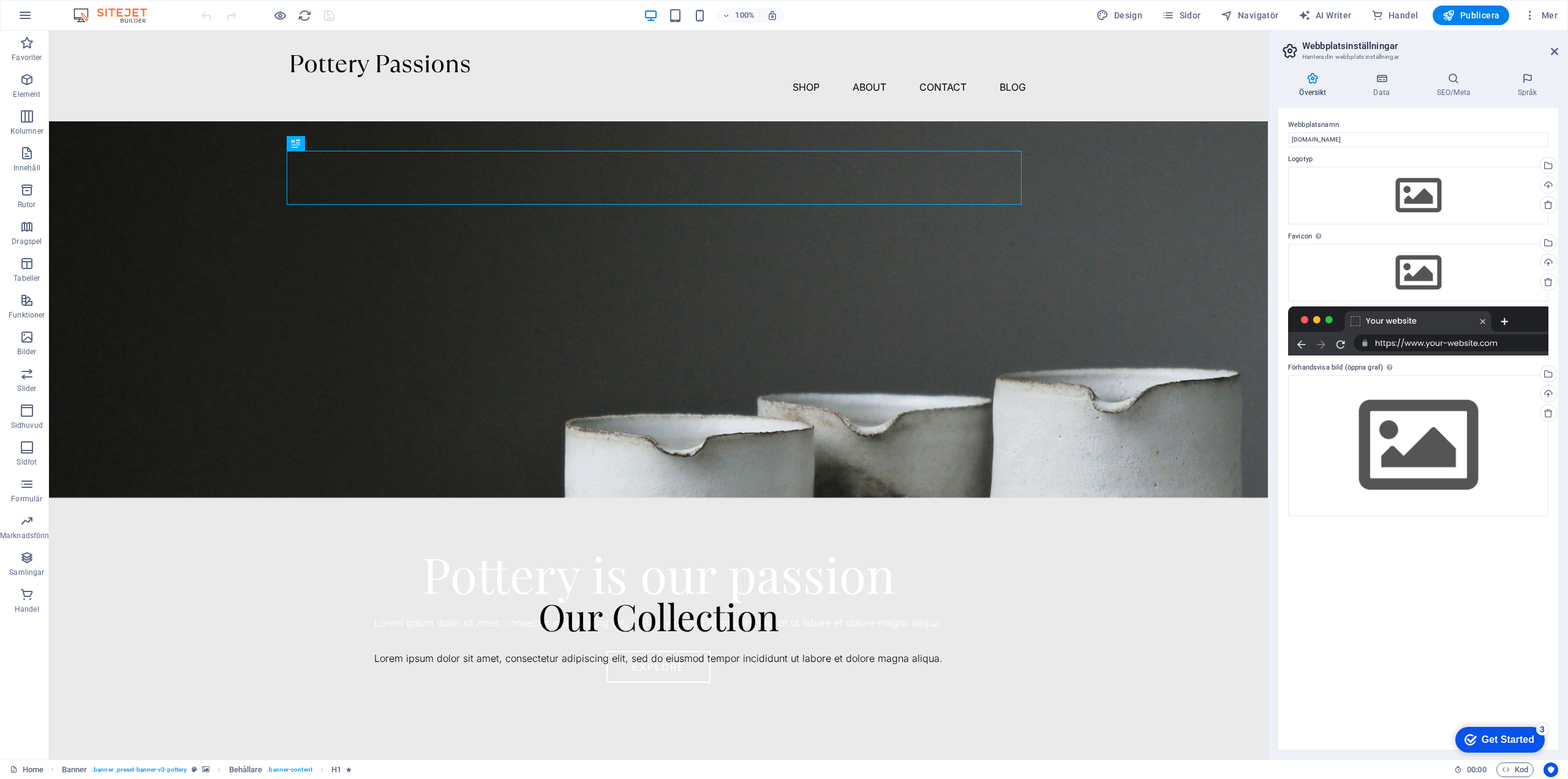
click at [1500, 740] on div "Get Started" at bounding box center [1508, 739] width 53 height 11
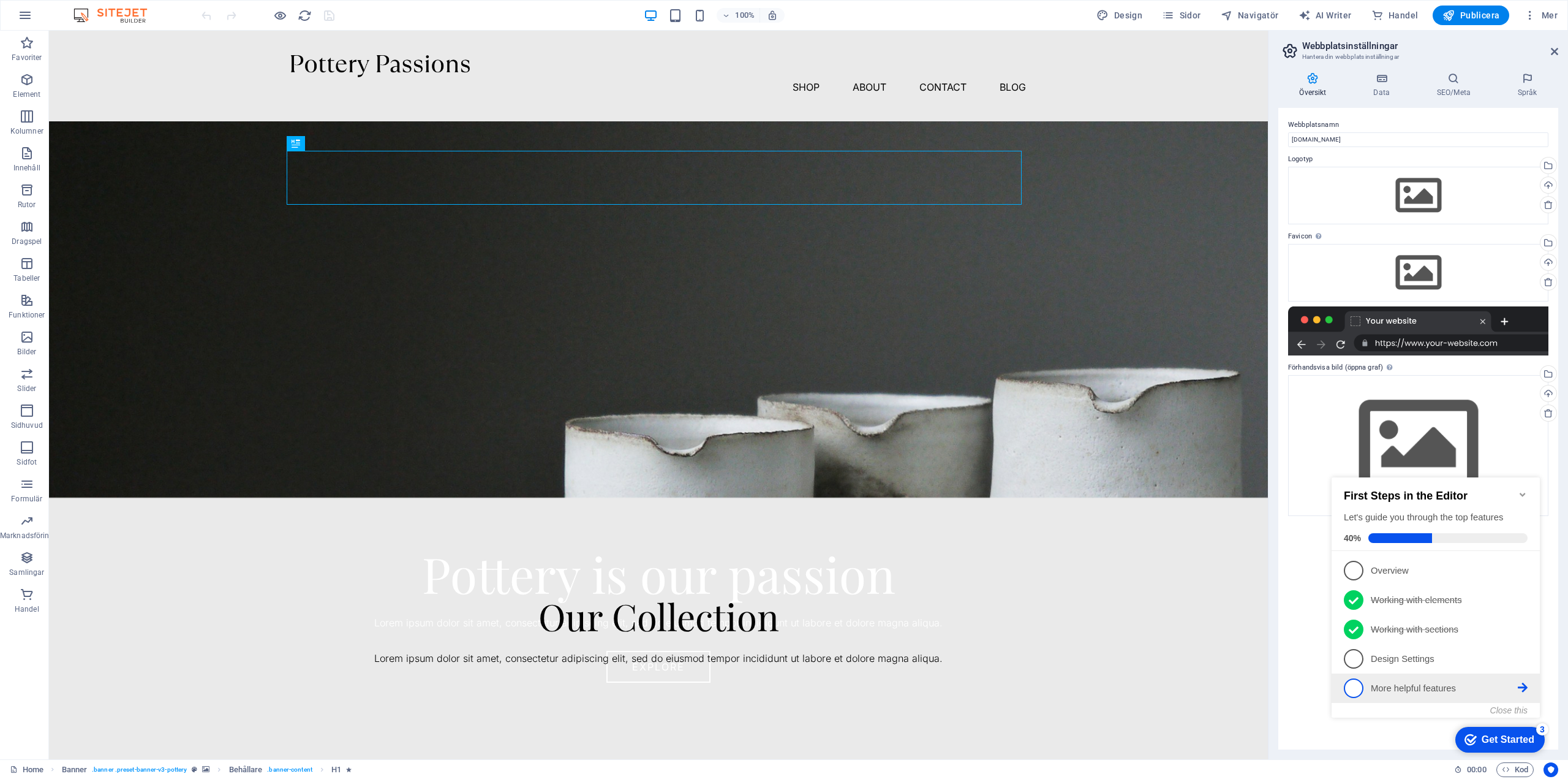
click at [1414, 684] on p "More helpful features - incomplete" at bounding box center [1444, 689] width 147 height 13
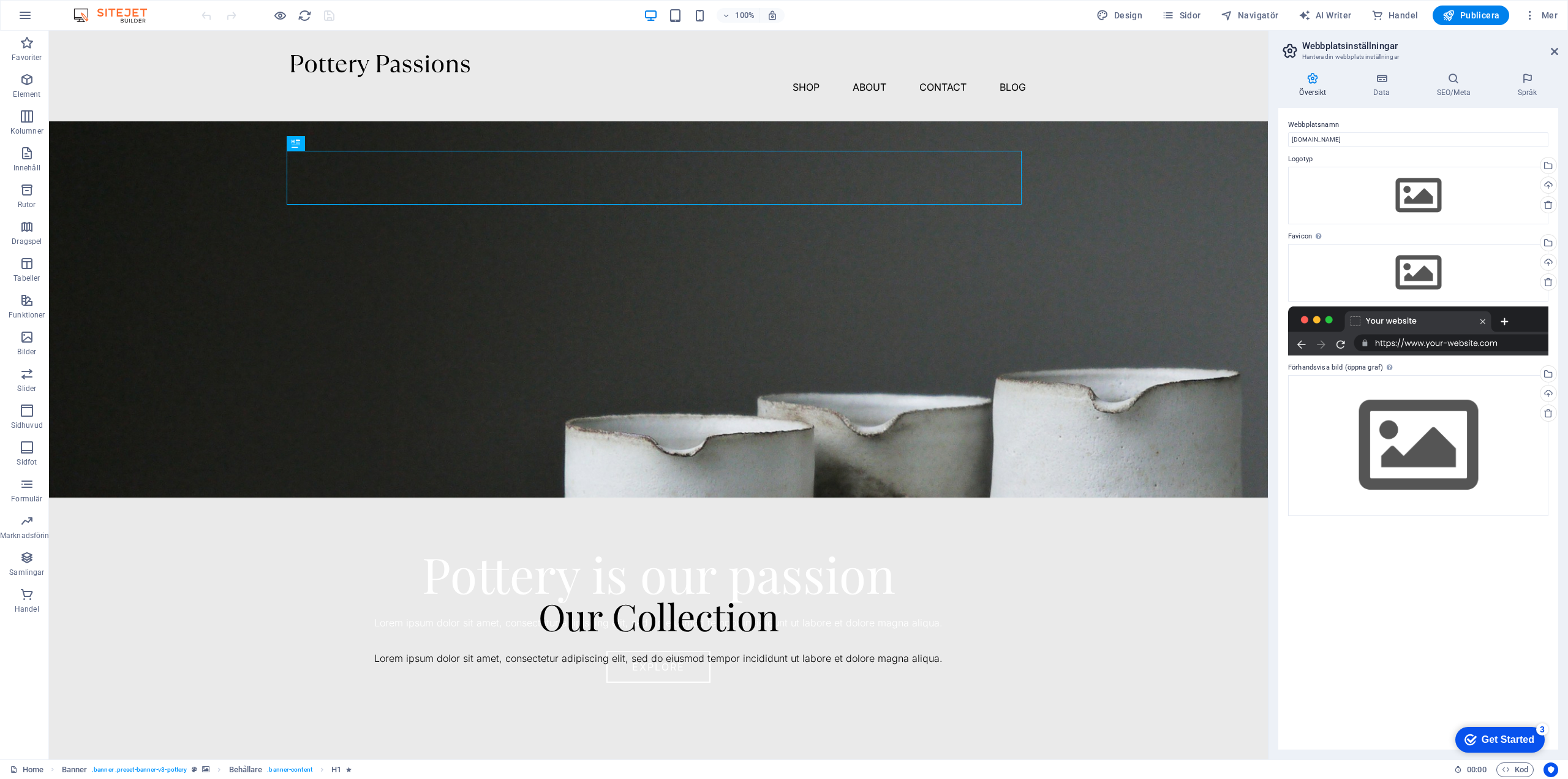
click at [1497, 734] on div "Get Started" at bounding box center [1508, 739] width 53 height 11
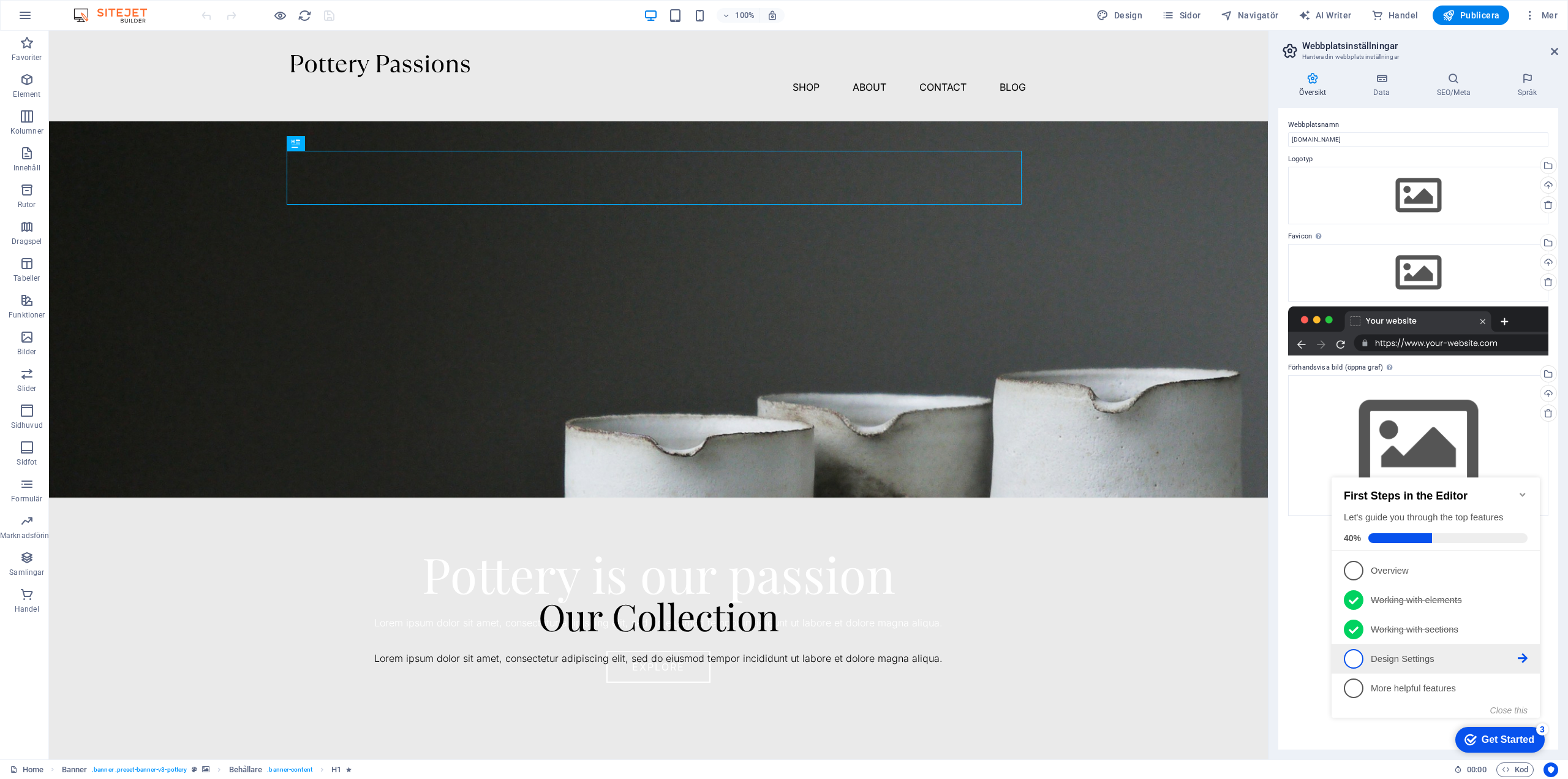
click at [1393, 655] on p "Design Settings - incomplete" at bounding box center [1444, 659] width 147 height 13
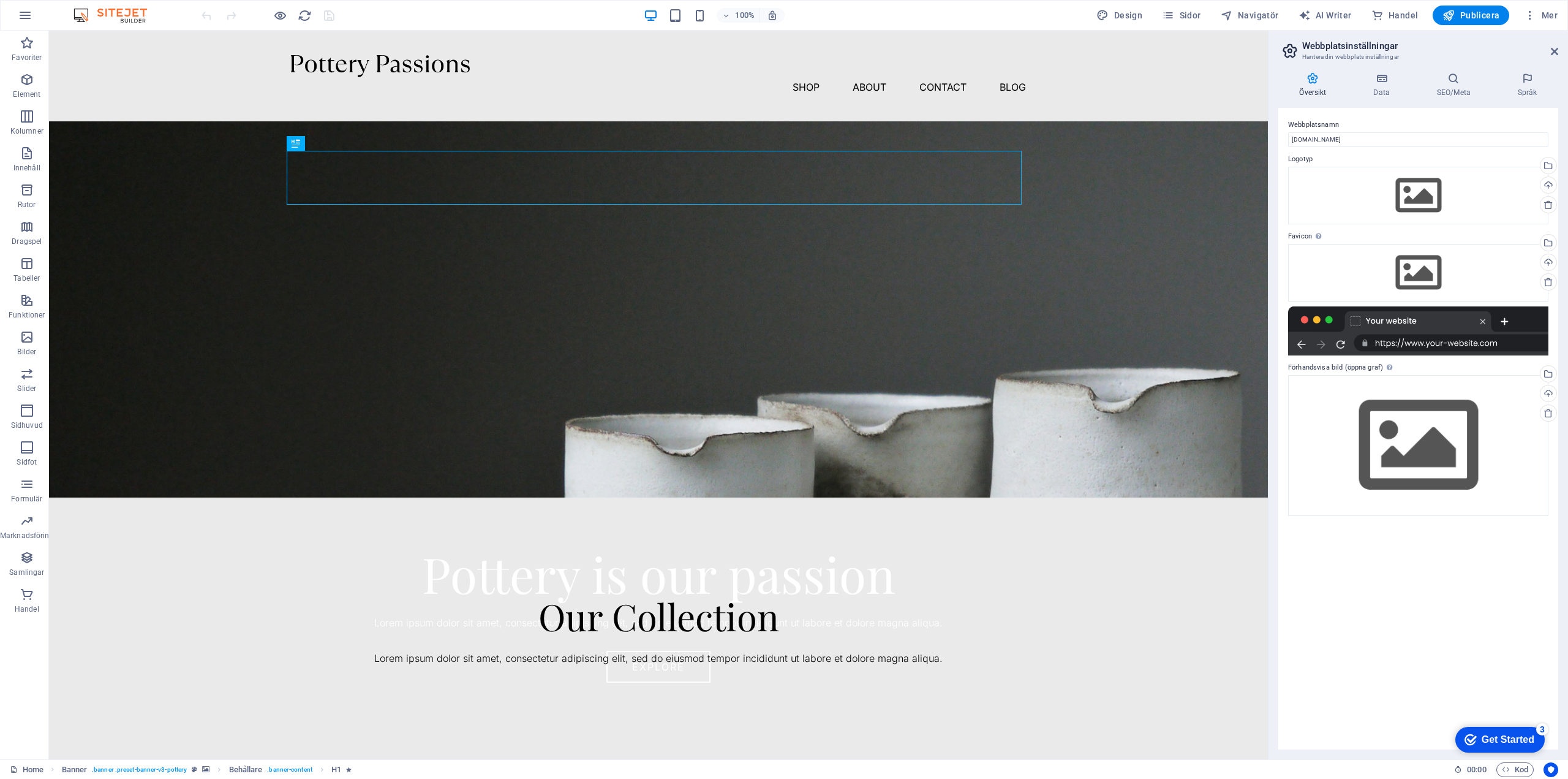
click at [1487, 742] on div "Get Started" at bounding box center [1508, 739] width 53 height 11
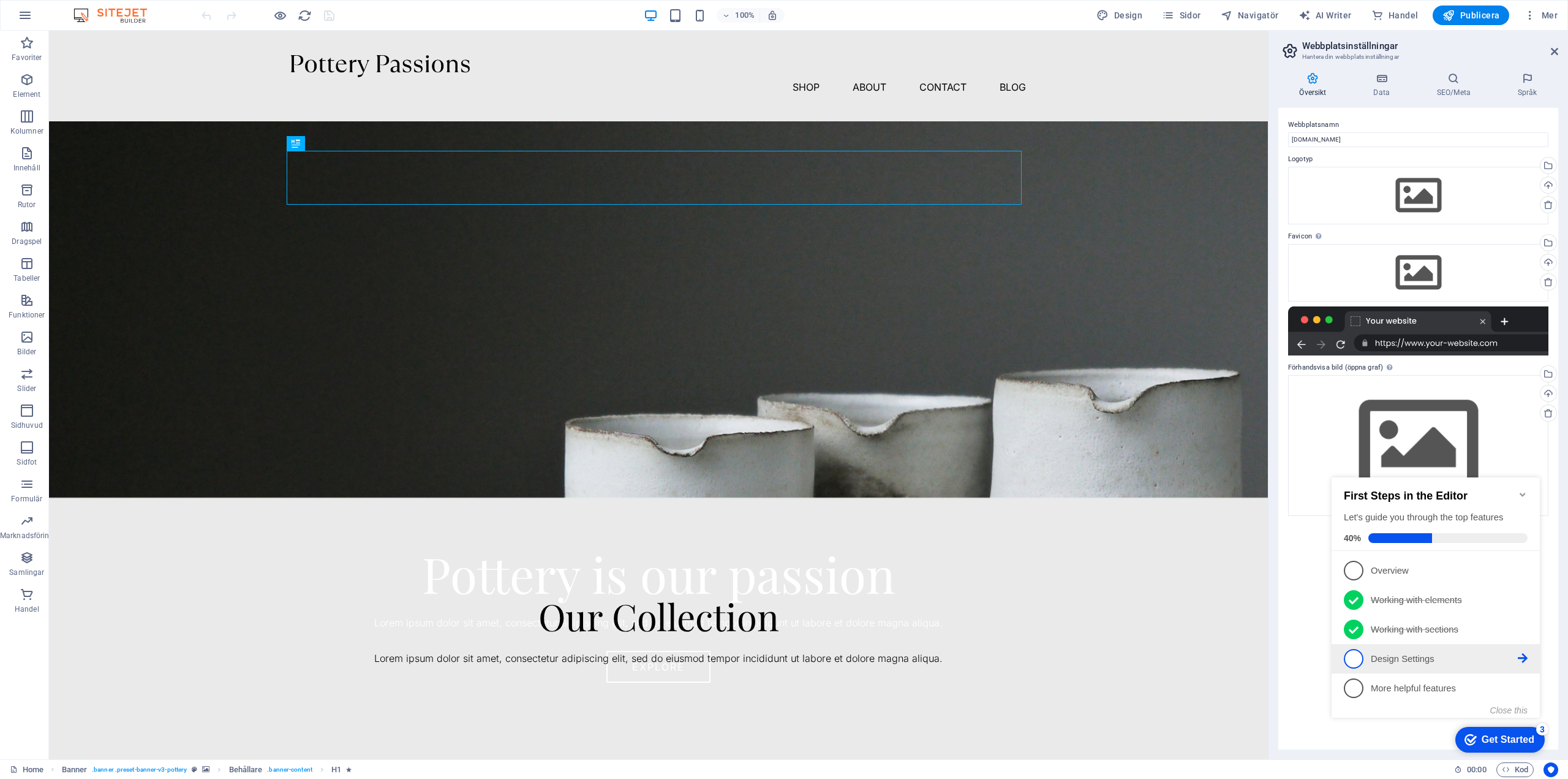
click at [1353, 657] on span "4" at bounding box center [1354, 659] width 20 height 20
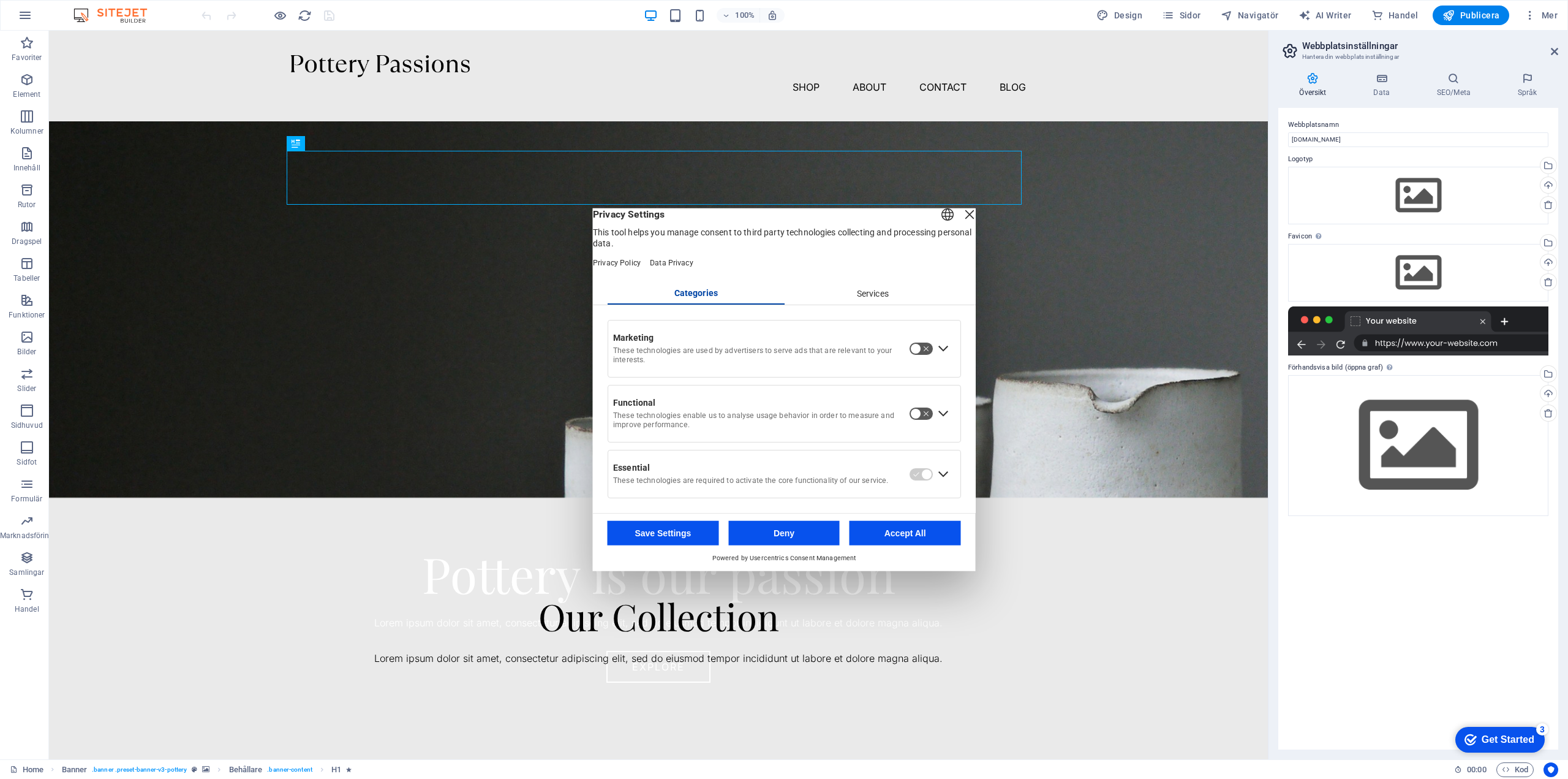
click at [874, 300] on div "Services" at bounding box center [872, 293] width 177 height 21
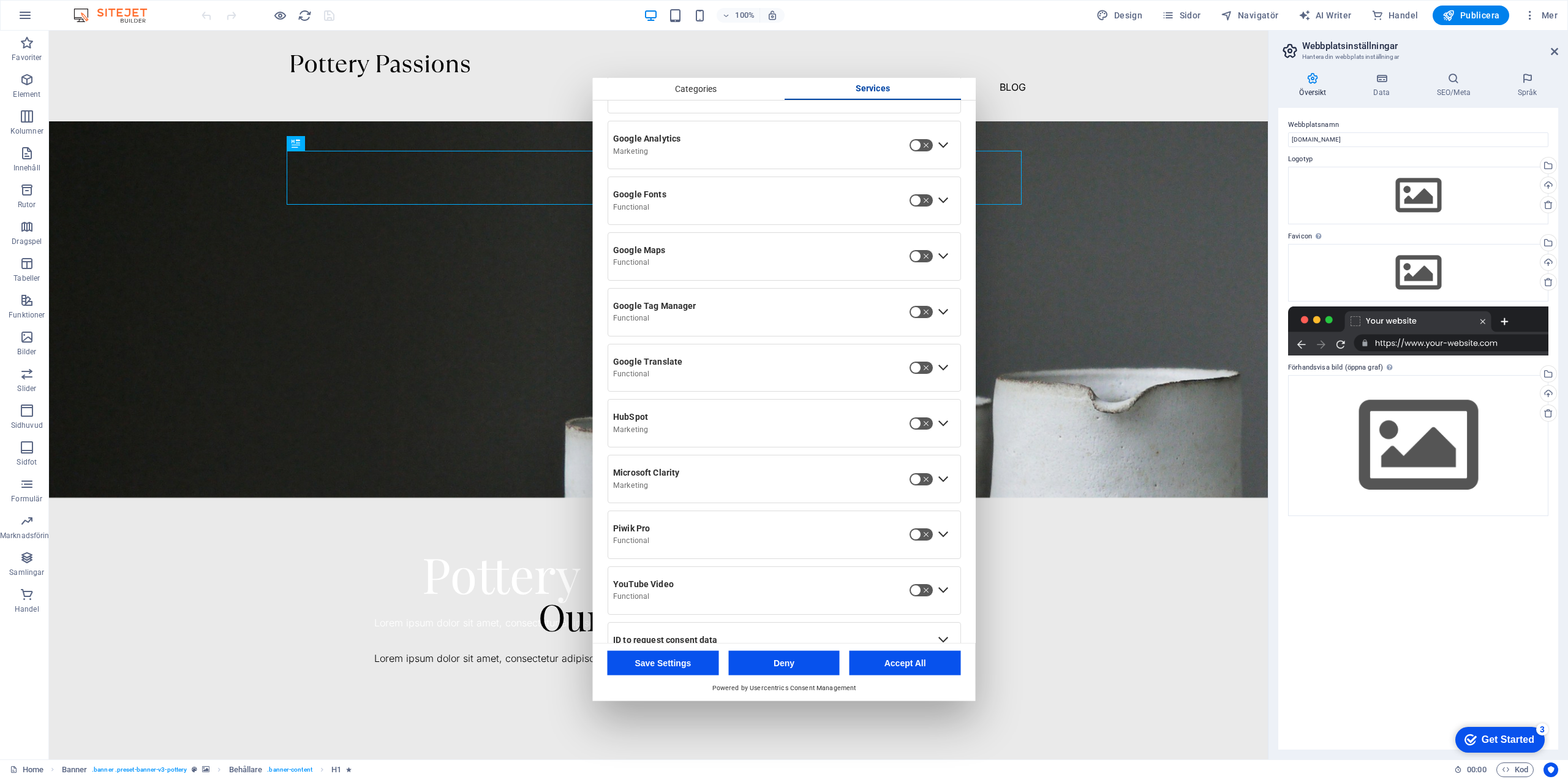
scroll to position [336, 0]
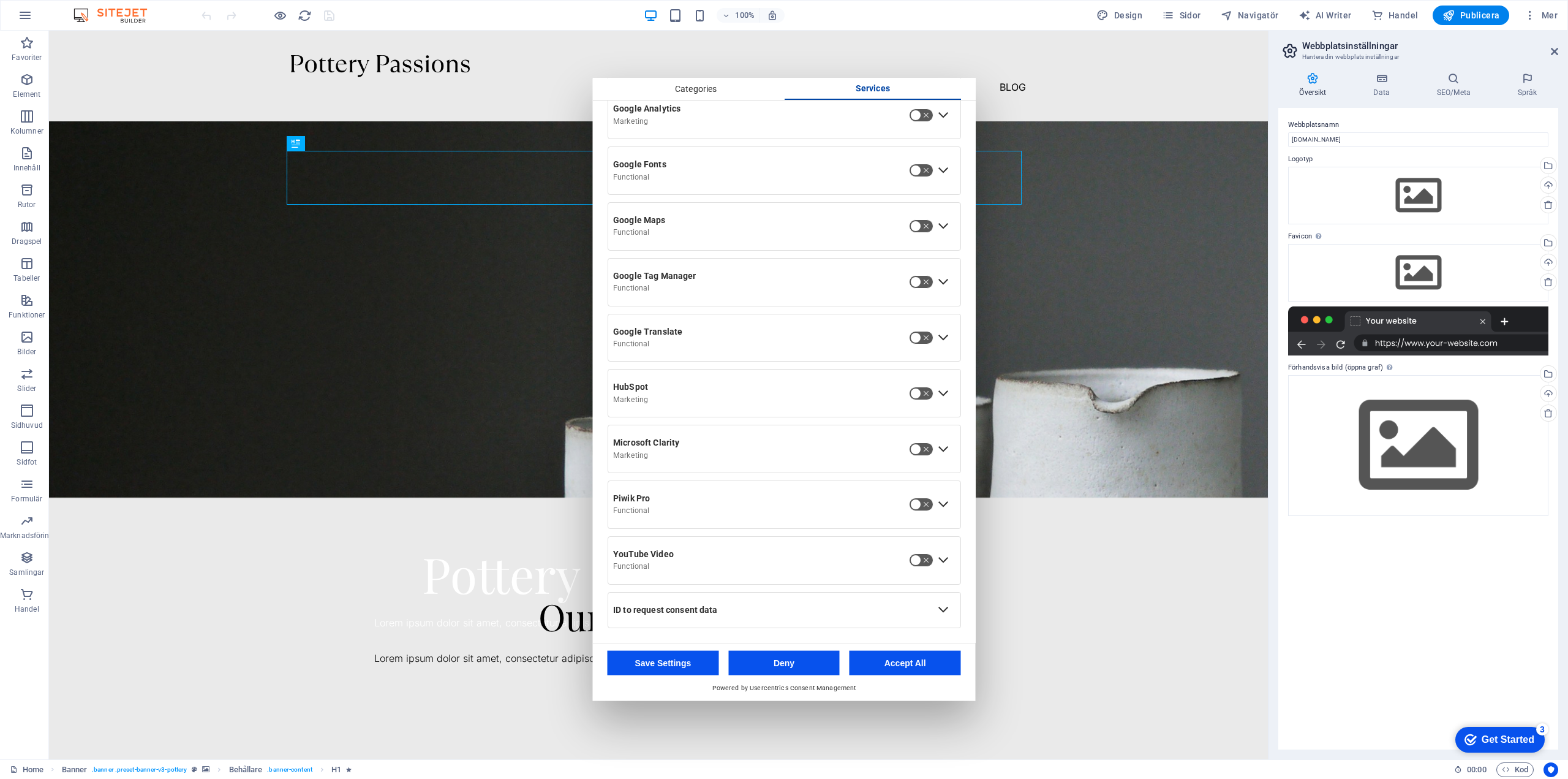
click at [787, 666] on button "Deny" at bounding box center [784, 662] width 111 height 24
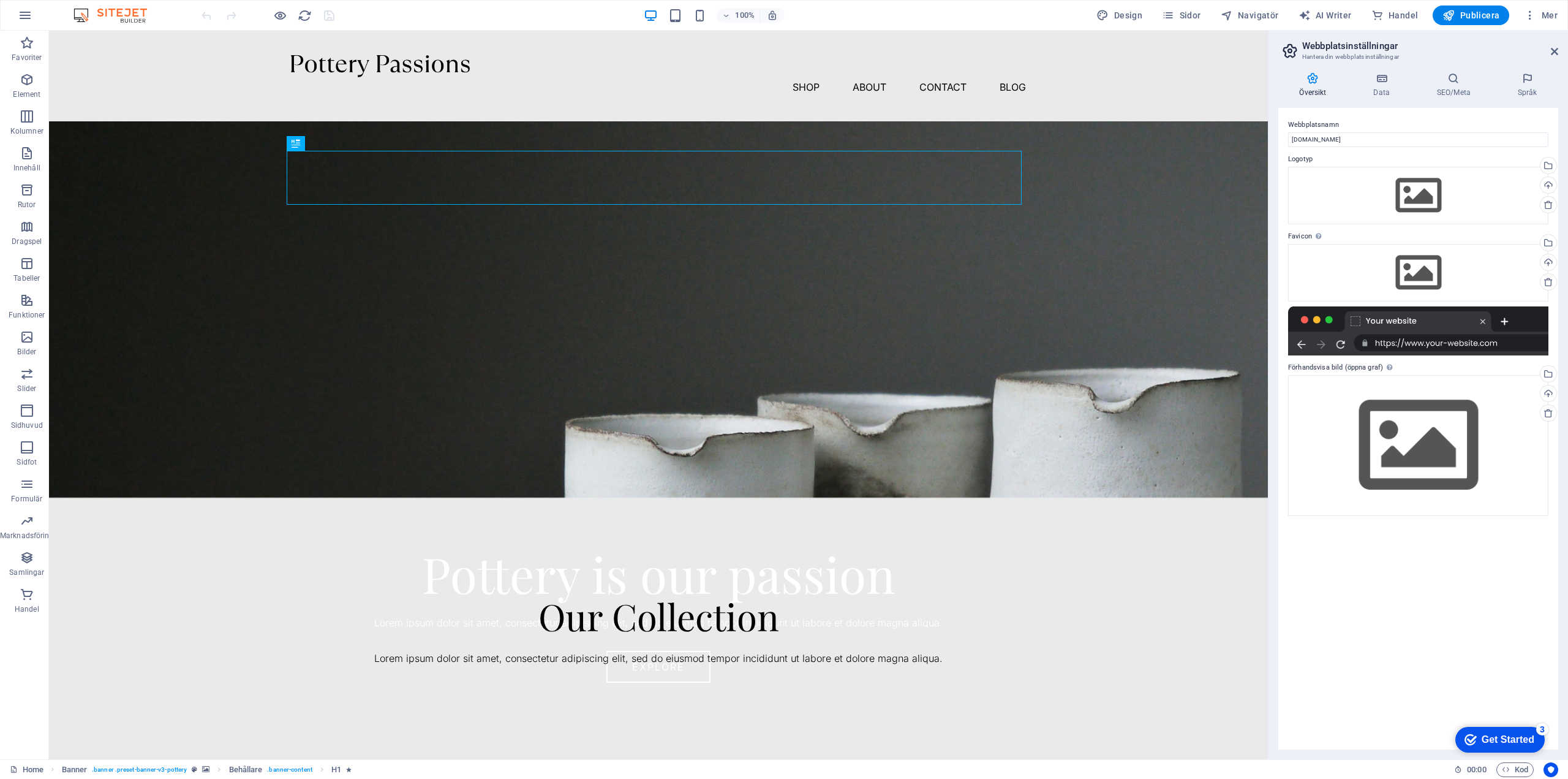
click at [1508, 740] on div "Get Started" at bounding box center [1508, 739] width 53 height 11
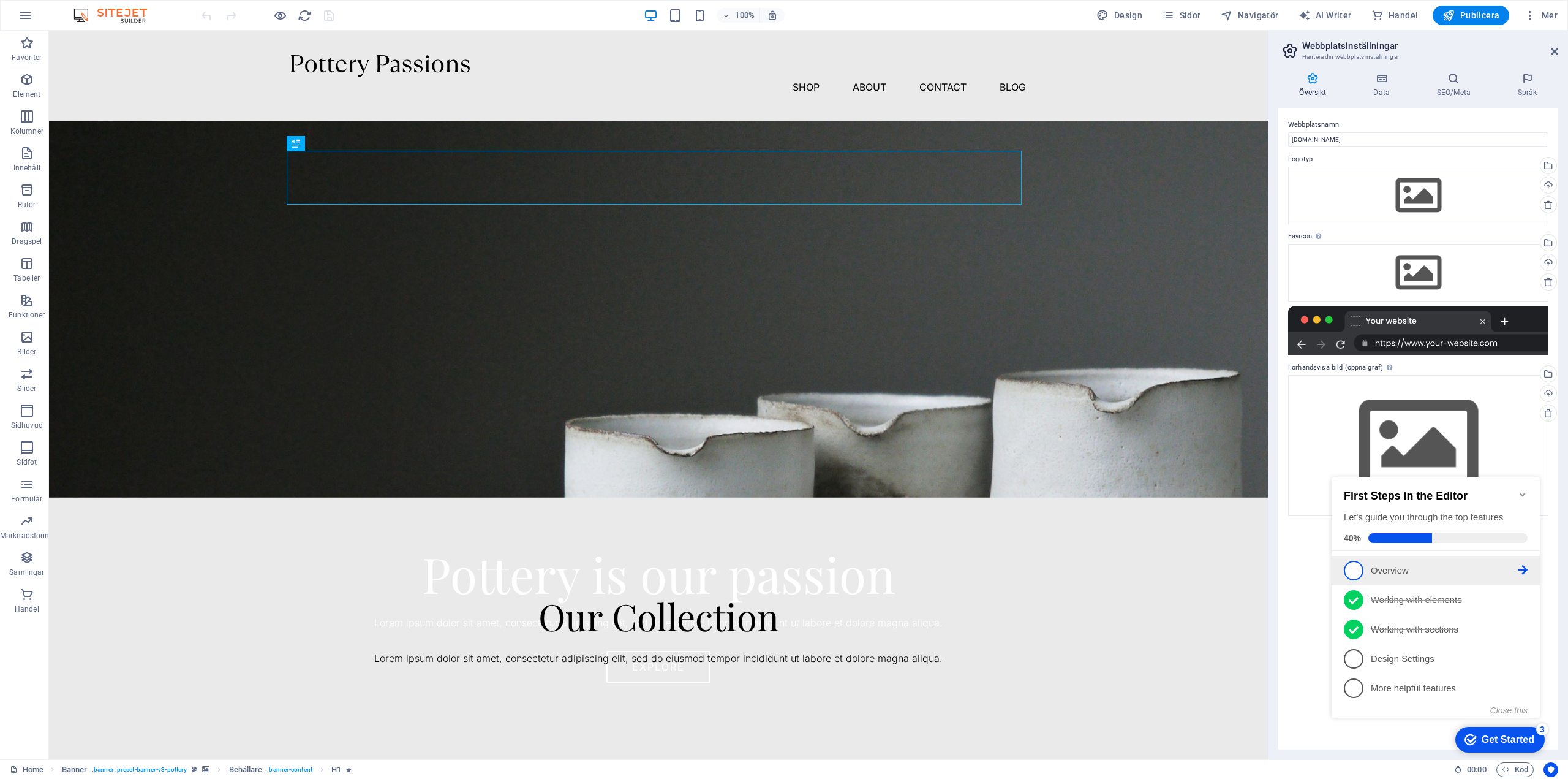
click at [1349, 567] on span "1" at bounding box center [1354, 571] width 20 height 20
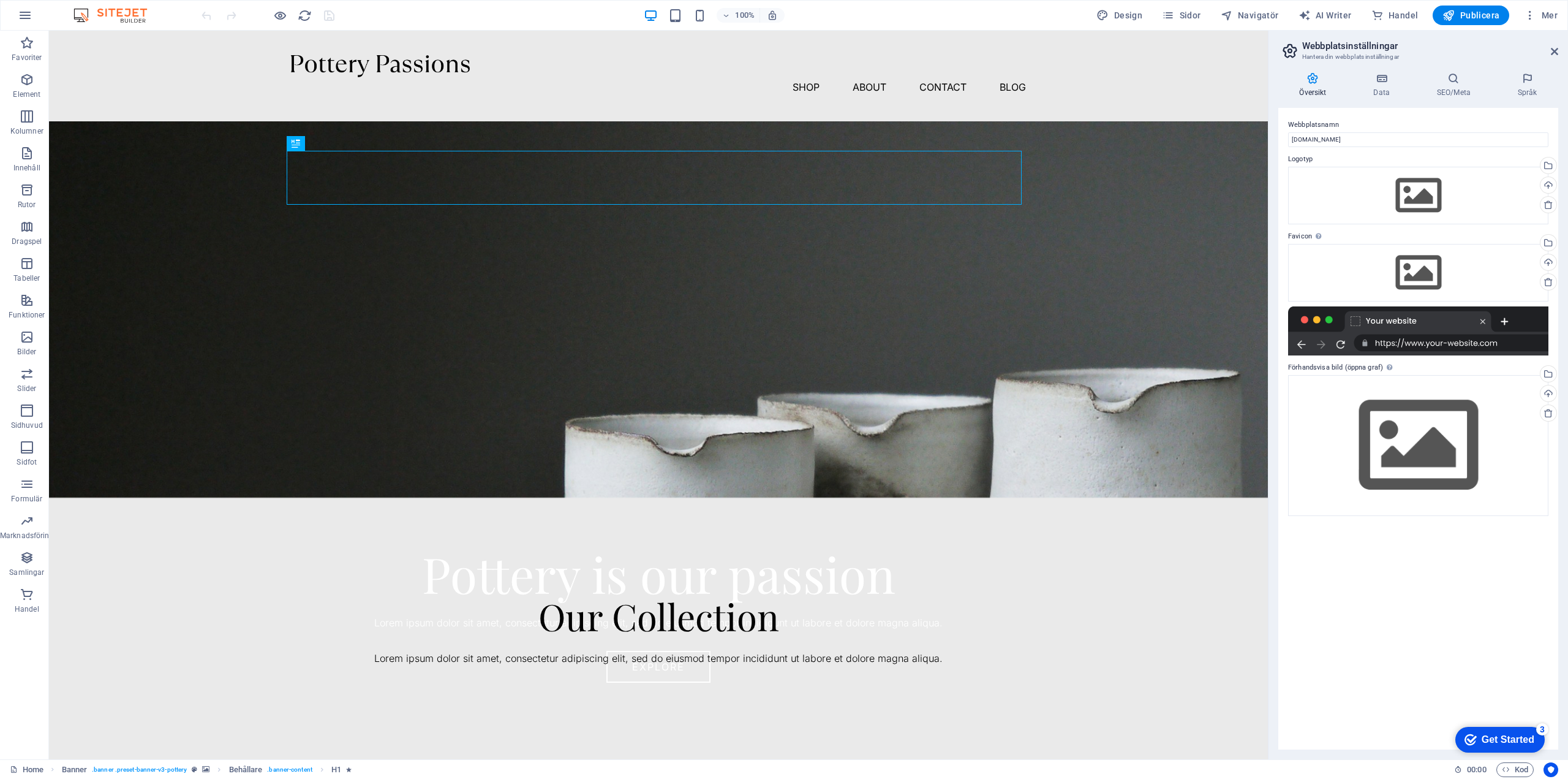
scroll to position [0, 0]
click at [225, 98] on link "Next" at bounding box center [221, 98] width 33 height 18
click at [647, 547] on div "Pottery is our passion" at bounding box center [658, 573] width 735 height 54
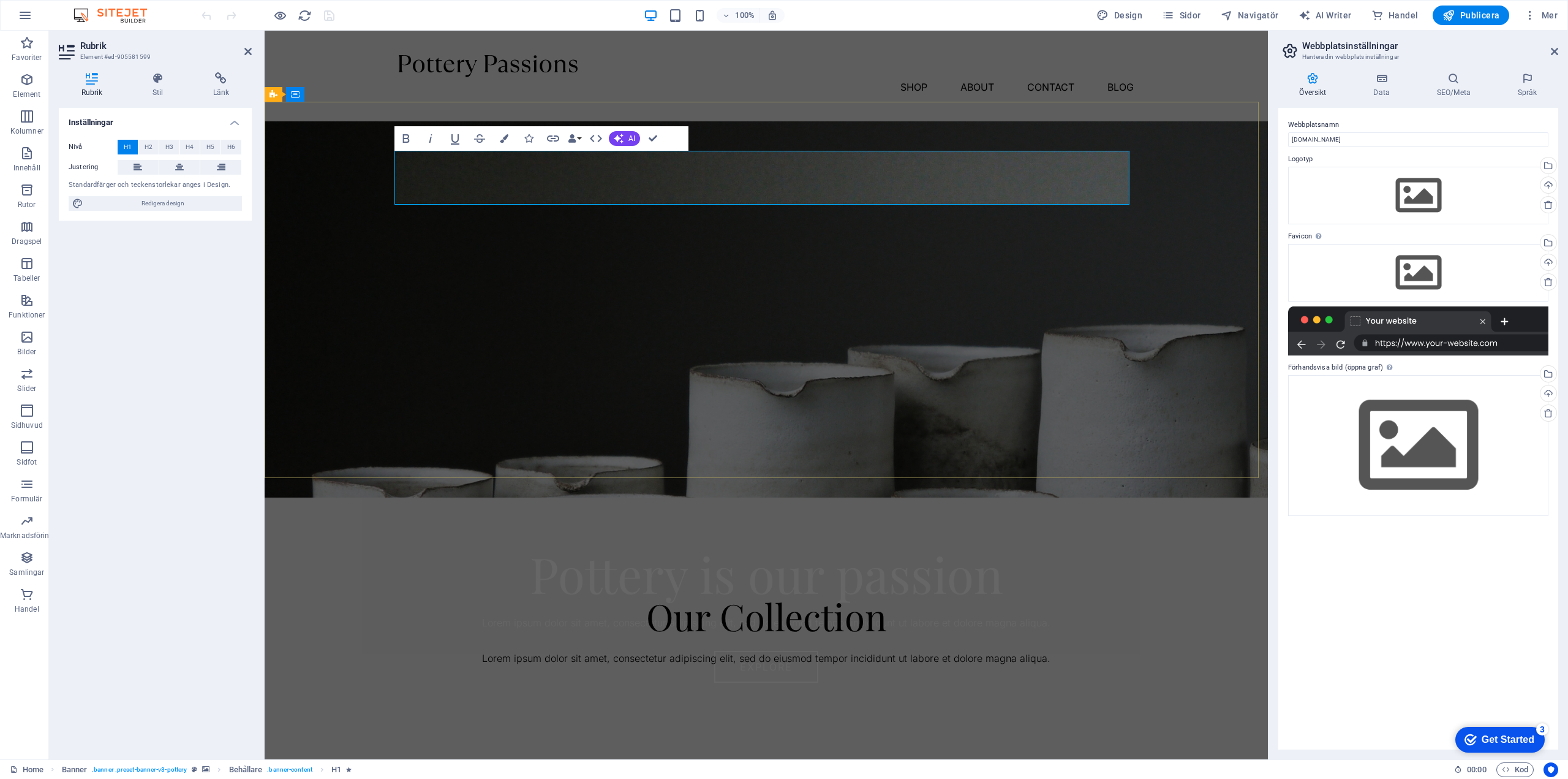
click at [647, 541] on span "Pottery is our passion" at bounding box center [767, 573] width 474 height 65
click at [868, 615] on div "Lorem ipsum dolor sit amet, consectetur adipiscing elit, sed do eiusmod tempor …" at bounding box center [766, 623] width 735 height 16
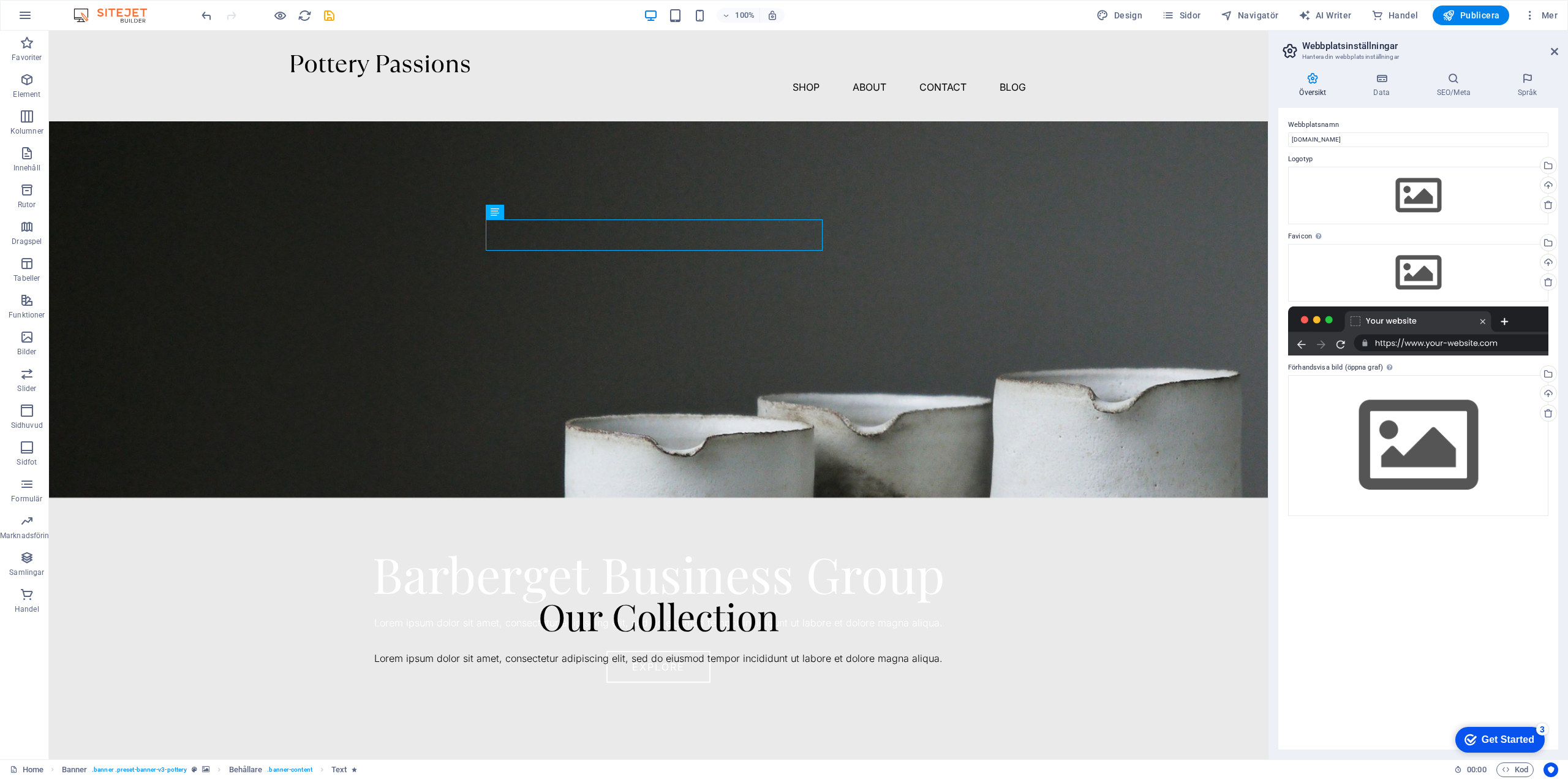
click at [1501, 736] on div "Get Started" at bounding box center [1508, 739] width 53 height 11
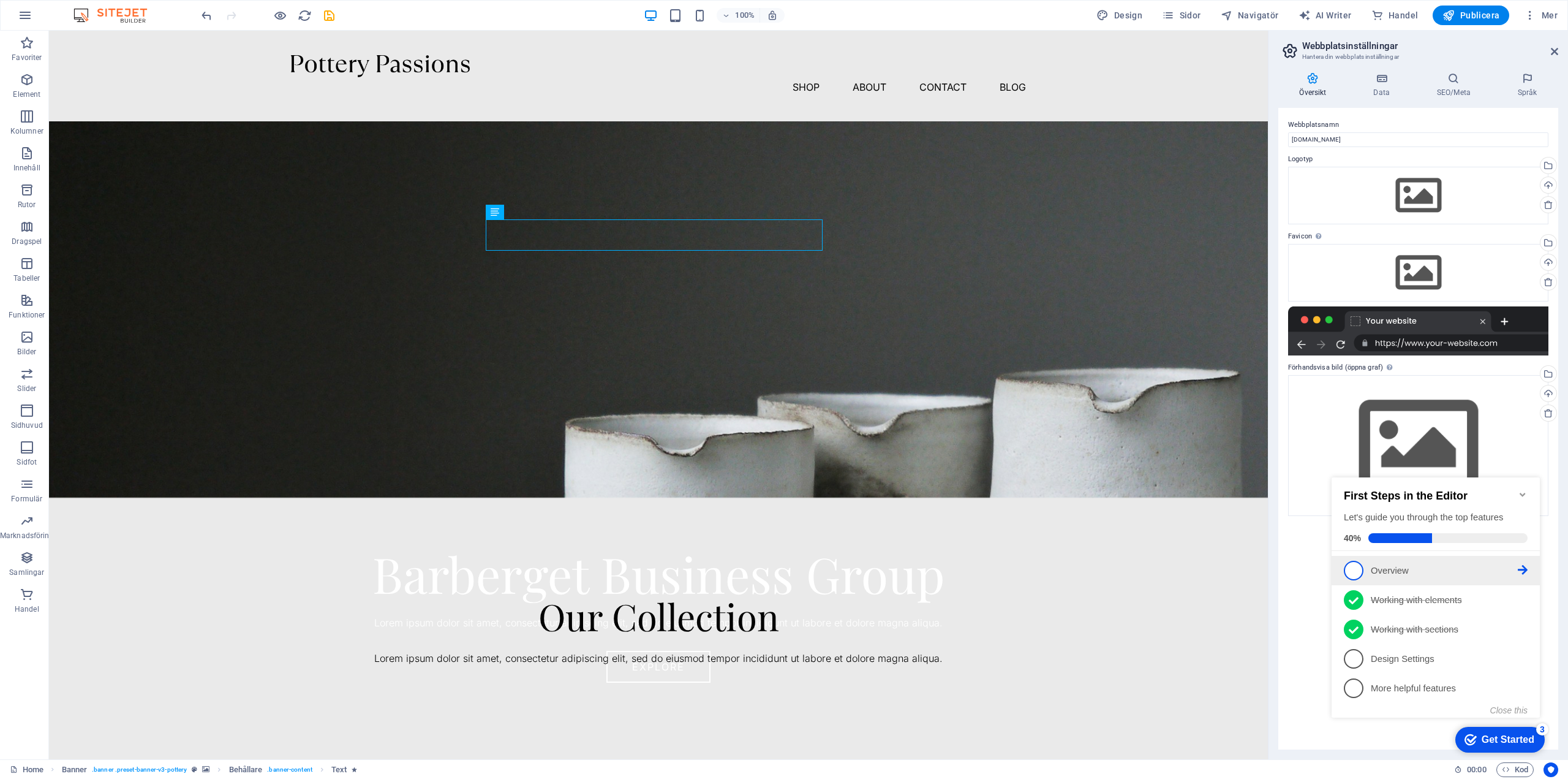
click at [1398, 575] on p "Overview - incomplete" at bounding box center [1444, 571] width 147 height 13
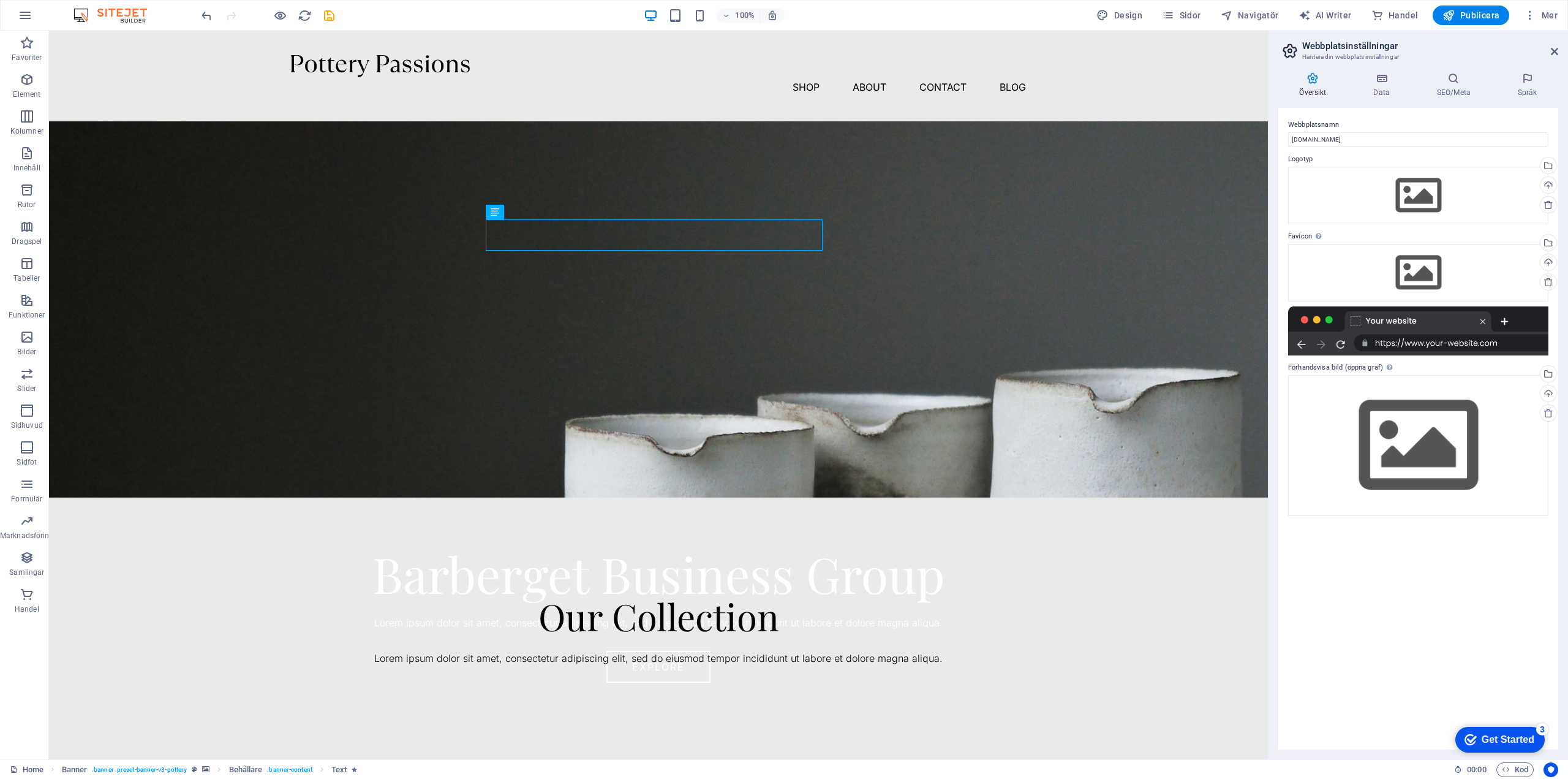
click at [1493, 739] on div "Get Started" at bounding box center [1508, 739] width 53 height 11
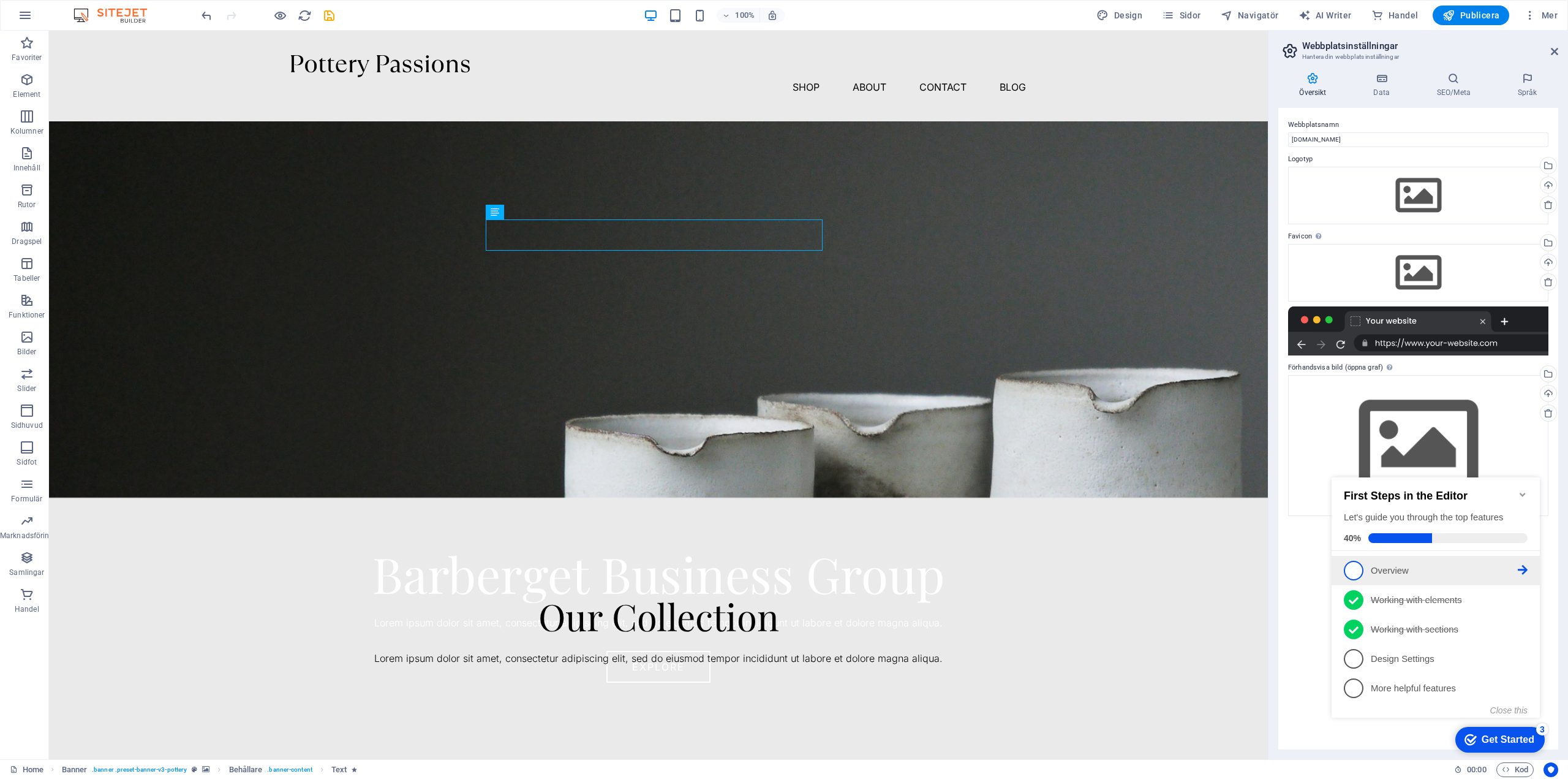
click at [1521, 568] on icon at bounding box center [1523, 570] width 10 height 10
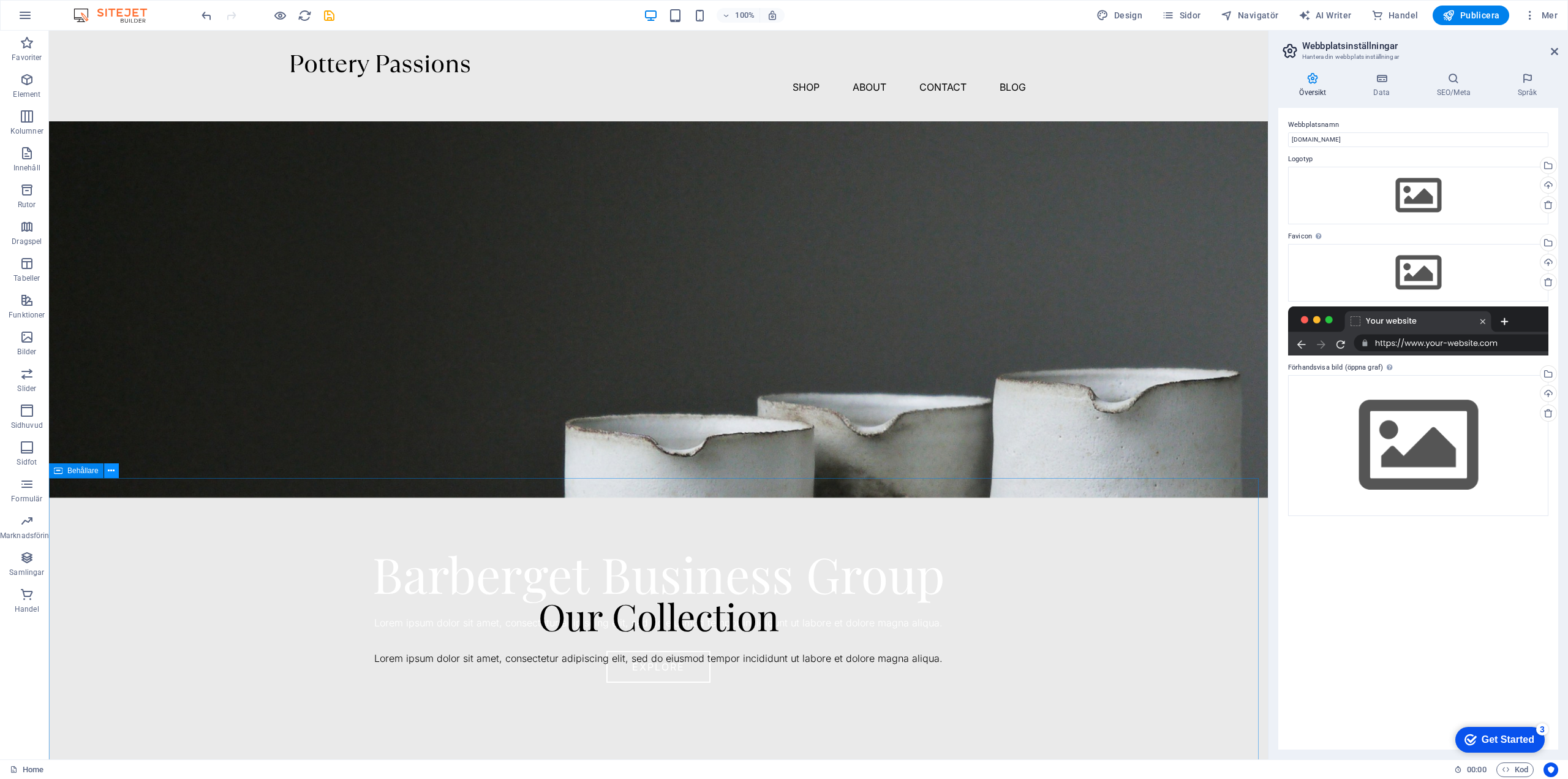
click at [111, 469] on icon at bounding box center [111, 471] width 7 height 13
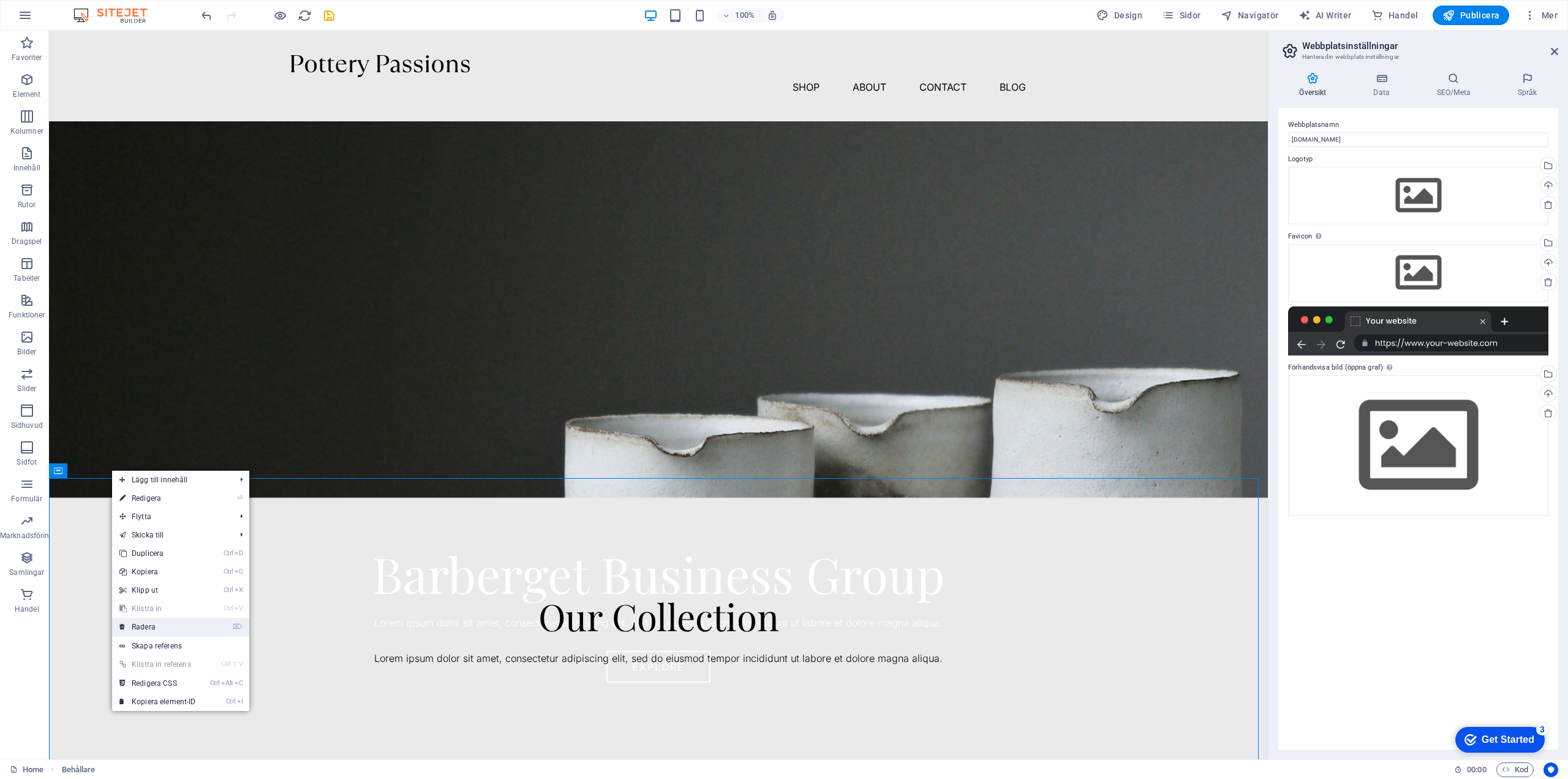
click at [154, 628] on link "⌦ Radera" at bounding box center [157, 627] width 91 height 18
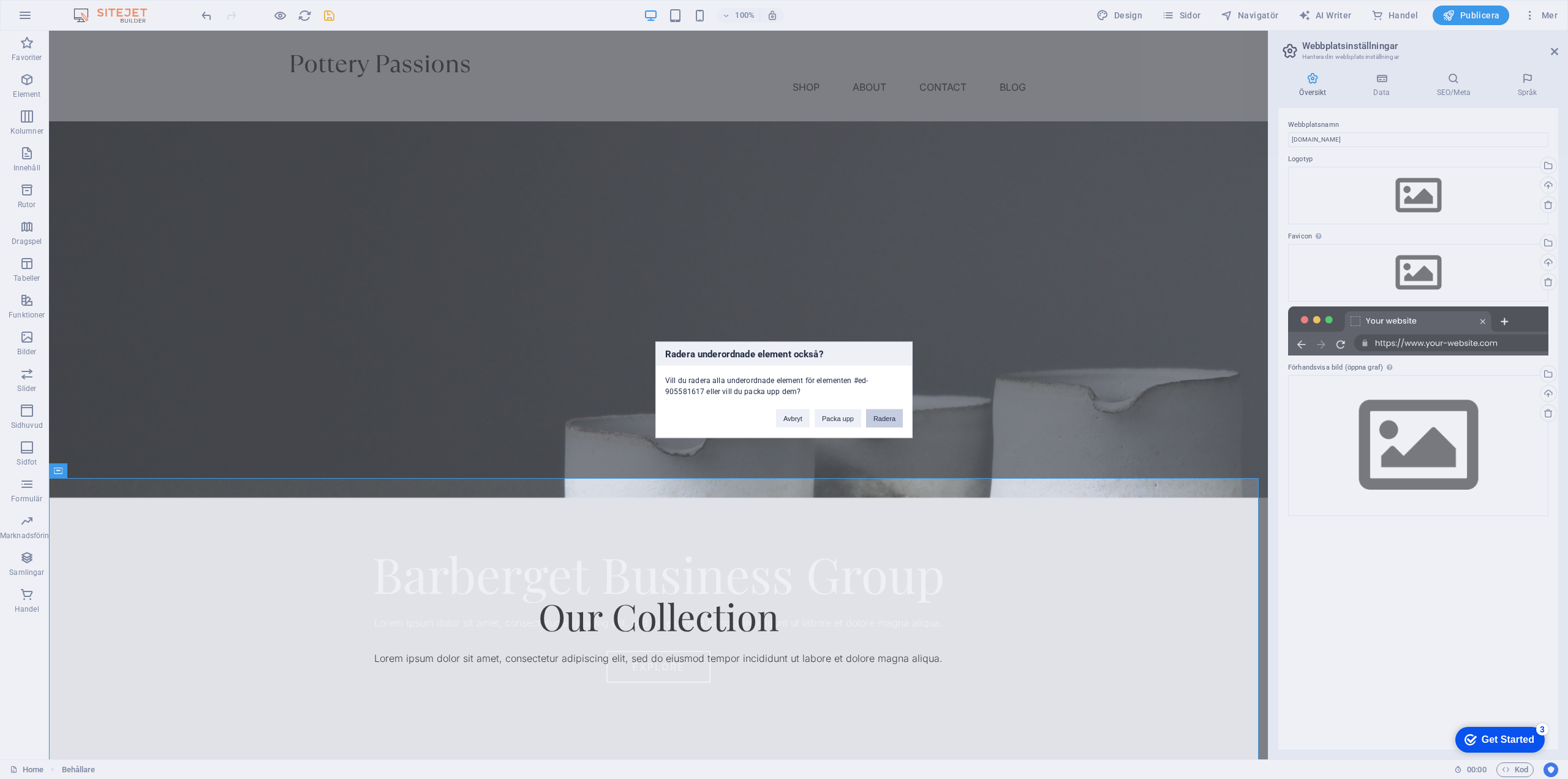
click at [889, 416] on button "Radera" at bounding box center [885, 418] width 37 height 18
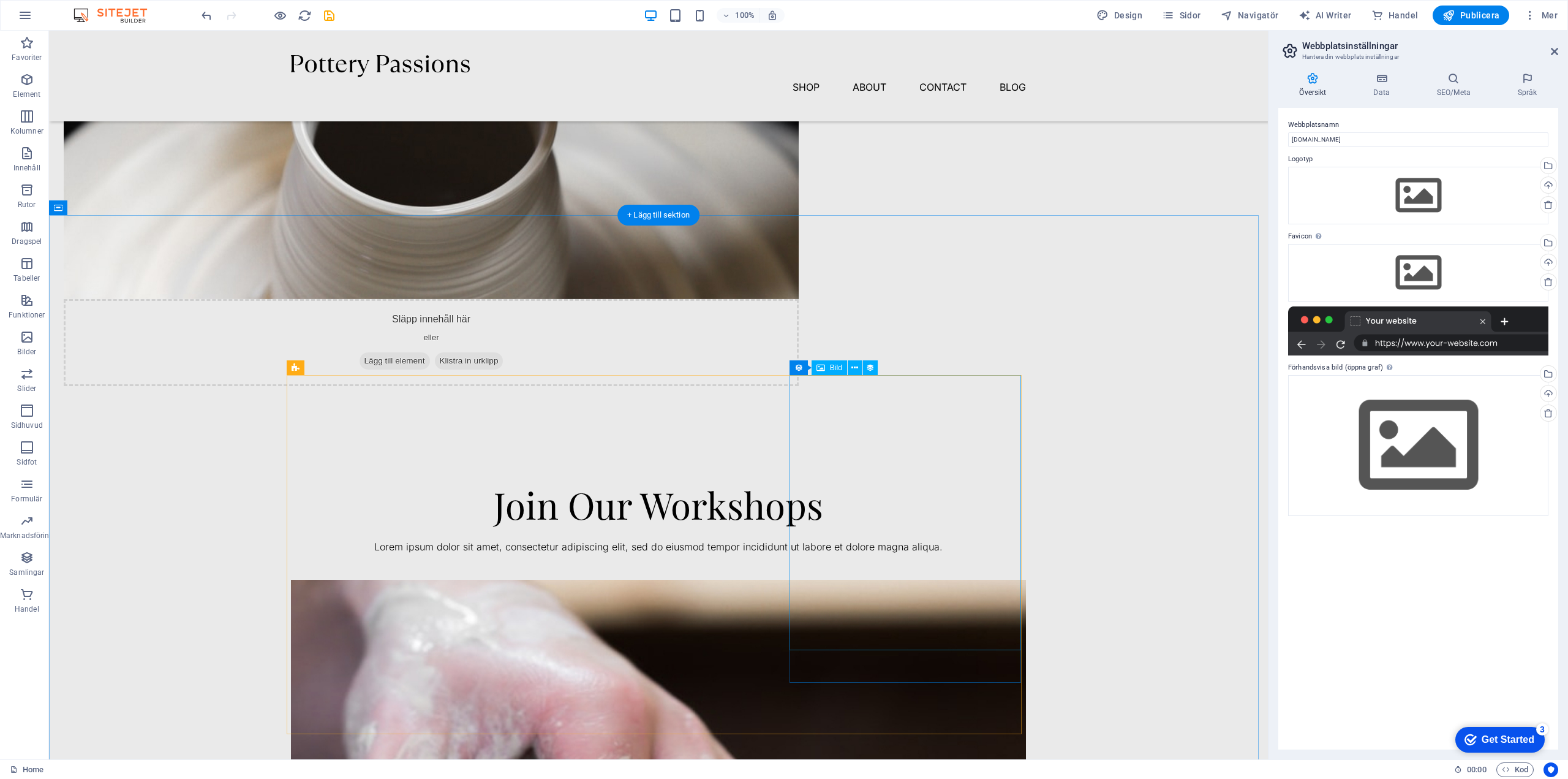
scroll to position [735, 0]
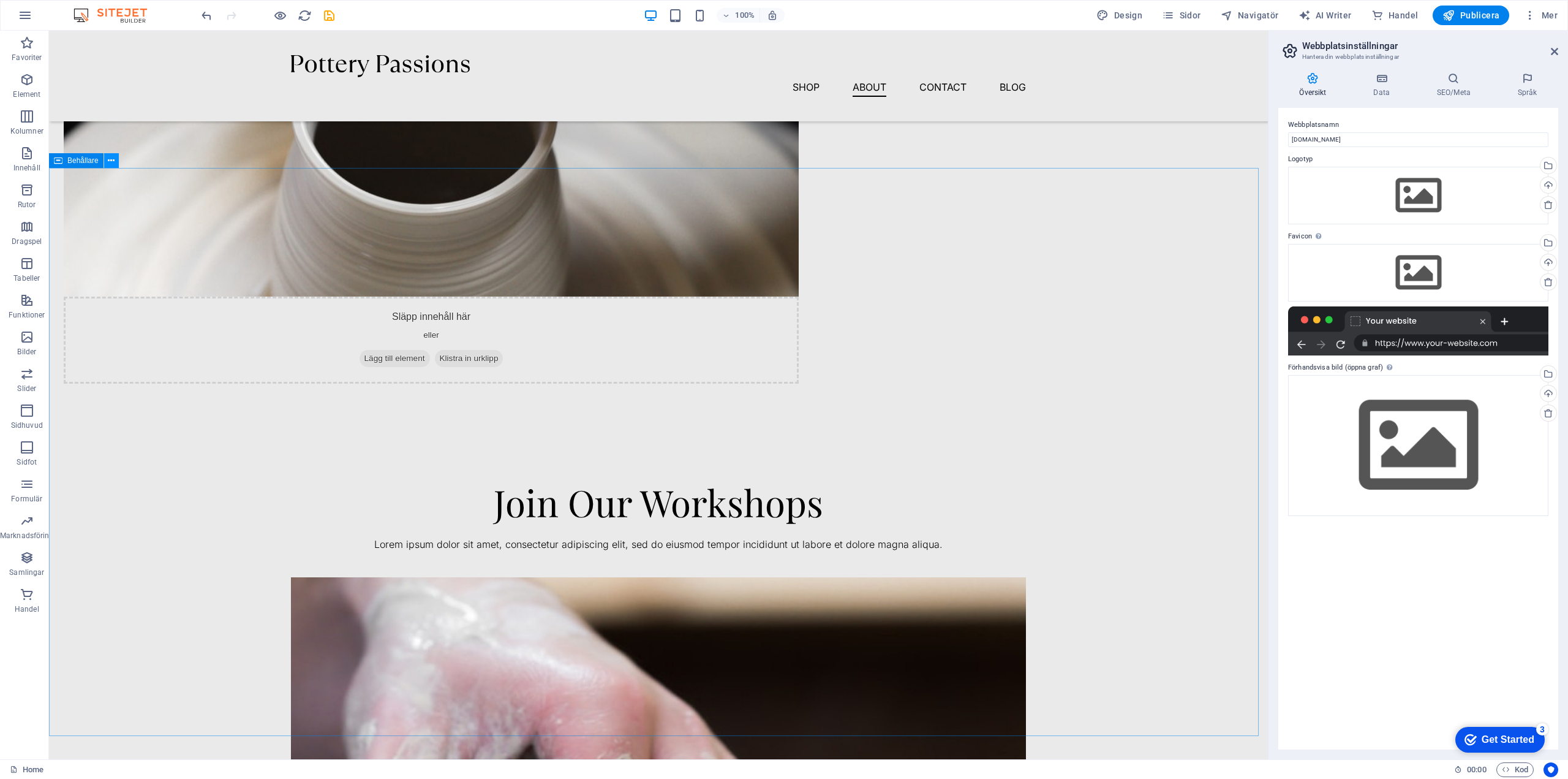
click at [111, 162] on icon at bounding box center [111, 161] width 7 height 13
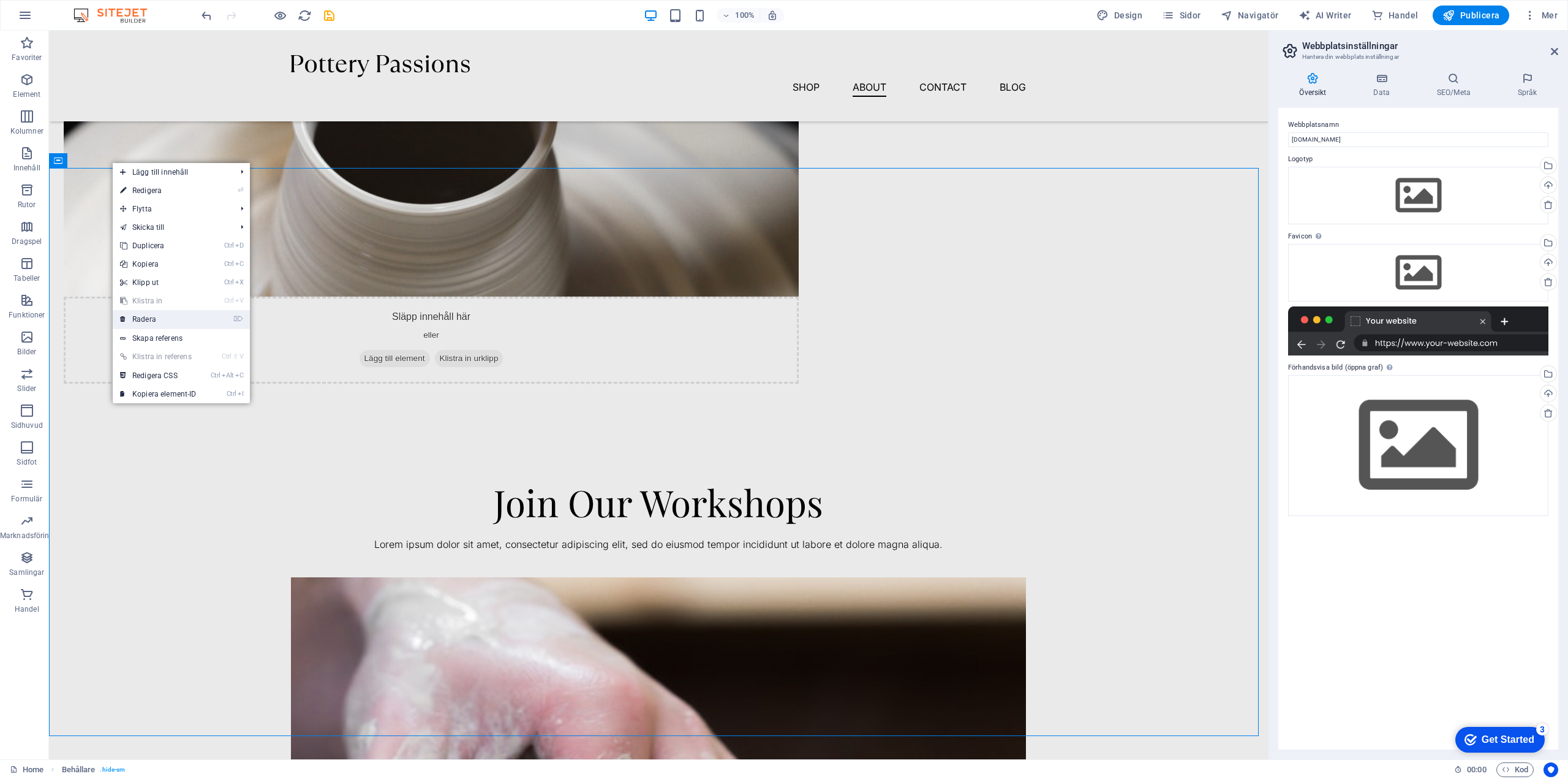
click at [155, 323] on link "⌦ Radera" at bounding box center [158, 319] width 91 height 18
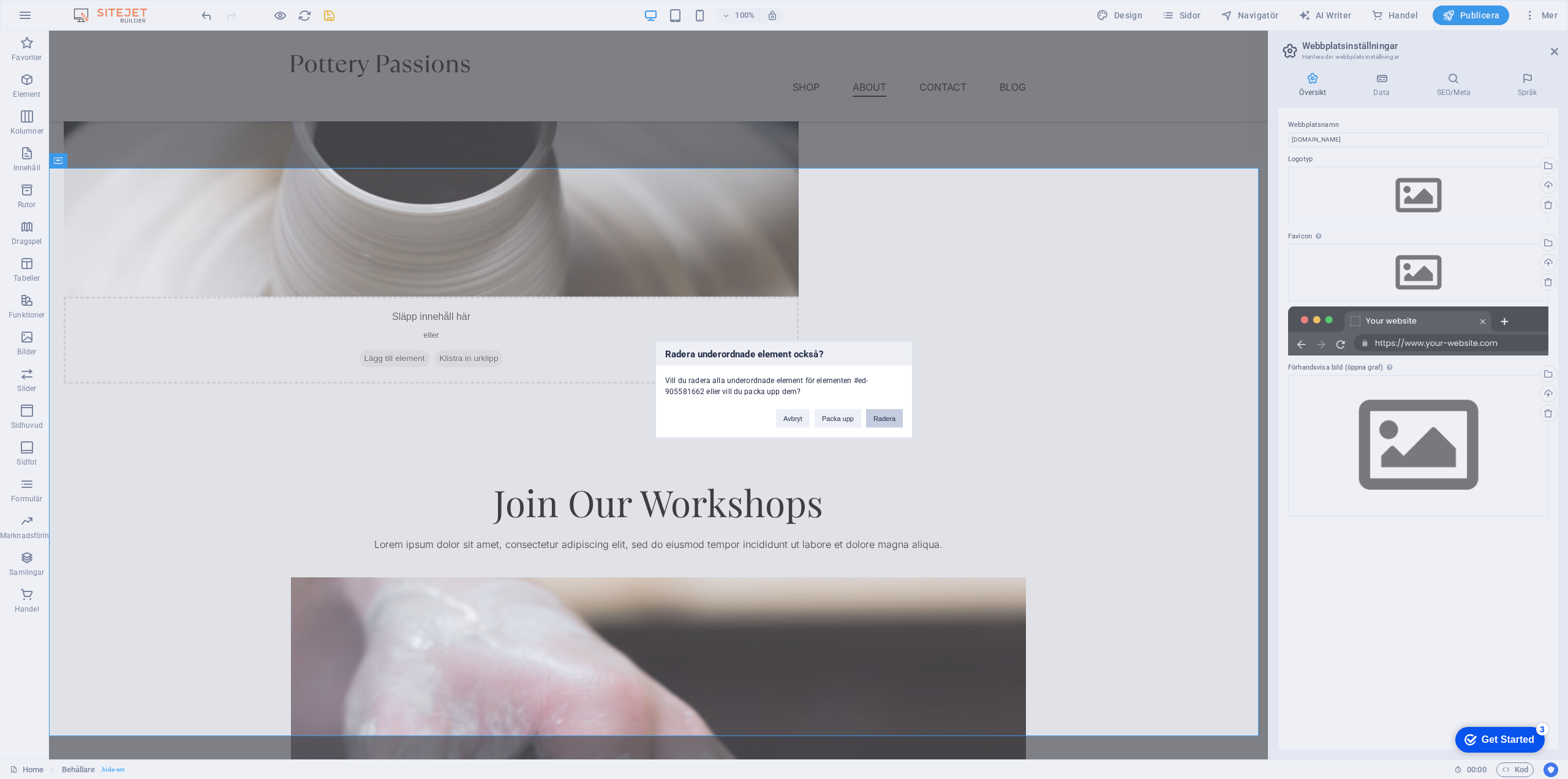
click at [883, 422] on button "Radera" at bounding box center [885, 418] width 37 height 18
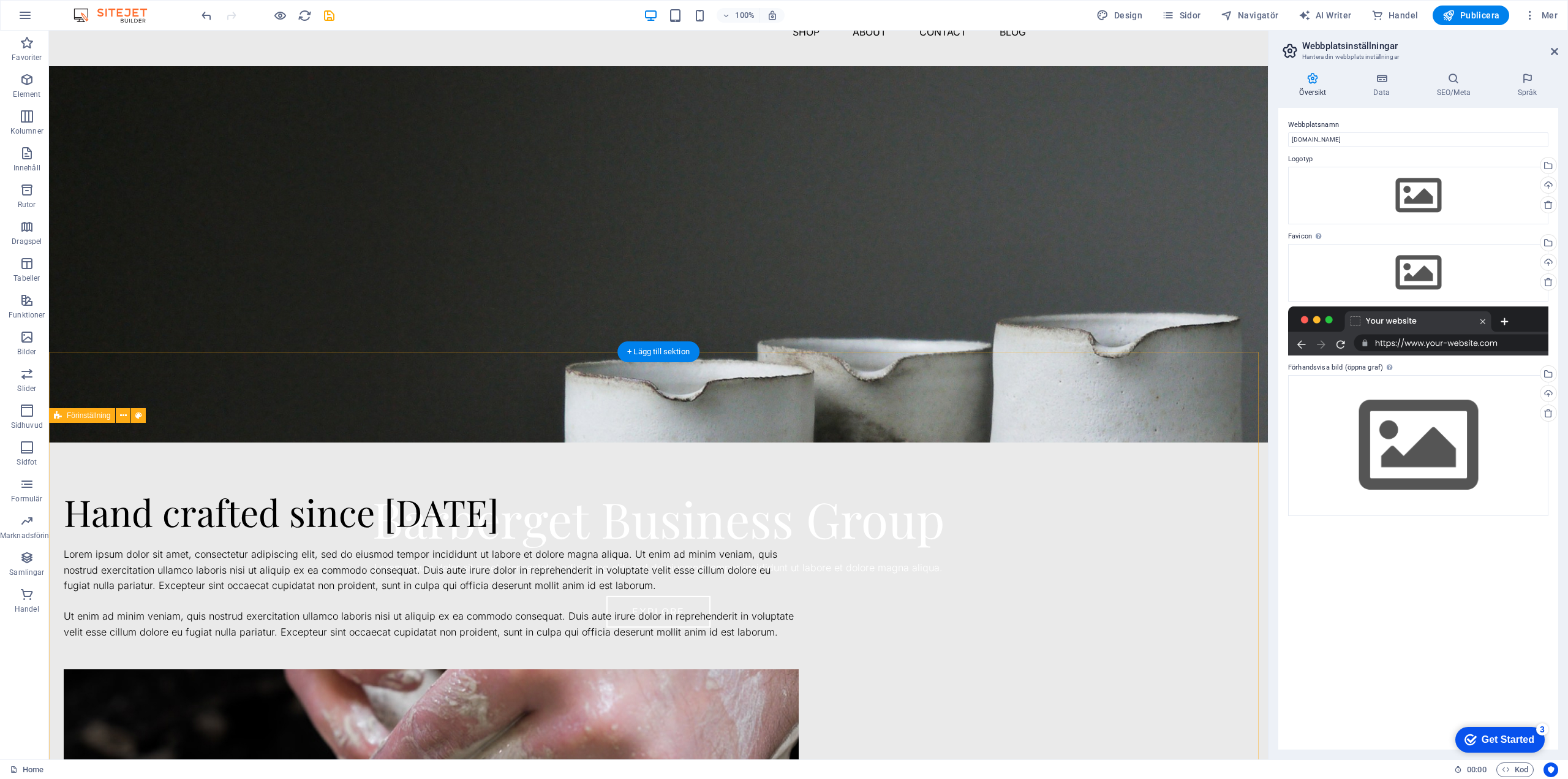
scroll to position [0, 0]
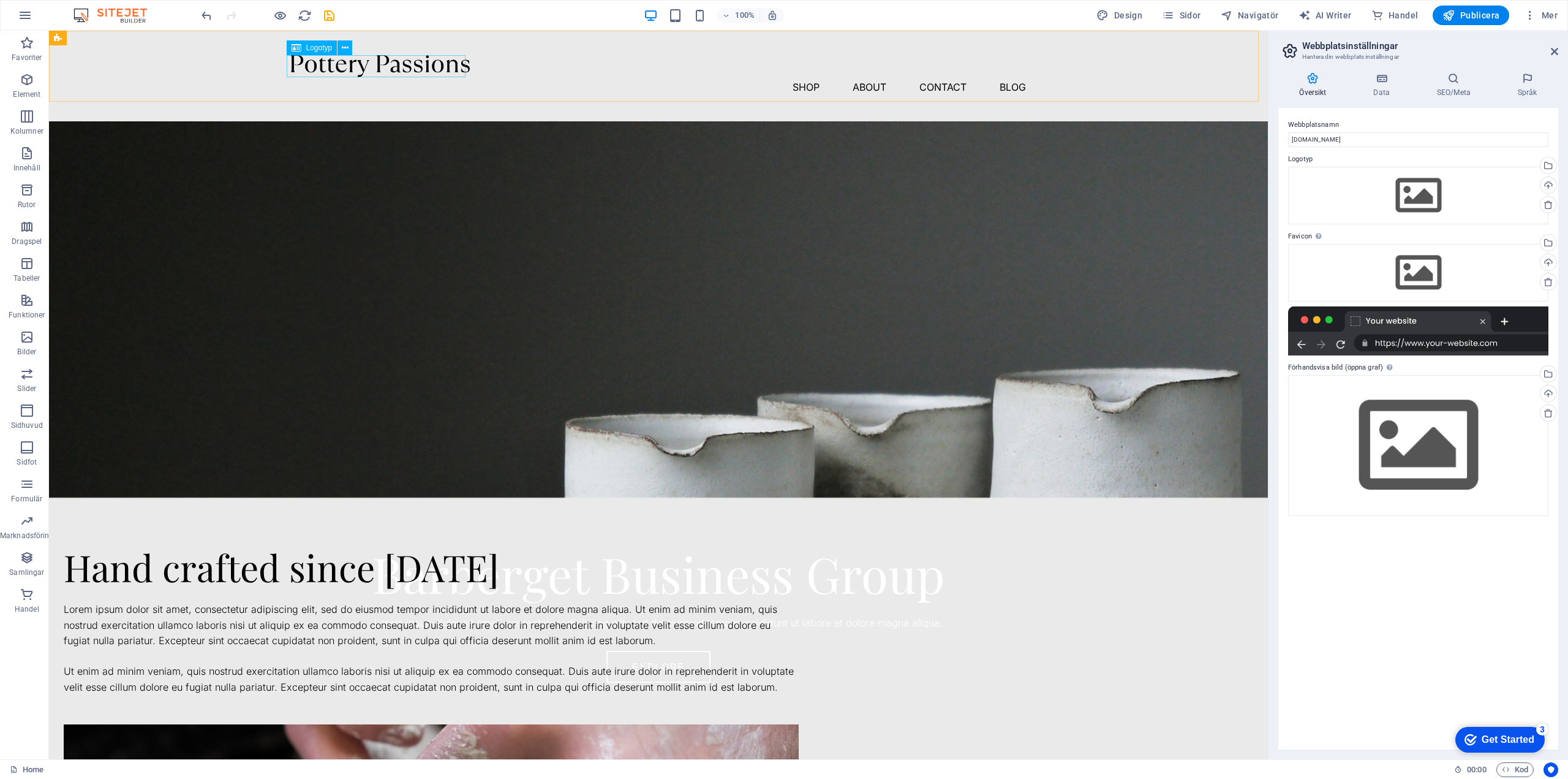
click at [315, 44] on span "Logotyp" at bounding box center [319, 47] width 26 height 7
click at [316, 46] on span "Logotyp" at bounding box center [319, 47] width 26 height 7
select select "px"
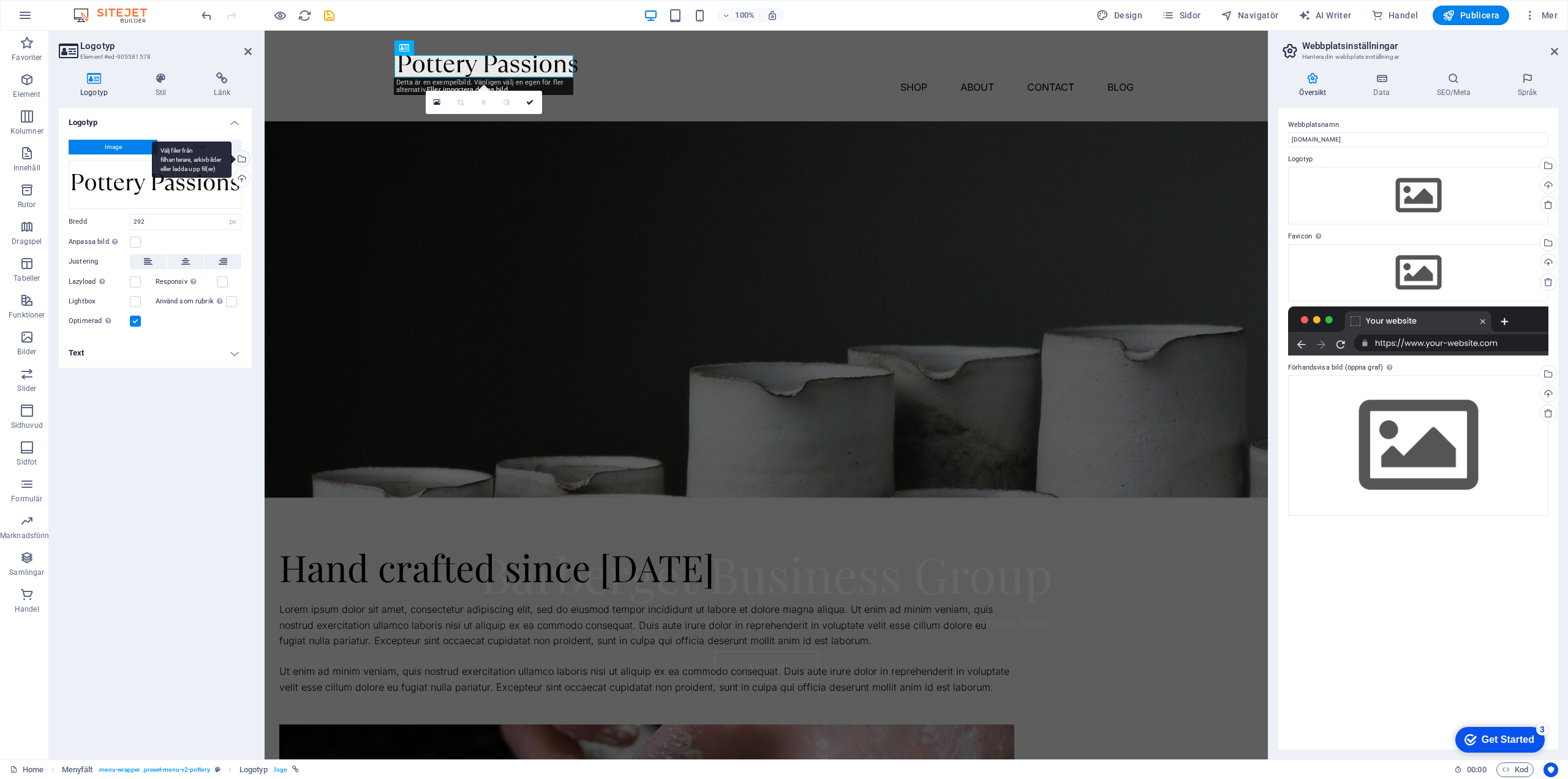
click at [243, 158] on div "Välj filer från filhanterare, arkivbilder eller ladda upp fil(er)" at bounding box center [241, 160] width 18 height 18
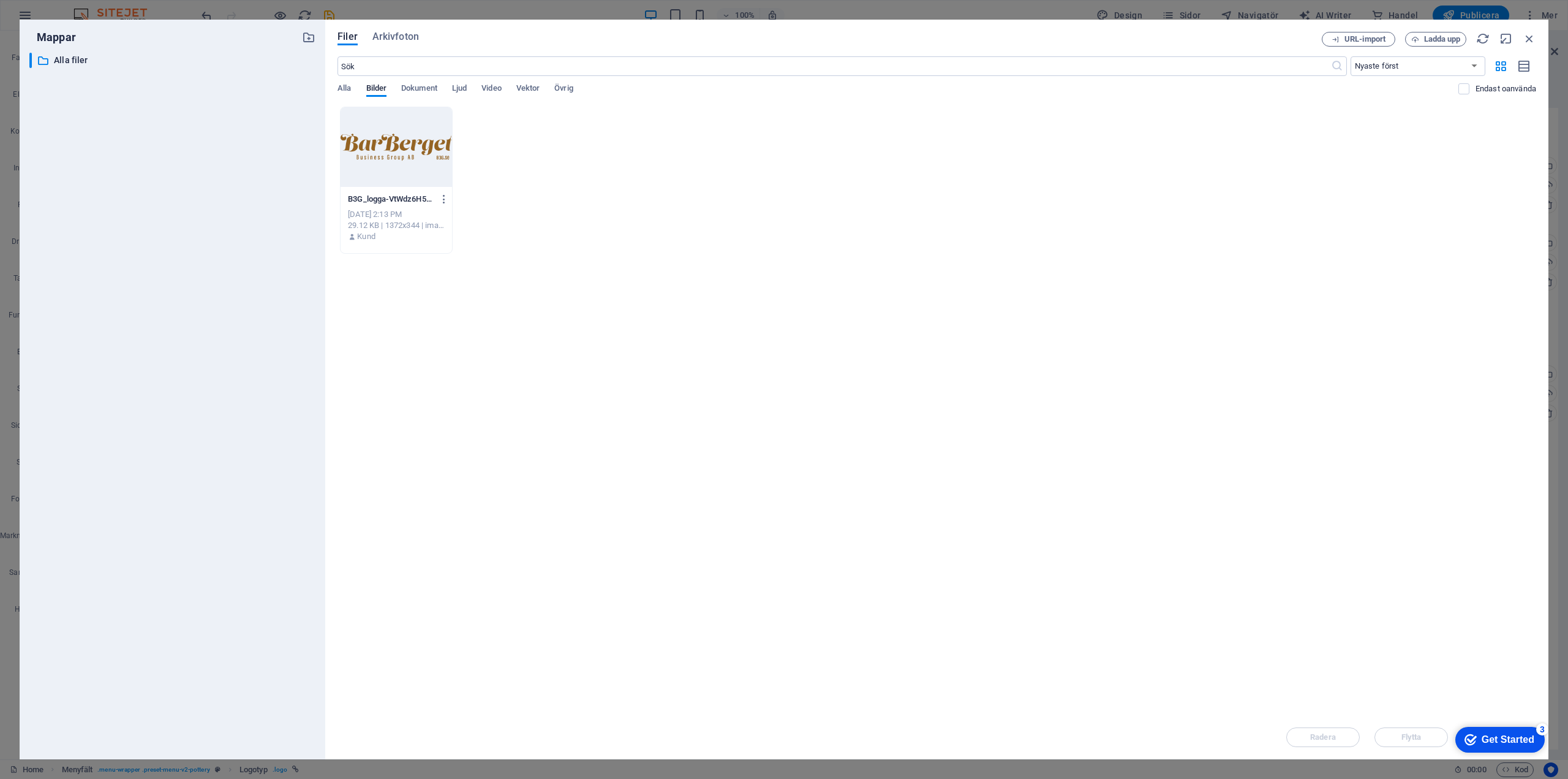
click at [411, 149] on div at bounding box center [396, 147] width 111 height 80
click at [1504, 736] on div "Get Started" at bounding box center [1508, 739] width 53 height 11
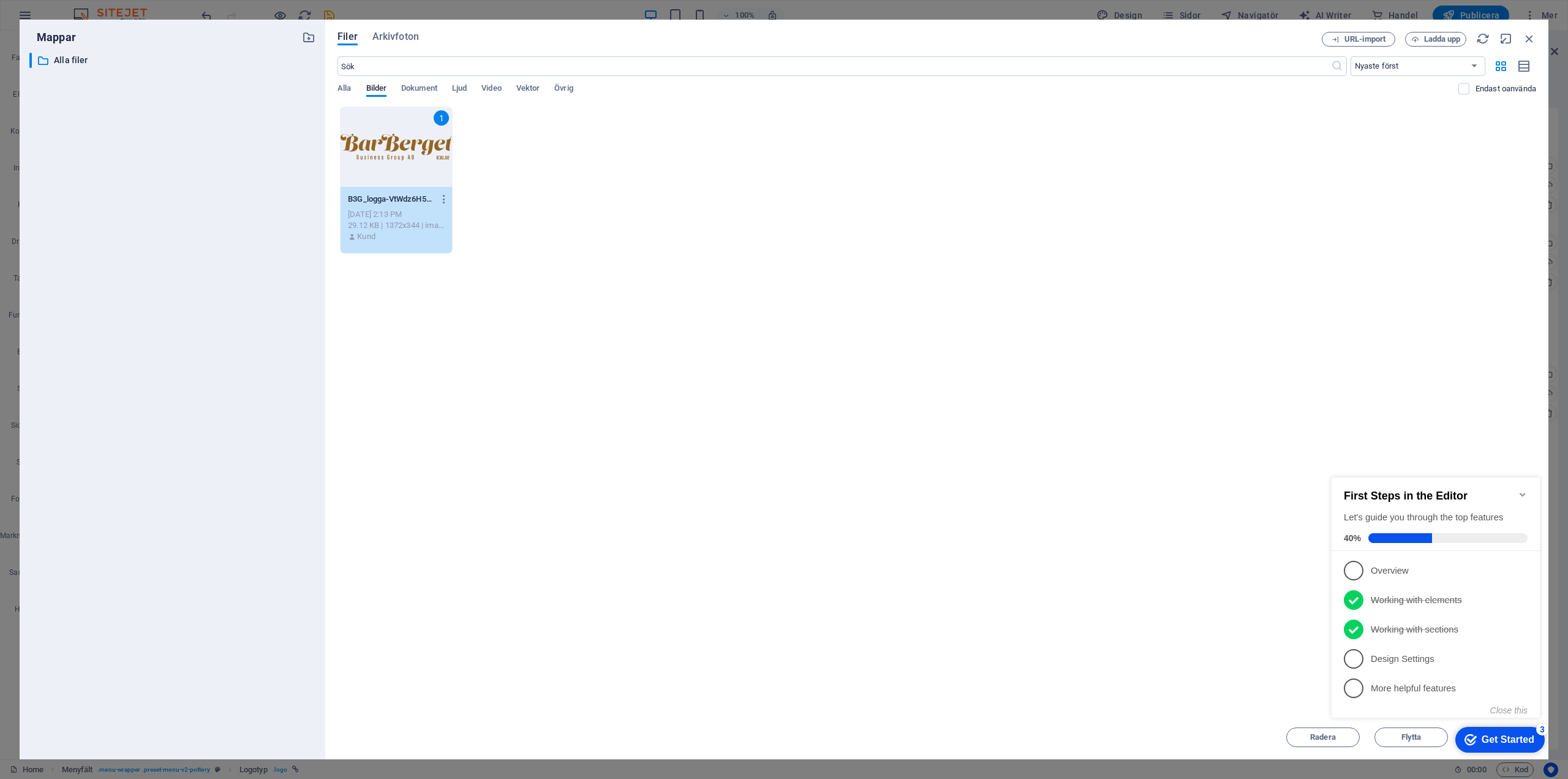
click at [1504, 736] on div "Get Started" at bounding box center [1508, 739] width 53 height 11
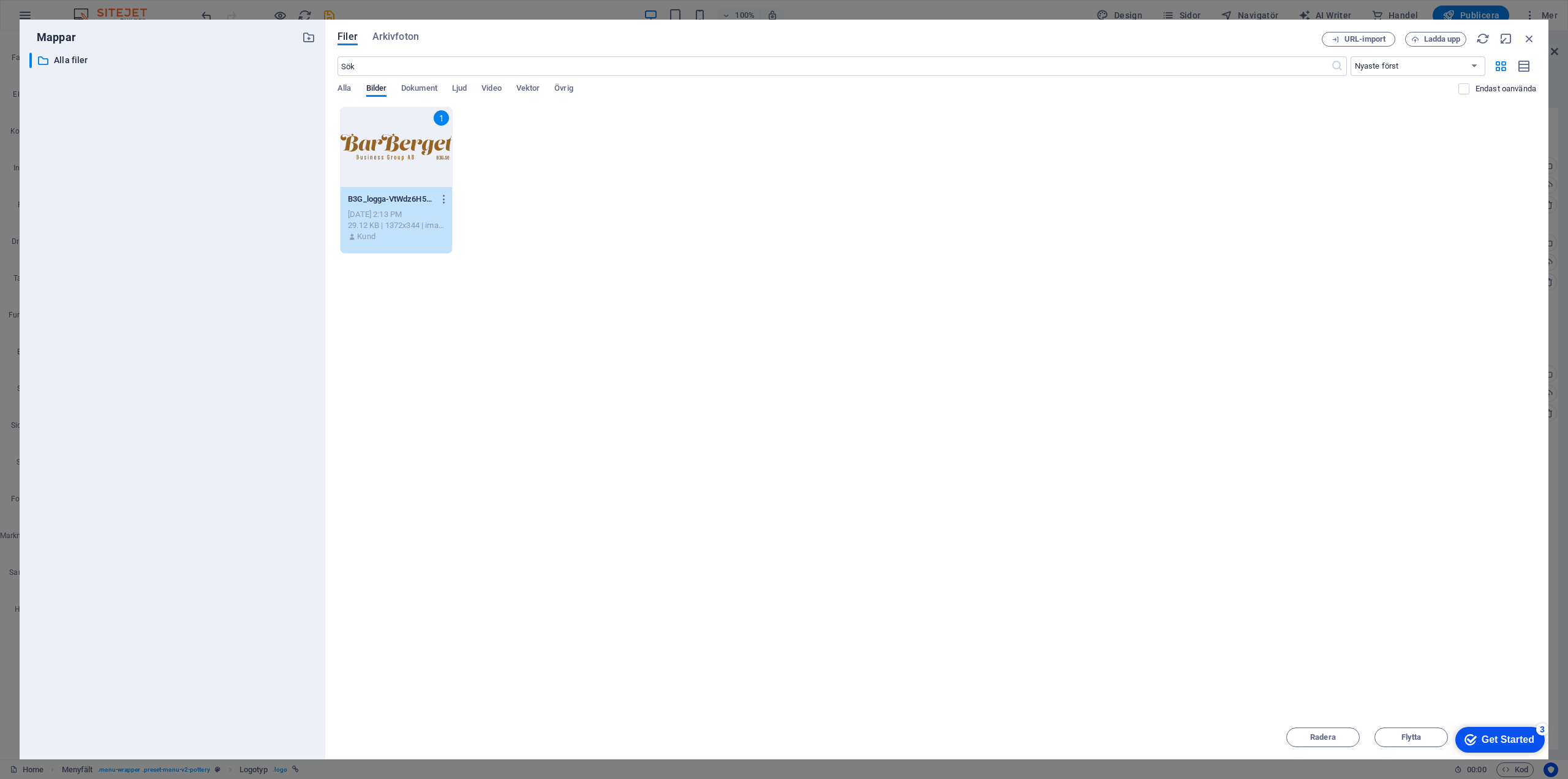
click at [402, 146] on div "1" at bounding box center [396, 147] width 111 height 80
click at [408, 145] on div at bounding box center [396, 147] width 111 height 80
click at [408, 145] on div "1" at bounding box center [396, 147] width 111 height 80
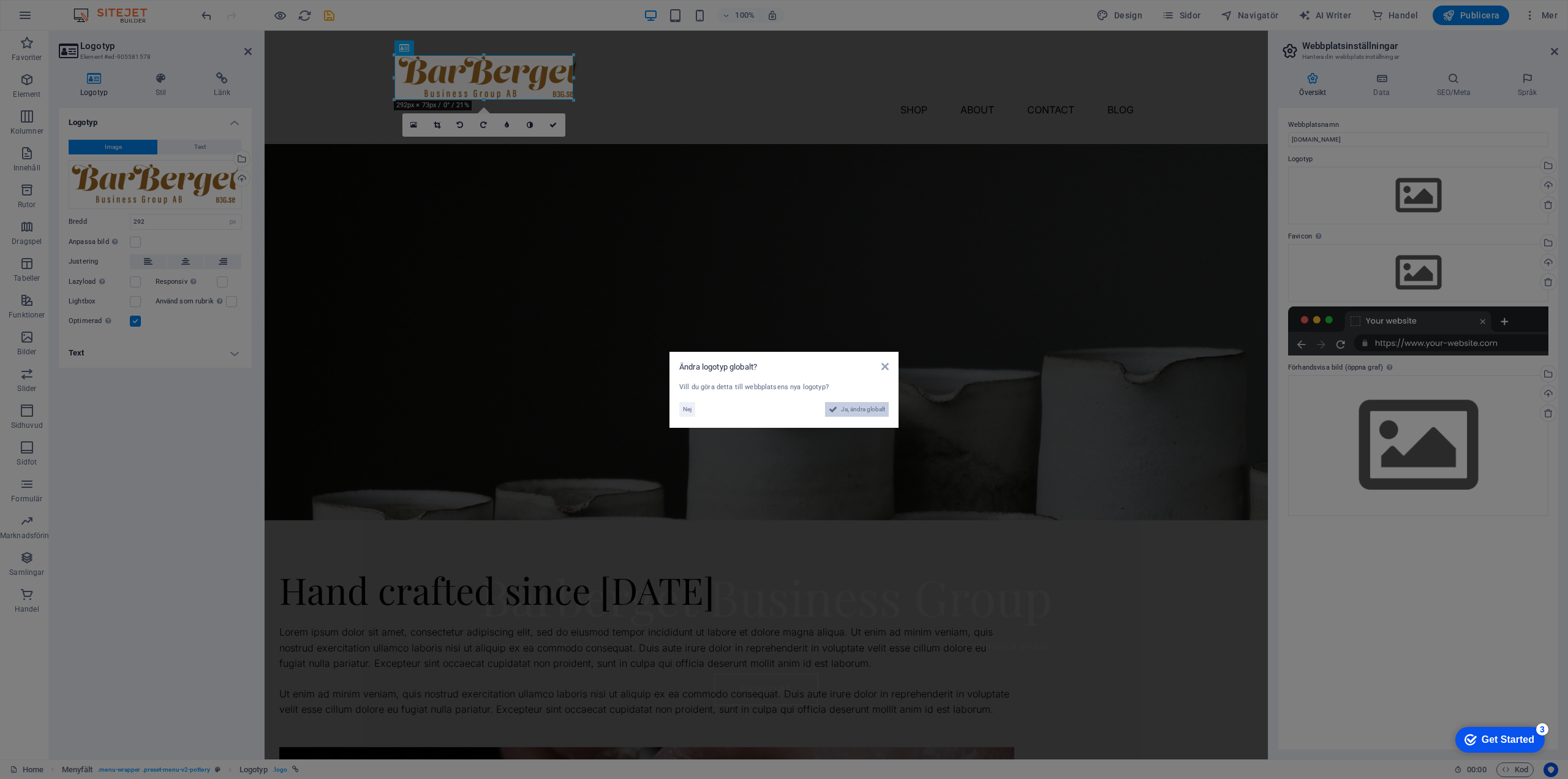
click at [867, 412] on span "Ja, ändra globalt" at bounding box center [863, 409] width 44 height 14
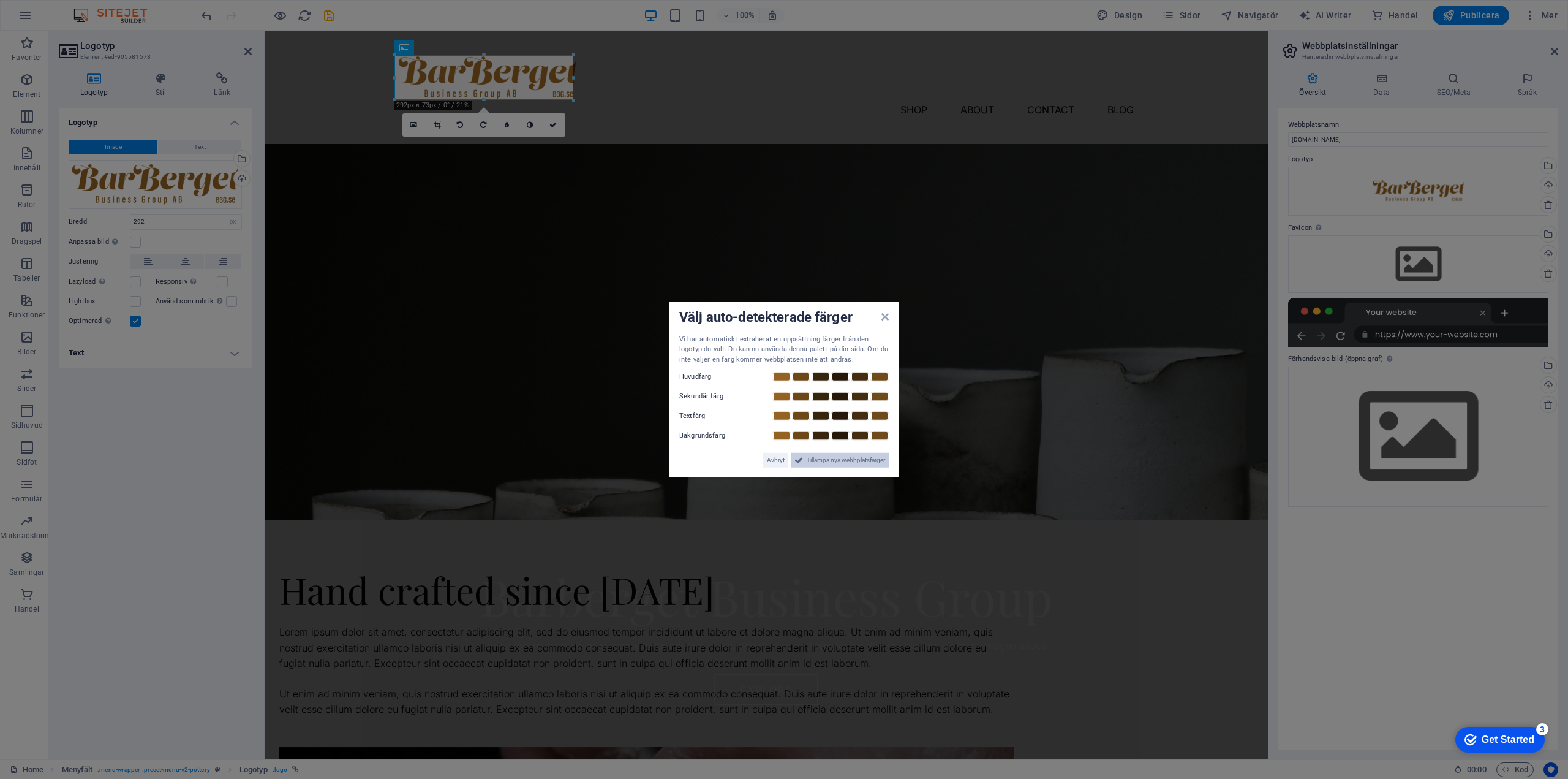
click at [834, 459] on span "Tillämpa nya webbplatsfärger" at bounding box center [846, 460] width 79 height 14
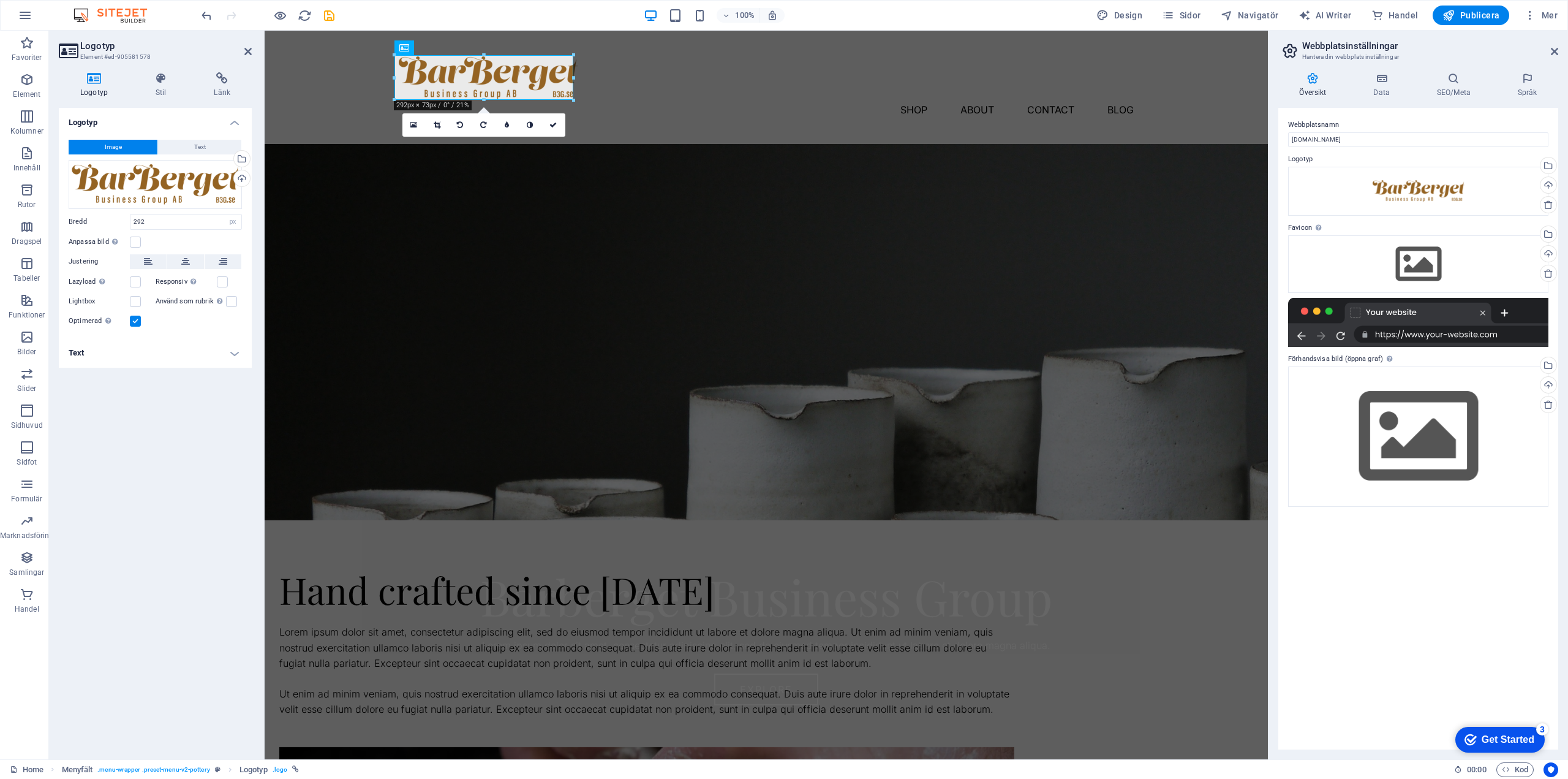
click at [245, 420] on div "Logotyp Image Text Dra filer hit, klicka för att välja filer eller välj filer f…" at bounding box center [155, 429] width 193 height 642
click at [489, 63] on div at bounding box center [766, 77] width 735 height 45
click at [680, 96] on div "Shop About Contact Blog" at bounding box center [766, 87] width 1003 height 113
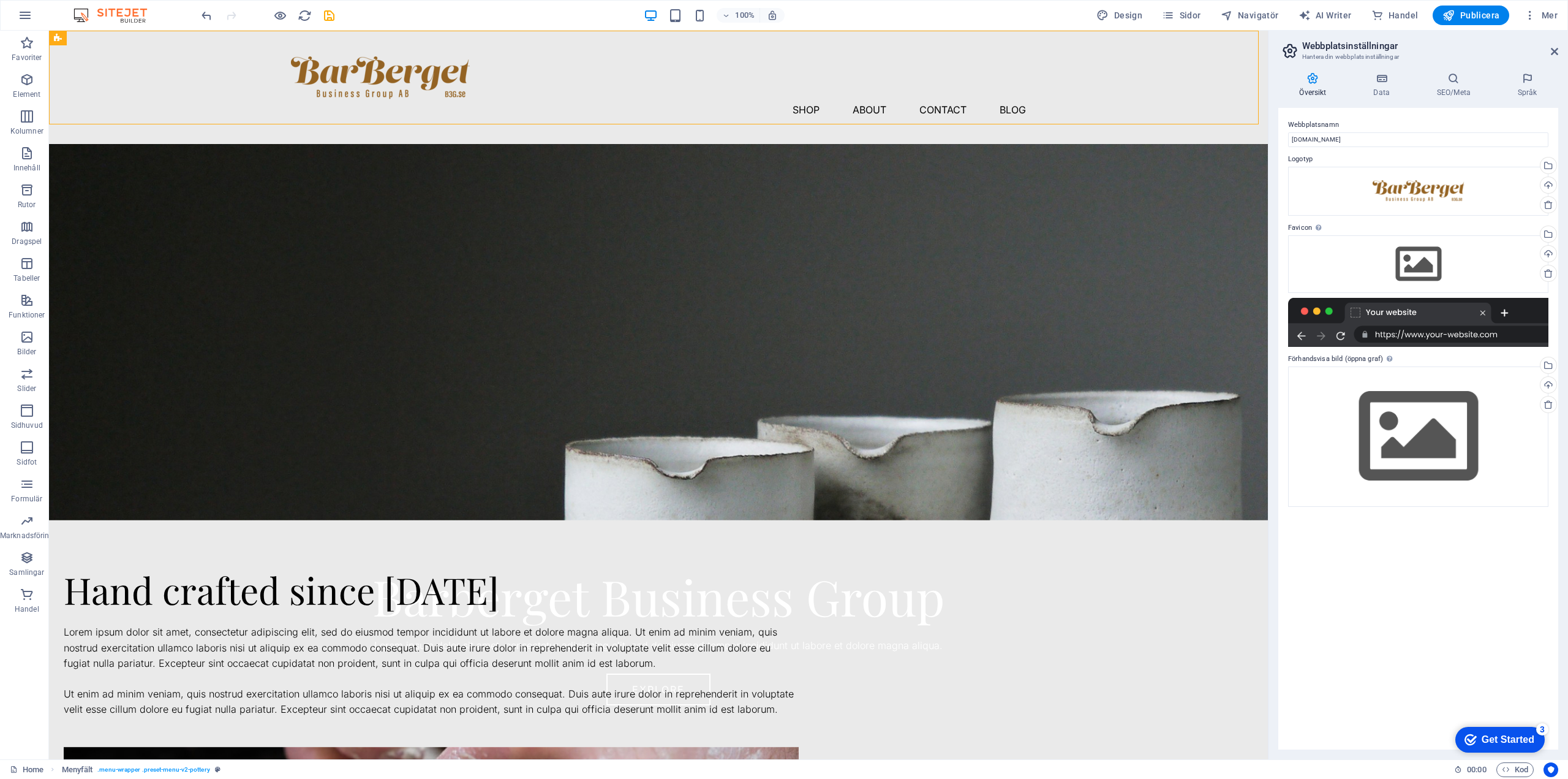
click at [1492, 734] on div "Get Started" at bounding box center [1508, 739] width 53 height 11
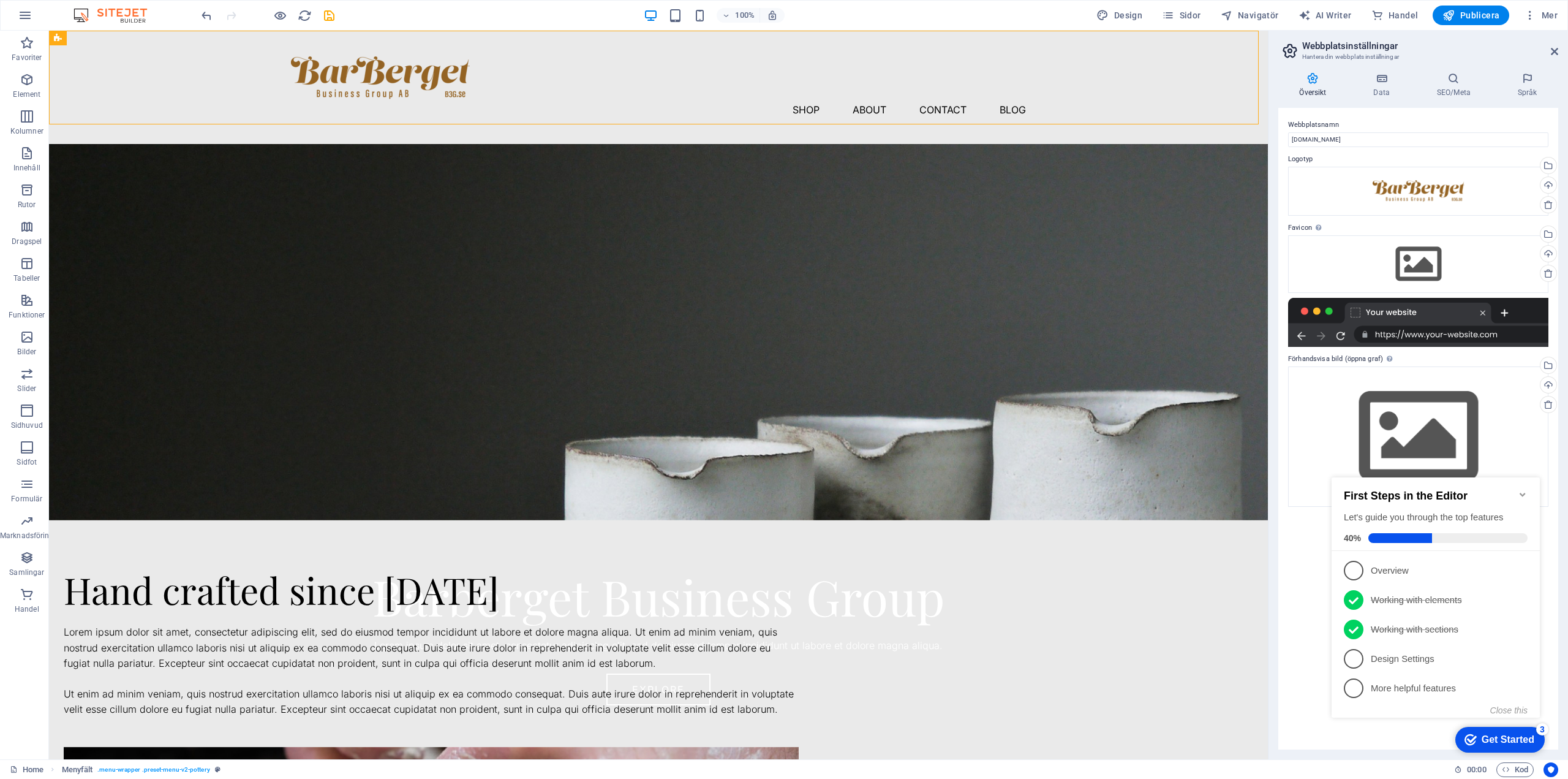
click at [1482, 742] on div "Get Started" at bounding box center [1508, 739] width 53 height 11
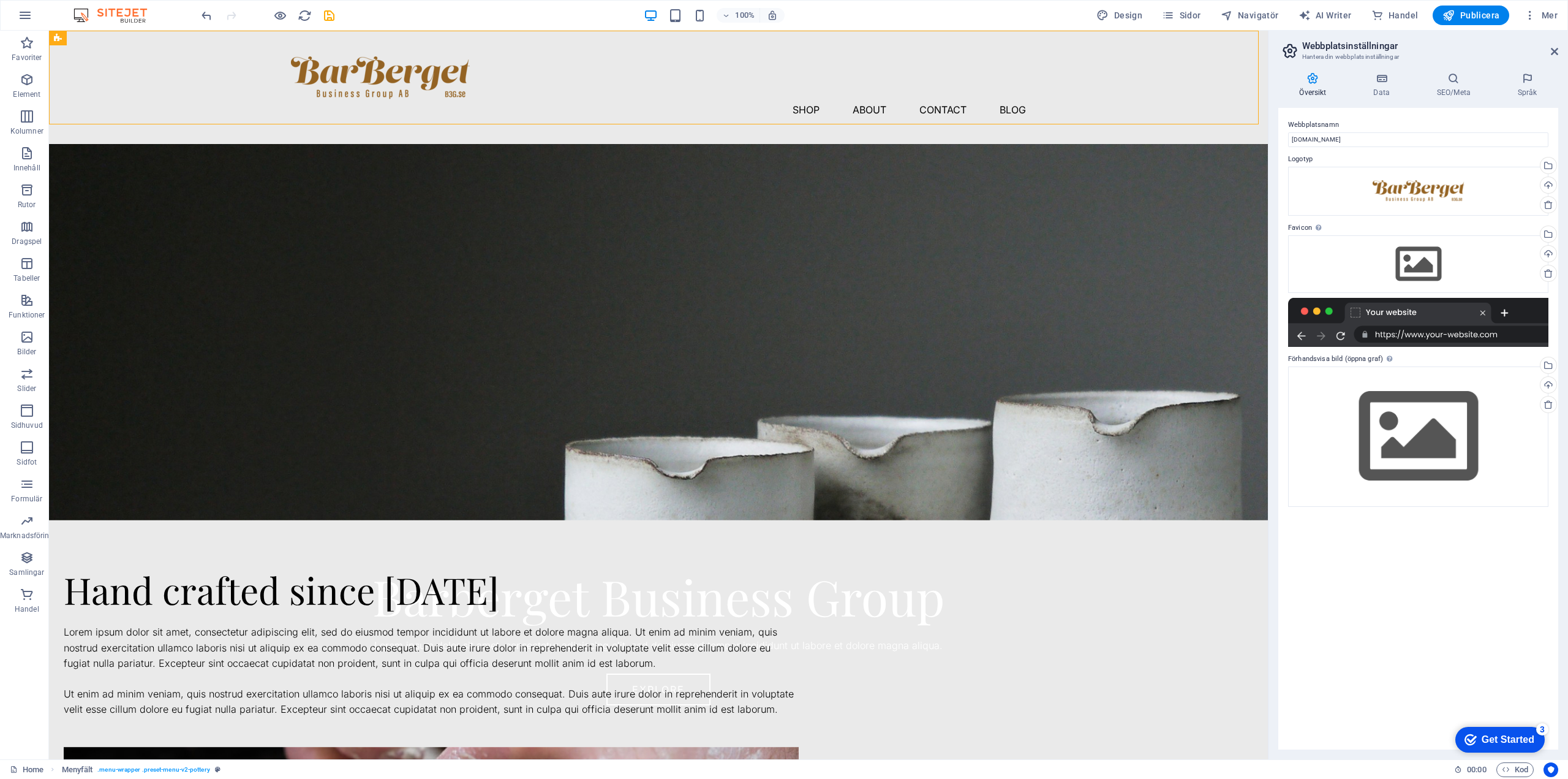
click at [1535, 745] on div "Get Started" at bounding box center [1508, 739] width 53 height 11
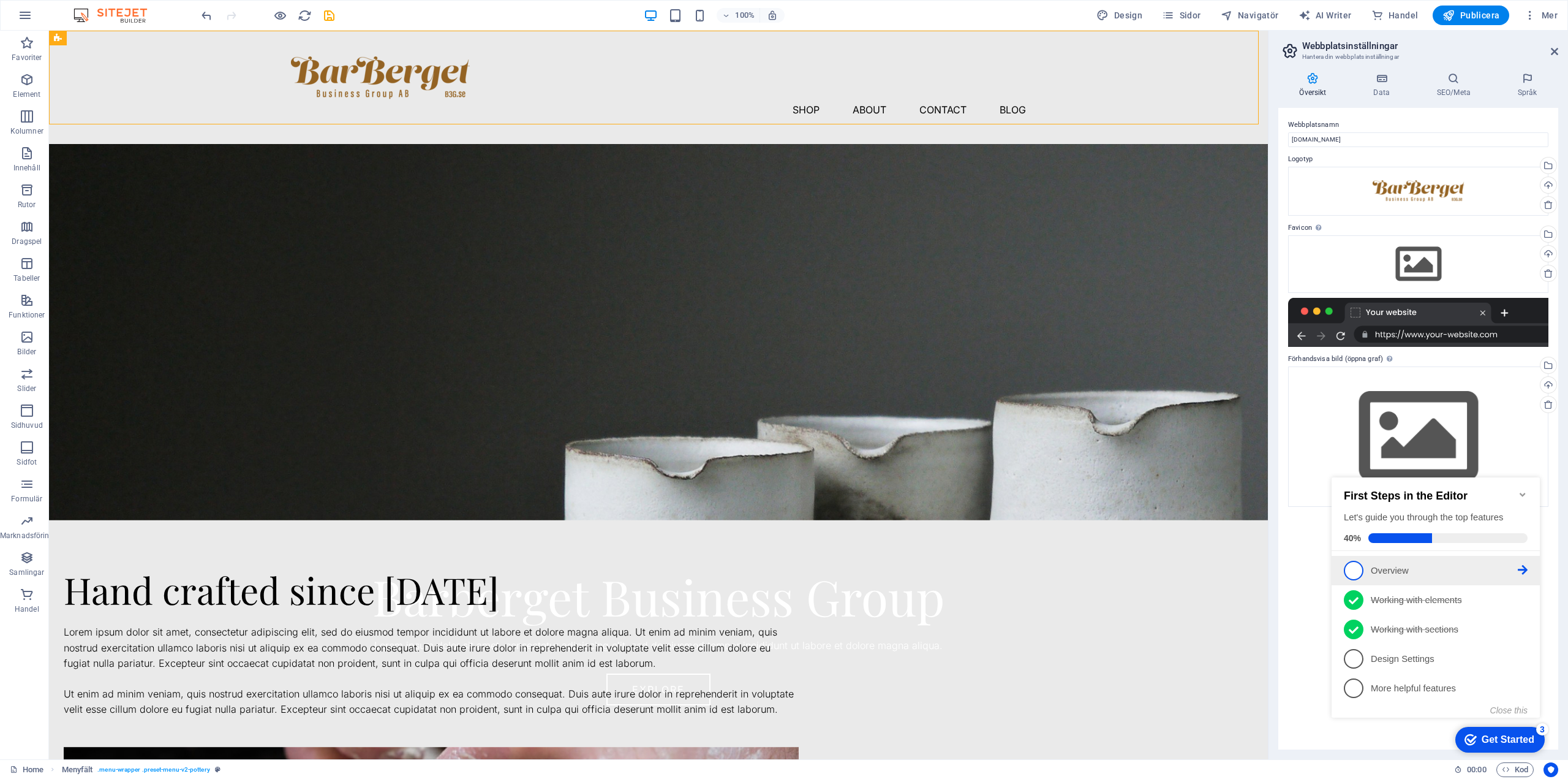
click at [1377, 565] on p "Overview - incomplete" at bounding box center [1444, 571] width 147 height 13
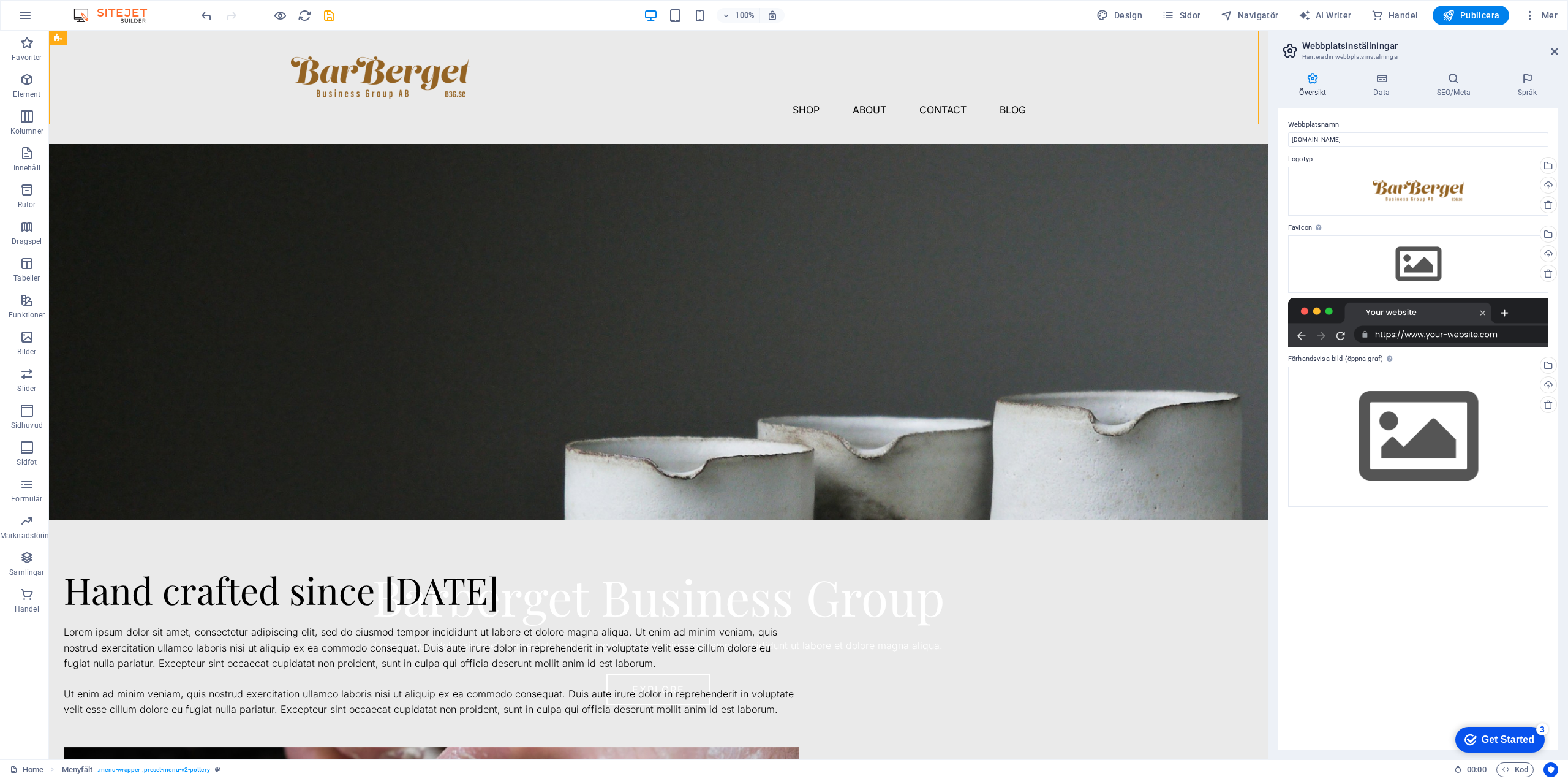
click at [1486, 732] on div "checkmark Get Started 3" at bounding box center [1500, 739] width 90 height 26
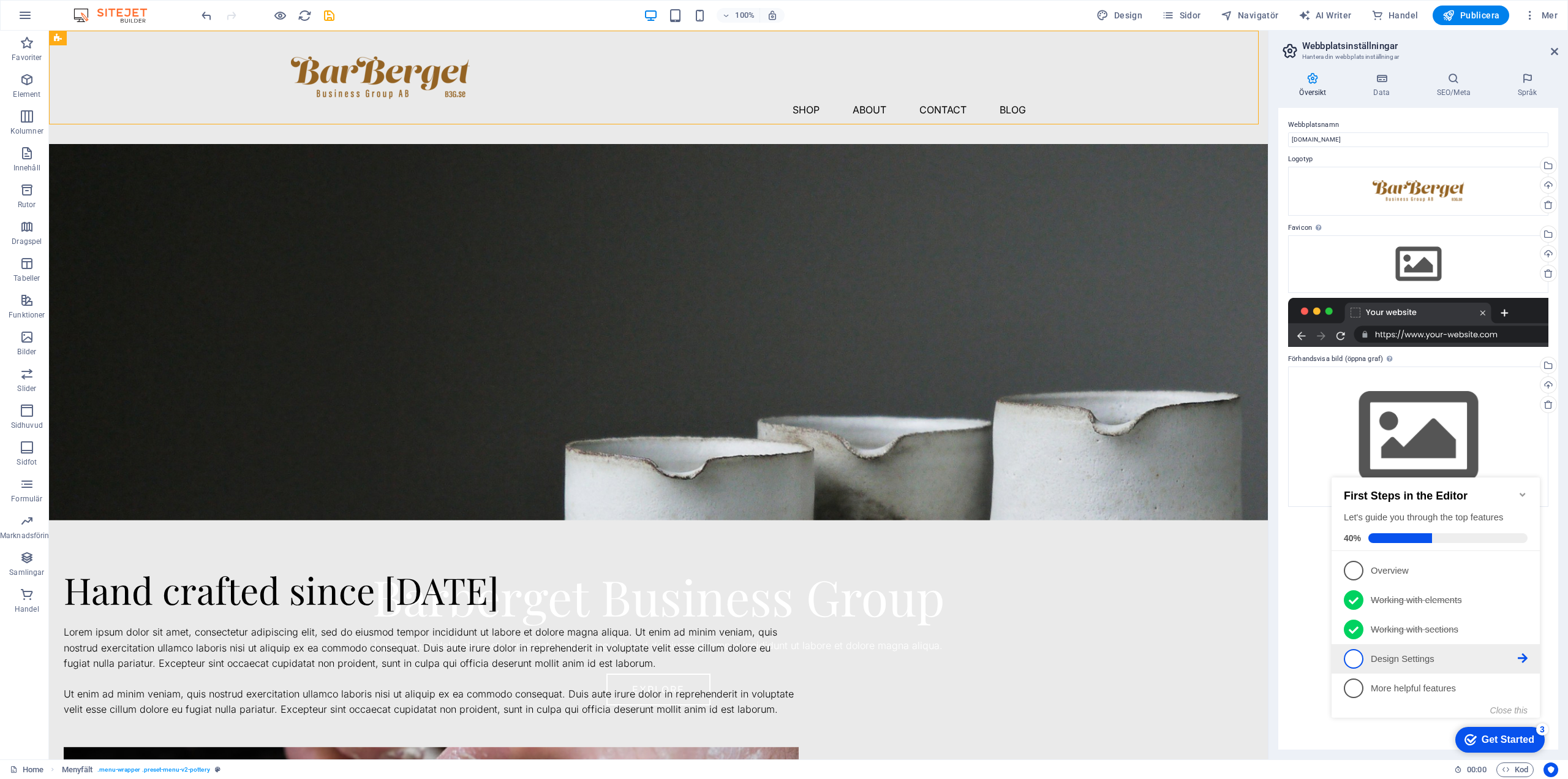
click at [1393, 655] on p "Design Settings - incomplete" at bounding box center [1444, 659] width 147 height 13
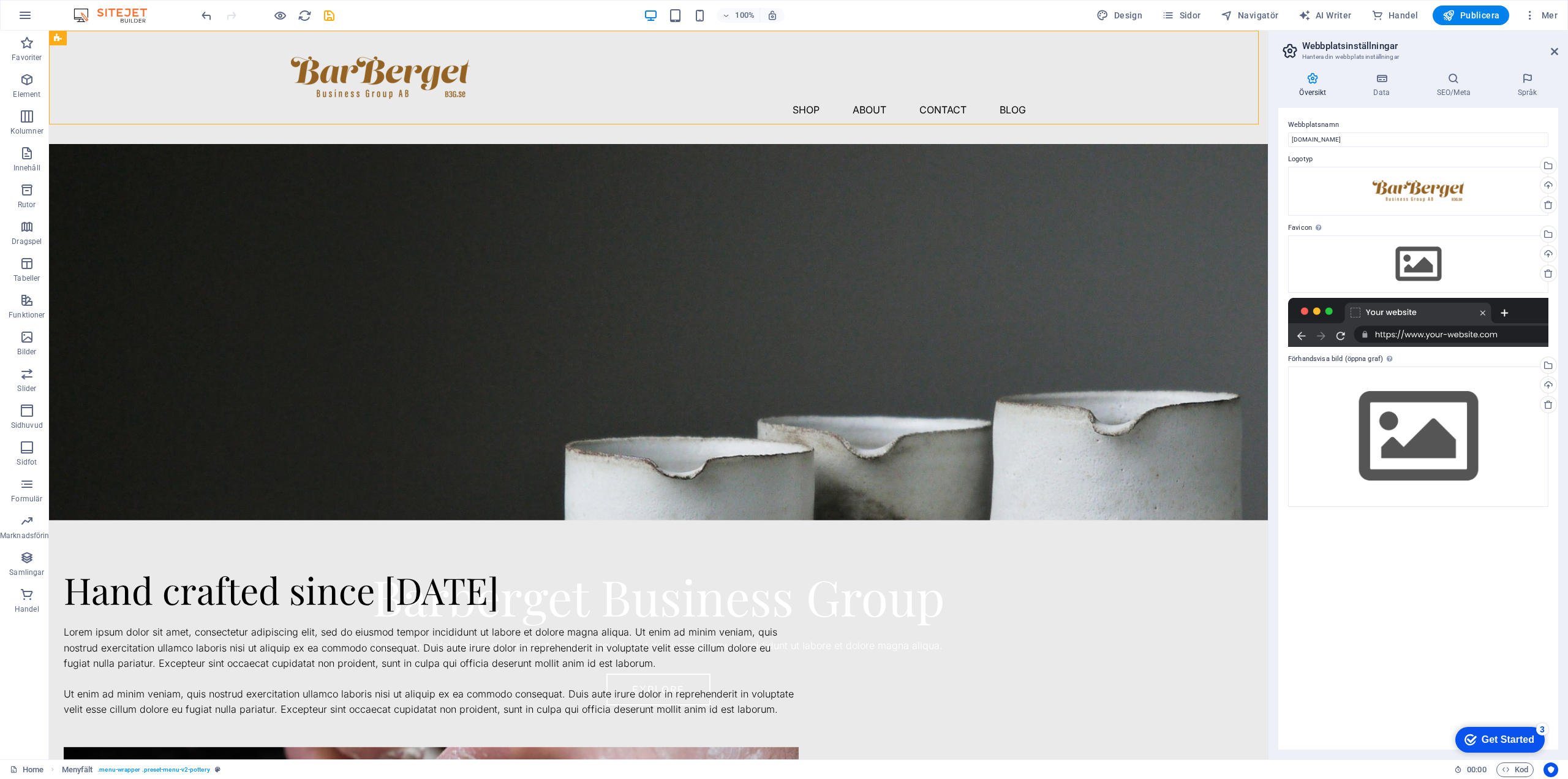
click at [1471, 736] on icon "Get Started 3 items remaining, 40% complete" at bounding box center [1470, 739] width 12 height 11
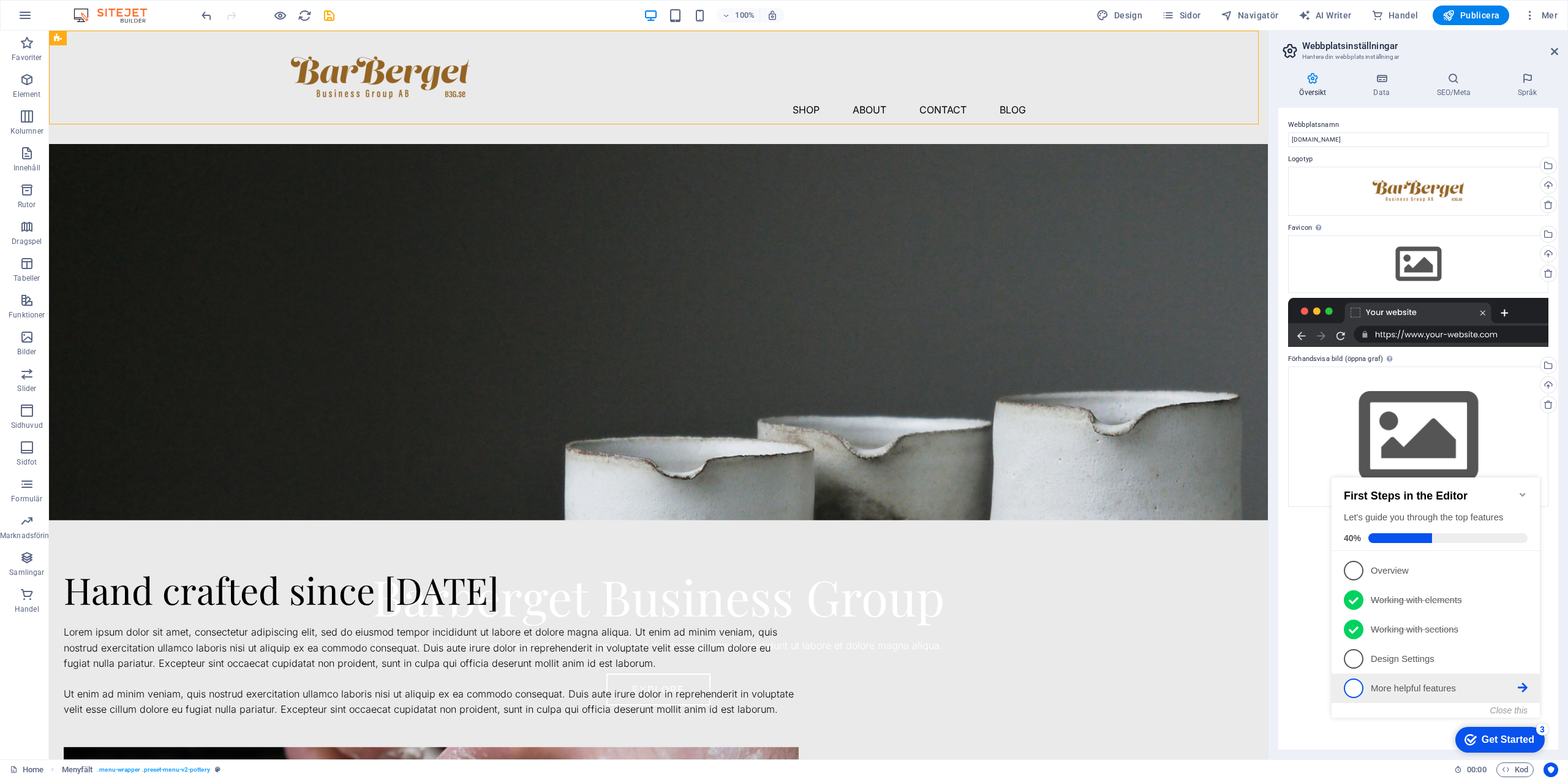
click at [1399, 685] on p "More helpful features - incomplete" at bounding box center [1444, 689] width 147 height 13
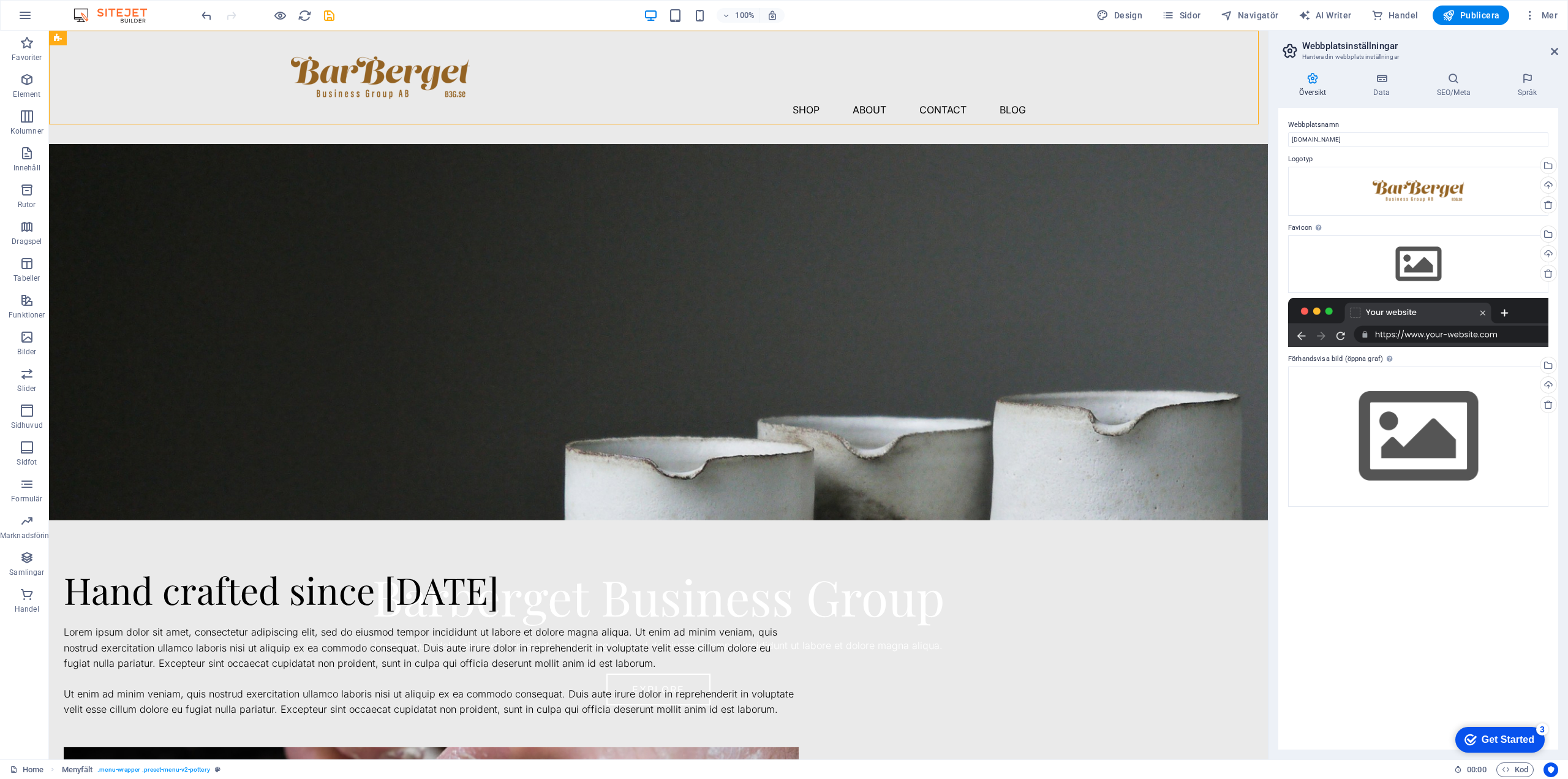
click at [1545, 753] on div "checkmark Get Started 3" at bounding box center [1500, 739] width 90 height 26
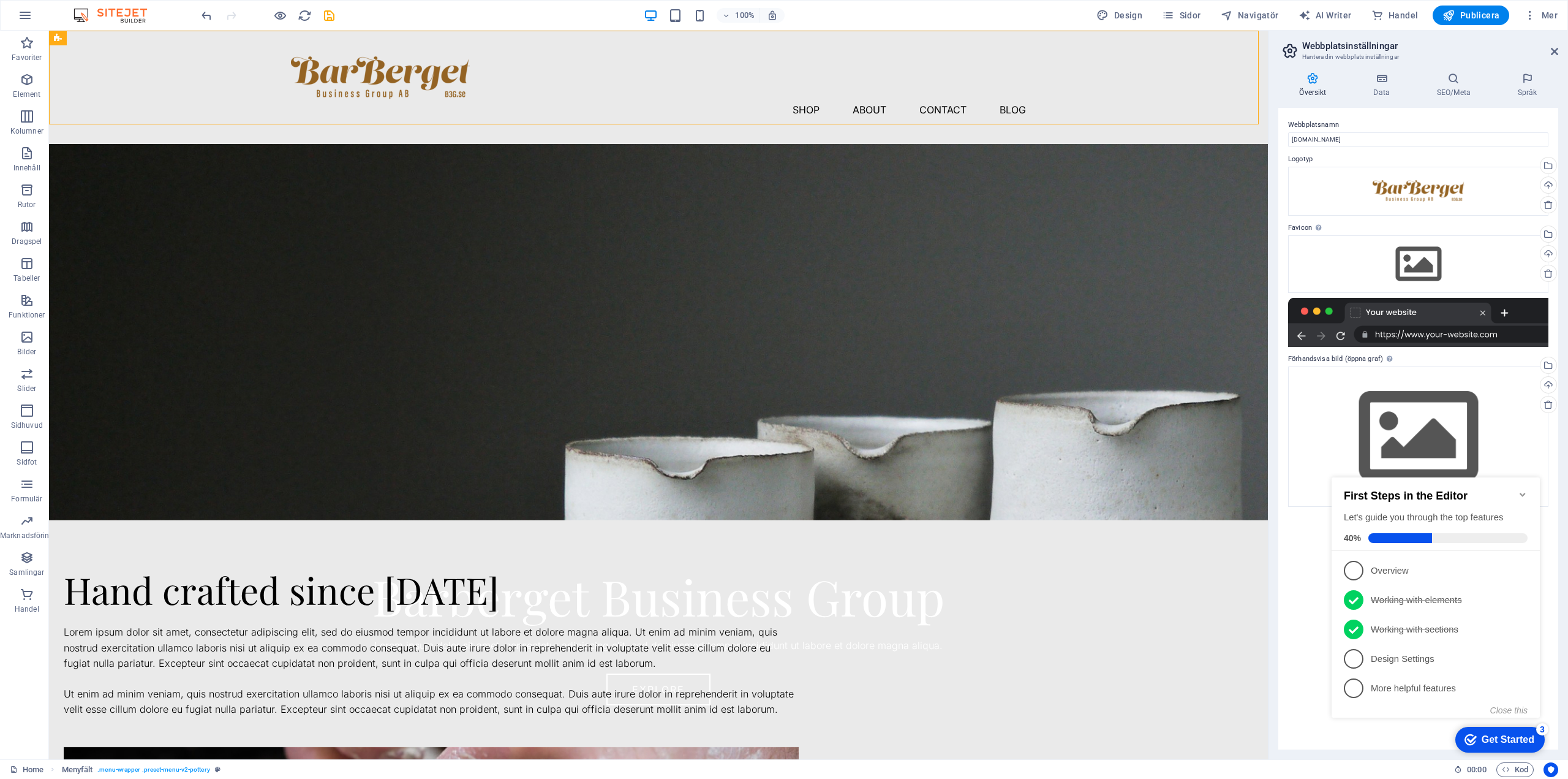
click at [1492, 732] on div "checkmark Get Started 3" at bounding box center [1500, 739] width 90 height 26
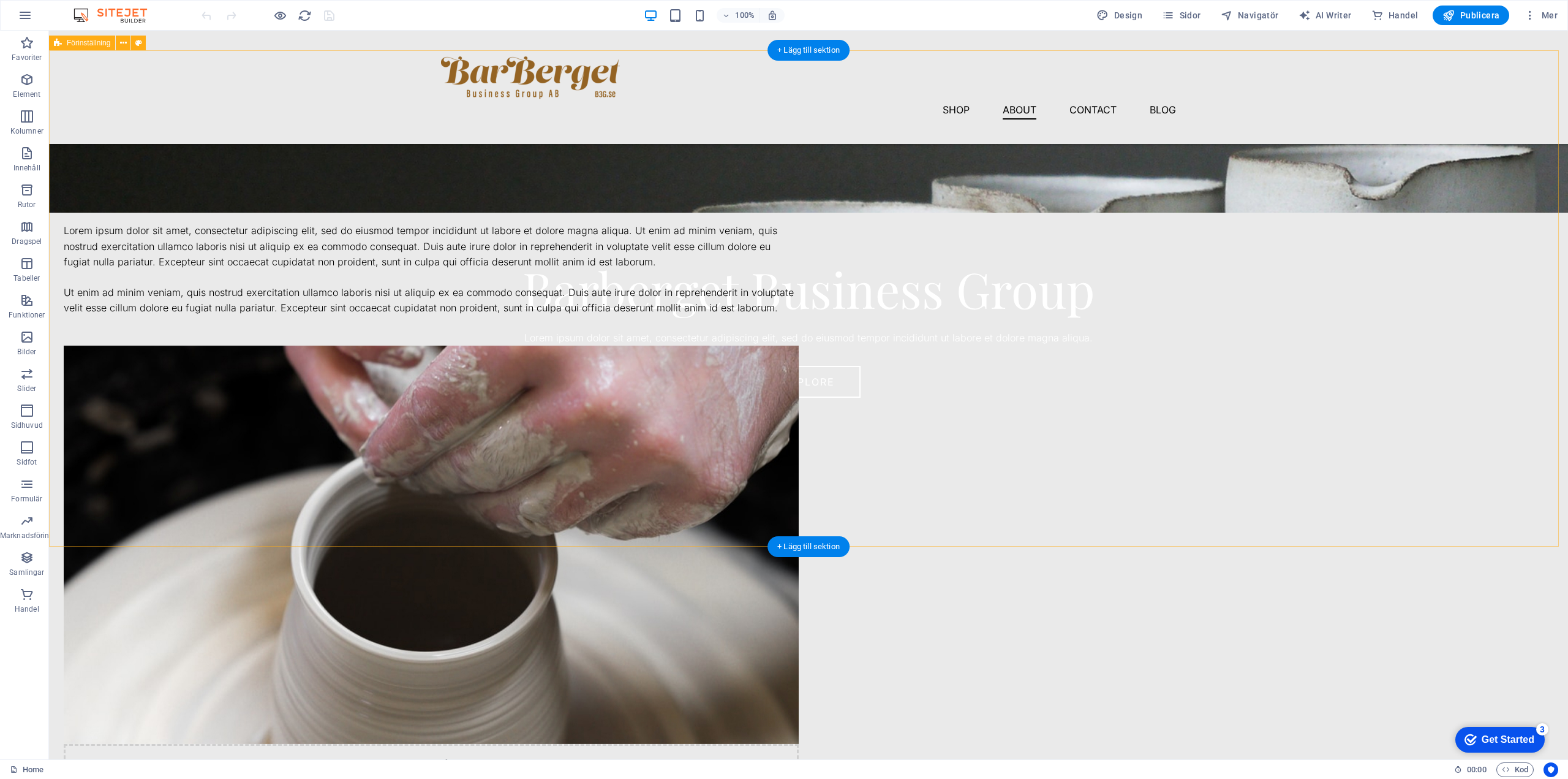
scroll to position [368, 0]
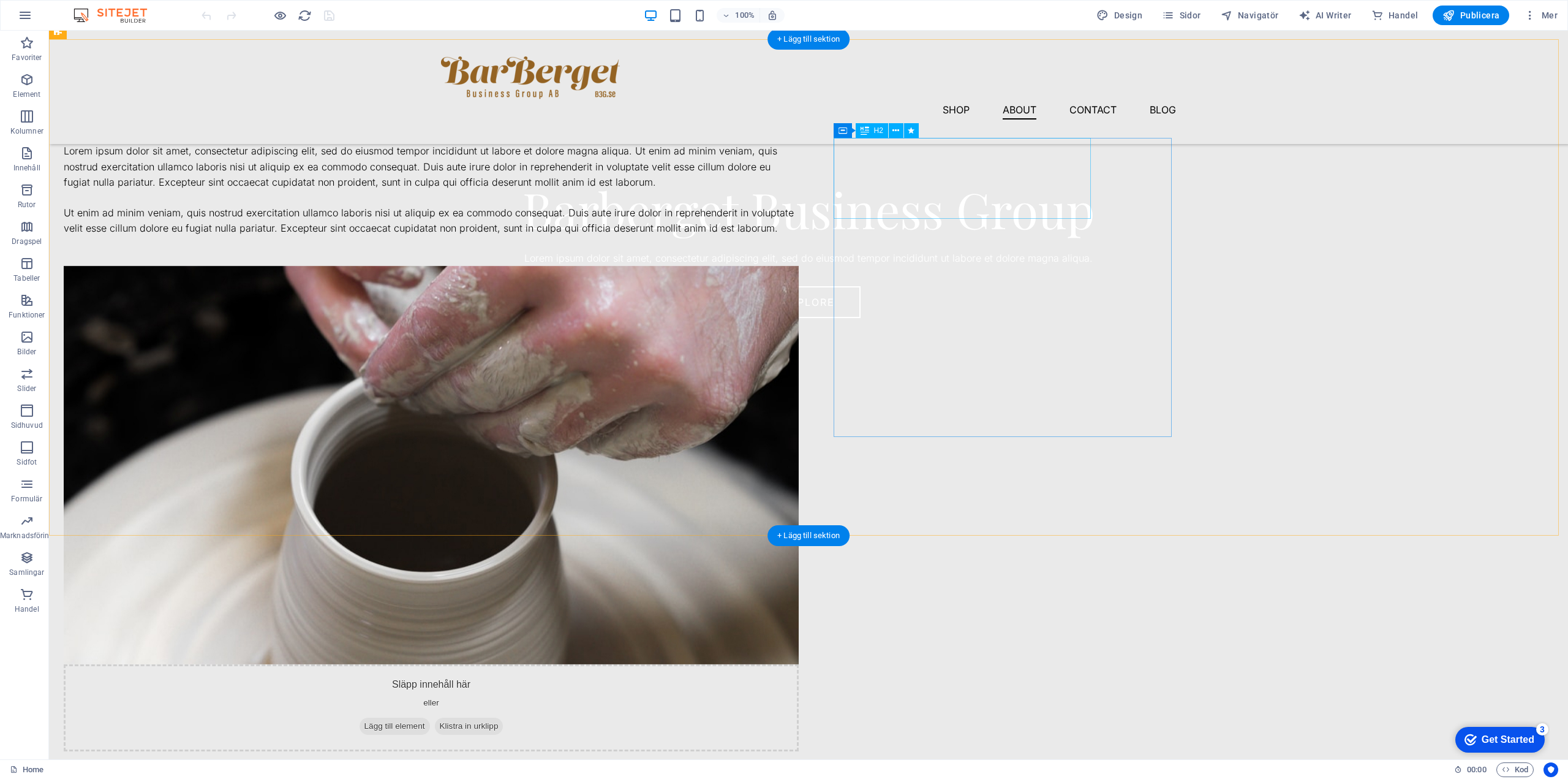
click at [799, 129] on div "Hand crafted since [DATE]" at bounding box center [431, 109] width 735 height 41
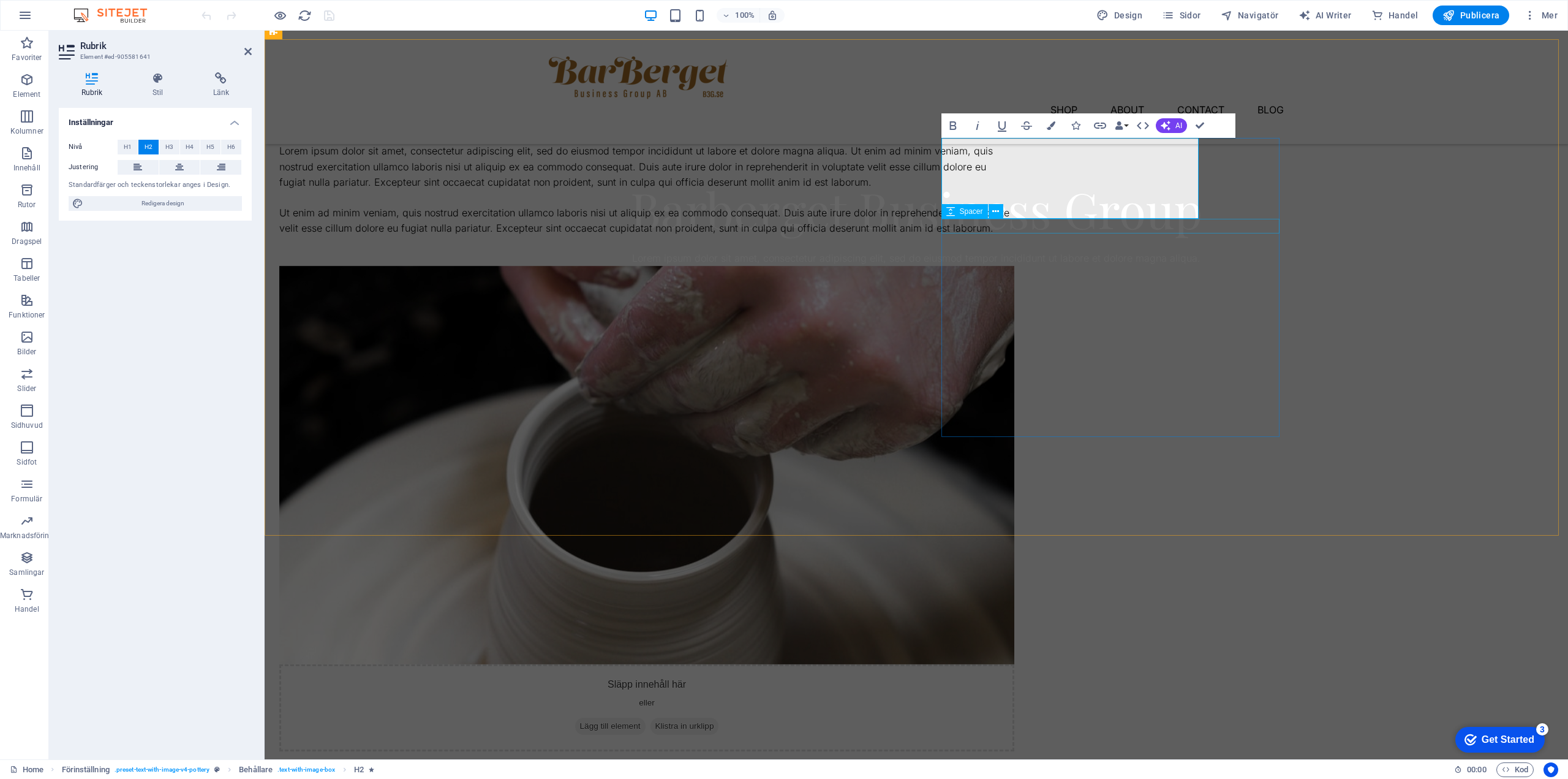
scroll to position [388, 0]
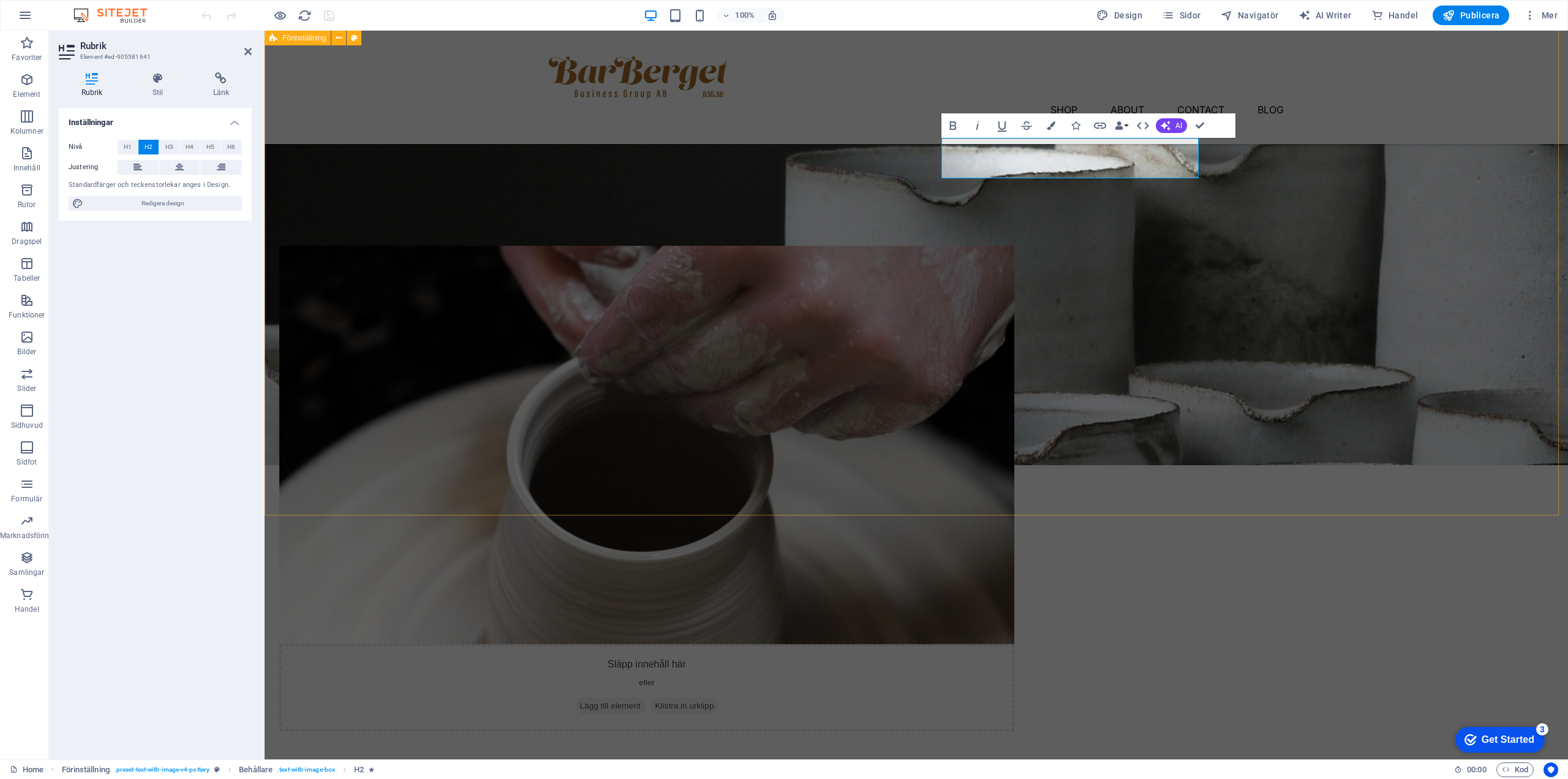
click at [1349, 314] on div "Rubrik Lorem ipsum dolor sit amet, consectetur adipiscing elit, sed do eiusmod …" at bounding box center [916, 399] width 1304 height 761
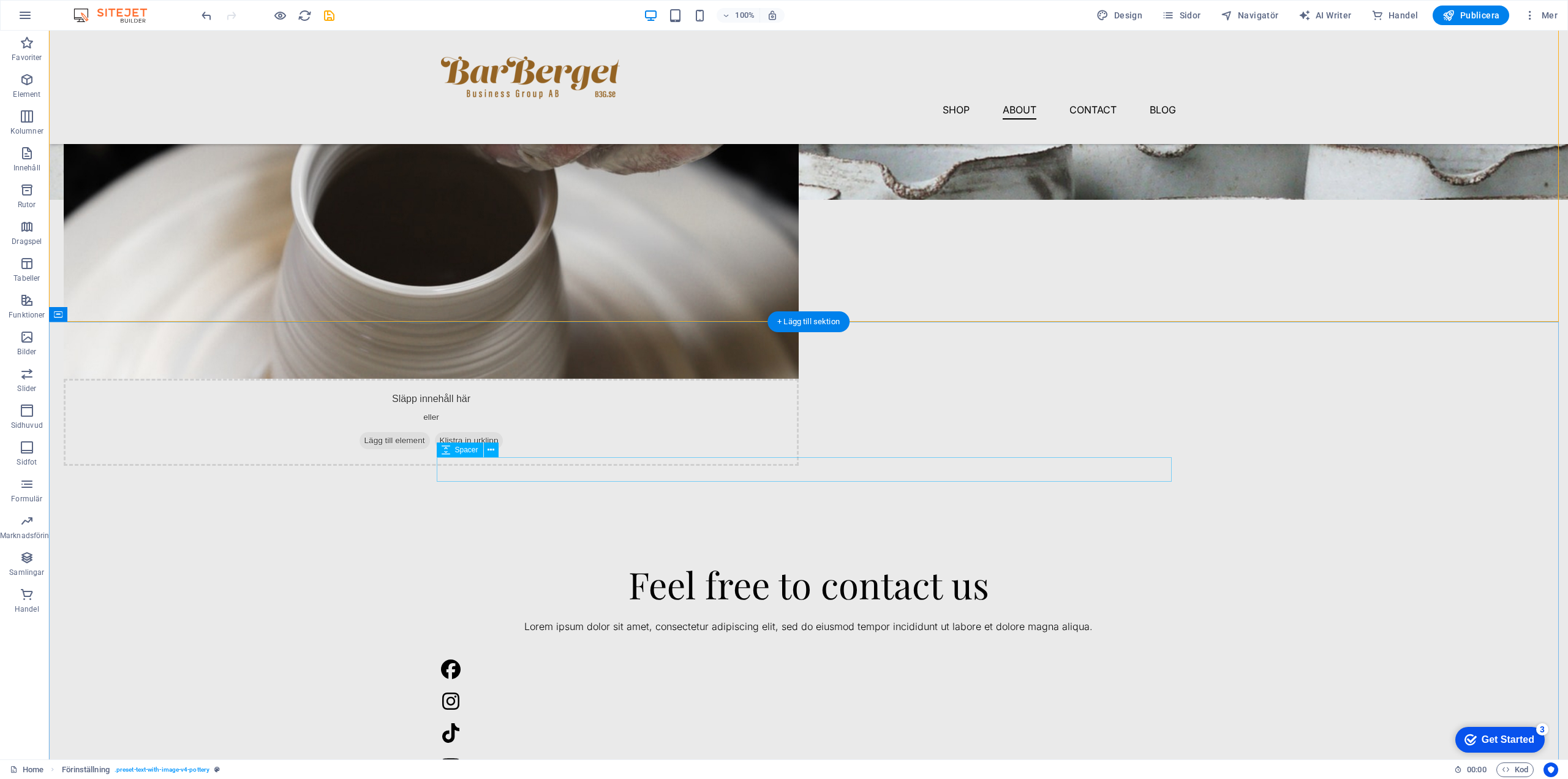
scroll to position [695, 0]
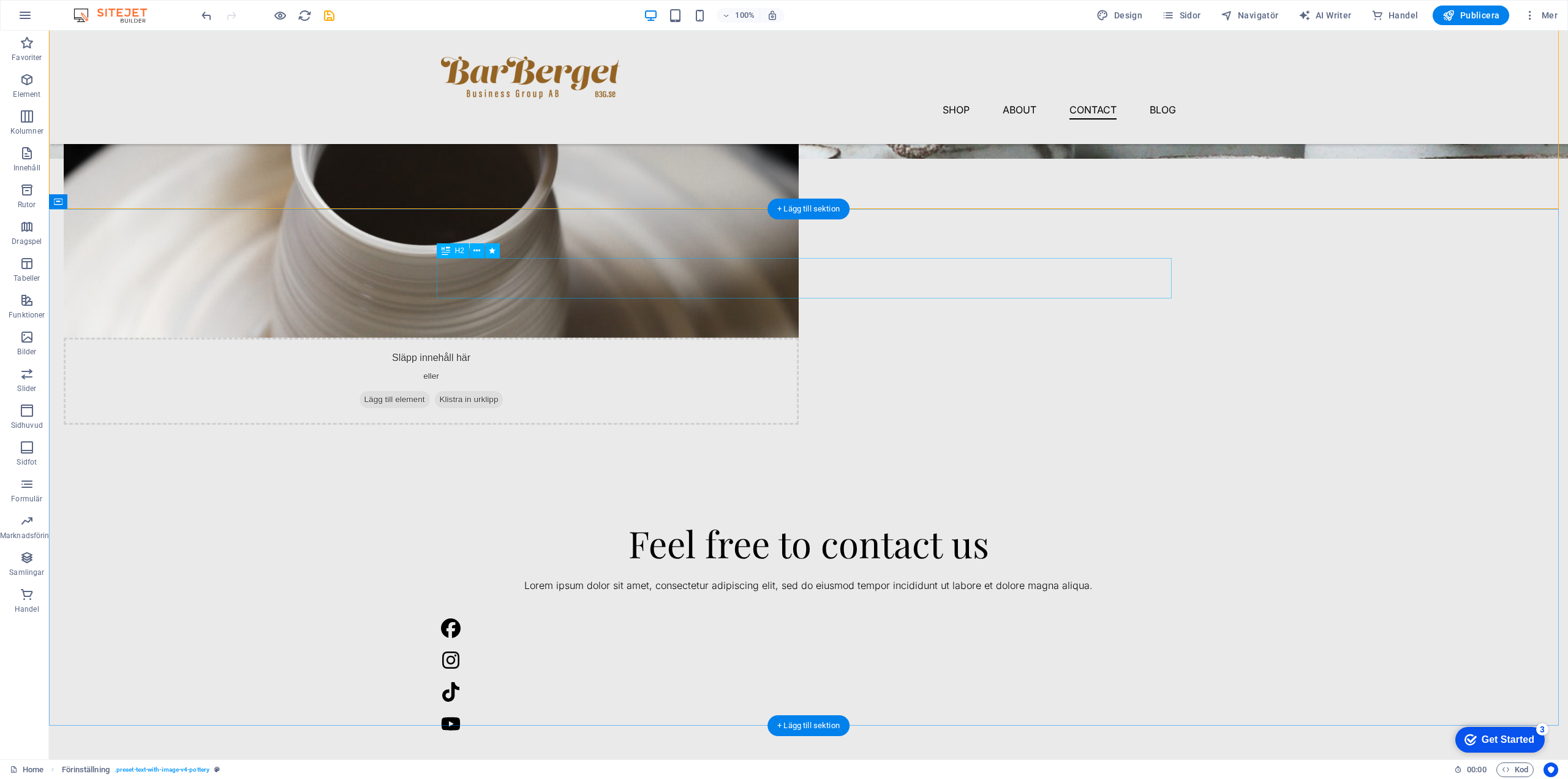
click at [821, 522] on div "Feel free to contact us" at bounding box center [808, 543] width 735 height 41
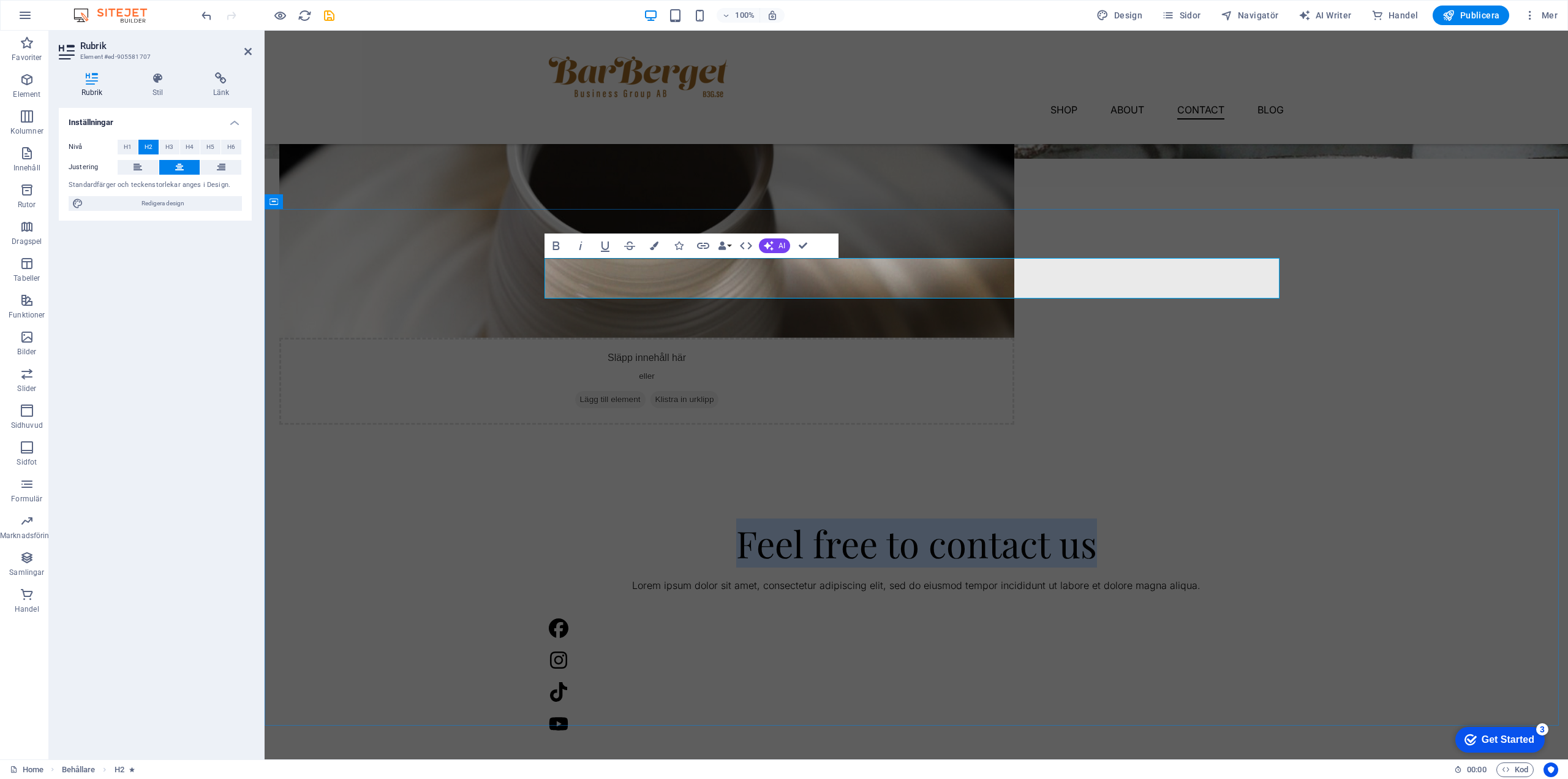
click at [821, 522] on h2 "Feel free to contact us" at bounding box center [916, 543] width 735 height 41
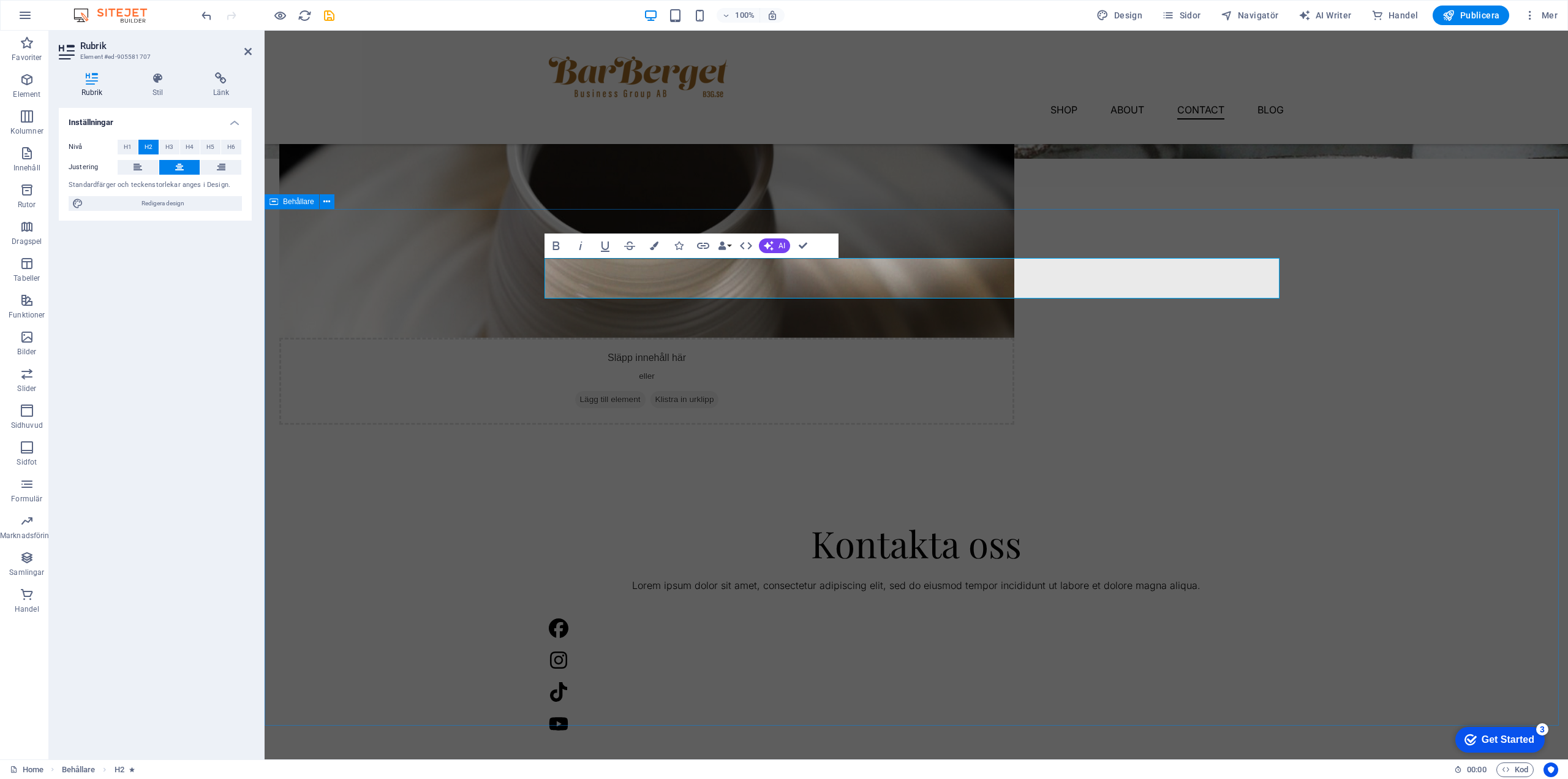
click at [1215, 474] on div "Kontakta oss Lorem ipsum dolor sit amet, consectetur adipiscing elit, sed do ei…" at bounding box center [916, 775] width 1304 height 603
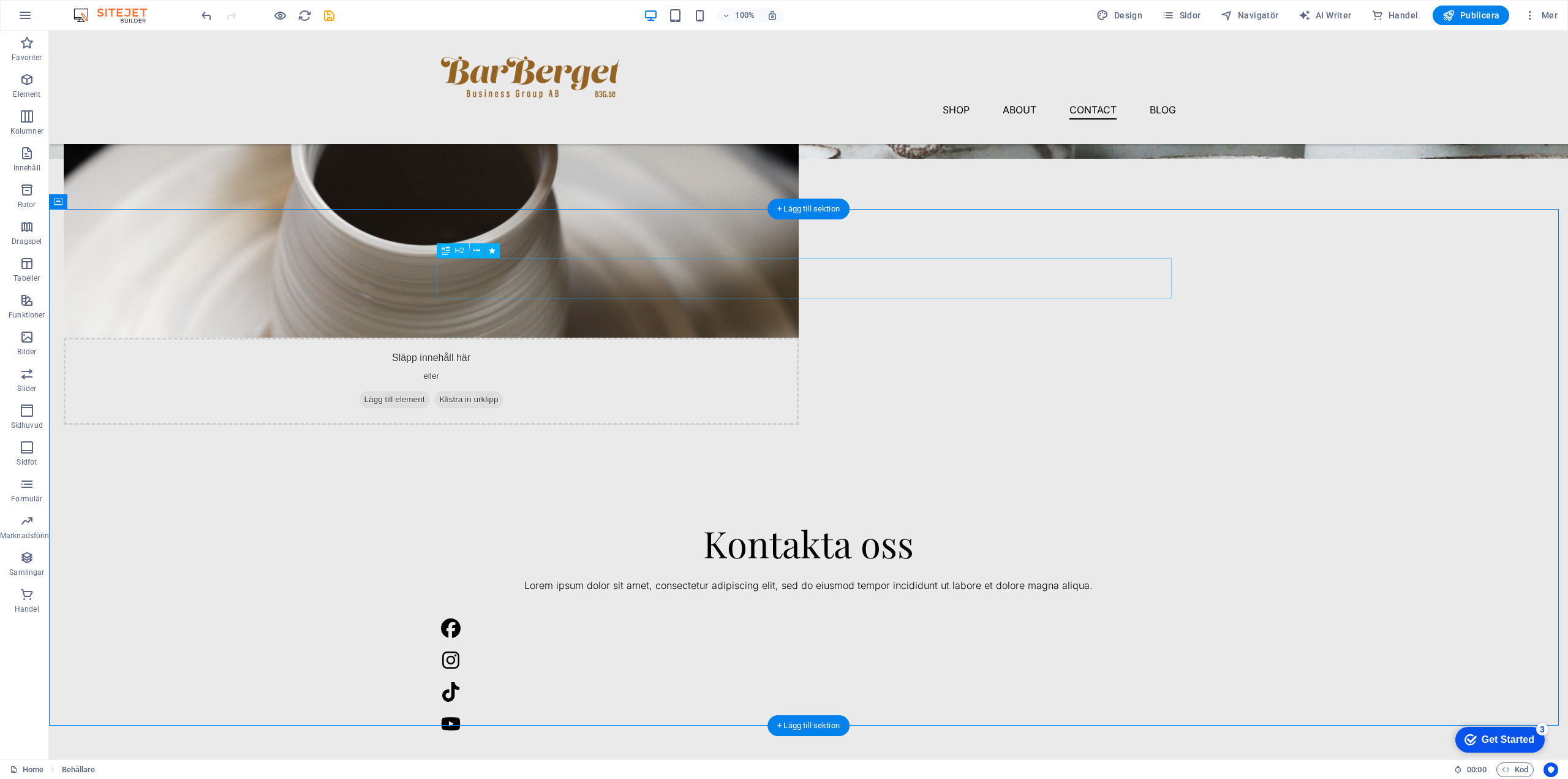
click at [582, 522] on div "Kontakta oss" at bounding box center [808, 543] width 735 height 41
click at [772, 578] on div "Lorem ipsum dolor sit amet, consectetur adipiscing elit, sed do eiusmod tempor …" at bounding box center [808, 586] width 735 height 16
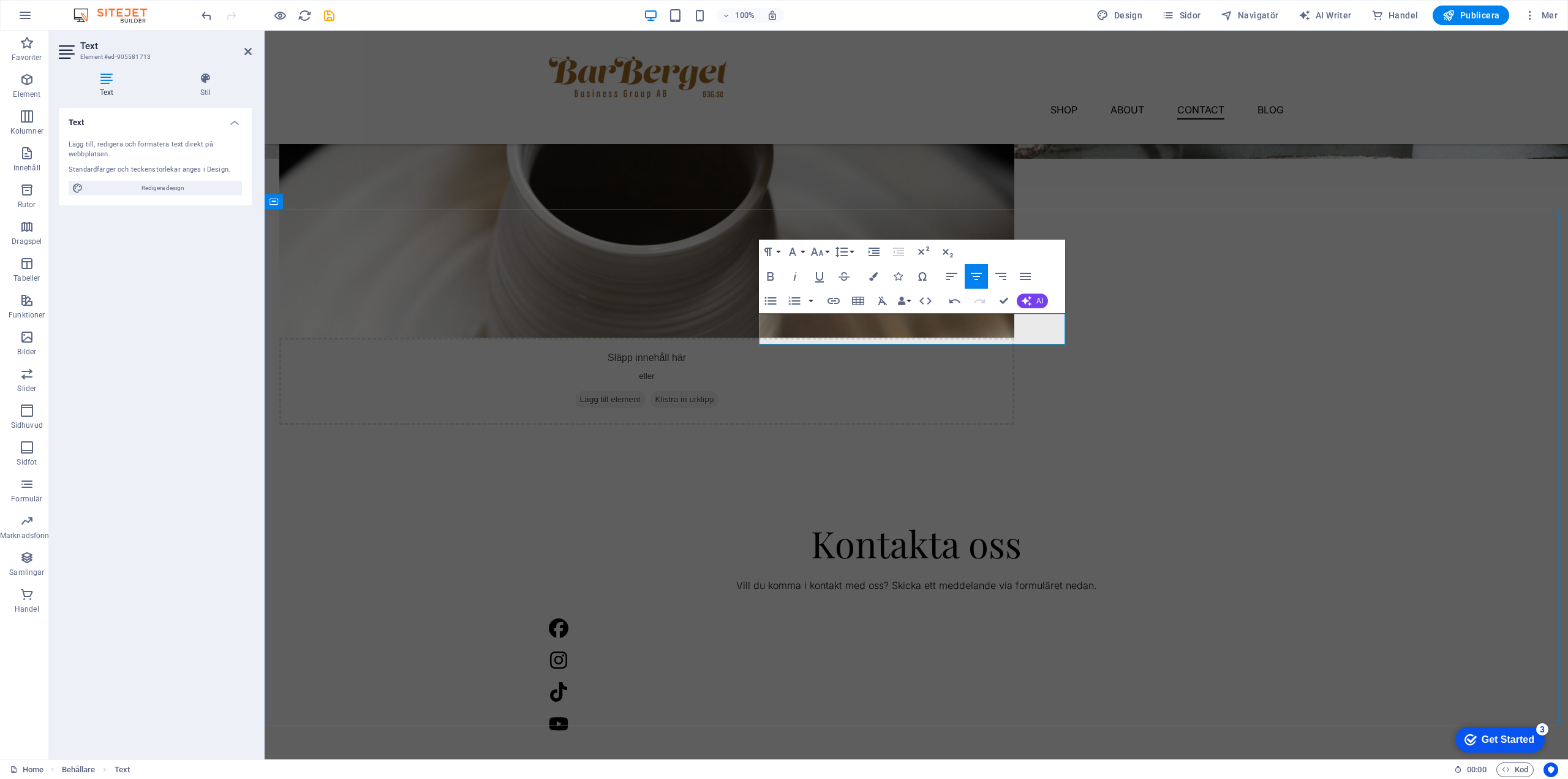
click at [929, 578] on p "Vill du komma i kontakt med oss? Skicka ett meddelande via formuläret nedan." at bounding box center [916, 586] width 735 height 16
click at [1155, 634] on div at bounding box center [916, 691] width 735 height 115
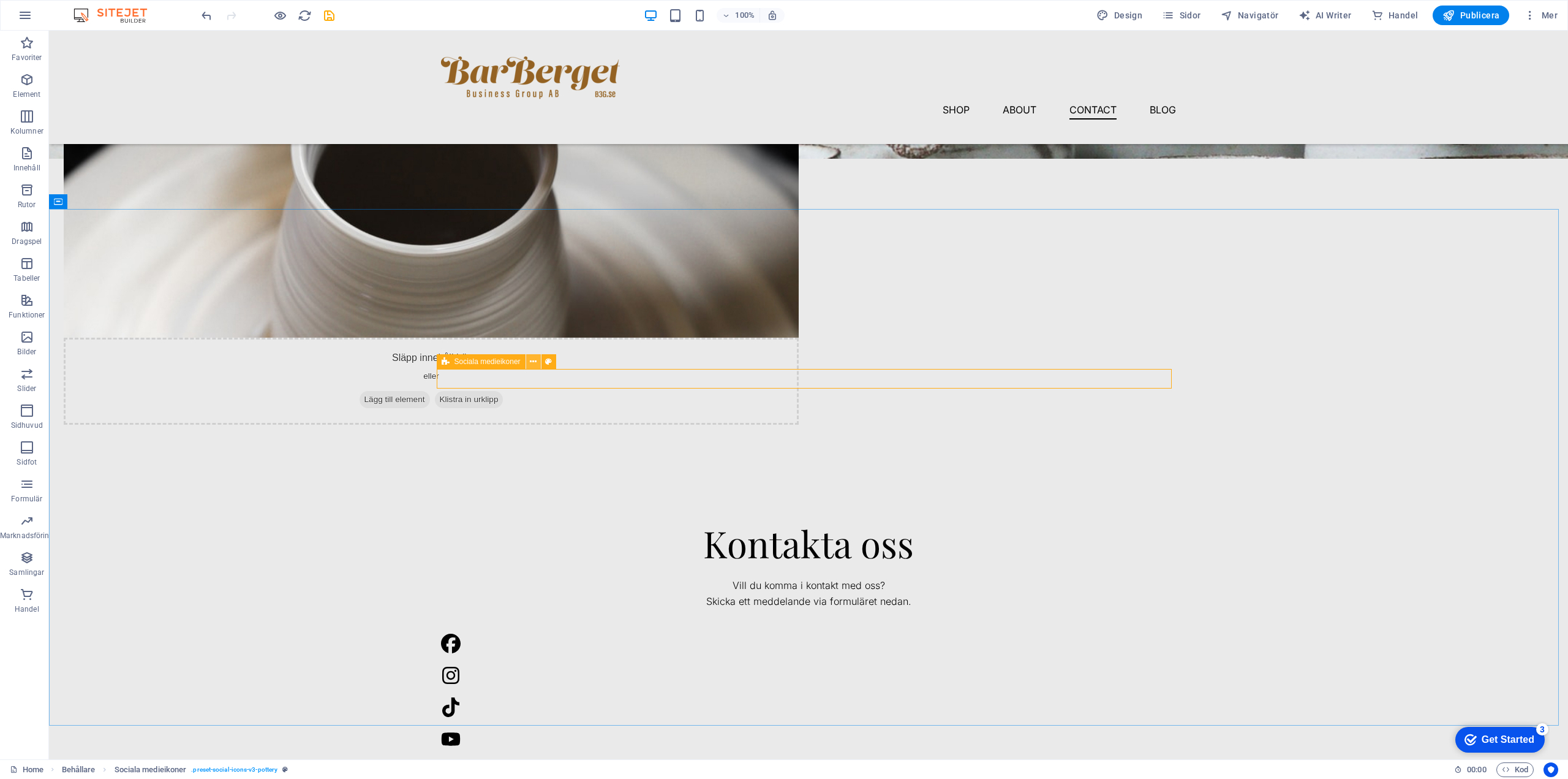
click at [535, 361] on icon at bounding box center [533, 362] width 7 height 13
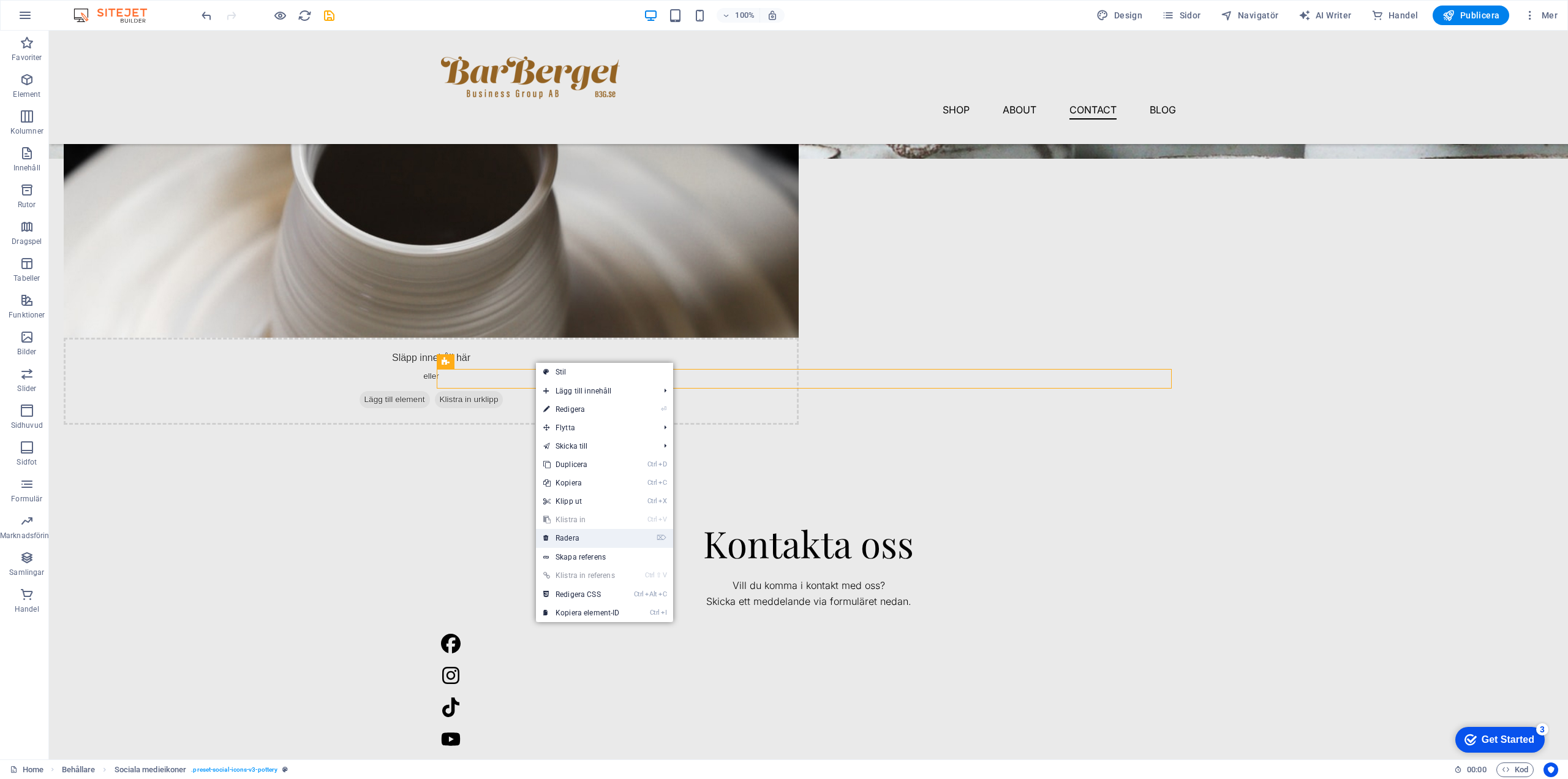
click at [580, 537] on link "⌦ Radera" at bounding box center [581, 538] width 91 height 18
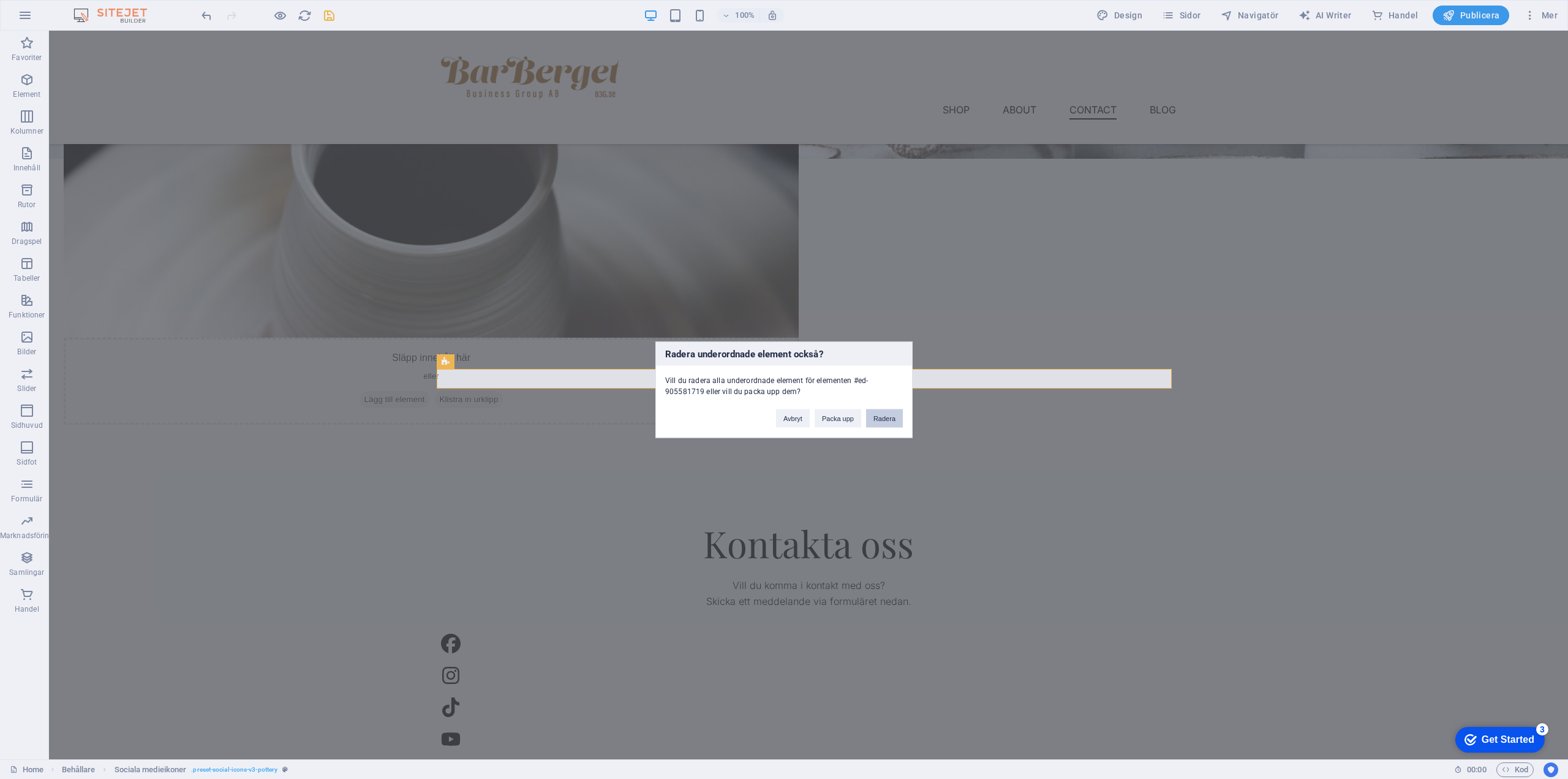
click at [892, 412] on button "Radera" at bounding box center [885, 418] width 37 height 18
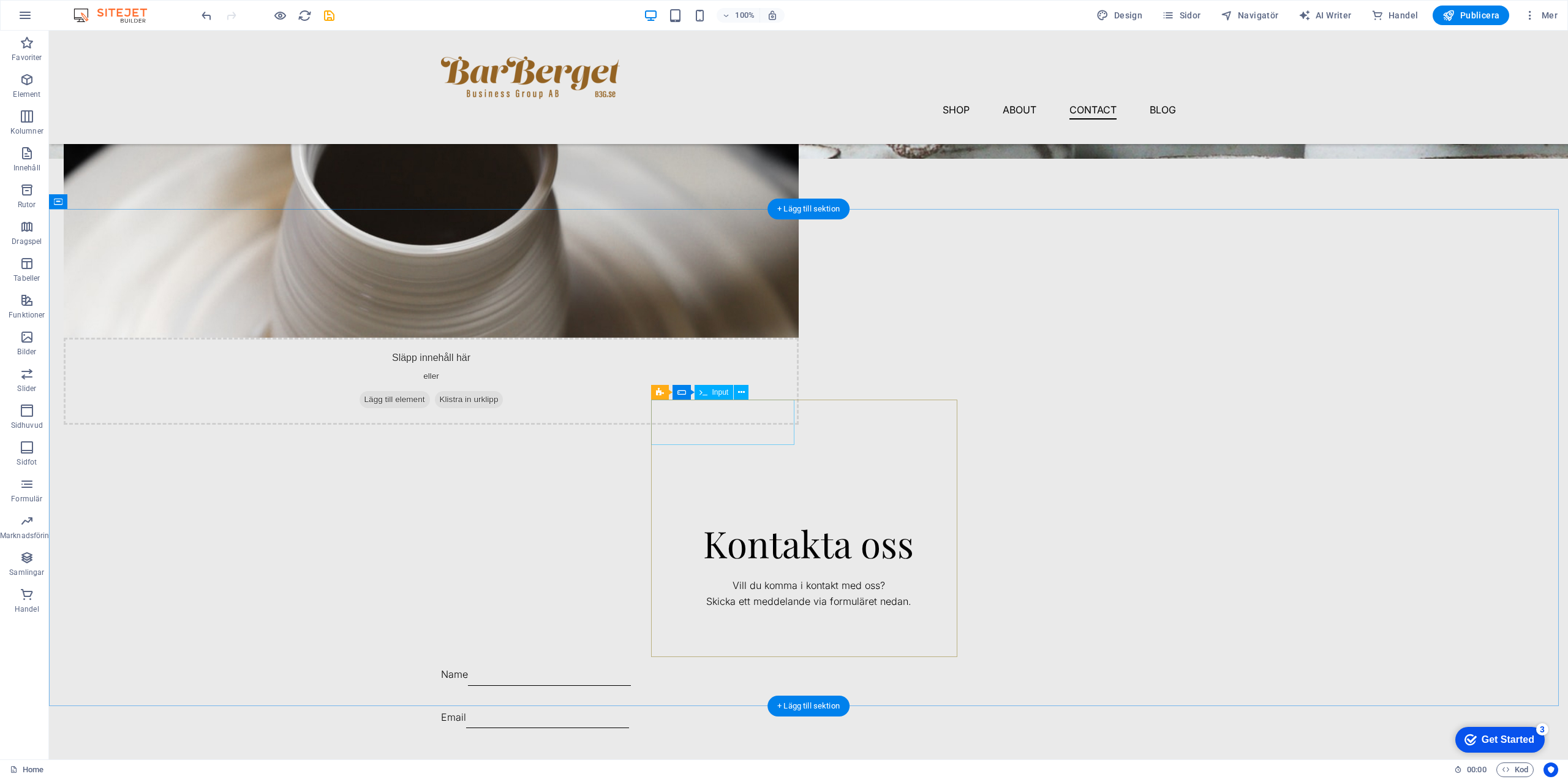
click at [662, 664] on div "Name" at bounding box center [594, 676] width 306 height 24
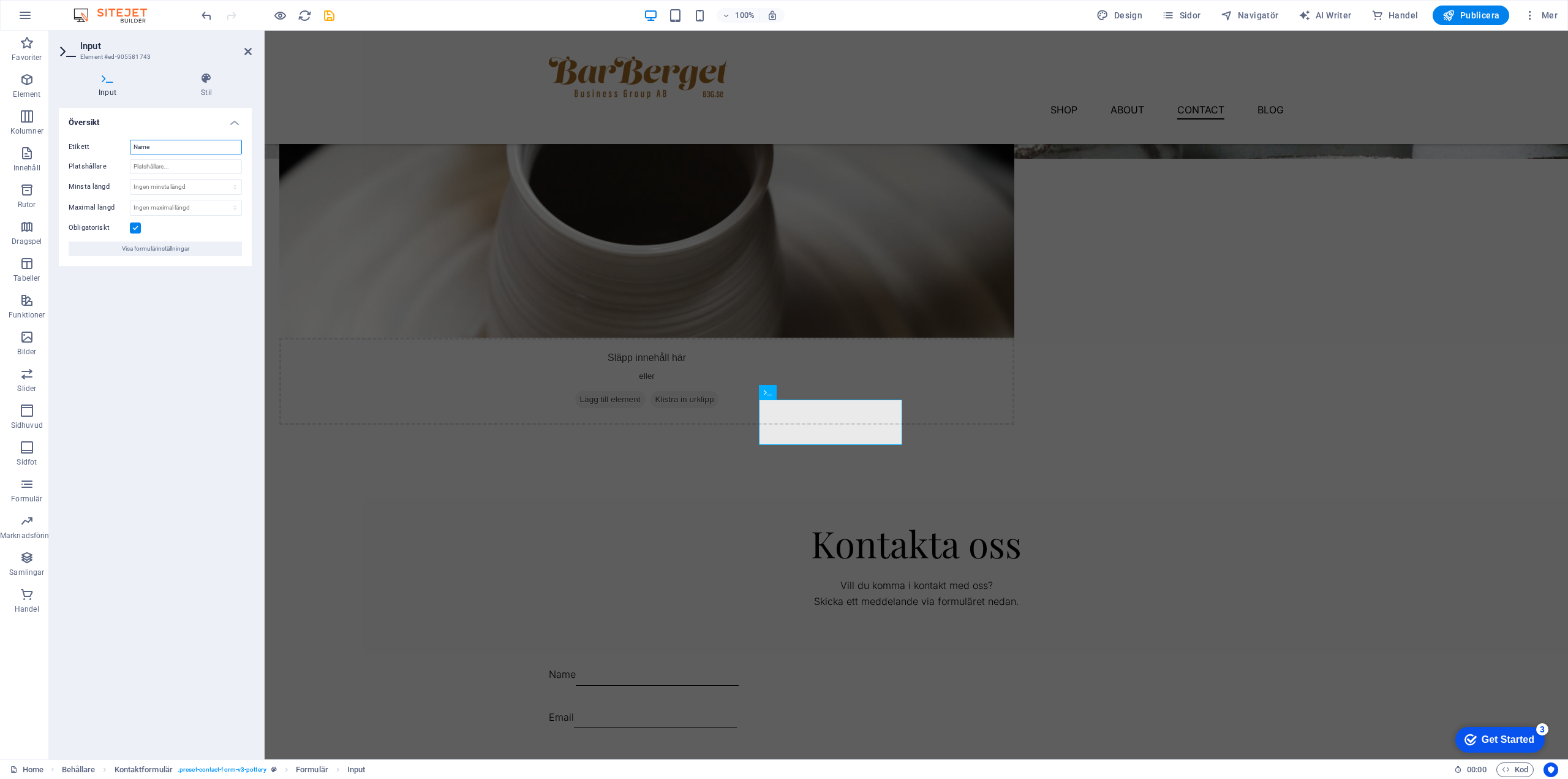
click at [149, 147] on input "Name" at bounding box center [185, 147] width 112 height 14
type input "Namn"
click at [855, 707] on div "Email" at bounding box center [702, 719] width 306 height 24
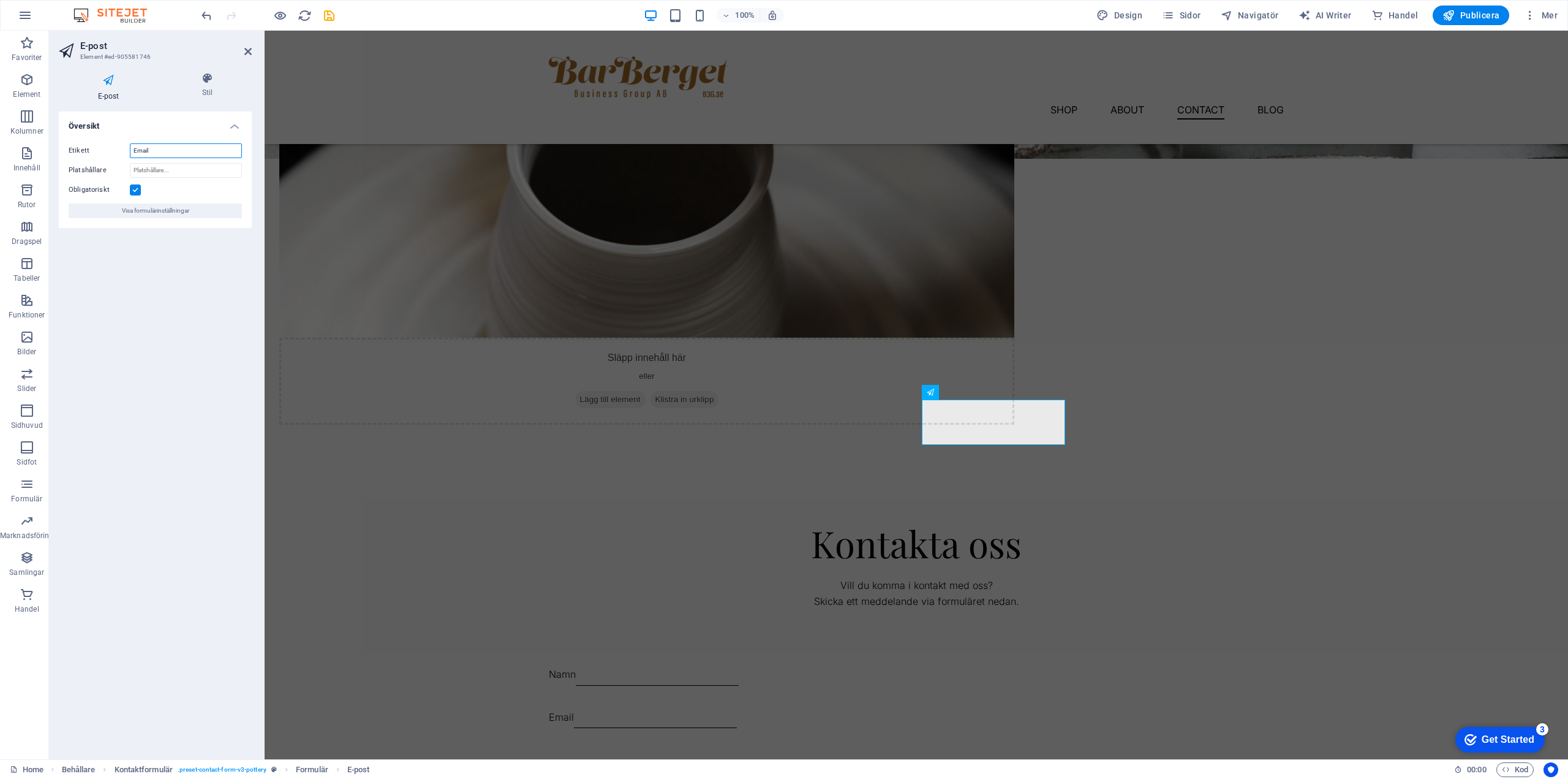
click at [157, 147] on input "Email" at bounding box center [185, 151] width 112 height 14
type input "E-post"
click at [839, 750] on div "Message" at bounding box center [702, 788] width 306 height 78
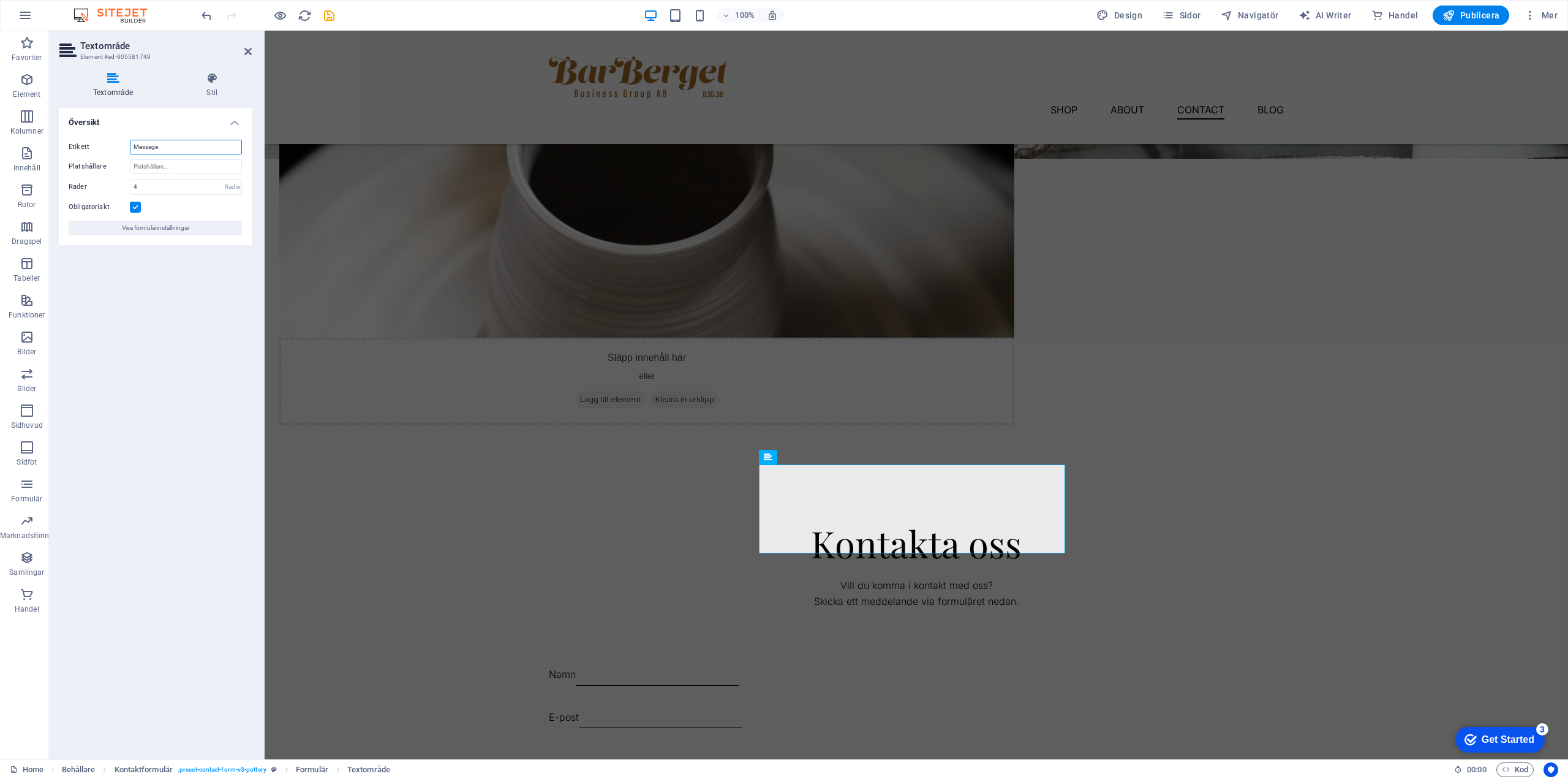
click at [192, 144] on input "Message" at bounding box center [185, 147] width 112 height 14
type input "Meddelande"
click at [1184, 487] on div "Kontakta oss Vill du komma i kontakt med oss? Skicka ett meddelande via formulä…" at bounding box center [916, 725] width 1304 height 503
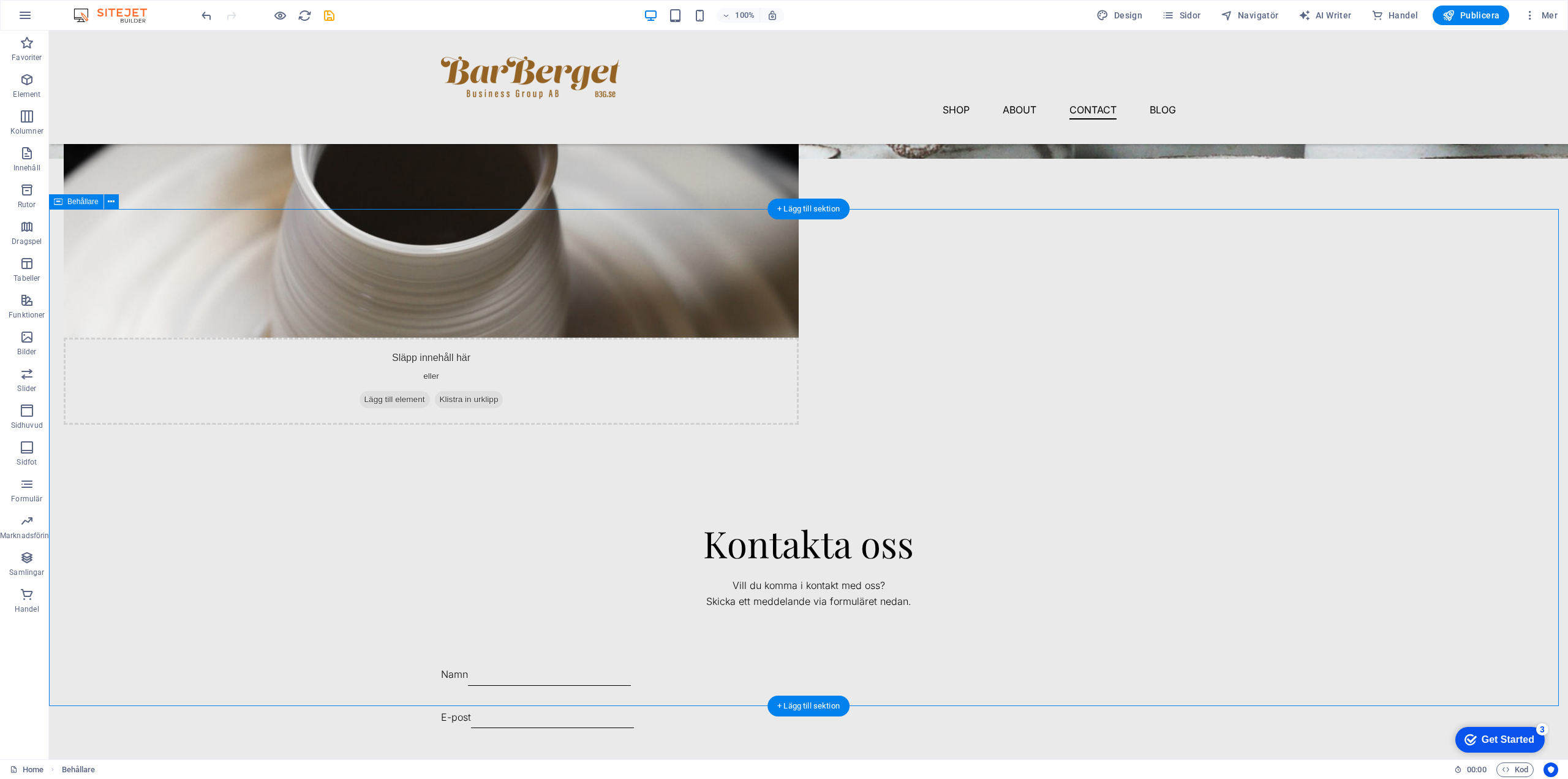
click at [438, 474] on div "Kontakta oss Vill du komma i kontakt med oss? Skicka ett meddelande via formulä…" at bounding box center [809, 725] width 1520 height 503
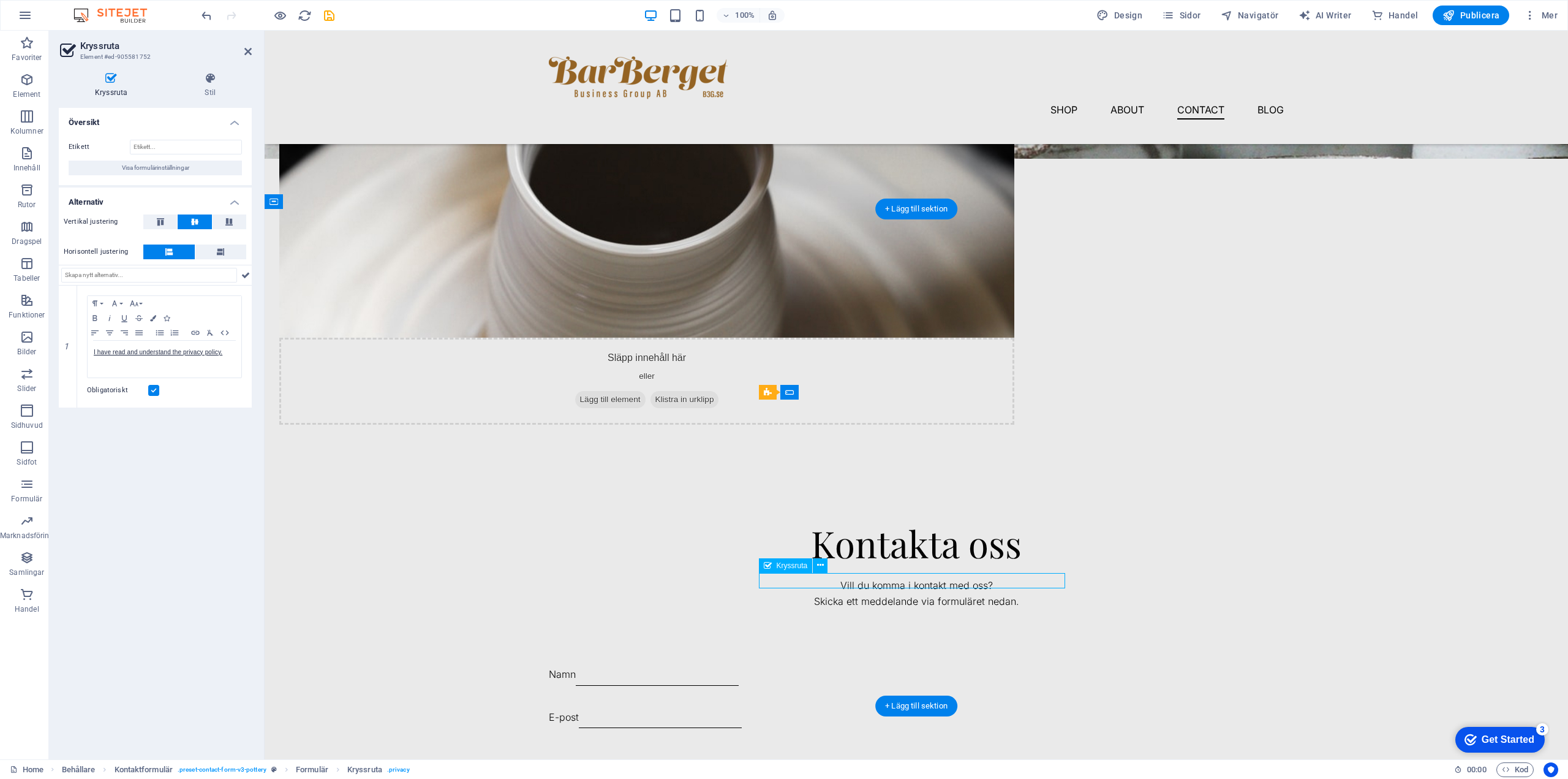
drag, startPoint x: 988, startPoint y: 579, endPoint x: 957, endPoint y: 585, distance: 31.6
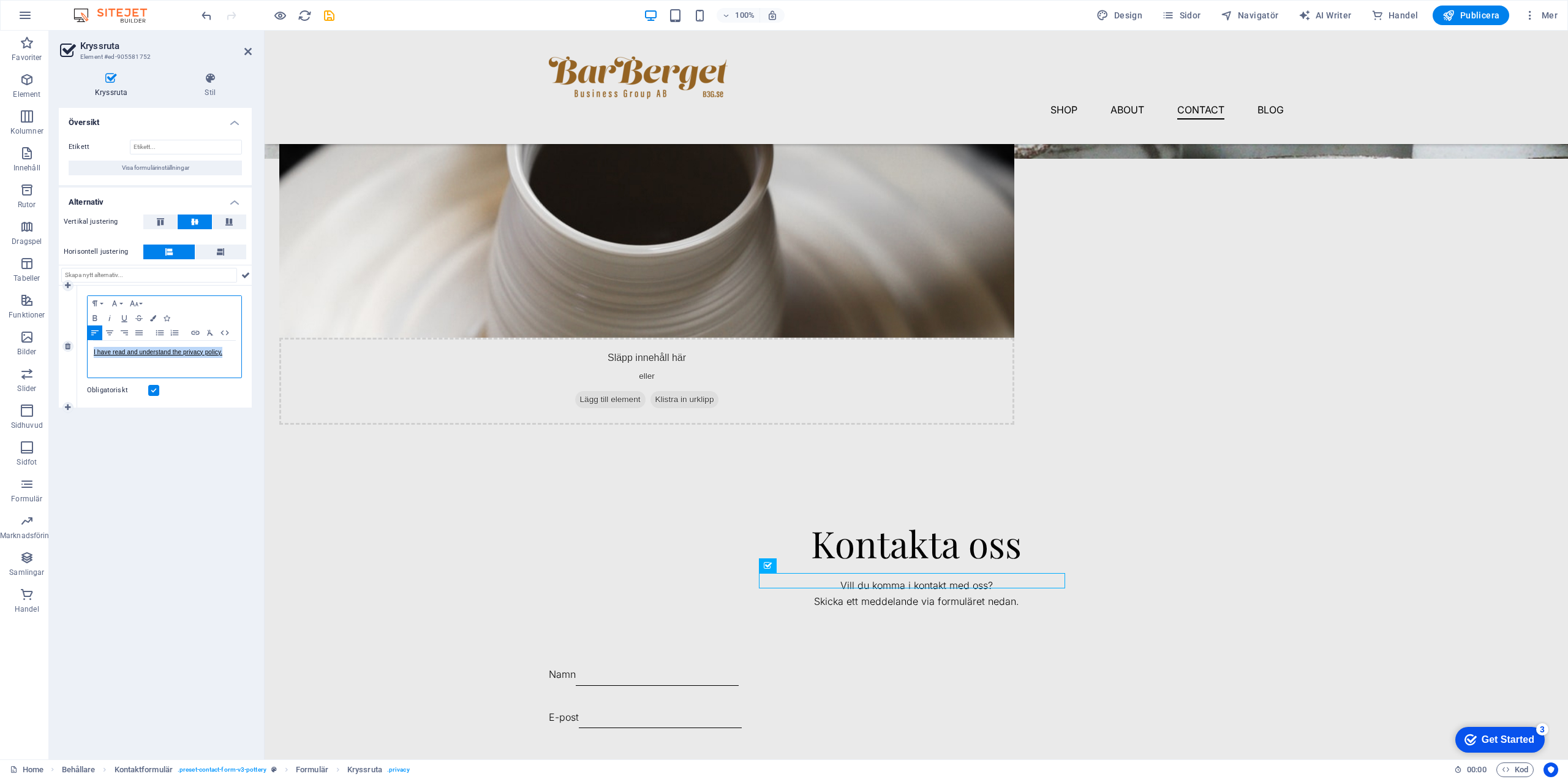
drag, startPoint x: 225, startPoint y: 352, endPoint x: 85, endPoint y: 352, distance: 140.0
click at [85, 352] on div "Paragraph Format Normal Heading 1 Heading 2 Heading 3 Heading 4 Heading 5 Headi…" at bounding box center [164, 346] width 175 height 122
click at [1189, 600] on div "Kontakta oss Vill du komma i kontakt med oss? Skicka ett meddelande via formulä…" at bounding box center [916, 725] width 1304 height 503
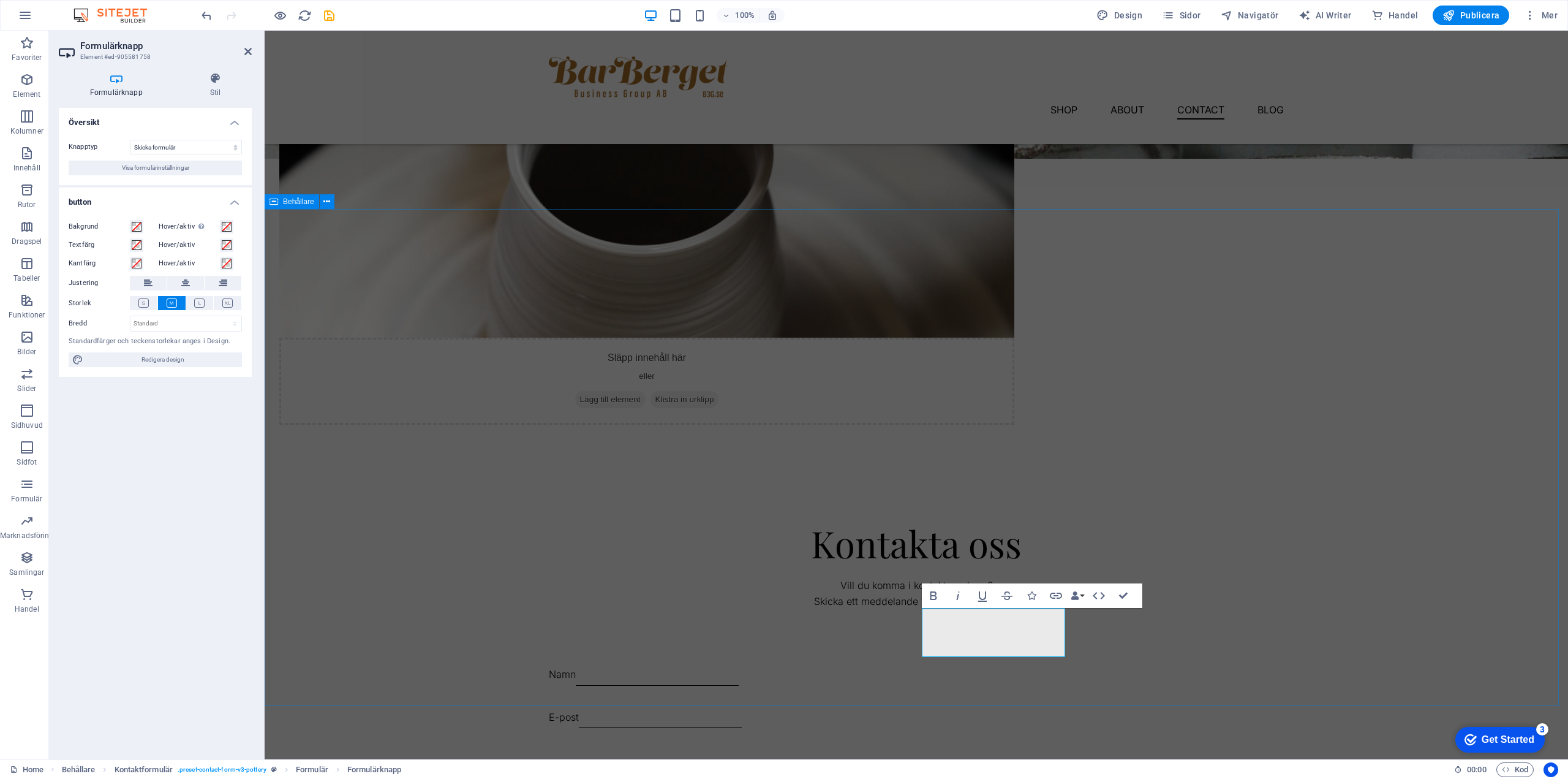
type button "Submit"
click at [1146, 645] on div "Kontakta oss Vill du komma i kontakt med oss? Skicka ett meddelande via formulä…" at bounding box center [916, 725] width 1304 height 503
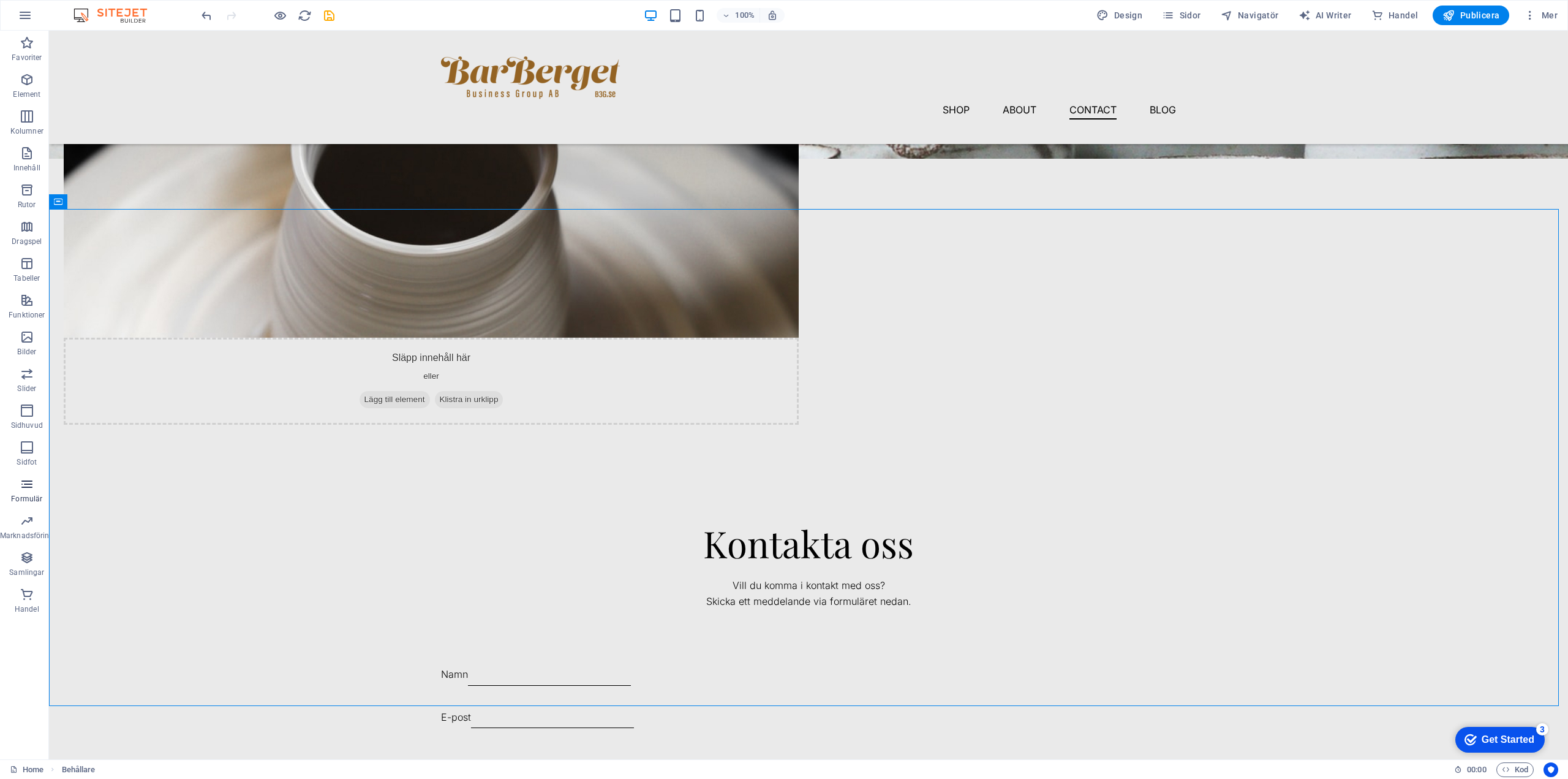
click at [27, 489] on icon "button" at bounding box center [27, 484] width 14 height 14
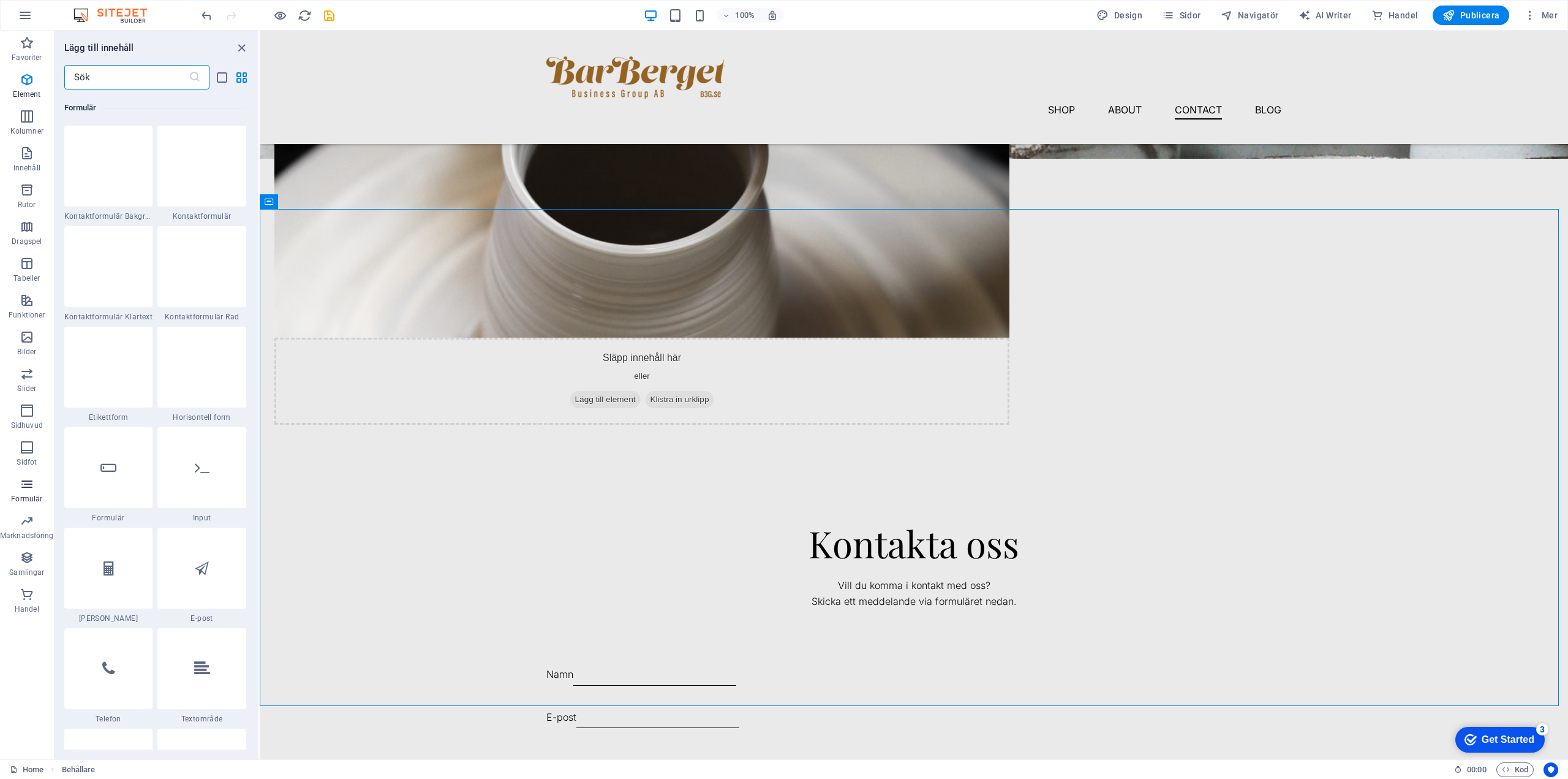
scroll to position [8947, 0]
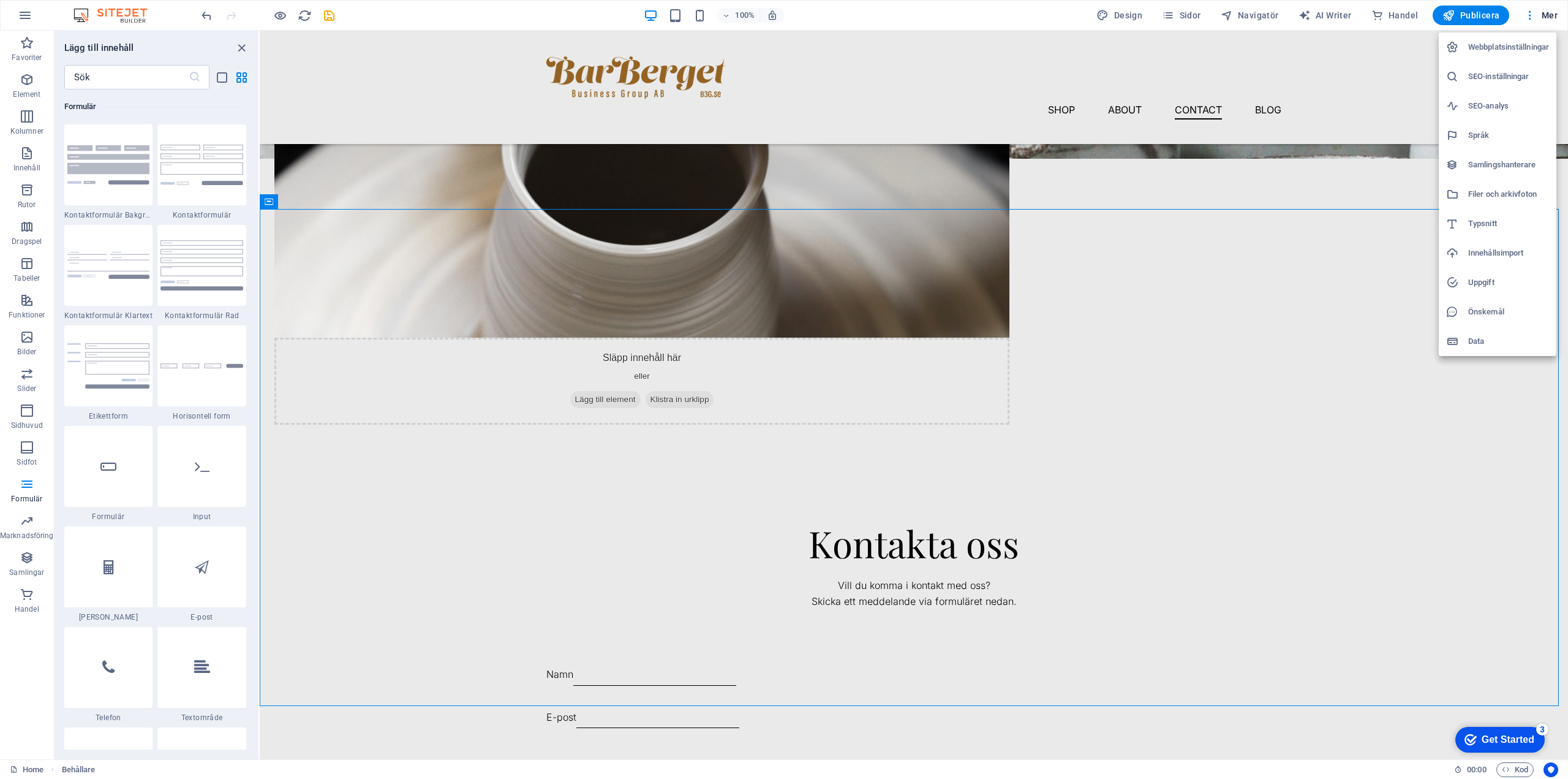
click at [1510, 46] on h6 "Webbplatsinställningar" at bounding box center [1509, 47] width 81 height 14
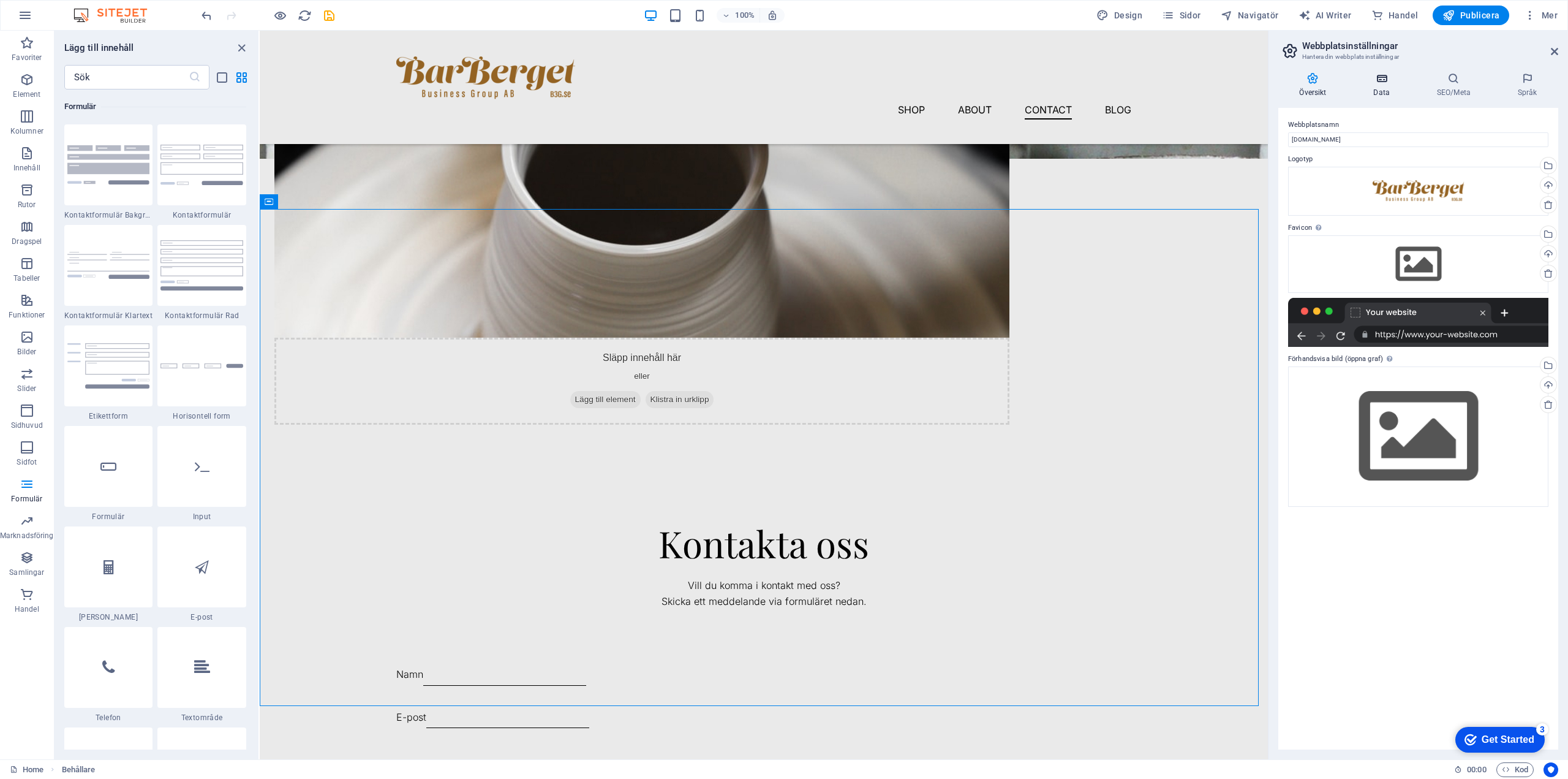
click at [1380, 81] on icon at bounding box center [1381, 78] width 58 height 12
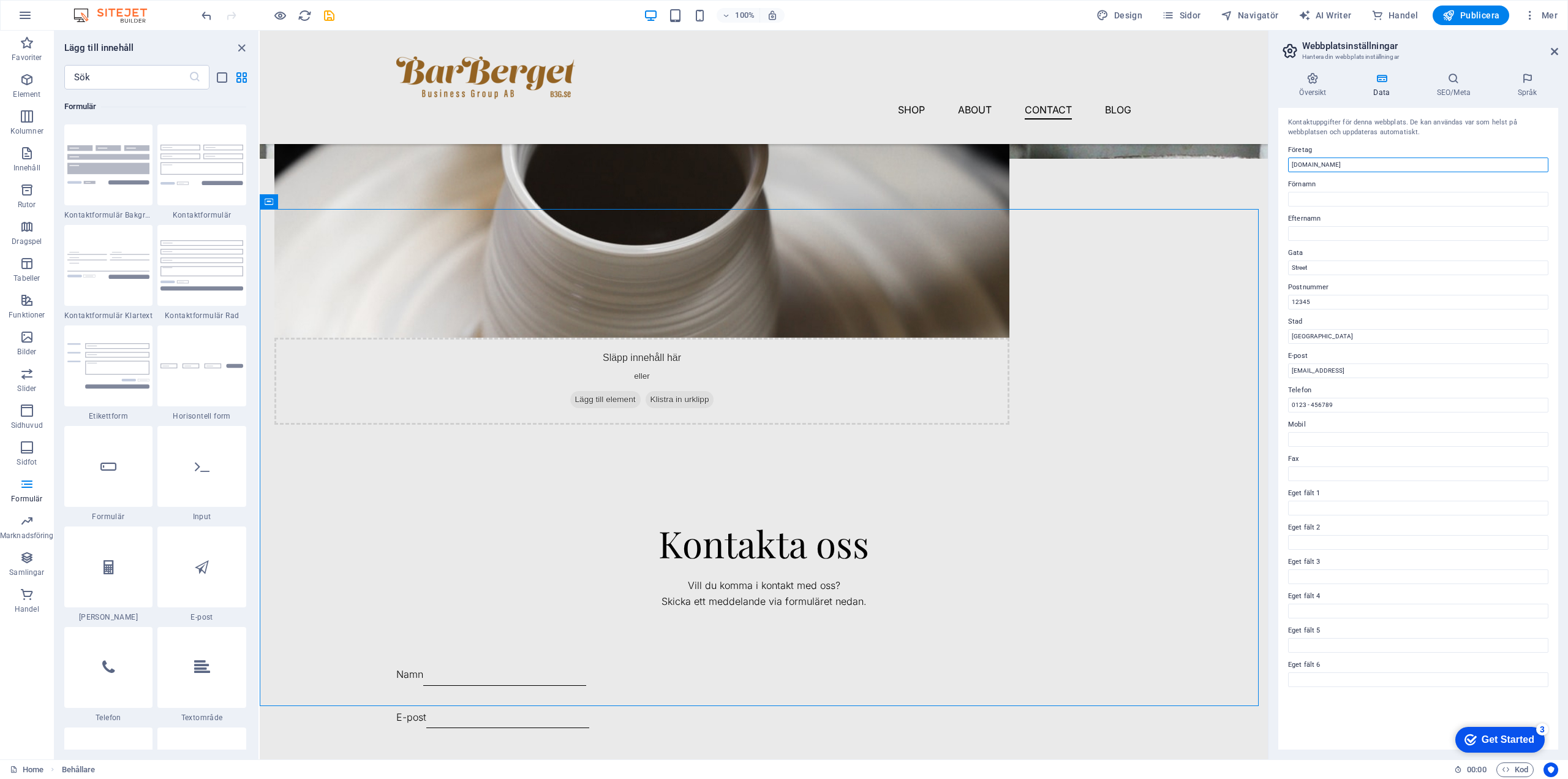
click at [1337, 163] on input "[DOMAIN_NAME]" at bounding box center [1419, 165] width 260 height 14
type input "Barberget Business Group"
click at [1327, 268] on input "Street" at bounding box center [1419, 268] width 260 height 14
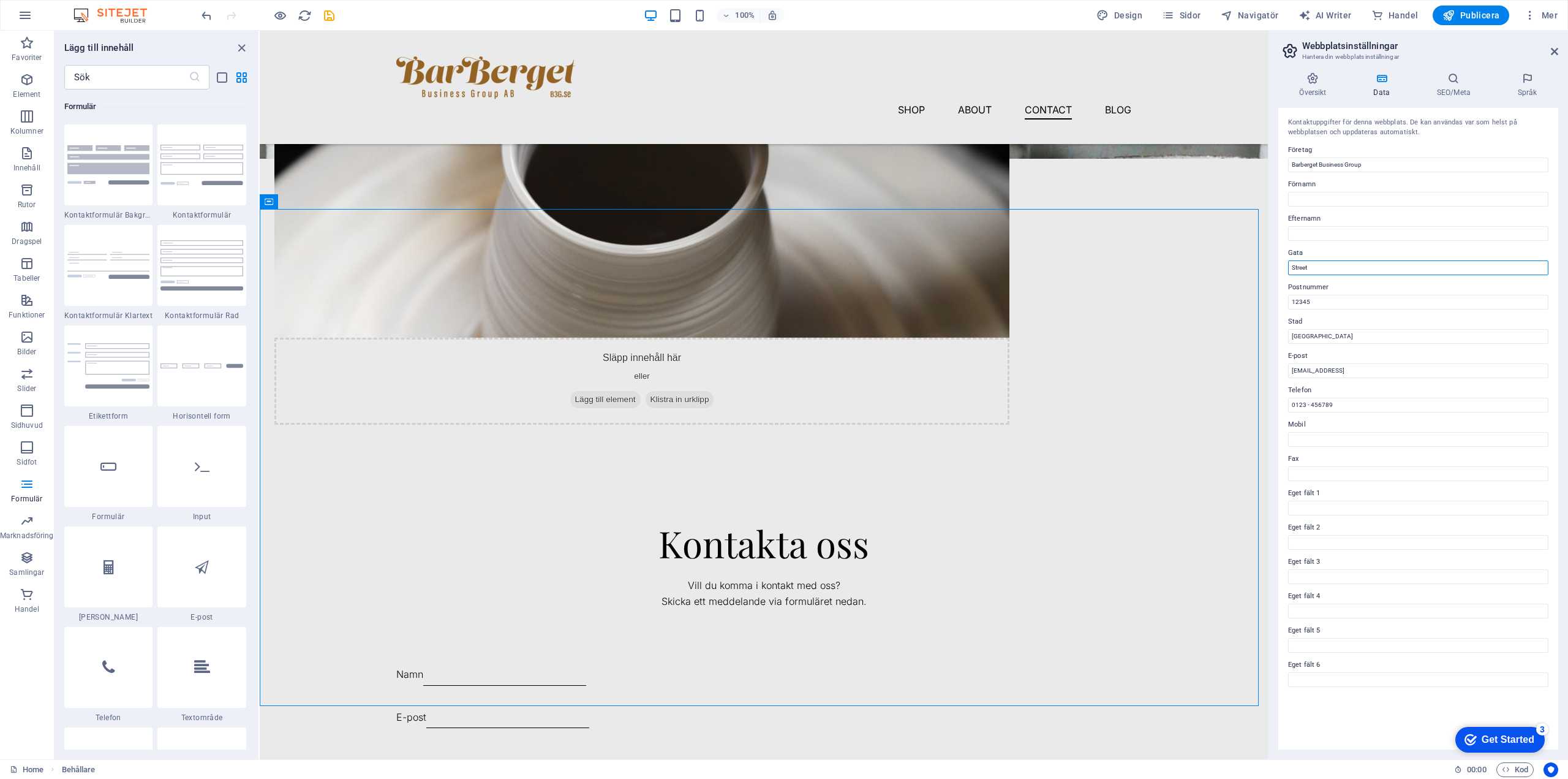
click at [1327, 268] on input "Street" at bounding box center [1419, 268] width 260 height 14
type input "[STREET_ADDRESS]"
click at [1325, 298] on input "12345" at bounding box center [1419, 302] width 260 height 14
type input "78472"
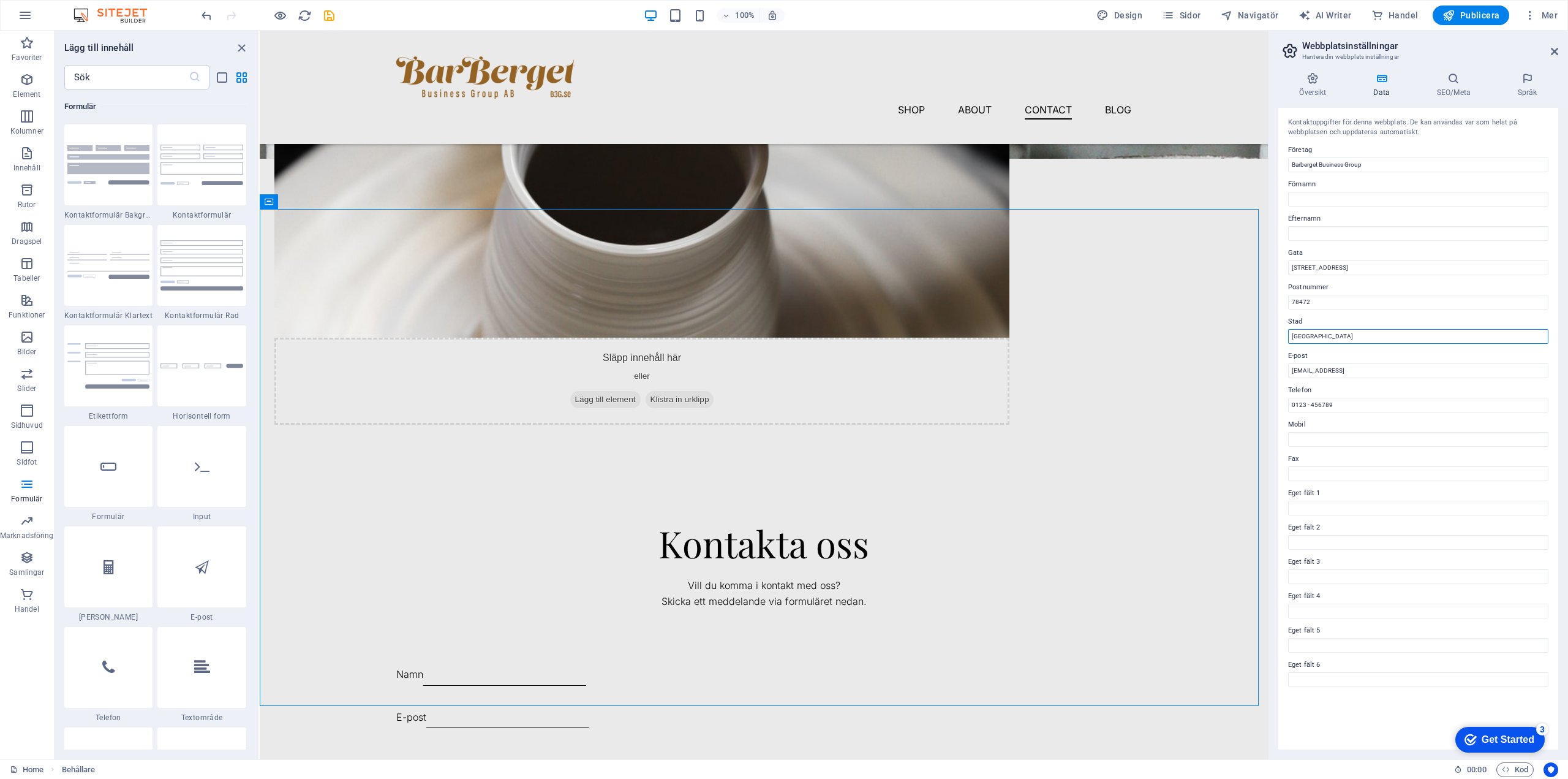
click at [1304, 329] on input "[GEOGRAPHIC_DATA]" at bounding box center [1419, 336] width 260 height 14
click at [1304, 329] on input "[GEOGRAPHIC_DATA]" at bounding box center [1419, 336] width 260 height 14
type input "Borlänge"
click at [1470, 371] on input "[EMAIL_ADDRESS]" at bounding box center [1419, 371] width 260 height 14
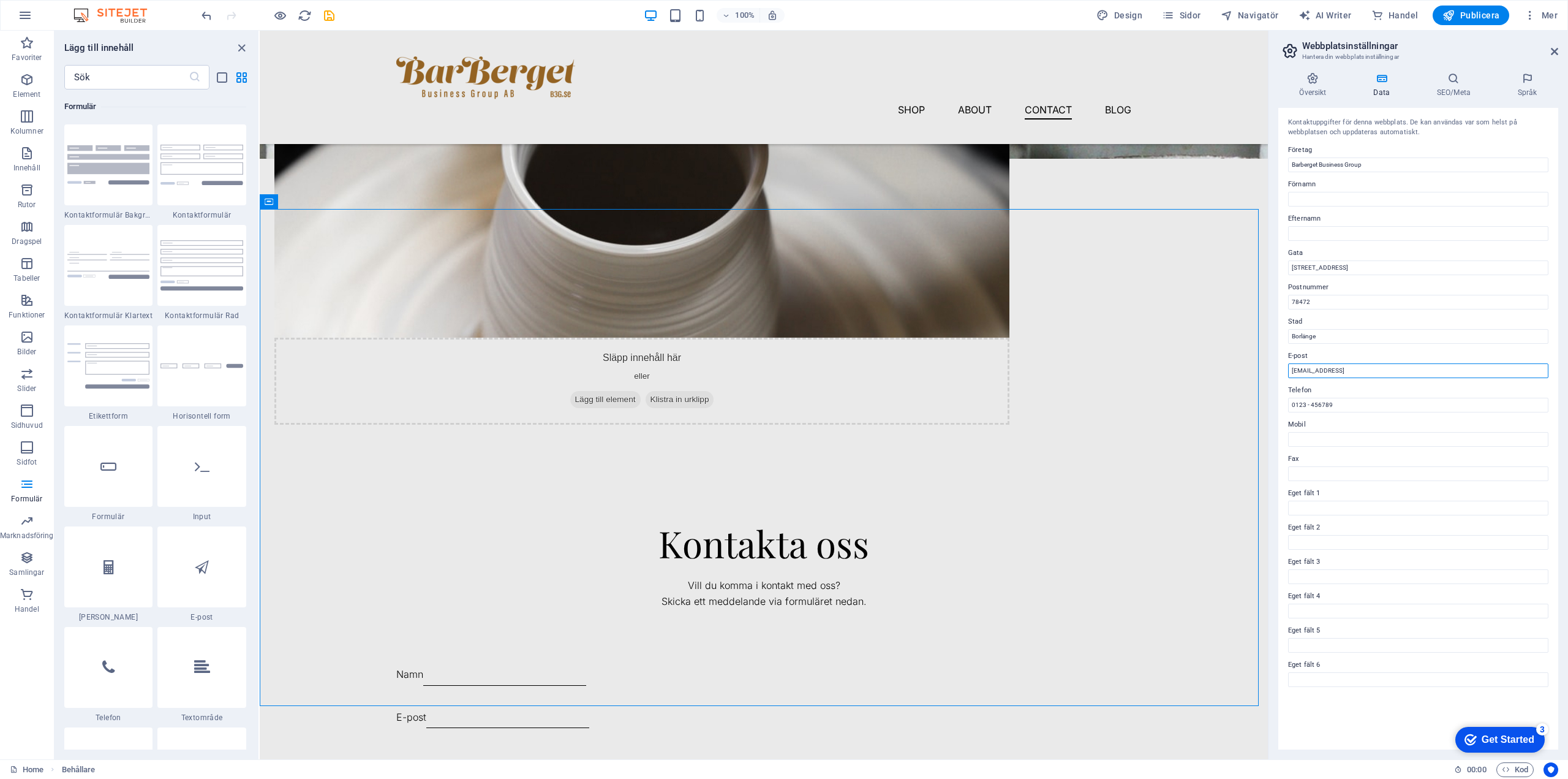
click at [1470, 371] on input "[EMAIL_ADDRESS]" at bounding box center [1419, 371] width 260 height 14
type input "[EMAIL_ADDRESS][DOMAIN_NAME]"
drag, startPoint x: 1618, startPoint y: 434, endPoint x: 1237, endPoint y: 403, distance: 382.3
click at [1296, 404] on input "0123 - 456789" at bounding box center [1419, 405] width 260 height 14
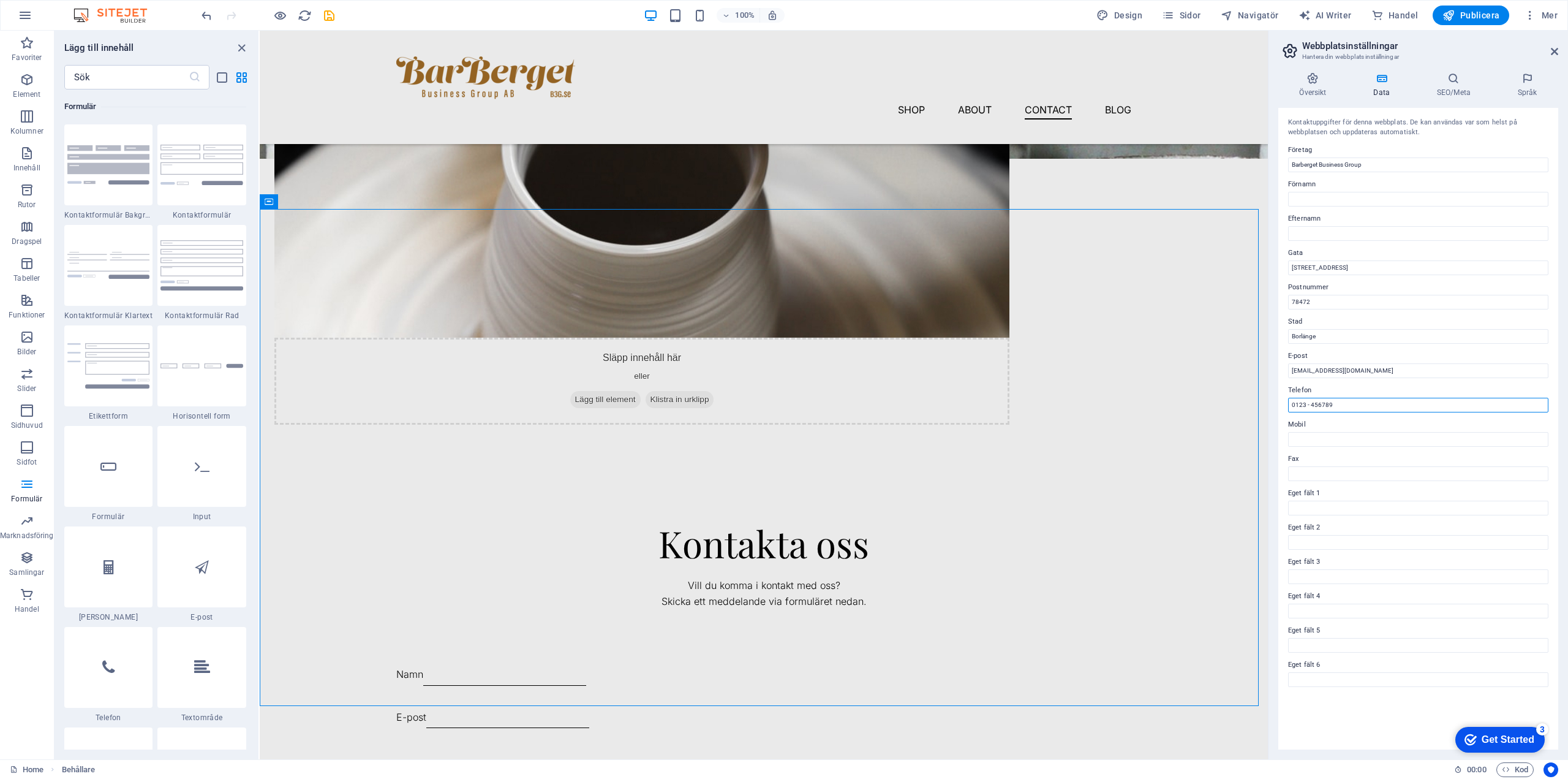
click at [1296, 404] on input "0123 - 456789" at bounding box center [1419, 405] width 260 height 14
type input "070-4425922"
click at [1316, 86] on h4 "Översikt" at bounding box center [1315, 84] width 74 height 26
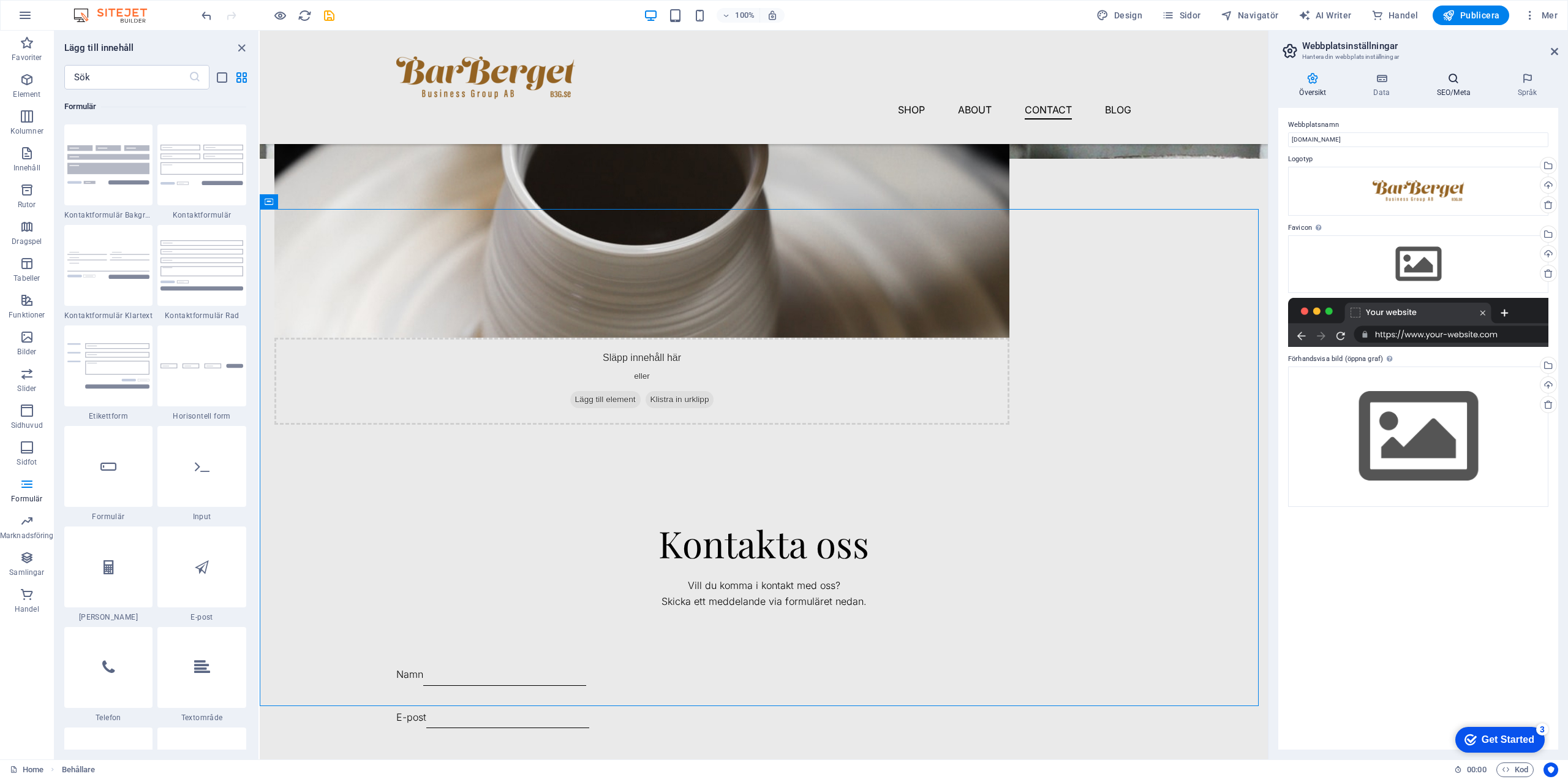
click at [1450, 79] on icon at bounding box center [1453, 78] width 76 height 12
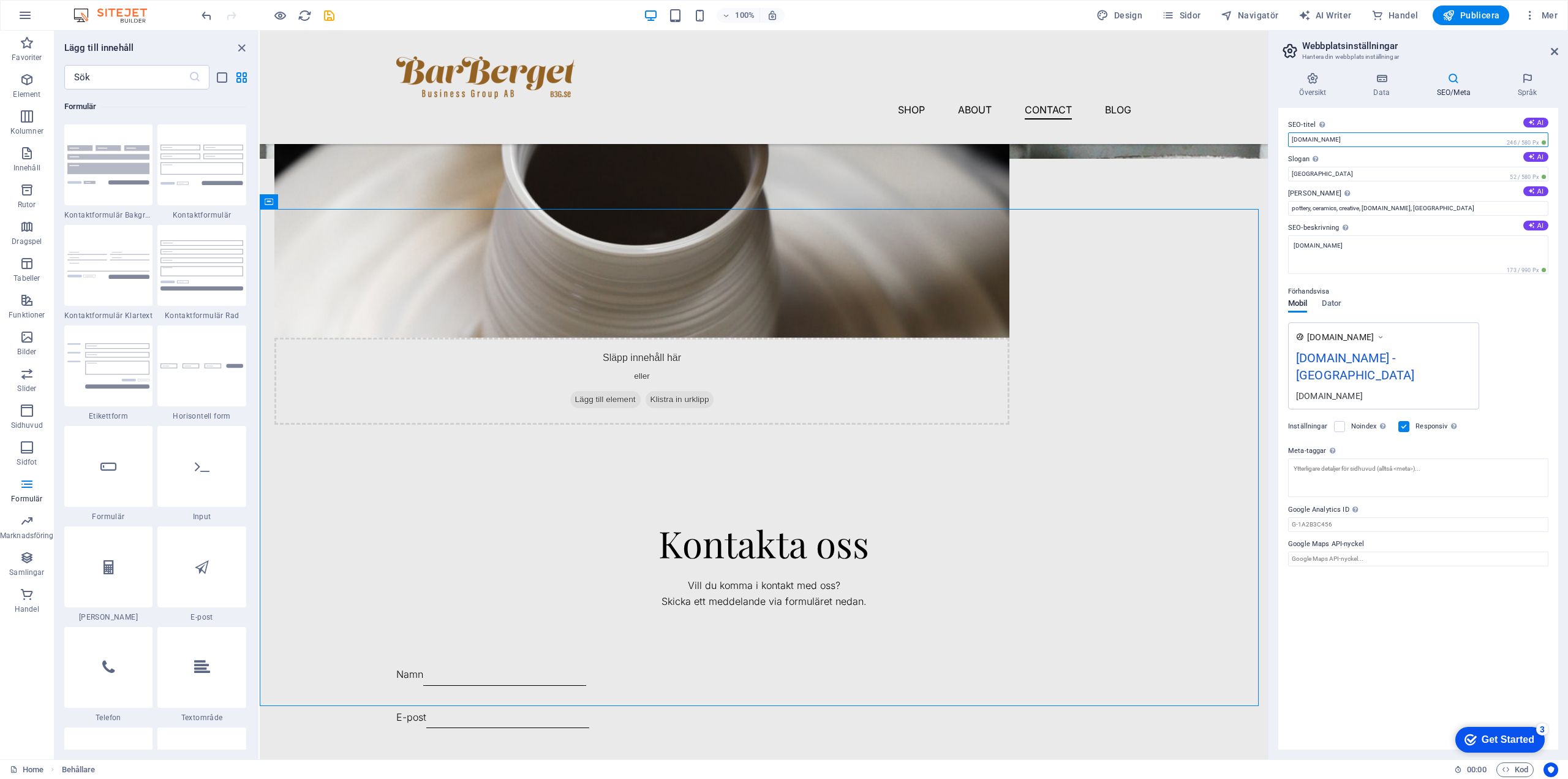
click at [1434, 141] on input "[DOMAIN_NAME]" at bounding box center [1419, 139] width 260 height 14
drag, startPoint x: 1661, startPoint y: 167, endPoint x: 1264, endPoint y: 138, distance: 398.1
type input "Barberget Business Group"
click at [1357, 206] on input "pottery, ceramics, creative, [DOMAIN_NAME], [GEOGRAPHIC_DATA]" at bounding box center [1419, 208] width 260 height 14
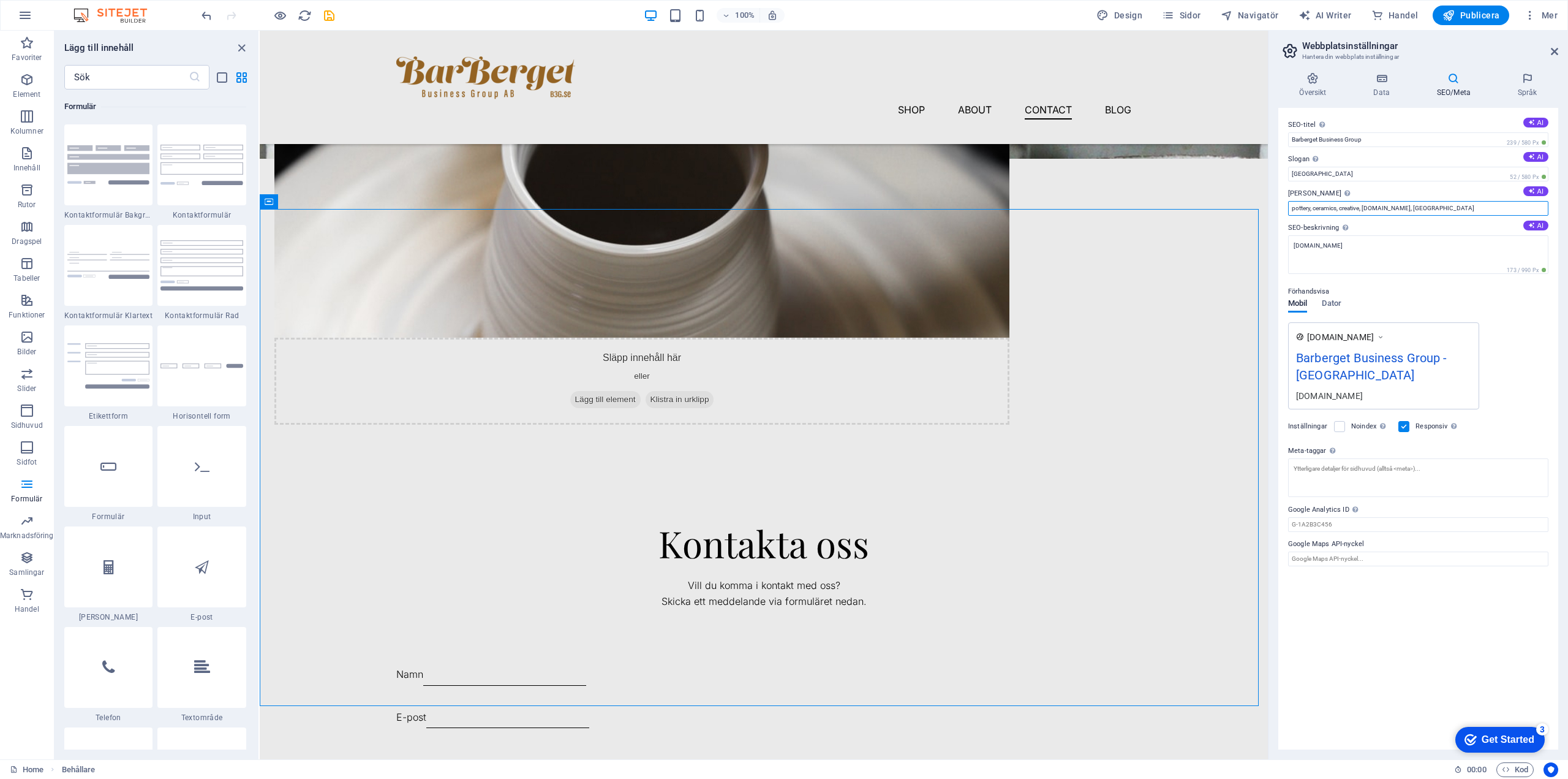
click at [1357, 206] on input "pottery, ceramics, creative, [DOMAIN_NAME], [GEOGRAPHIC_DATA]" at bounding box center [1419, 208] width 260 height 14
click at [1301, 172] on input "[GEOGRAPHIC_DATA]" at bounding box center [1419, 174] width 260 height 14
type input "NakedHilll, Gruvstugan, [GEOGRAPHIC_DATA]"
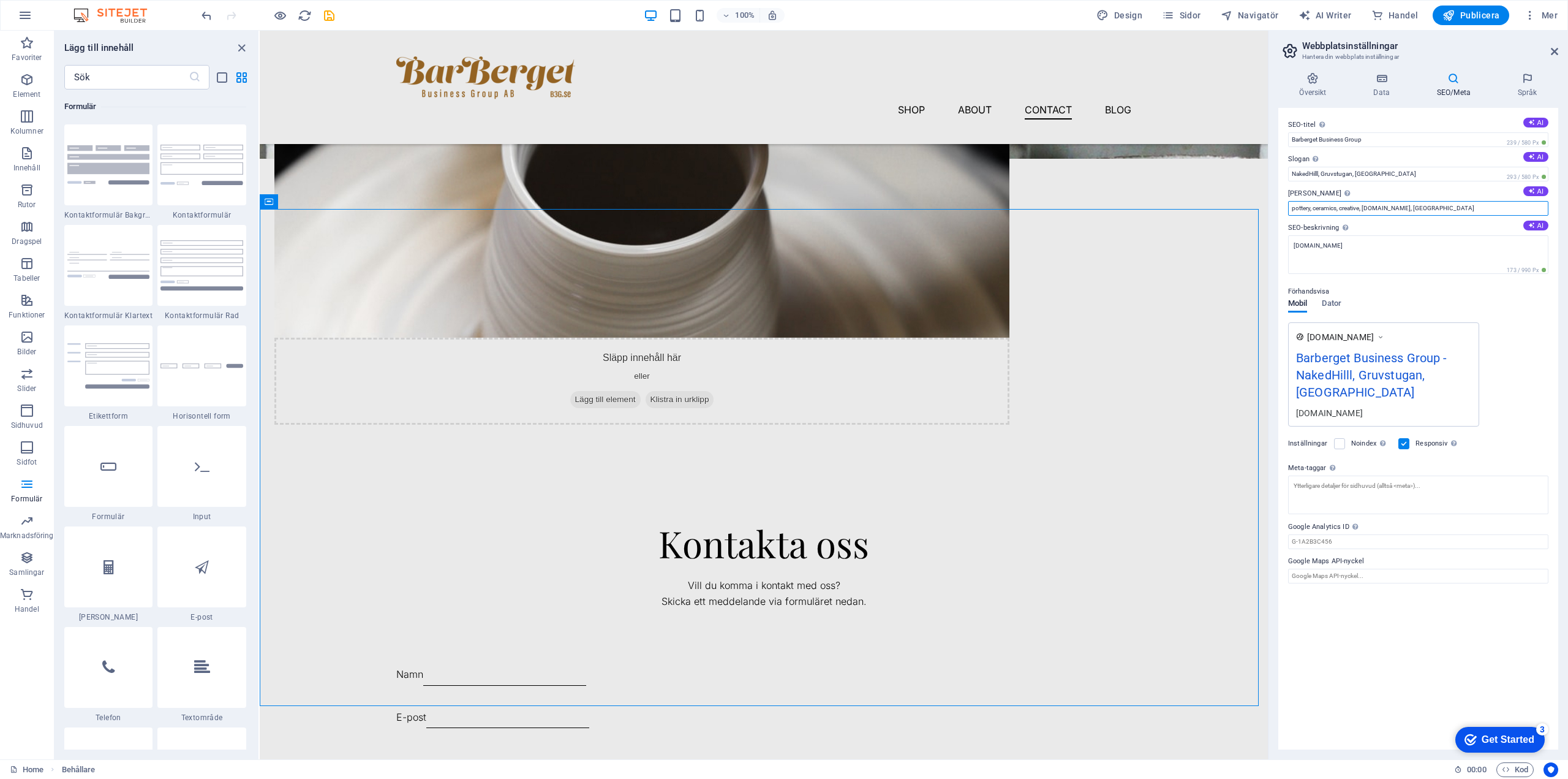
click at [1407, 207] on input "pottery, ceramics, creative, [DOMAIN_NAME], [GEOGRAPHIC_DATA]" at bounding box center [1419, 208] width 260 height 14
type input "N"
type input "nakedhill, gruvstugan, leegard"
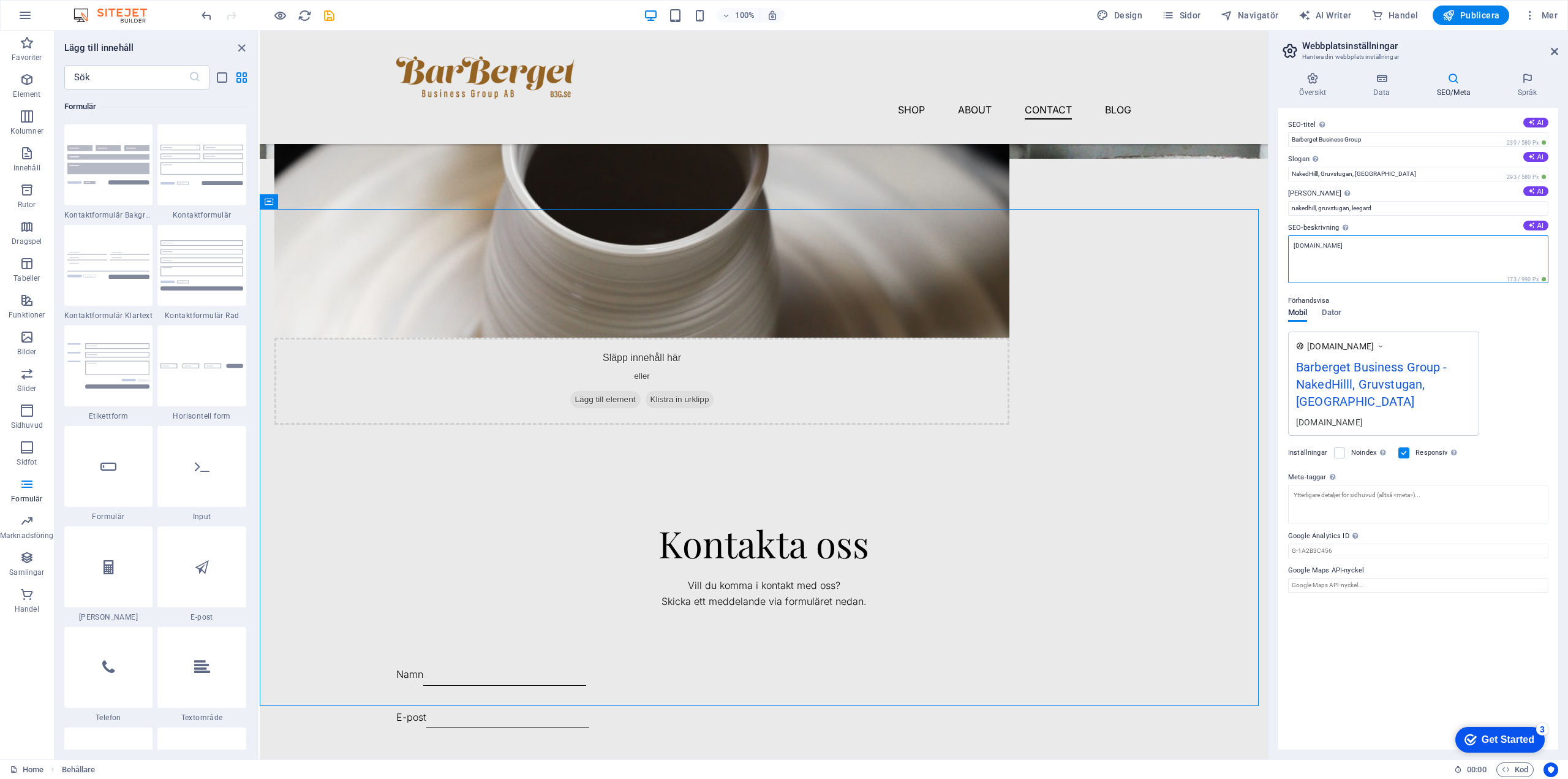
click at [1404, 249] on textarea "[DOMAIN_NAME]" at bounding box center [1419, 259] width 260 height 48
click at [1529, 81] on icon at bounding box center [1527, 78] width 62 height 12
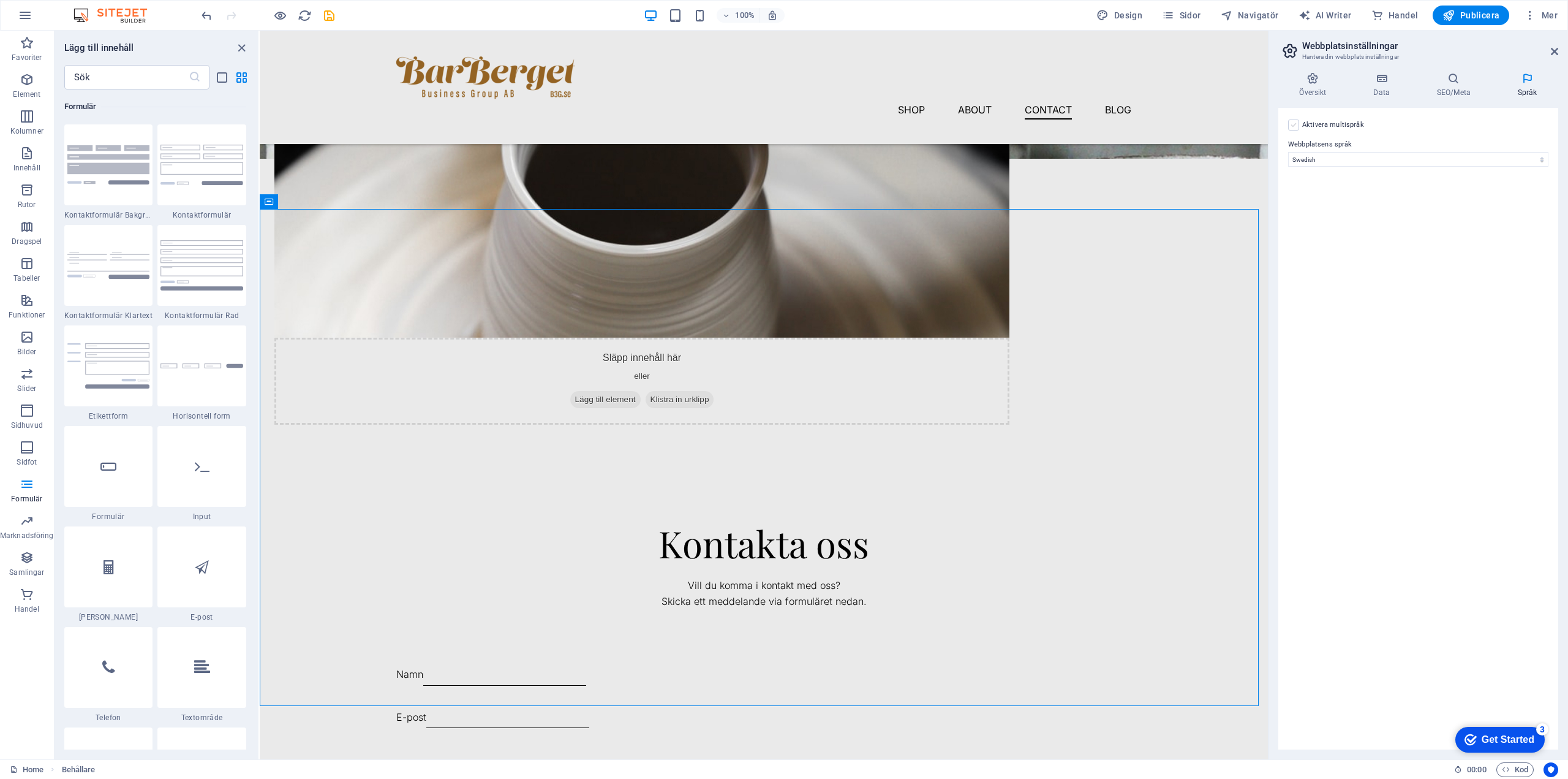
click at [1292, 122] on label at bounding box center [1294, 125] width 11 height 11
click at [0, 0] on input "Aktivera multispråk För att inaktivera multispråk, radera alla språk tills bara…" at bounding box center [0, 0] width 0 height 0
click at [1513, 218] on select "Abkhazian Afar Afrikaans Akan Albanian Amharic Arabiska Aragonese Armenian Assa…" at bounding box center [1419, 219] width 204 height 14
select select "36"
click at [1317, 211] on select "Abkhazian Afar Afrikaans Akan Albanian Amharic Arabiska Aragonese Armenian Assa…" at bounding box center [1419, 219] width 204 height 14
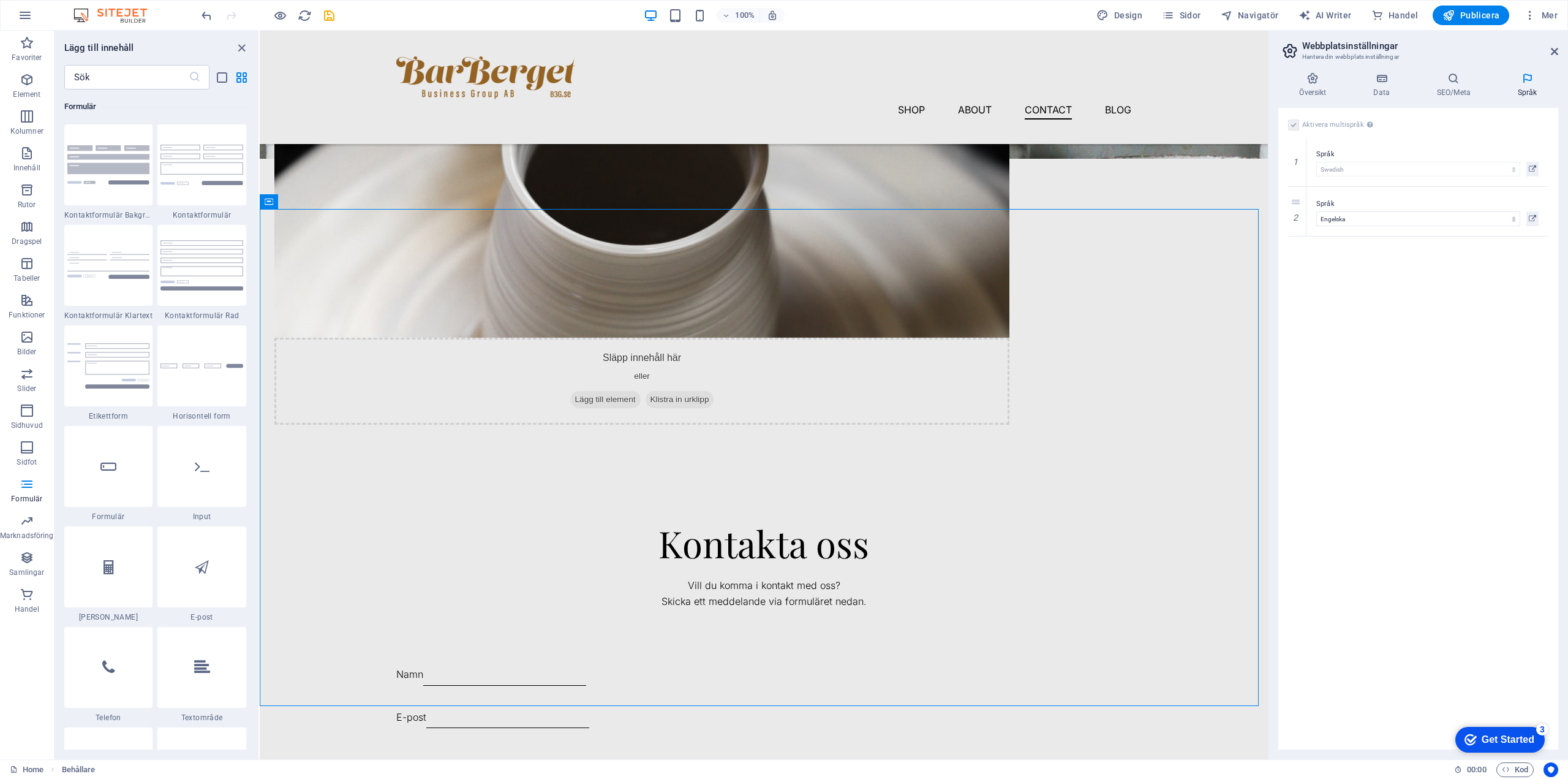
click at [1463, 372] on div "Aktivera multispråk För att inaktivera multispråk, radera alla språk tills bara…" at bounding box center [1419, 429] width 280 height 642
click at [1556, 52] on icon at bounding box center [1554, 51] width 7 height 10
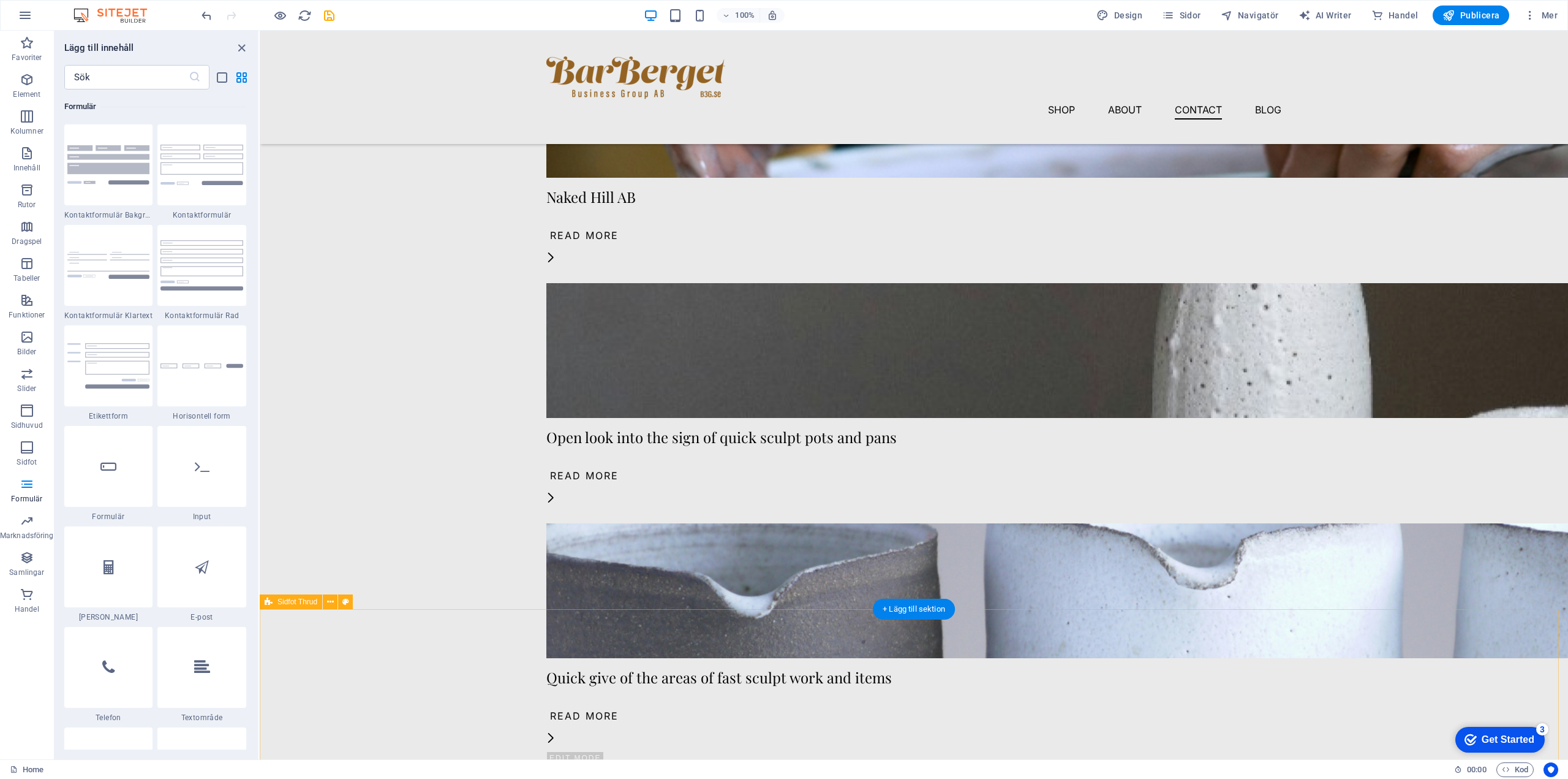
scroll to position [1736, 0]
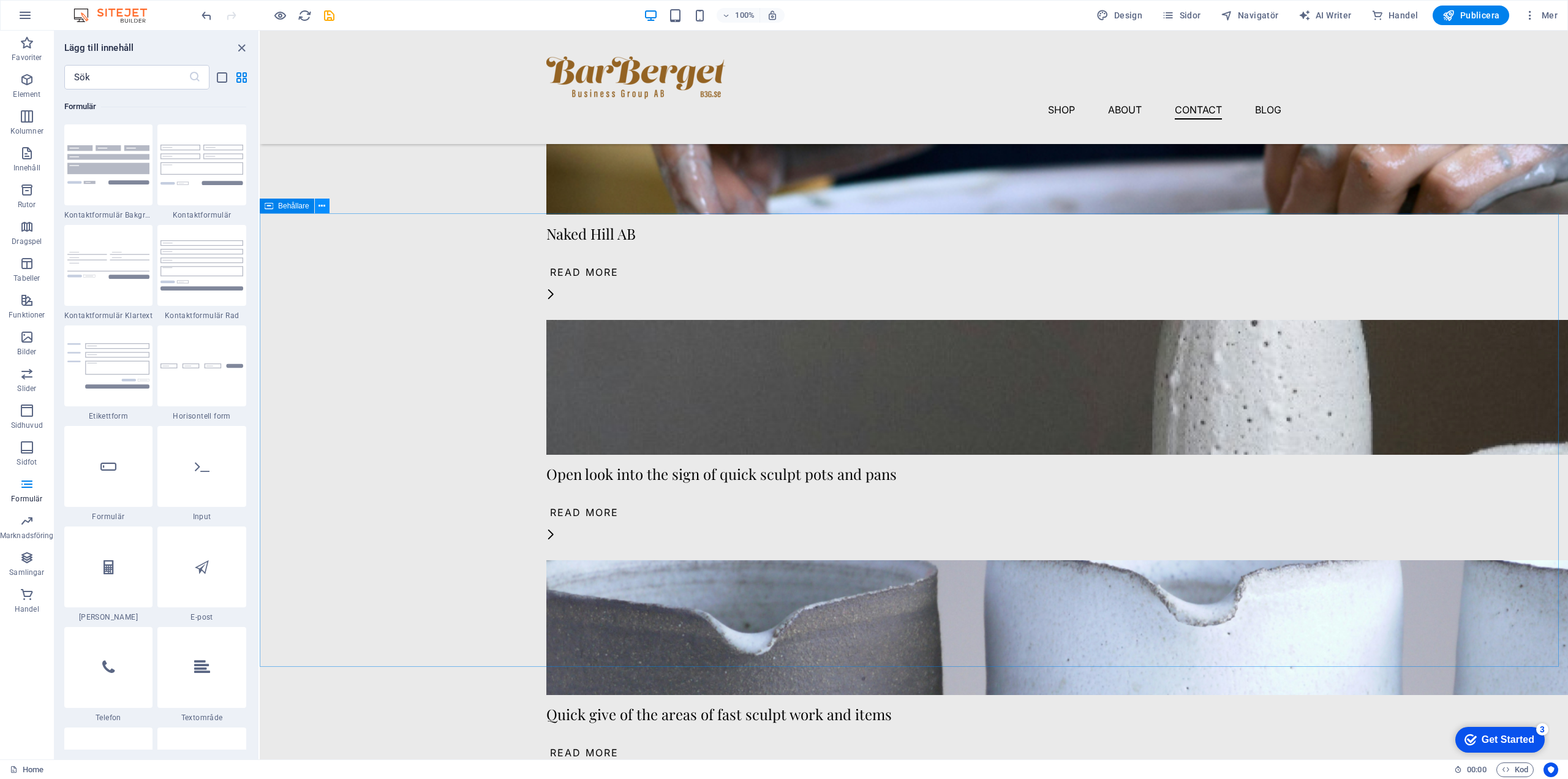
click at [320, 207] on icon at bounding box center [322, 206] width 7 height 13
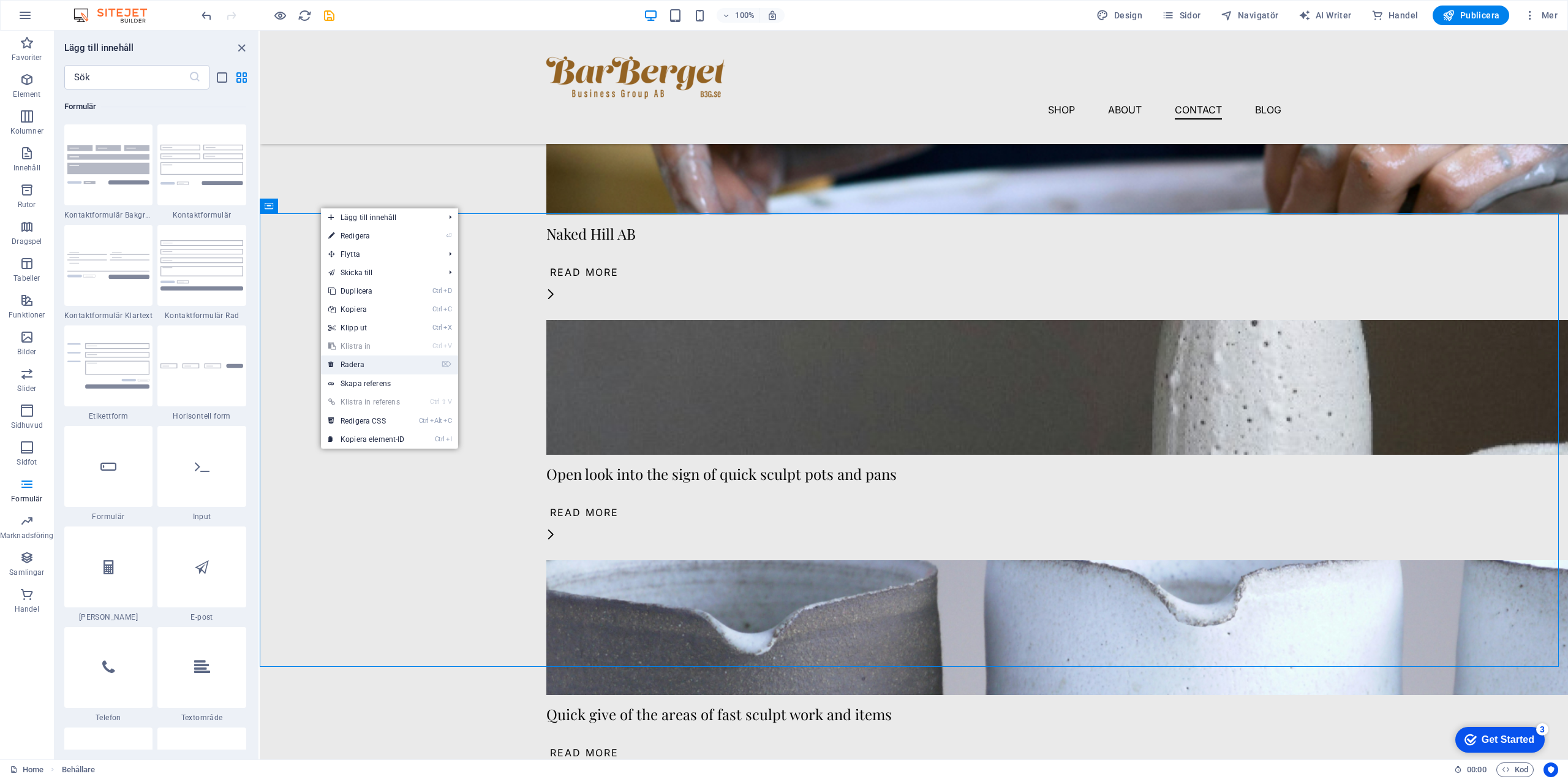
click at [359, 366] on link "⌦ Radera" at bounding box center [366, 365] width 91 height 18
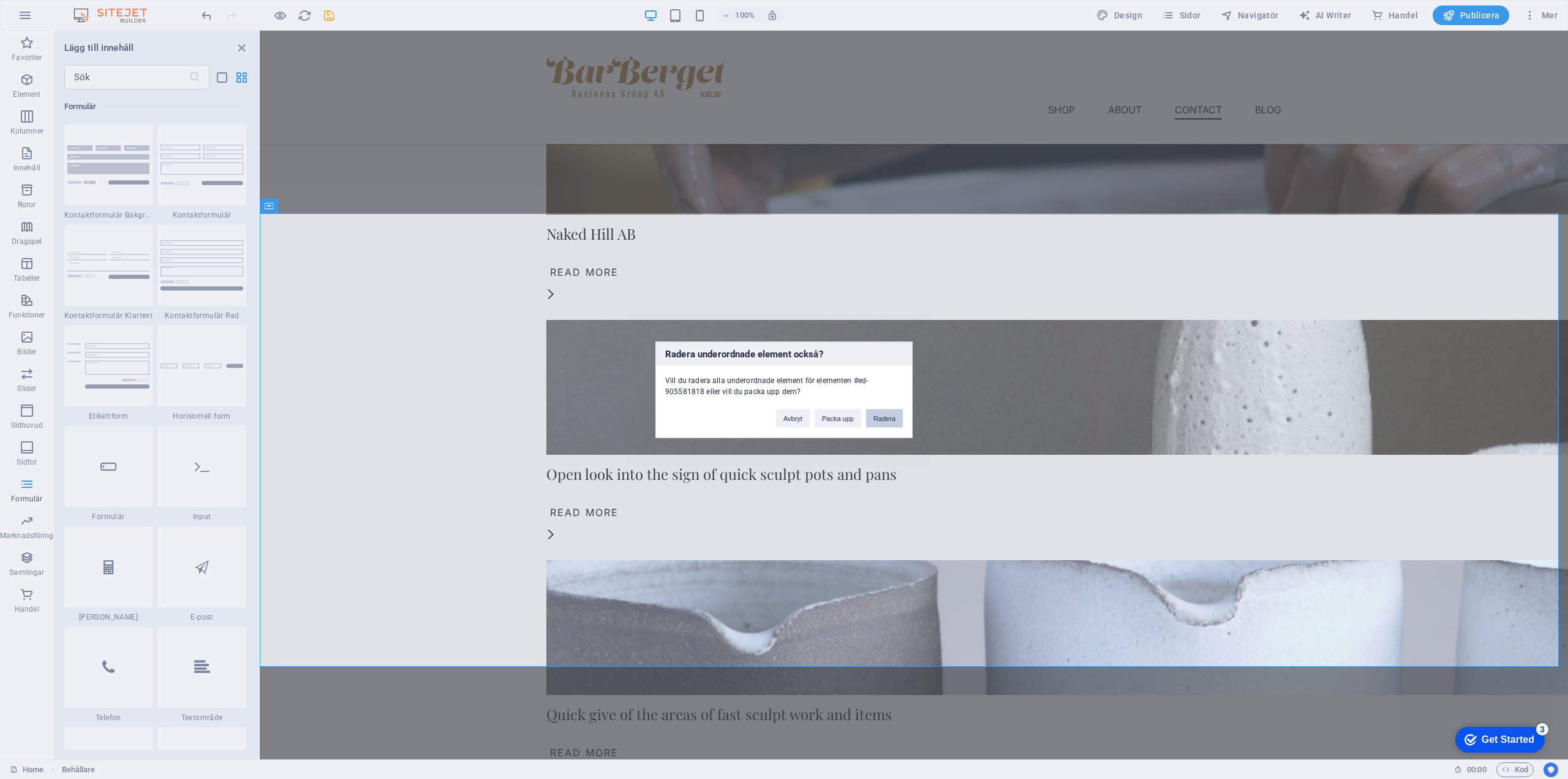
click at [884, 414] on button "Radera" at bounding box center [885, 418] width 37 height 18
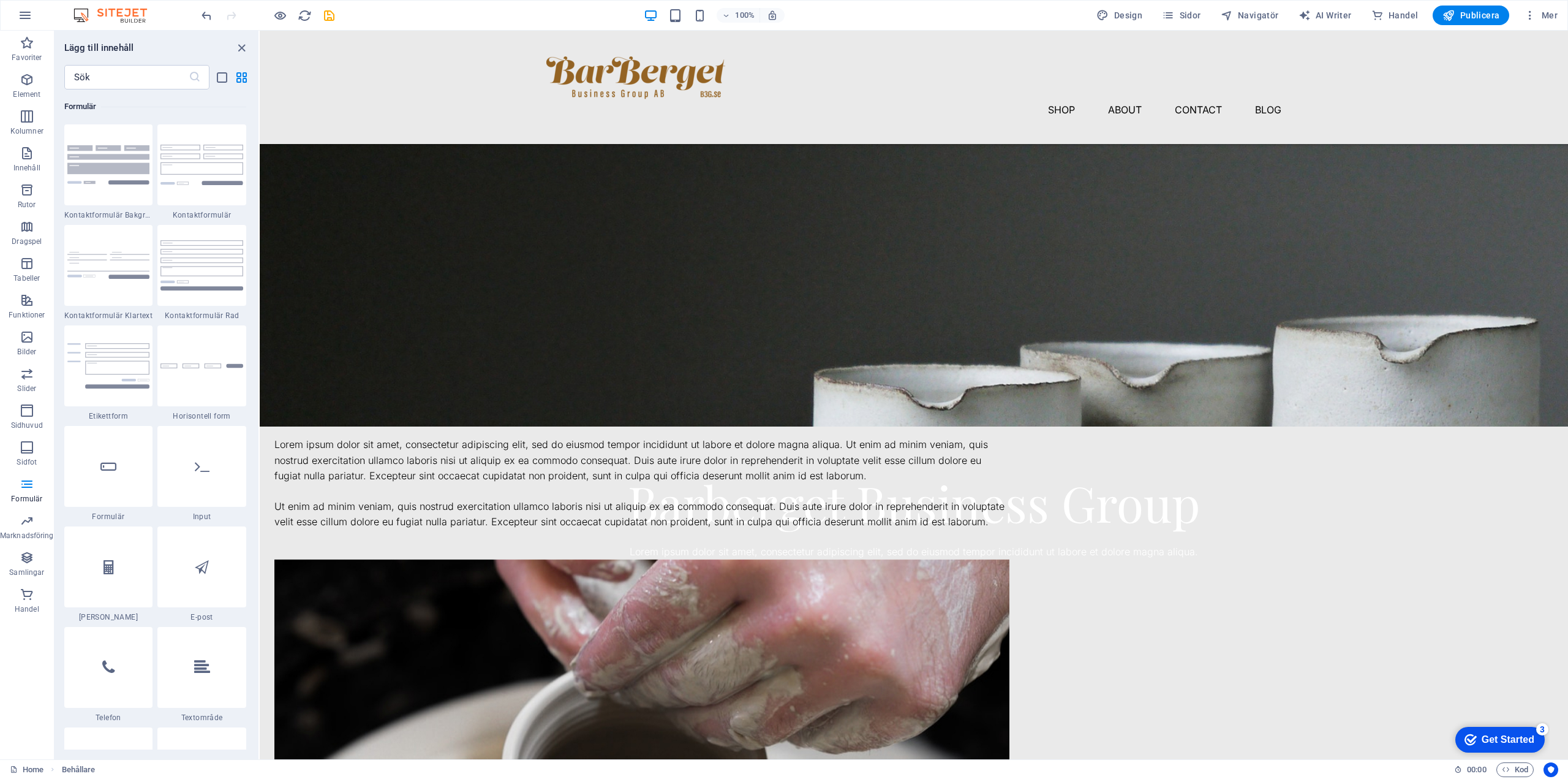
scroll to position [50, 0]
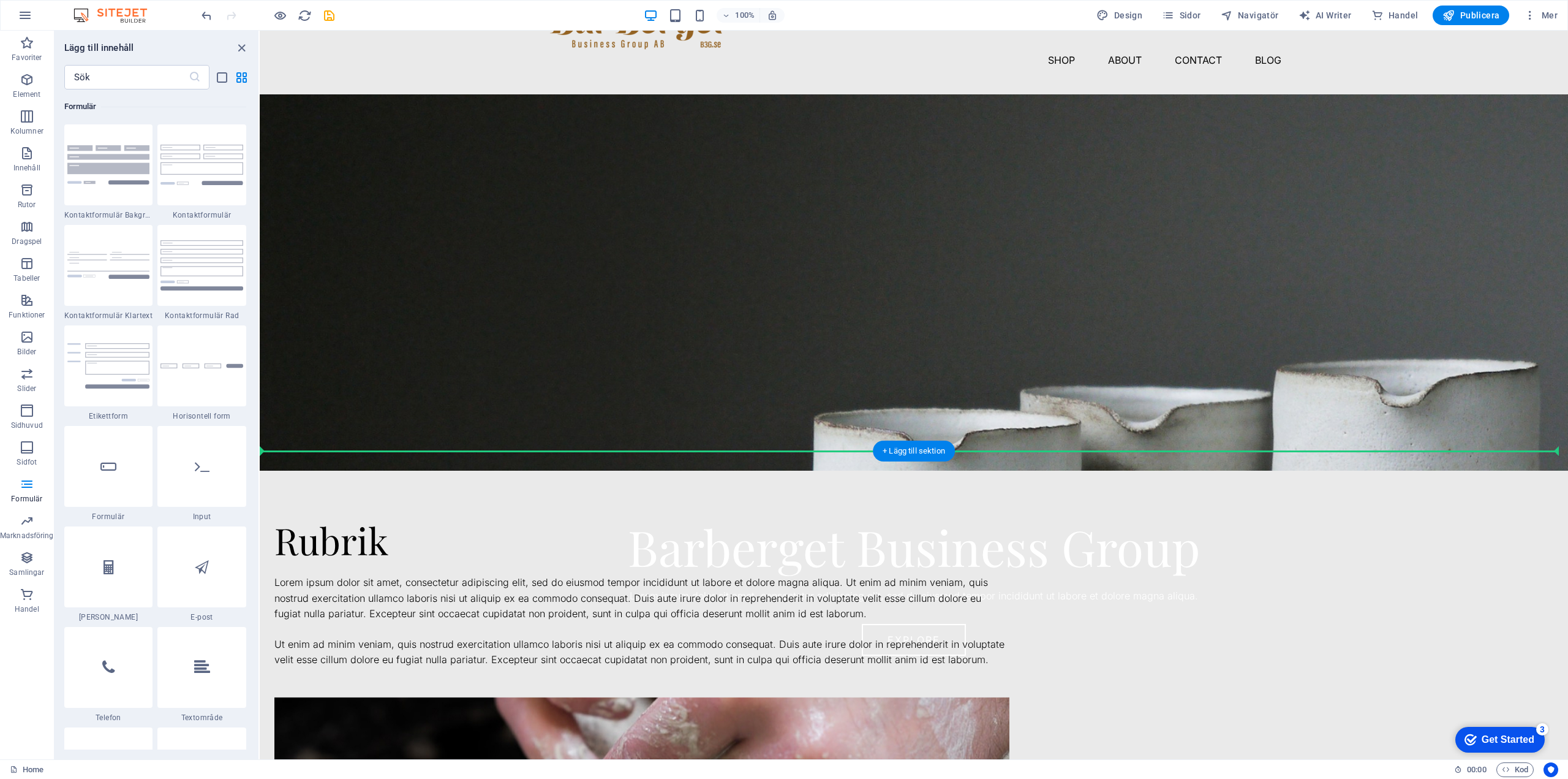
drag, startPoint x: 547, startPoint y: 427, endPoint x: 340, endPoint y: 460, distance: 209.6
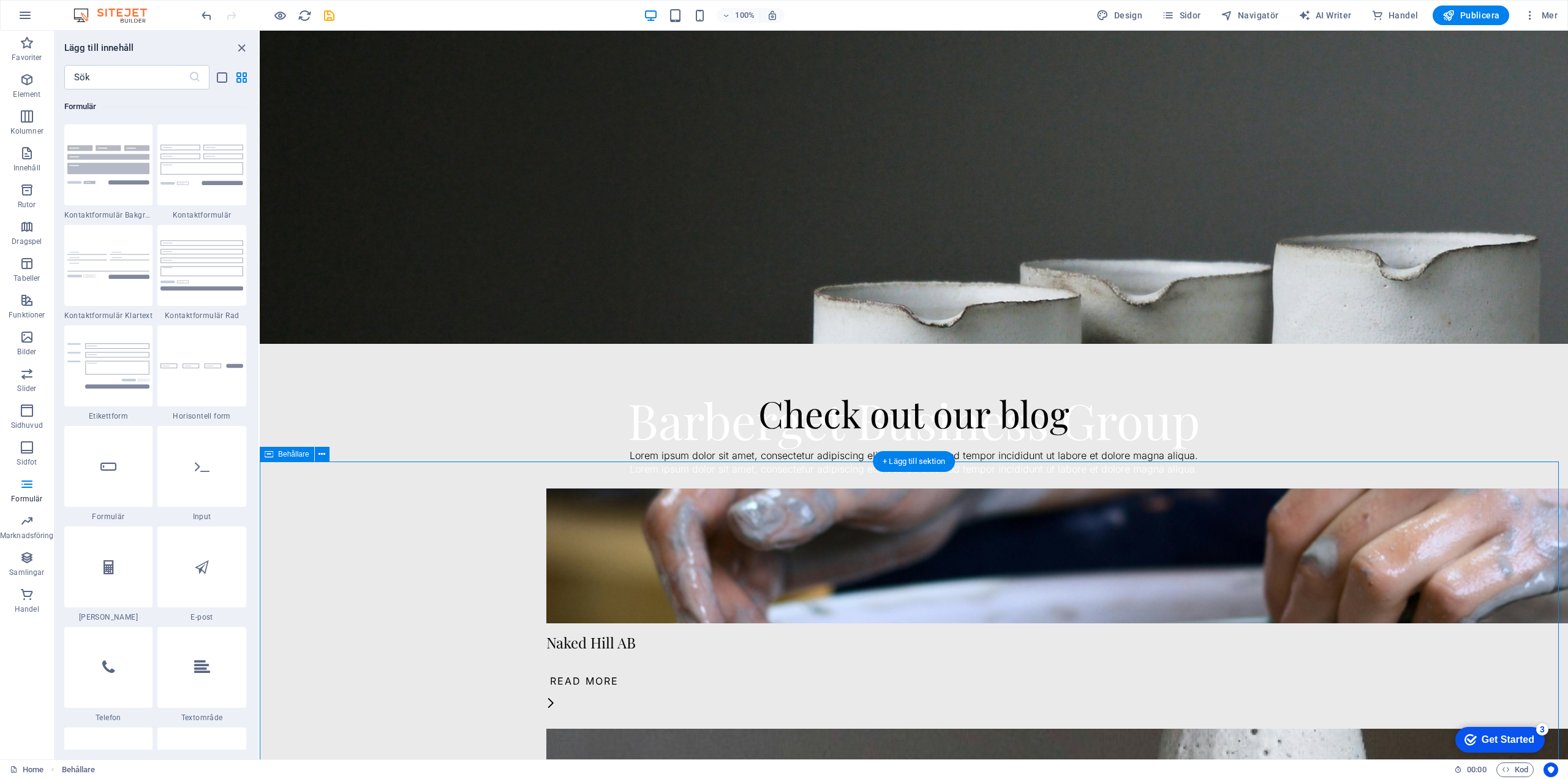
scroll to position [184, 0]
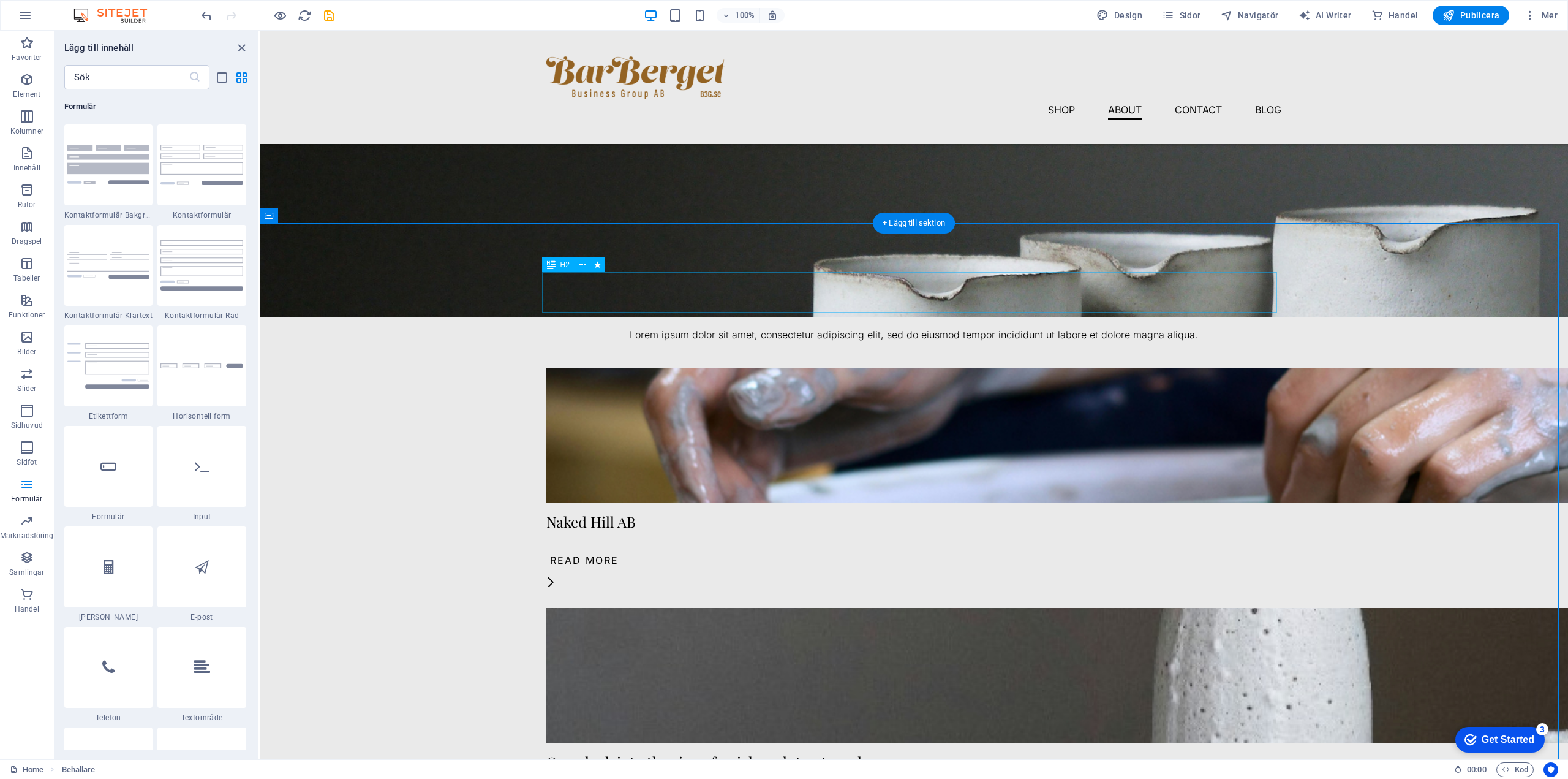
click at [944, 299] on div "Check out our blog" at bounding box center [914, 293] width 735 height 41
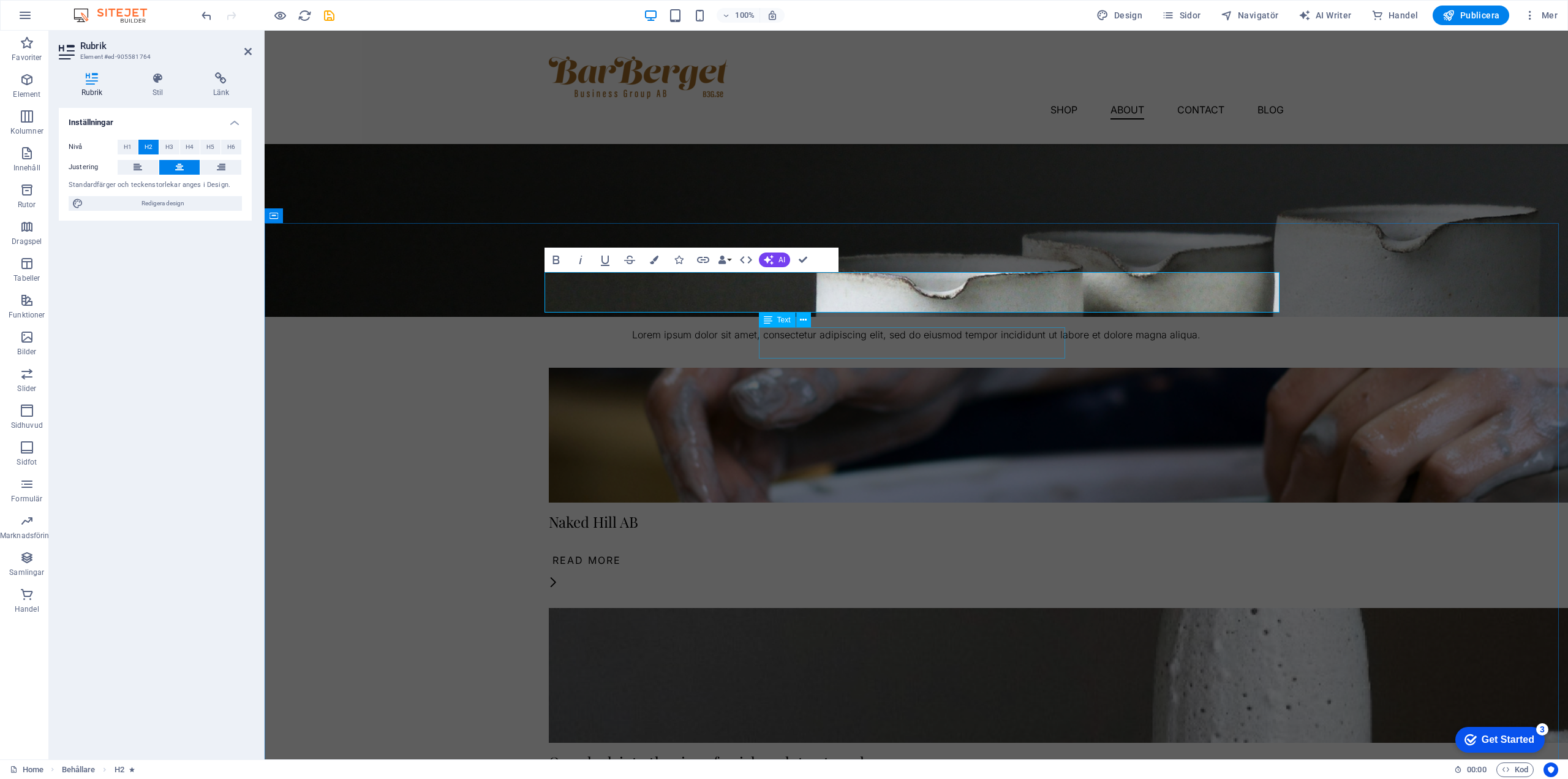
click at [997, 343] on div "Lorem ipsum dolor sit amet, consectetur adipiscing elit, sed do eiusmod tempor …" at bounding box center [916, 335] width 735 height 16
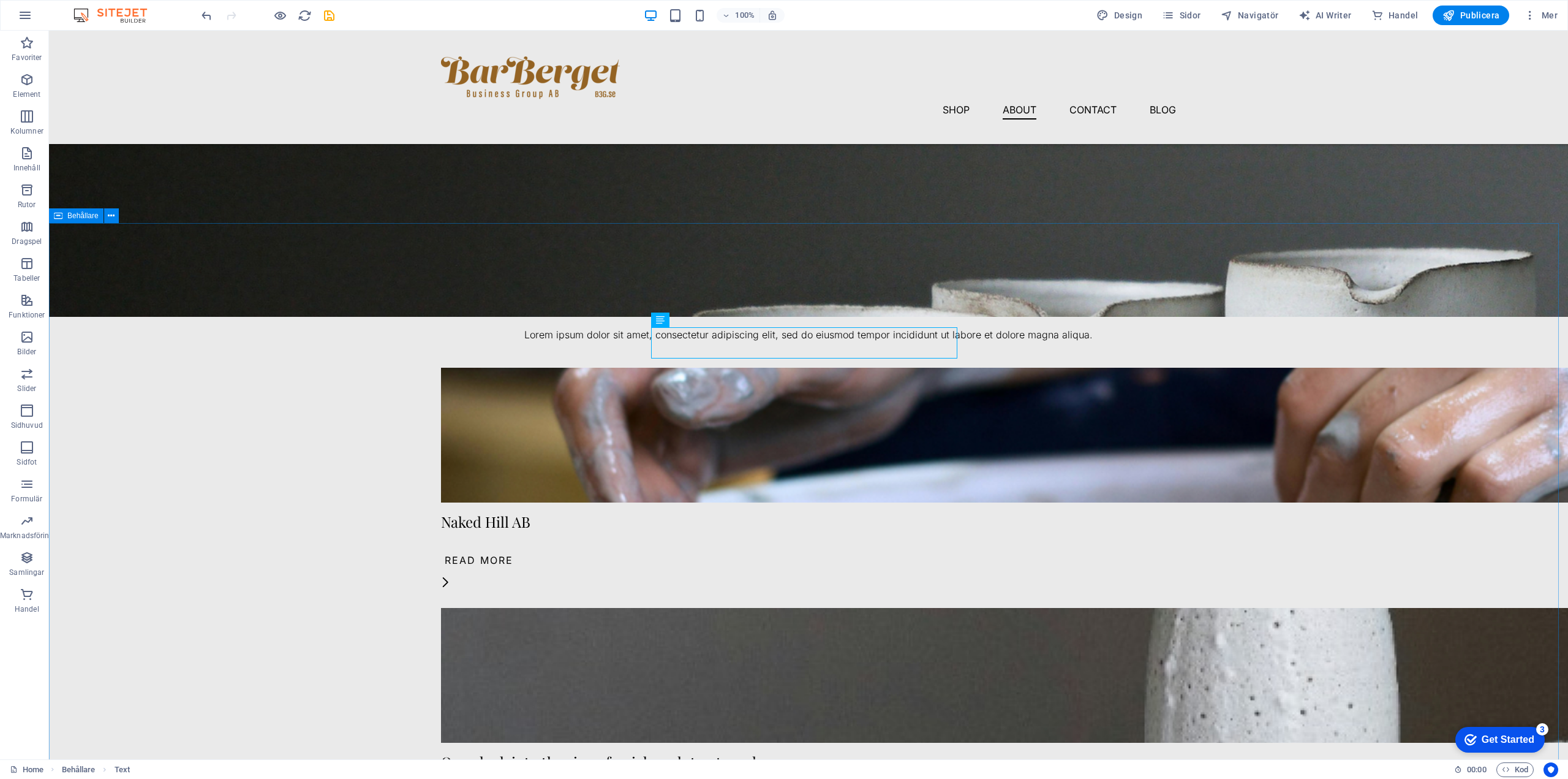
click at [1130, 349] on div "Våra företag Lorem ipsum dolor sit amet, consectetur adipiscing elit, sed do ei…" at bounding box center [809, 746] width 1520 height 1047
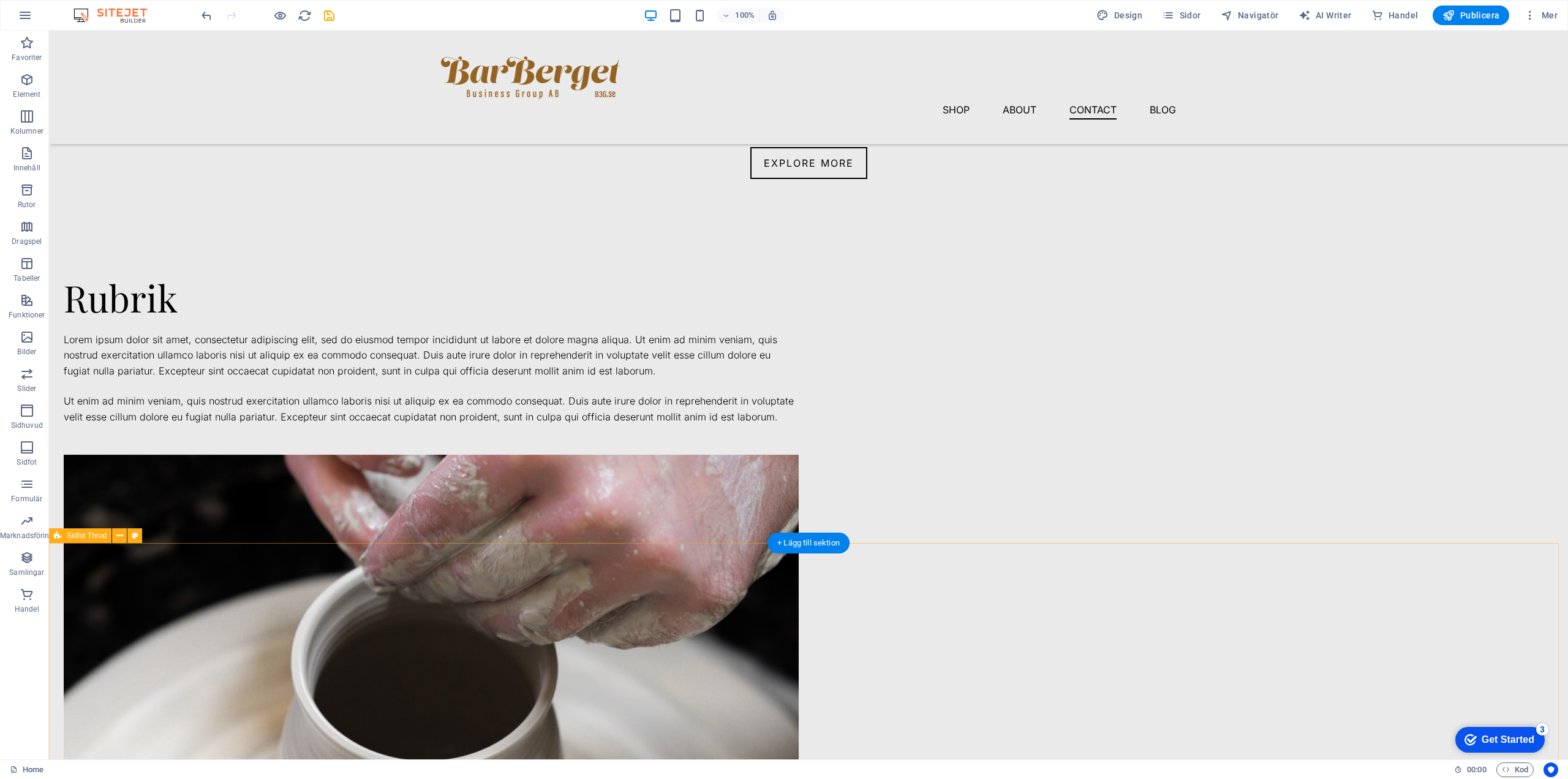
scroll to position [1426, 0]
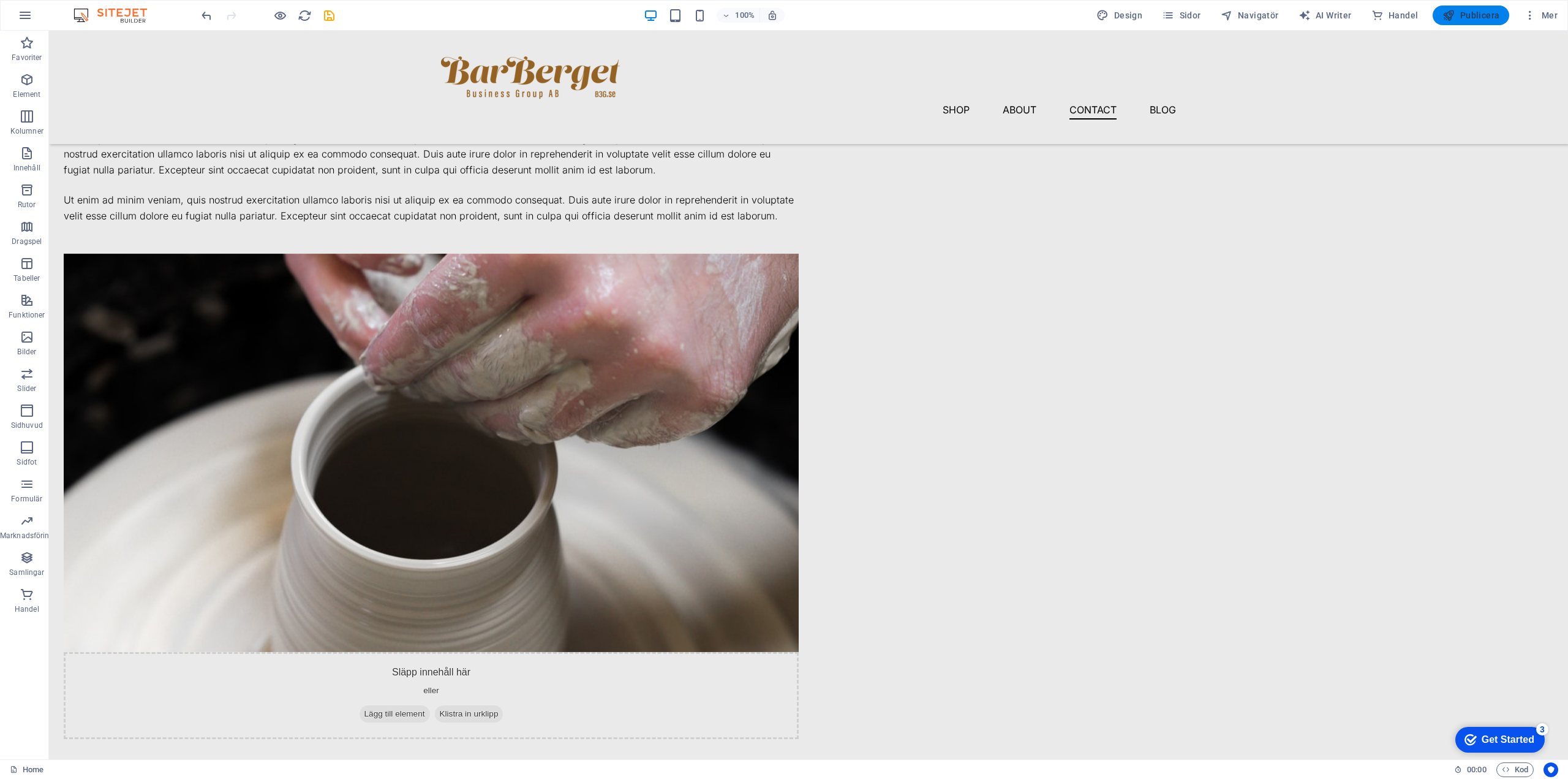
click at [1480, 14] on span "Publicera" at bounding box center [1471, 15] width 57 height 12
